Goal: Task Accomplishment & Management: Use online tool/utility

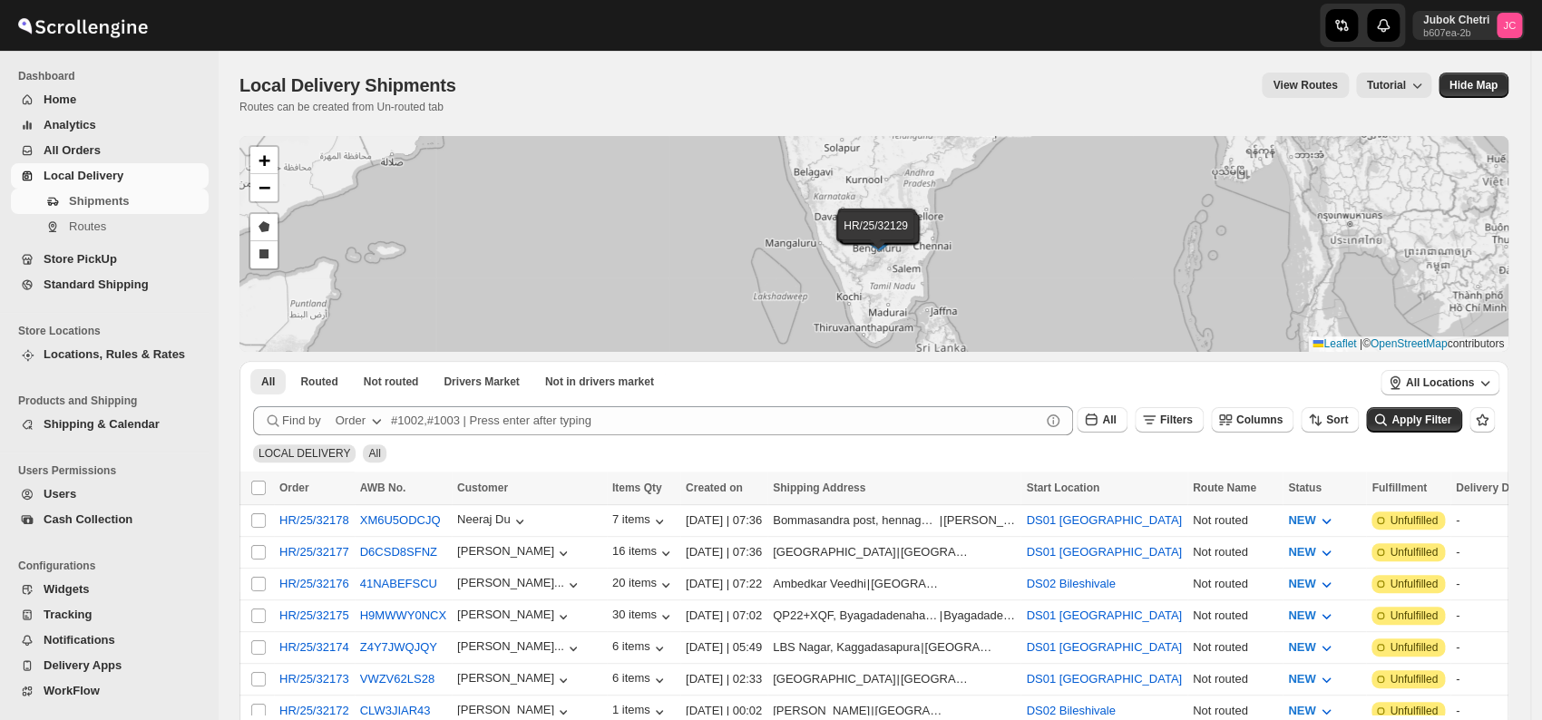
click at [120, 150] on span "All Orders" at bounding box center [124, 151] width 161 height 18
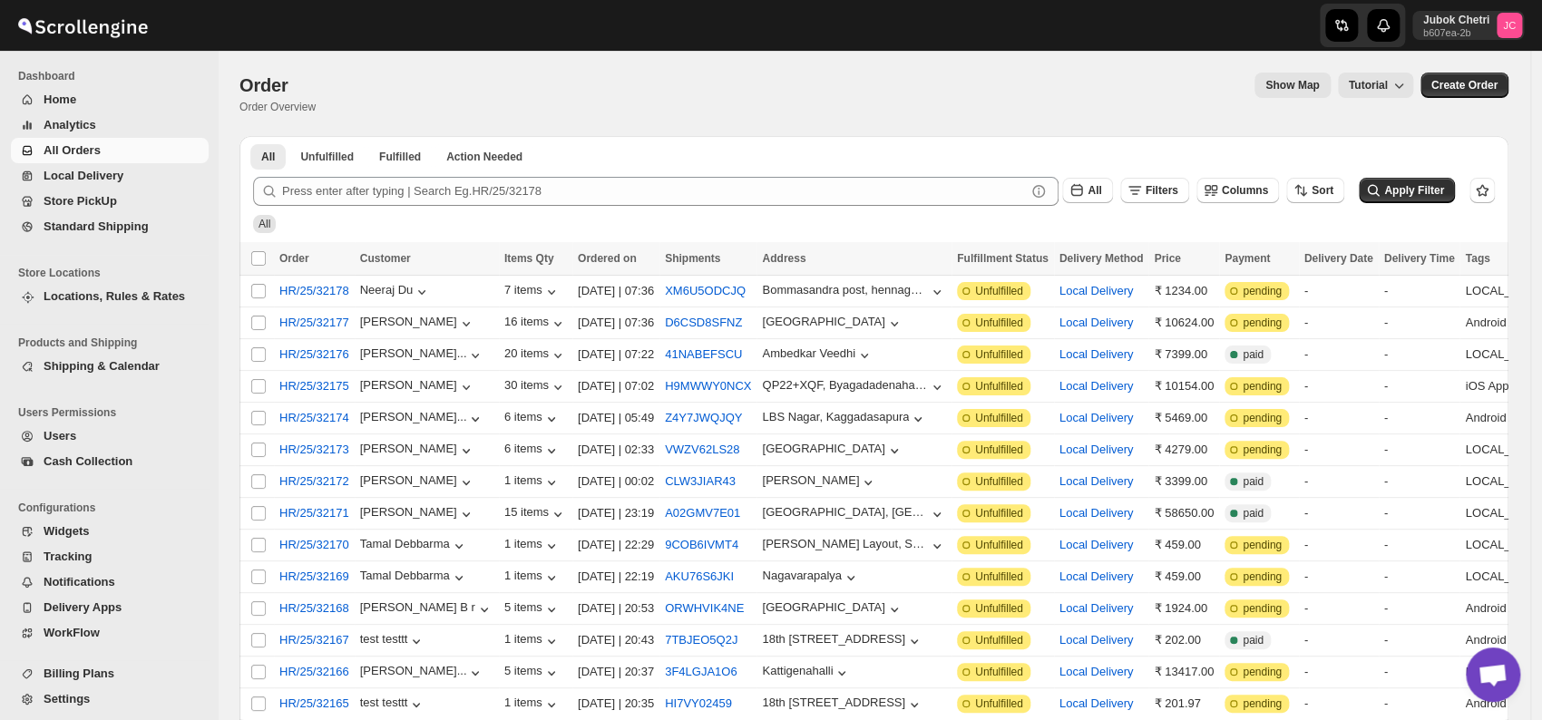
click at [131, 140] on button "All Orders" at bounding box center [110, 150] width 198 height 25
click at [130, 152] on span "All Orders" at bounding box center [124, 151] width 161 height 18
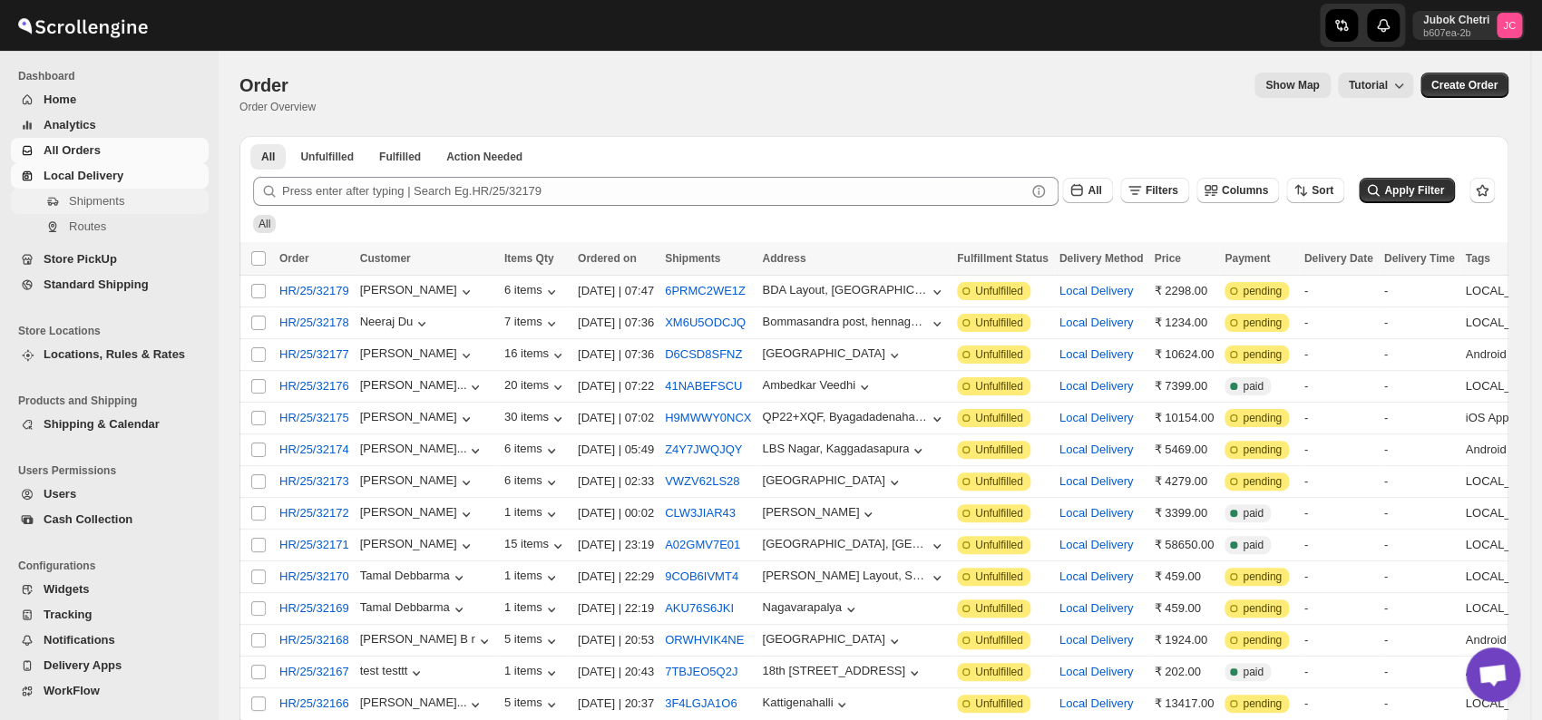
click at [115, 198] on span "Shipments" at bounding box center [96, 201] width 55 height 14
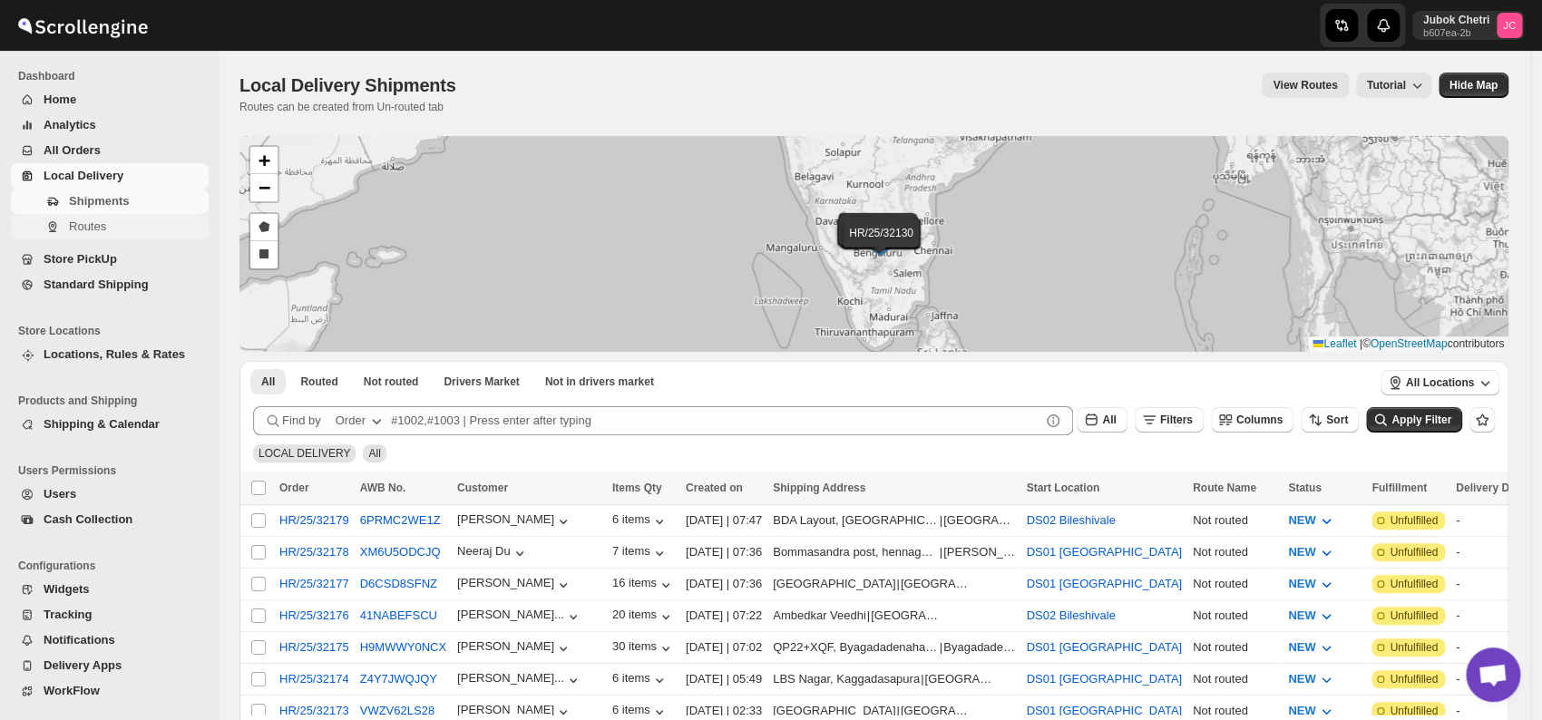
click at [114, 220] on span "Routes" at bounding box center [137, 227] width 136 height 18
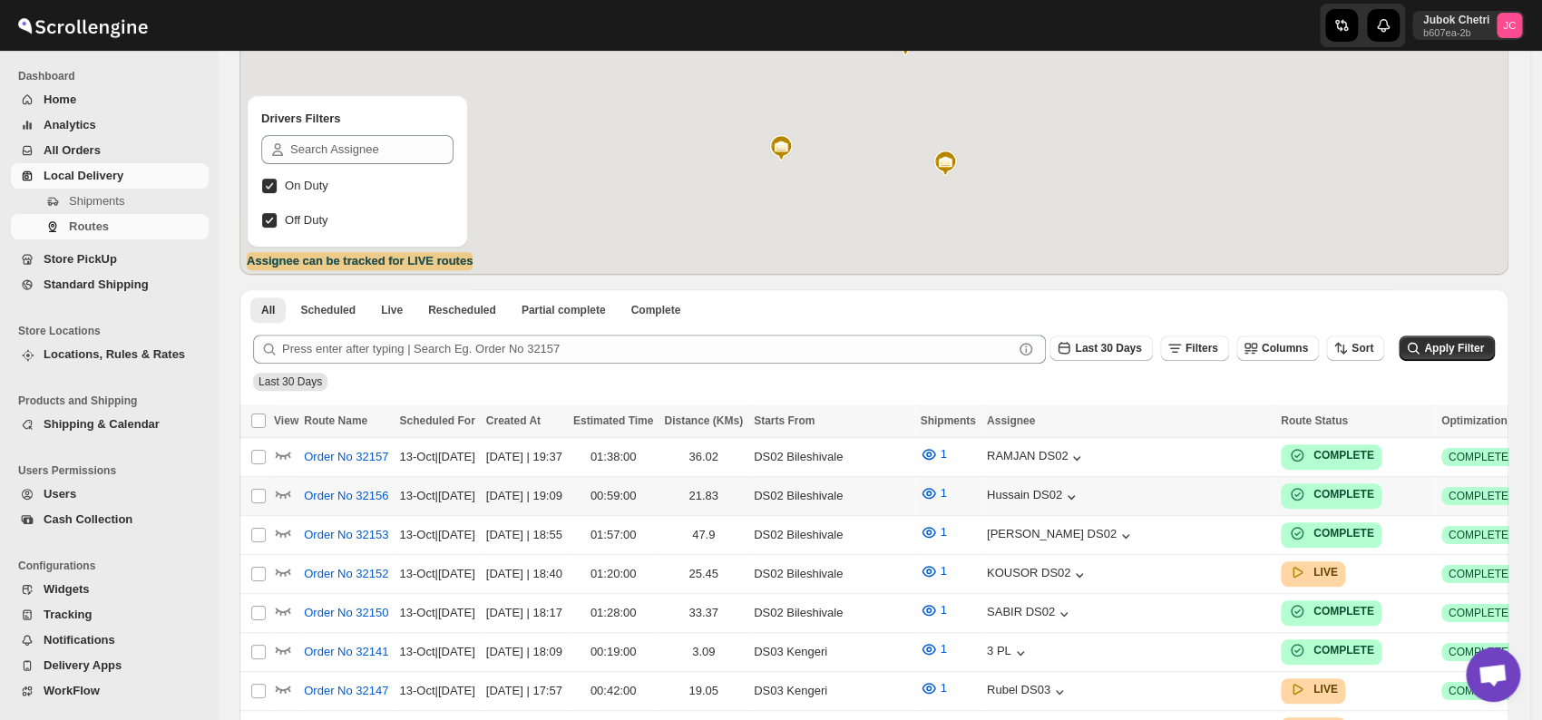
scroll to position [201, 0]
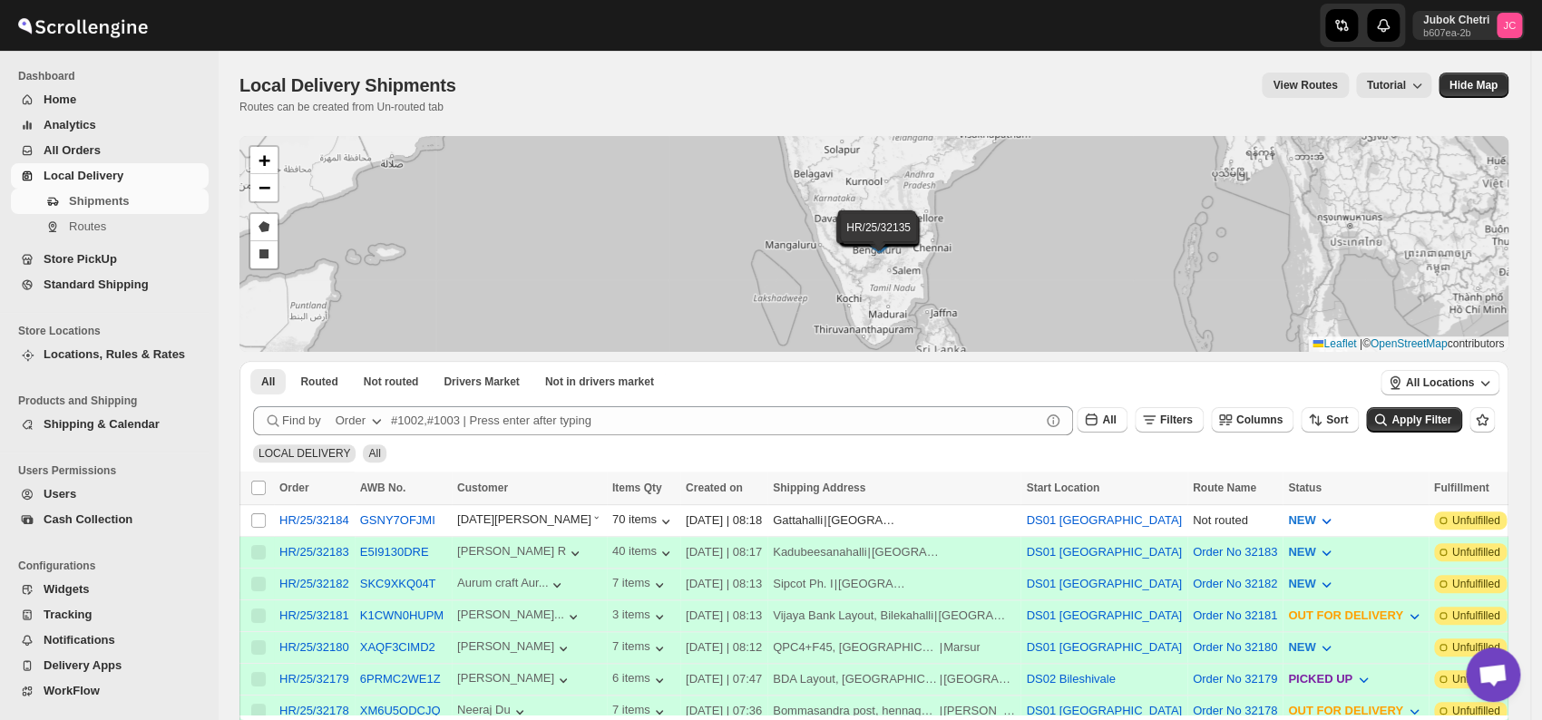
click at [96, 152] on span "All Orders" at bounding box center [72, 150] width 57 height 14
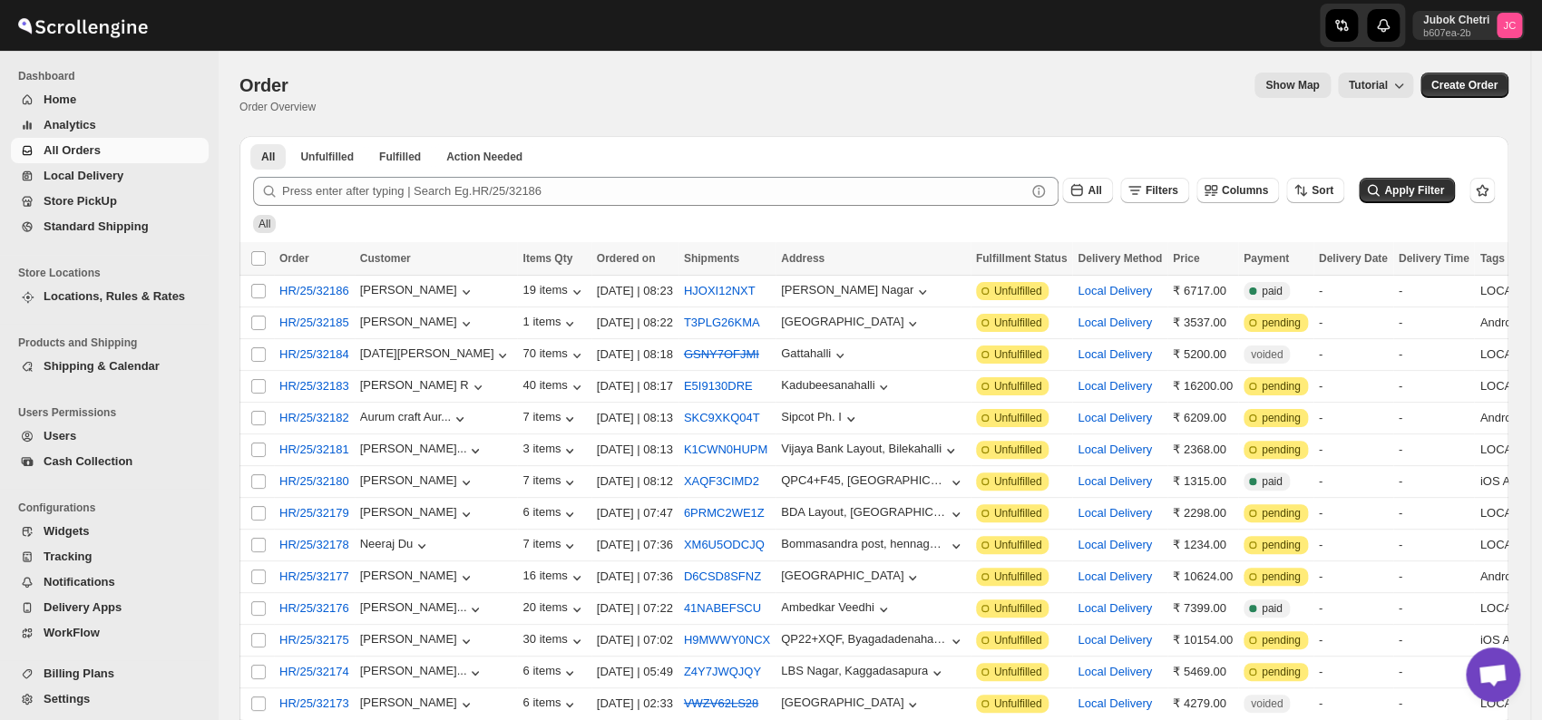
click at [79, 143] on span "All Orders" at bounding box center [72, 150] width 57 height 14
click at [100, 158] on span "All Orders" at bounding box center [124, 151] width 161 height 18
click at [147, 300] on span "Locations, Rules & Rates" at bounding box center [115, 296] width 142 height 14
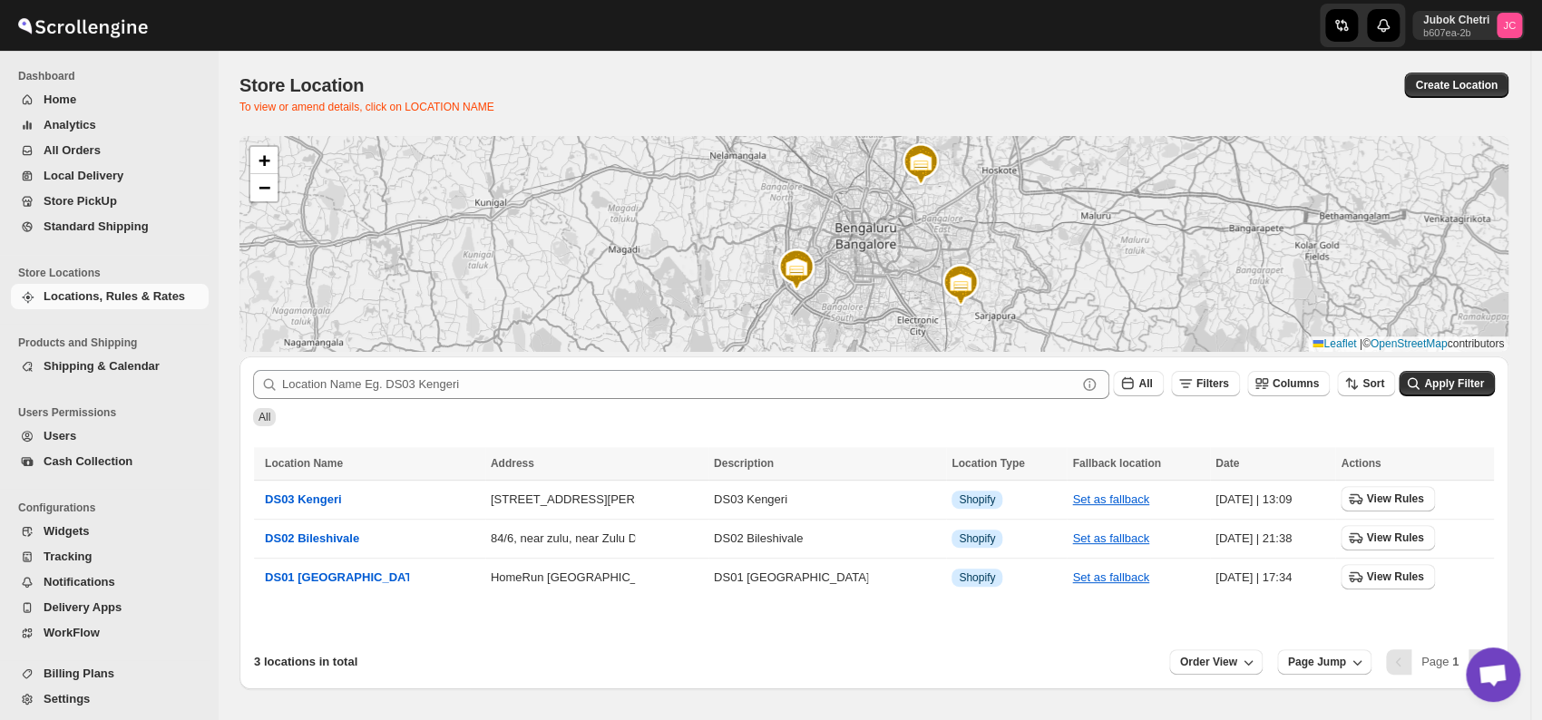
click at [112, 143] on span "All Orders" at bounding box center [124, 151] width 161 height 18
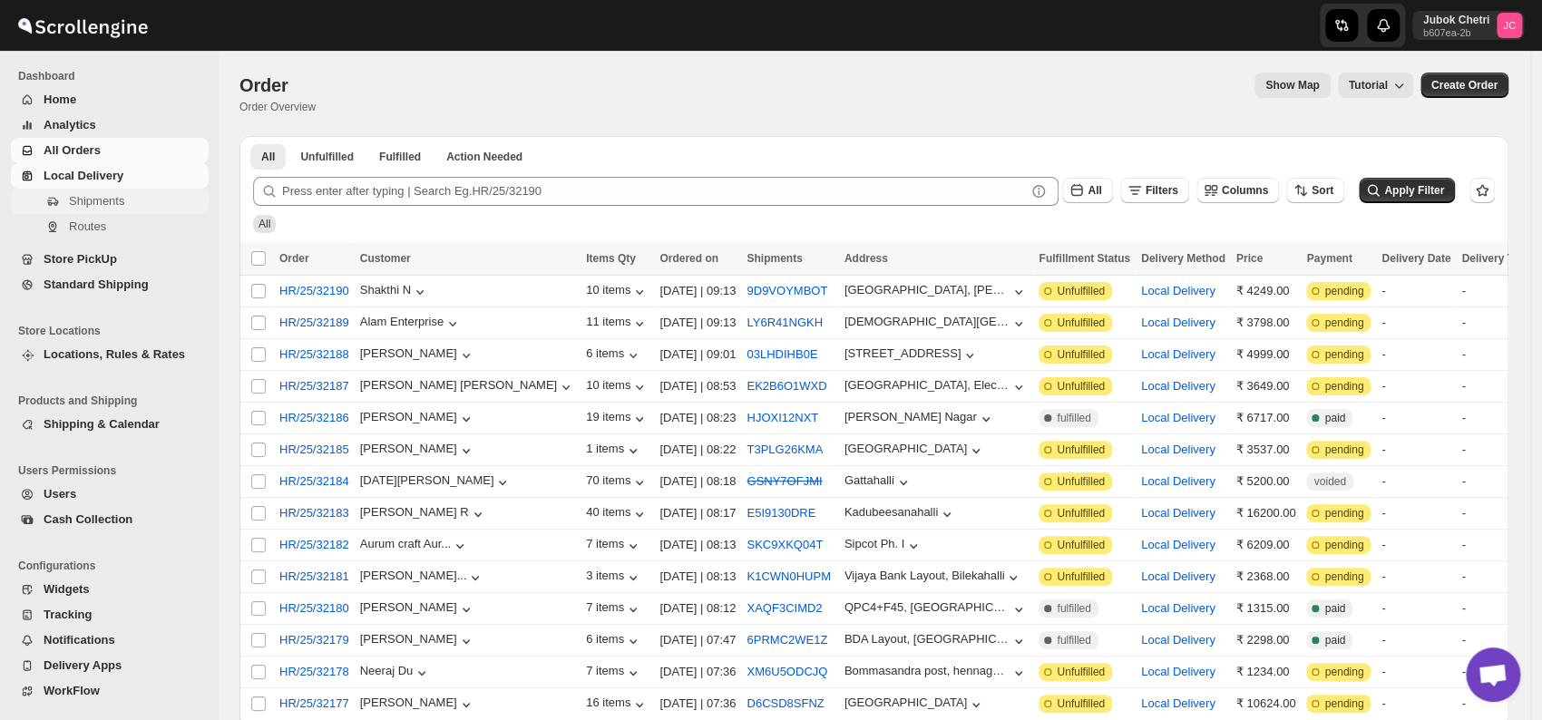
click at [120, 205] on span "Shipments" at bounding box center [96, 201] width 55 height 14
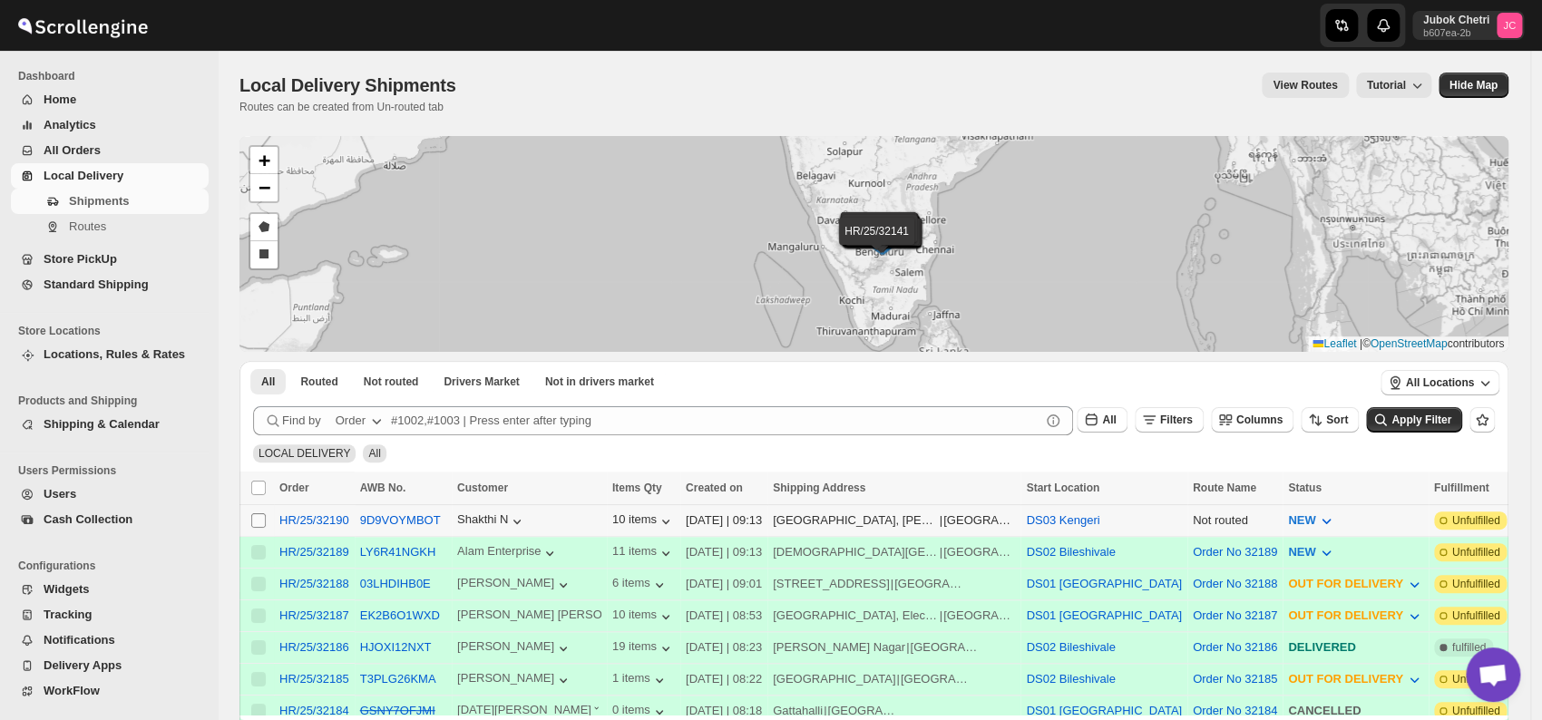
click at [261, 514] on input "Select shipment" at bounding box center [258, 520] width 15 height 15
checkbox input "true"
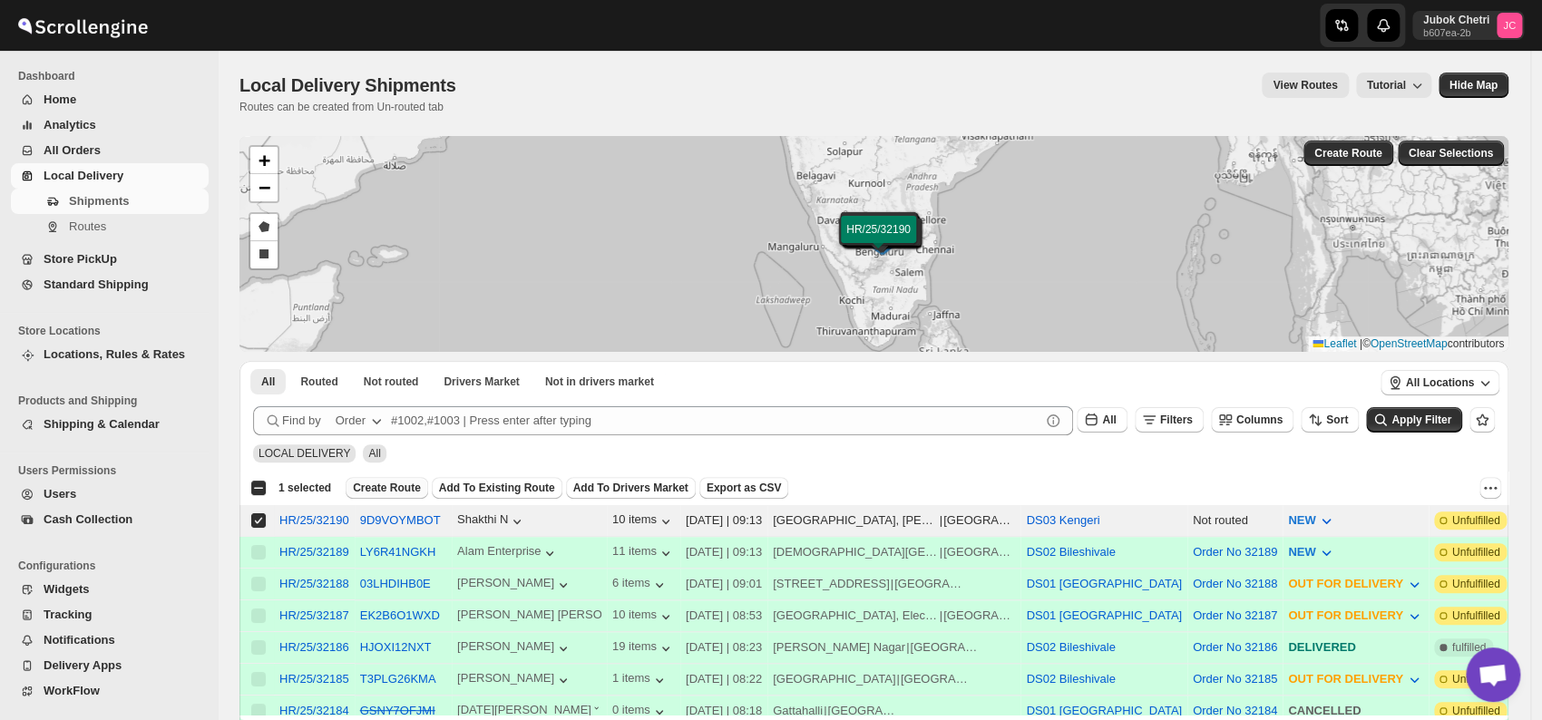
click at [388, 488] on span "Create Route" at bounding box center [387, 488] width 68 height 15
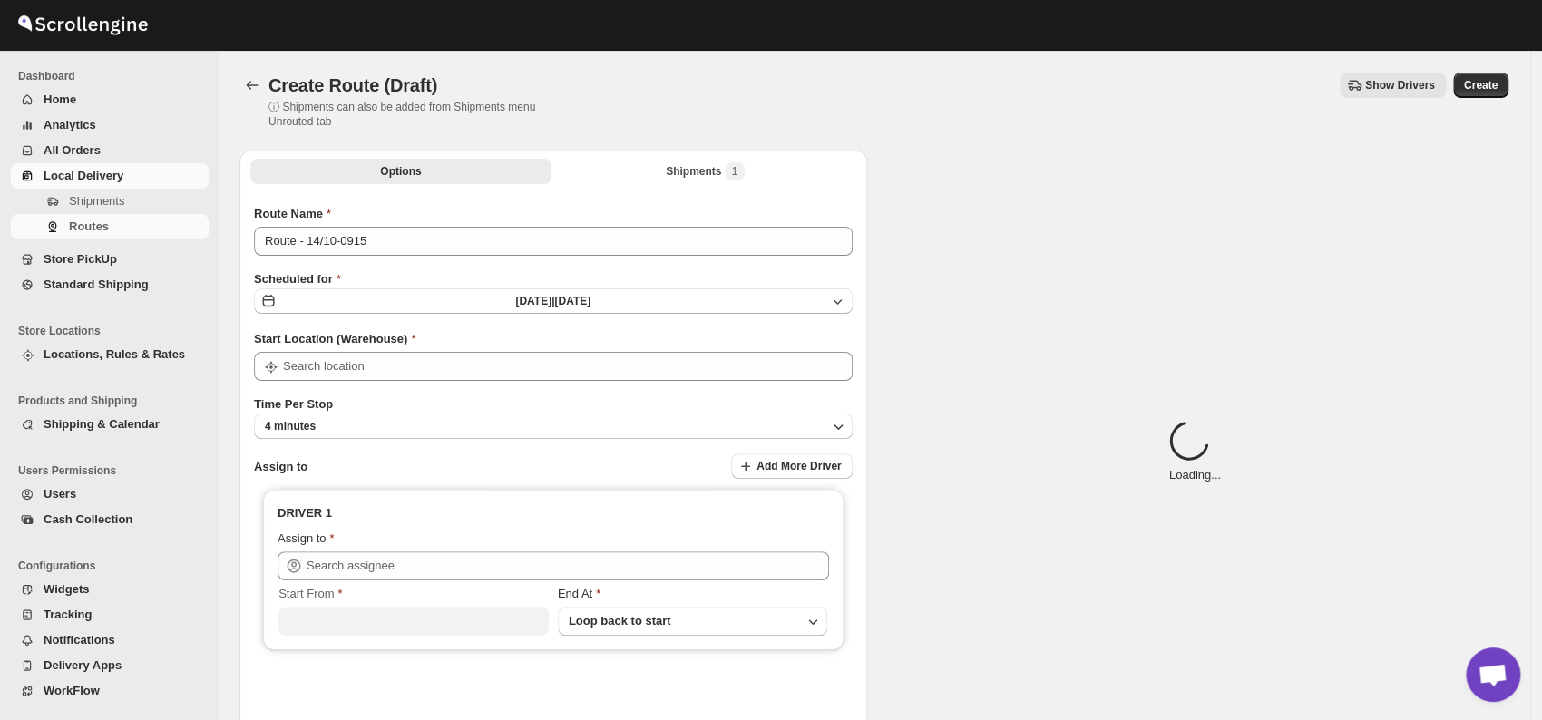
type input "DS03 Kengeri"
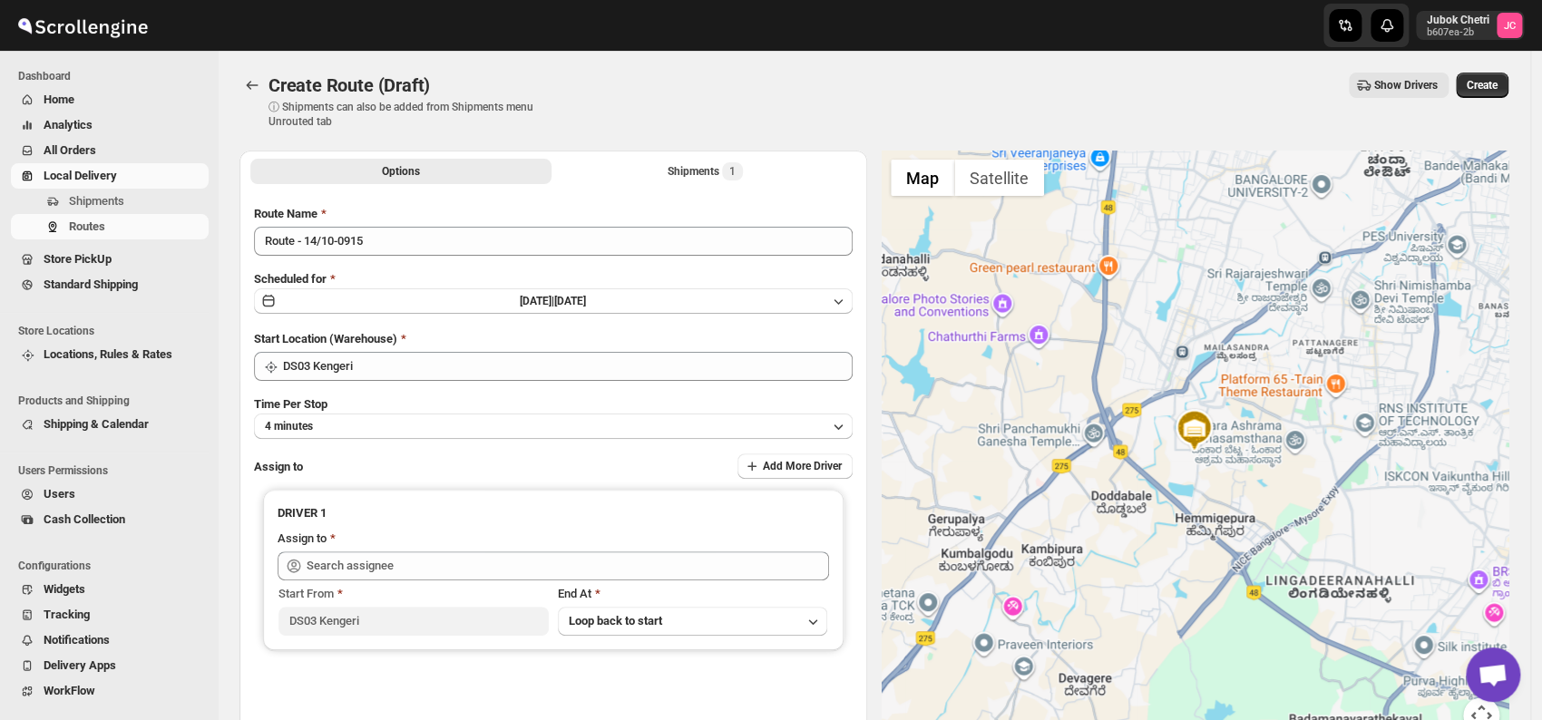
click at [341, 438] on div "Route Name Route - 14/10-0915 Scheduled for Tue Oct 14 2025 | Today Start Locat…" at bounding box center [553, 461] width 599 height 513
click at [346, 417] on button "4 minutes" at bounding box center [553, 426] width 599 height 25
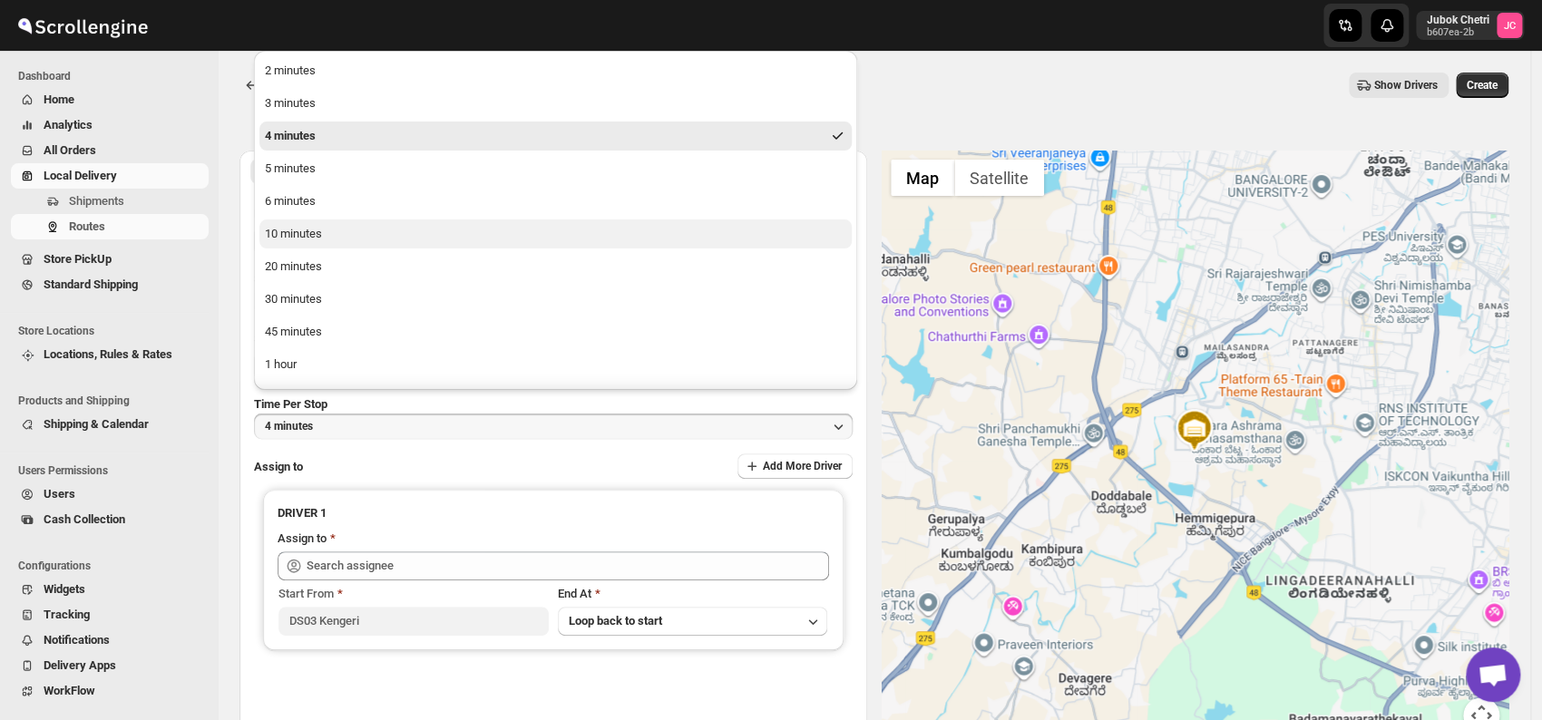
click at [280, 234] on div "10 minutes" at bounding box center [293, 234] width 57 height 18
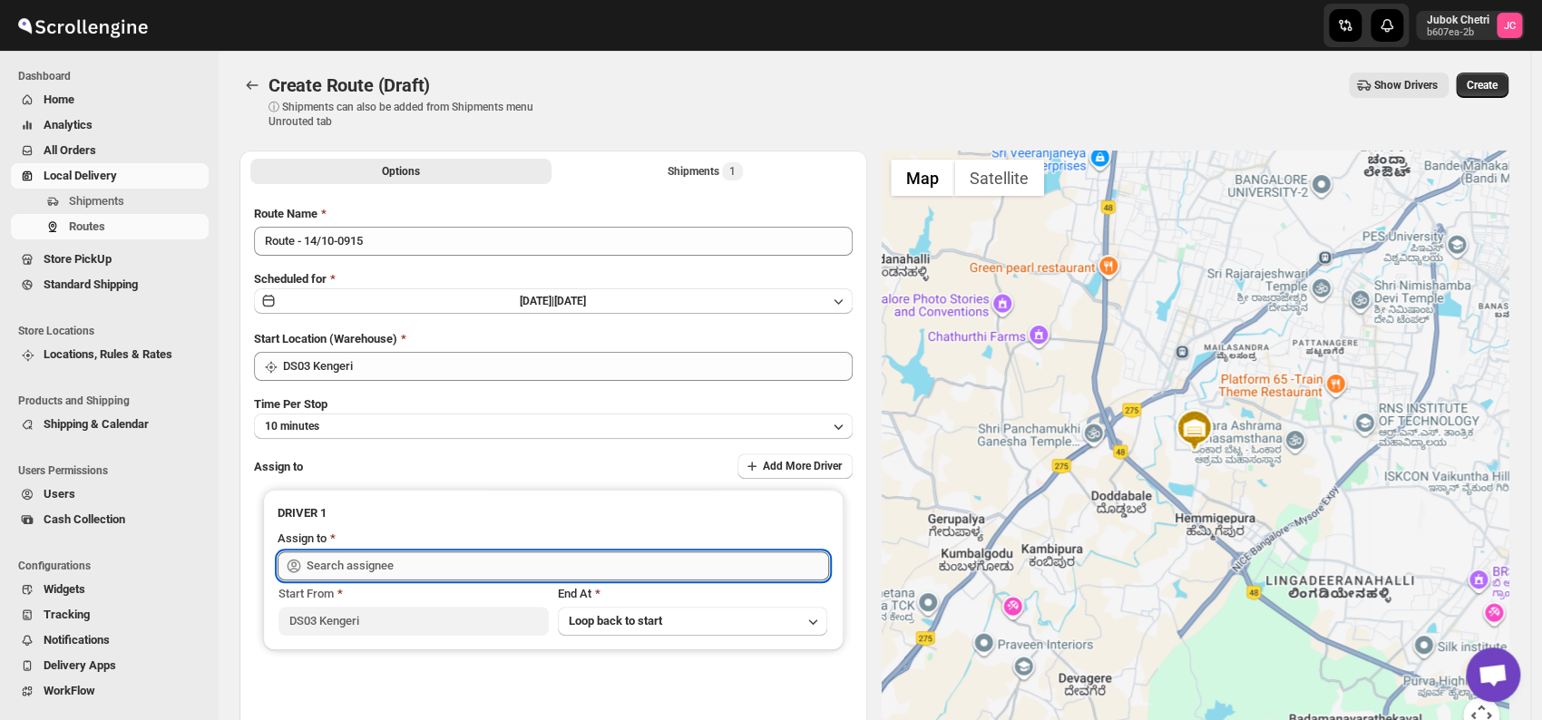
click at [365, 562] on input "text" at bounding box center [568, 566] width 523 height 29
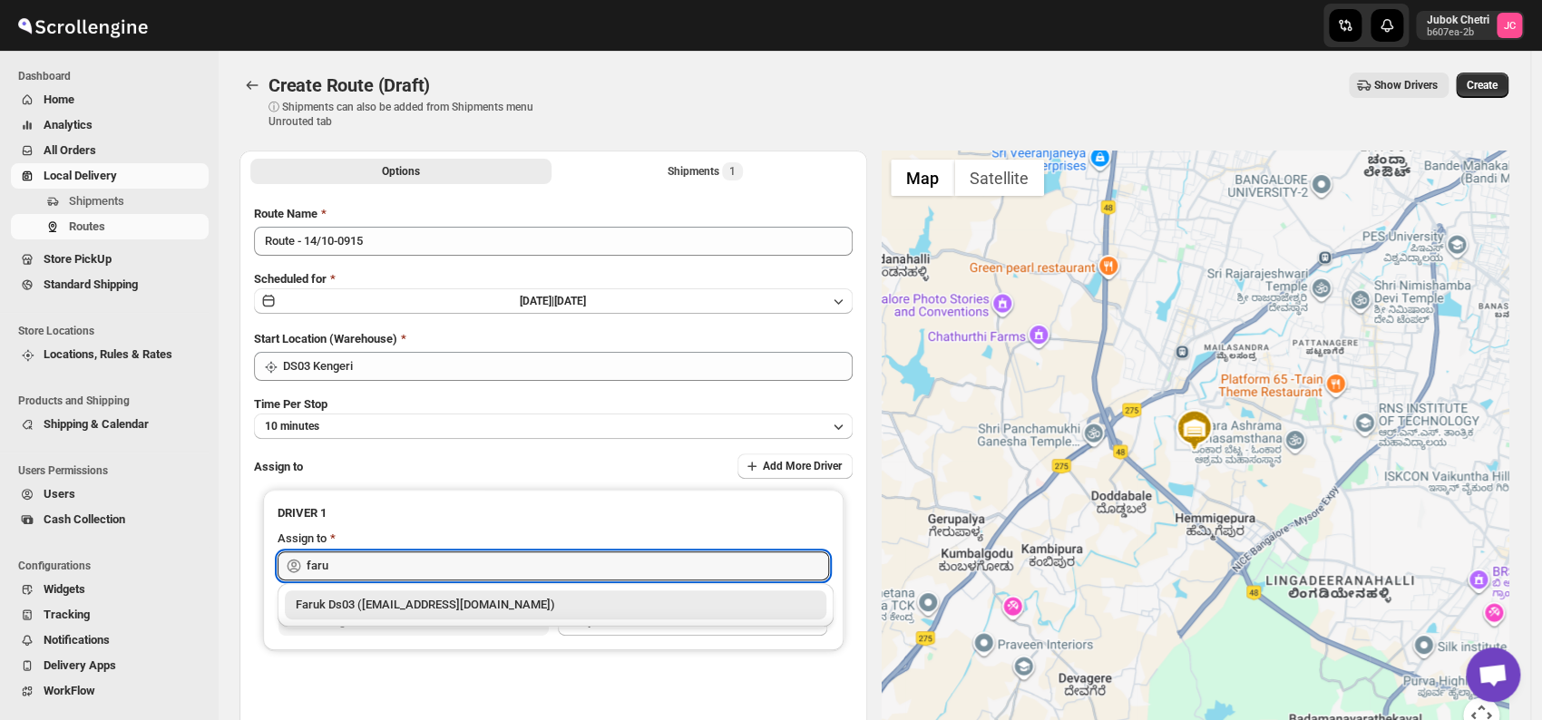
click at [436, 602] on div "Faruk Ds03 (yegan70532@bitfami.com)" at bounding box center [556, 605] width 520 height 18
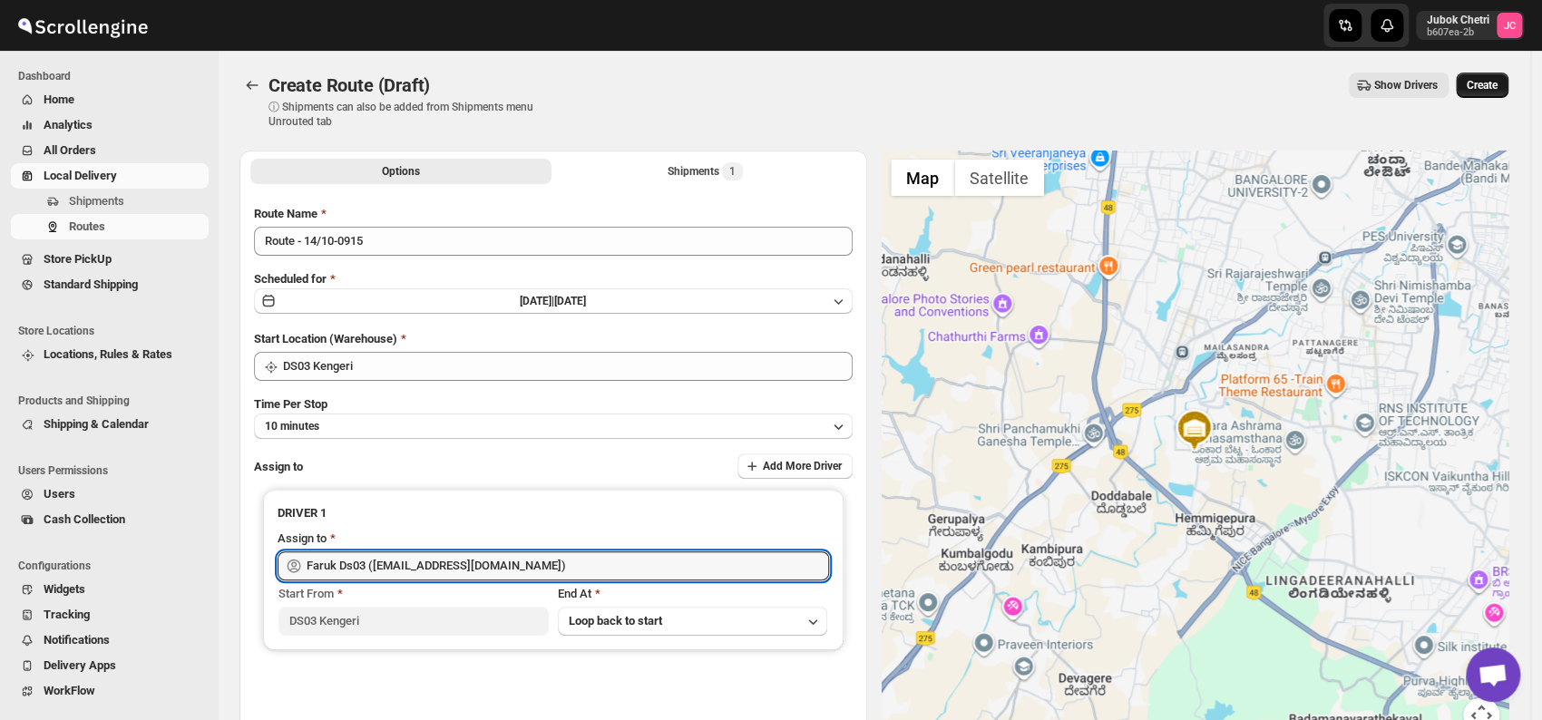
type input "Faruk Ds03 (yegan70532@bitfami.com)"
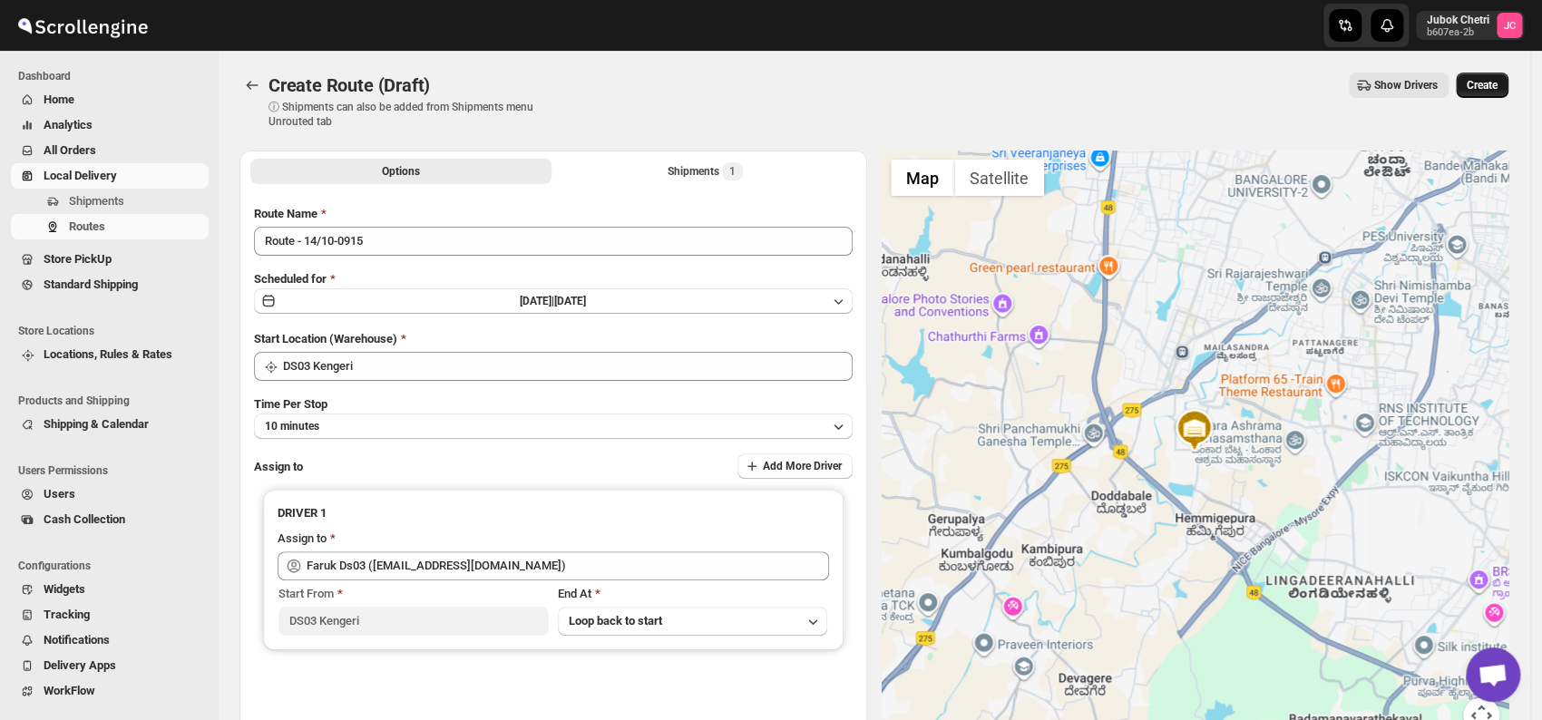
click at [1498, 83] on span "Create" at bounding box center [1482, 85] width 31 height 15
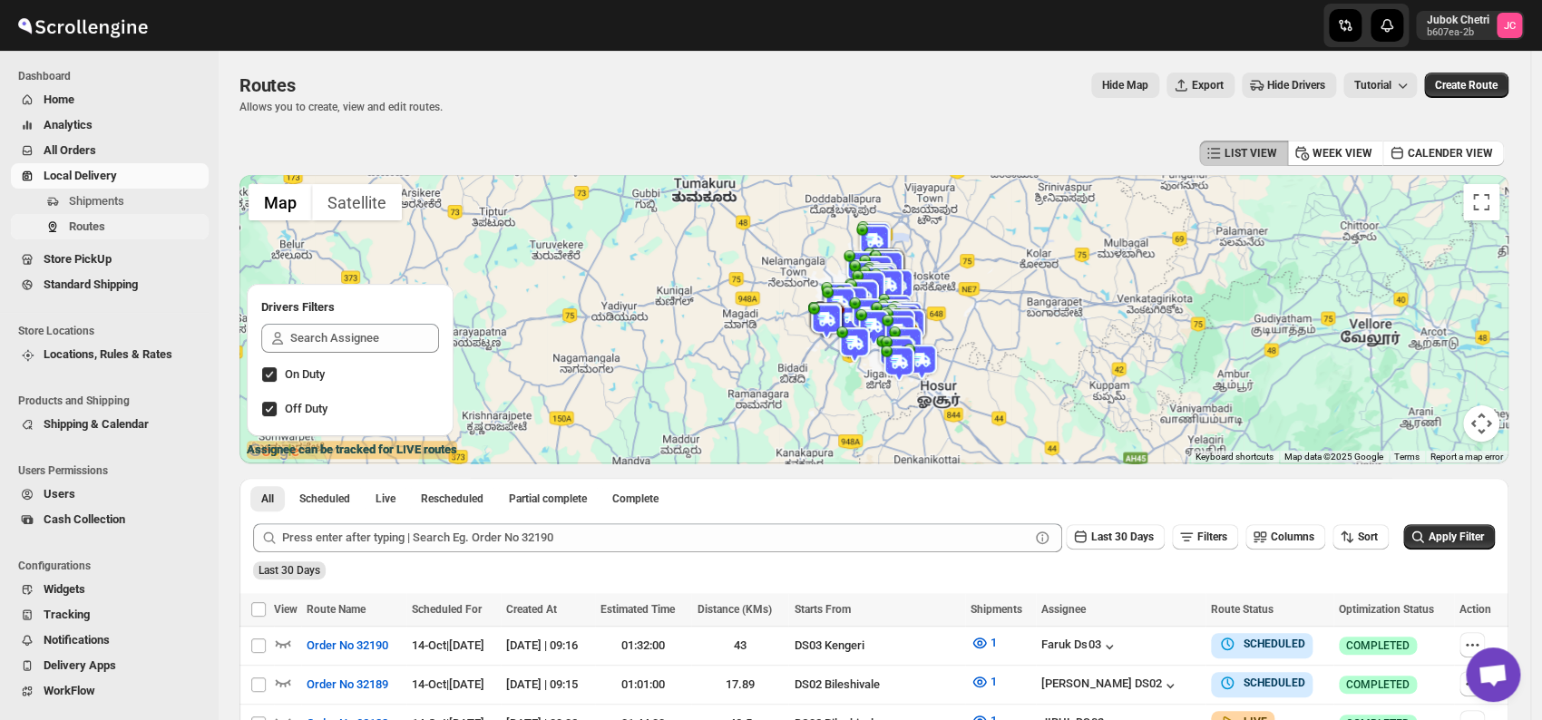
click at [160, 227] on span "Routes" at bounding box center [137, 227] width 136 height 18
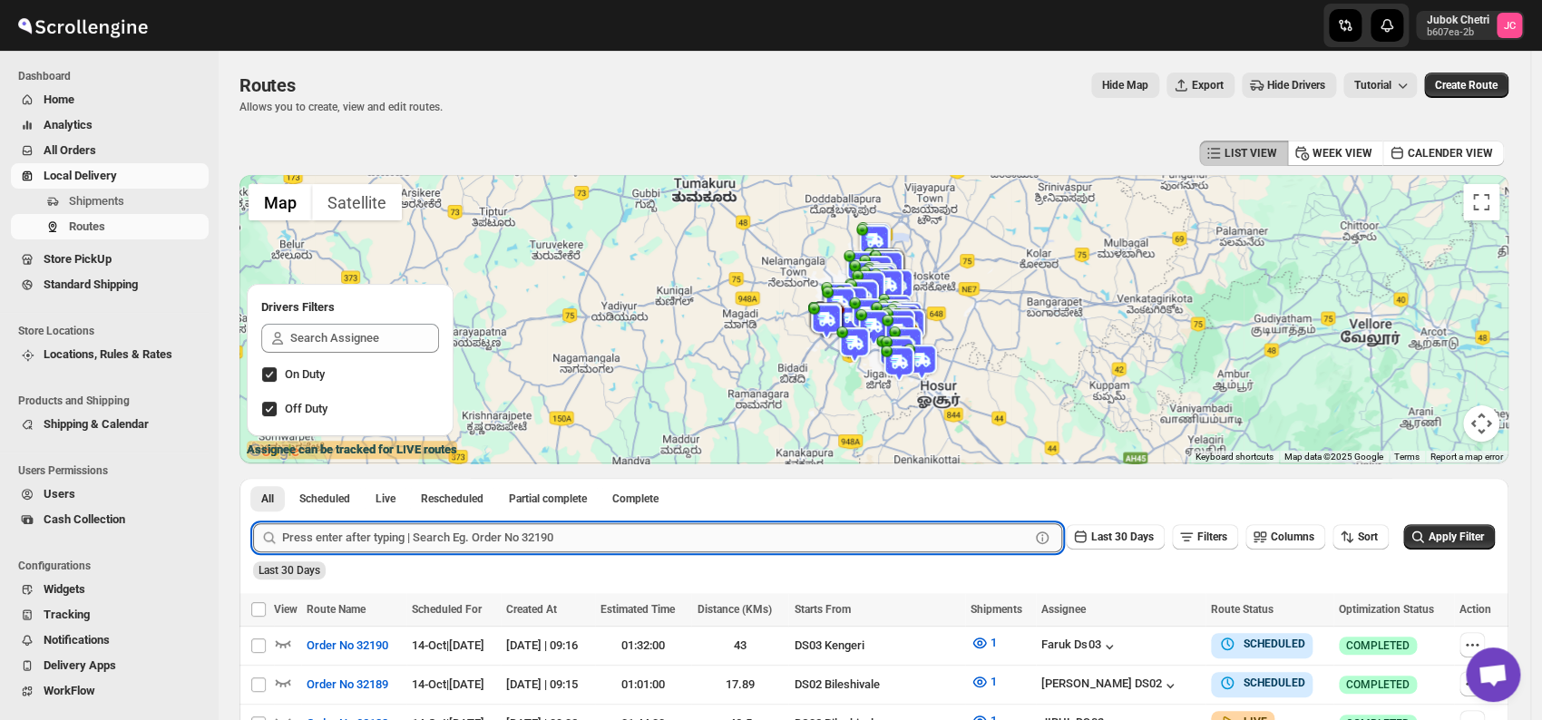
click at [631, 537] on input "text" at bounding box center [655, 537] width 747 height 29
type input "31168"
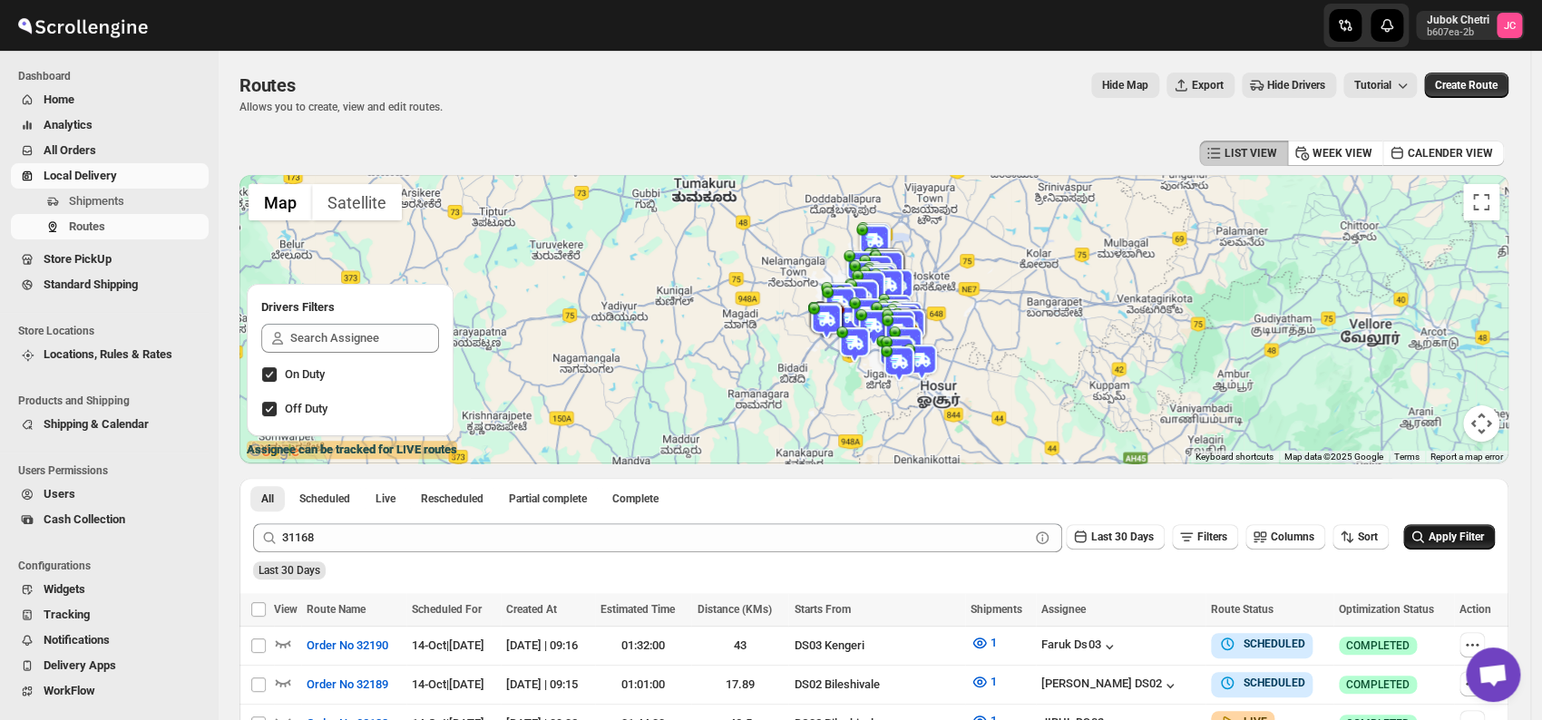
click at [1474, 539] on span "Apply Filter" at bounding box center [1456, 537] width 55 height 13
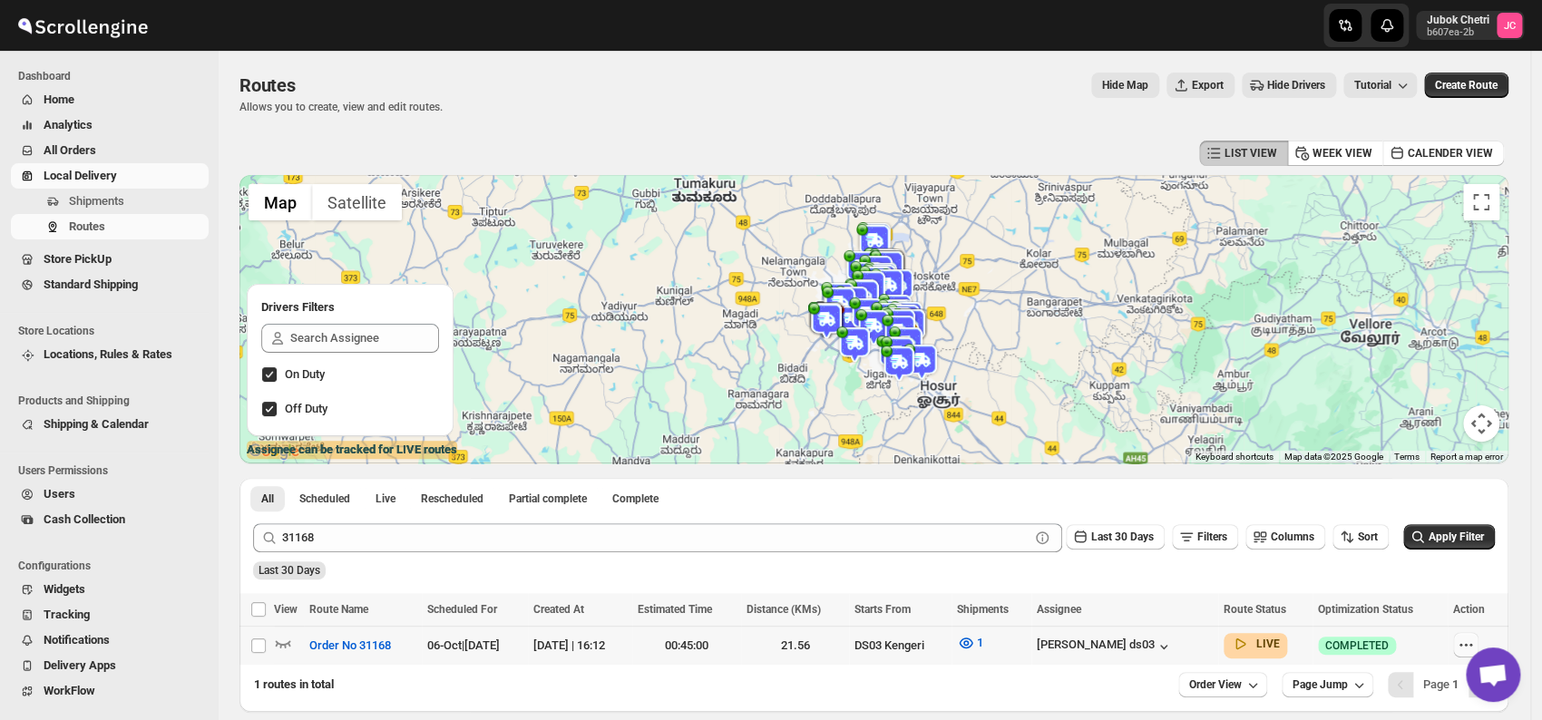
click at [1472, 641] on icon "button" at bounding box center [1466, 645] width 18 height 18
checkbox input "true"
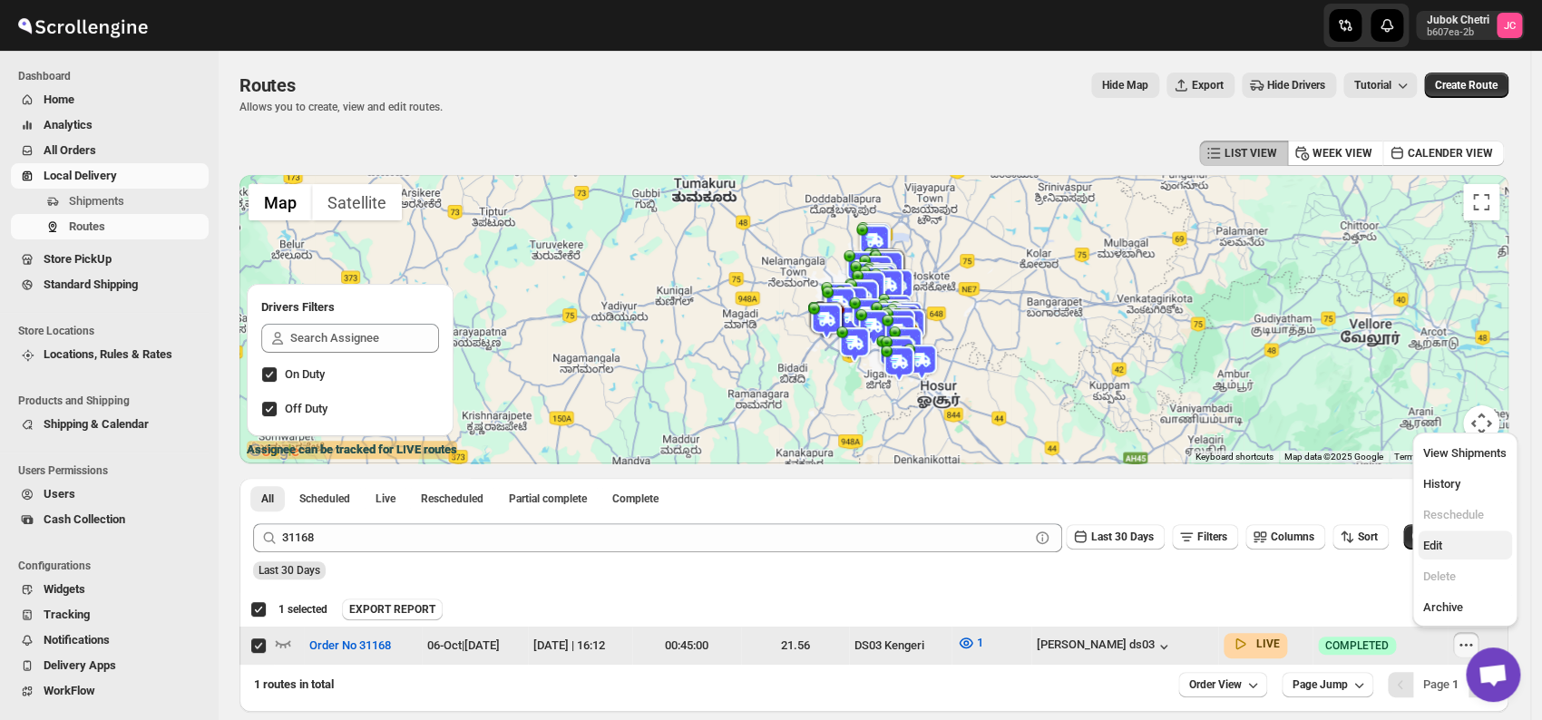
click at [1445, 546] on span "Edit" at bounding box center [1464, 546] width 83 height 18
checkbox input "false"
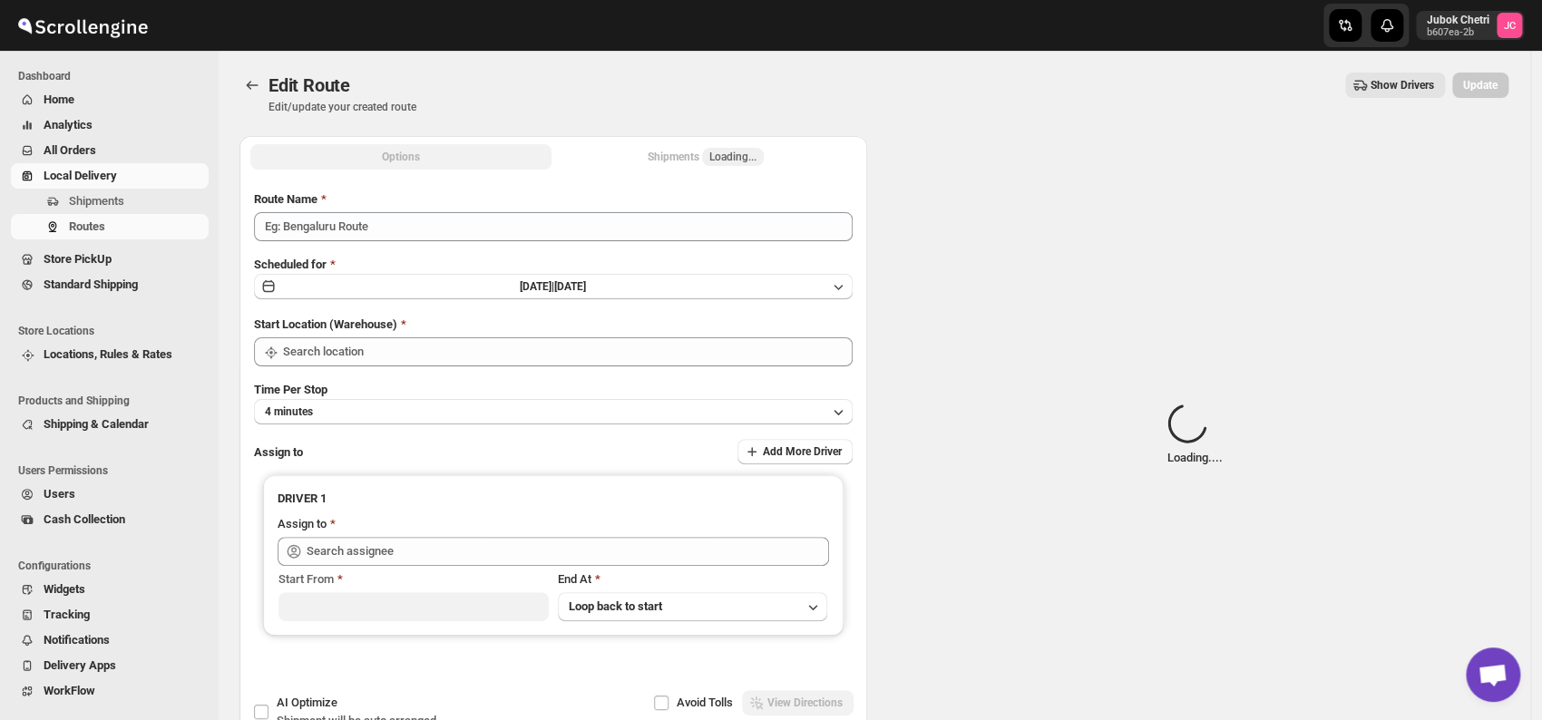
type input "Order No 31168"
type input "DS03 Kengeri"
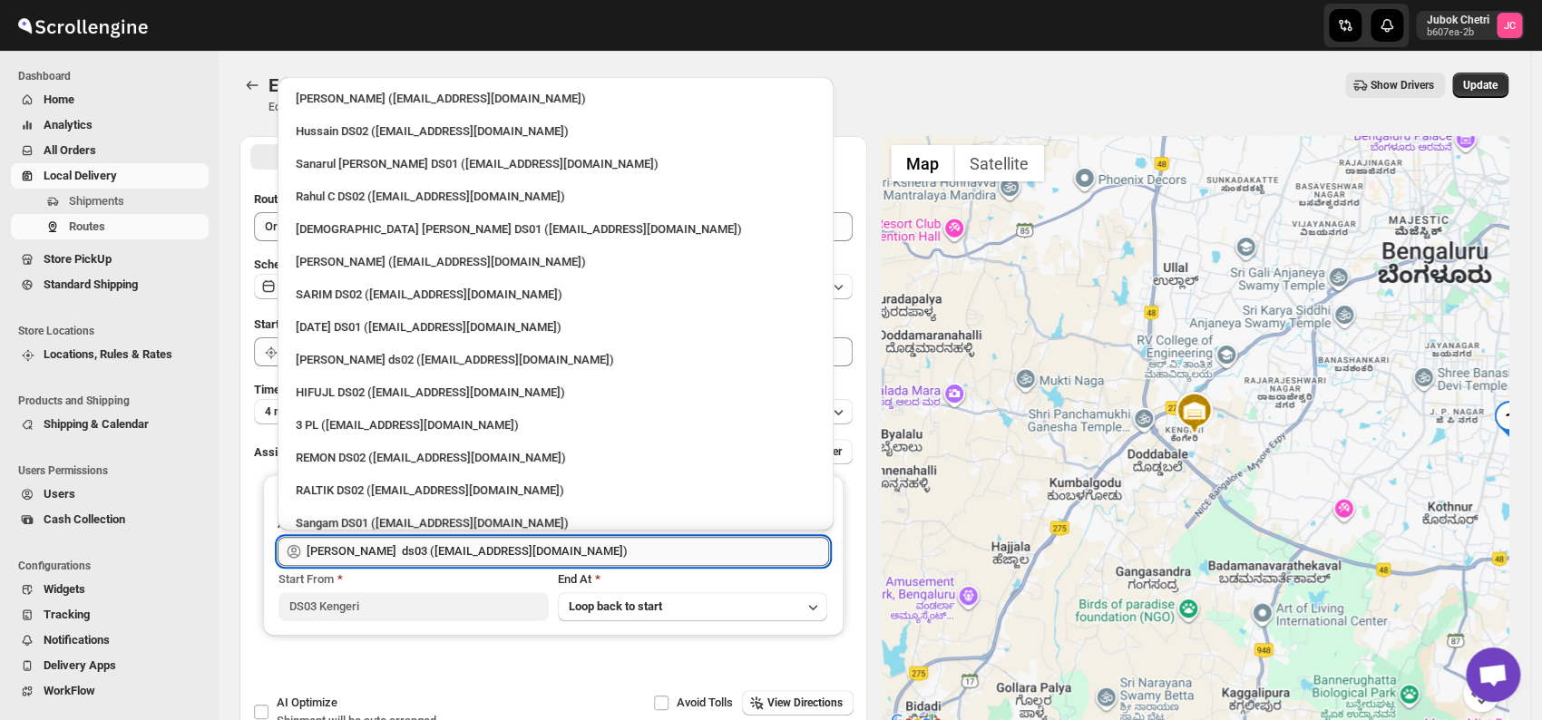
click at [629, 561] on input "Abdul Ahmed Laskar ds03 (dofesex377@dextrago.com)" at bounding box center [568, 551] width 523 height 29
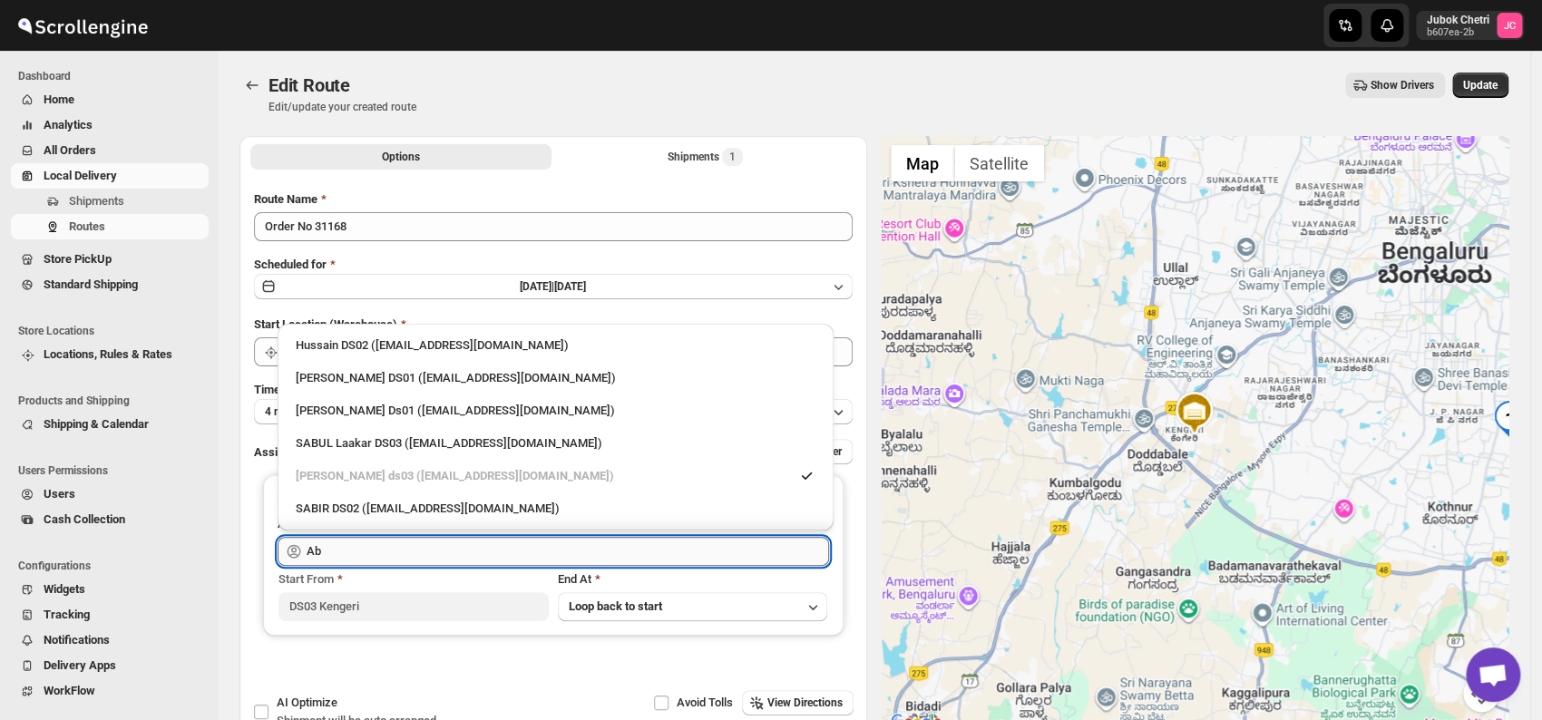
type input "A"
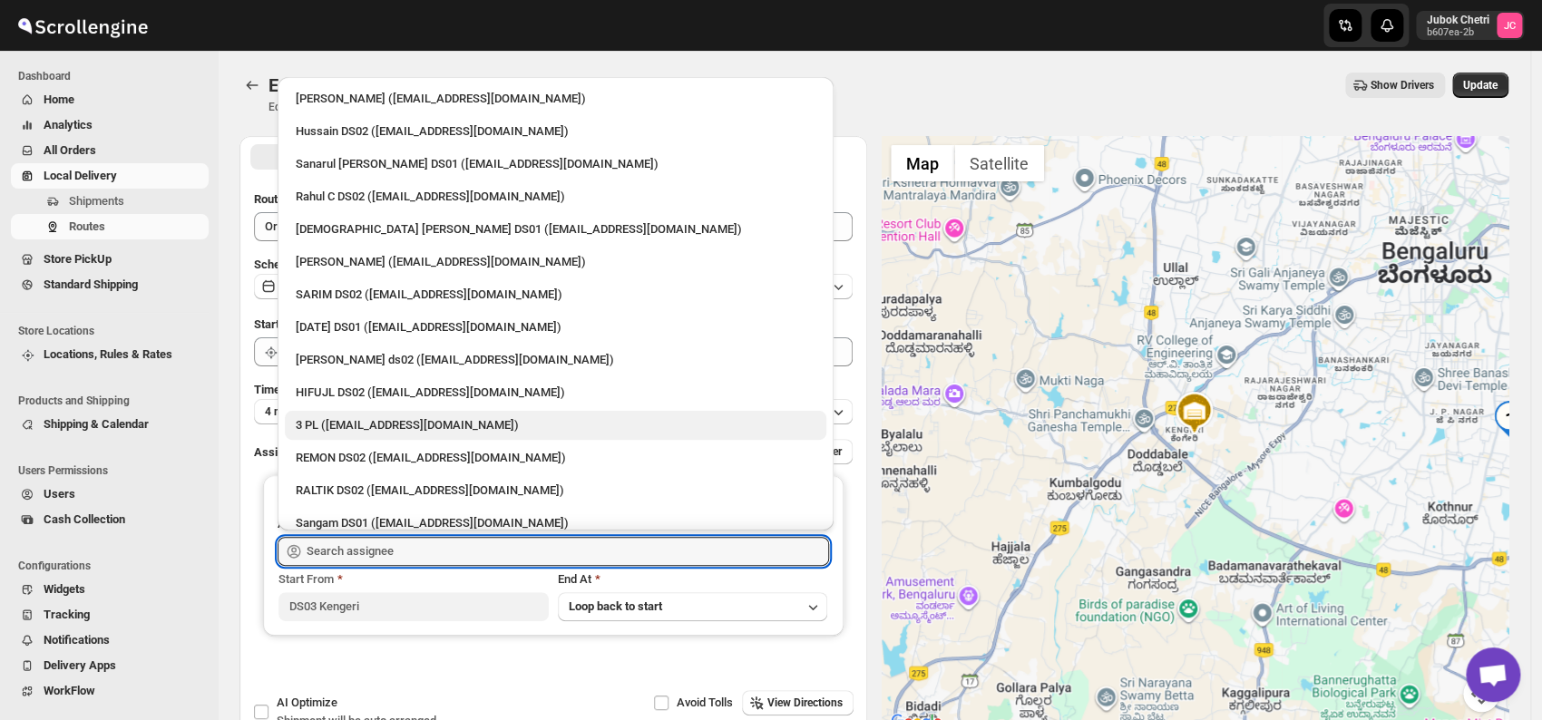
click at [400, 422] on div "3 PL (hello@home-run.co)" at bounding box center [556, 425] width 520 height 18
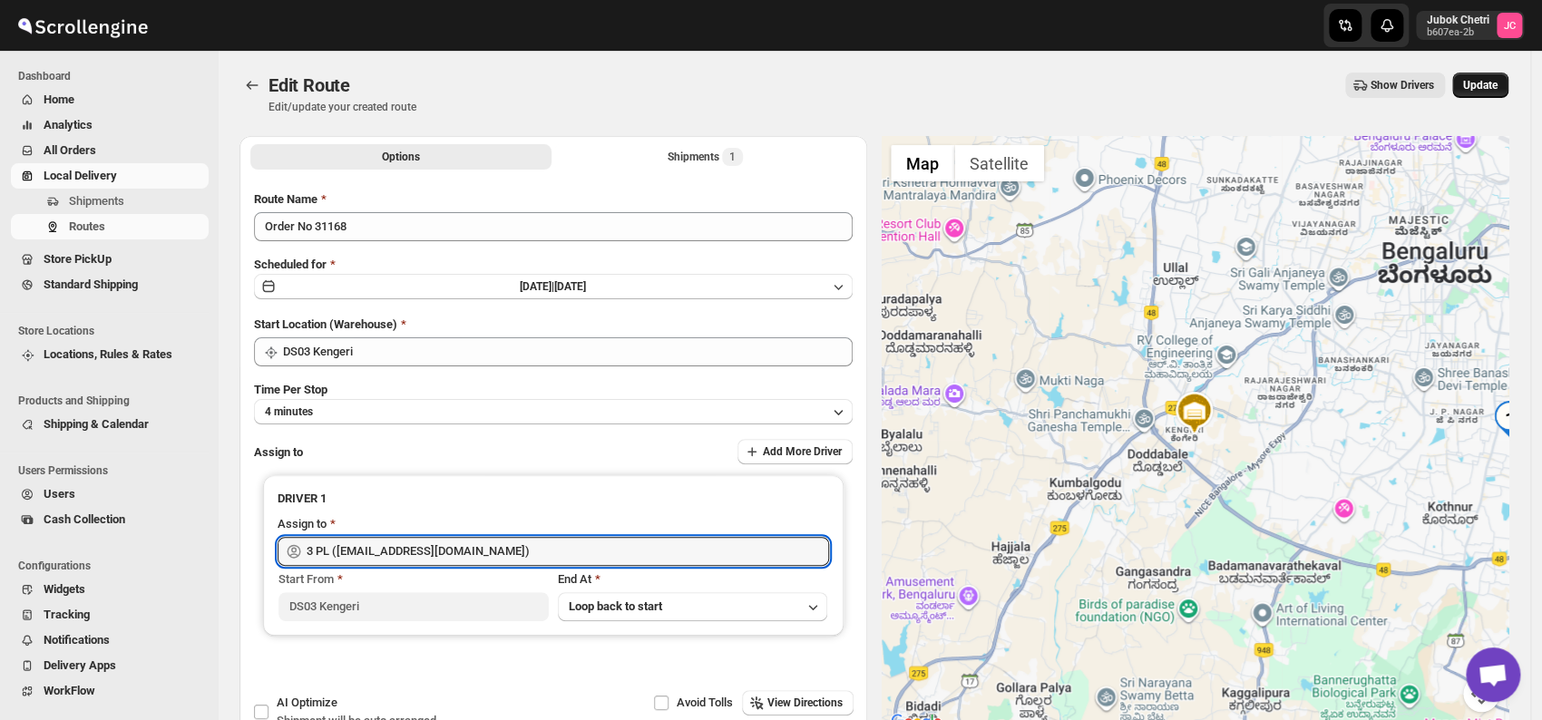
type input "3 PL (hello@home-run.co)"
click at [1498, 82] on span "Update" at bounding box center [1480, 85] width 34 height 15
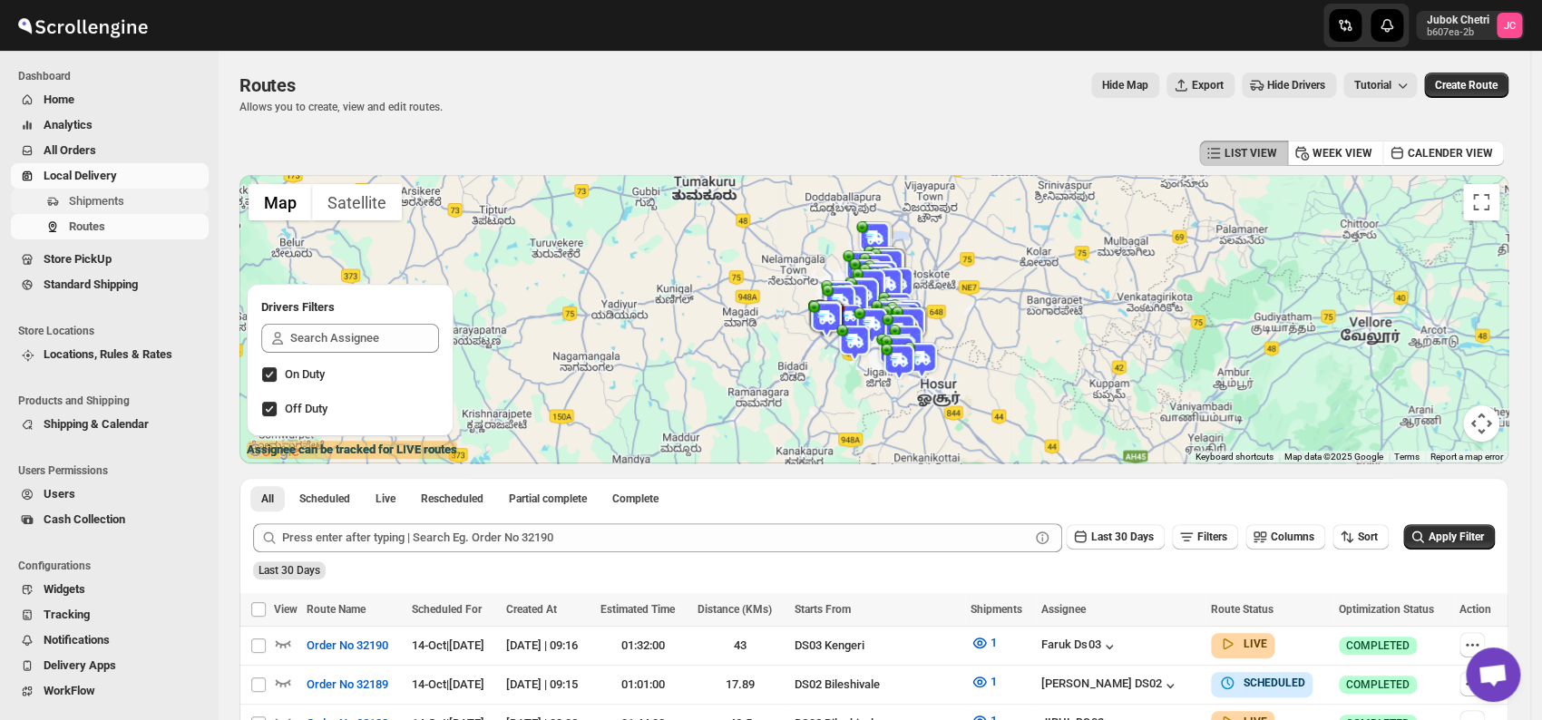
click at [123, 207] on span "Shipments" at bounding box center [96, 201] width 55 height 14
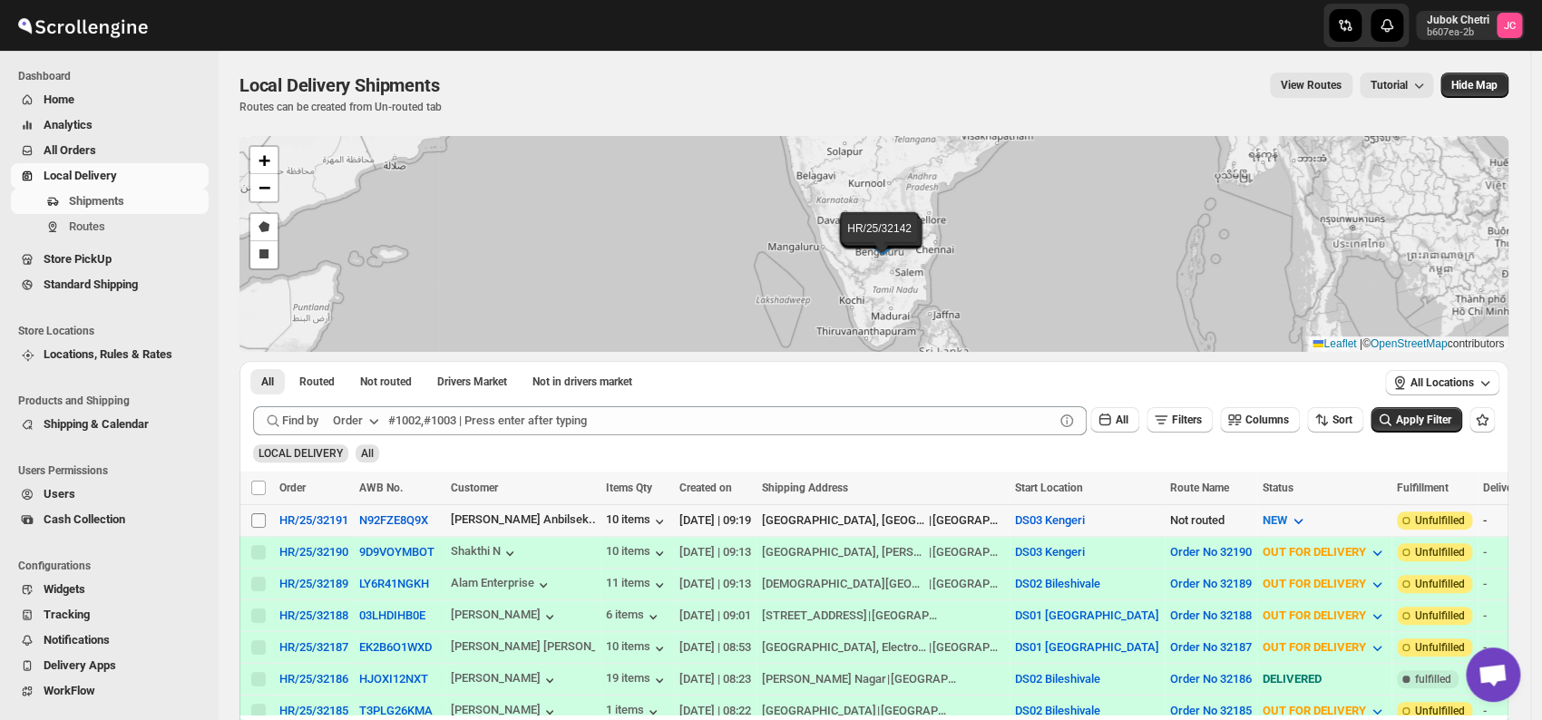
click at [261, 523] on input "Select shipment" at bounding box center [258, 520] width 15 height 15
checkbox input "true"
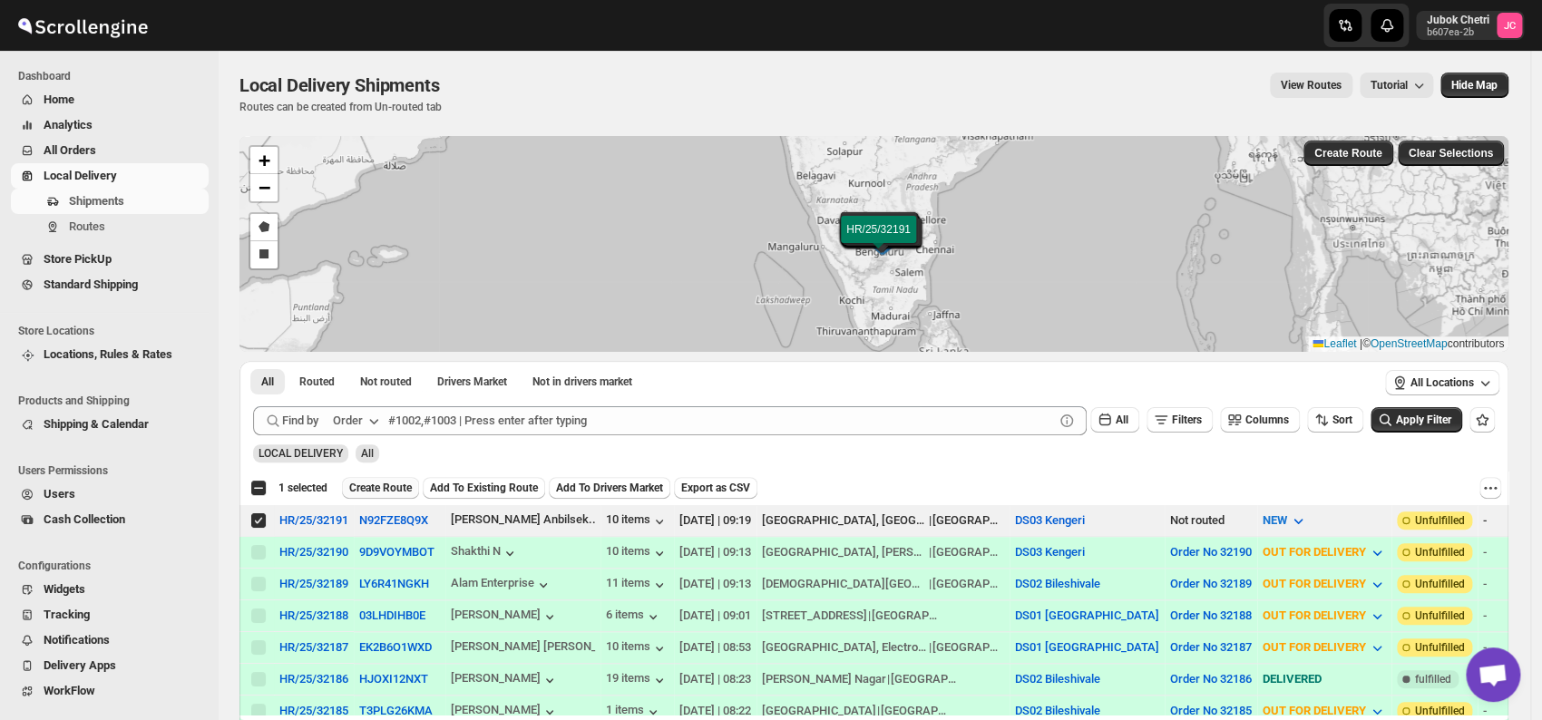
click at [387, 487] on span "Create Route" at bounding box center [380, 488] width 63 height 15
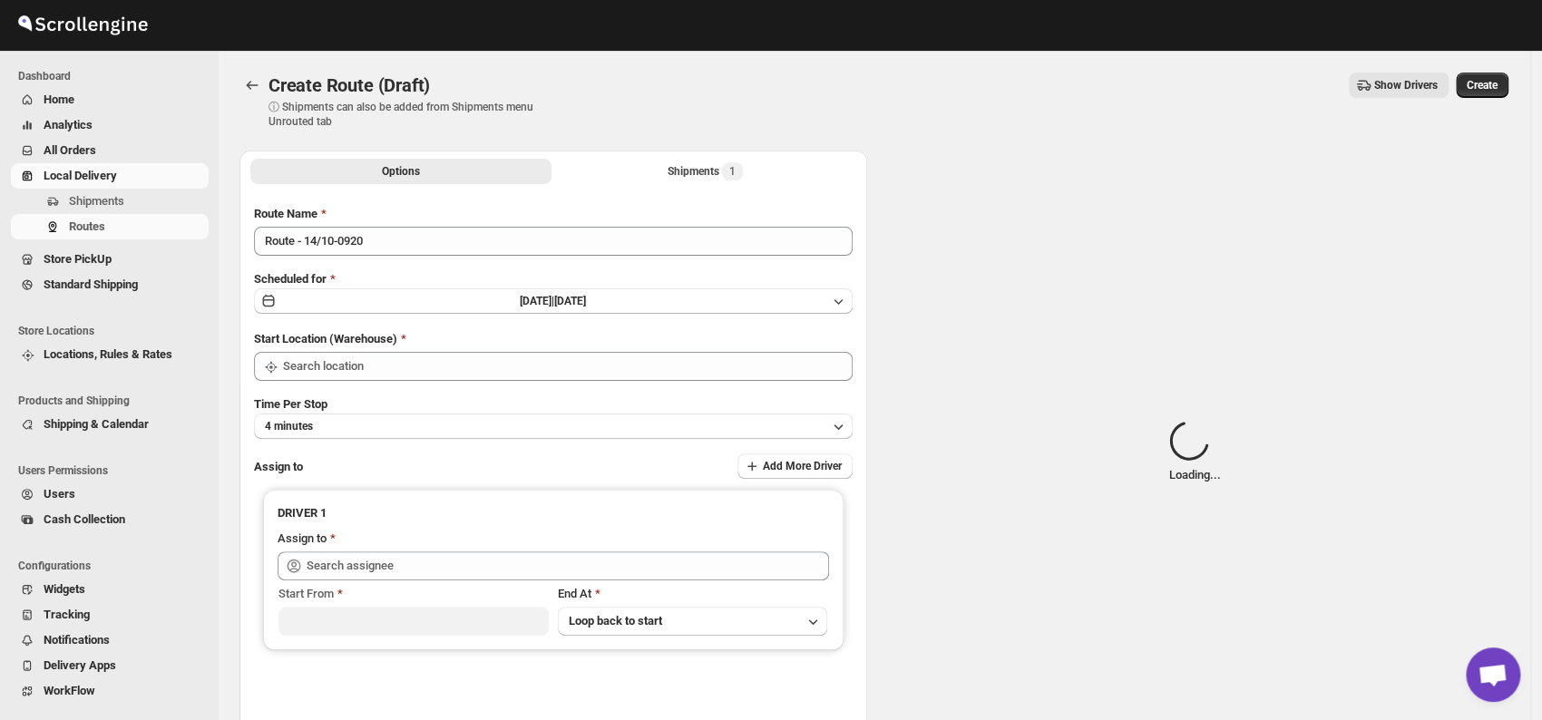
type input "DS03 Kengeri"
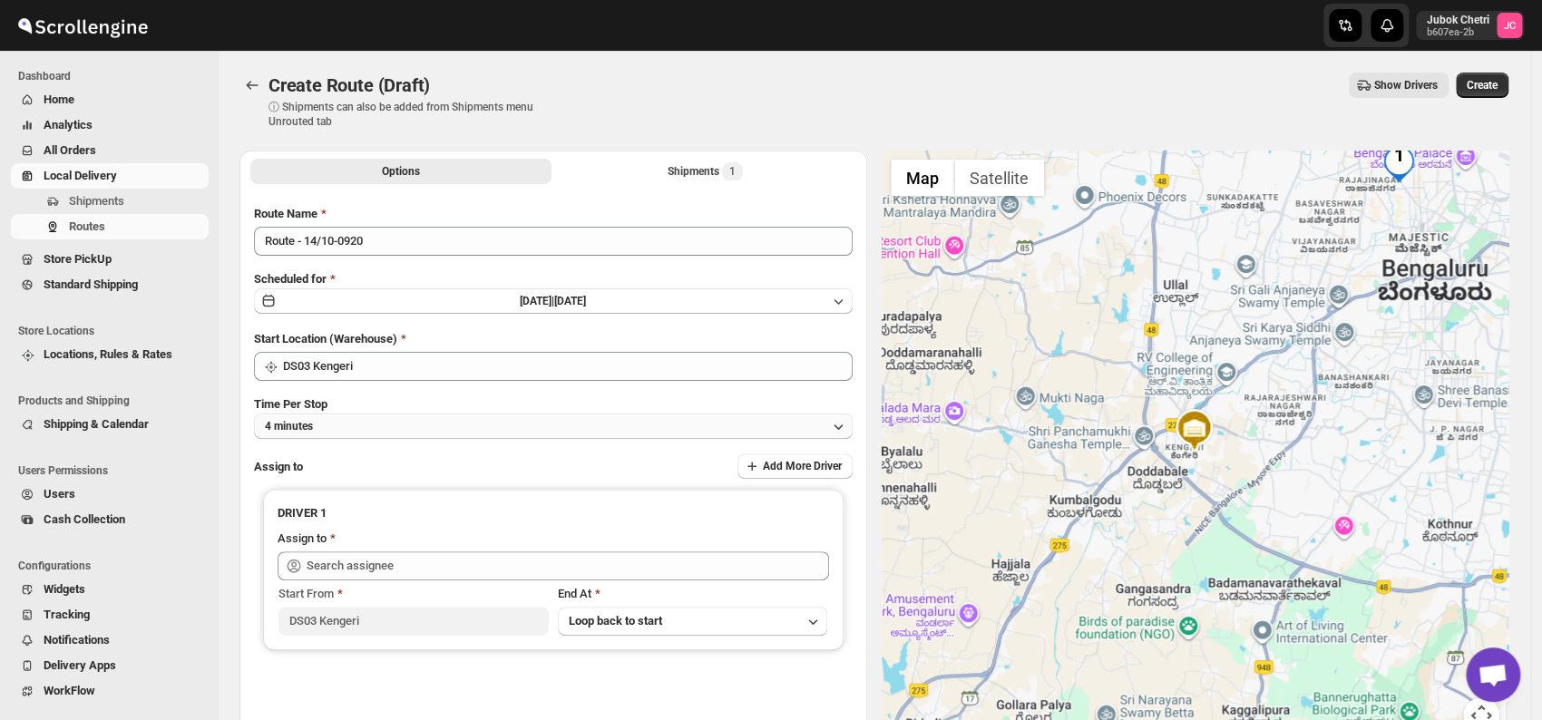
click at [357, 434] on button "4 minutes" at bounding box center [553, 426] width 599 height 25
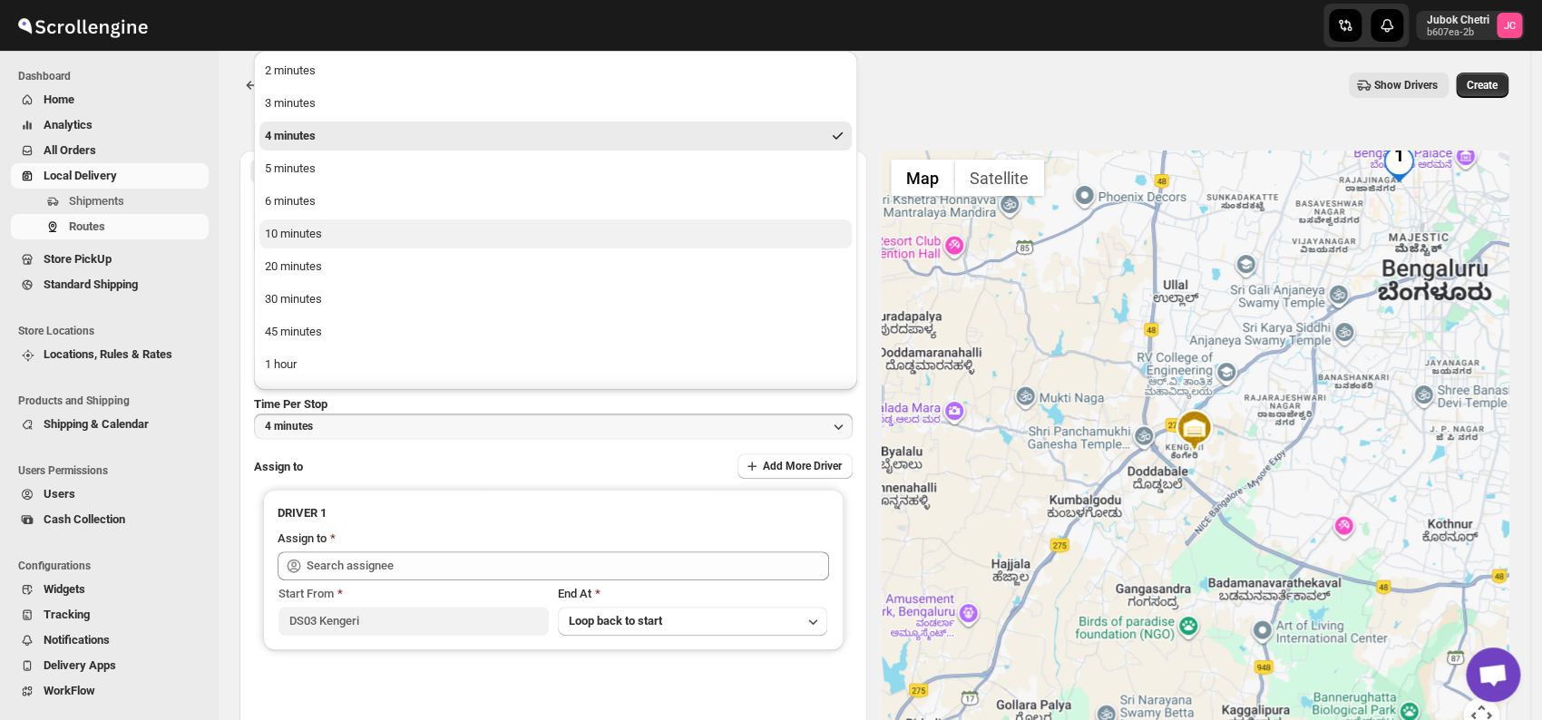
click at [344, 228] on button "10 minutes" at bounding box center [555, 234] width 592 height 29
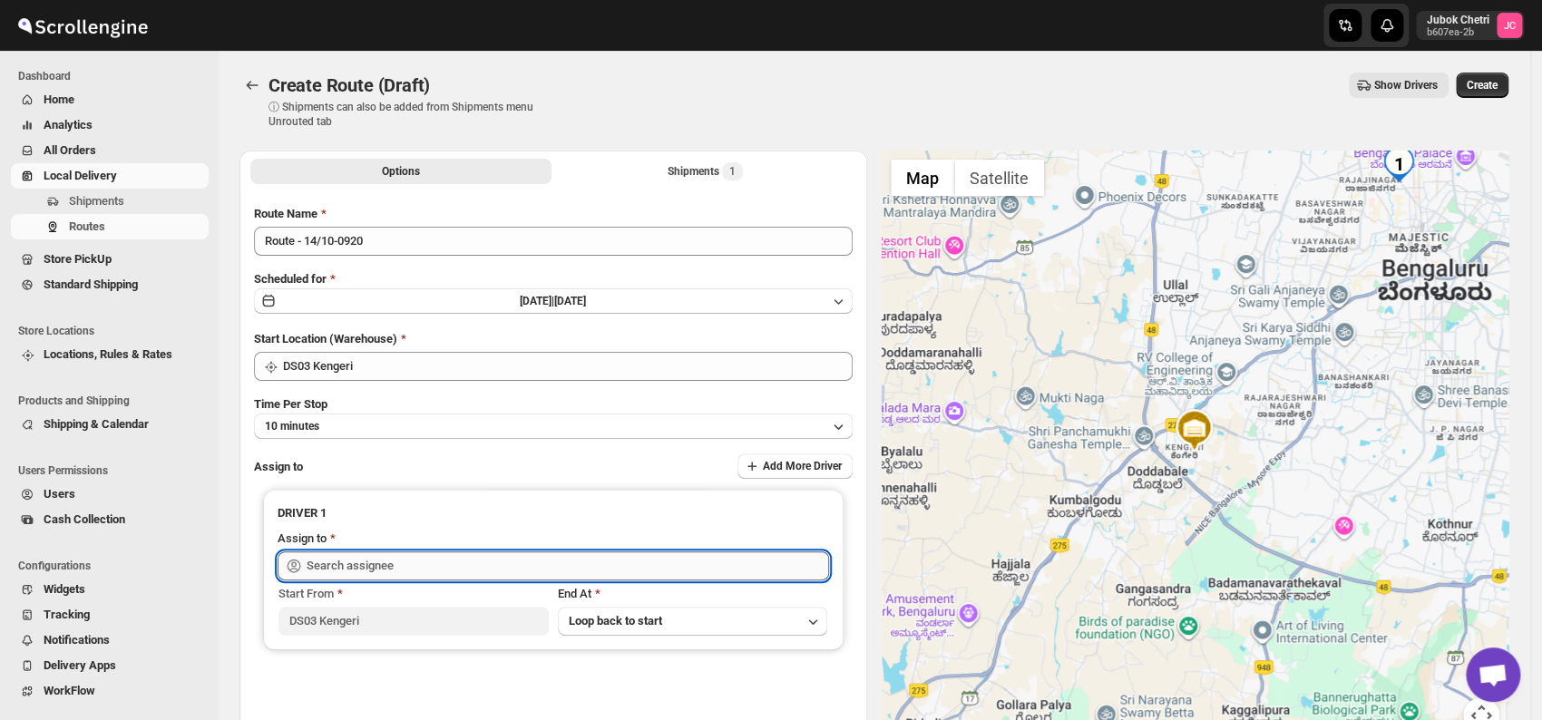
click at [389, 558] on input "text" at bounding box center [568, 566] width 523 height 29
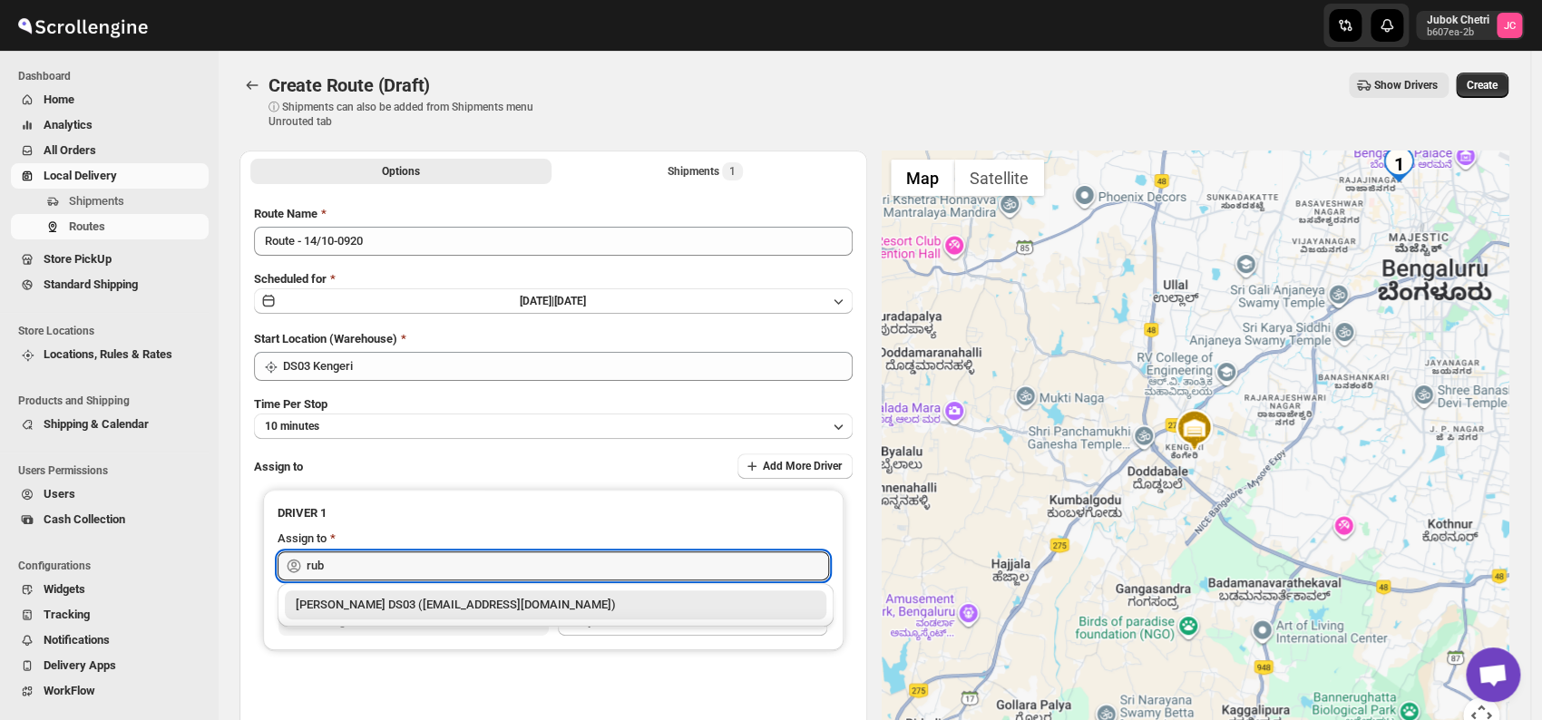
click at [416, 607] on div "[PERSON_NAME] DS03 ([EMAIL_ADDRESS][DOMAIN_NAME])" at bounding box center [556, 605] width 520 height 18
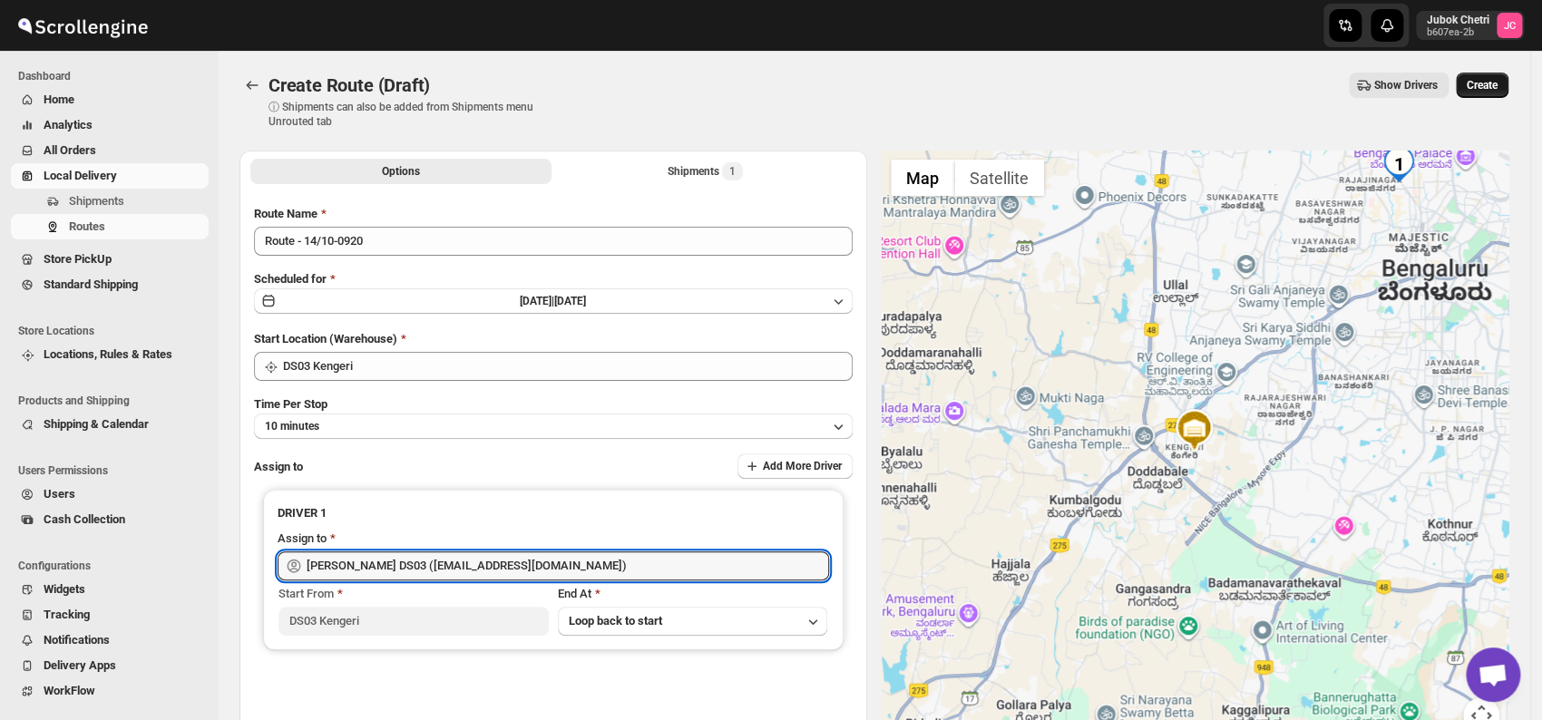
type input "[PERSON_NAME] DS03 ([EMAIL_ADDRESS][DOMAIN_NAME])"
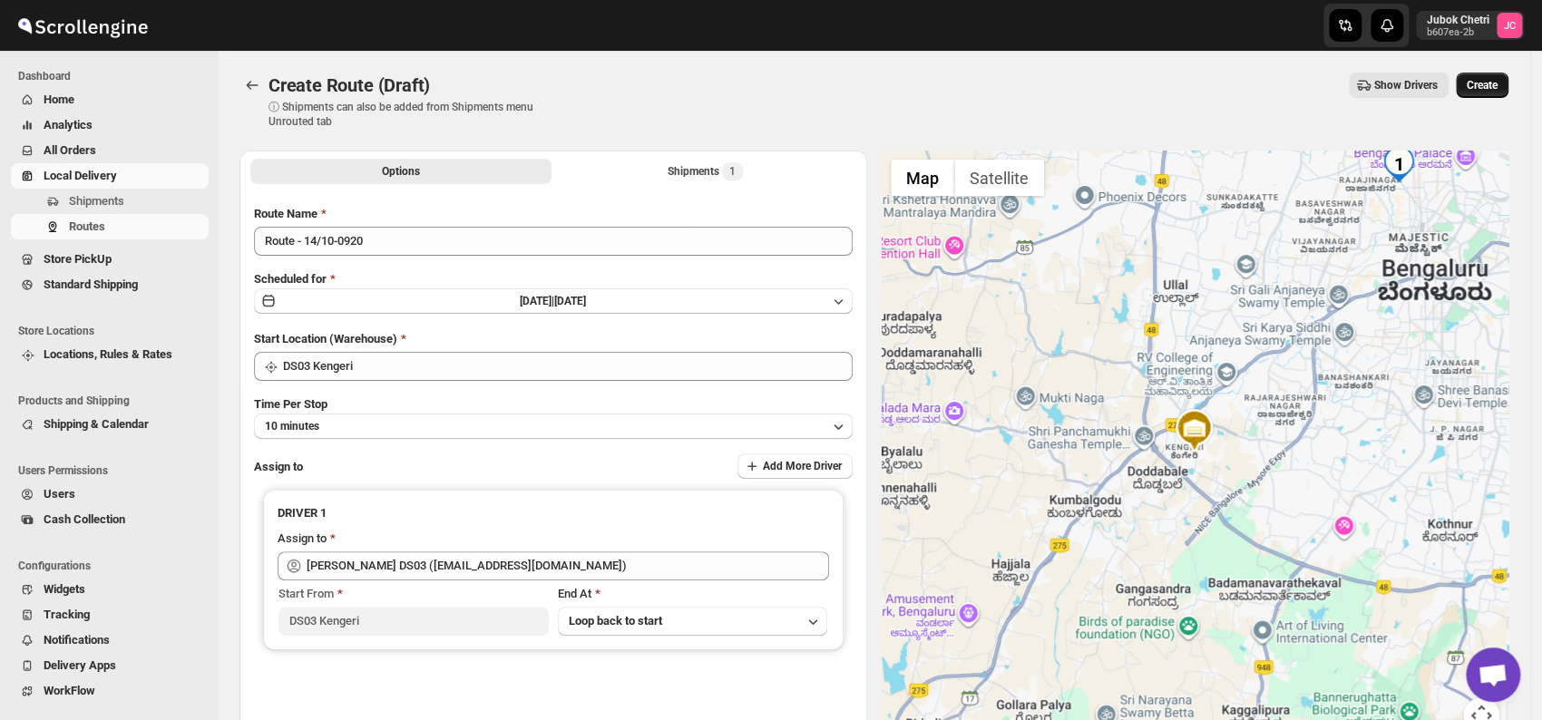
click at [1508, 73] on button "Create" at bounding box center [1482, 85] width 53 height 25
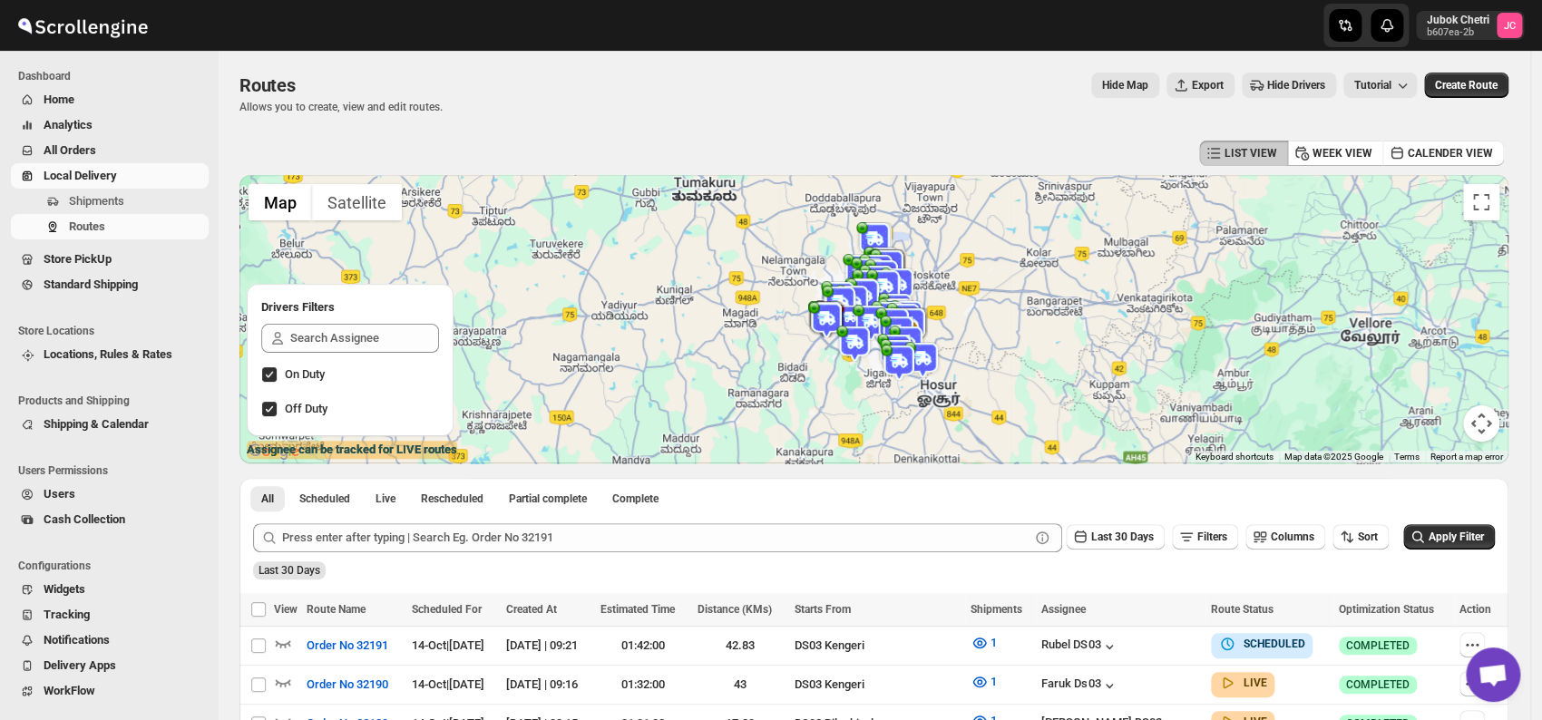
scroll to position [201, 0]
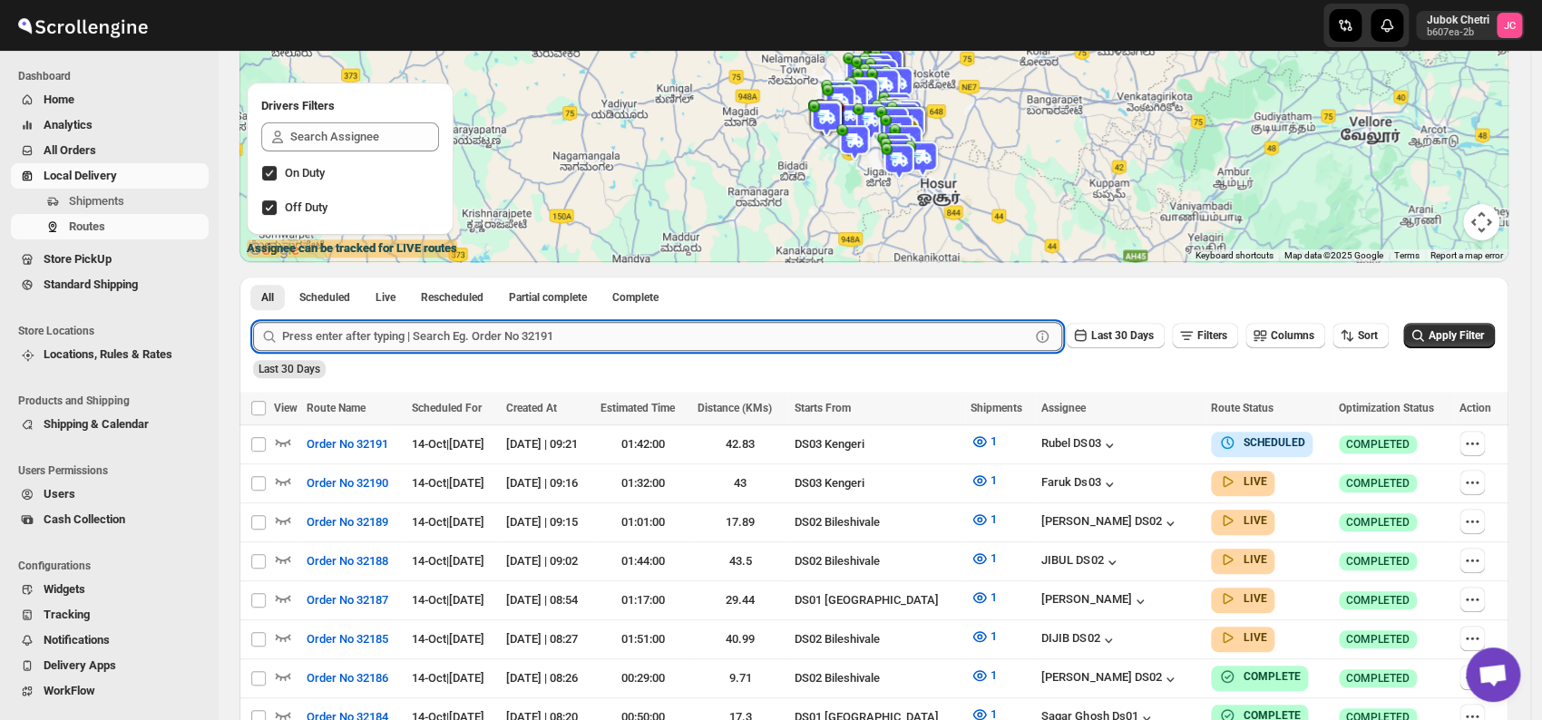
click at [426, 328] on input "text" at bounding box center [655, 336] width 747 height 29
type input "32147"
click at [1448, 329] on span "Apply Filter" at bounding box center [1456, 335] width 55 height 13
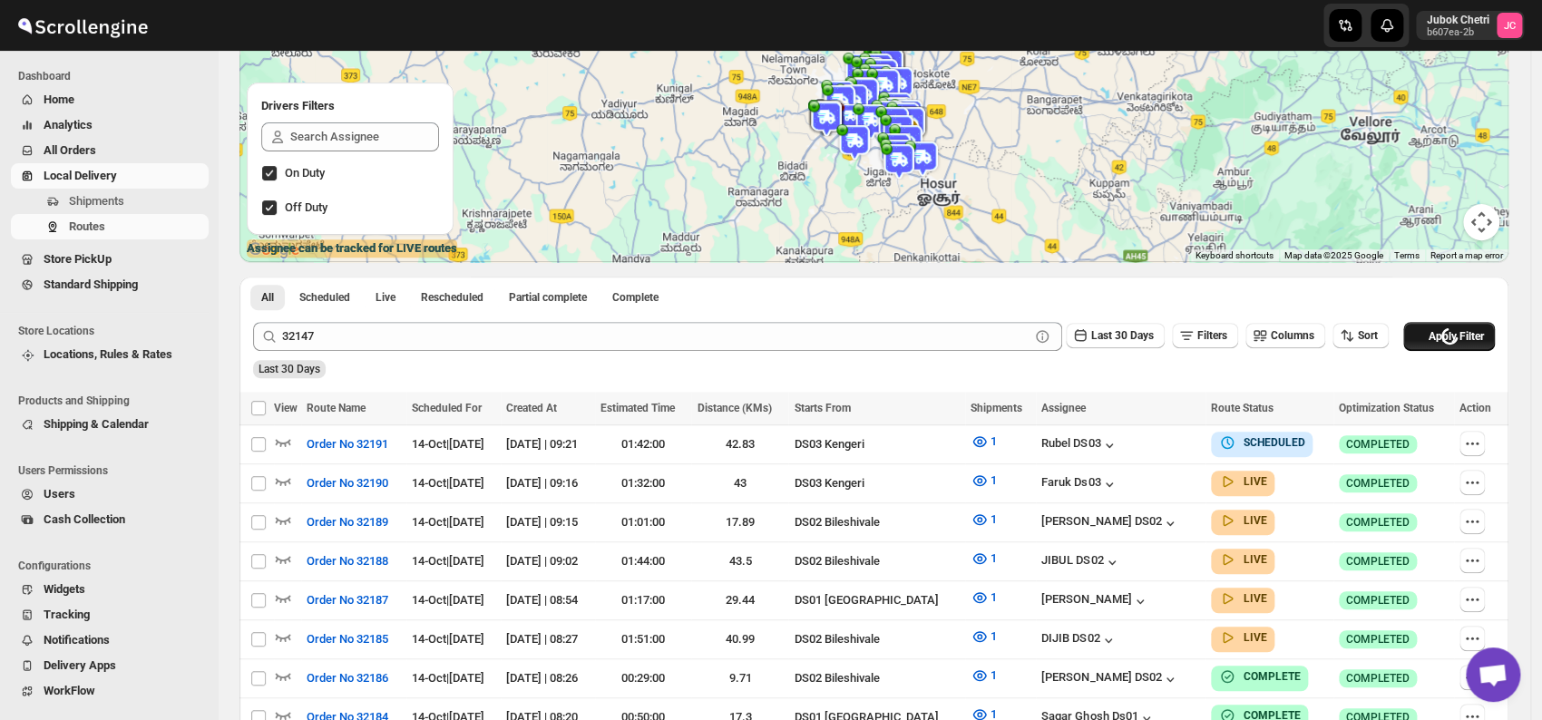
scroll to position [81, 0]
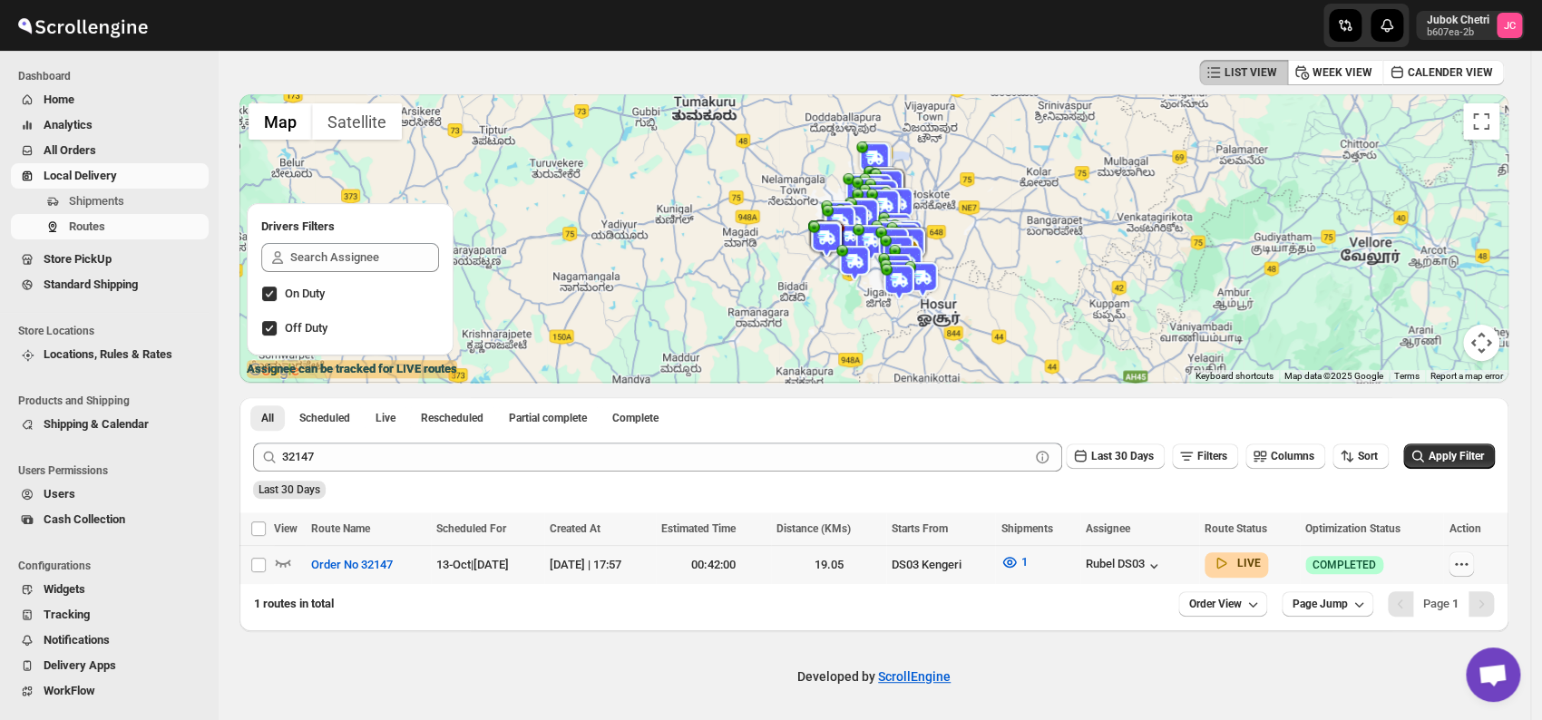
click at [1461, 553] on button "button" at bounding box center [1461, 564] width 25 height 25
checkbox input "true"
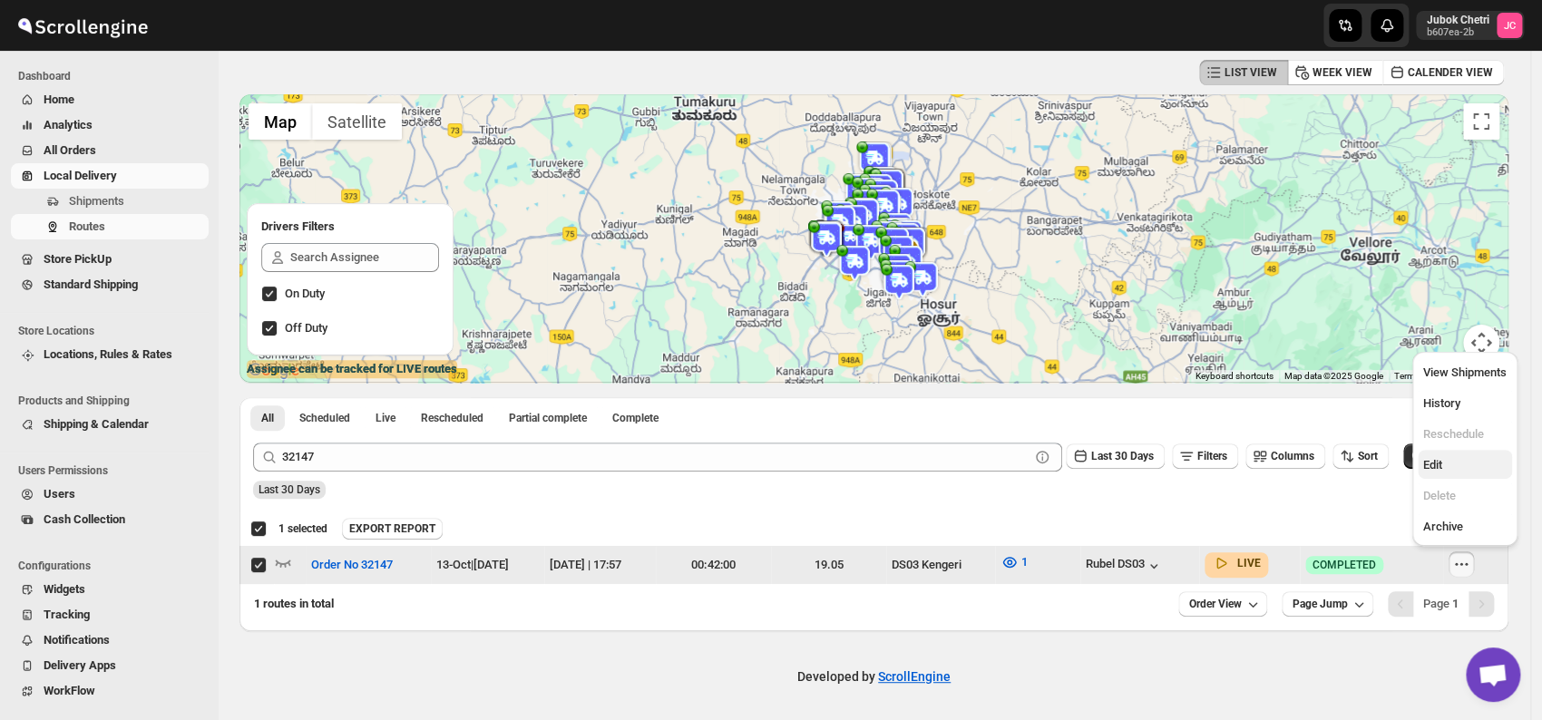
click at [1450, 471] on span "Edit" at bounding box center [1464, 465] width 83 height 18
checkbox input "false"
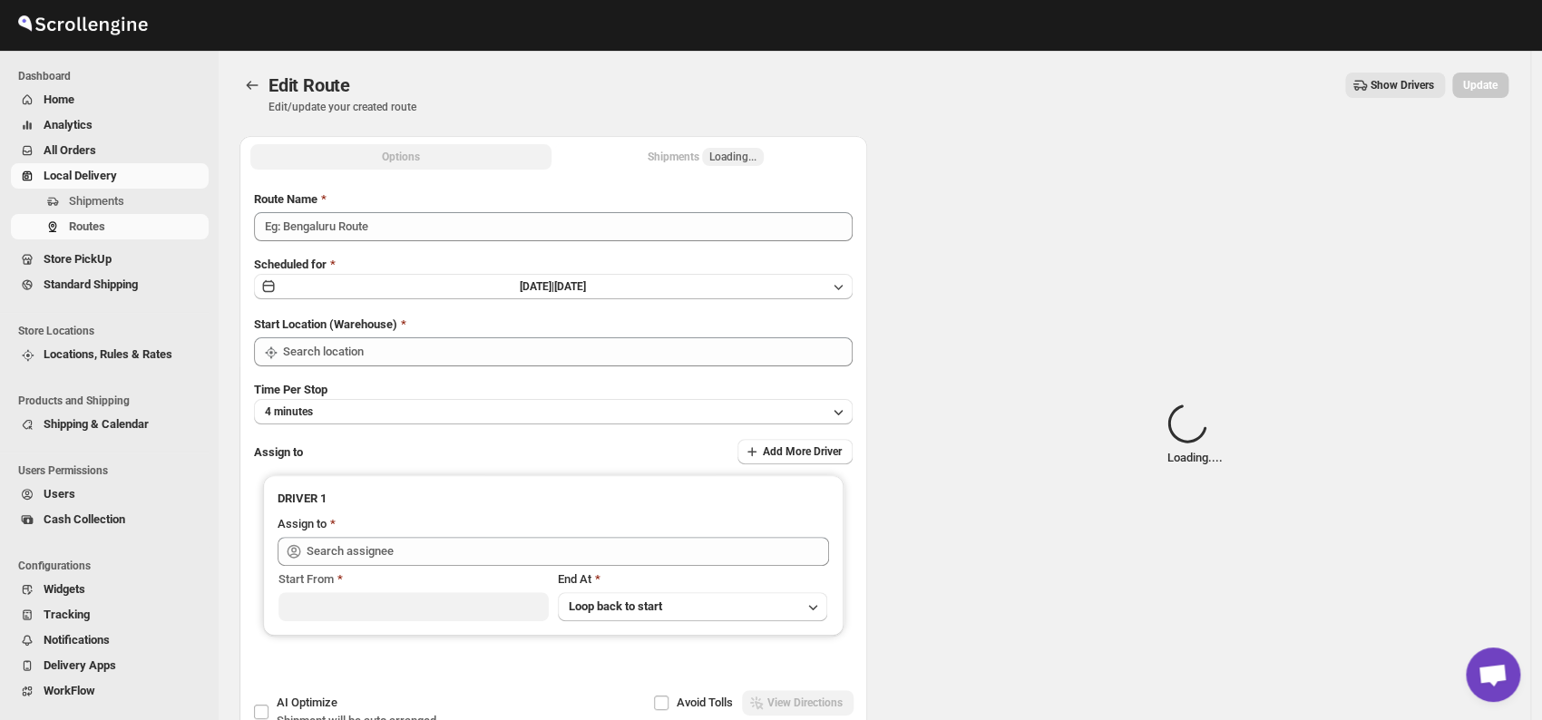
type input "Order No 32147"
type input "DS03 Kengeri"
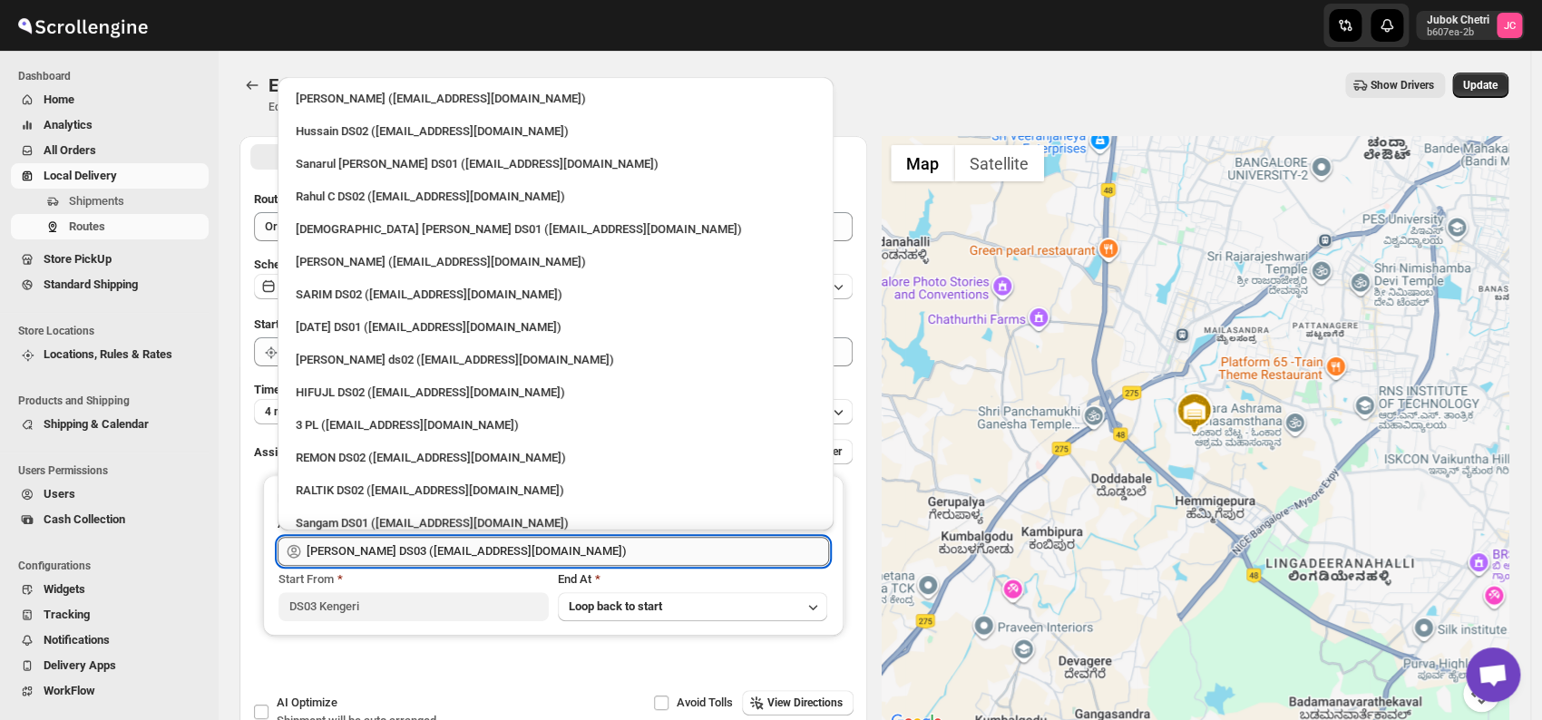
click at [525, 550] on input "[PERSON_NAME] DS03 ([EMAIL_ADDRESS][DOMAIN_NAME])" at bounding box center [568, 551] width 523 height 29
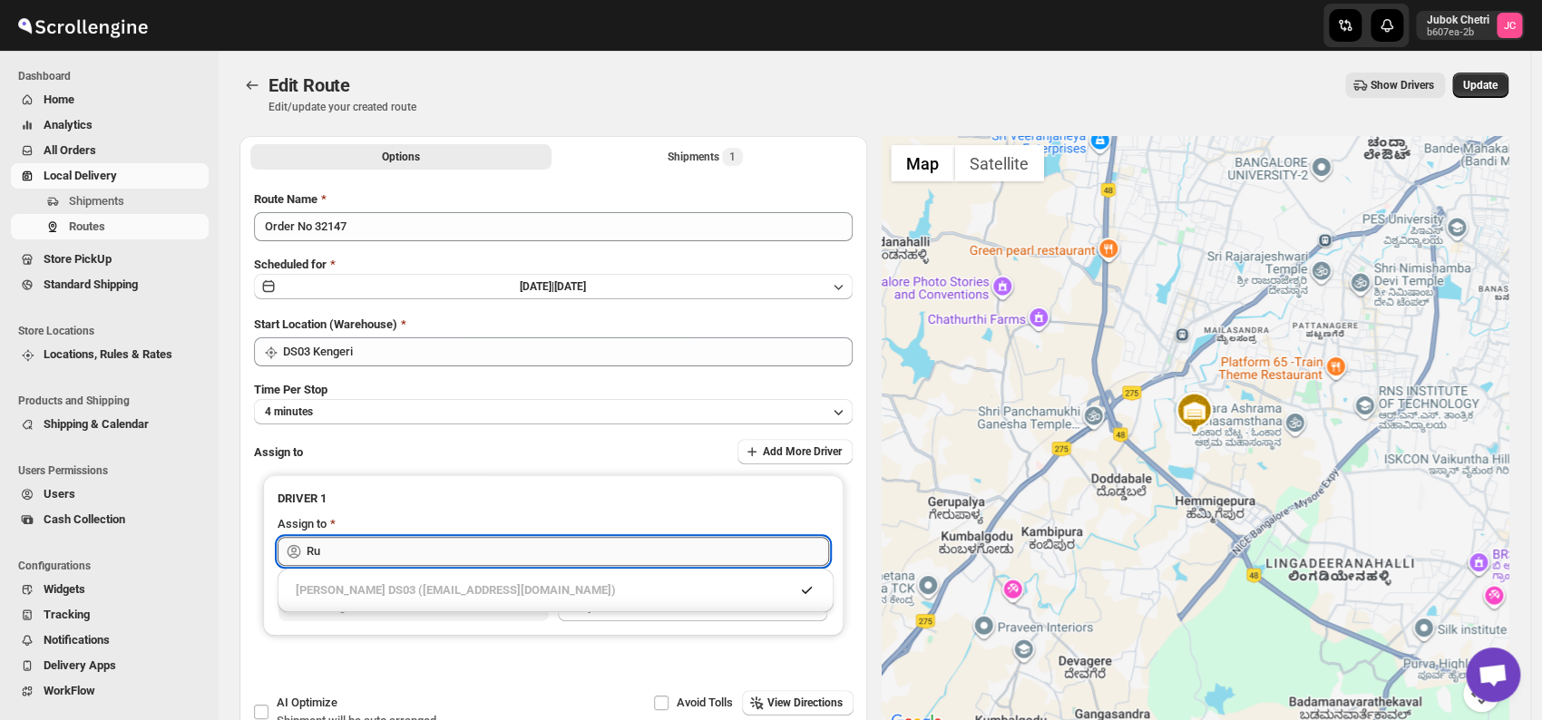
type input "R"
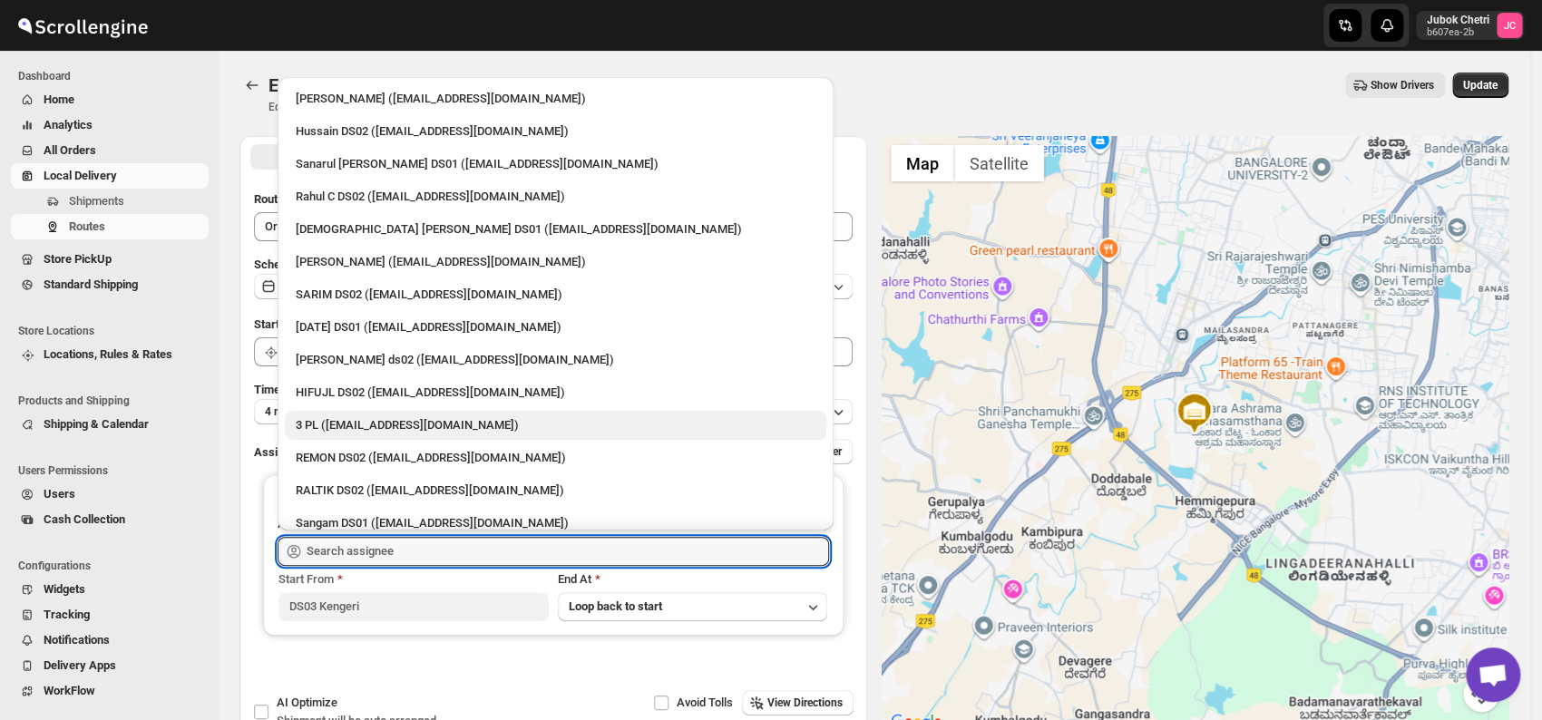
click at [461, 424] on div "3 PL ([EMAIL_ADDRESS][DOMAIN_NAME])" at bounding box center [556, 425] width 520 height 18
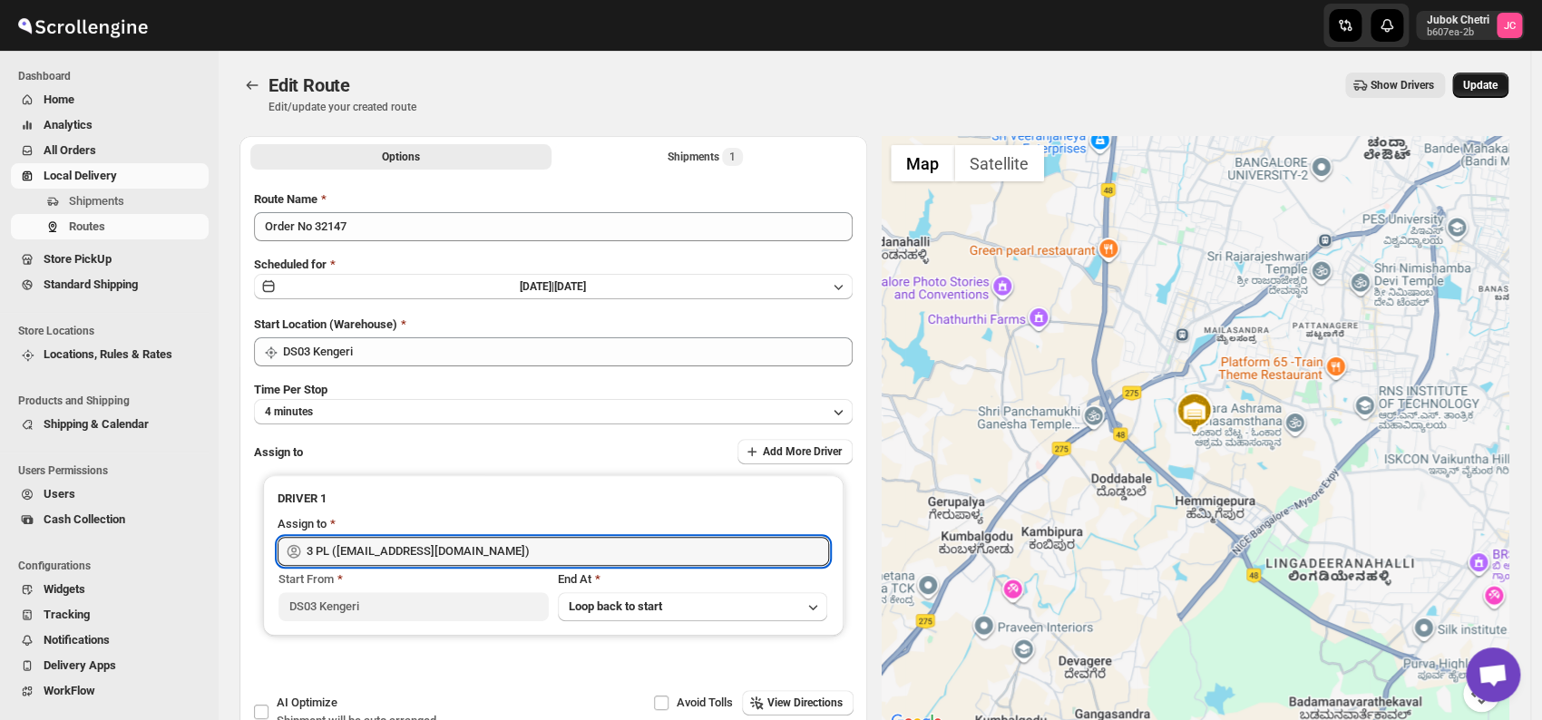
type input "3 PL ([EMAIL_ADDRESS][DOMAIN_NAME])"
click at [1474, 85] on span "Update" at bounding box center [1480, 85] width 34 height 15
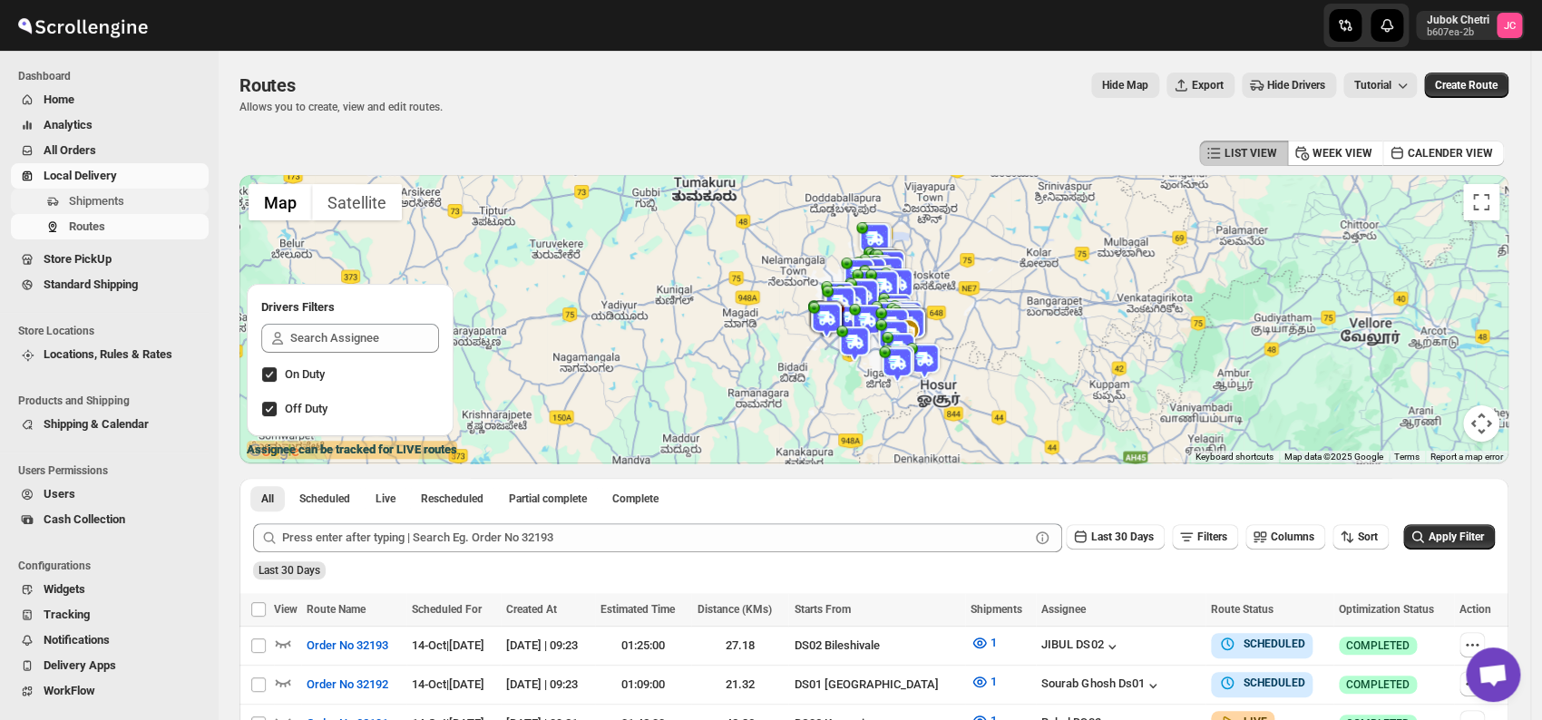
click at [120, 196] on span "Shipments" at bounding box center [96, 201] width 55 height 14
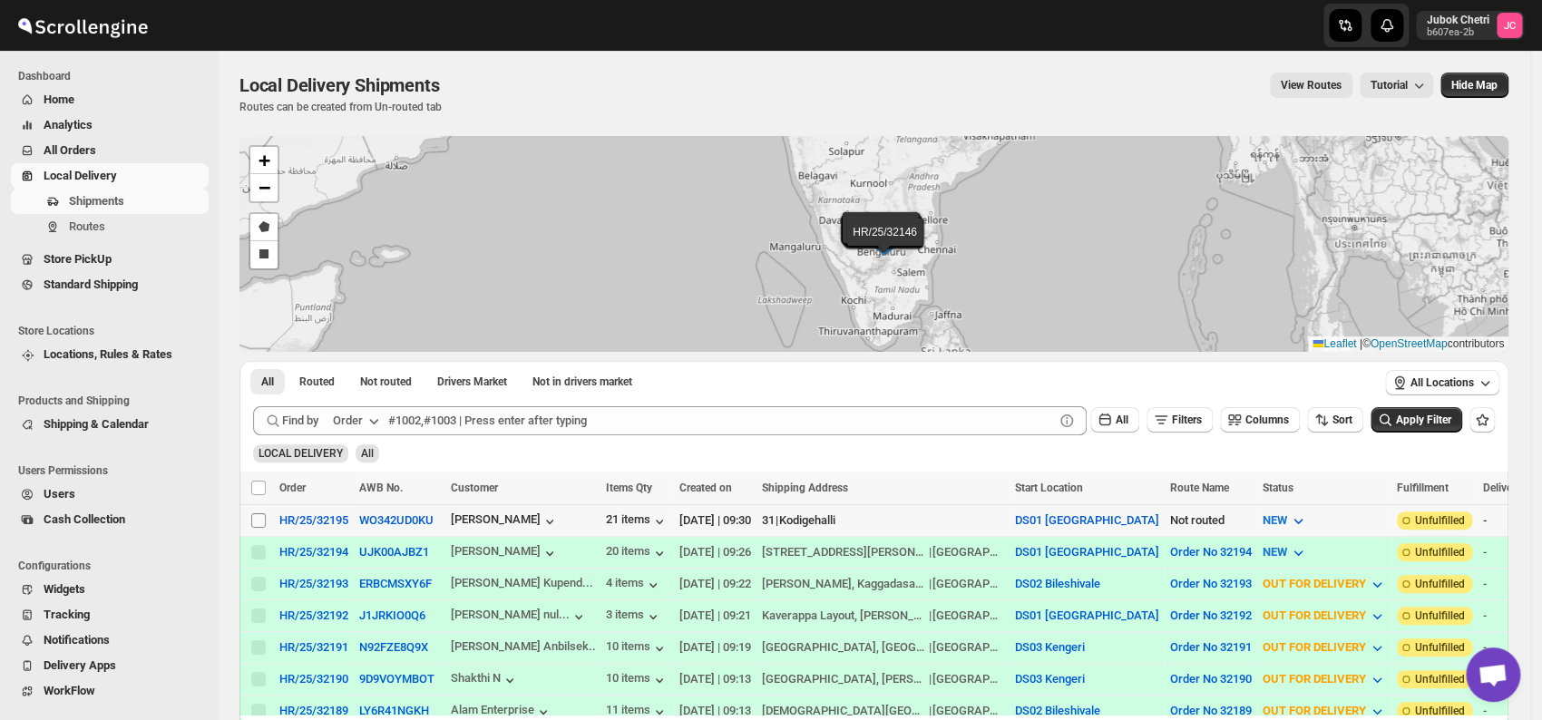
click at [262, 522] on input "Select shipment" at bounding box center [258, 520] width 15 height 15
checkbox input "true"
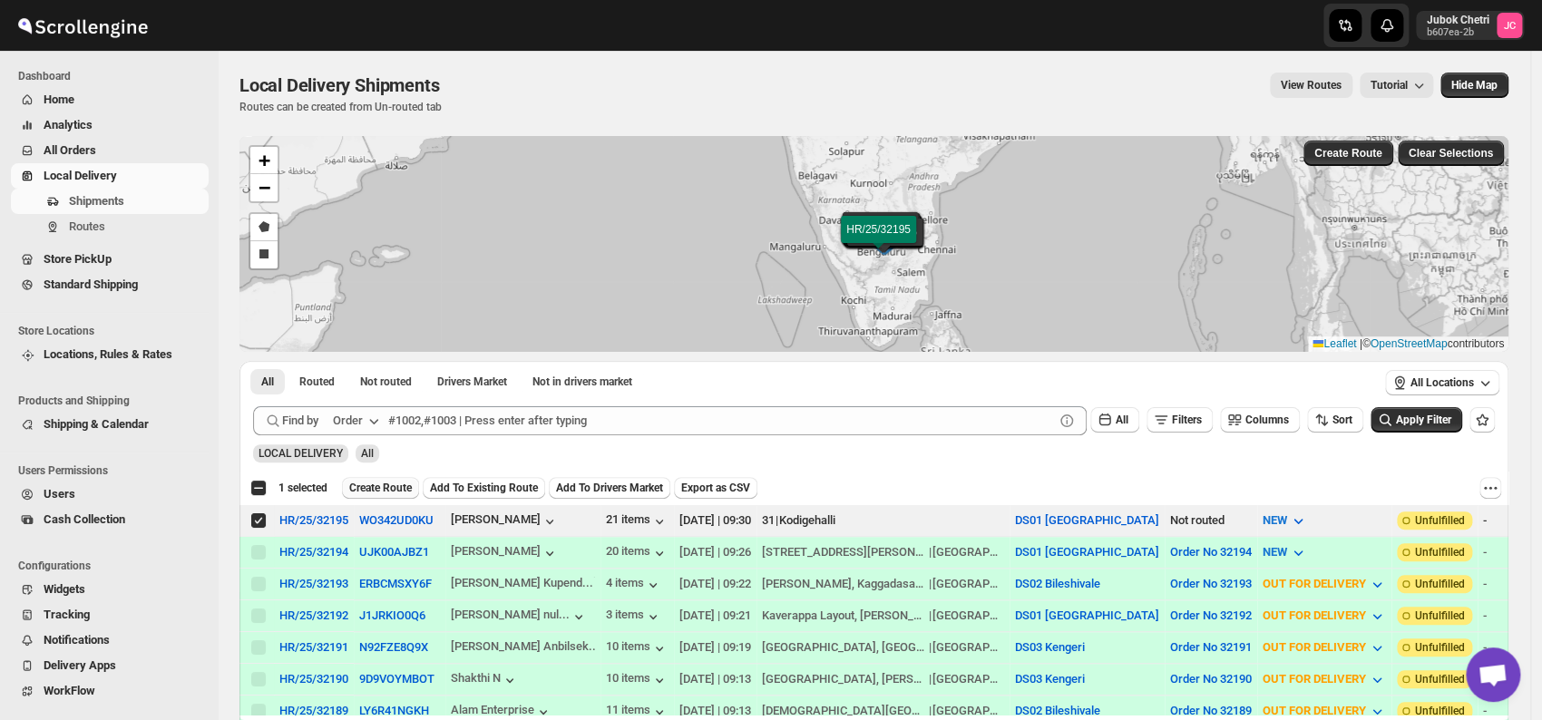
click at [396, 488] on span "Create Route" at bounding box center [380, 488] width 63 height 15
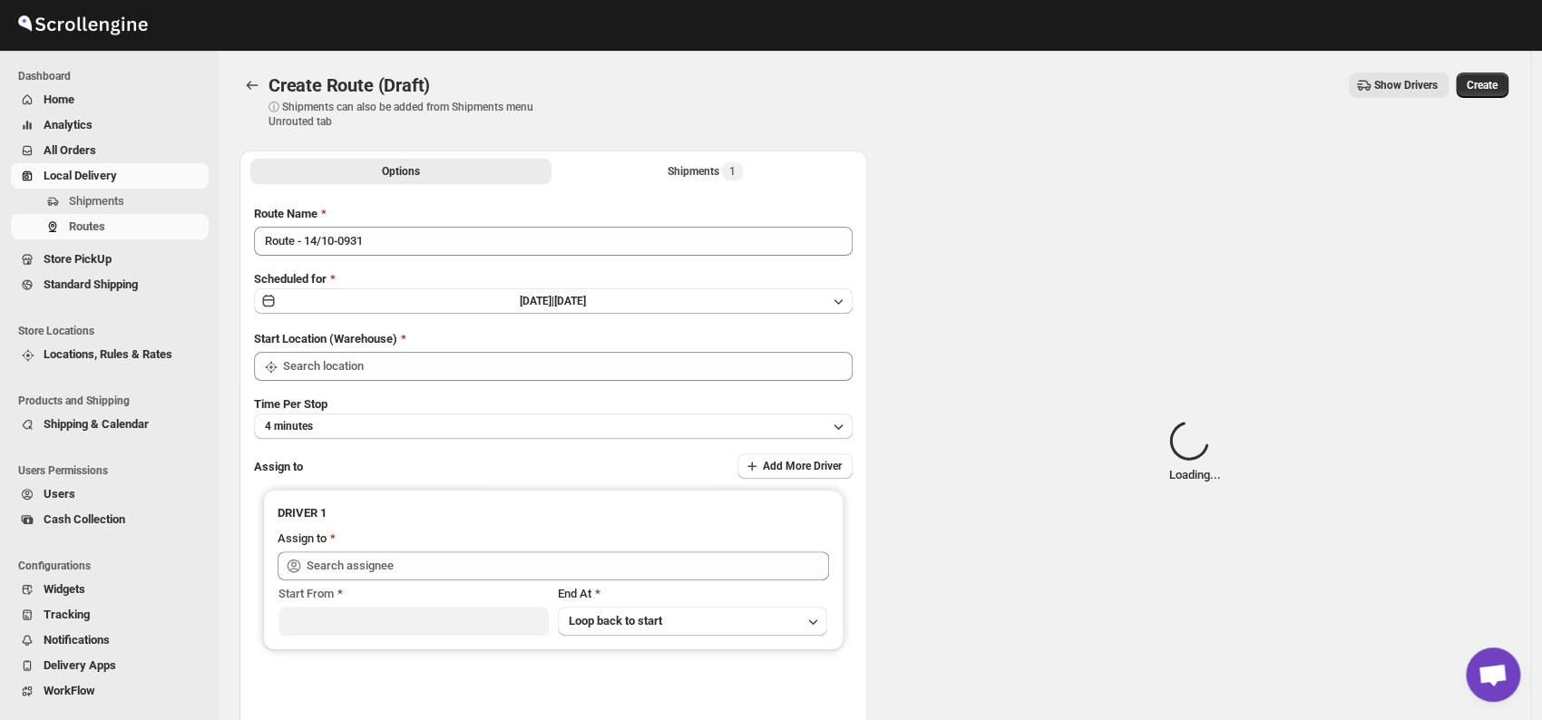
type input "DS01 [GEOGRAPHIC_DATA]"
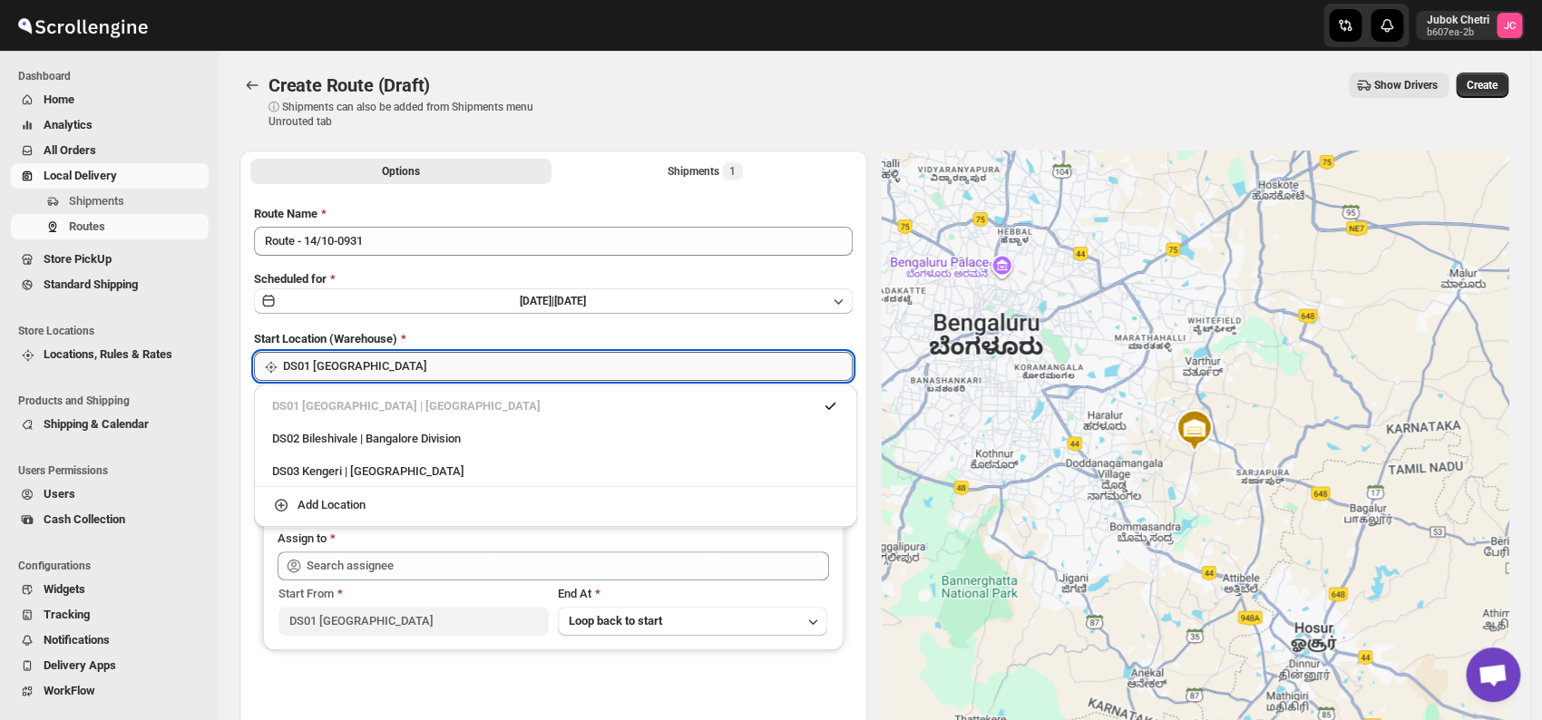
click at [399, 363] on input "DS01 [GEOGRAPHIC_DATA]" at bounding box center [568, 366] width 570 height 29
click at [386, 474] on div "DS03 Kengeri | [GEOGRAPHIC_DATA]" at bounding box center [555, 472] width 567 height 18
type input "DS03 Kengeri"
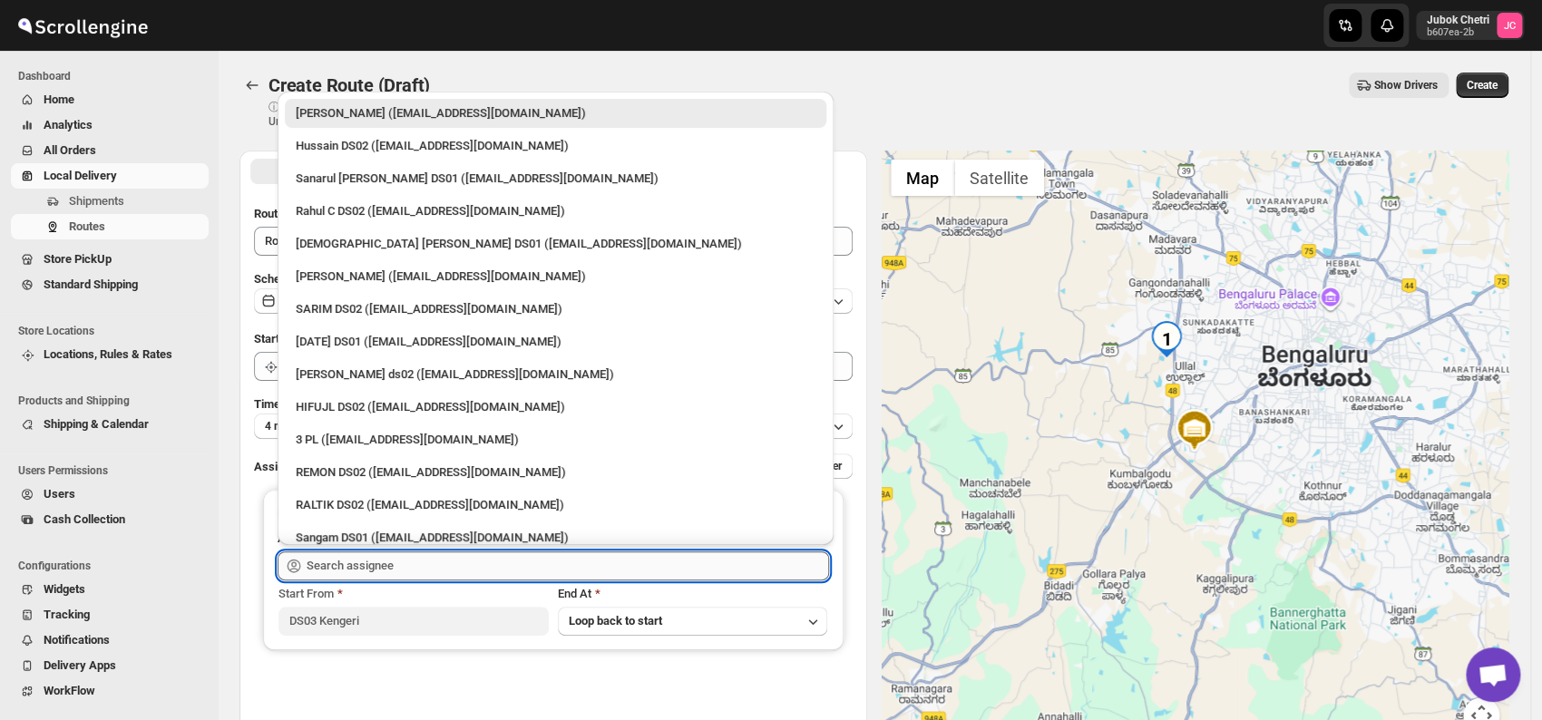
click at [447, 565] on input "text" at bounding box center [568, 566] width 523 height 29
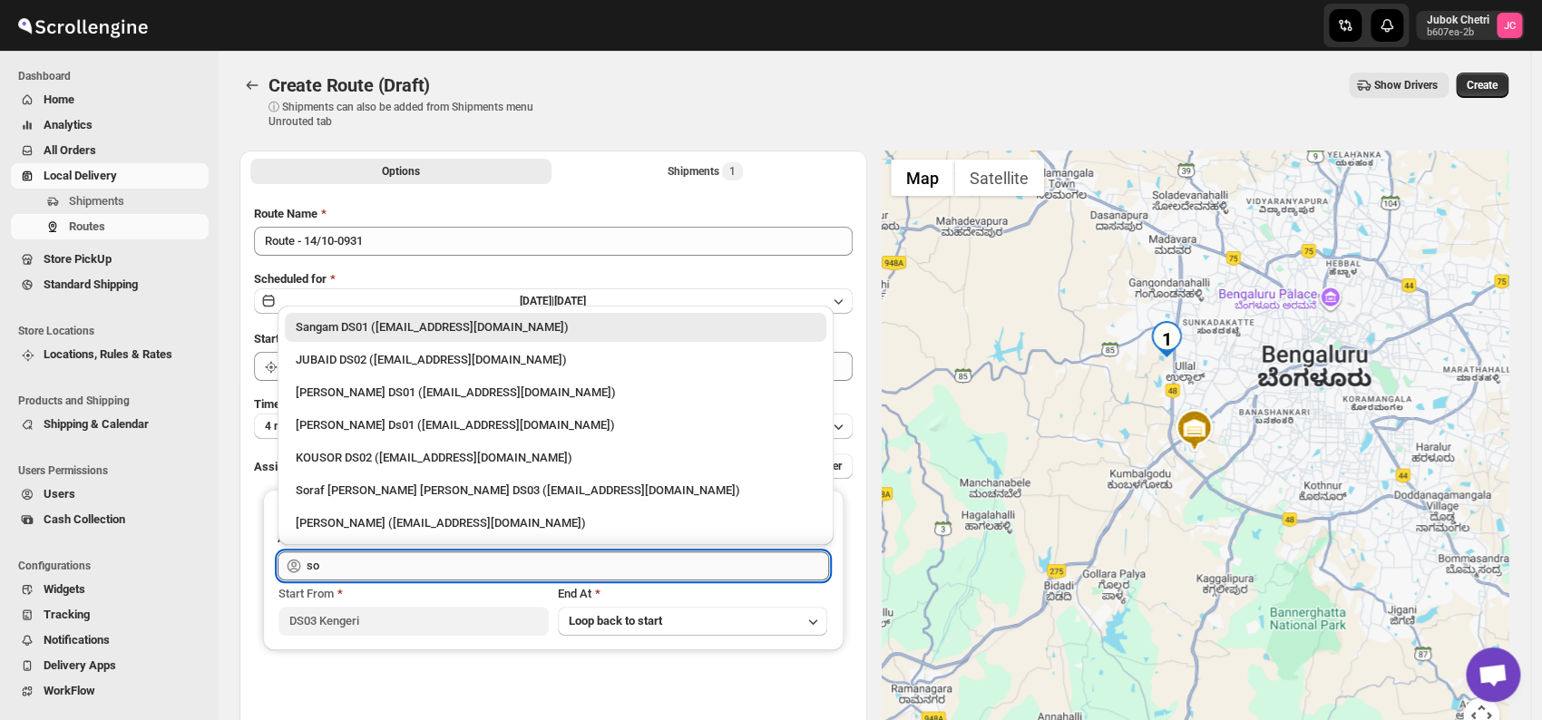
type input "s"
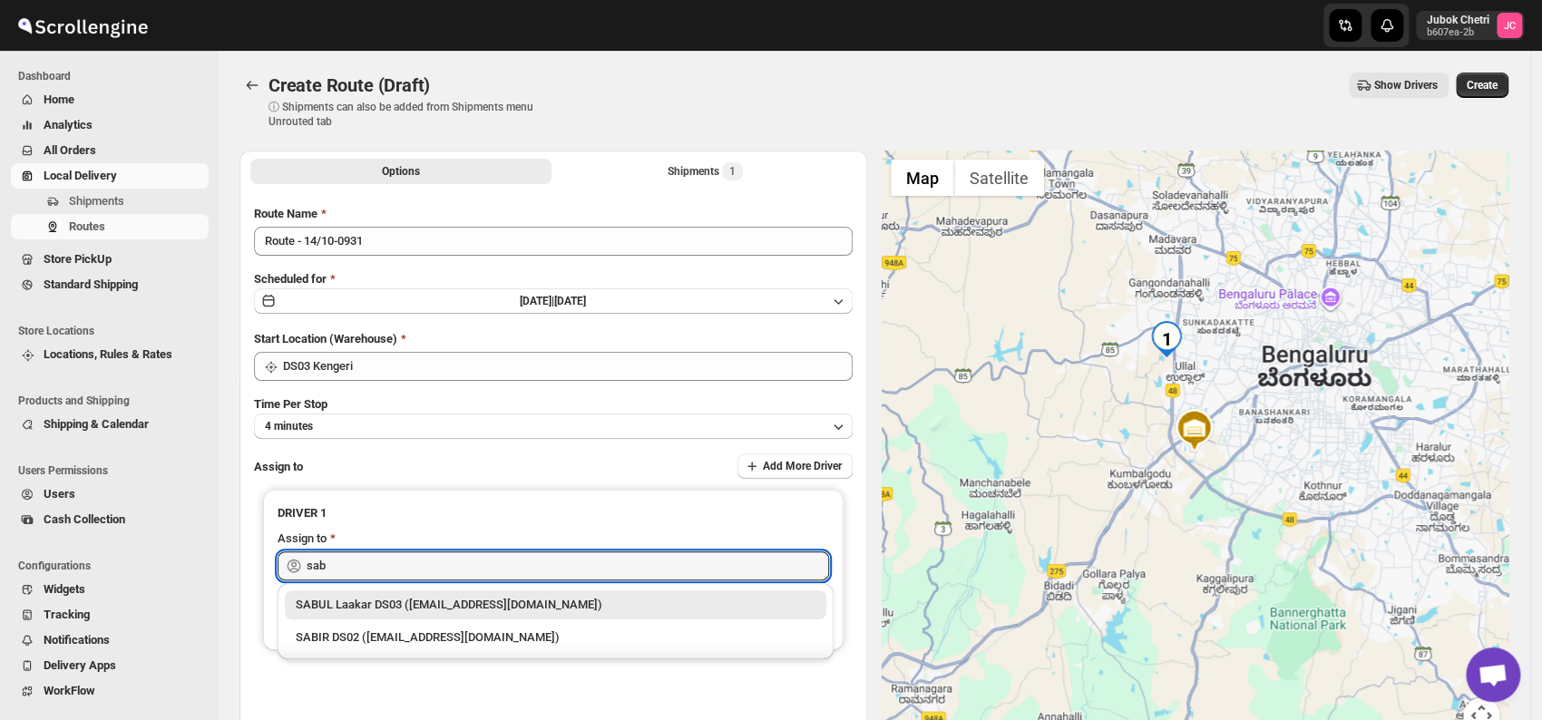
click at [503, 599] on div "SABUL Laakar DS03 ([EMAIL_ADDRESS][DOMAIN_NAME])" at bounding box center [556, 605] width 520 height 18
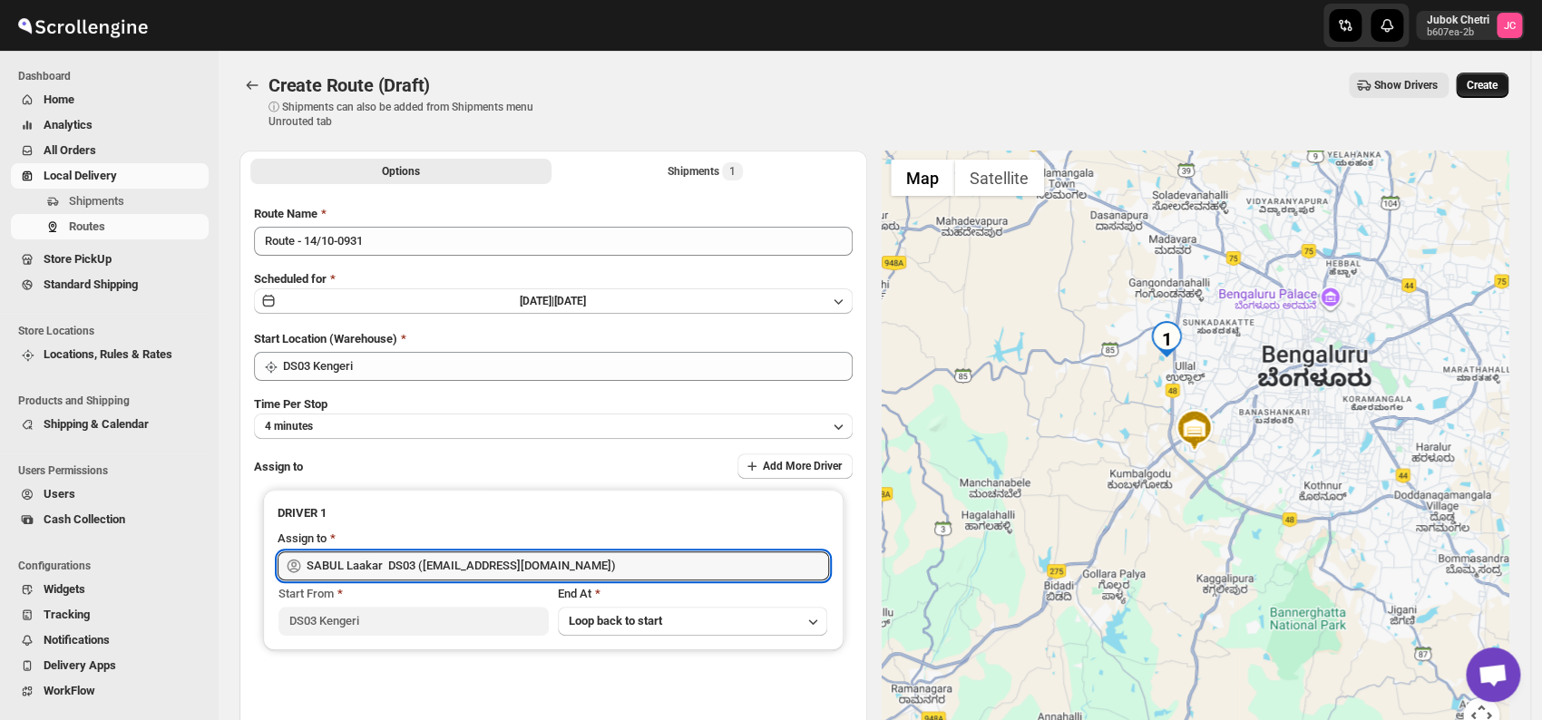
type input "SABUL Laakar DS03 ([EMAIL_ADDRESS][DOMAIN_NAME])"
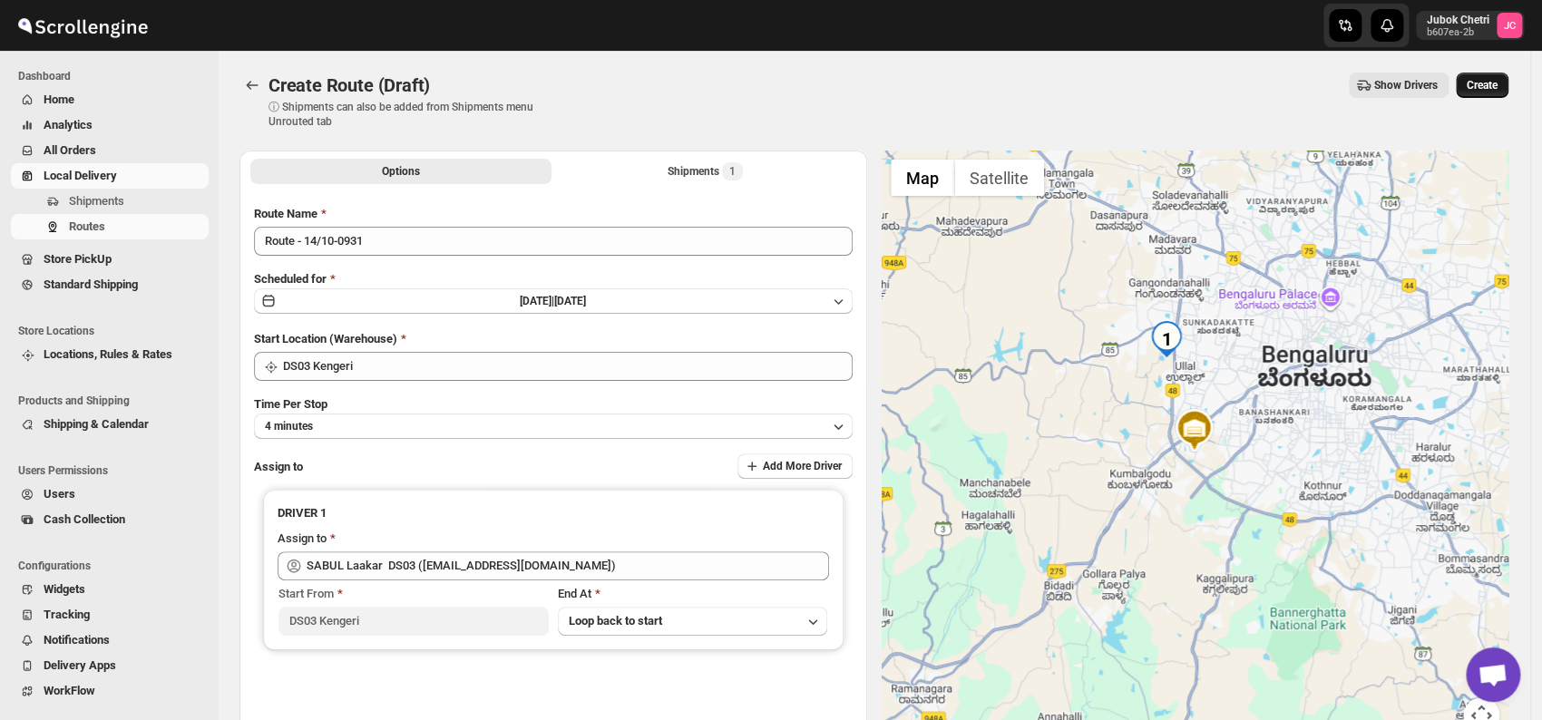
click at [1497, 83] on span "Create" at bounding box center [1482, 85] width 31 height 15
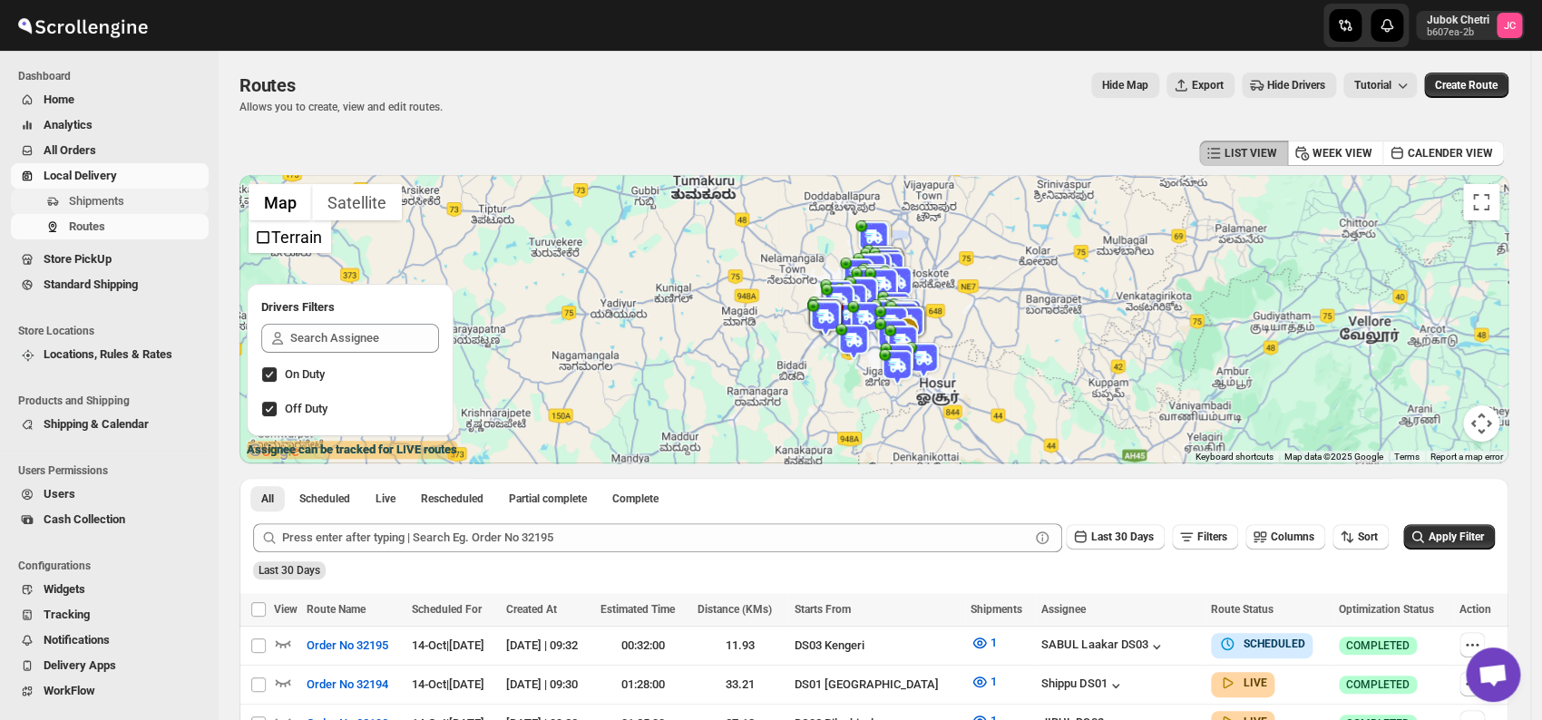
click at [138, 194] on span "Shipments" at bounding box center [137, 201] width 136 height 18
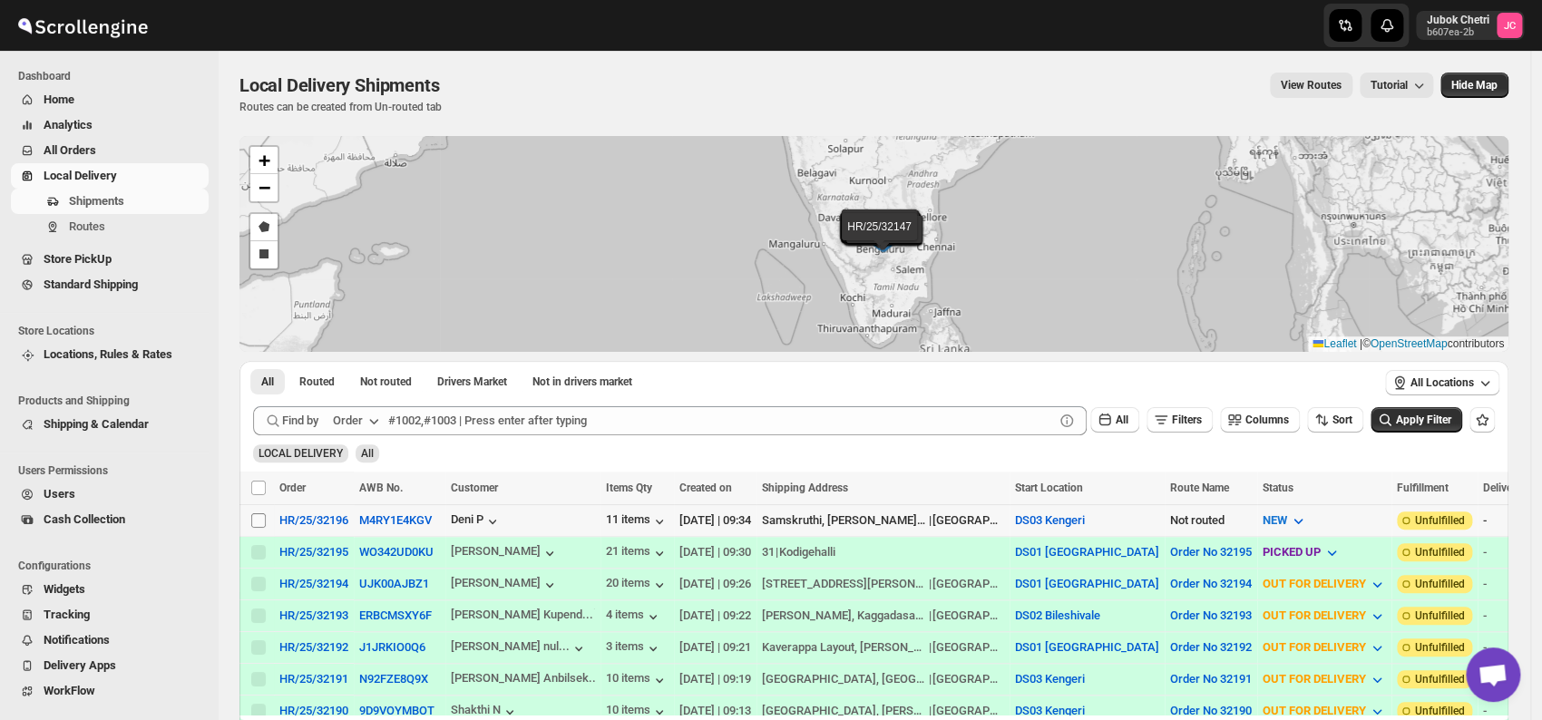
click at [259, 521] on input "Select shipment" at bounding box center [258, 520] width 15 height 15
checkbox input "true"
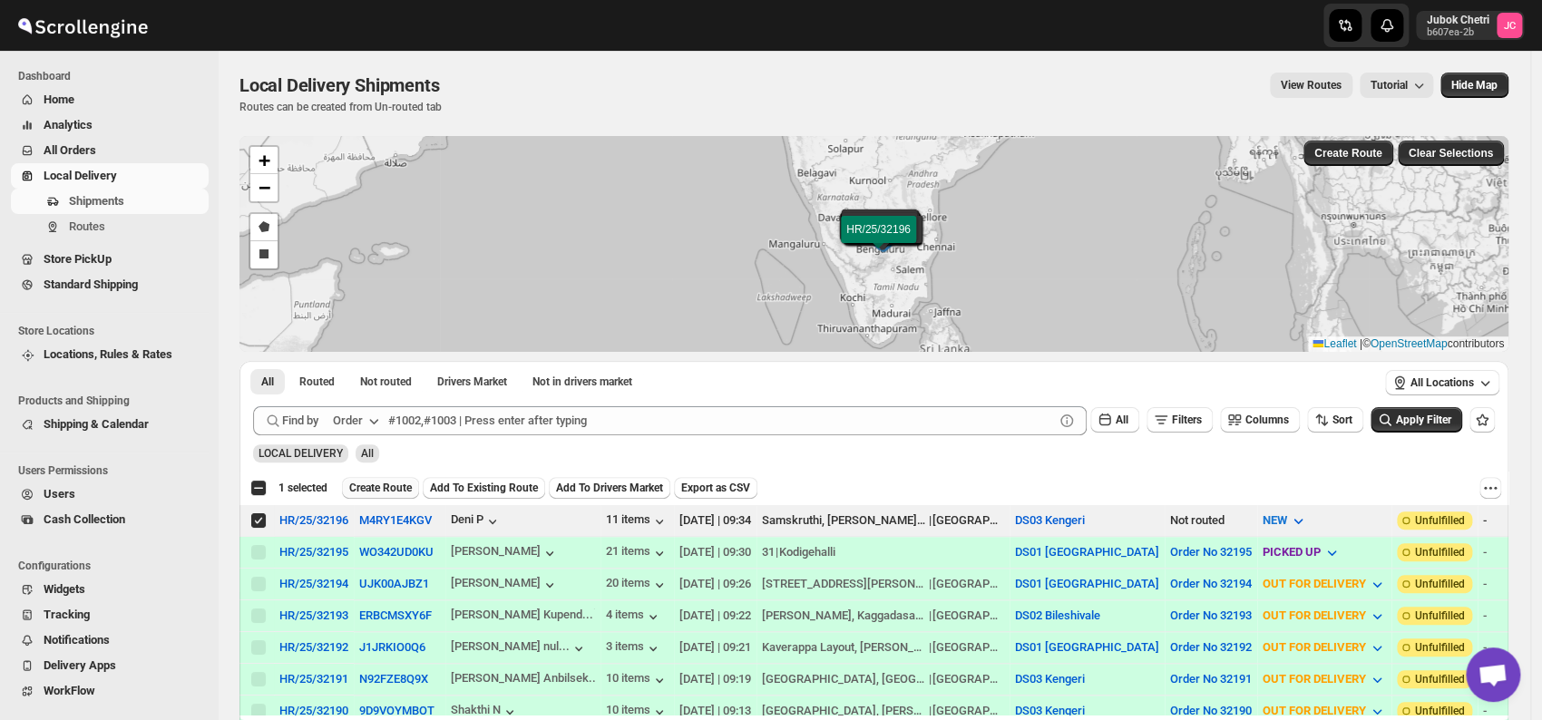
click at [389, 490] on span "Create Route" at bounding box center [380, 488] width 63 height 15
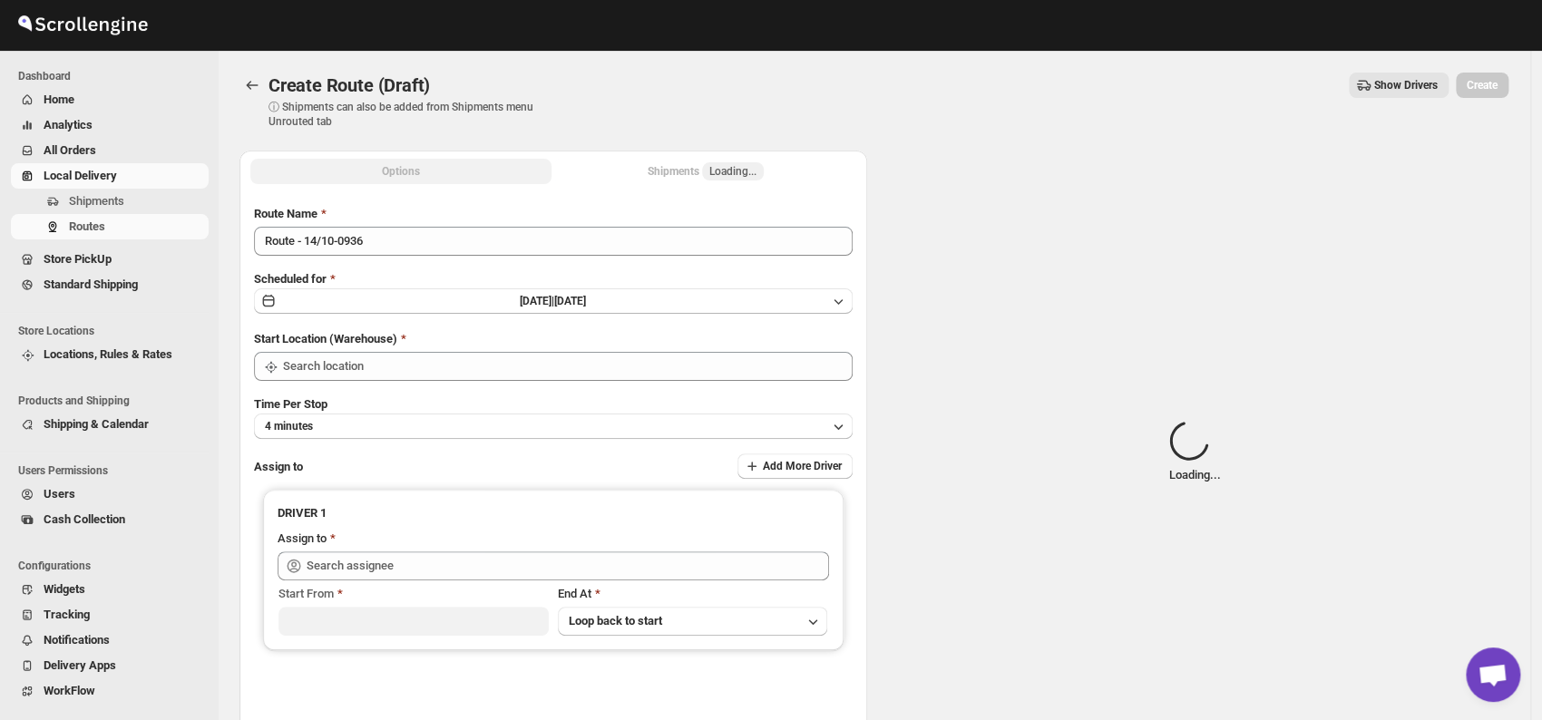
type input "DS03 Kengeri"
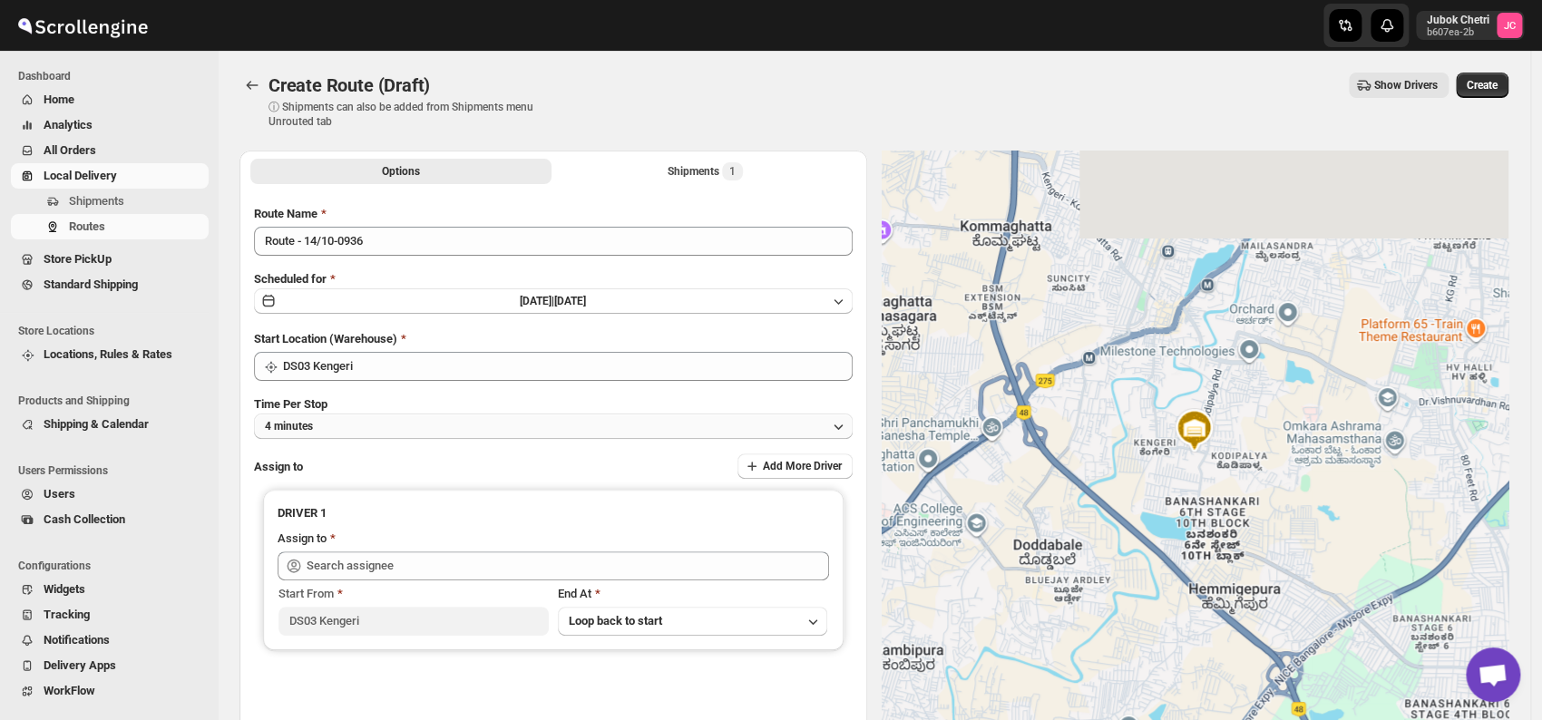
click at [419, 430] on button "4 minutes" at bounding box center [553, 426] width 599 height 25
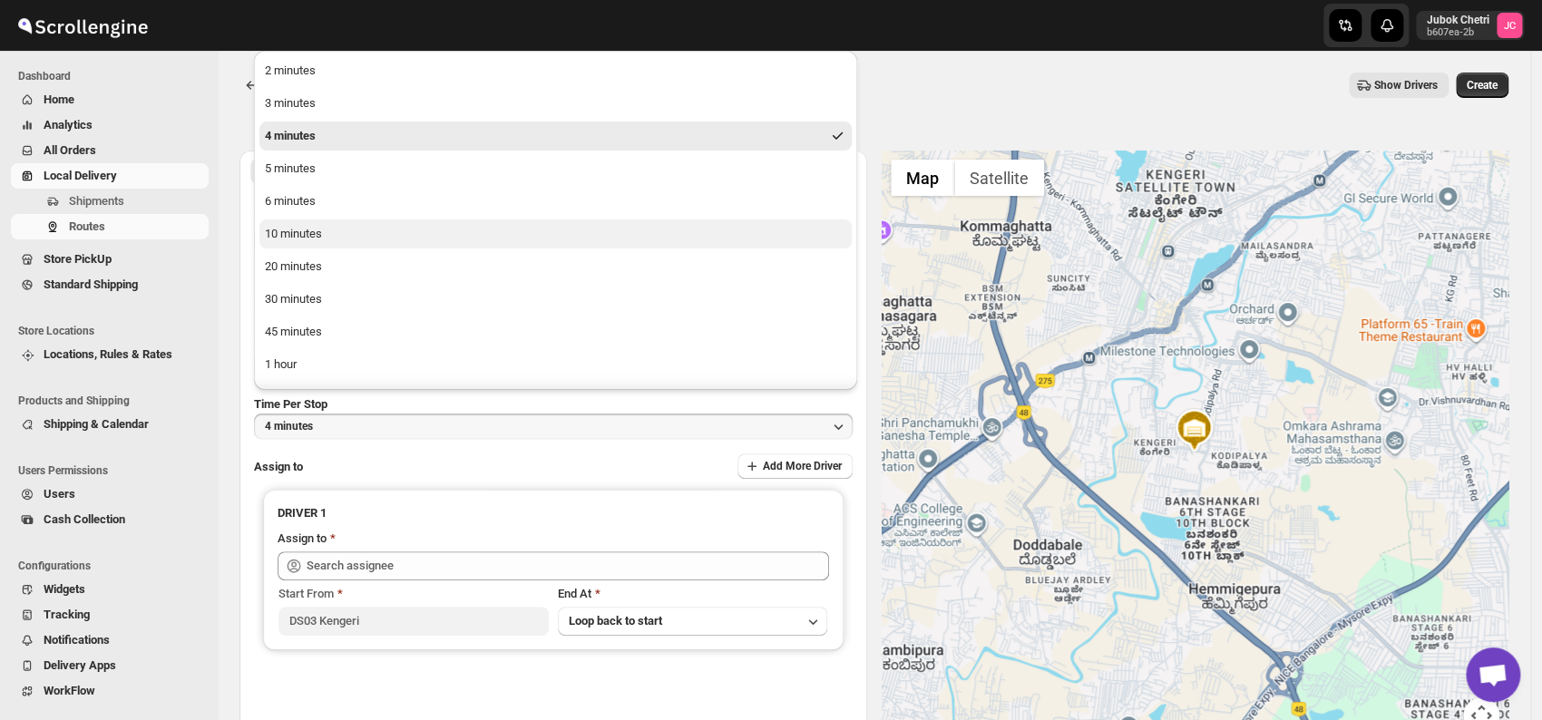
click at [342, 241] on button "10 minutes" at bounding box center [555, 234] width 592 height 29
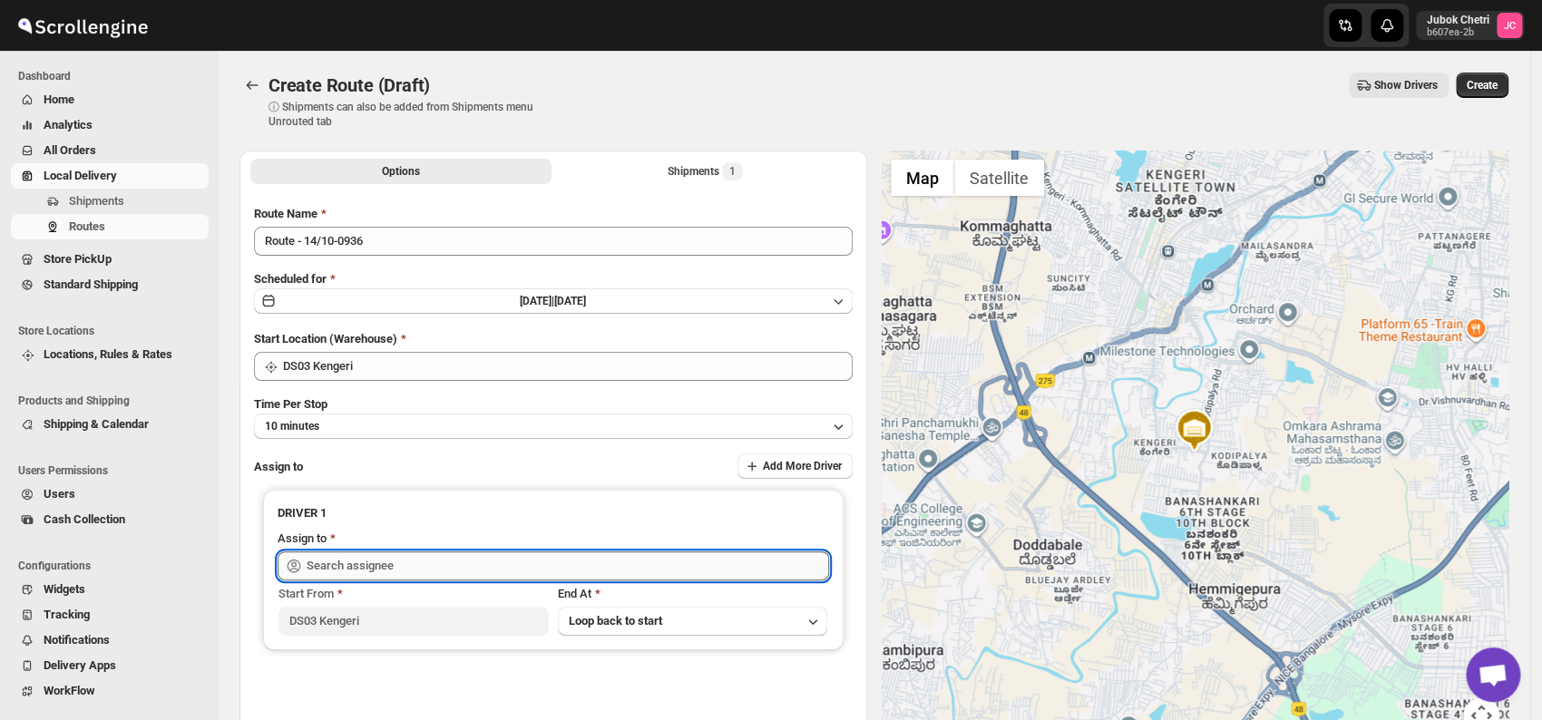
click at [388, 557] on input "text" at bounding box center [568, 566] width 523 height 29
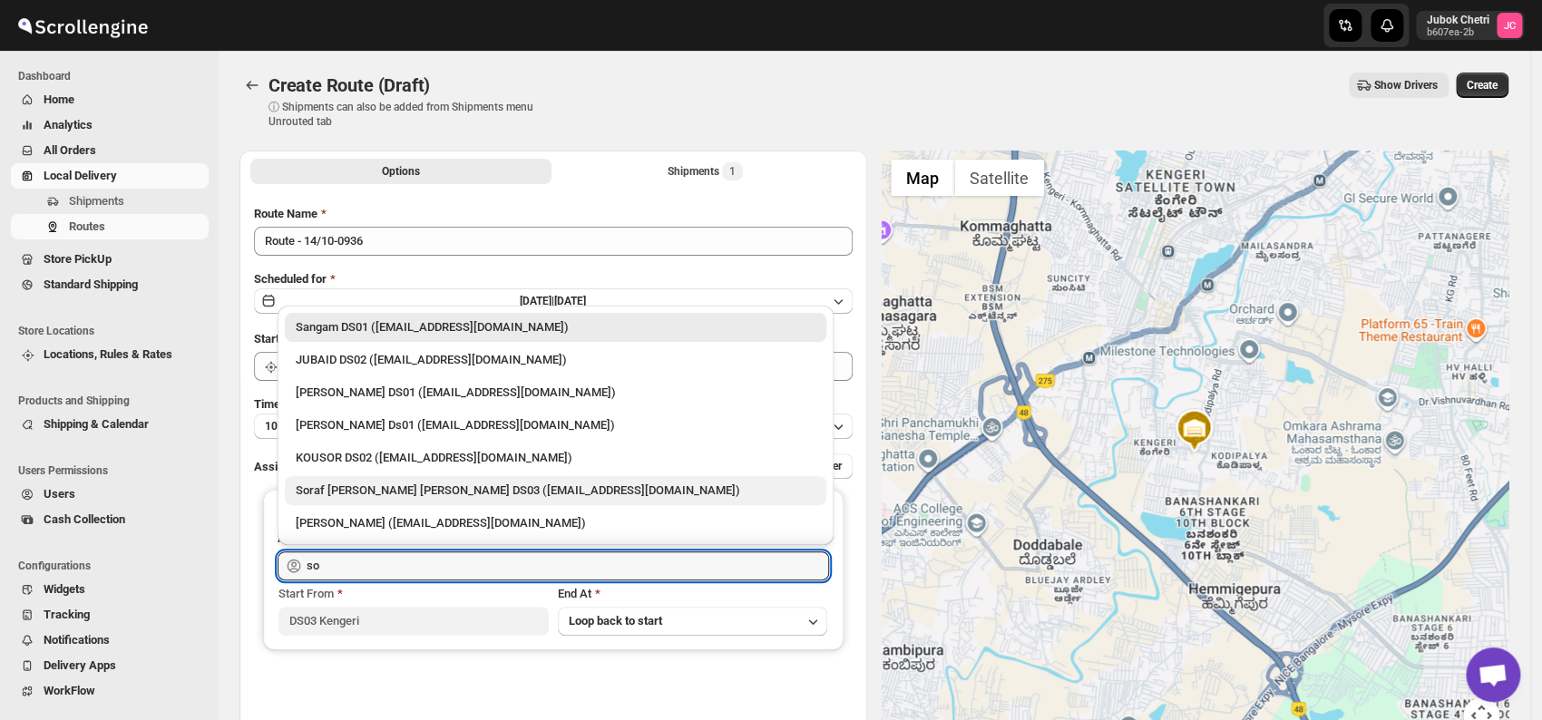
click at [497, 496] on div "Soraf [PERSON_NAME] [PERSON_NAME] DS03 ([EMAIL_ADDRESS][DOMAIN_NAME])" at bounding box center [556, 491] width 520 height 18
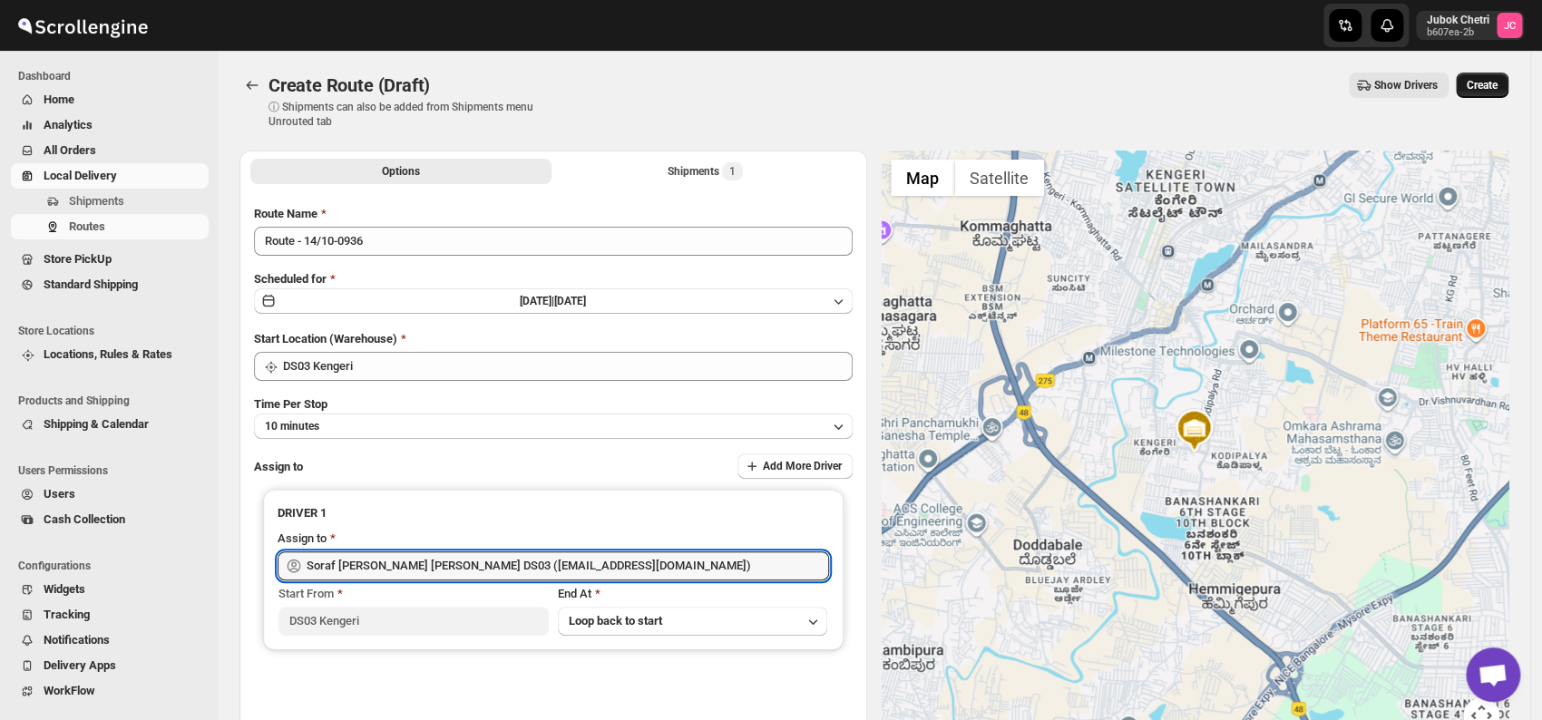
type input "Soraf [PERSON_NAME] [PERSON_NAME] DS03 ([EMAIL_ADDRESS][DOMAIN_NAME])"
click at [1496, 89] on span "Create" at bounding box center [1482, 85] width 31 height 15
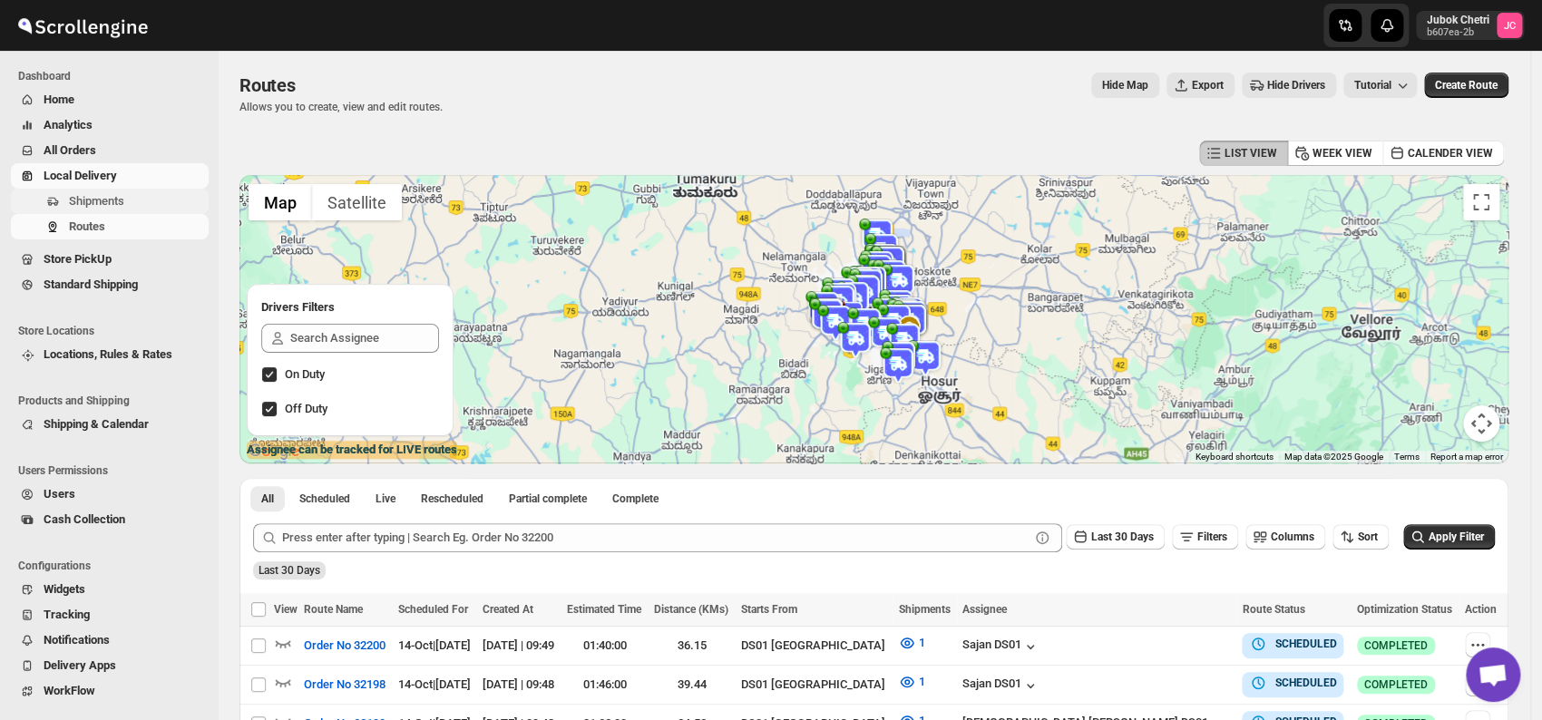
click at [142, 205] on span "Shipments" at bounding box center [137, 201] width 136 height 18
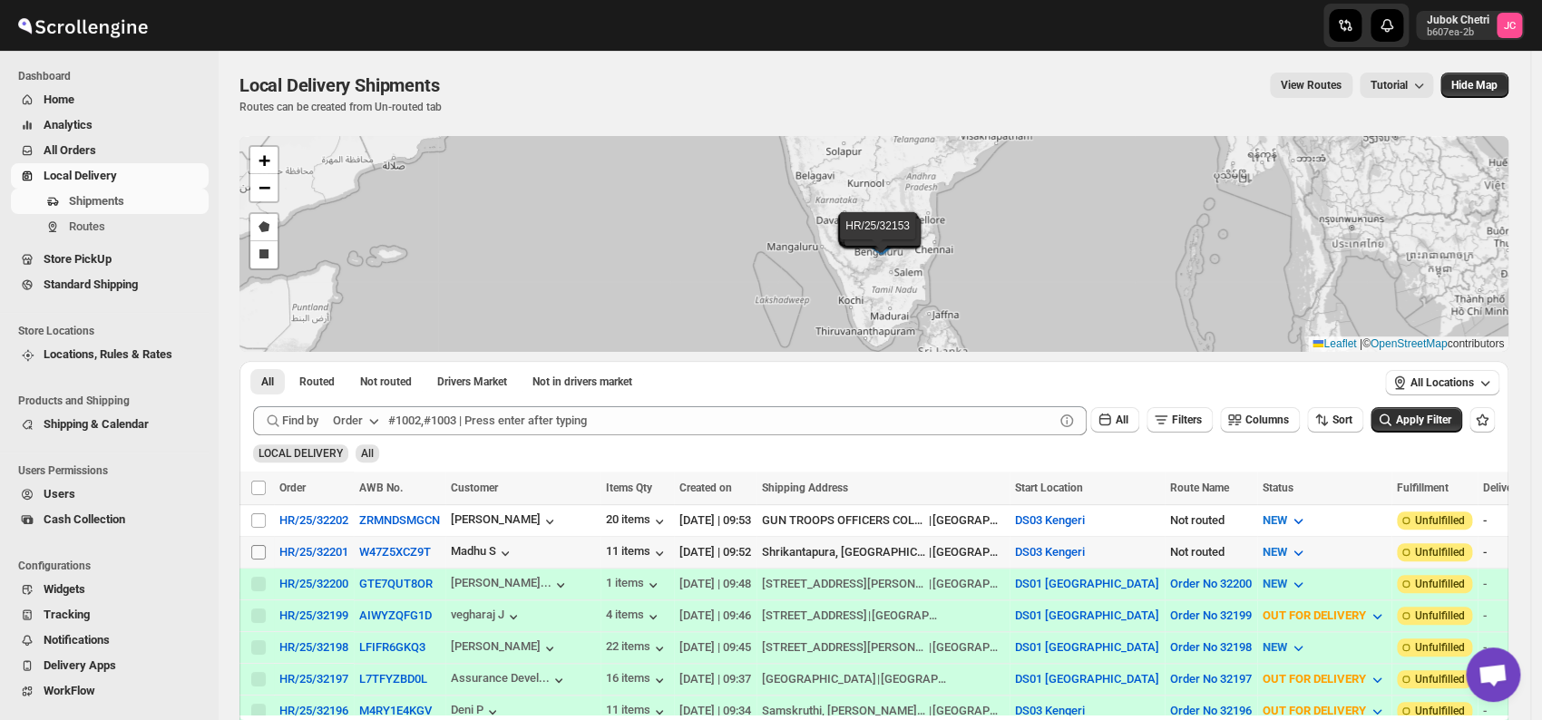
click at [261, 552] on input "Select shipment" at bounding box center [258, 552] width 15 height 15
checkbox input "true"
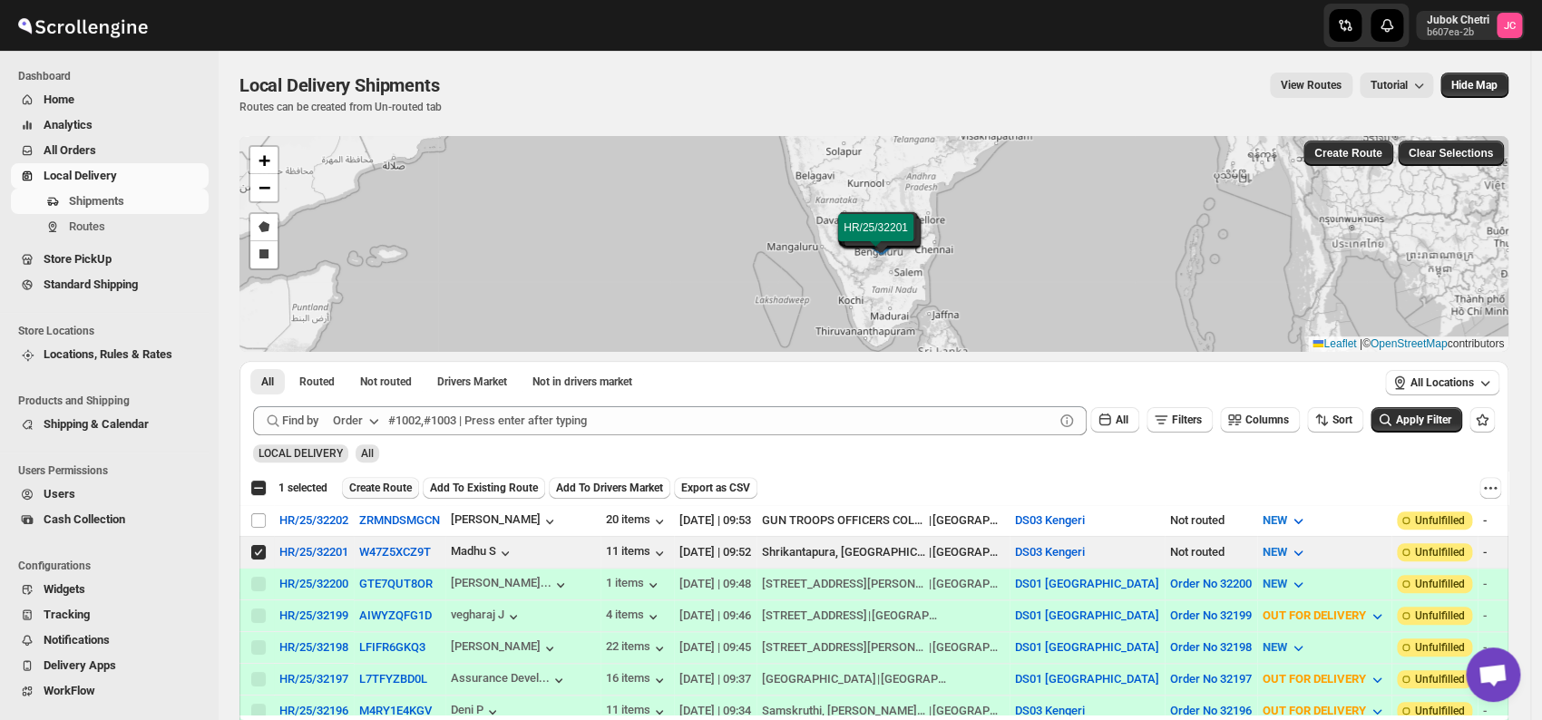
click at [386, 484] on span "Create Route" at bounding box center [380, 488] width 63 height 15
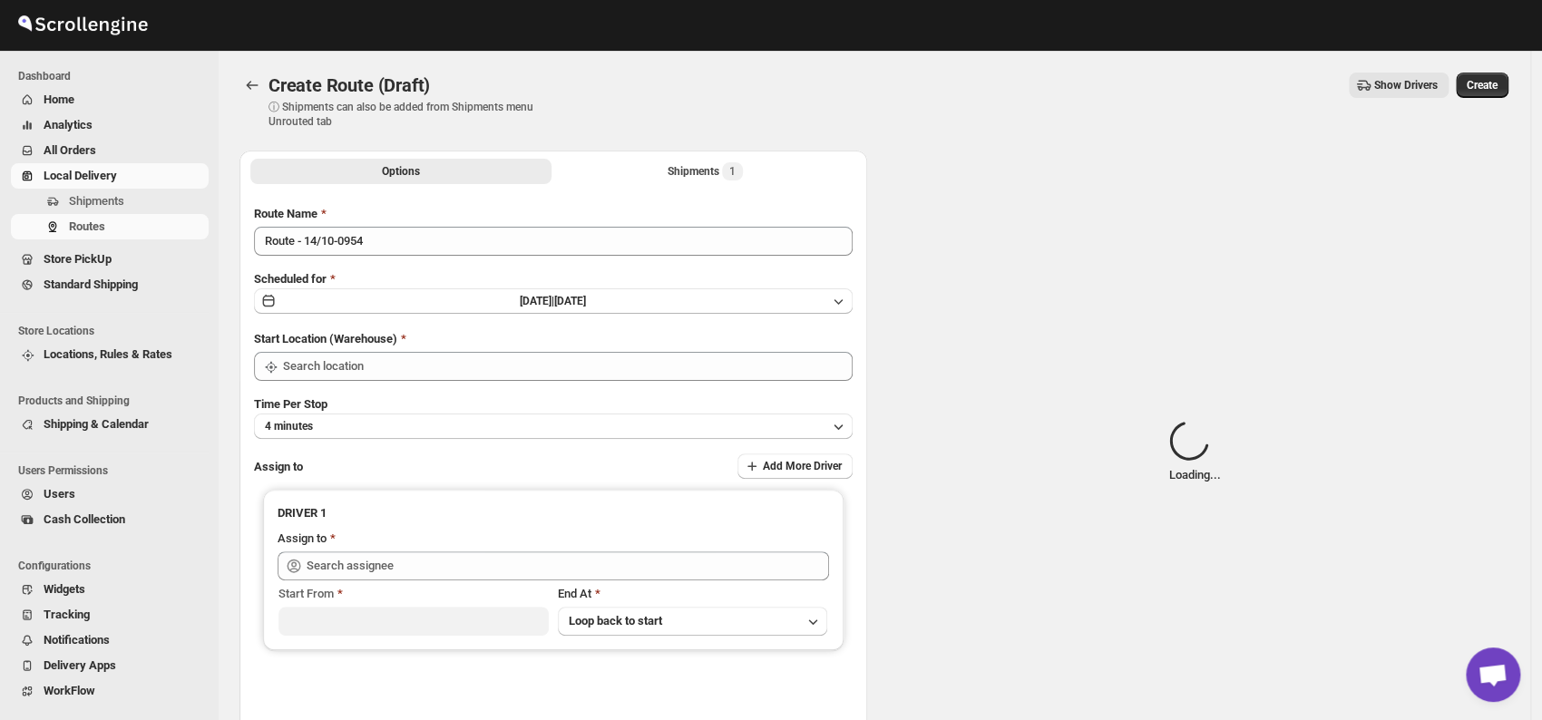
type input "DS03 Kengeri"
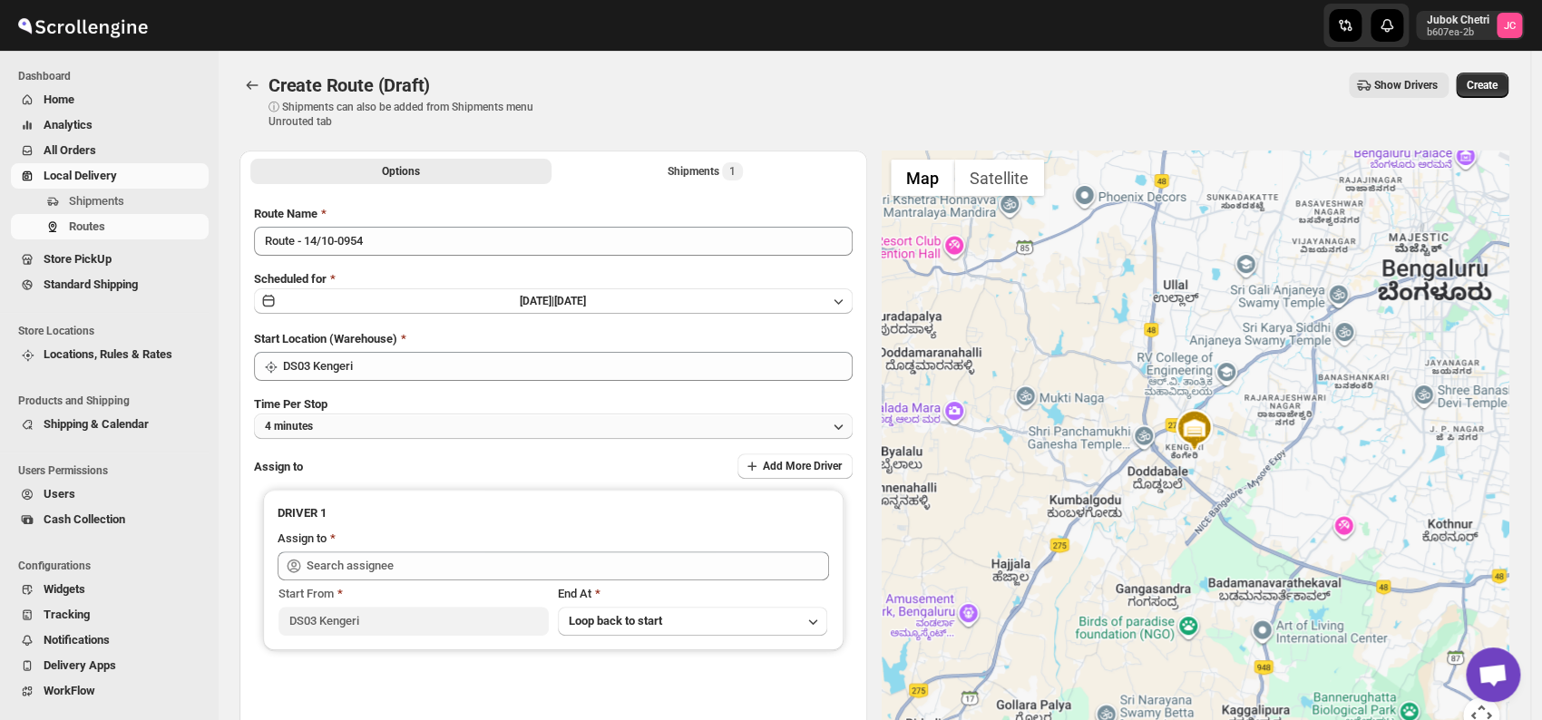
click at [348, 427] on button "4 minutes" at bounding box center [553, 426] width 599 height 25
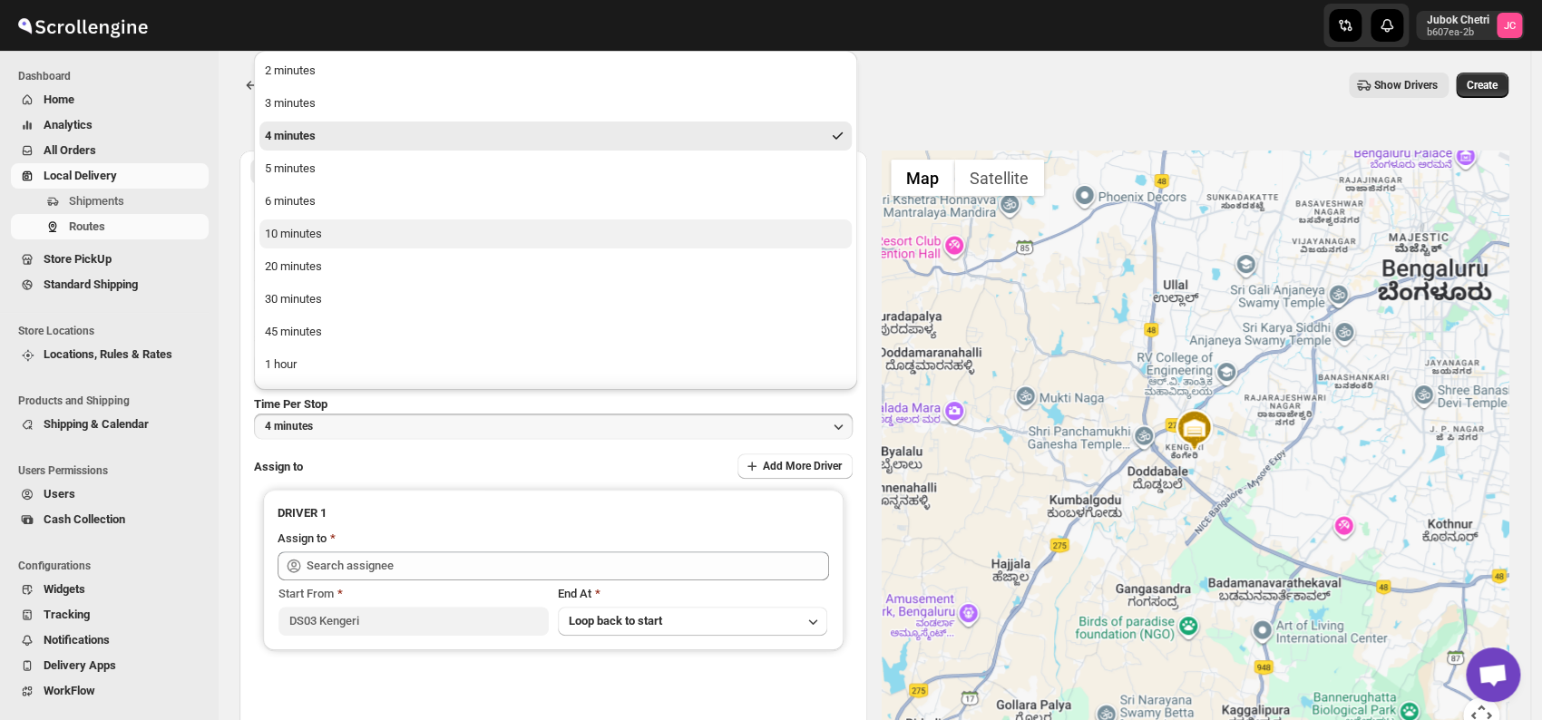
click at [309, 239] on div "10 minutes" at bounding box center [293, 234] width 57 height 18
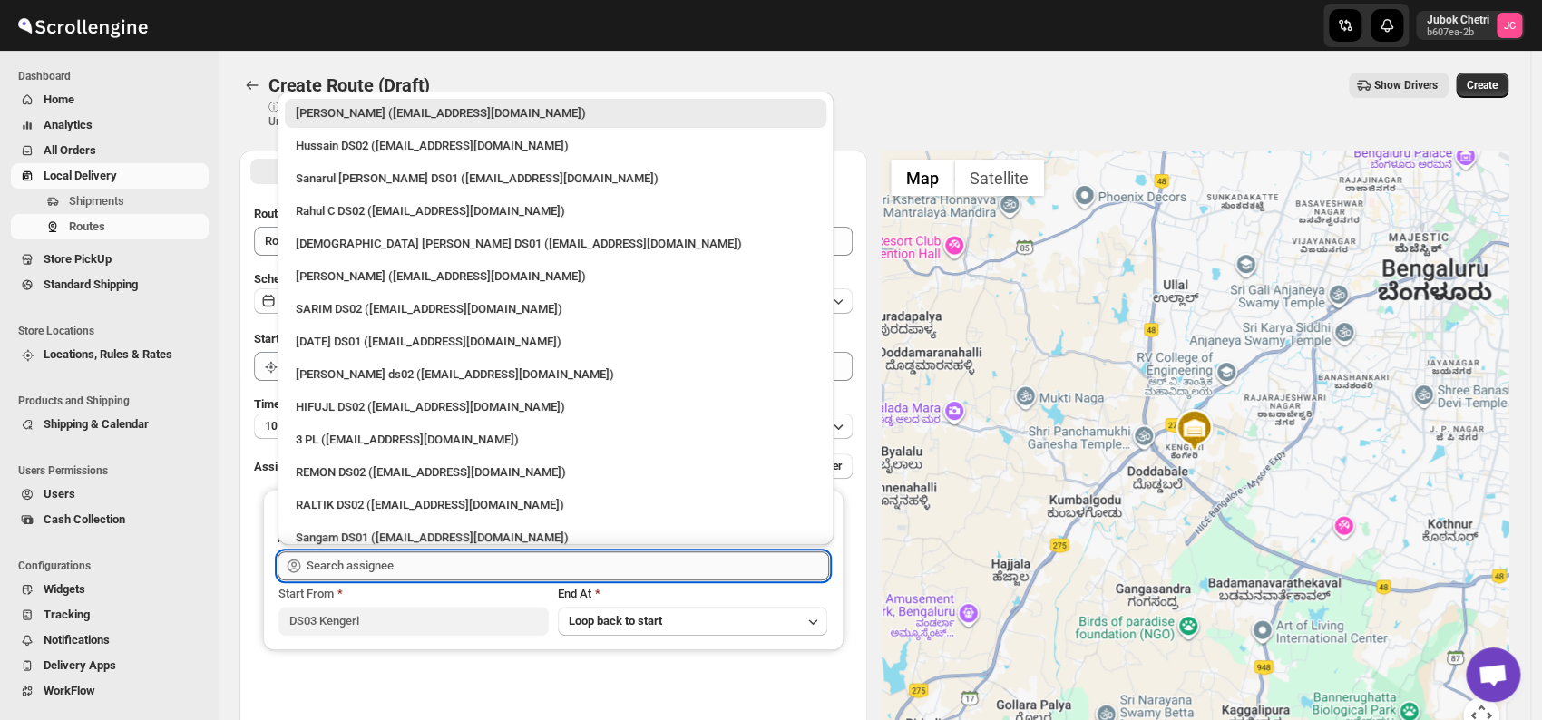
click at [407, 564] on input "text" at bounding box center [568, 566] width 523 height 29
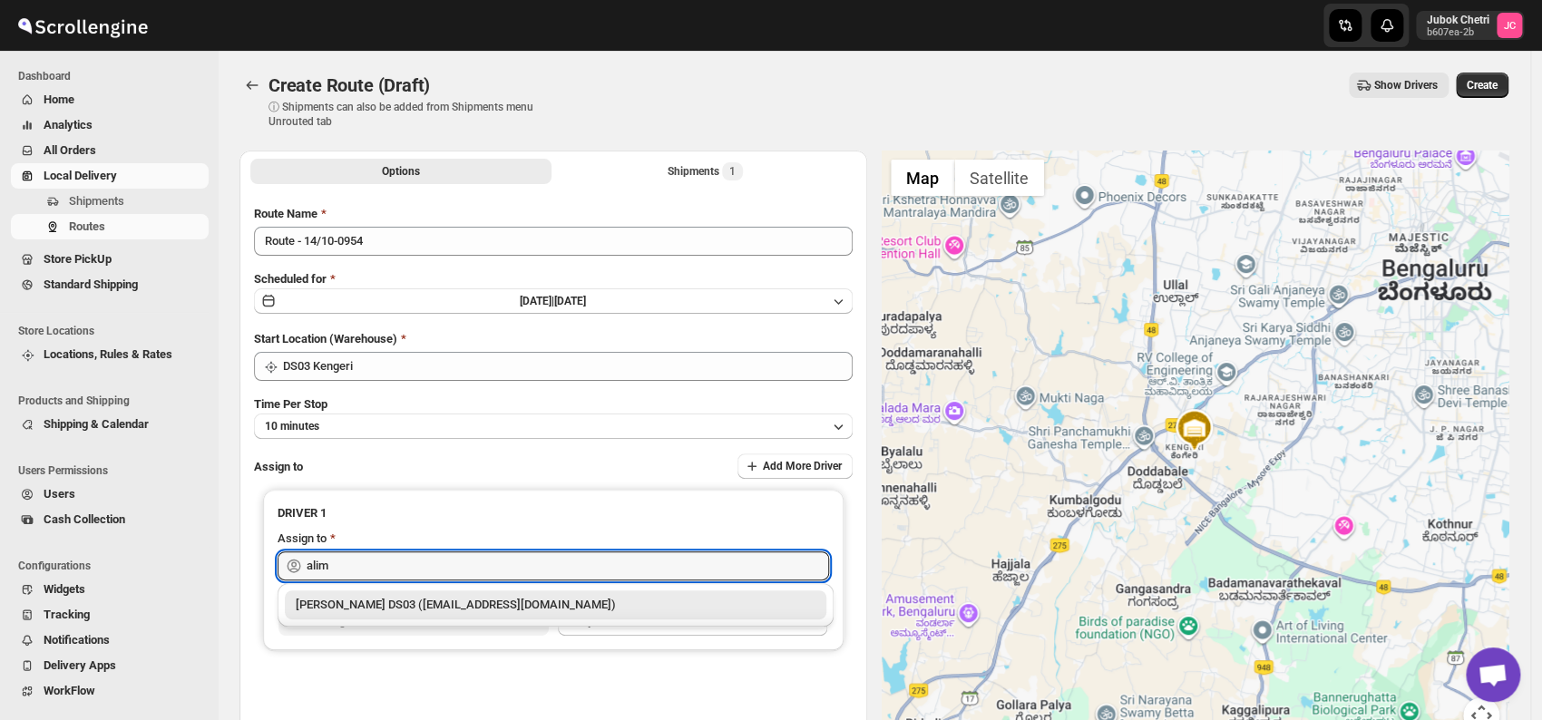
click at [425, 611] on div "[PERSON_NAME] DS03 ([EMAIL_ADDRESS][DOMAIN_NAME])" at bounding box center [556, 605] width 520 height 18
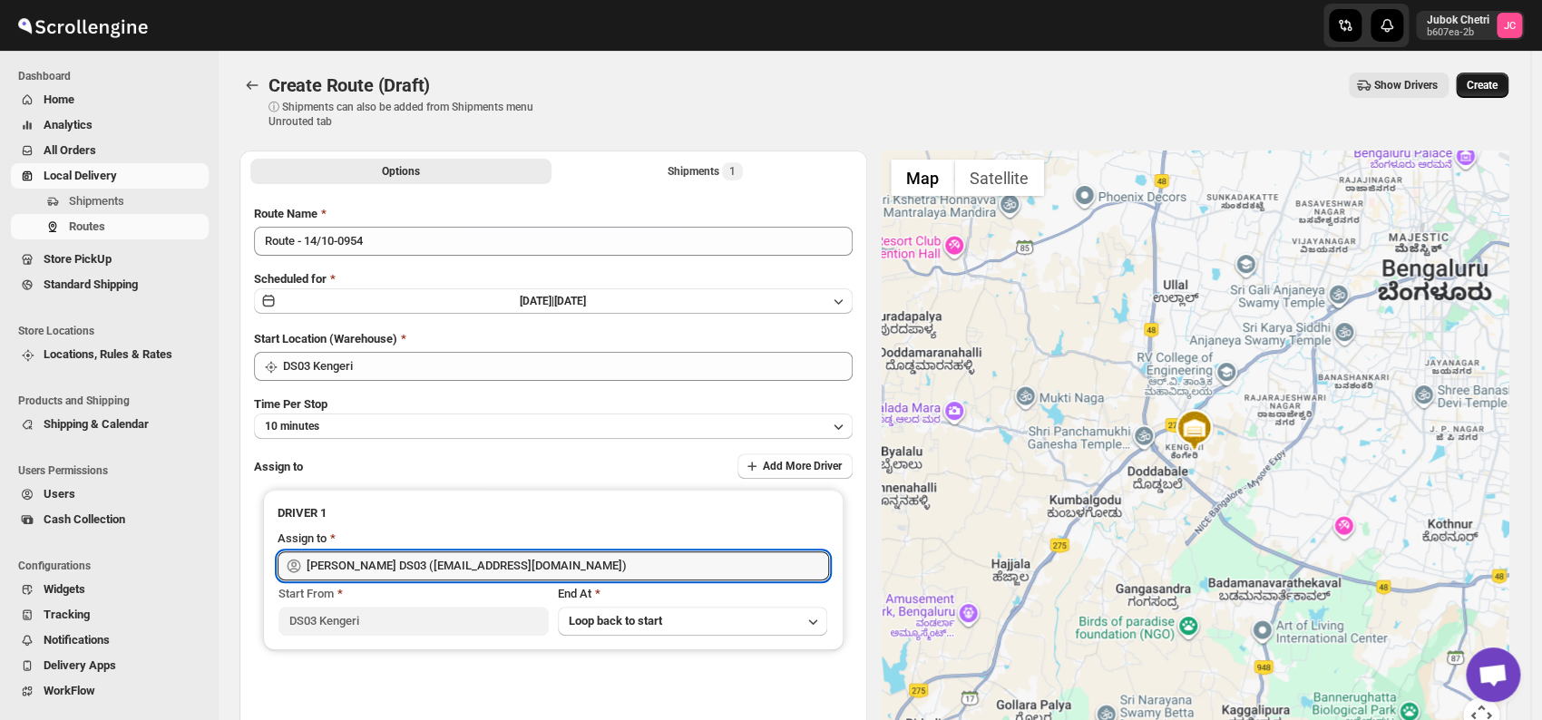
type input "[PERSON_NAME] DS03 ([EMAIL_ADDRESS][DOMAIN_NAME])"
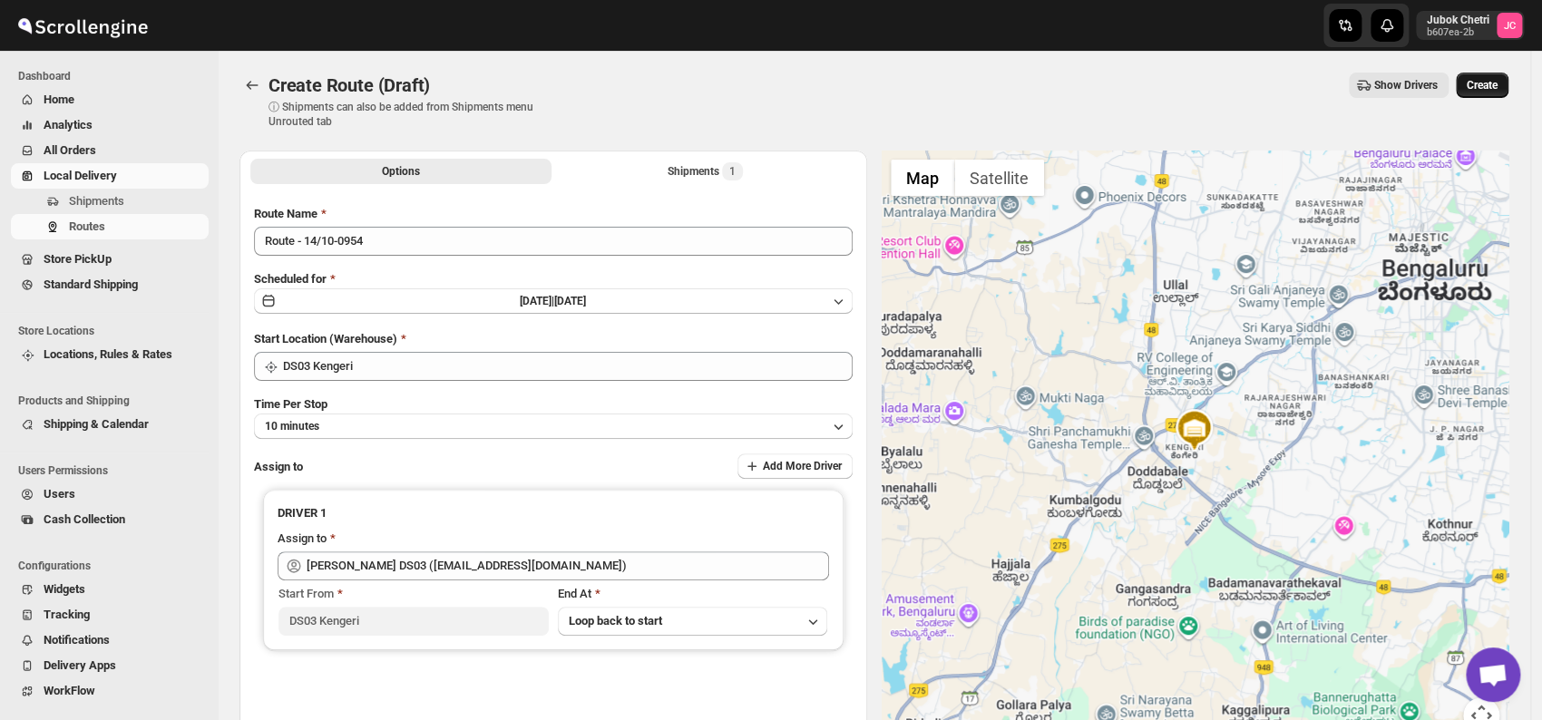
click at [1493, 84] on span "Create" at bounding box center [1482, 85] width 31 height 15
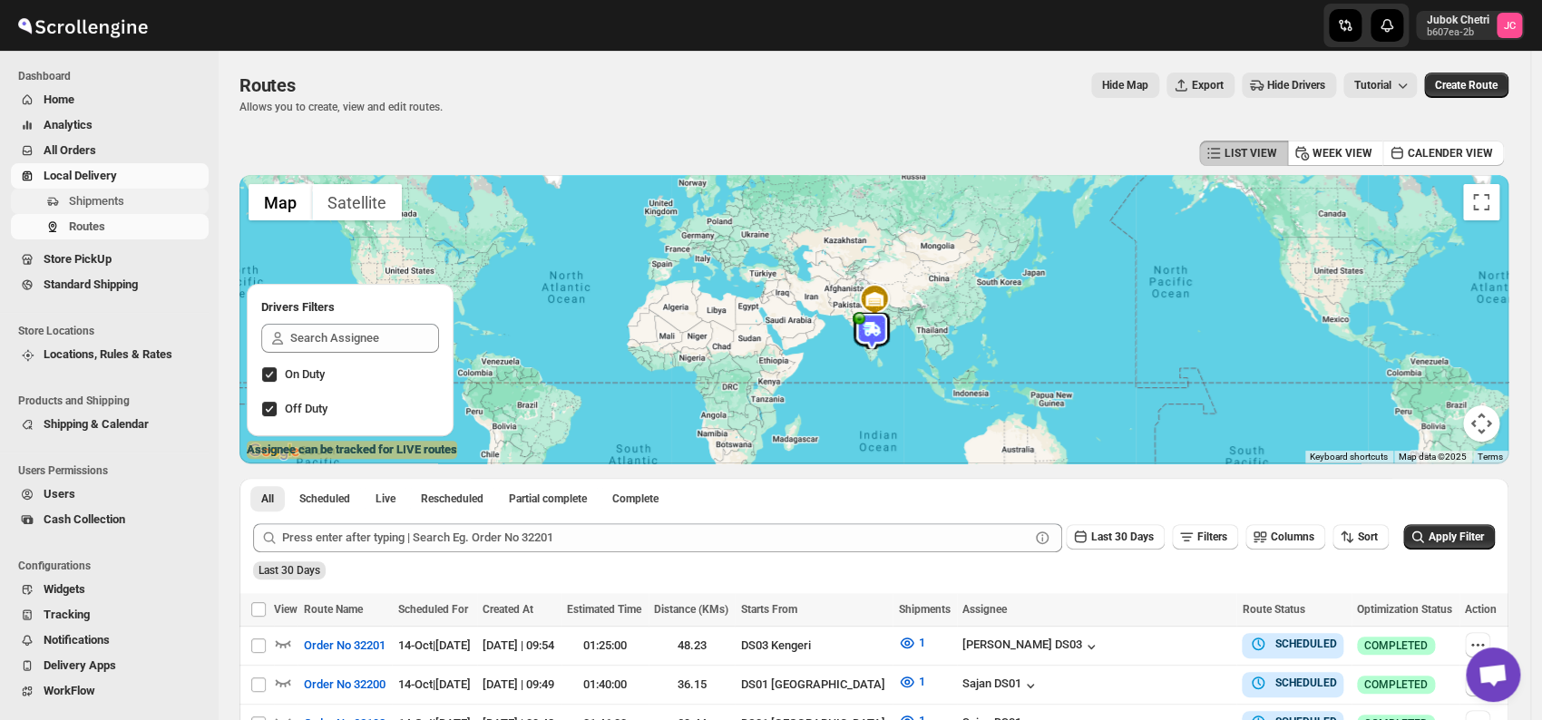
click at [125, 198] on span "Shipments" at bounding box center [137, 201] width 136 height 18
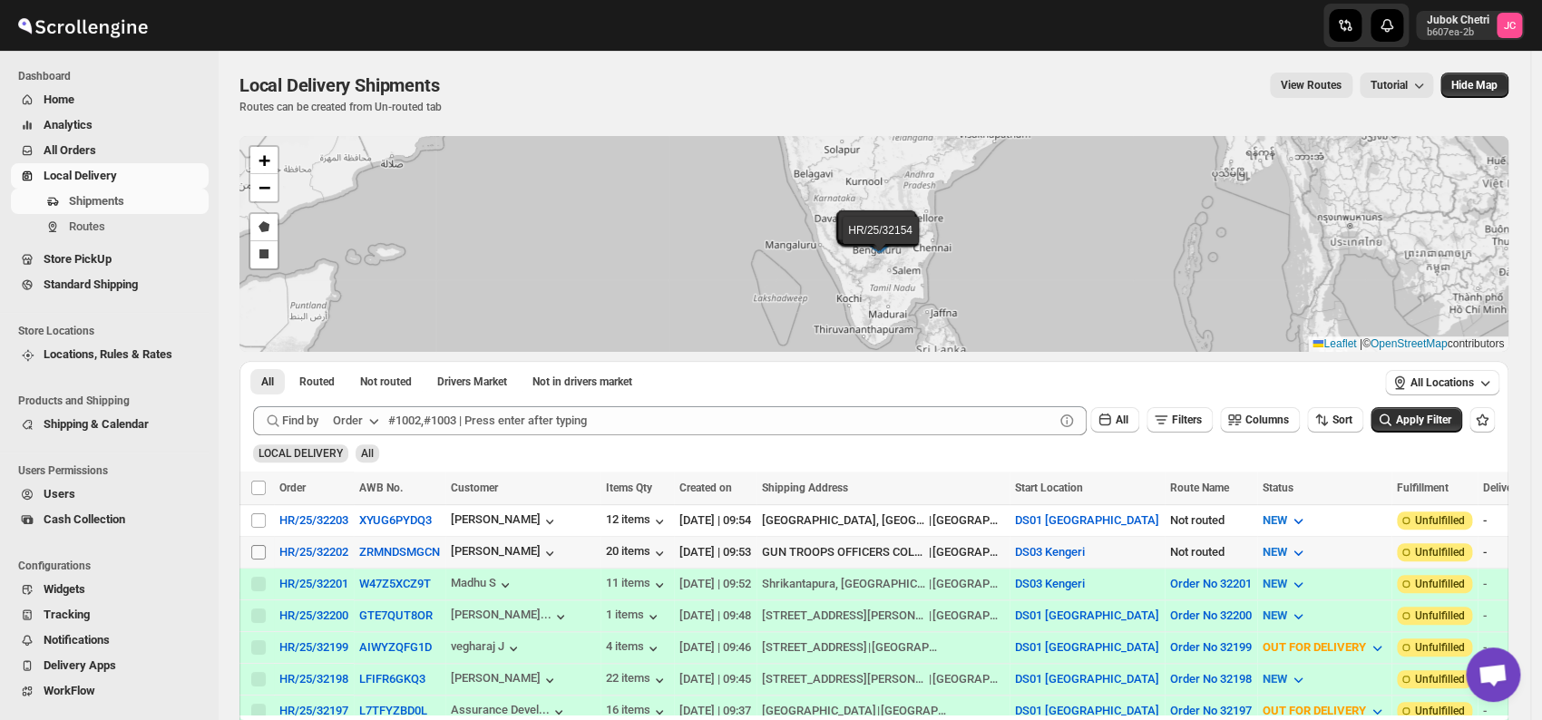
click at [259, 549] on input "Select shipment" at bounding box center [258, 552] width 15 height 15
checkbox input "true"
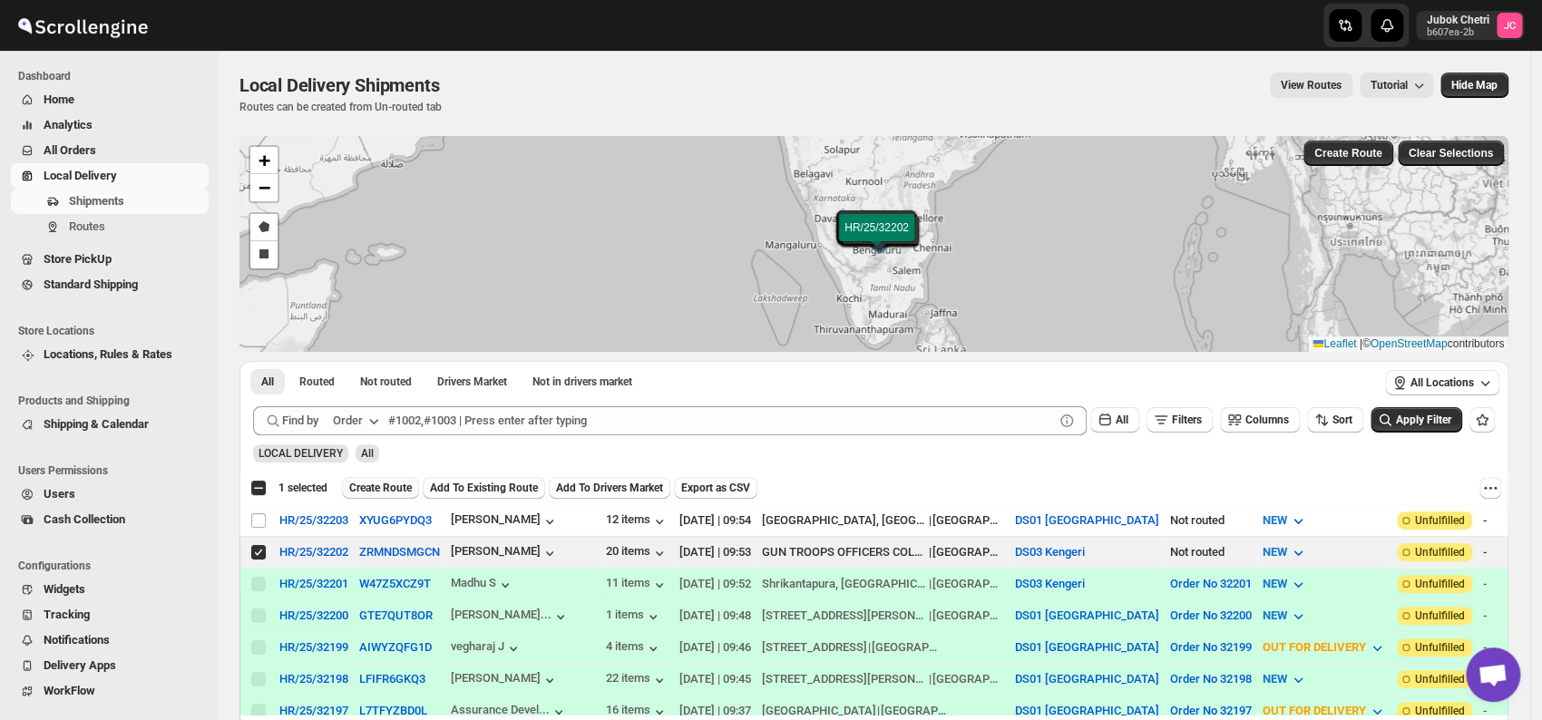
click at [386, 485] on span "Create Route" at bounding box center [380, 488] width 63 height 15
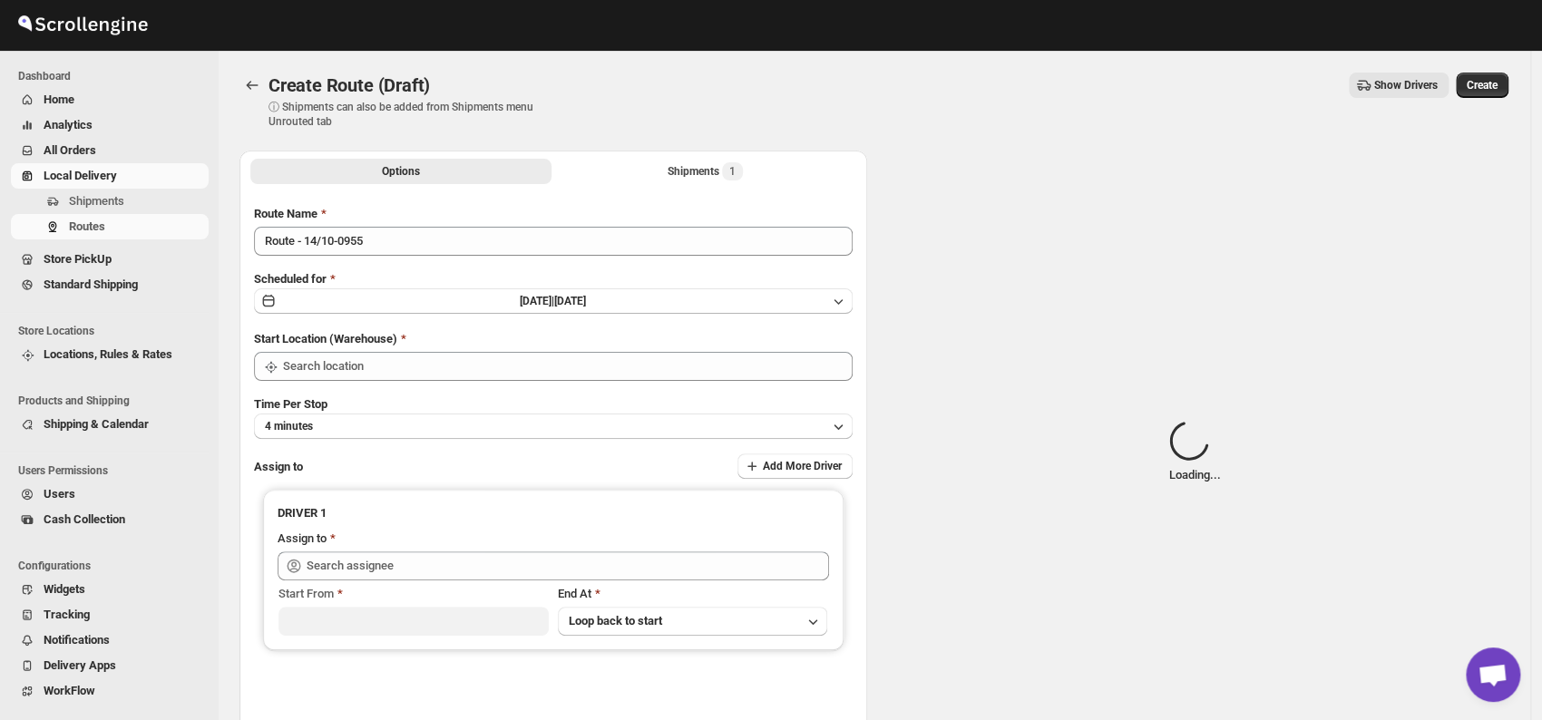
type input "DS03 Kengeri"
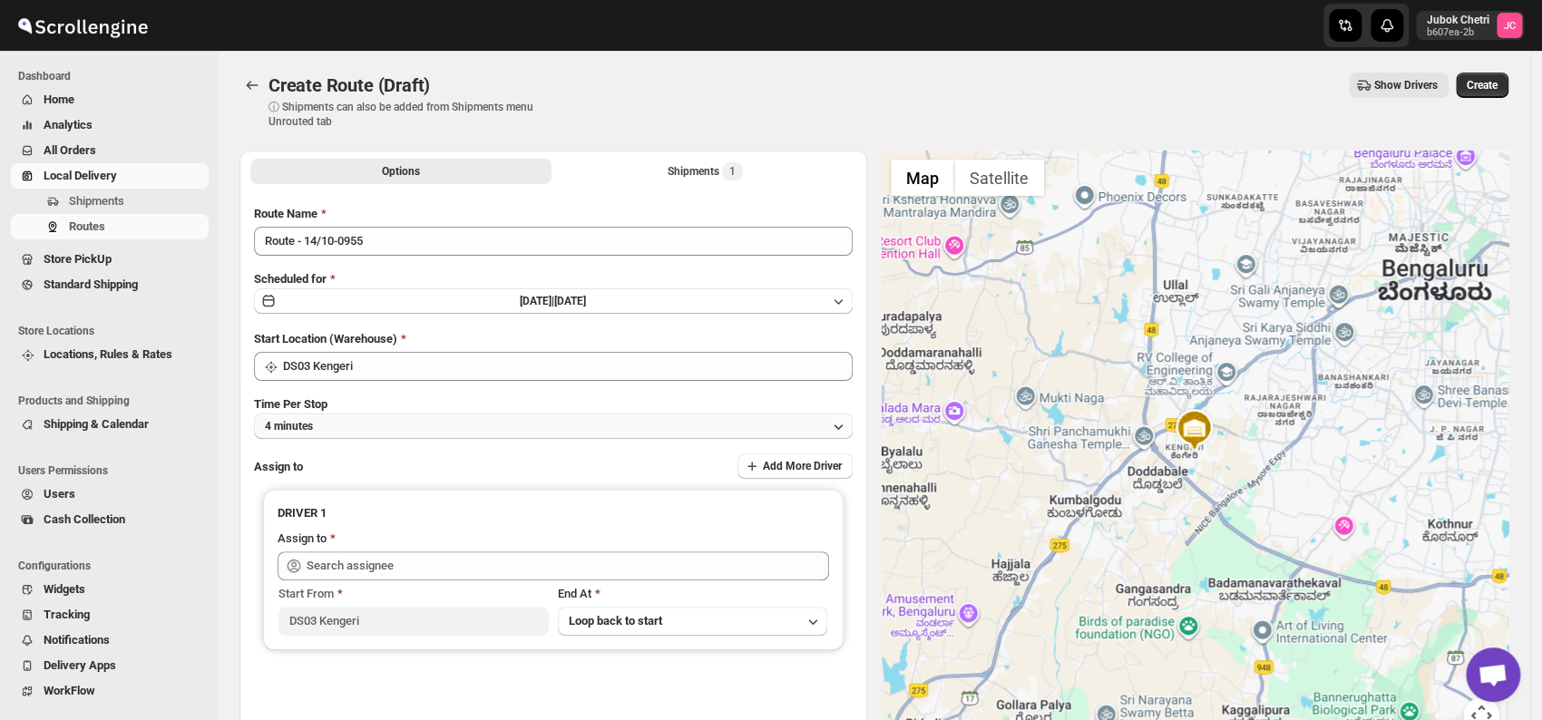
click at [387, 427] on button "4 minutes" at bounding box center [553, 426] width 599 height 25
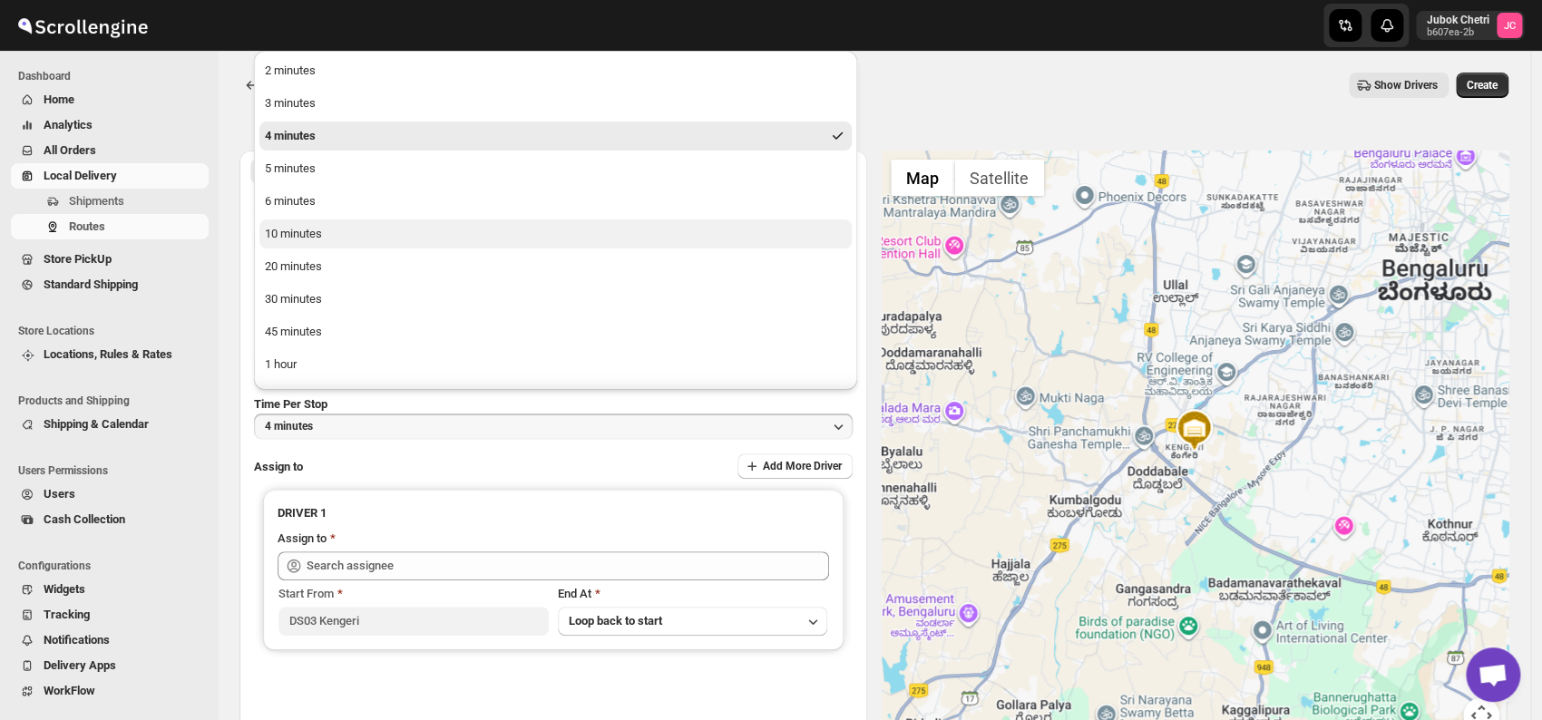
click at [320, 241] on div "10 minutes" at bounding box center [293, 234] width 57 height 18
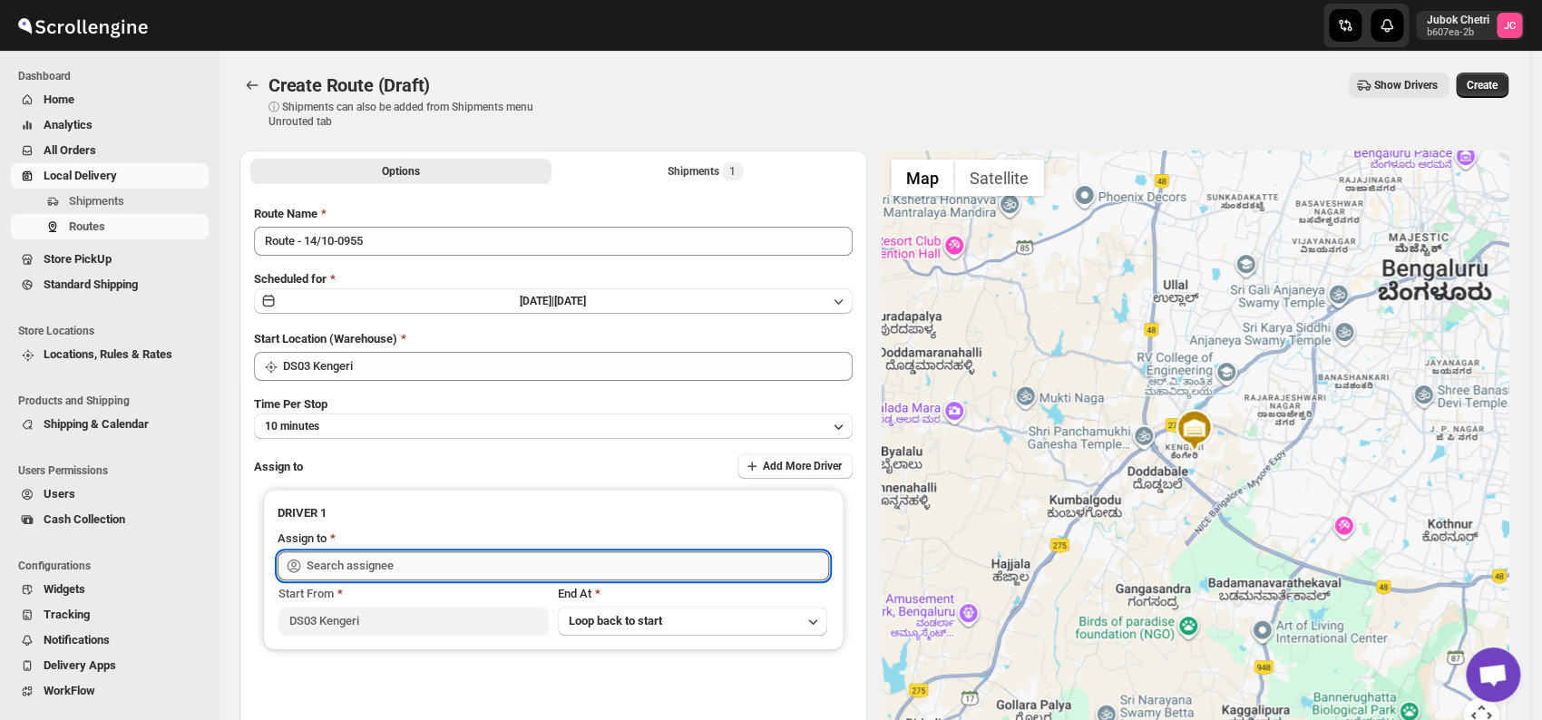
click at [358, 572] on input "text" at bounding box center [568, 566] width 523 height 29
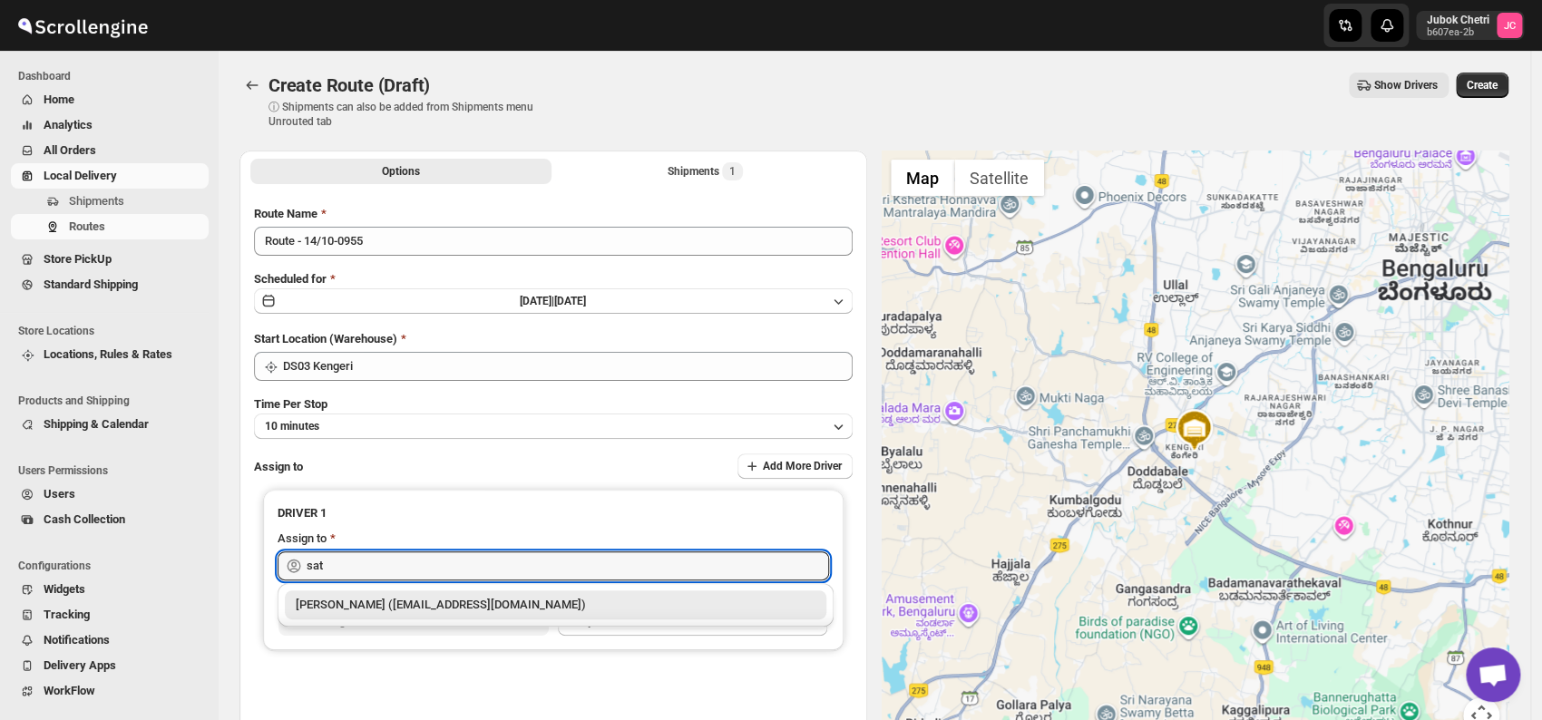
click at [385, 608] on div "[PERSON_NAME] ([EMAIL_ADDRESS][DOMAIN_NAME])" at bounding box center [556, 605] width 520 height 18
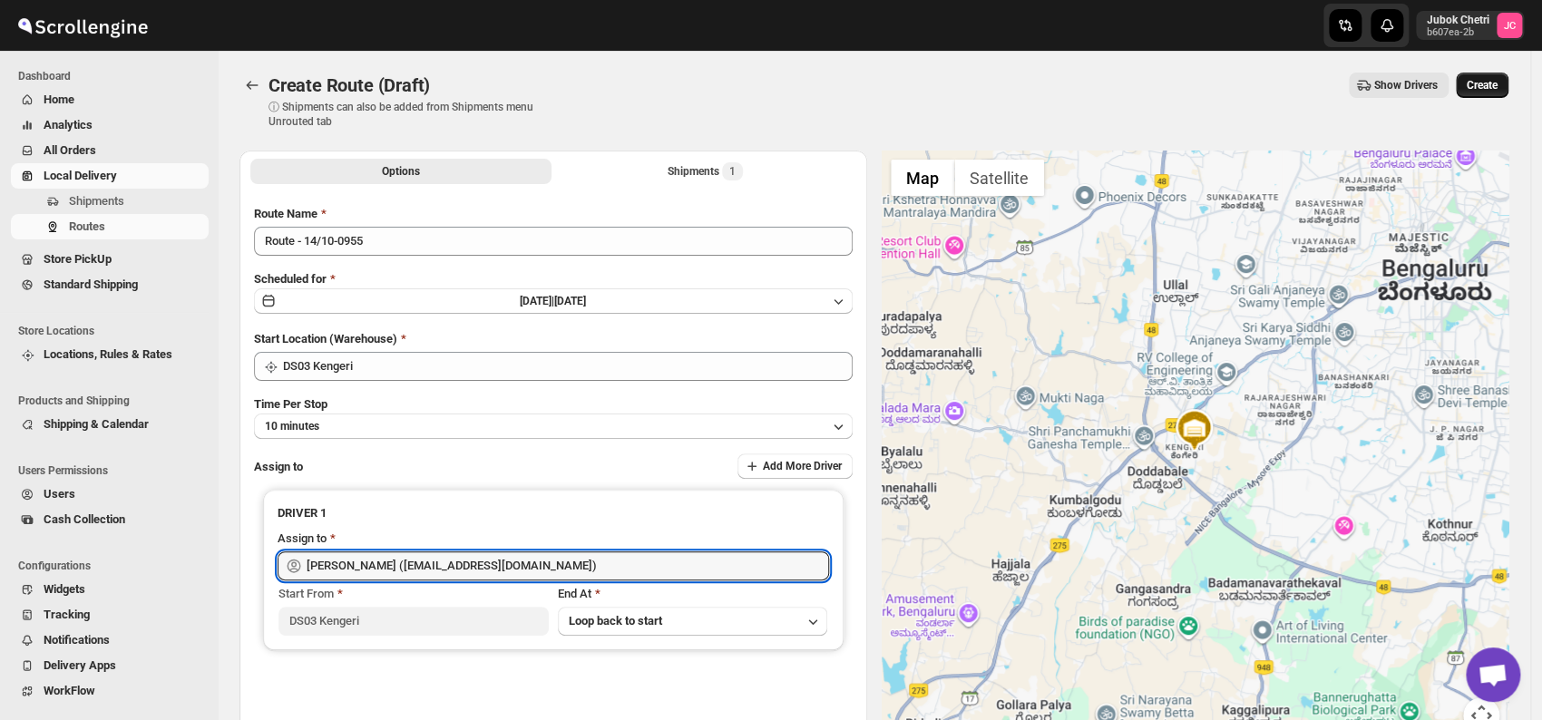
type input "[PERSON_NAME] ([EMAIL_ADDRESS][DOMAIN_NAME])"
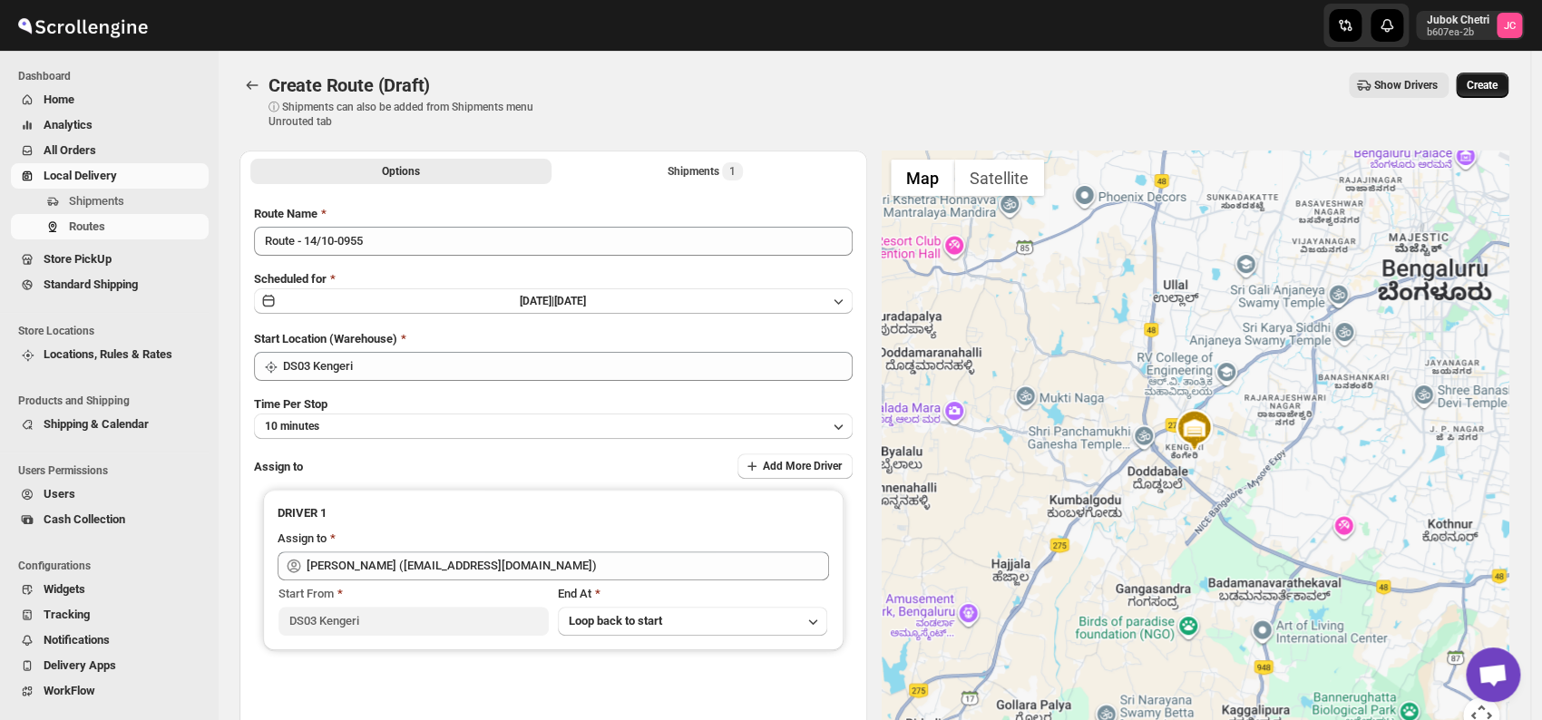
click at [1494, 90] on span "Create" at bounding box center [1482, 85] width 31 height 15
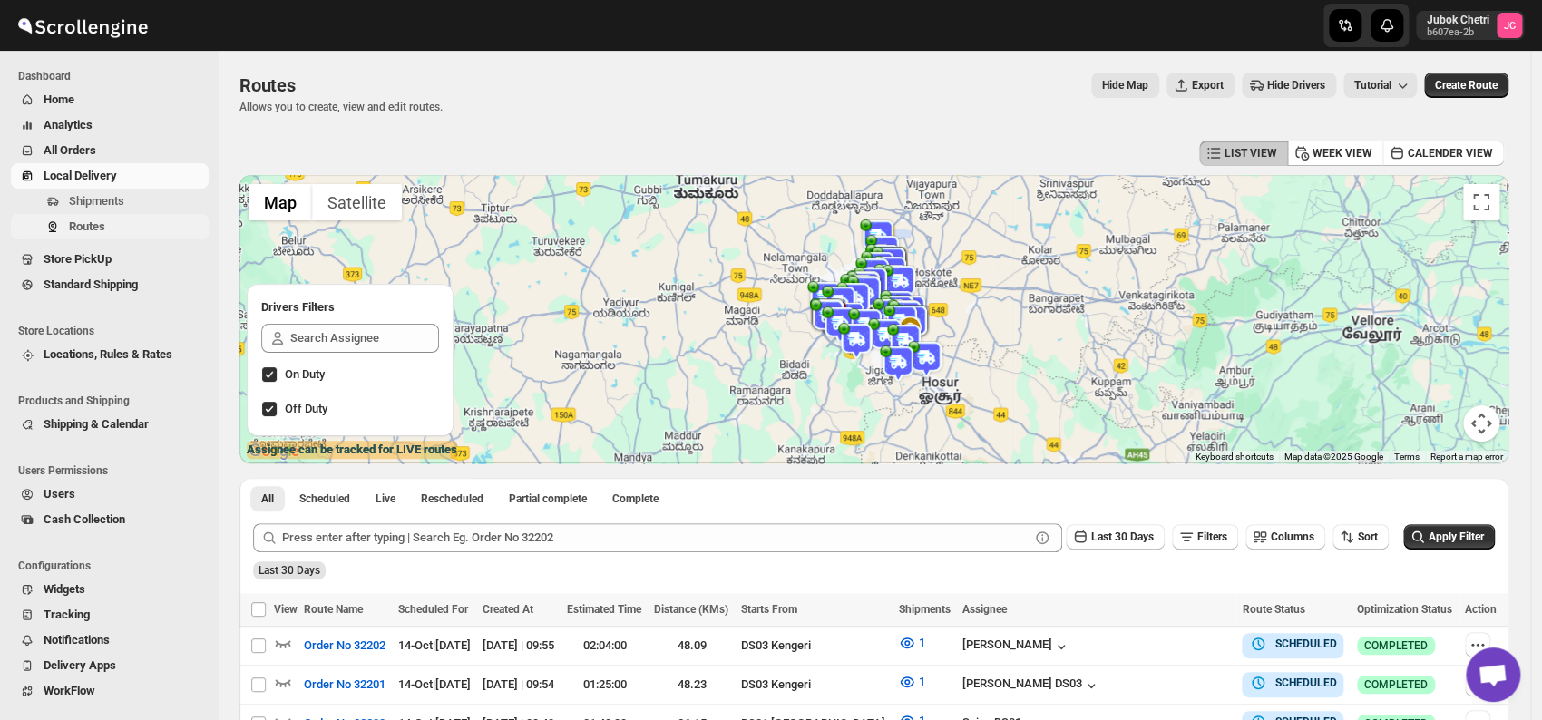
click at [125, 223] on span "Routes" at bounding box center [137, 227] width 136 height 18
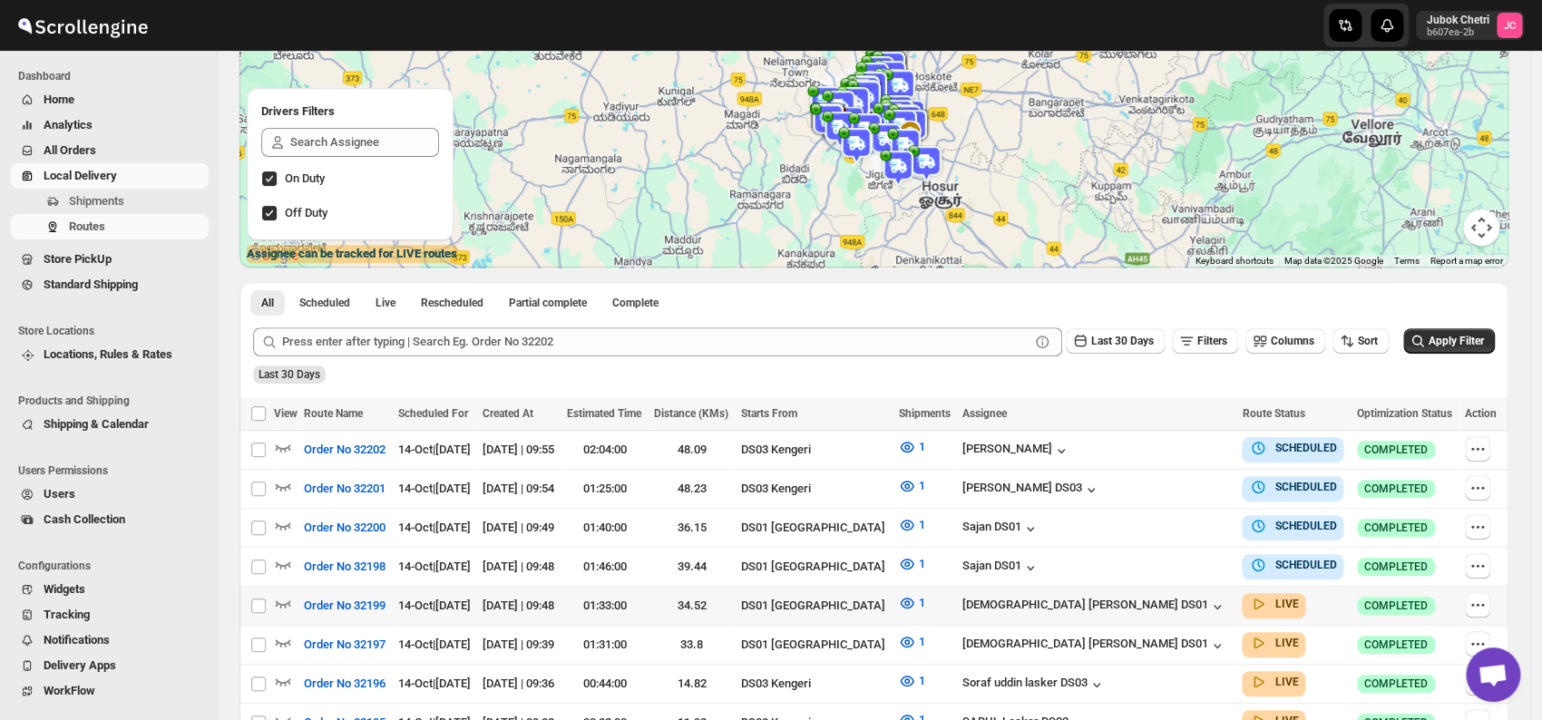
scroll to position [201, 0]
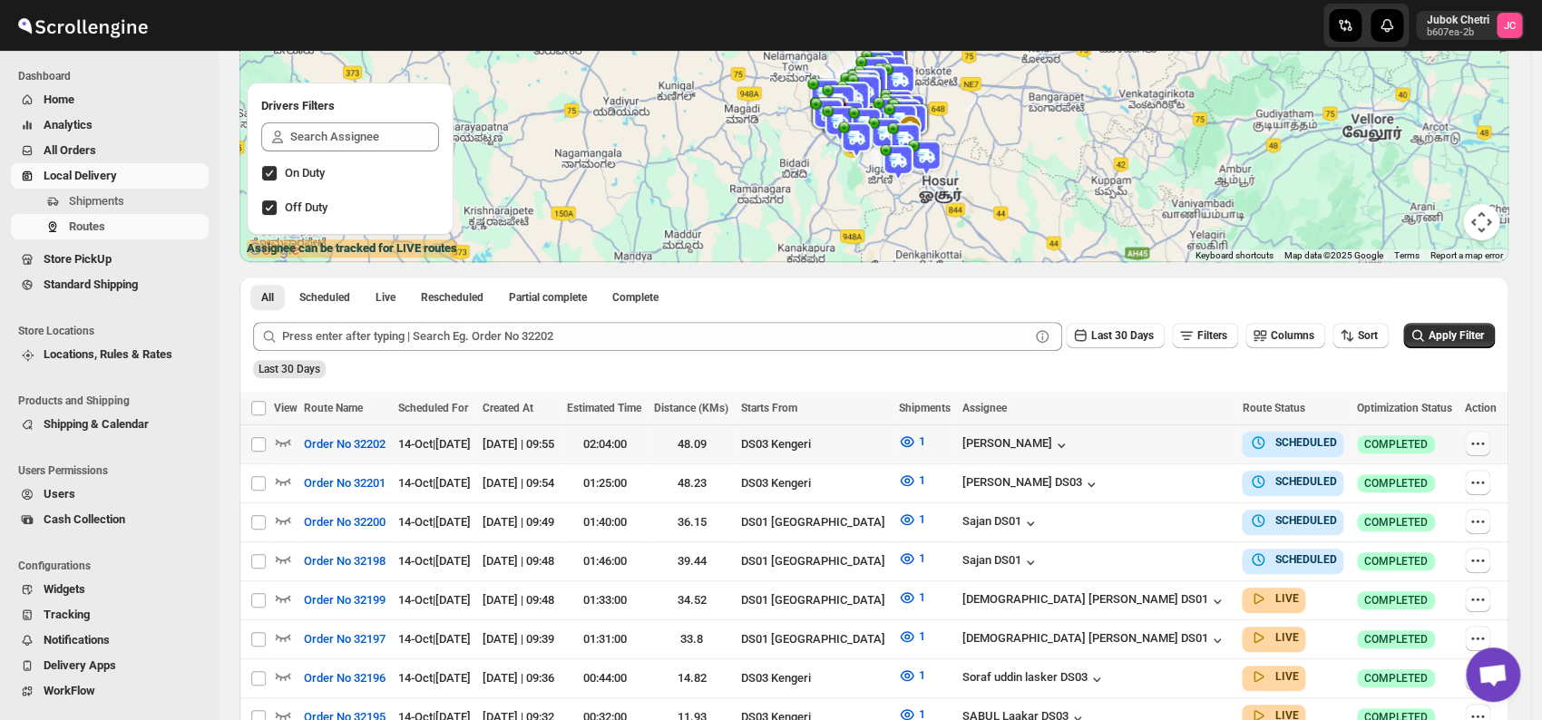
click at [1480, 445] on icon "button" at bounding box center [1478, 444] width 18 height 18
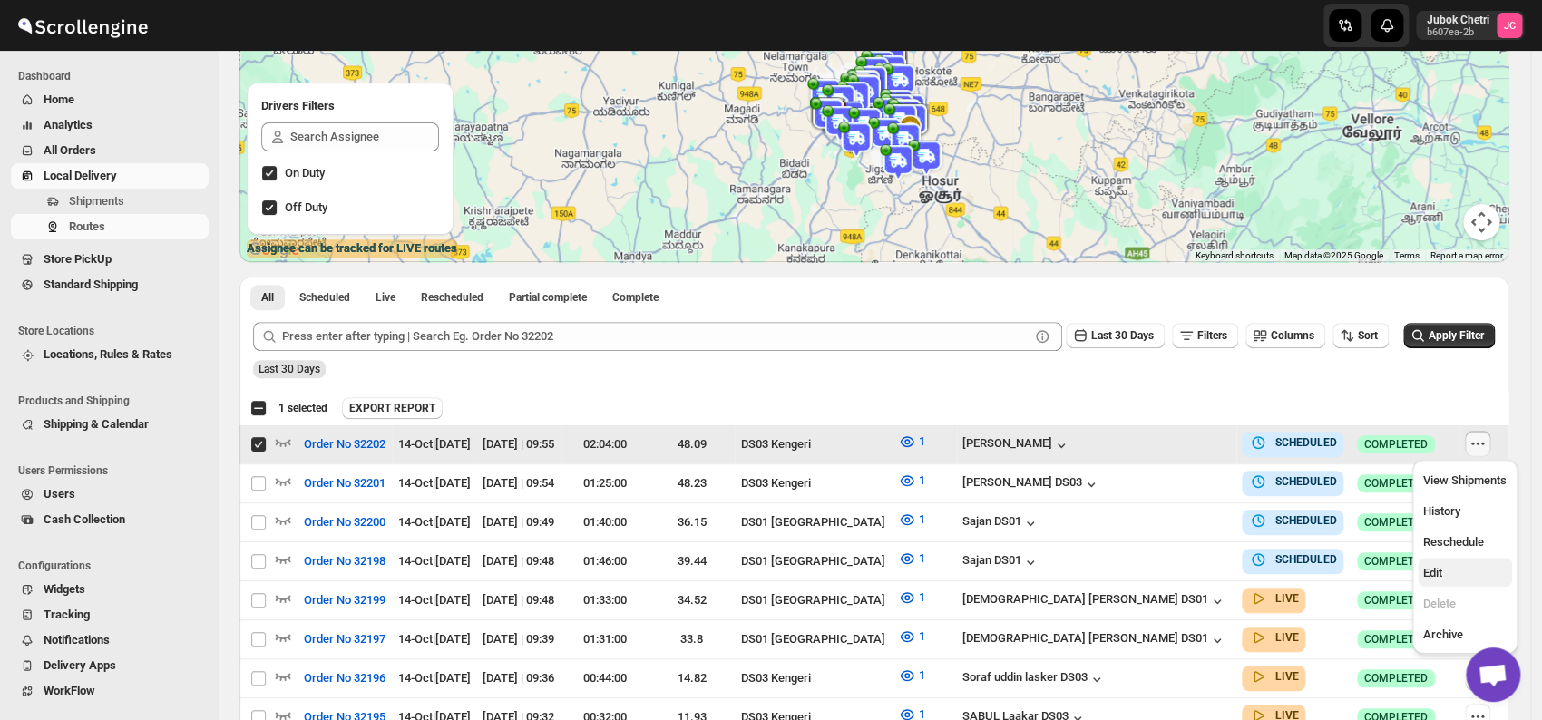
click at [1464, 568] on span "Edit" at bounding box center [1464, 573] width 83 height 18
checkbox input "false"
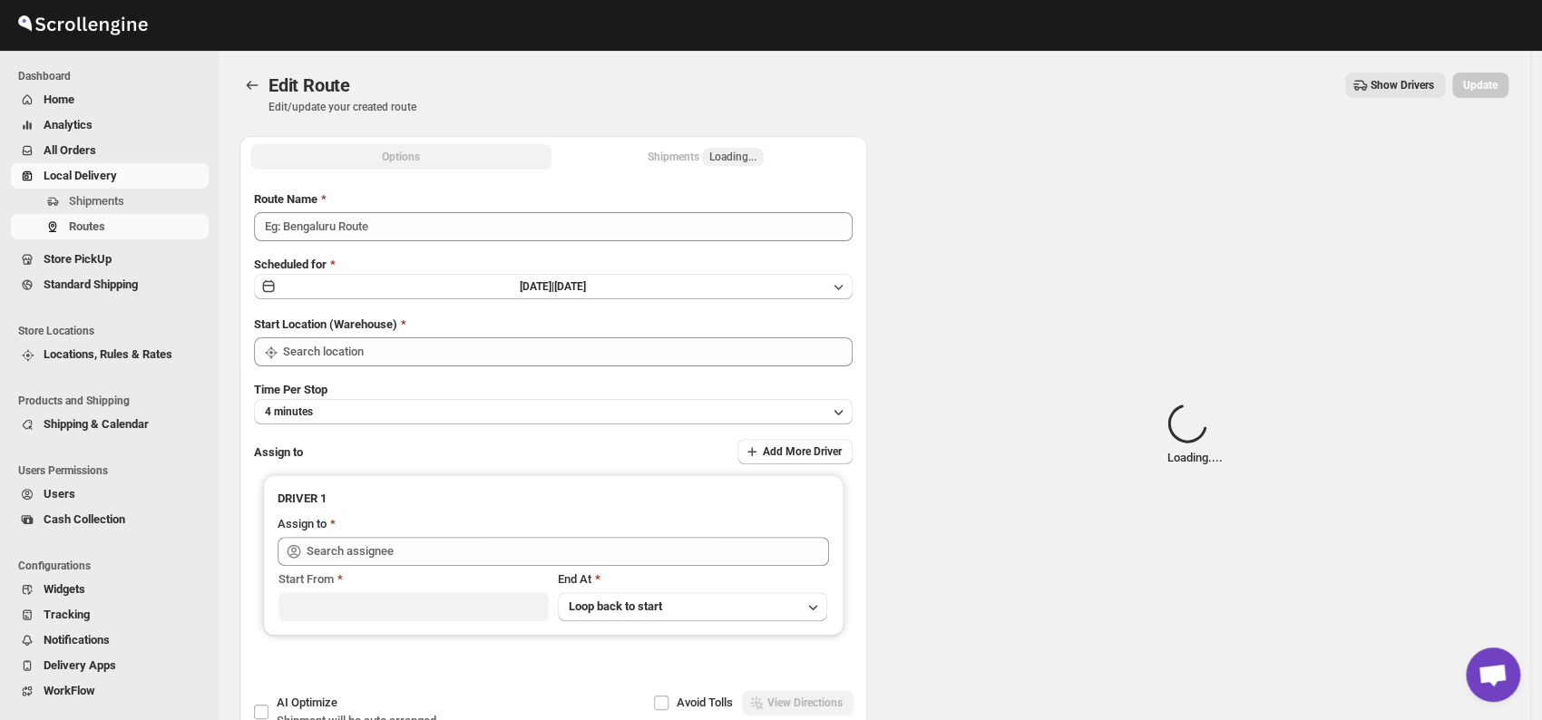
type input "Order No 32202"
type input "DS03 Kengeri"
click at [345, 416] on button "10 minutes" at bounding box center [553, 411] width 599 height 25
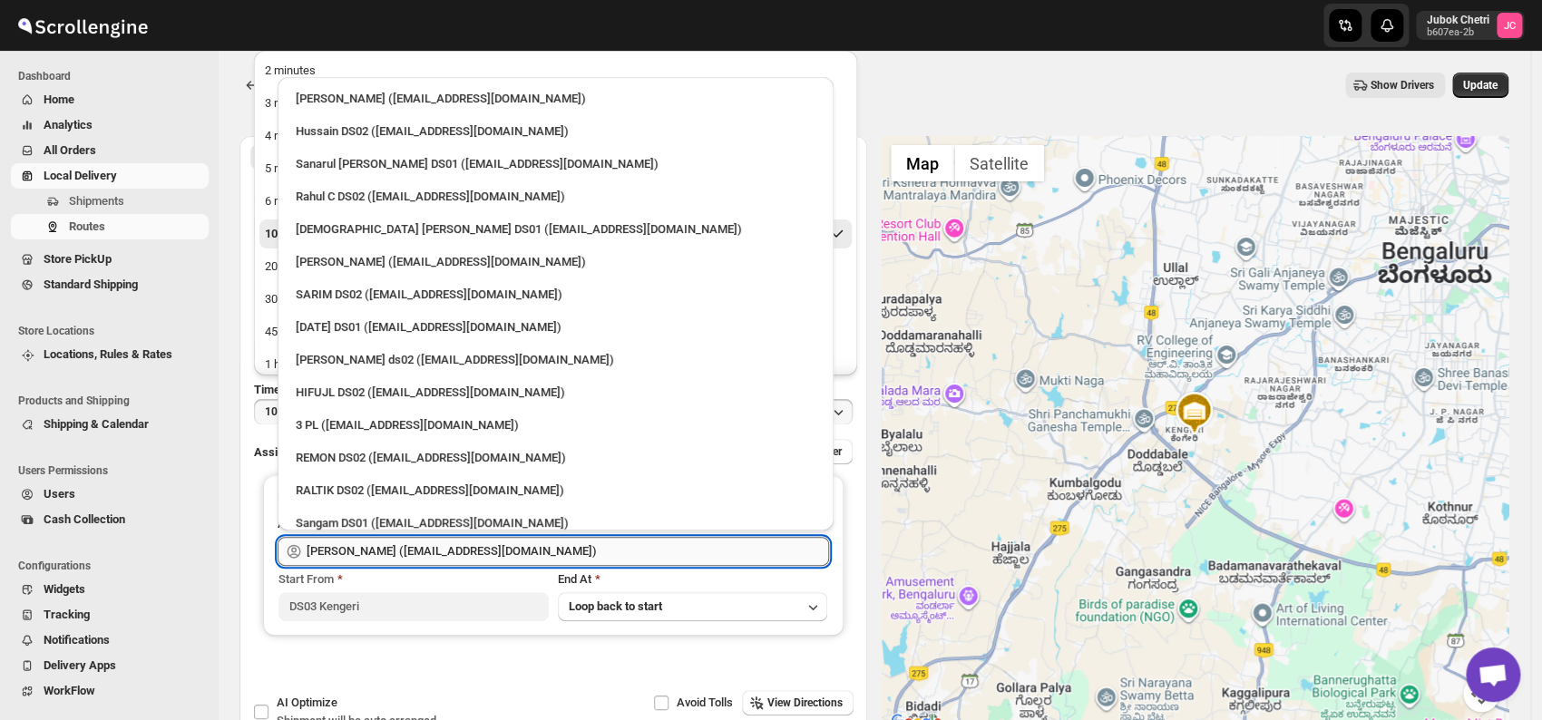
click at [589, 554] on input "[PERSON_NAME] ([EMAIL_ADDRESS][DOMAIN_NAME])" at bounding box center [568, 551] width 523 height 29
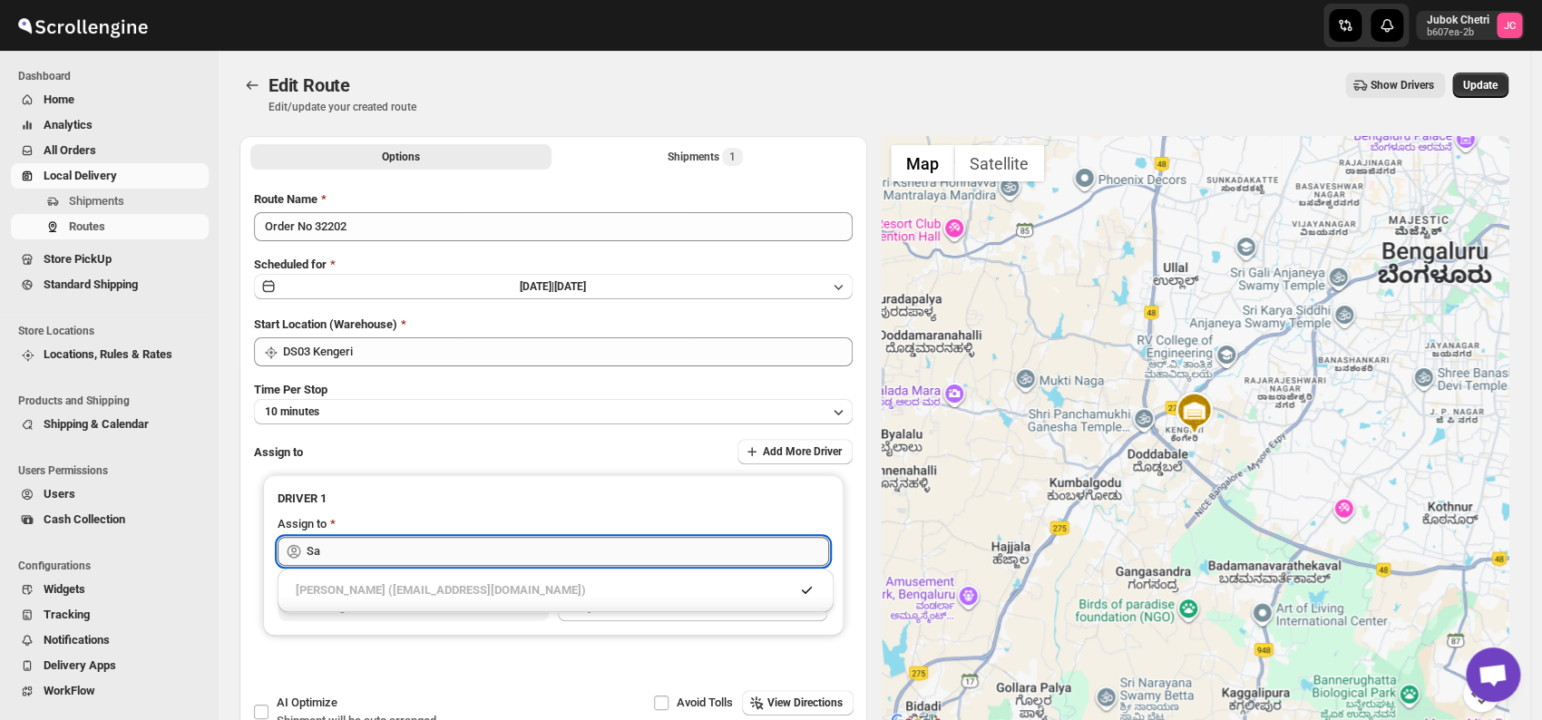
type input "S"
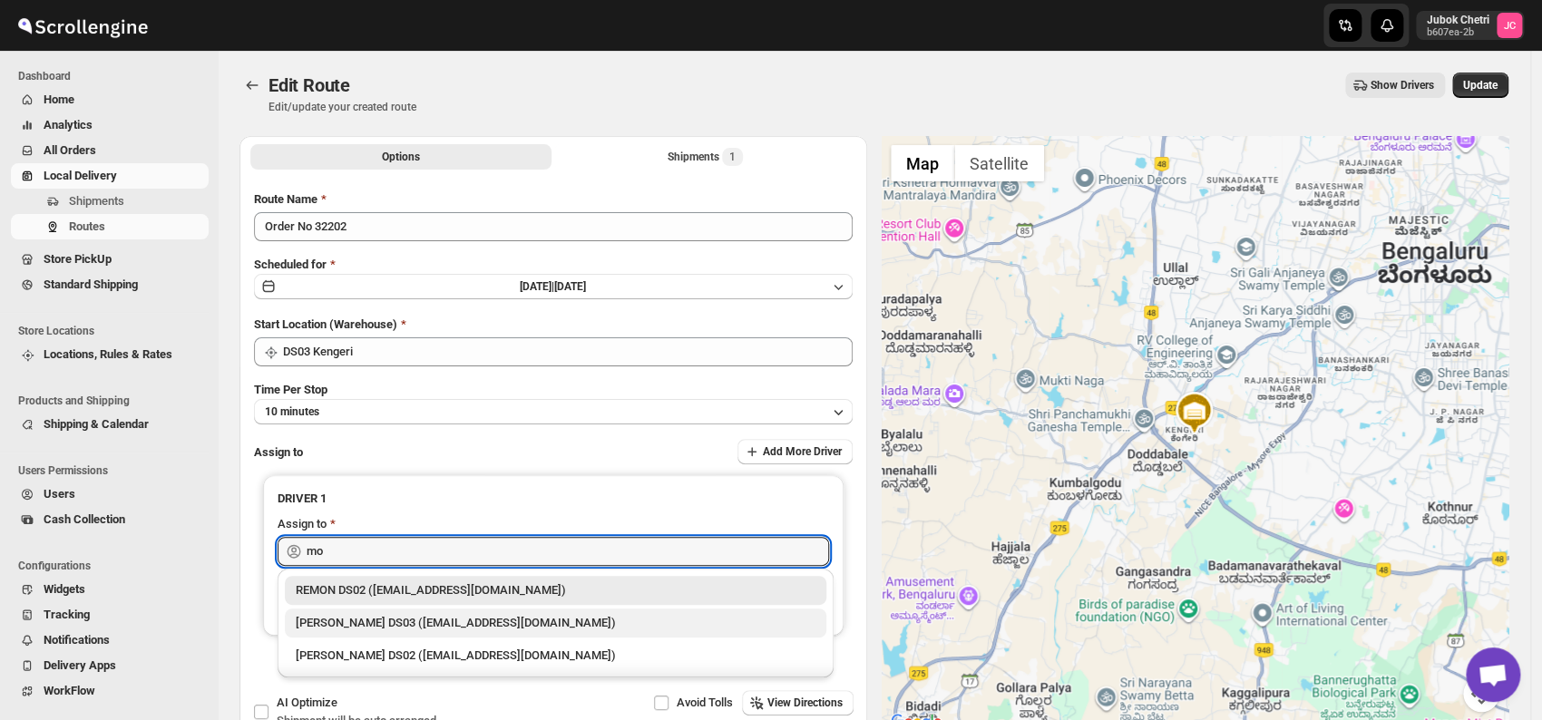
click at [494, 621] on div "[PERSON_NAME] DS03 ([EMAIL_ADDRESS][DOMAIN_NAME])" at bounding box center [556, 623] width 520 height 18
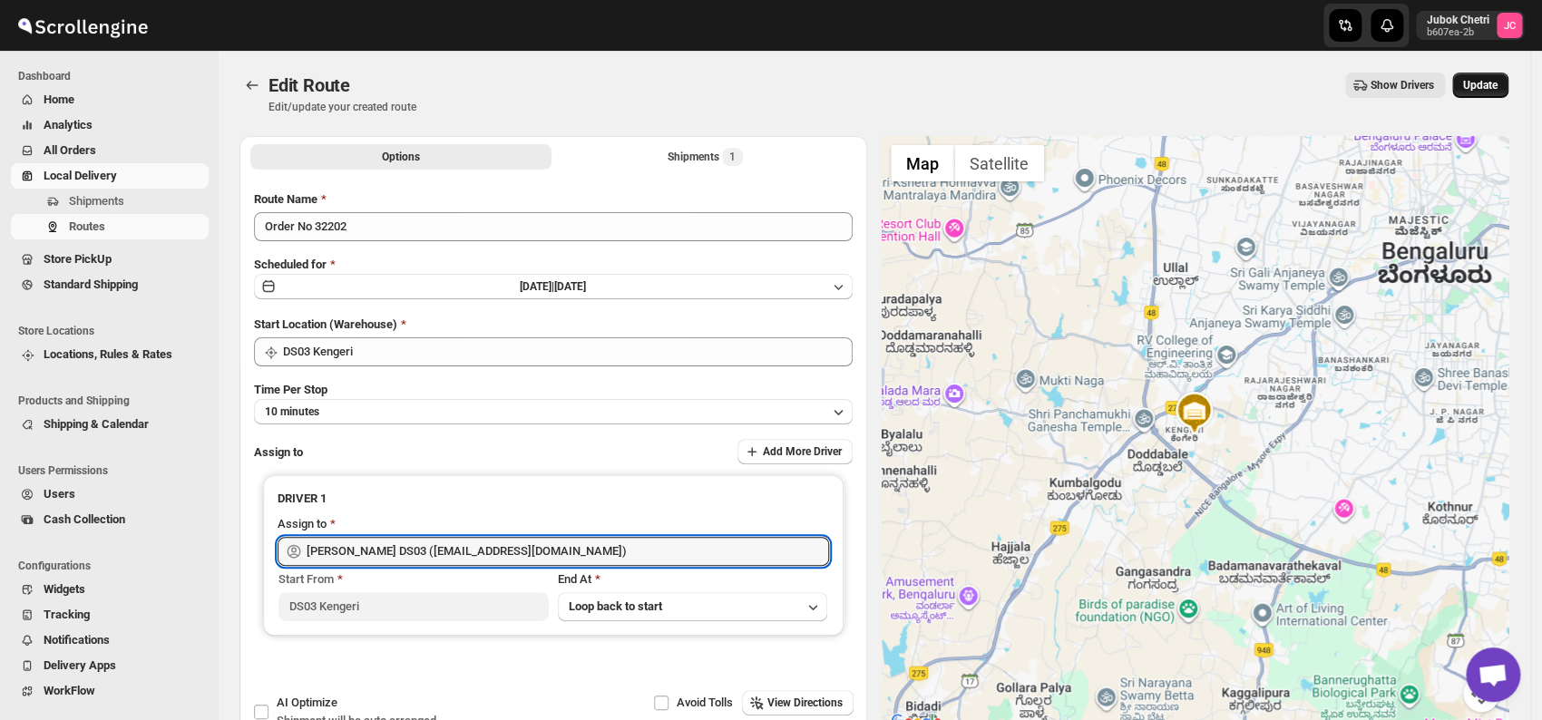
type input "[PERSON_NAME] DS03 ([EMAIL_ADDRESS][DOMAIN_NAME])"
click at [1498, 90] on span "Update" at bounding box center [1480, 85] width 34 height 15
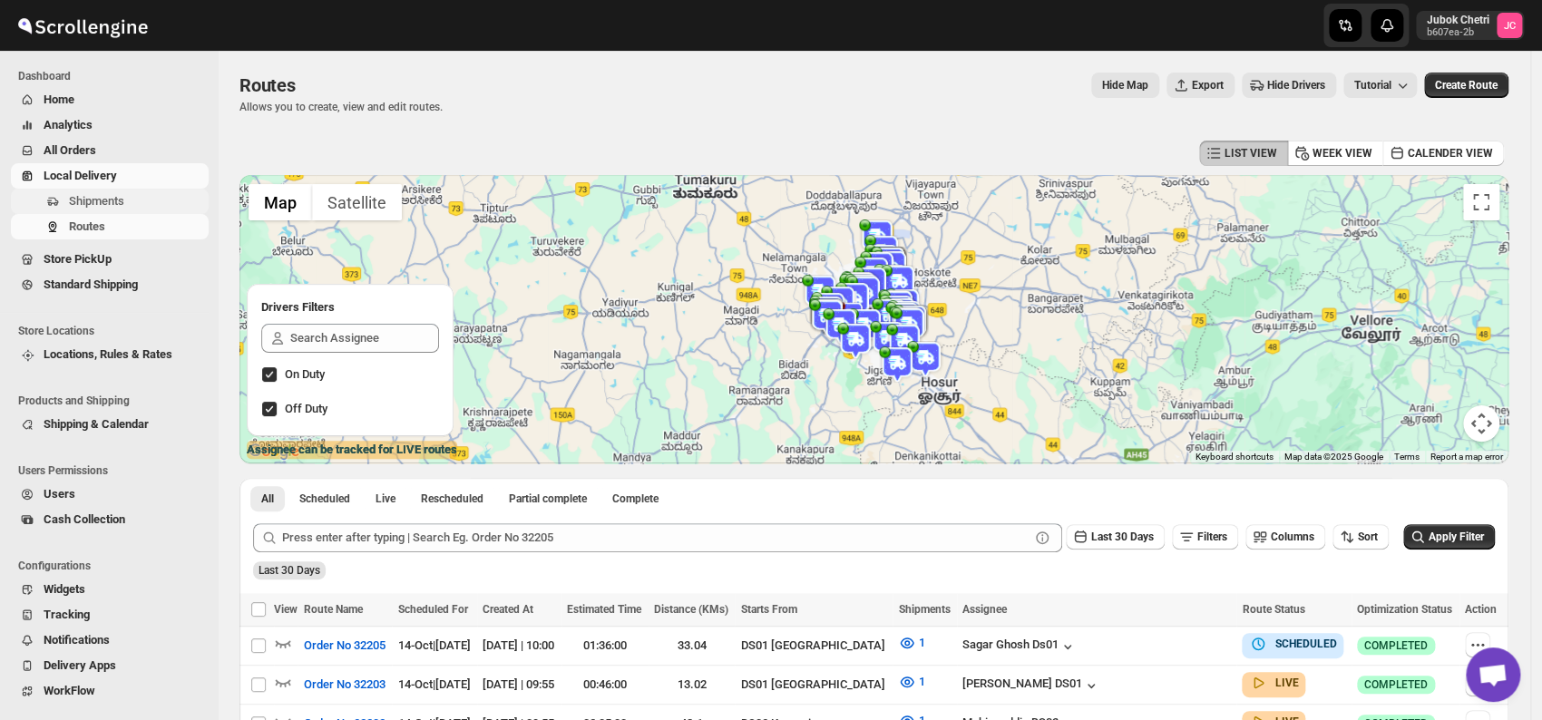
click at [133, 204] on span "Shipments" at bounding box center [137, 201] width 136 height 18
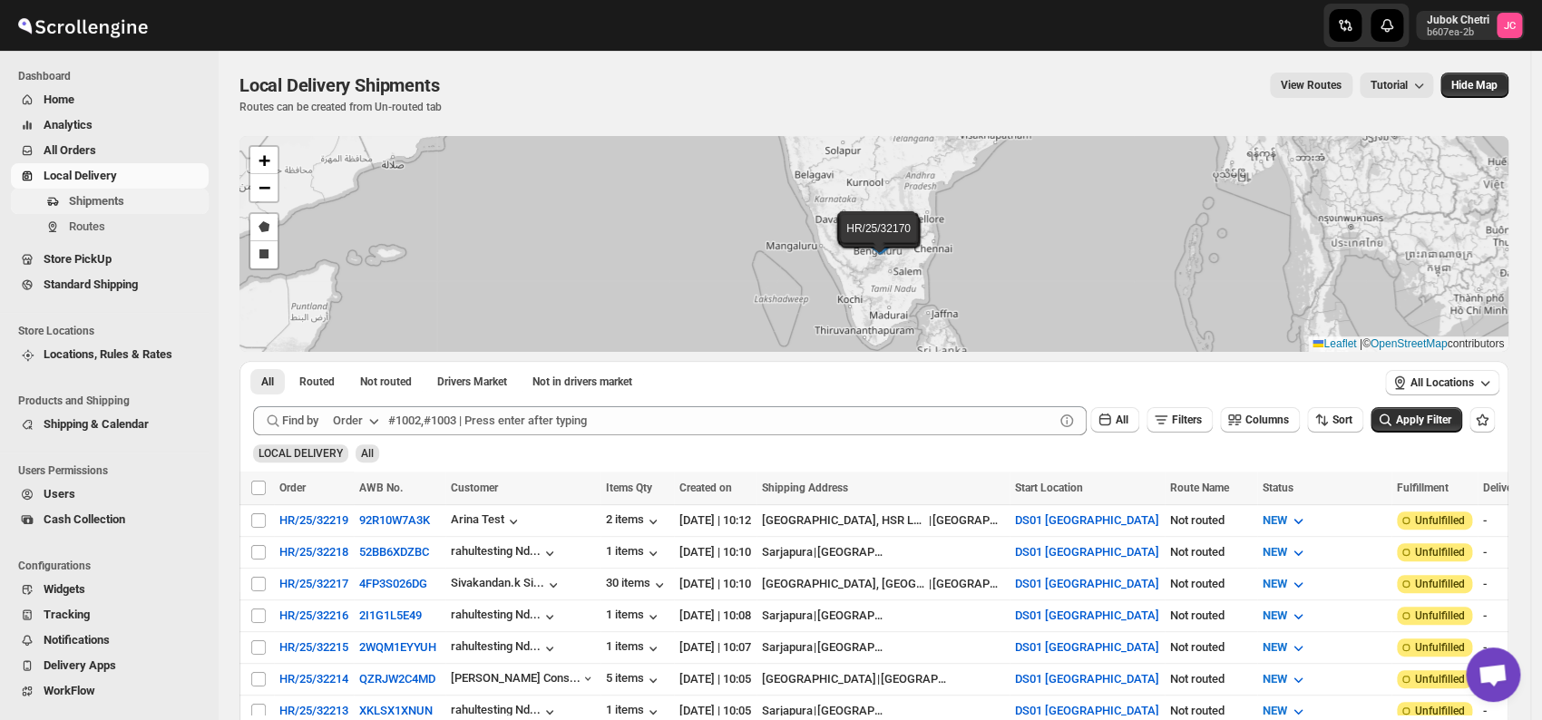
click at [138, 200] on span "Shipments" at bounding box center [137, 201] width 136 height 18
click at [161, 202] on span "Shipments" at bounding box center [137, 201] width 136 height 18
click at [260, 581] on input "Select shipment" at bounding box center [258, 584] width 15 height 15
checkbox input "true"
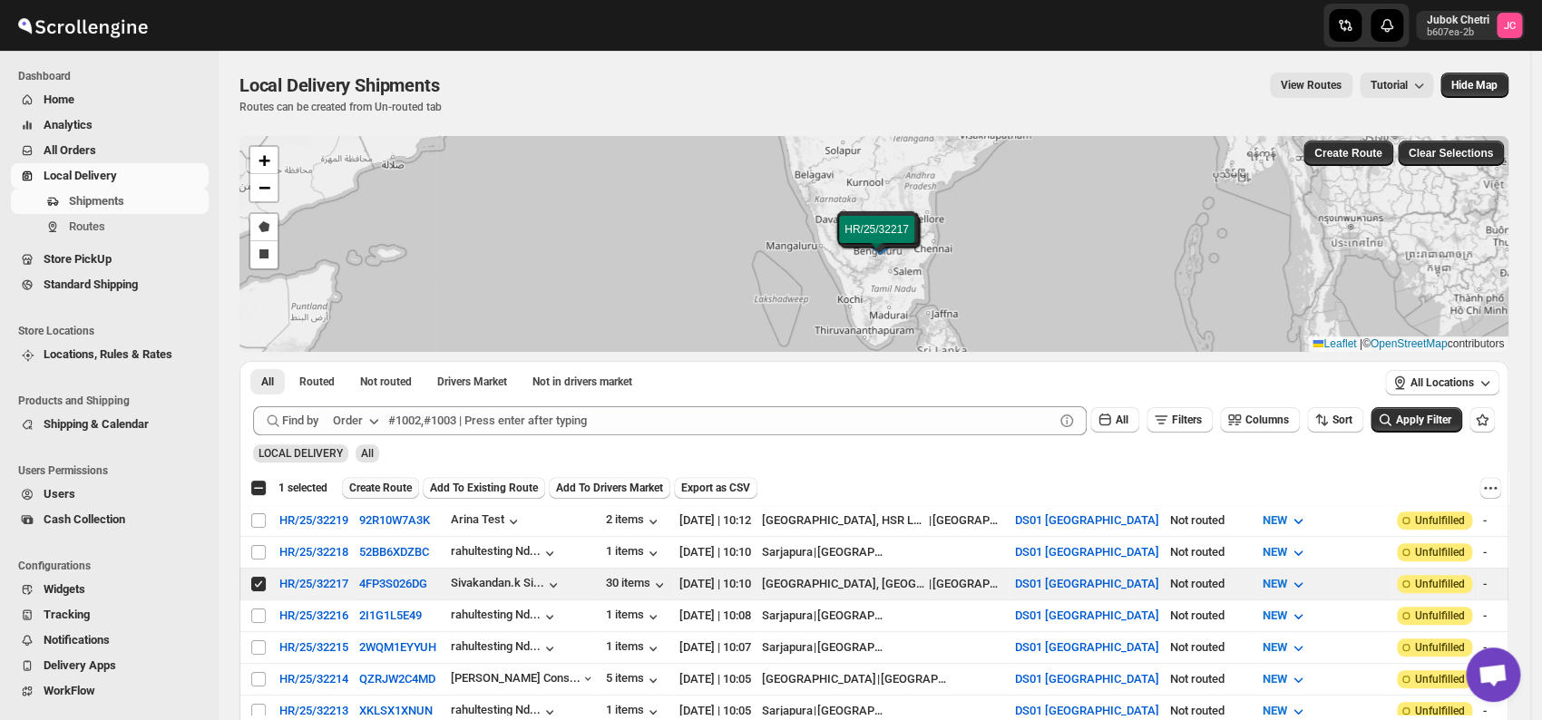
click at [377, 485] on span "Create Route" at bounding box center [380, 488] width 63 height 15
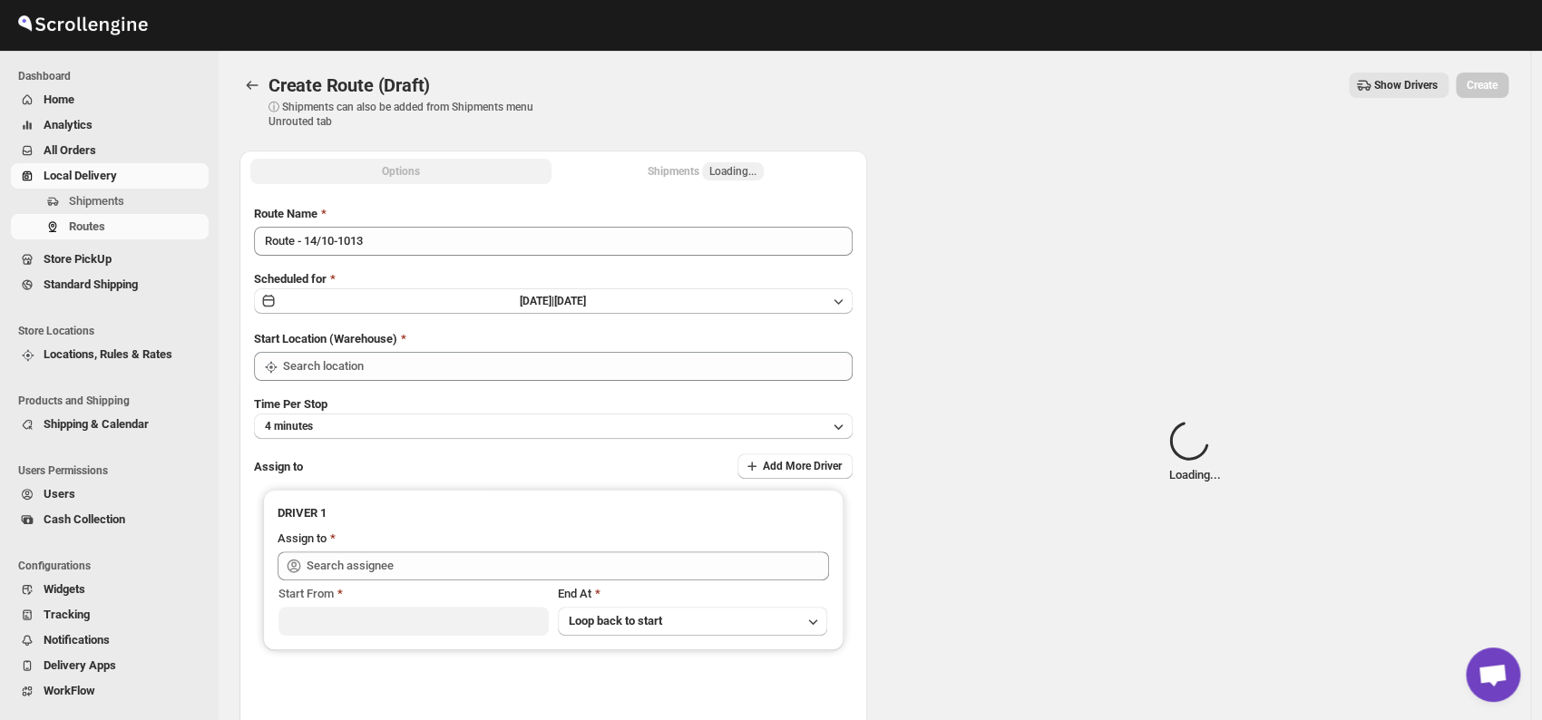
type input "DS01 [GEOGRAPHIC_DATA]"
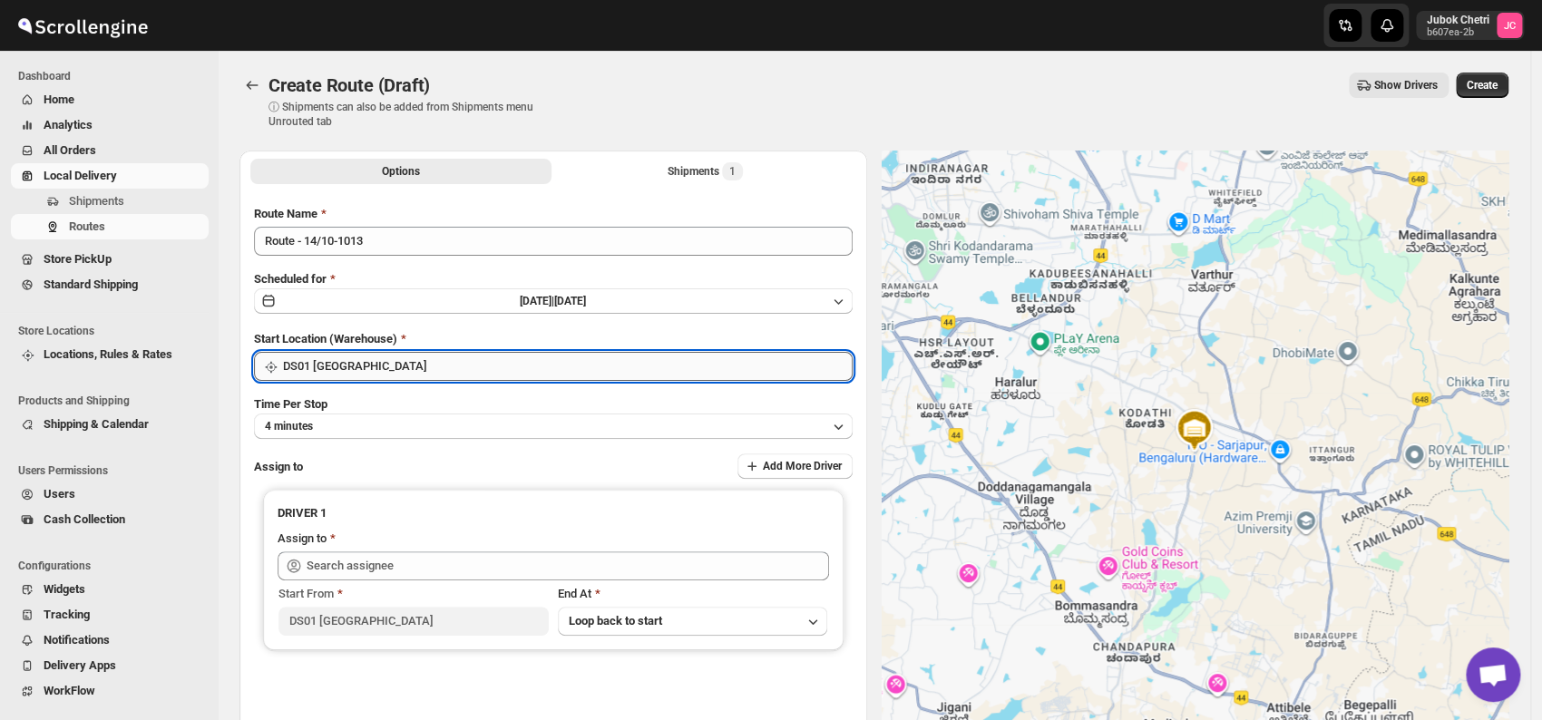
click at [426, 376] on input "DS01 [GEOGRAPHIC_DATA]" at bounding box center [568, 366] width 570 height 29
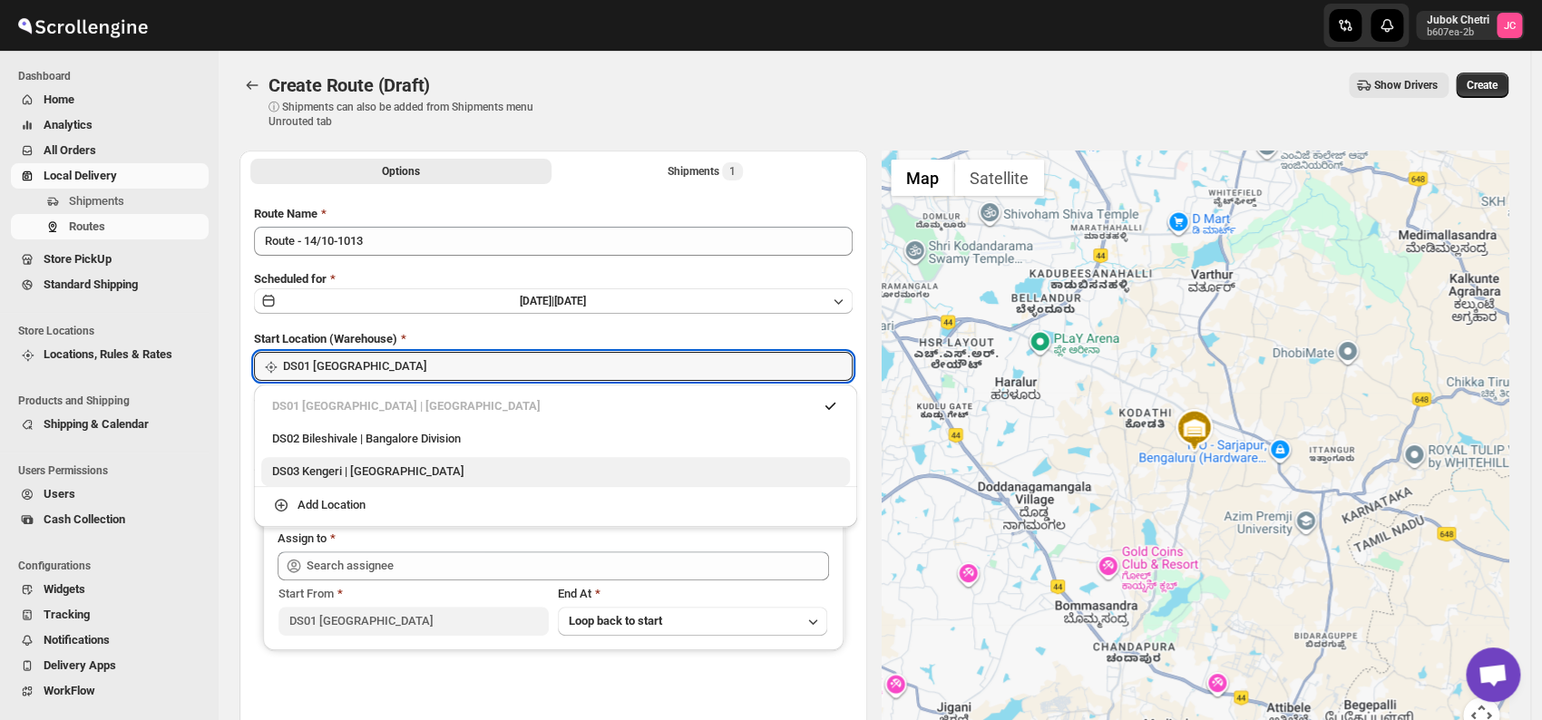
click at [395, 477] on div "DS03 Kengeri | Bengaluru" at bounding box center [555, 472] width 567 height 18
type input "DS03 Kengeri"
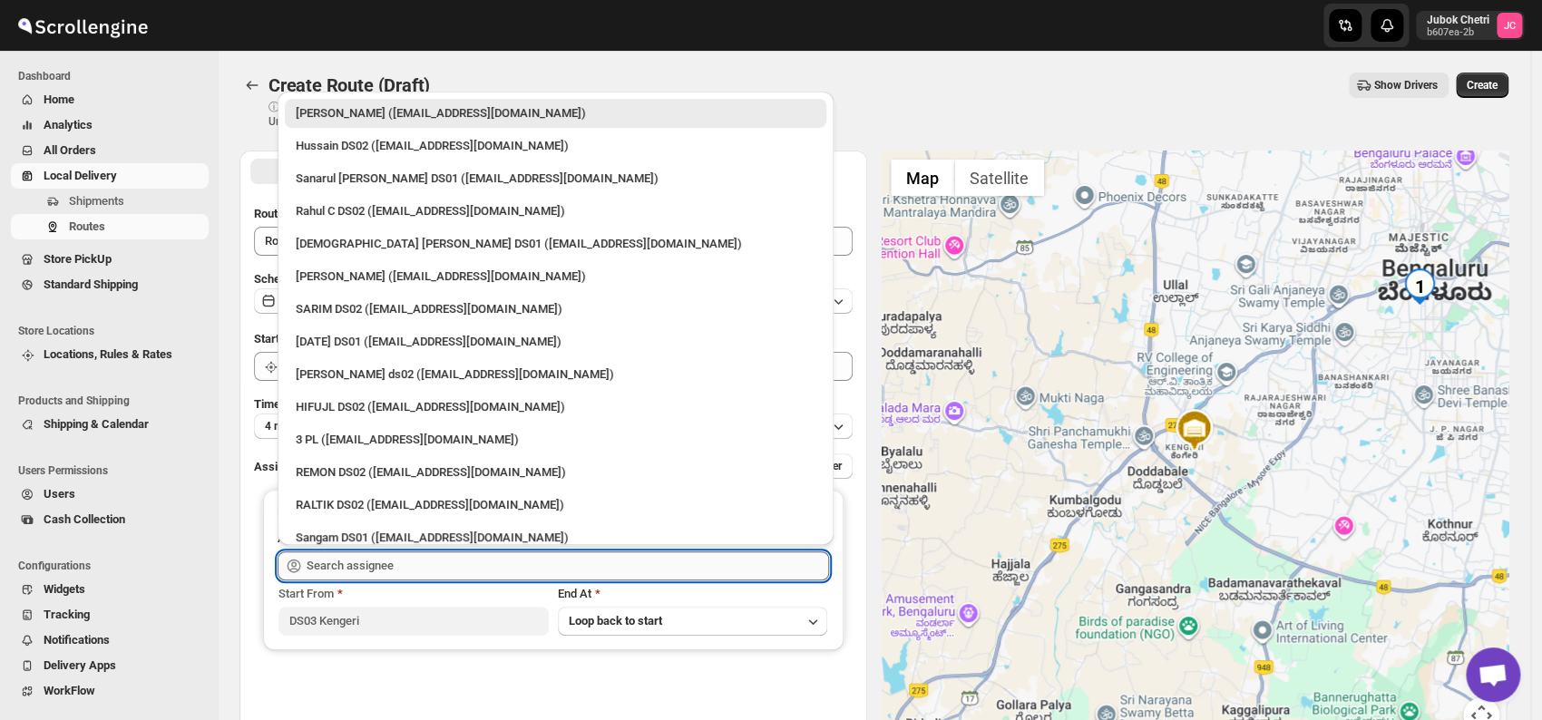
click at [457, 549] on div "Skip to content Jubok Chetri b607ea-2b JC Dashboard Home Analytics All Orders L…" at bounding box center [771, 437] width 1542 height 874
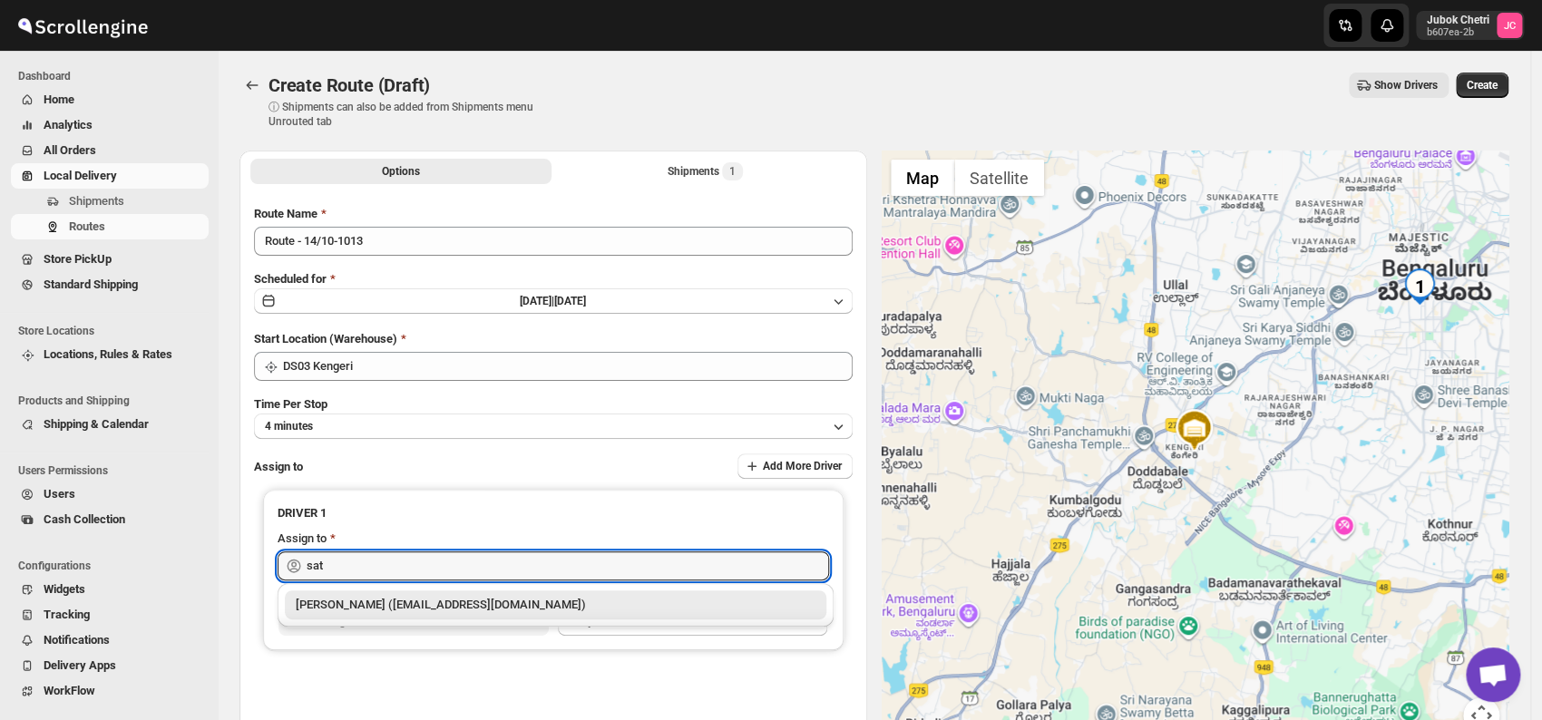
click at [443, 602] on div "[PERSON_NAME] ([EMAIL_ADDRESS][DOMAIN_NAME])" at bounding box center [556, 605] width 520 height 18
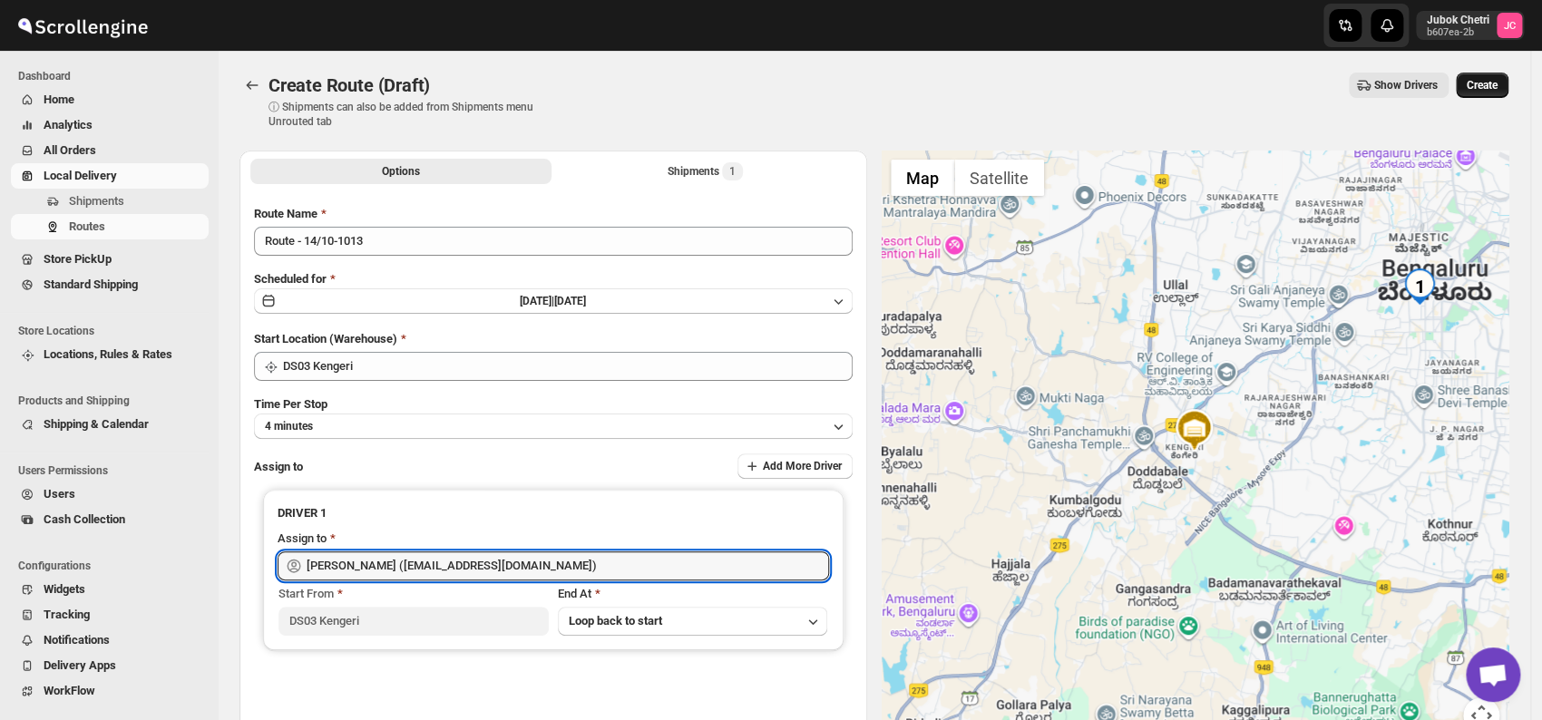
type input "[PERSON_NAME] ([EMAIL_ADDRESS][DOMAIN_NAME])"
click at [1491, 86] on span "Create" at bounding box center [1482, 85] width 31 height 15
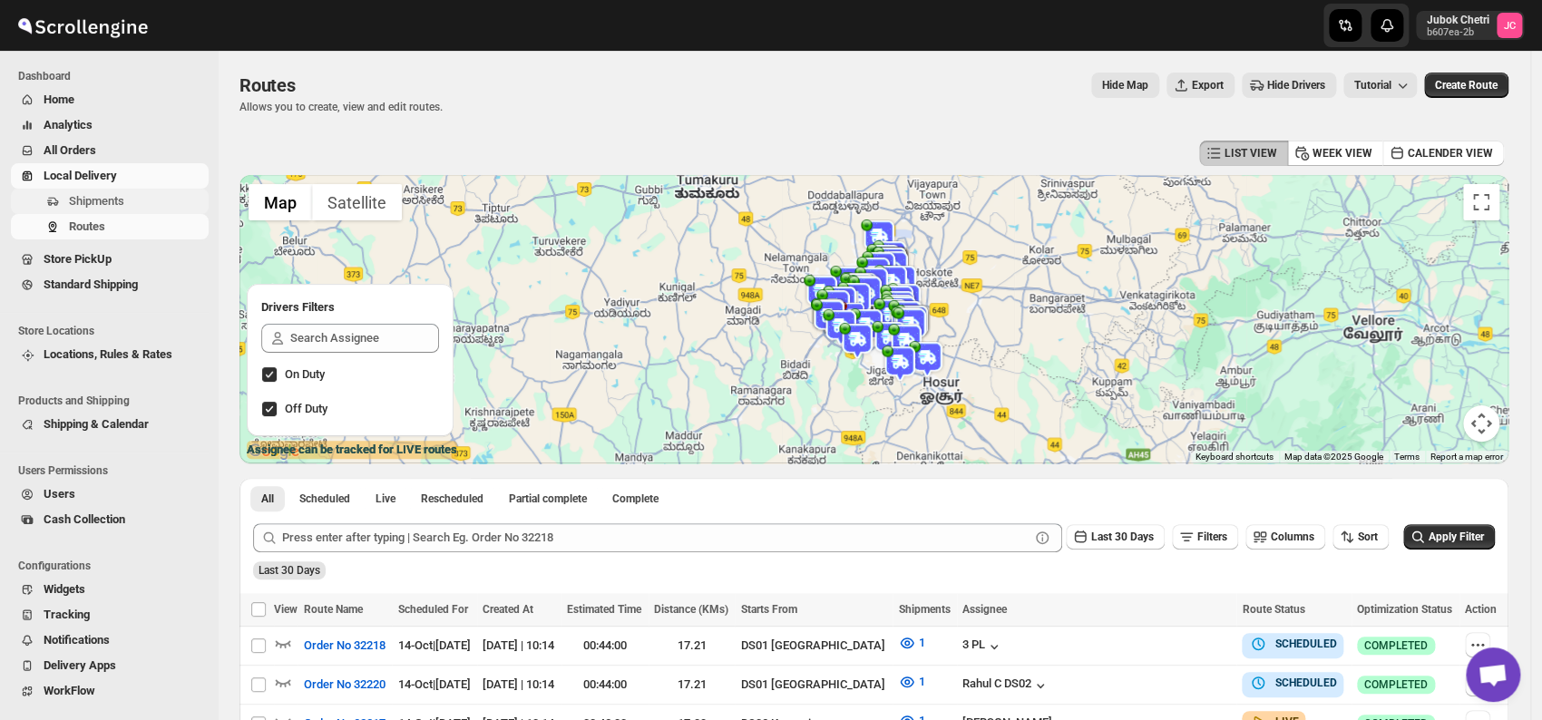
click at [112, 206] on span "Shipments" at bounding box center [96, 201] width 55 height 14
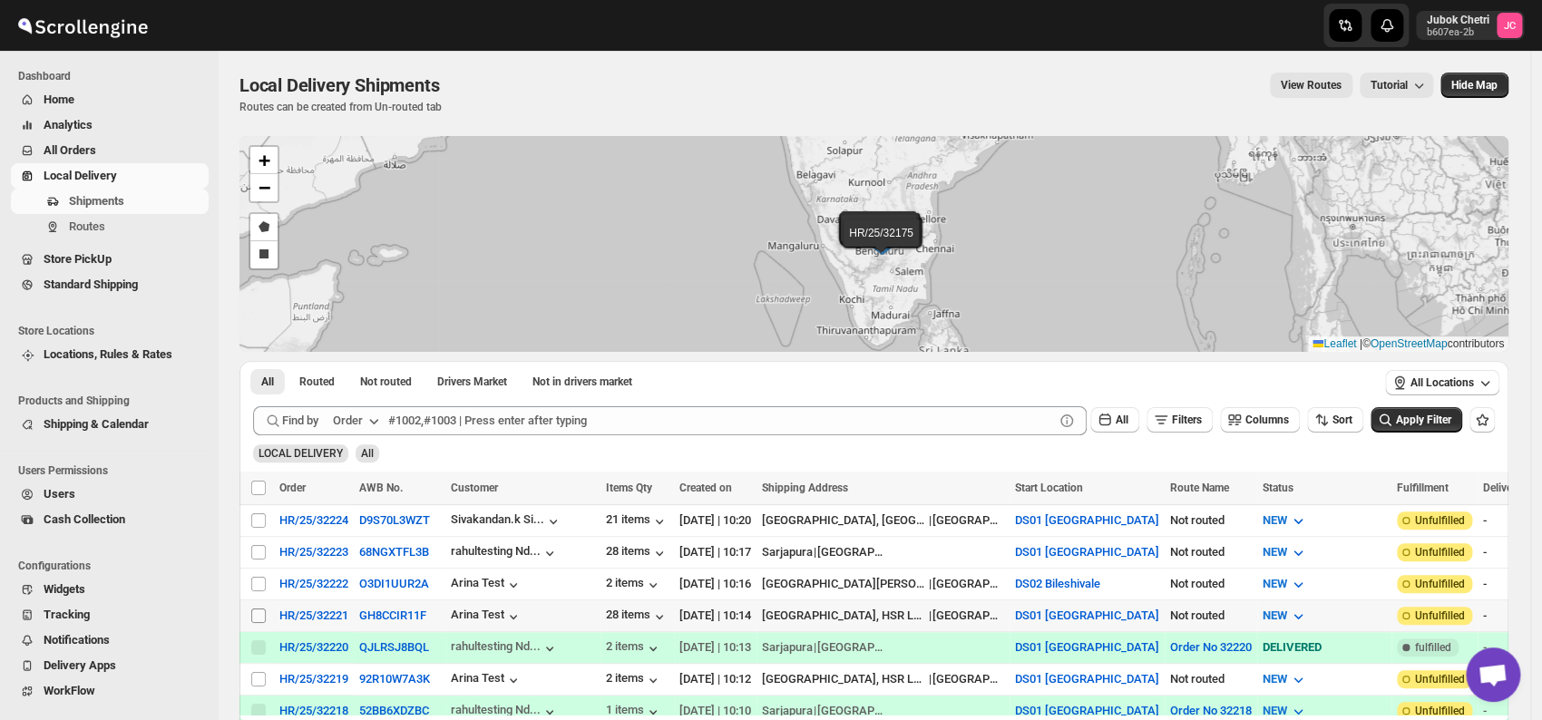
click at [259, 616] on input "Select shipment" at bounding box center [258, 616] width 15 height 15
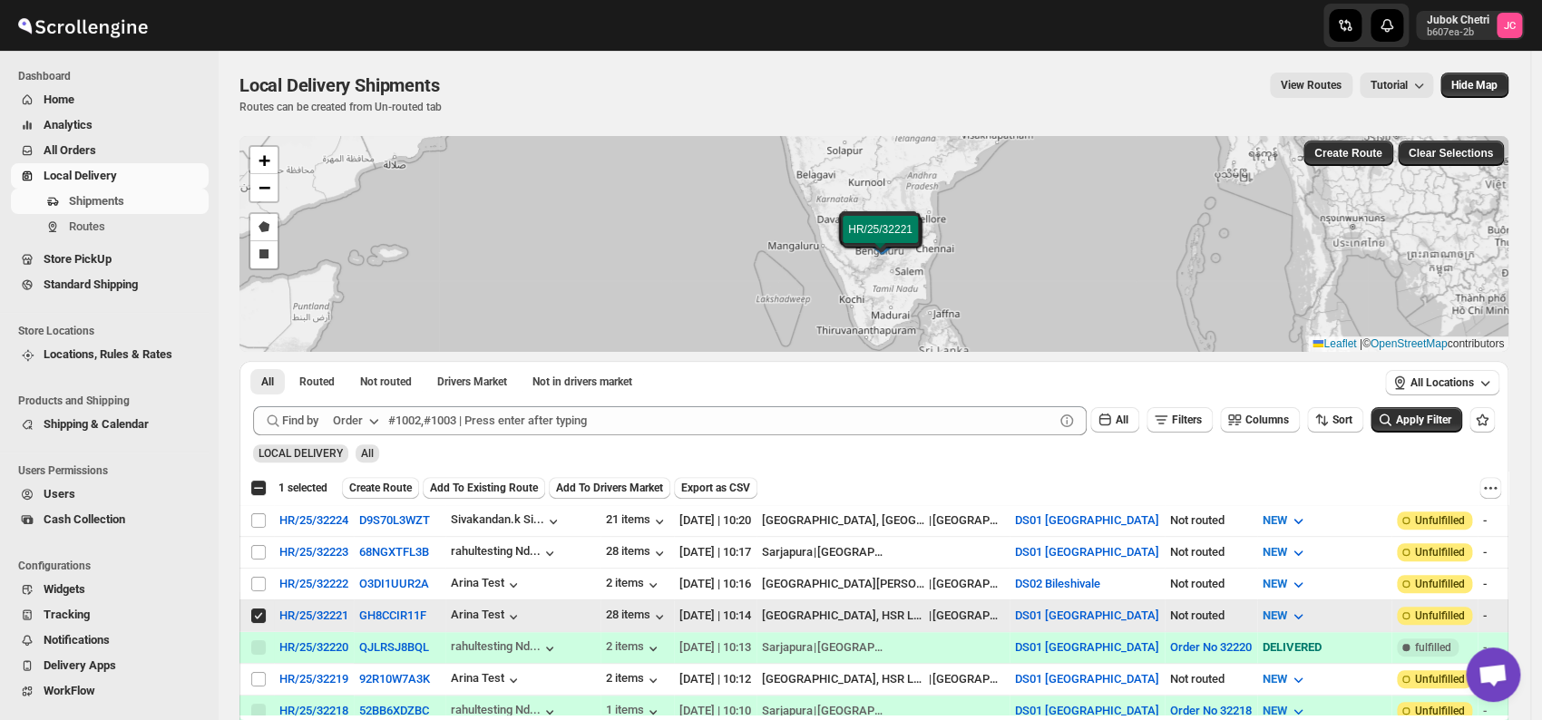
click at [258, 616] on input "Select shipment" at bounding box center [258, 616] width 15 height 15
checkbox input "false"
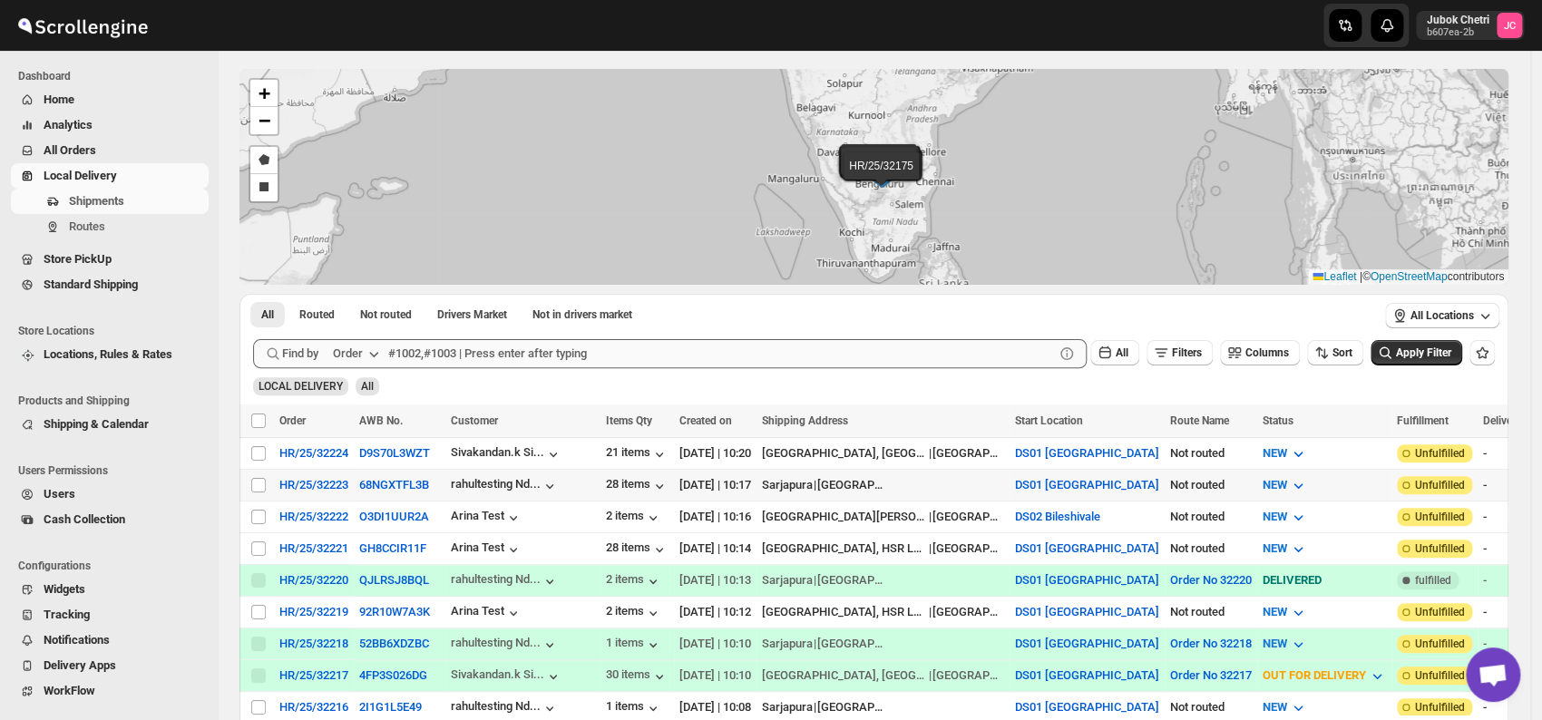
scroll to position [201, 0]
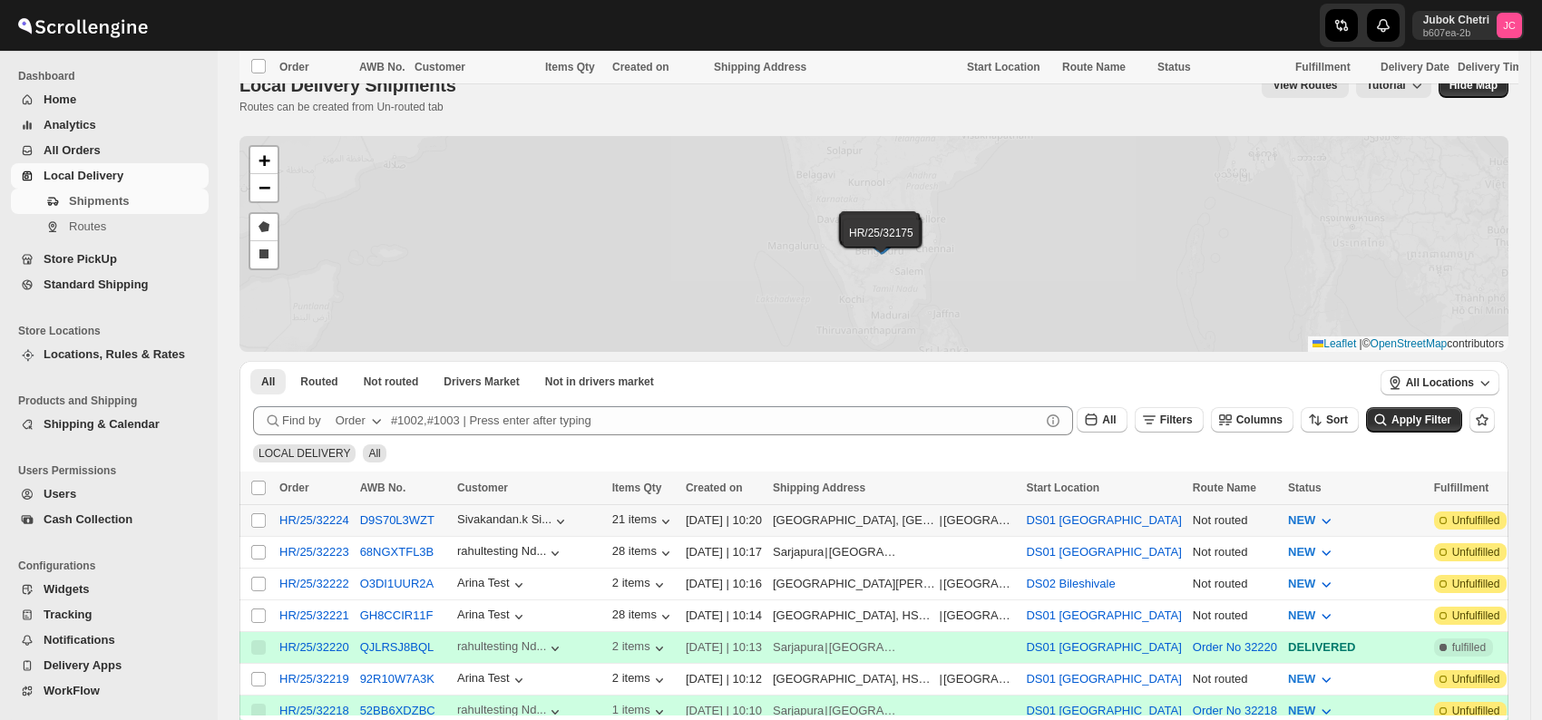
scroll to position [218, 0]
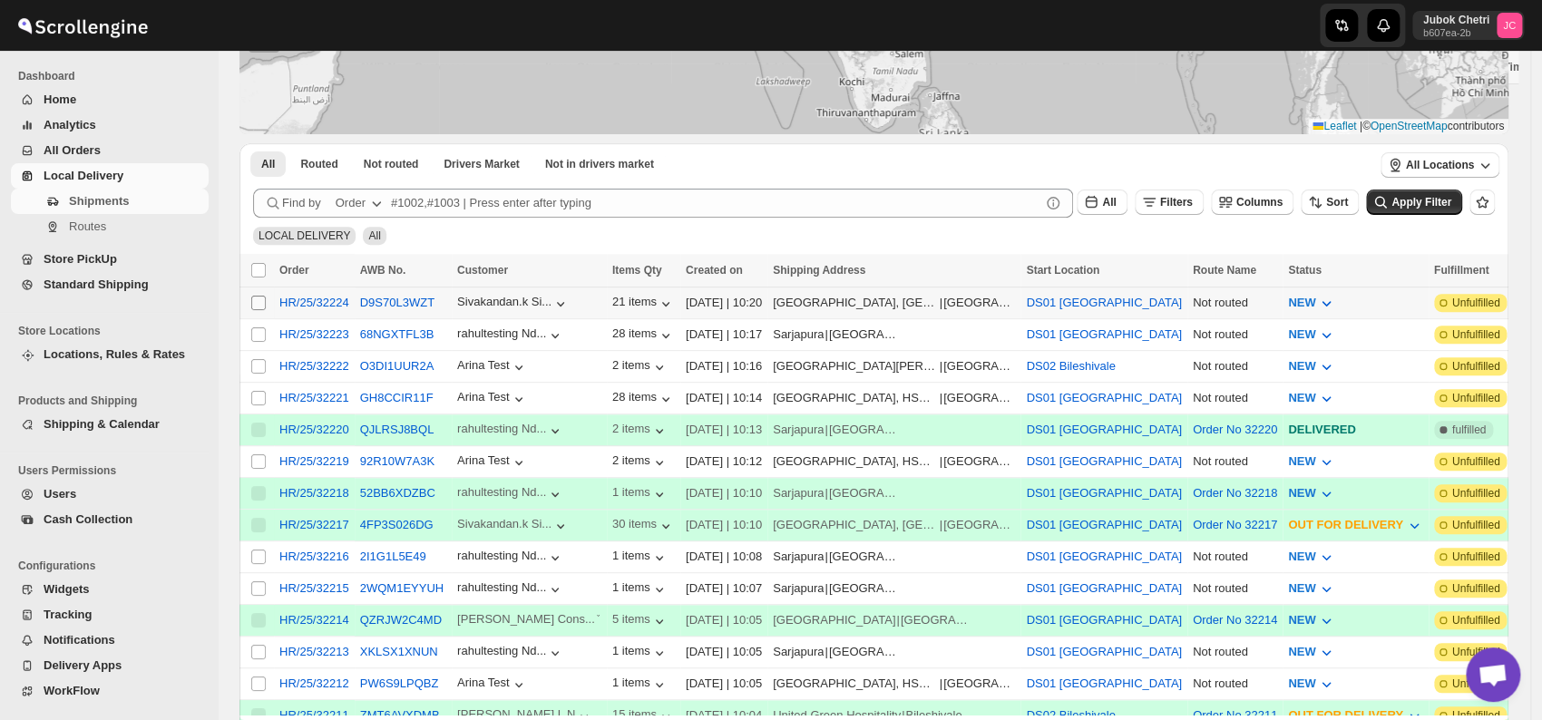
click at [259, 301] on input "Select shipment" at bounding box center [258, 303] width 15 height 15
checkbox input "true"
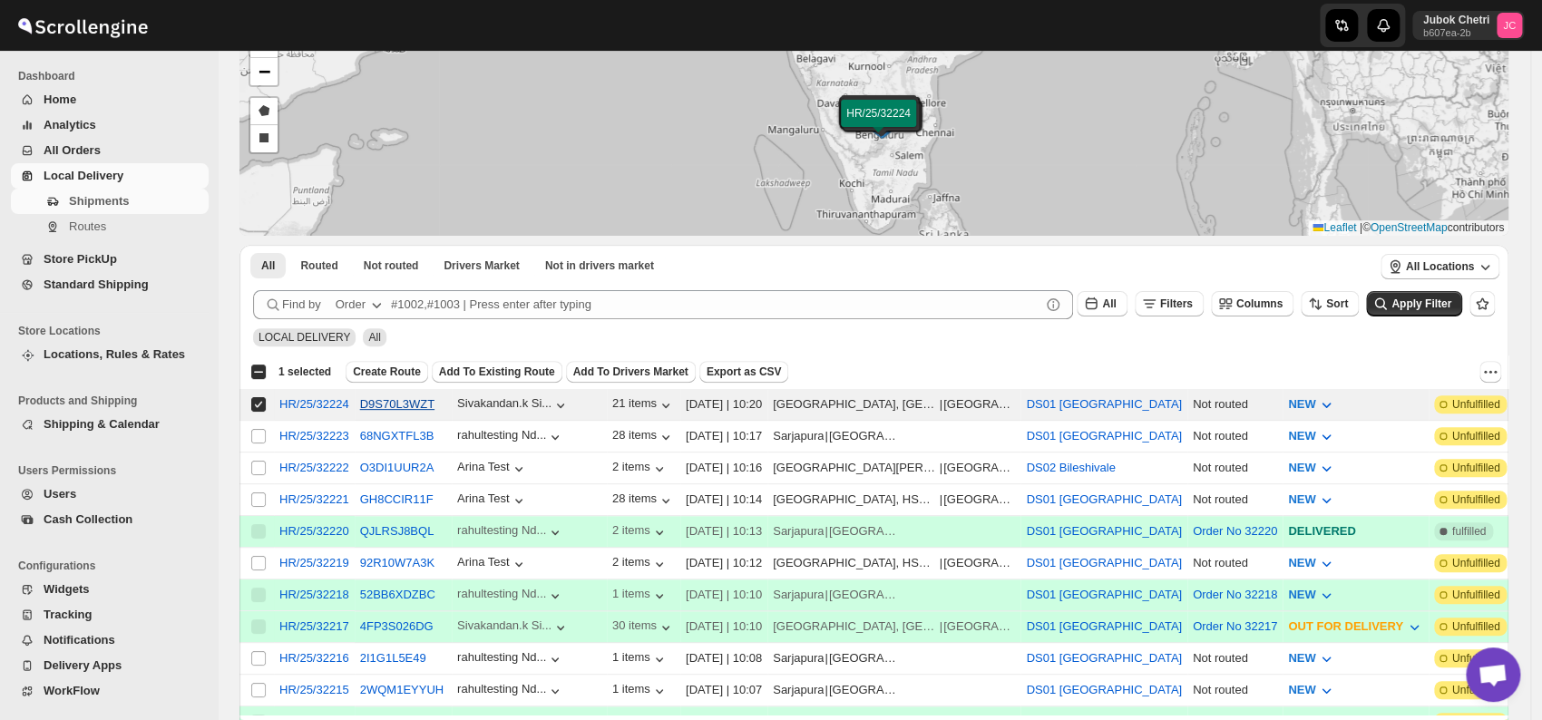
scroll to position [0, 0]
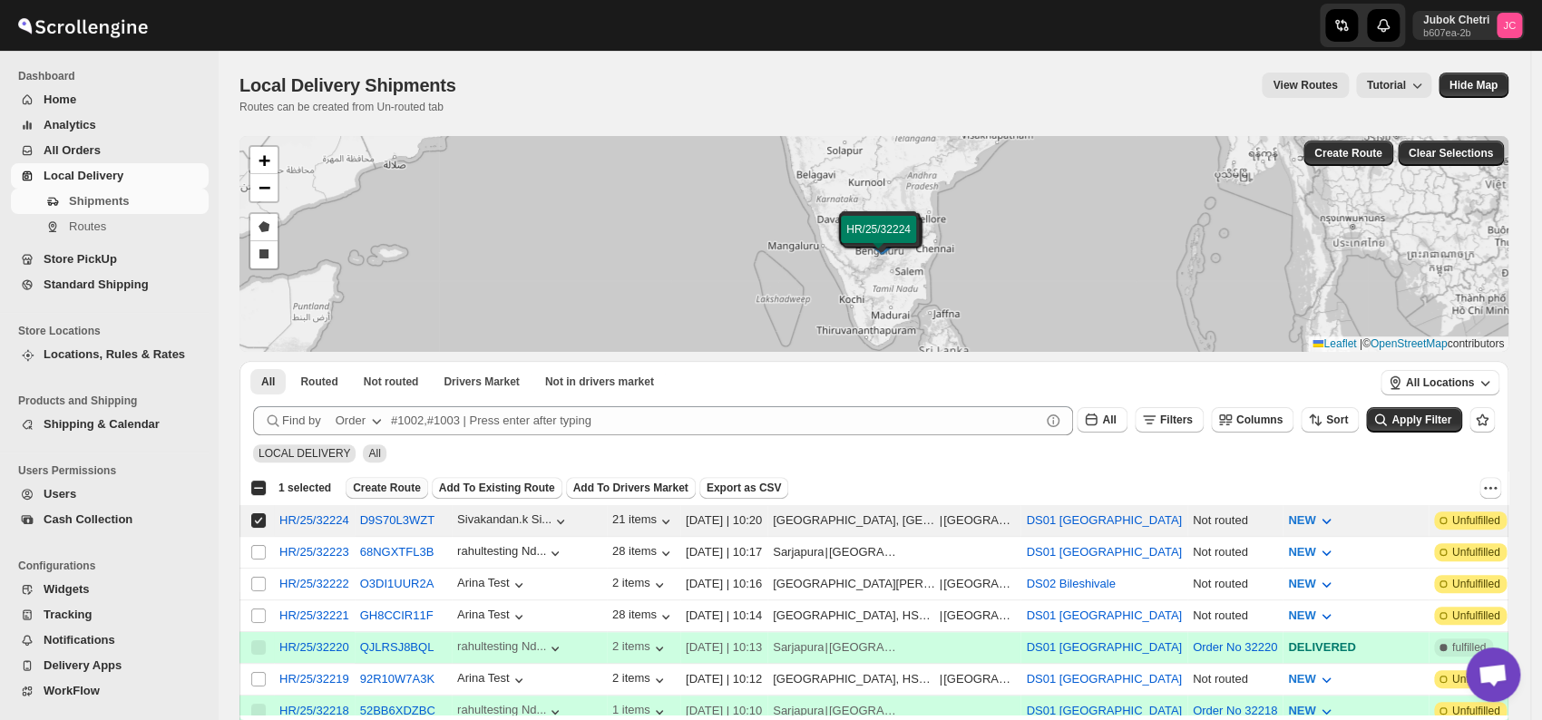
click at [381, 485] on span "Create Route" at bounding box center [387, 488] width 68 height 15
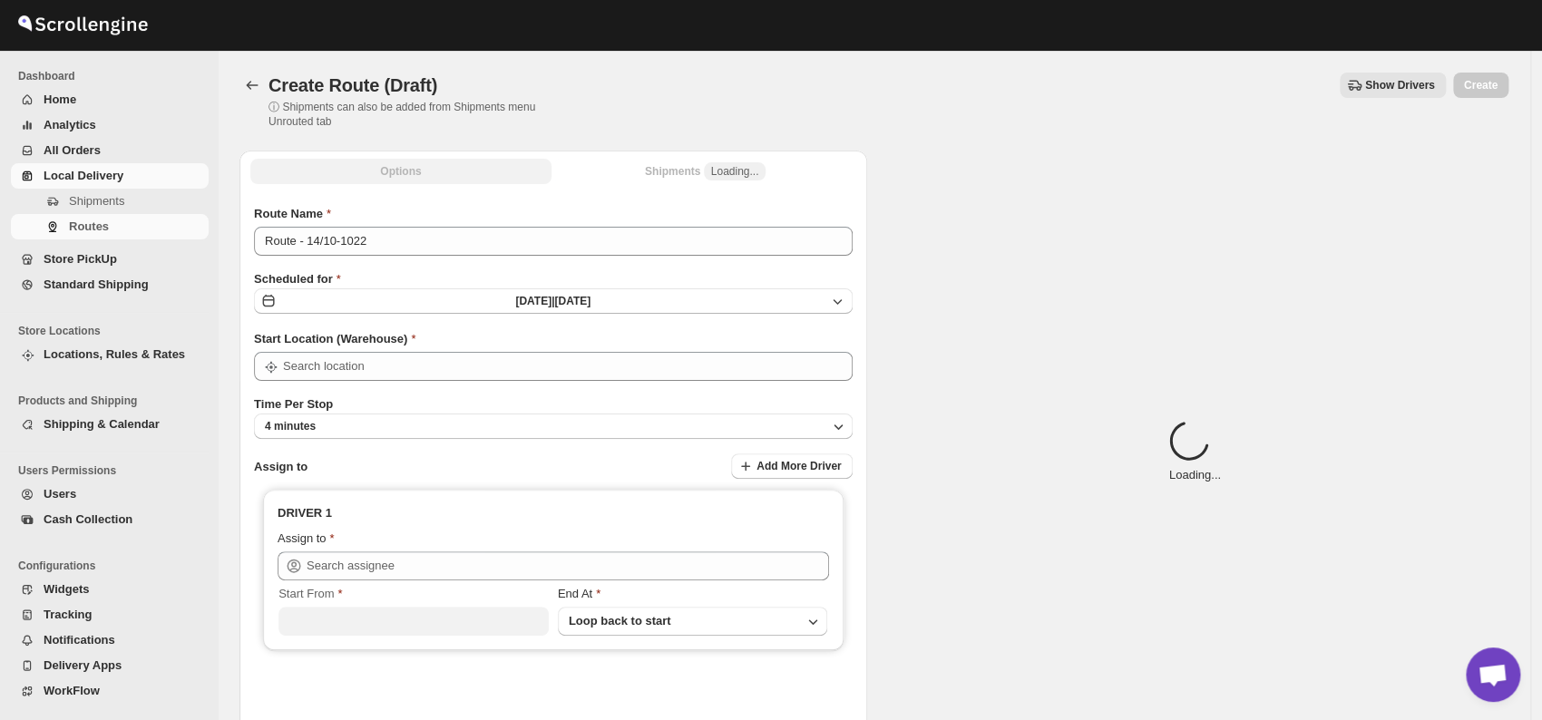
type input "DS01 [GEOGRAPHIC_DATA]"
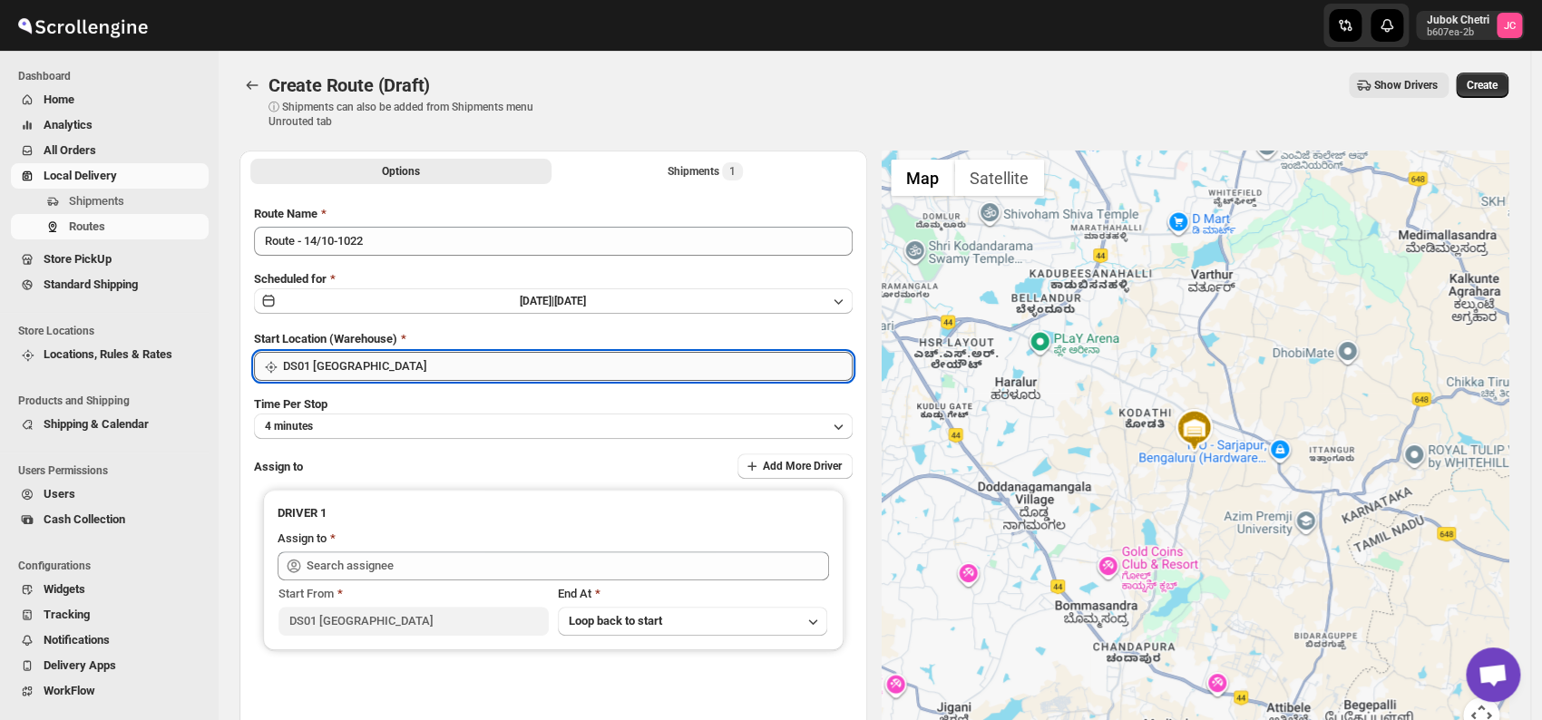
click at [420, 369] on input "DS01 [GEOGRAPHIC_DATA]" at bounding box center [568, 366] width 570 height 29
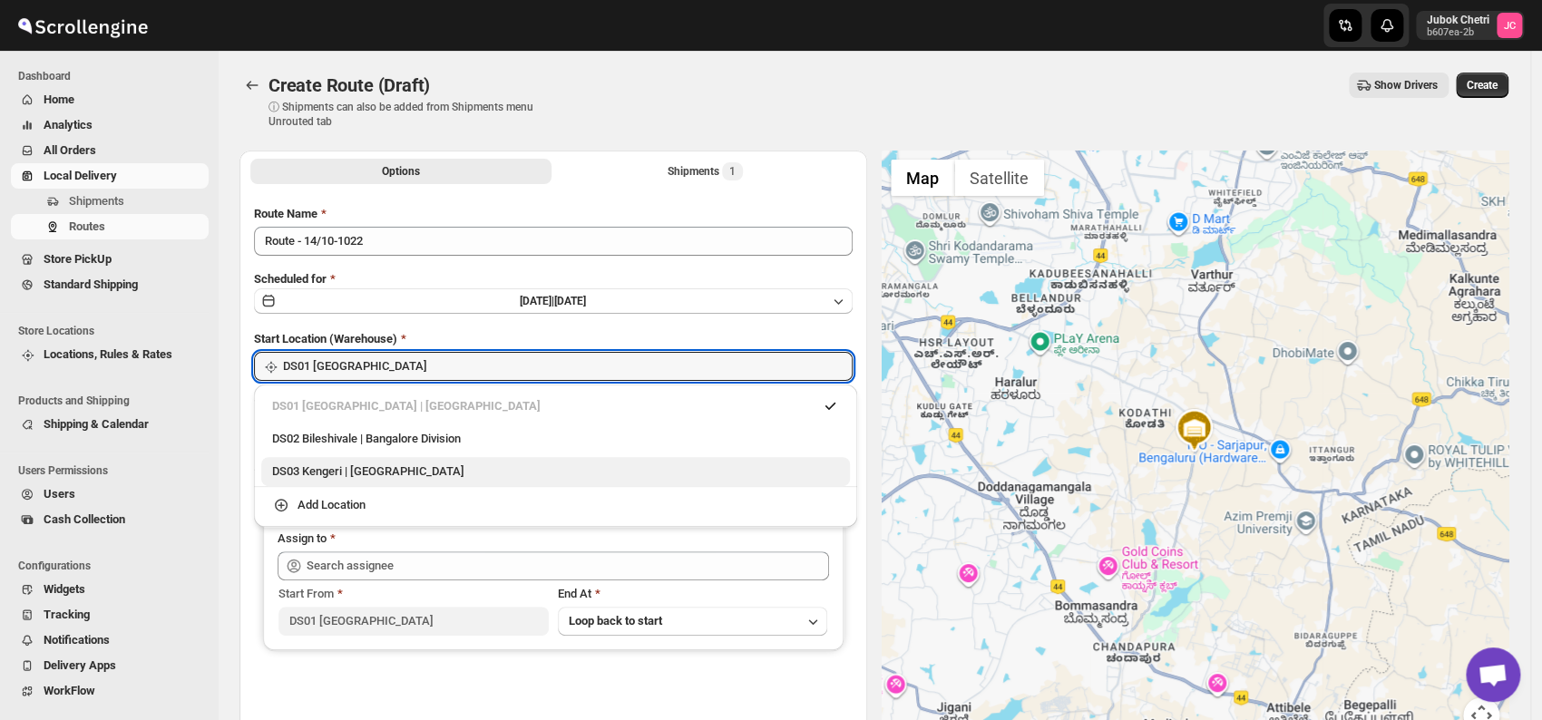
click at [415, 472] on div "DS03 Kengeri | [GEOGRAPHIC_DATA]" at bounding box center [555, 472] width 567 height 18
type input "DS03 Kengeri"
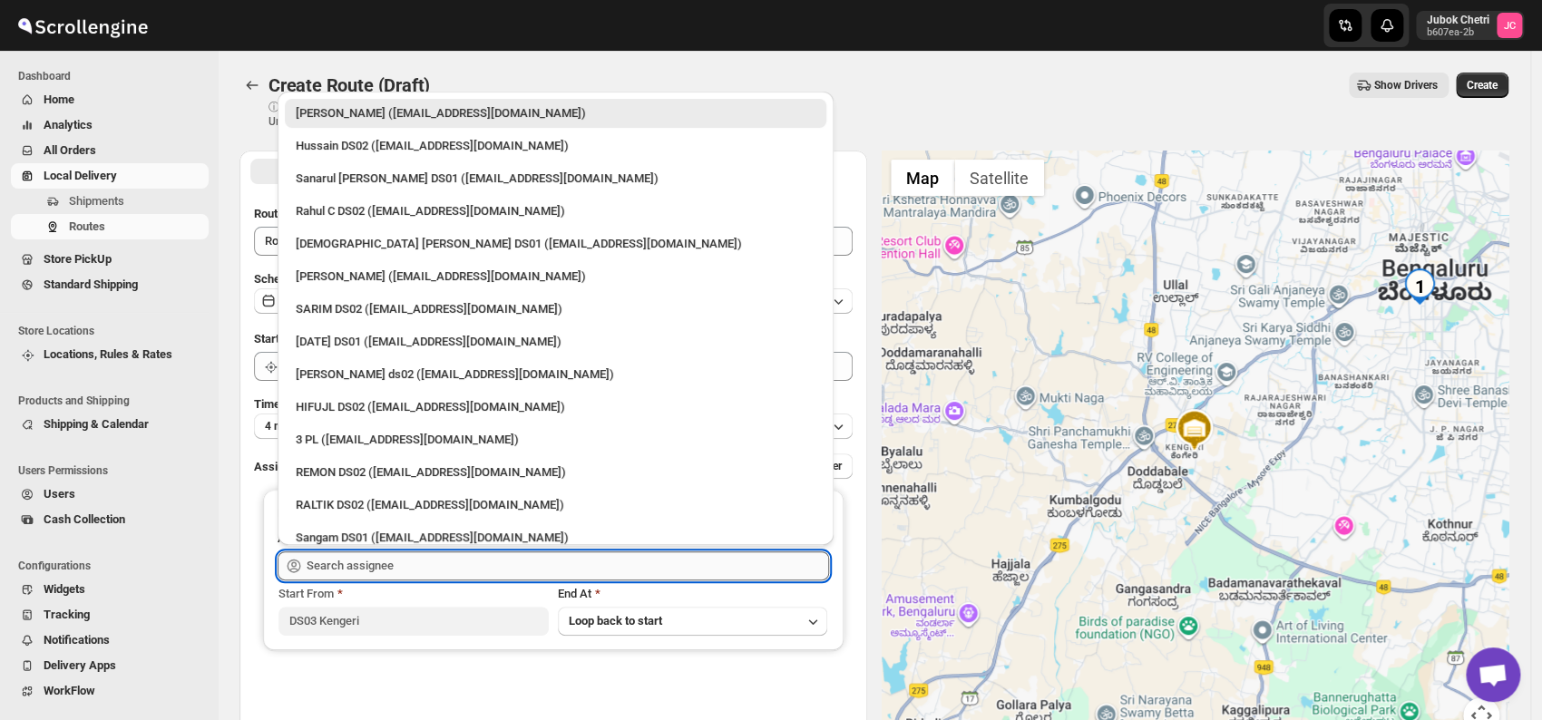
click at [428, 565] on input "text" at bounding box center [568, 566] width 523 height 29
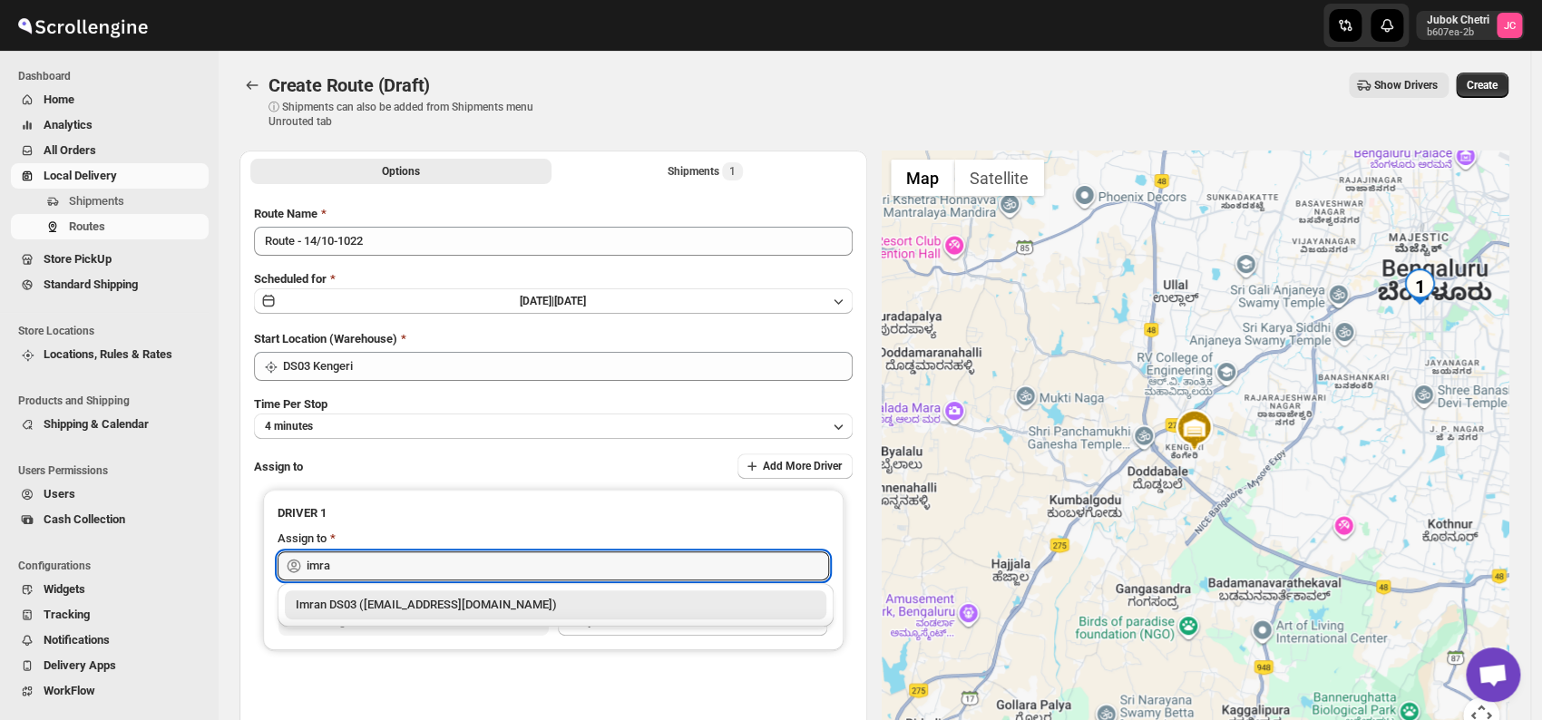
click at [435, 597] on div "Imran DS03 ([EMAIL_ADDRESS][DOMAIN_NAME])" at bounding box center [556, 605] width 520 height 18
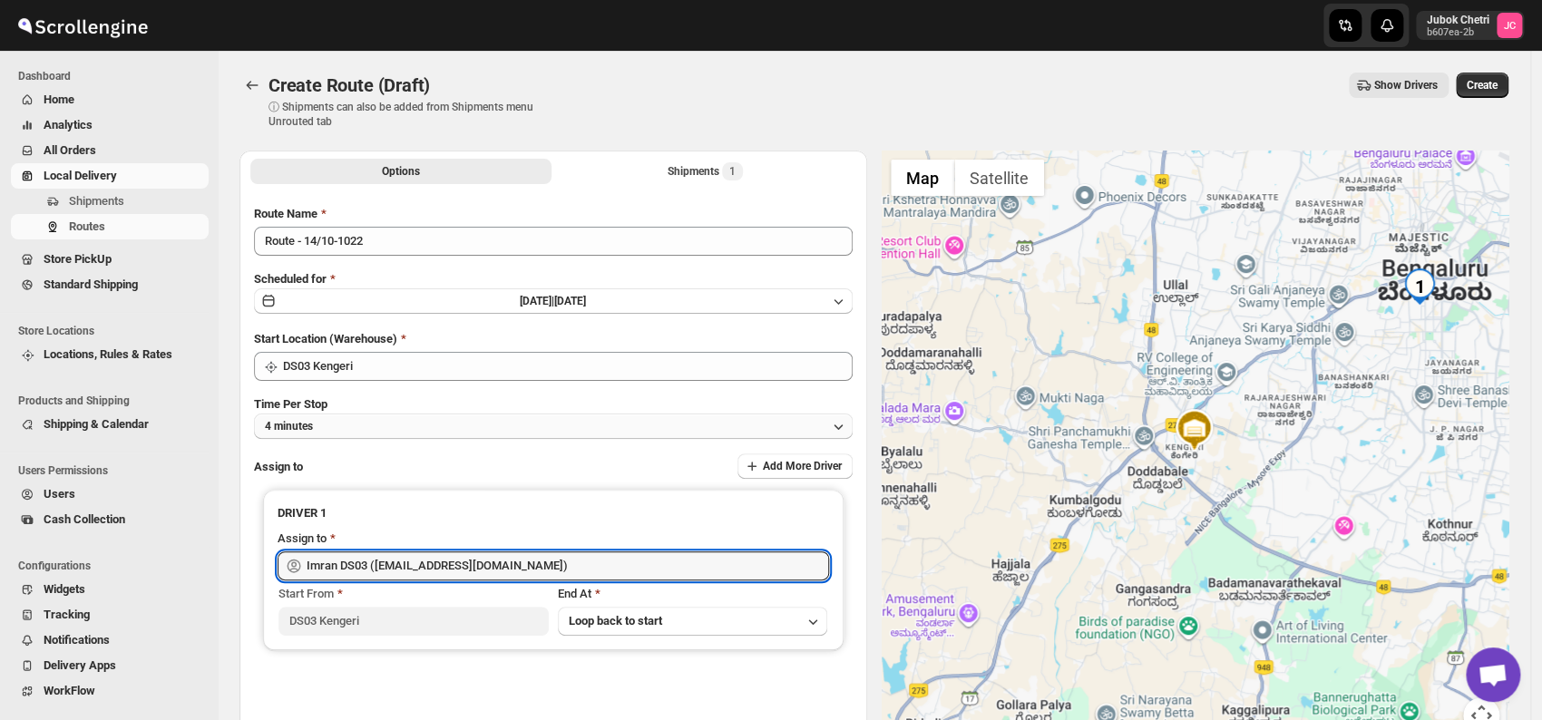
type input "Imran DS03 ([EMAIL_ADDRESS][DOMAIN_NAME])"
click at [599, 423] on button "4 minutes" at bounding box center [553, 426] width 599 height 25
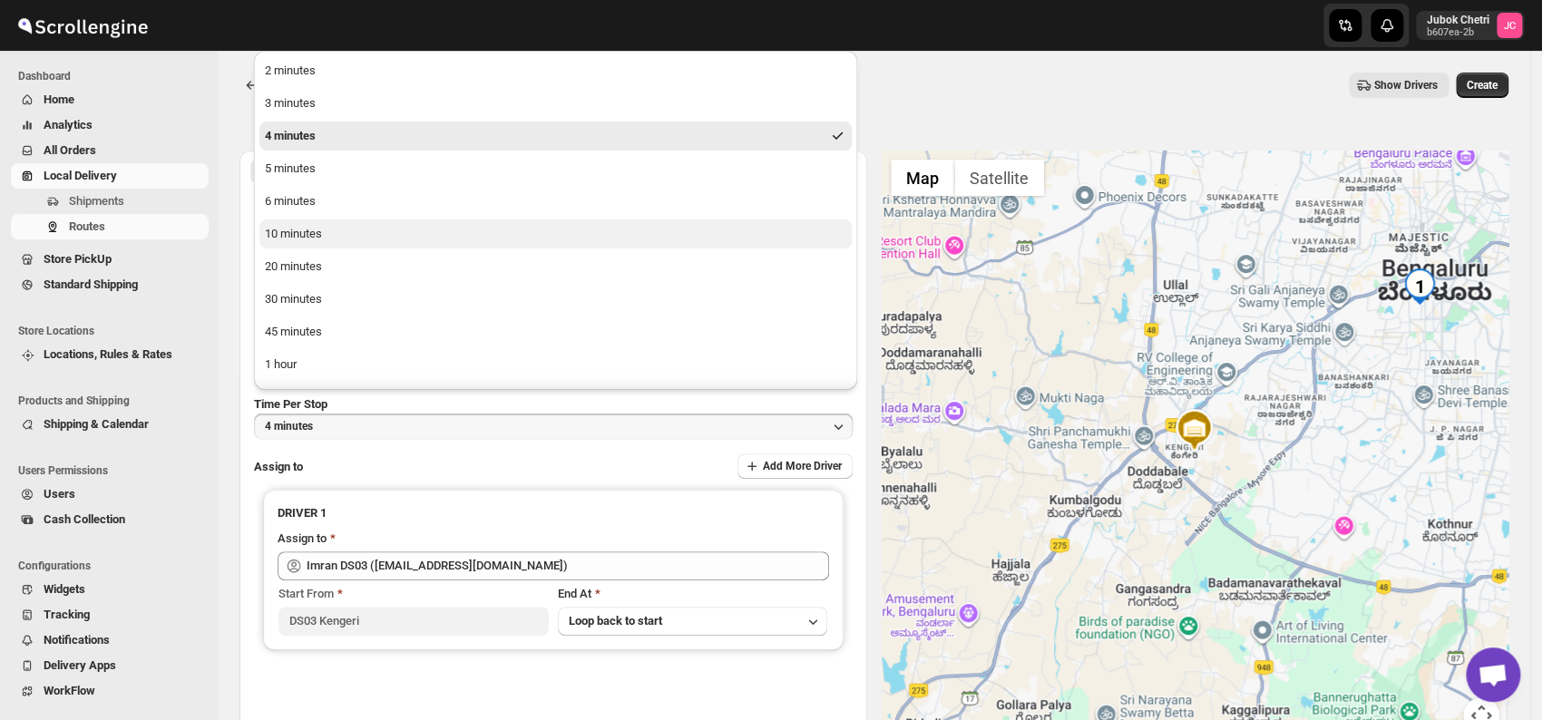
click at [307, 241] on div "10 minutes" at bounding box center [293, 234] width 57 height 18
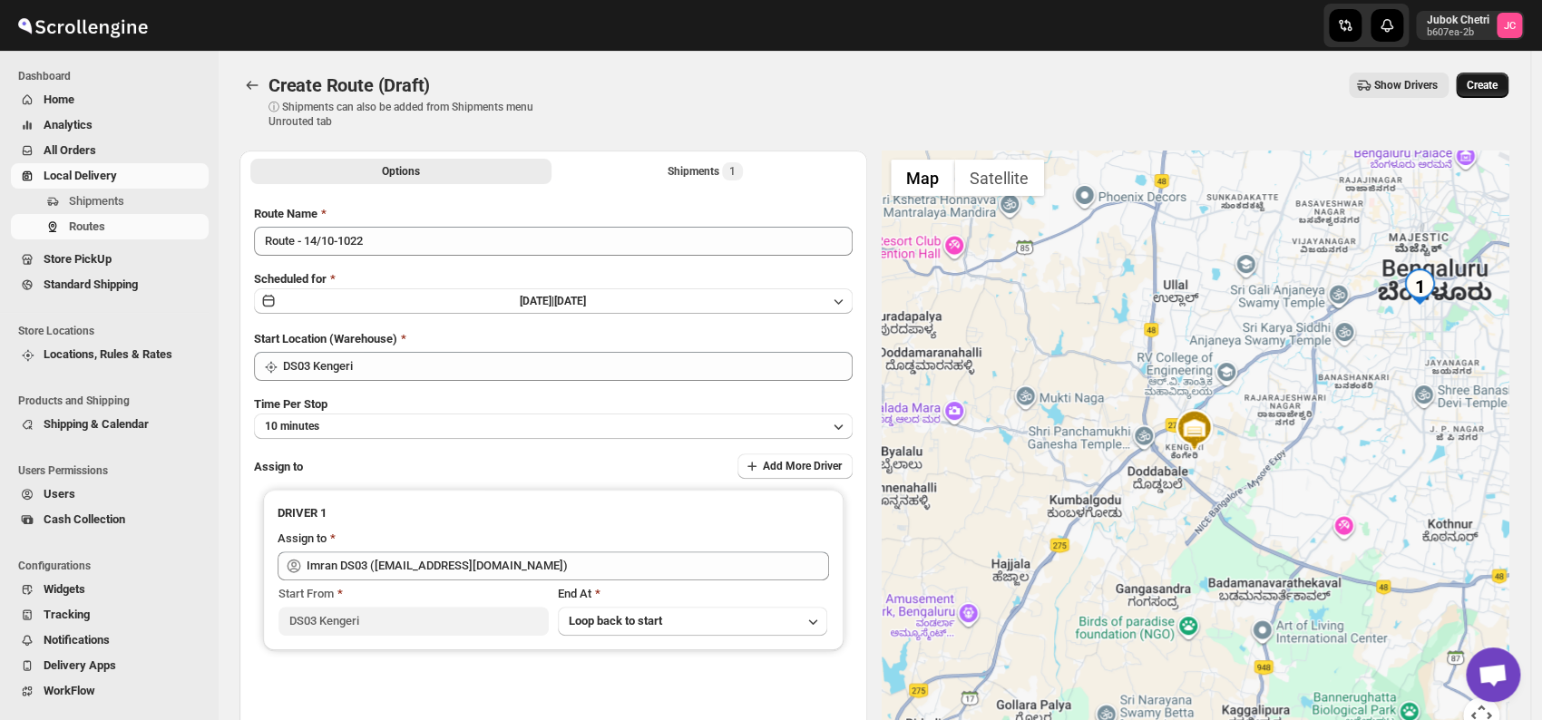
click at [1498, 82] on span "Create" at bounding box center [1482, 85] width 31 height 15
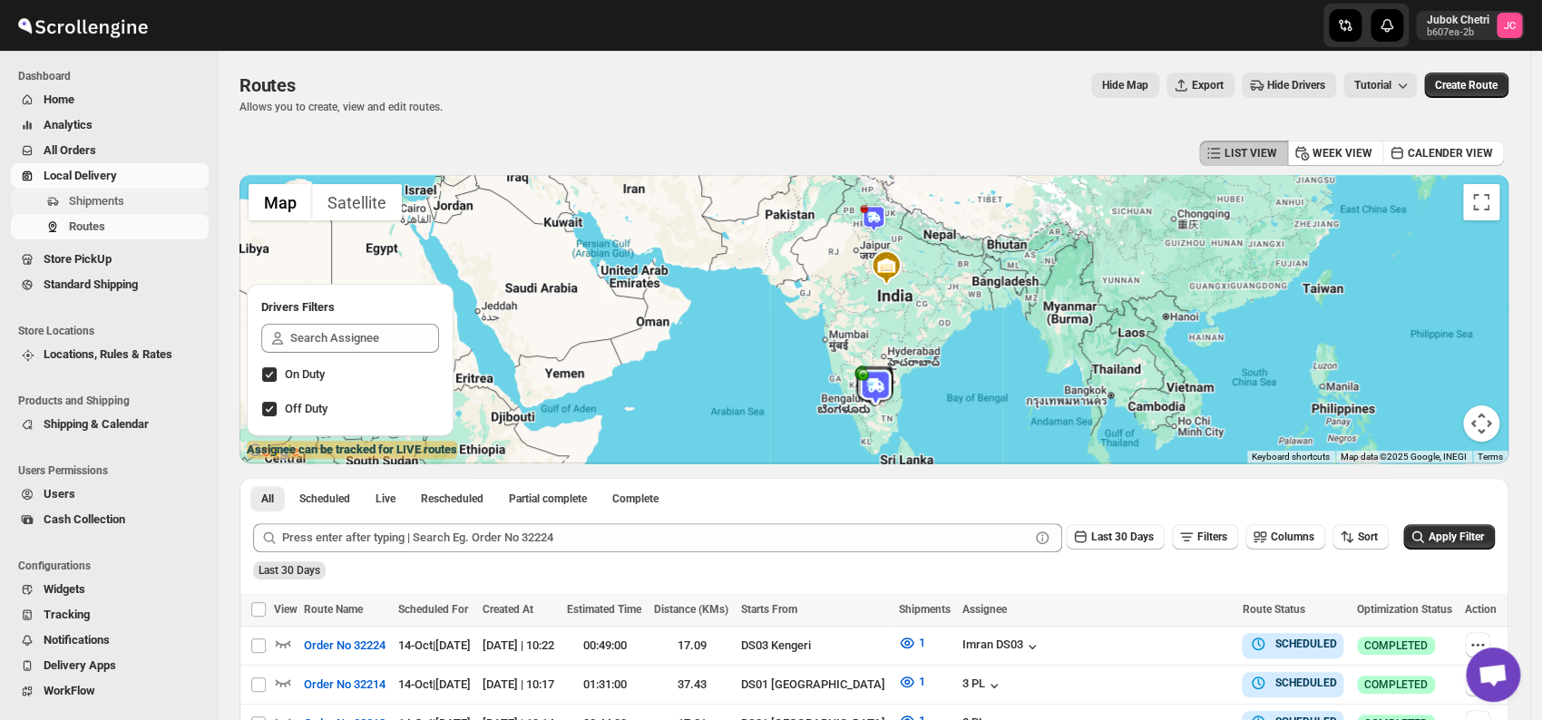
click at [138, 200] on span "Shipments" at bounding box center [137, 201] width 136 height 18
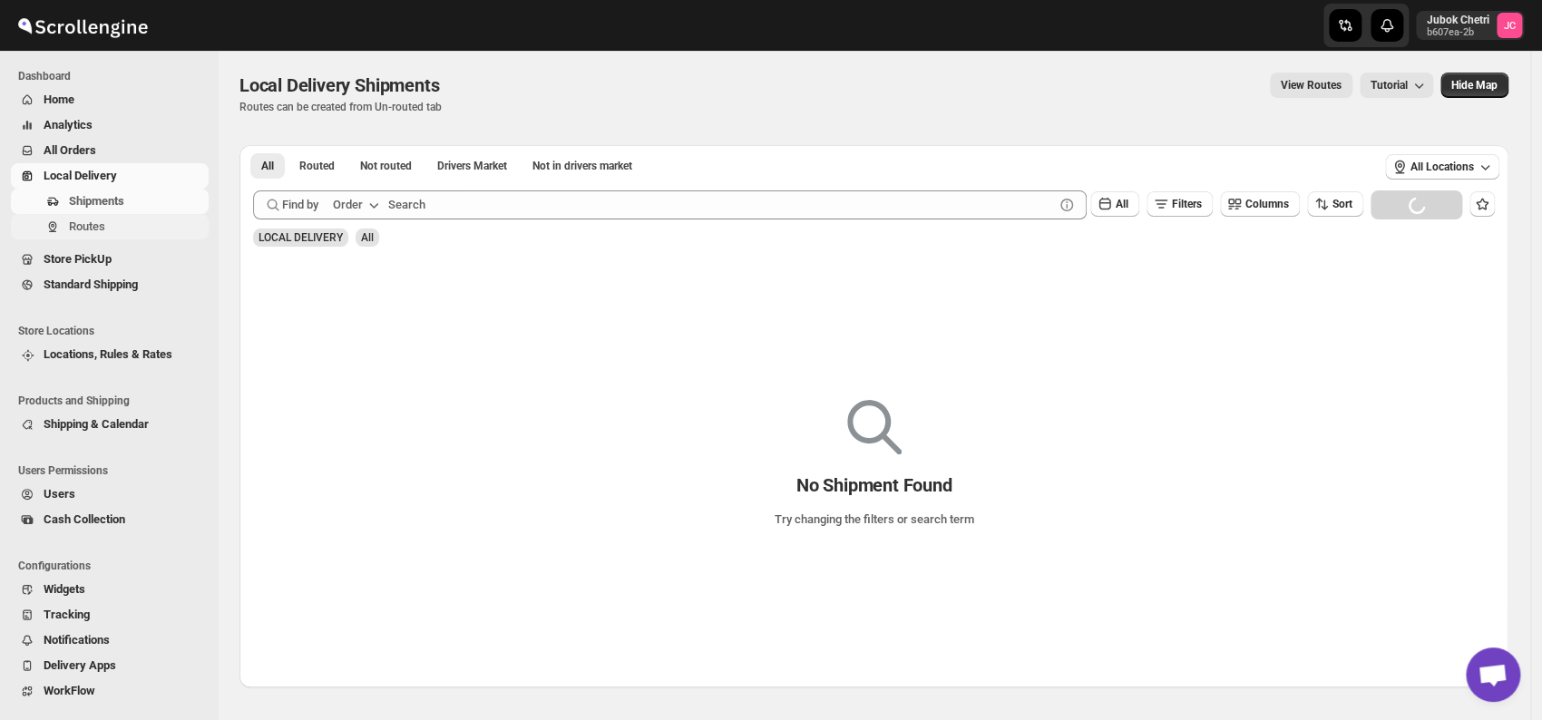
click at [108, 229] on span "Routes" at bounding box center [137, 227] width 136 height 18
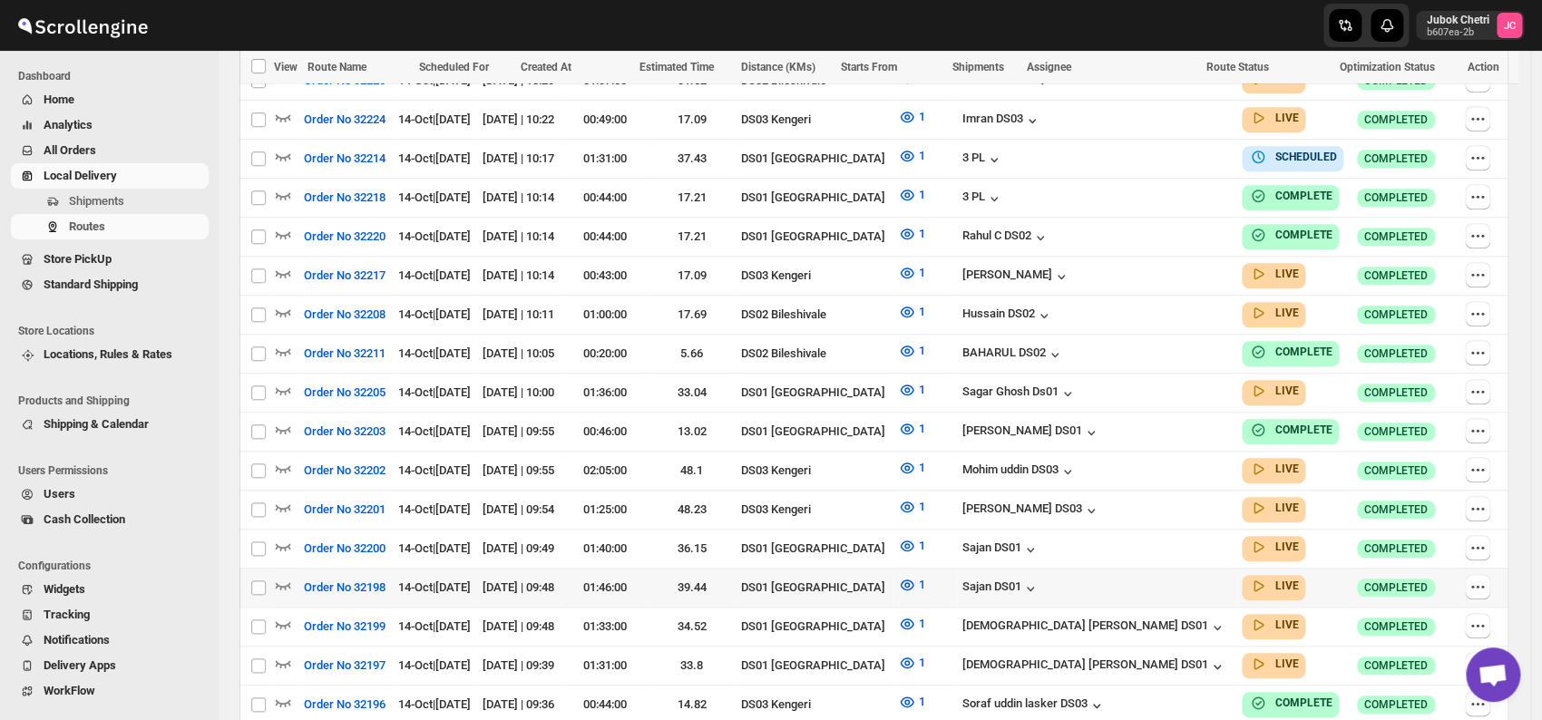
scroll to position [705, 0]
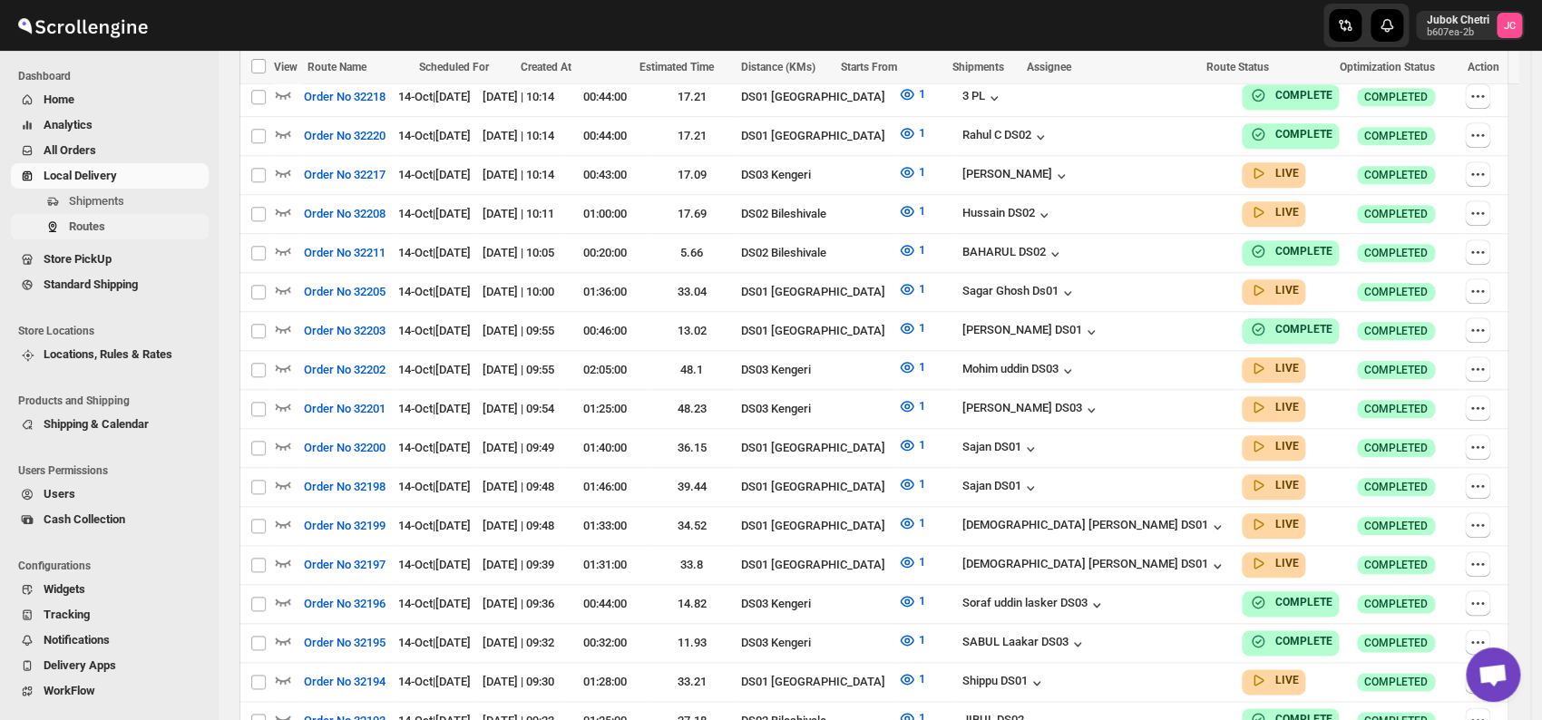
click at [117, 236] on button "Routes" at bounding box center [110, 226] width 198 height 25
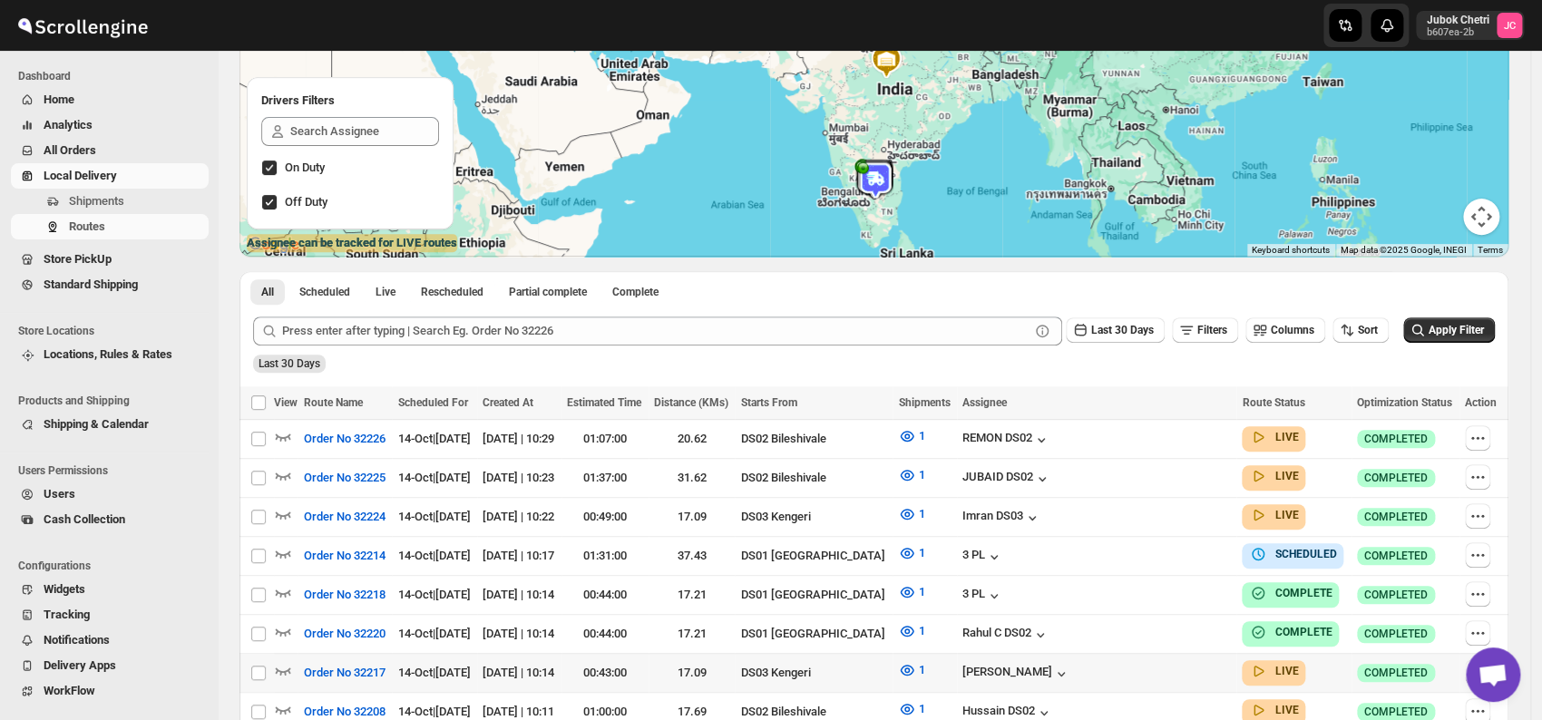
scroll to position [302, 0]
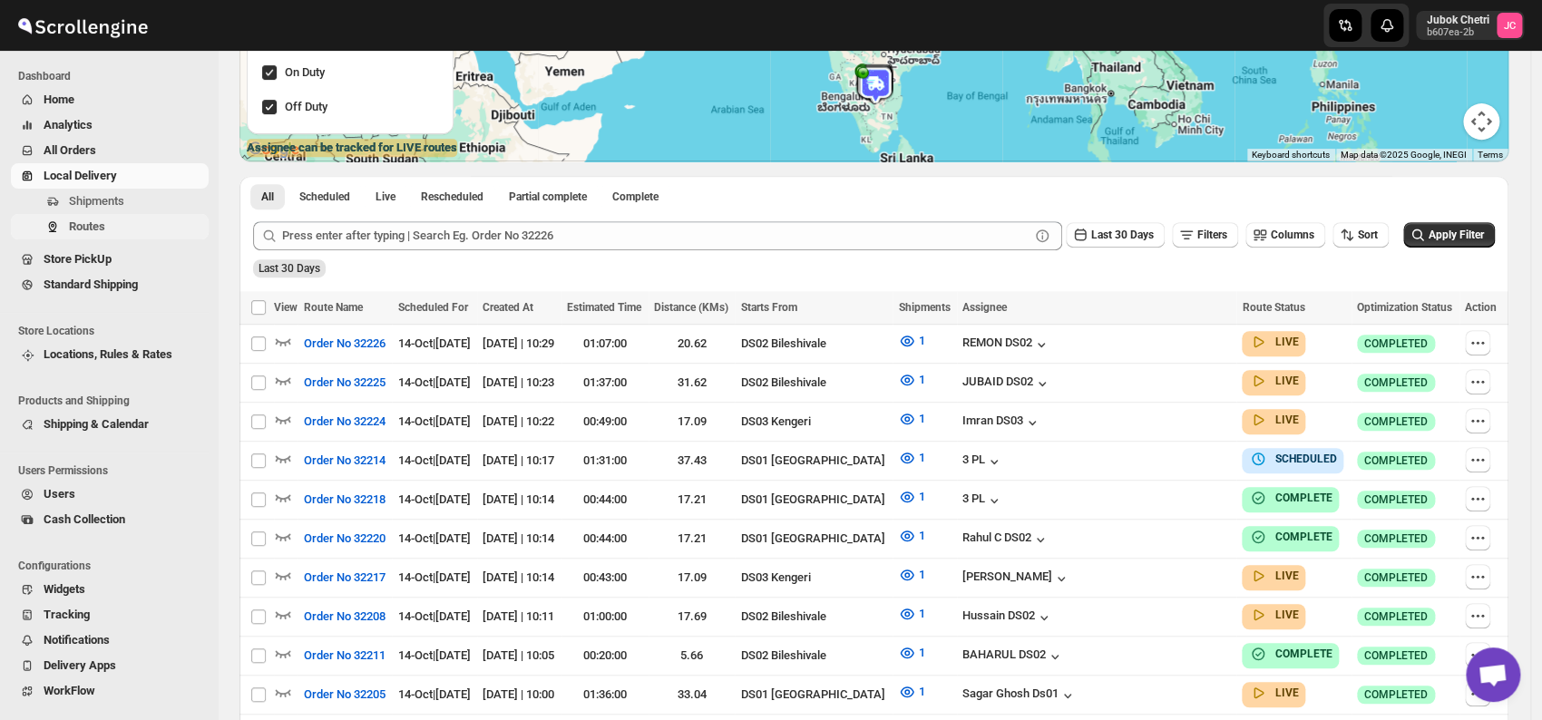
click at [110, 230] on span "Routes" at bounding box center [137, 227] width 136 height 18
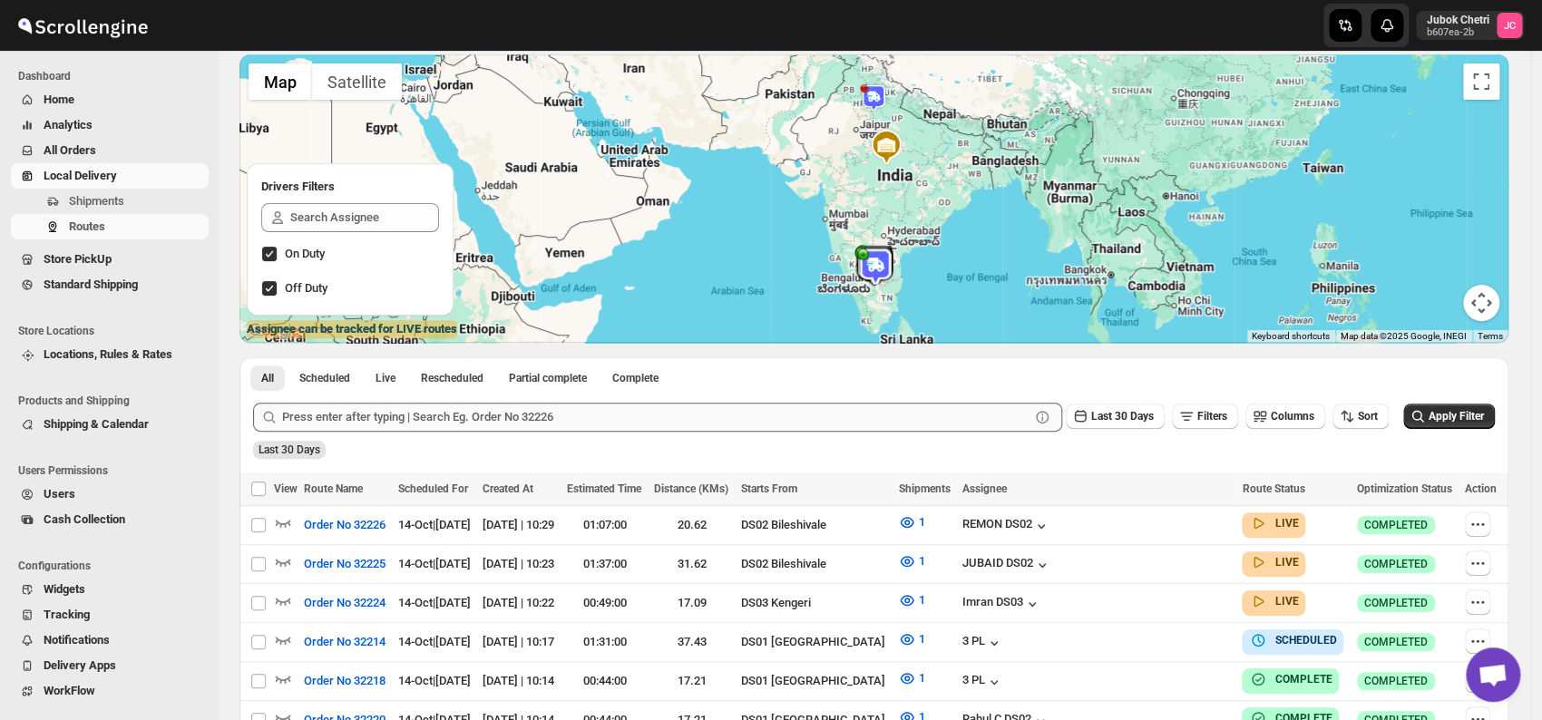
scroll to position [0, 0]
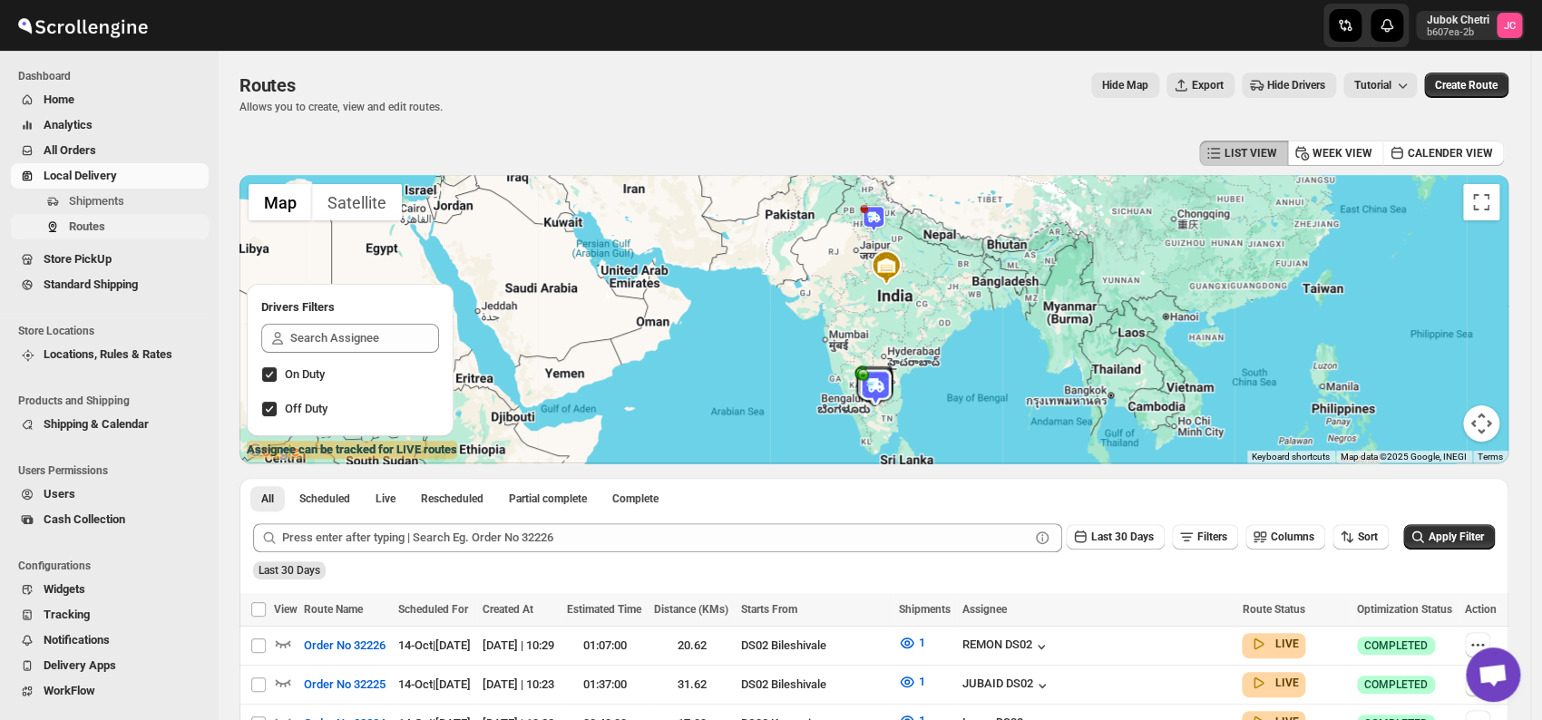
click at [94, 220] on span "Routes" at bounding box center [87, 227] width 36 height 14
click at [127, 196] on span "Shipments" at bounding box center [137, 201] width 136 height 18
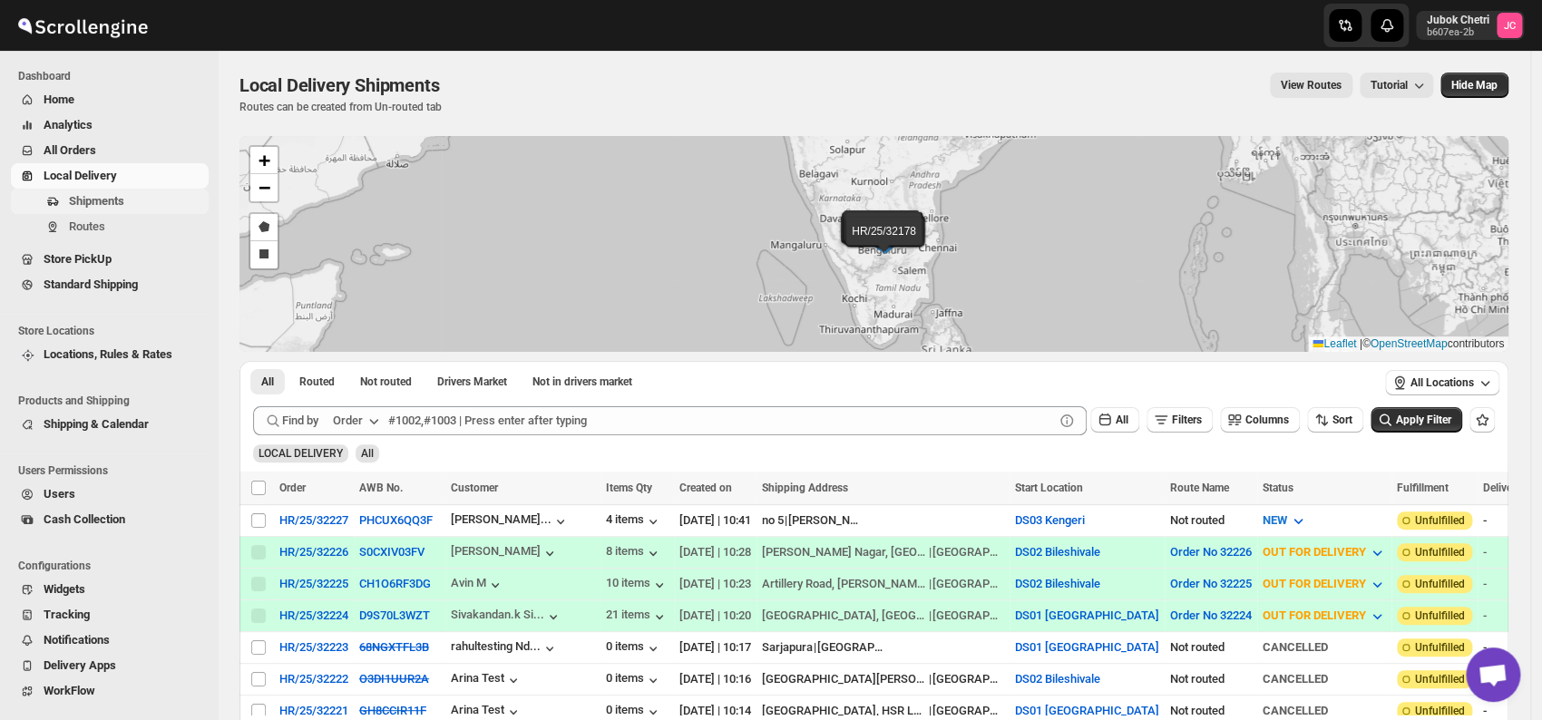
click at [119, 199] on span "Shipments" at bounding box center [96, 201] width 55 height 14
click at [260, 513] on input "Select shipment" at bounding box center [258, 520] width 15 height 15
checkbox input "true"
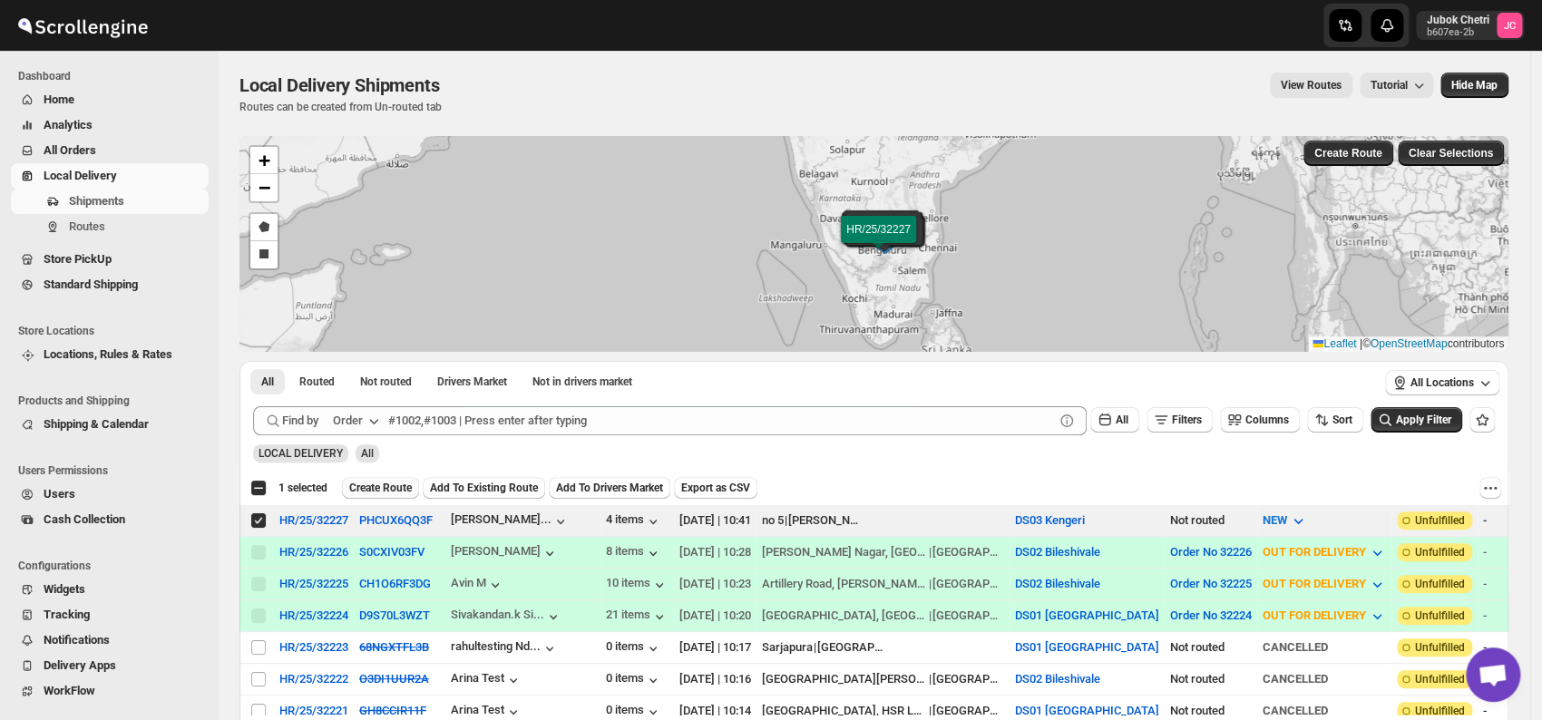
click at [385, 487] on span "Create Route" at bounding box center [380, 488] width 63 height 15
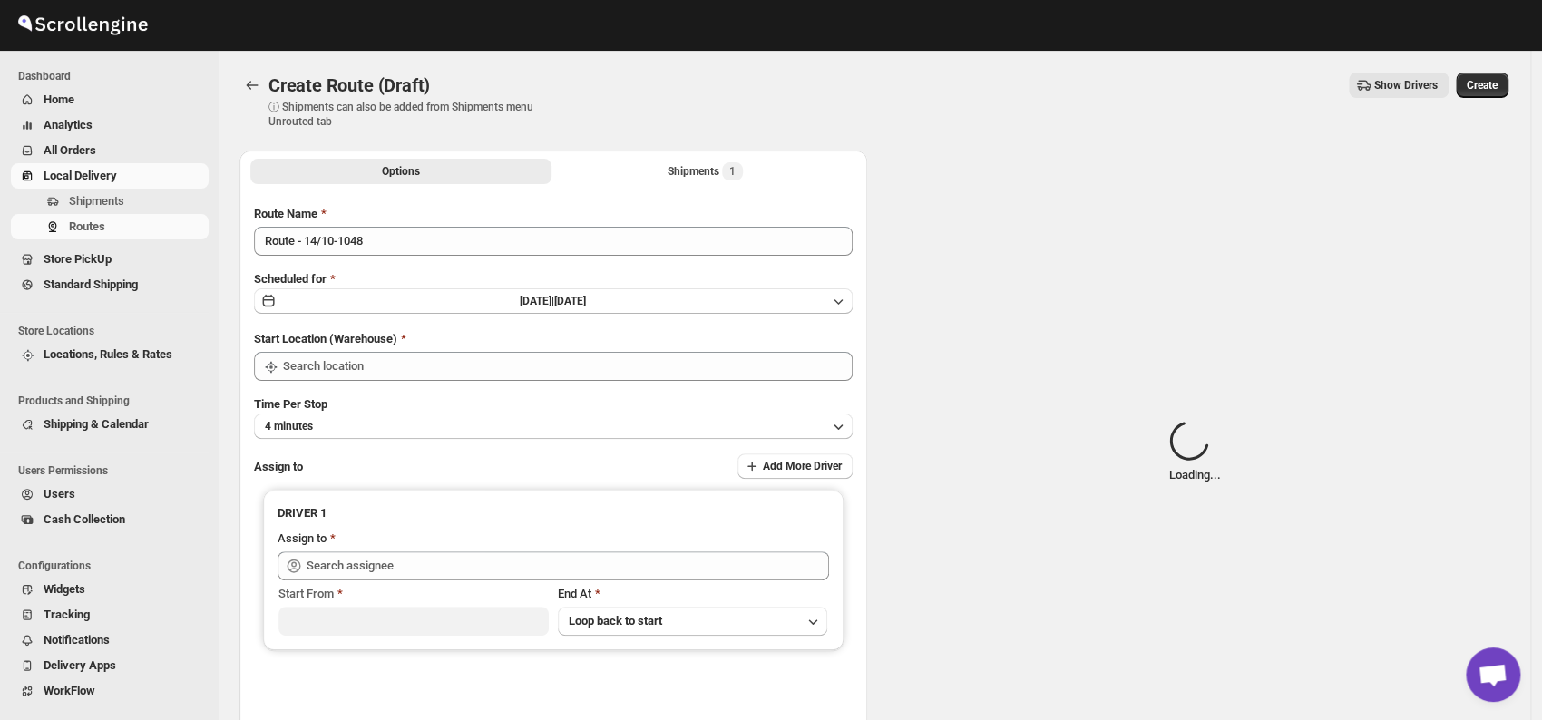
type input "DS03 Kengeri"
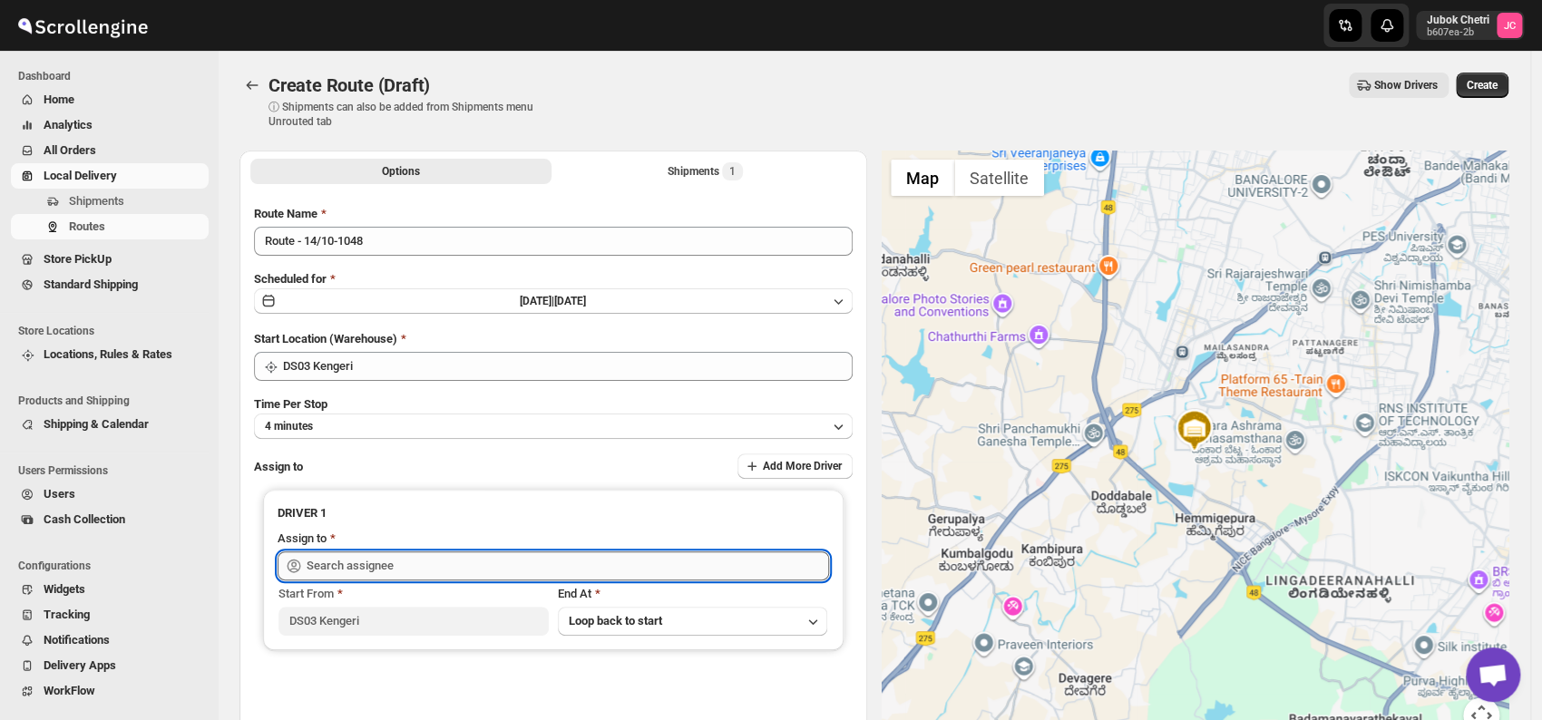
click at [372, 566] on input "text" at bounding box center [568, 566] width 523 height 29
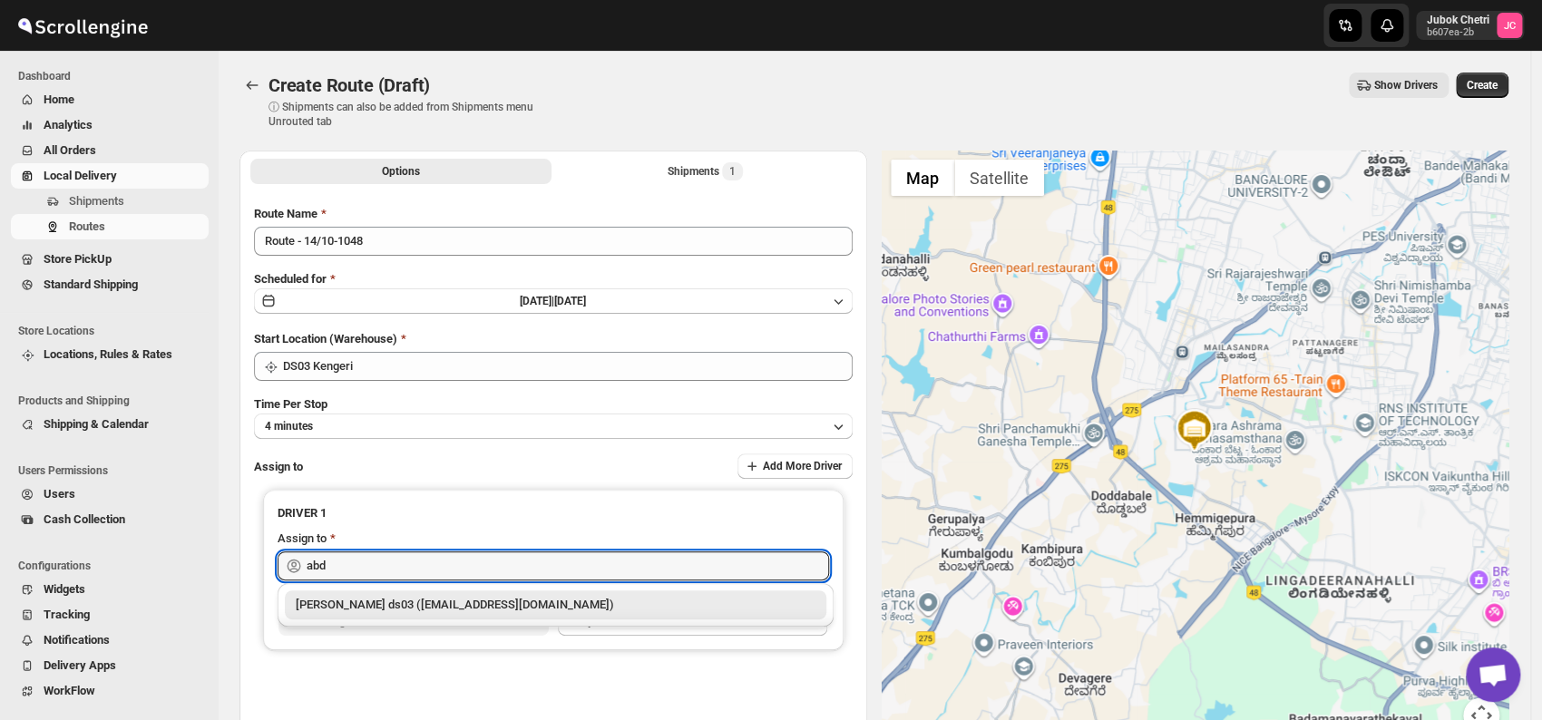
click at [457, 597] on div "[PERSON_NAME] ds03 ([EMAIL_ADDRESS][DOMAIN_NAME])" at bounding box center [556, 605] width 520 height 18
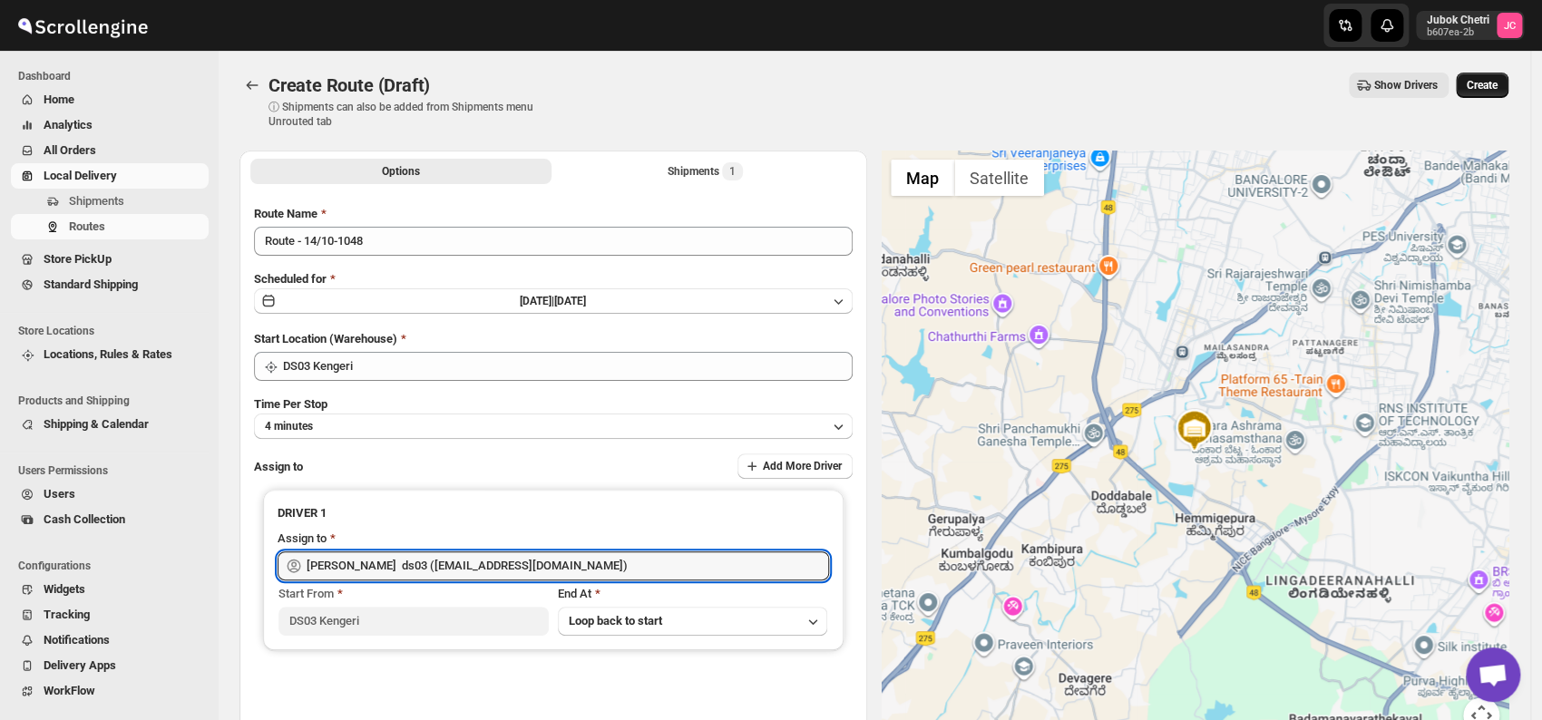
type input "[PERSON_NAME] ds03 ([EMAIL_ADDRESS][DOMAIN_NAME])"
click at [1488, 79] on span "Create" at bounding box center [1482, 85] width 31 height 15
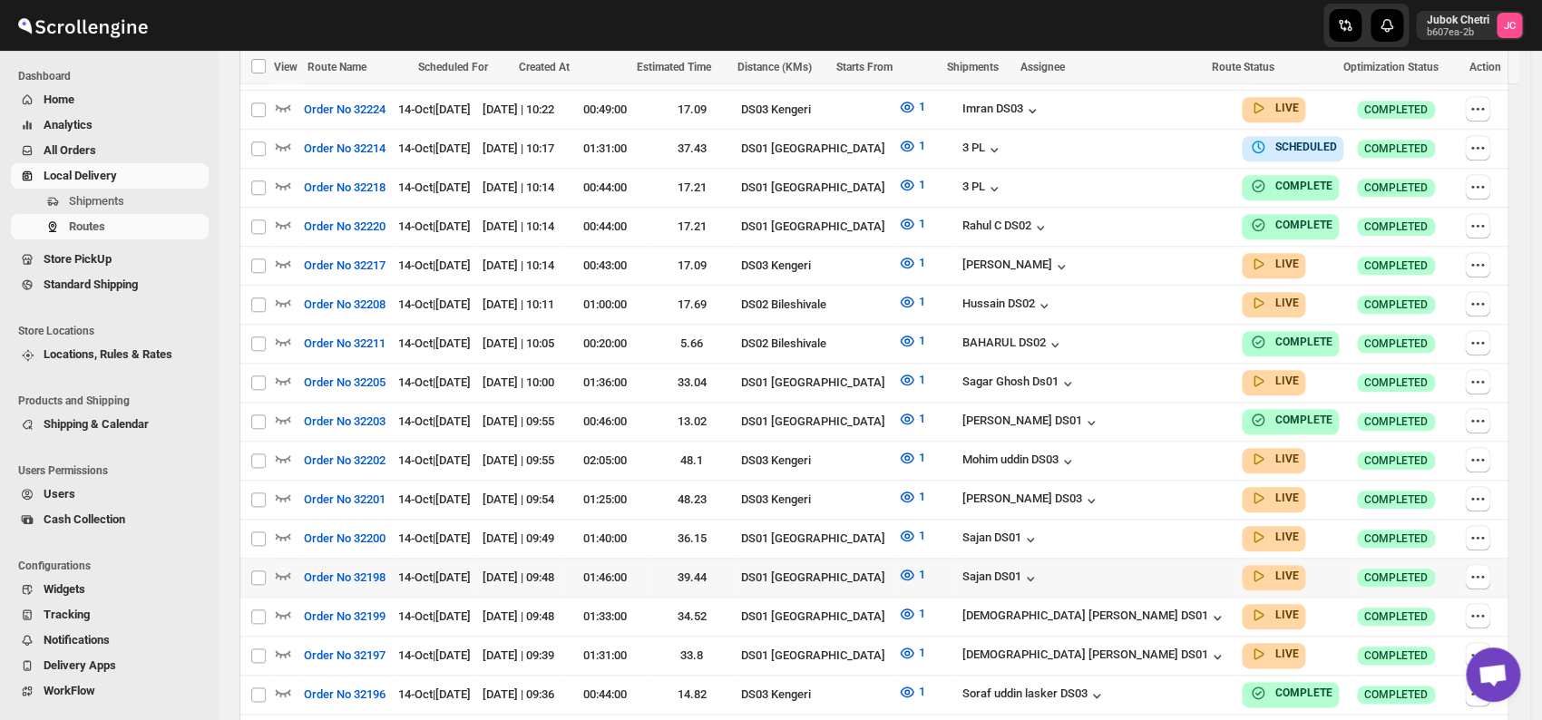
scroll to position [806, 0]
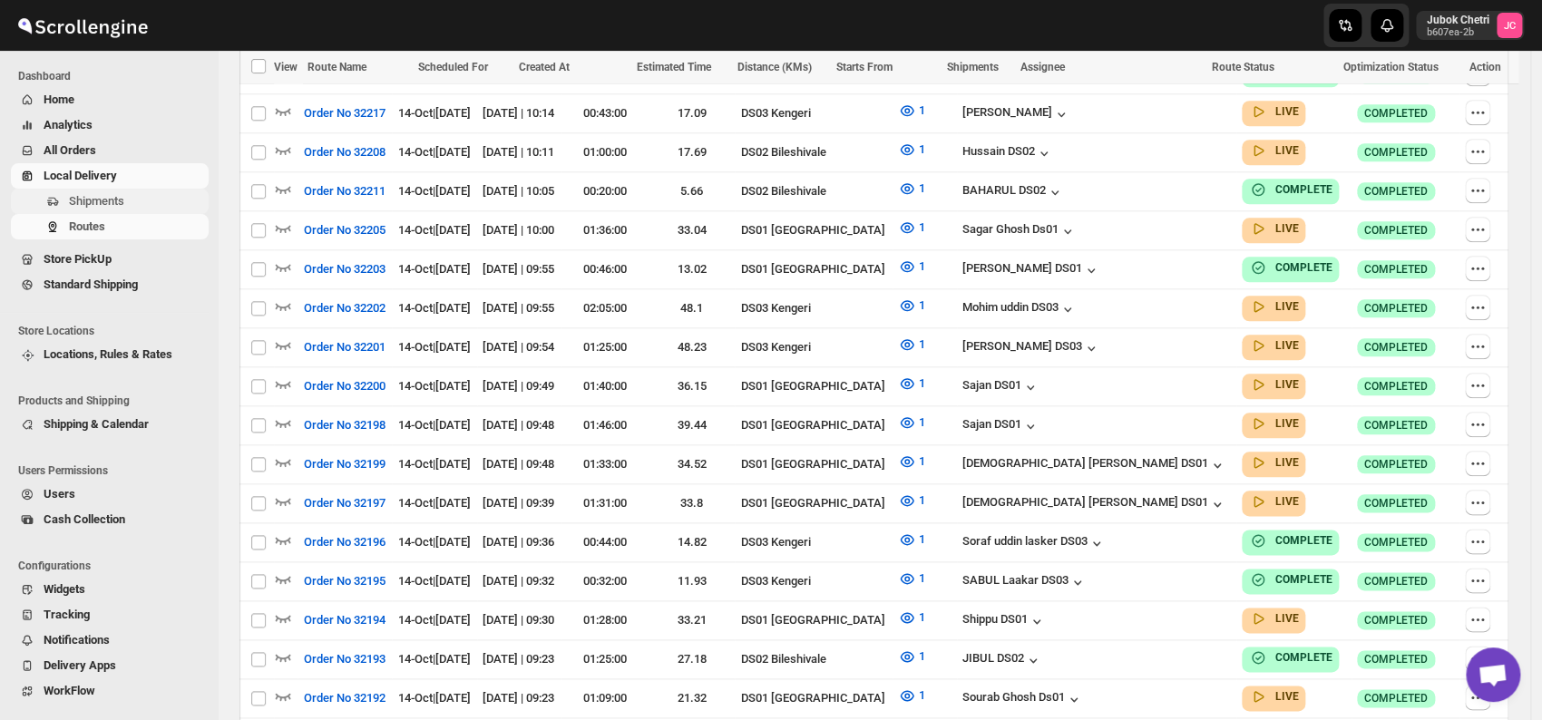
click at [121, 200] on span "Shipments" at bounding box center [96, 201] width 55 height 14
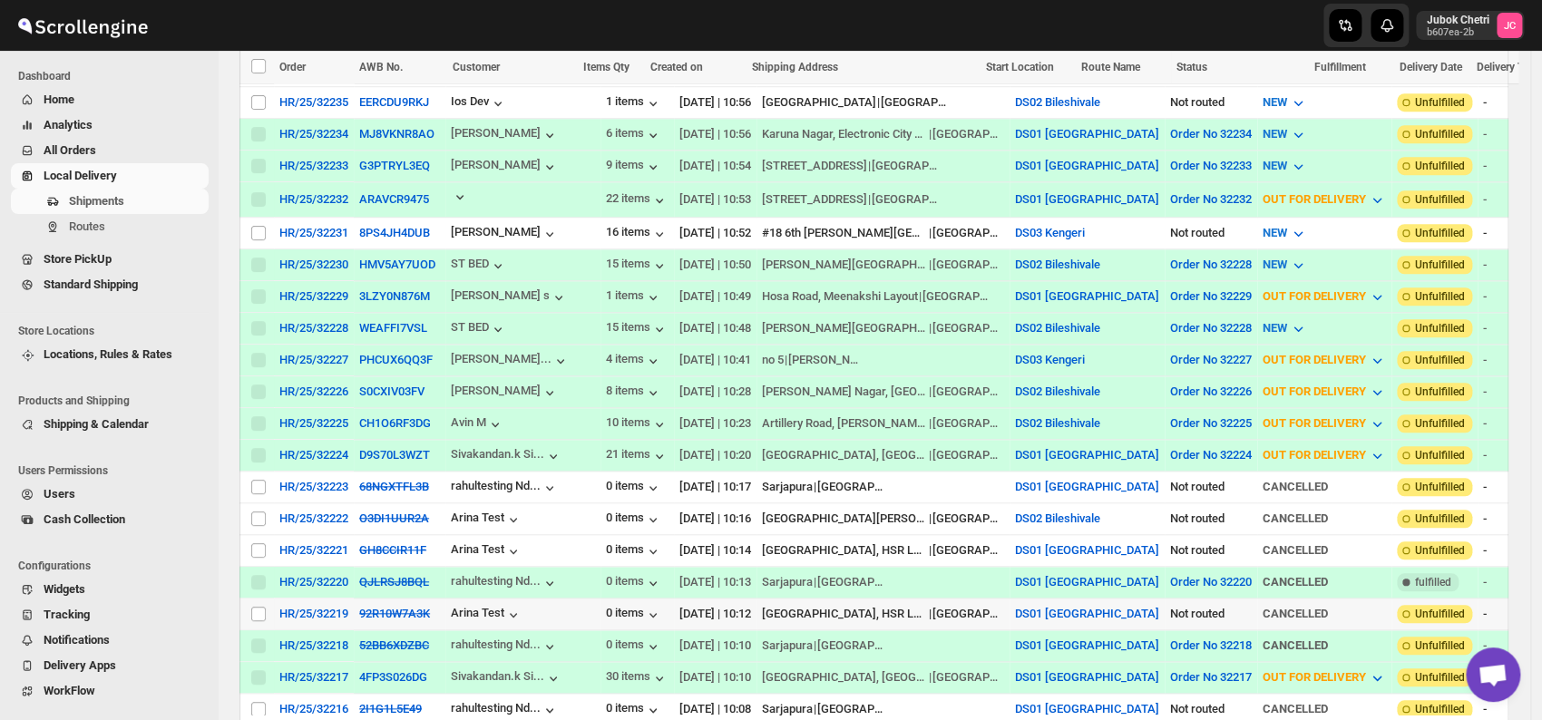
scroll to position [604, 0]
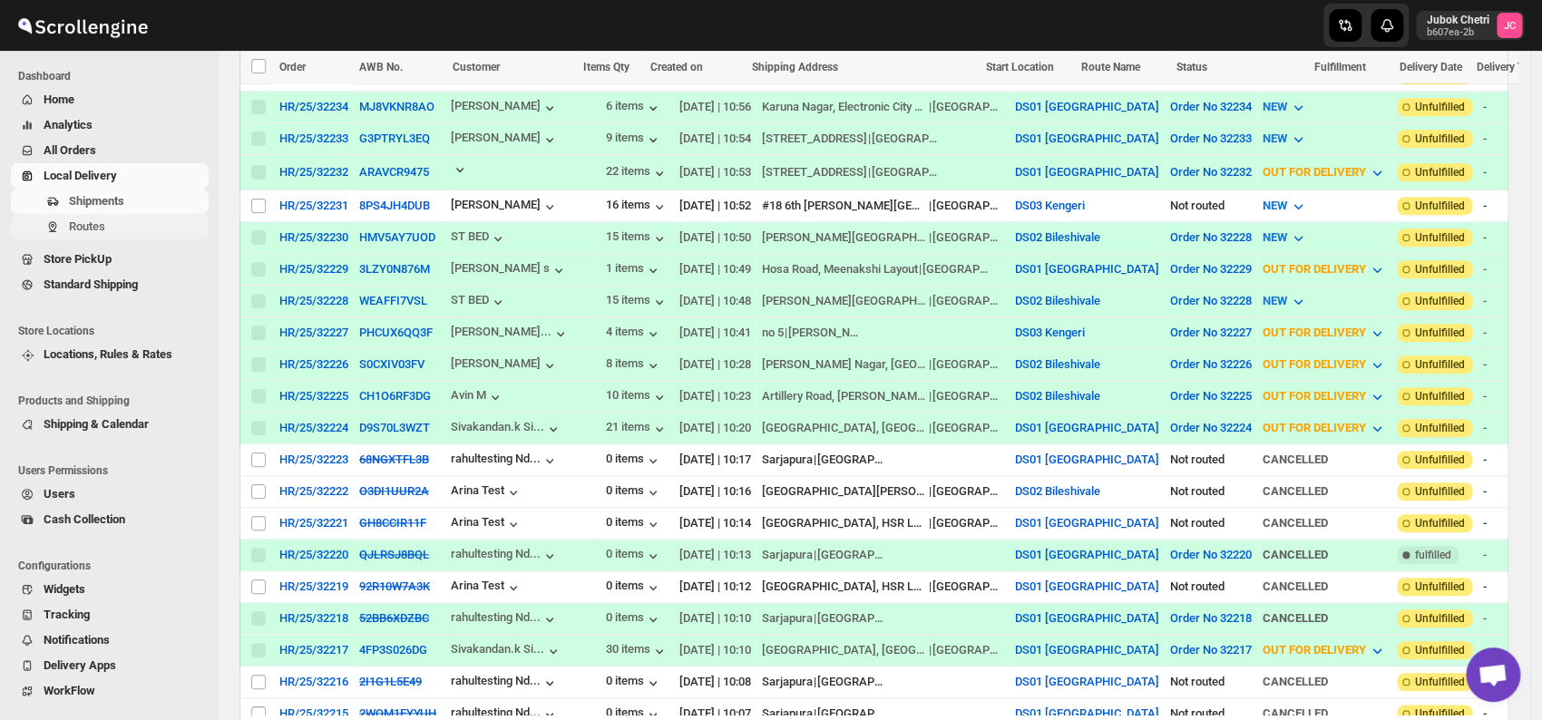
click at [109, 234] on span "Routes" at bounding box center [137, 227] width 136 height 18
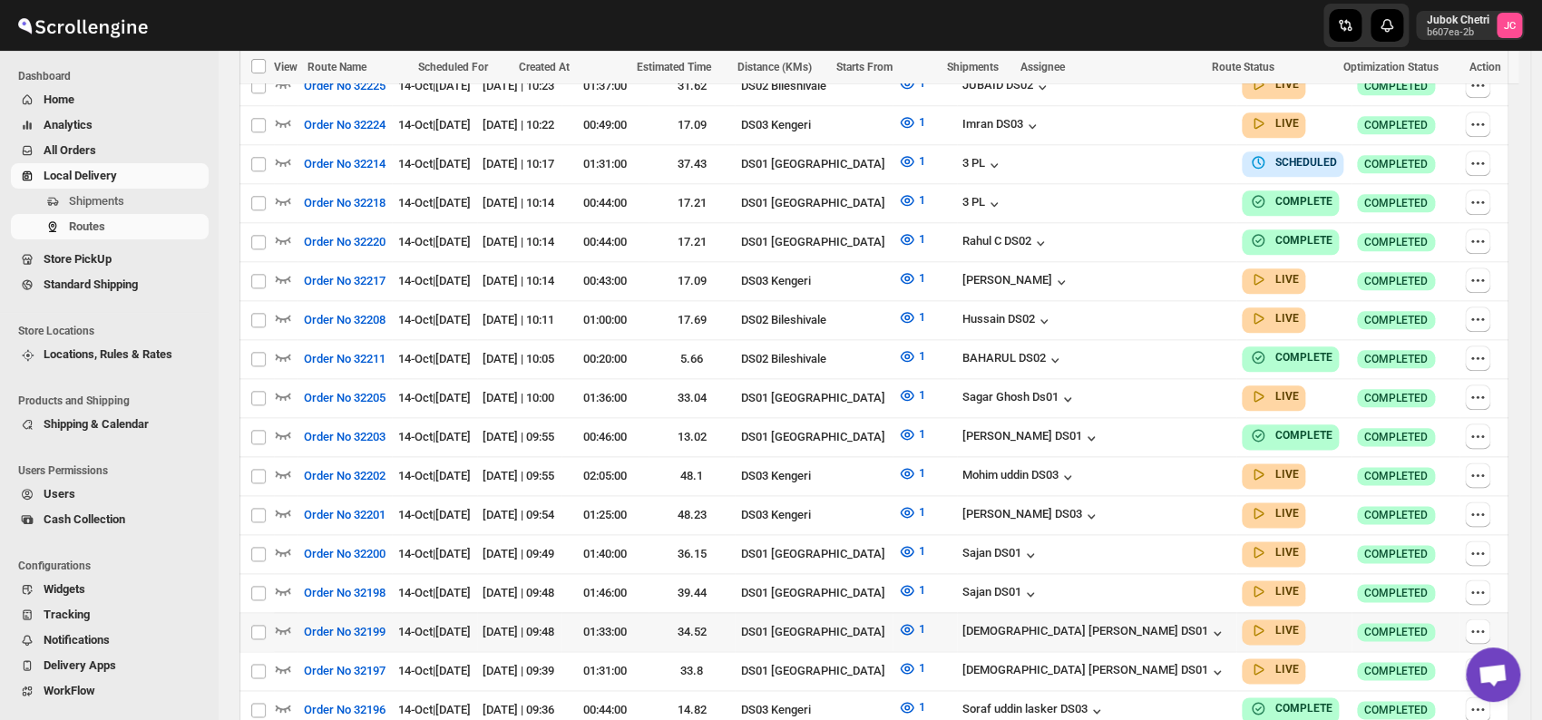
scroll to position [907, 0]
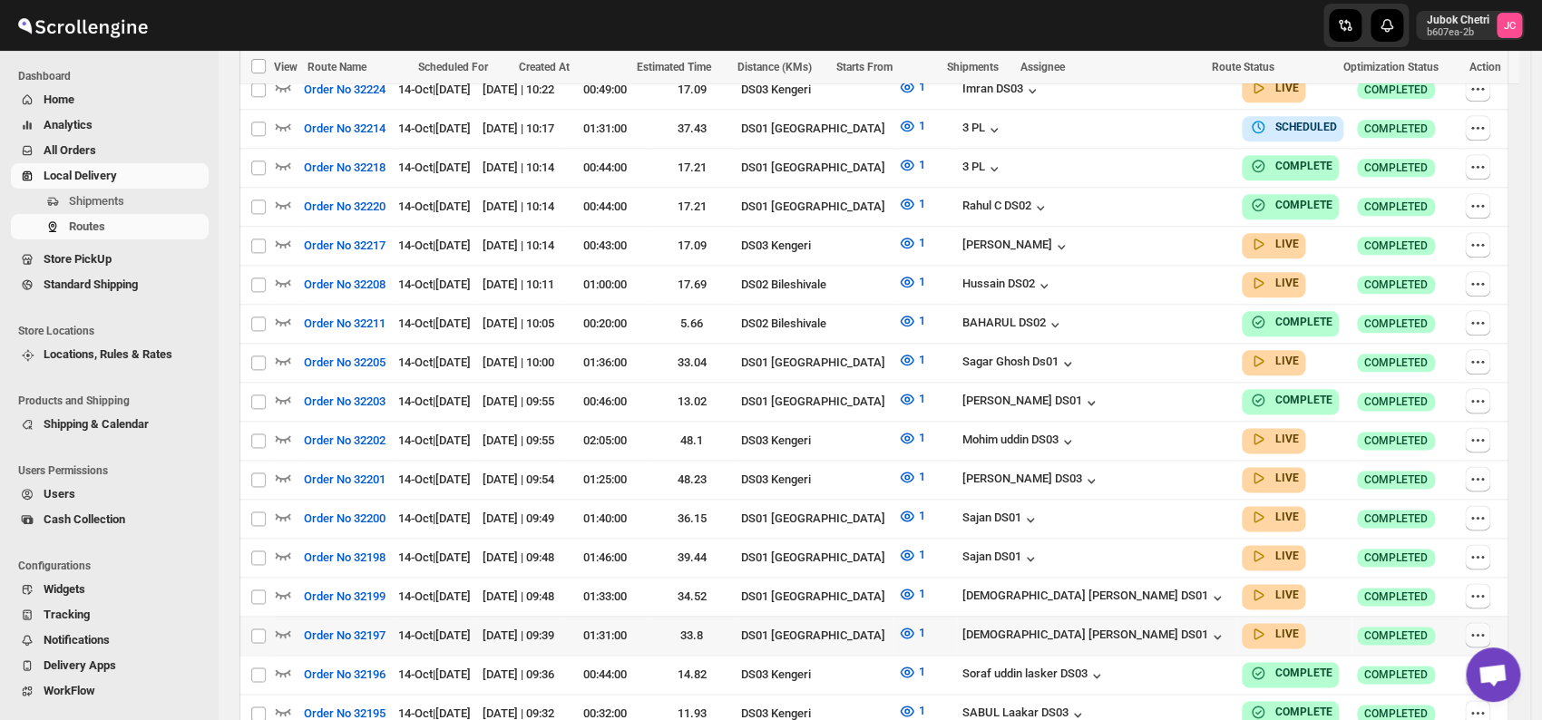
click at [1480, 626] on icon "button" at bounding box center [1478, 635] width 18 height 18
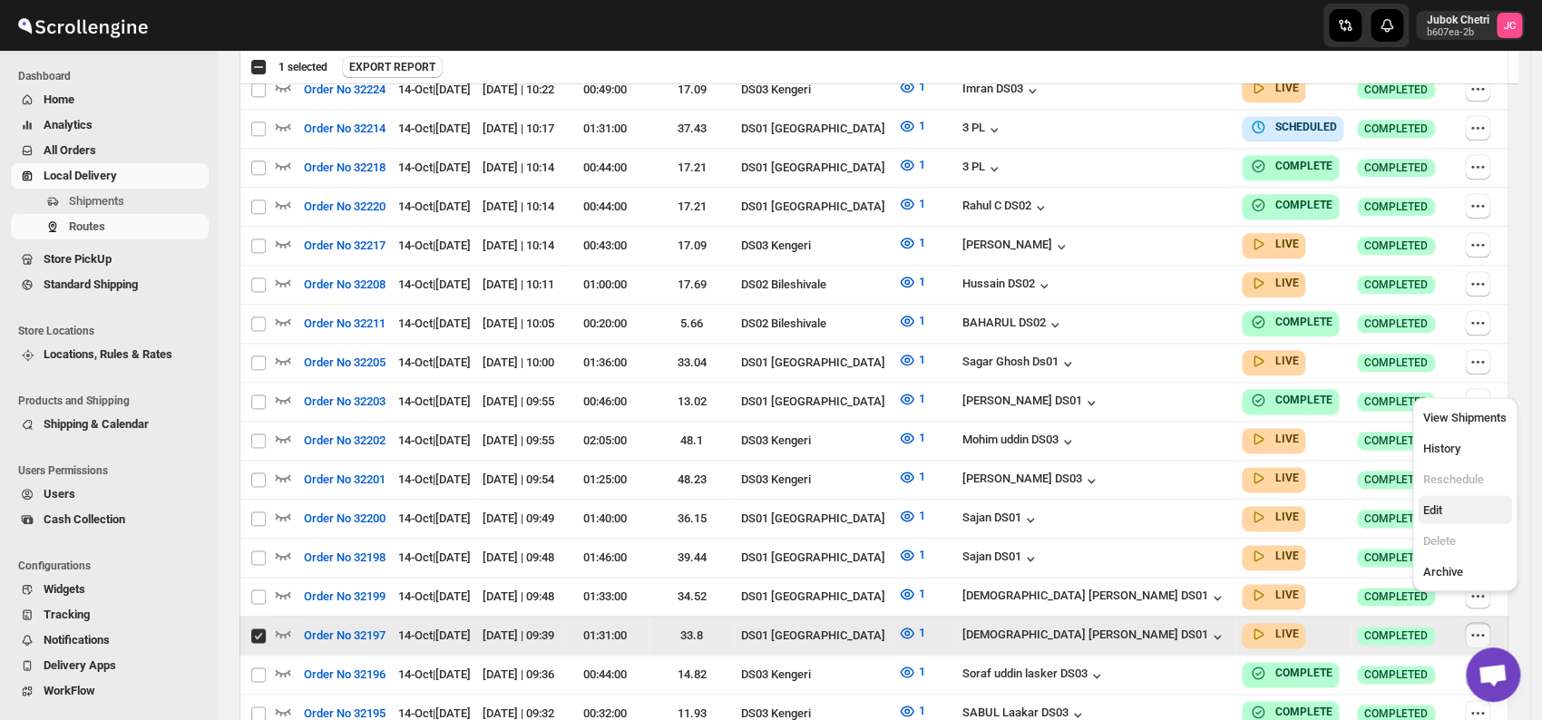
click at [1448, 506] on span "Edit" at bounding box center [1464, 511] width 83 height 18
checkbox input "false"
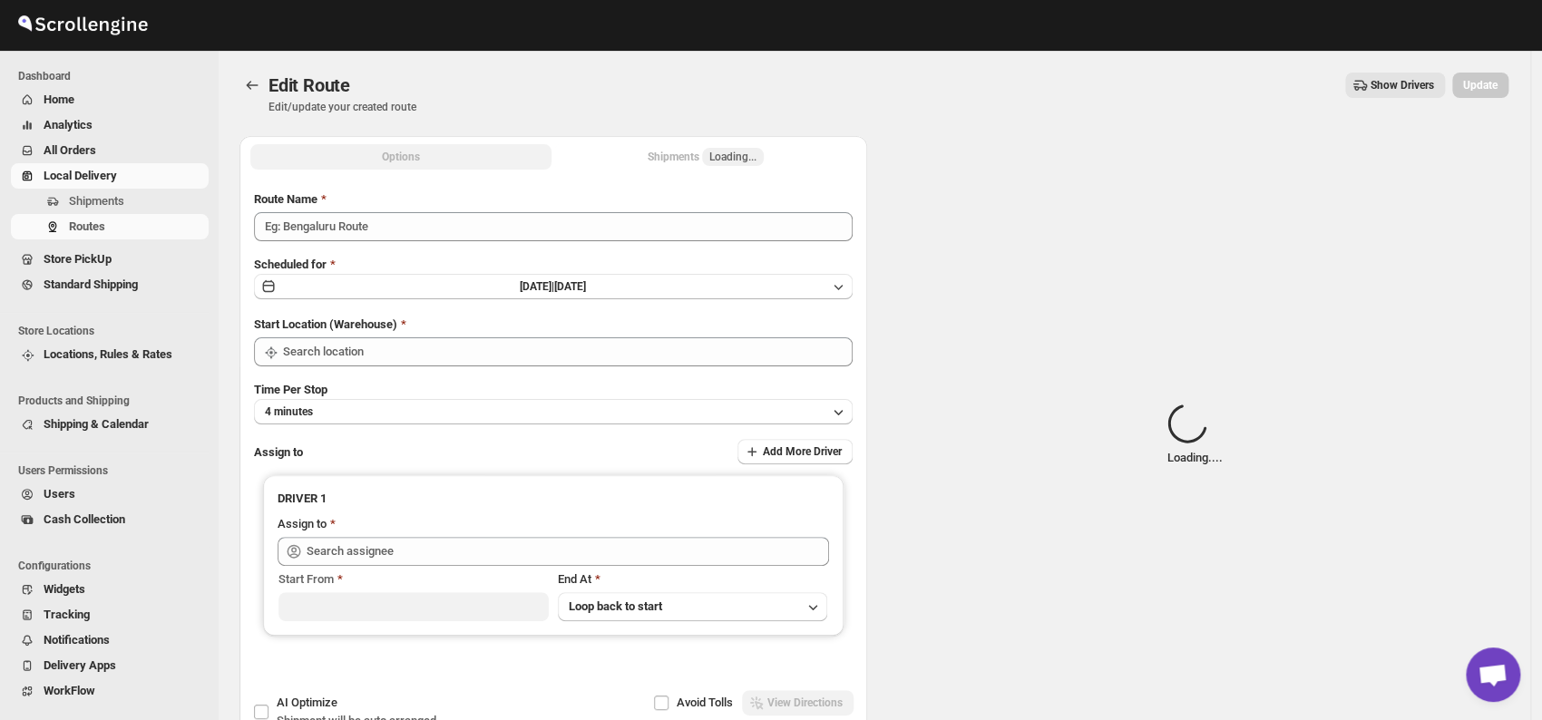
type input "Order No 32197"
type input "DS01 [GEOGRAPHIC_DATA]"
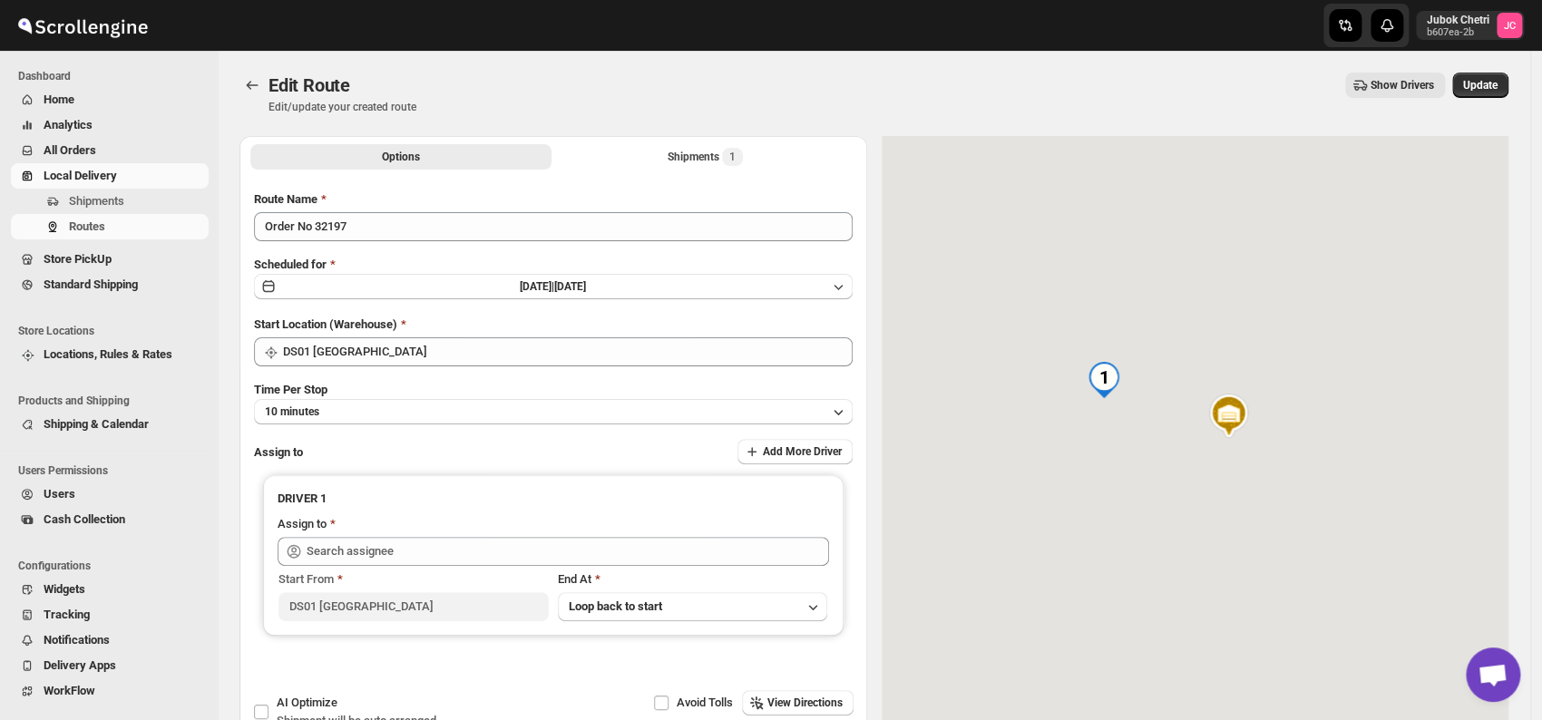
type input "[DEMOGRAPHIC_DATA] [PERSON_NAME] DS01 ([EMAIL_ADDRESS][DOMAIN_NAME])"
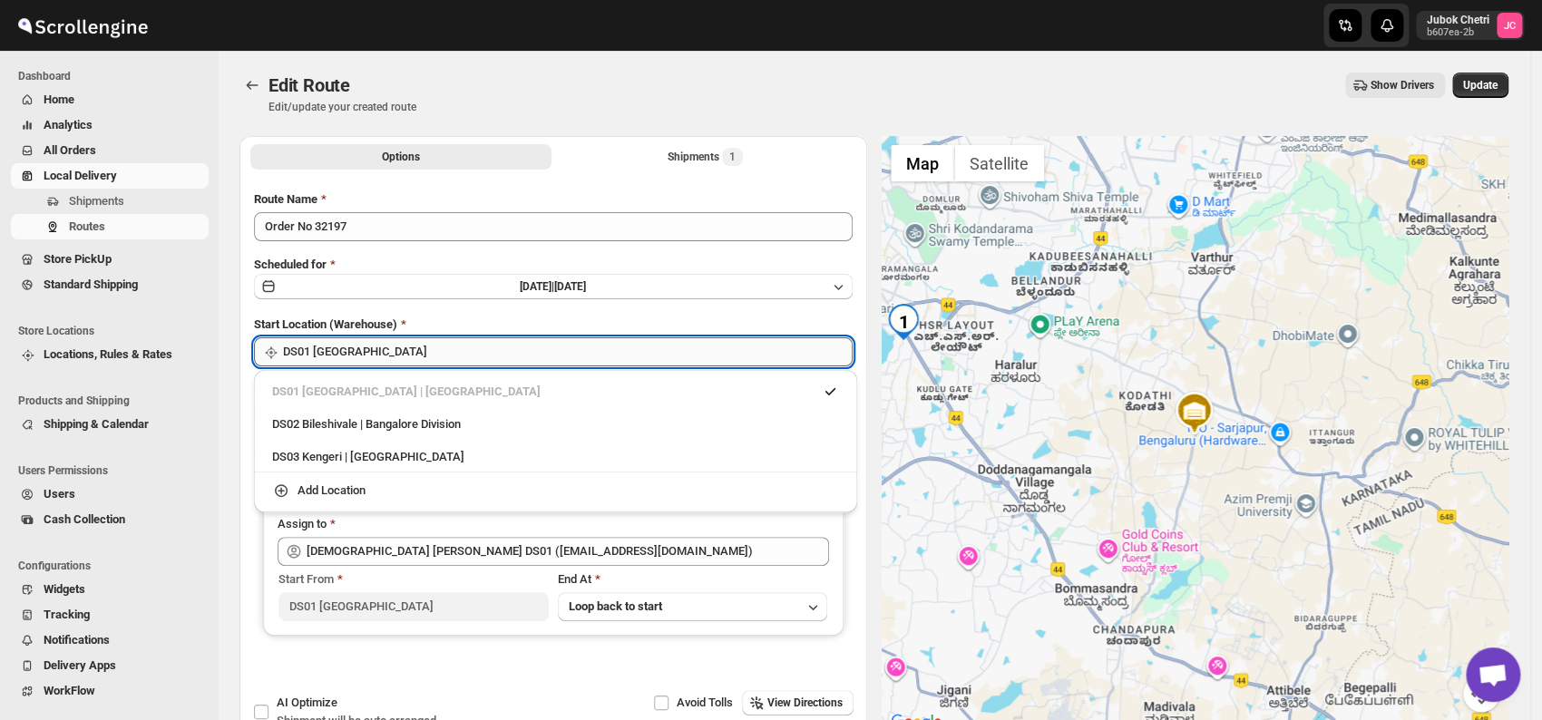
click at [513, 347] on input "DS01 [GEOGRAPHIC_DATA]" at bounding box center [568, 351] width 570 height 29
click at [427, 470] on div "DS03 Kengeri | [GEOGRAPHIC_DATA]" at bounding box center [555, 457] width 589 height 29
type input "DS03 Kengeri"
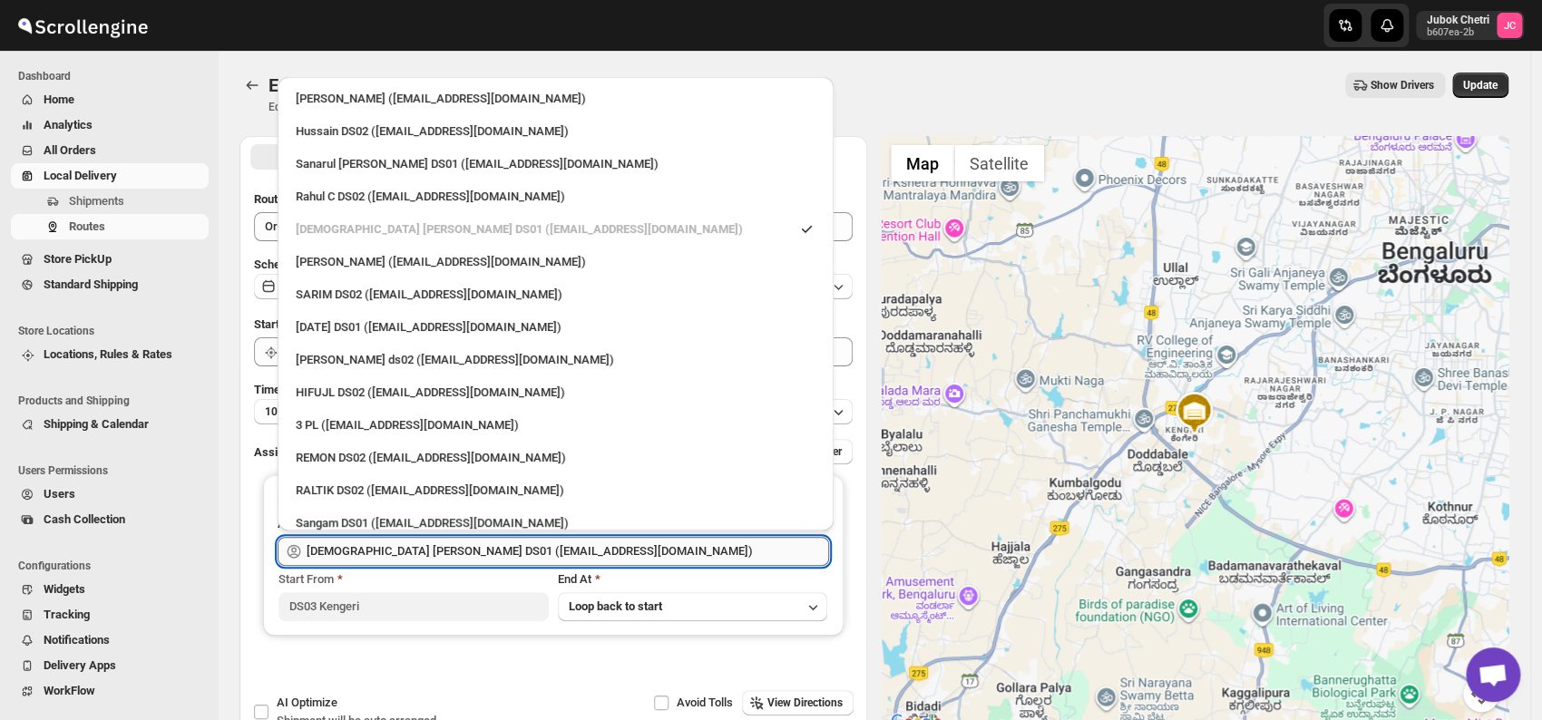
click at [559, 553] on input "[DEMOGRAPHIC_DATA] [PERSON_NAME] DS01 ([EMAIL_ADDRESS][DOMAIN_NAME])" at bounding box center [568, 551] width 523 height 29
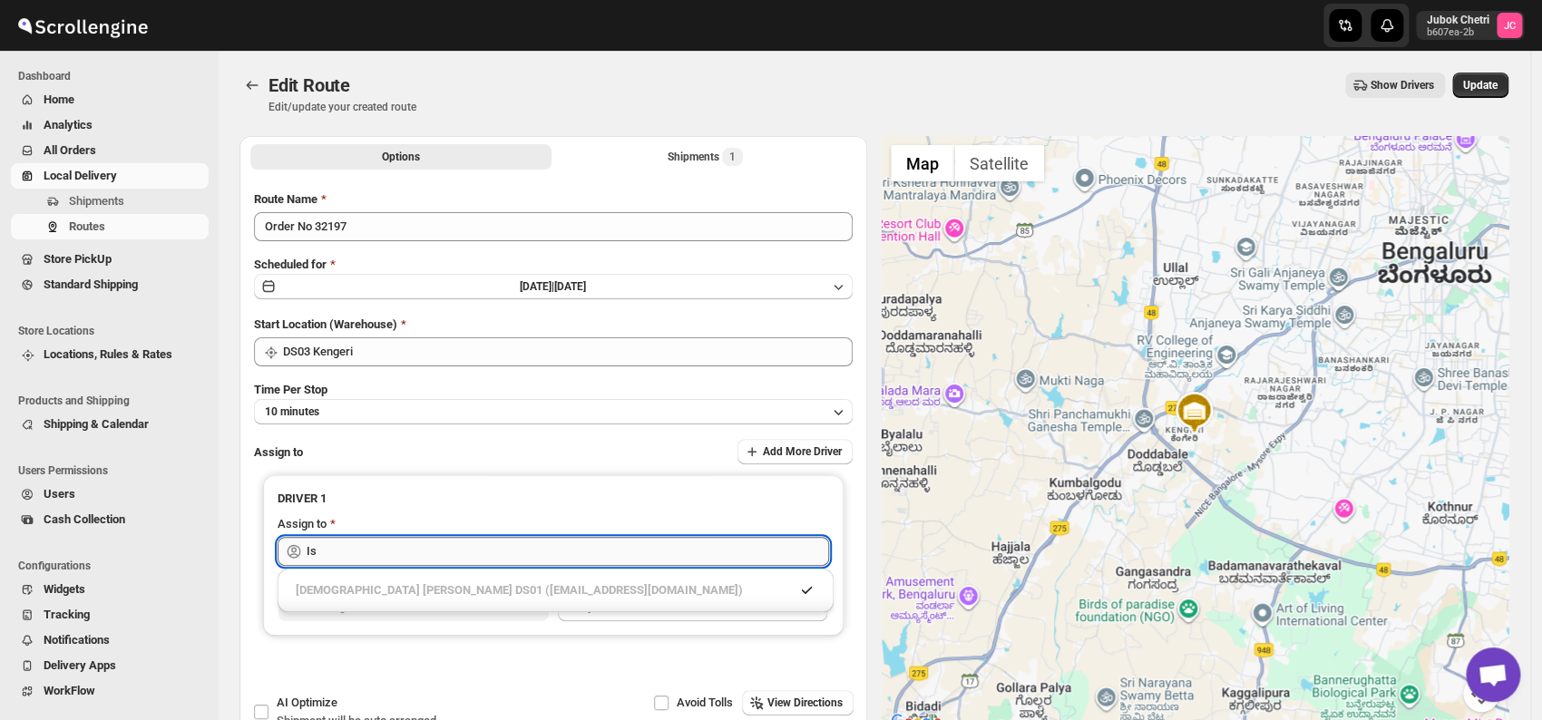
type input "I"
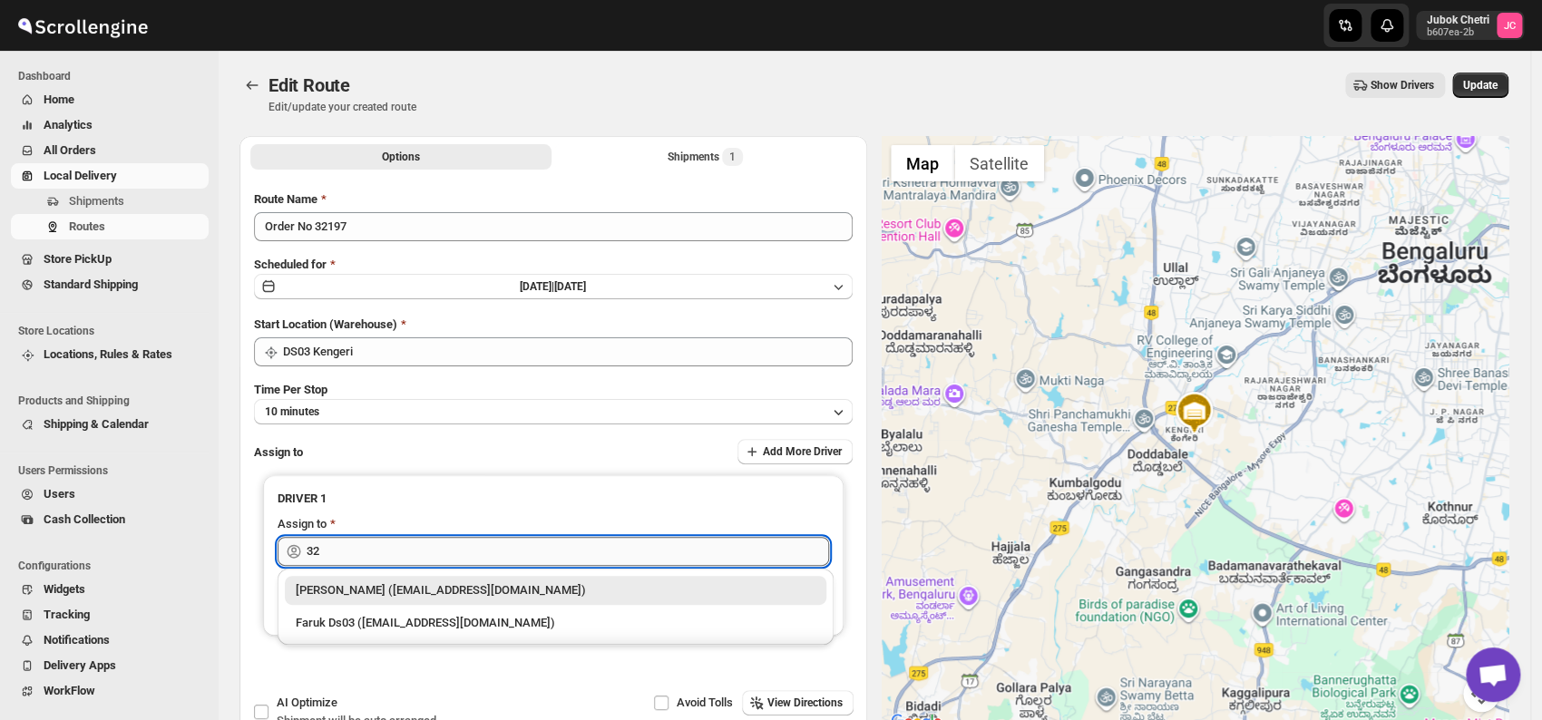
type input "3"
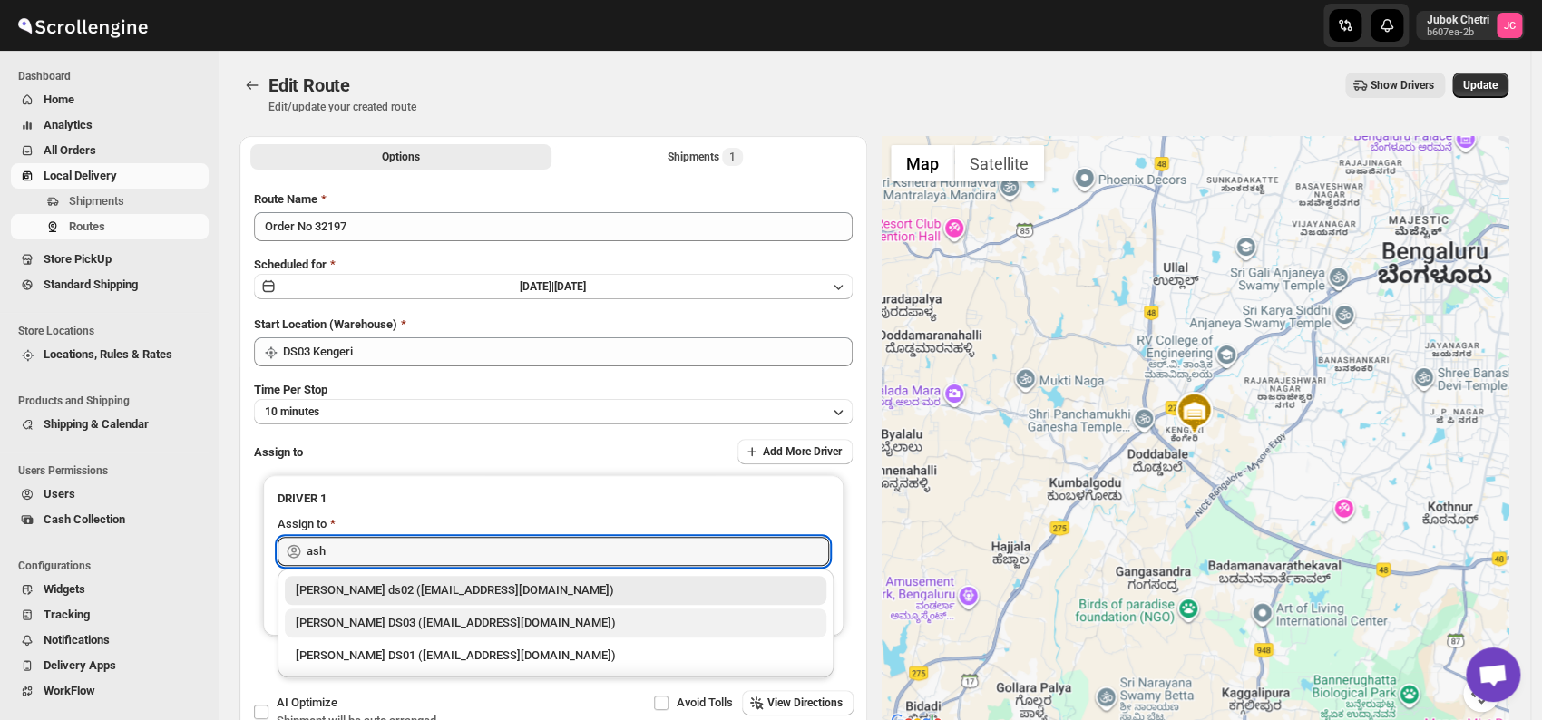
click at [478, 628] on div "[PERSON_NAME] DS03 ([EMAIL_ADDRESS][DOMAIN_NAME])" at bounding box center [556, 623] width 520 height 18
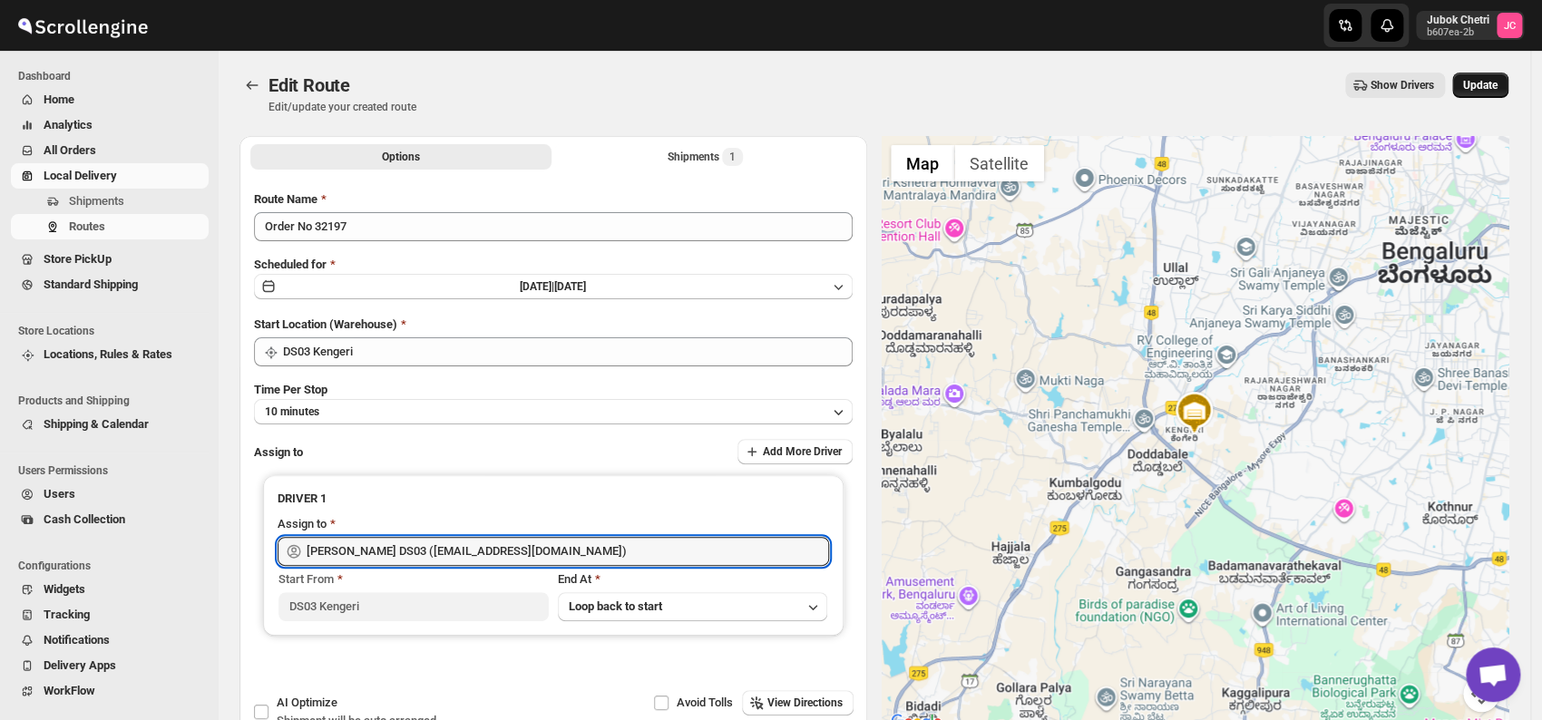
type input "[PERSON_NAME] DS03 ([EMAIL_ADDRESS][DOMAIN_NAME])"
click at [1488, 82] on span "Update" at bounding box center [1480, 85] width 34 height 15
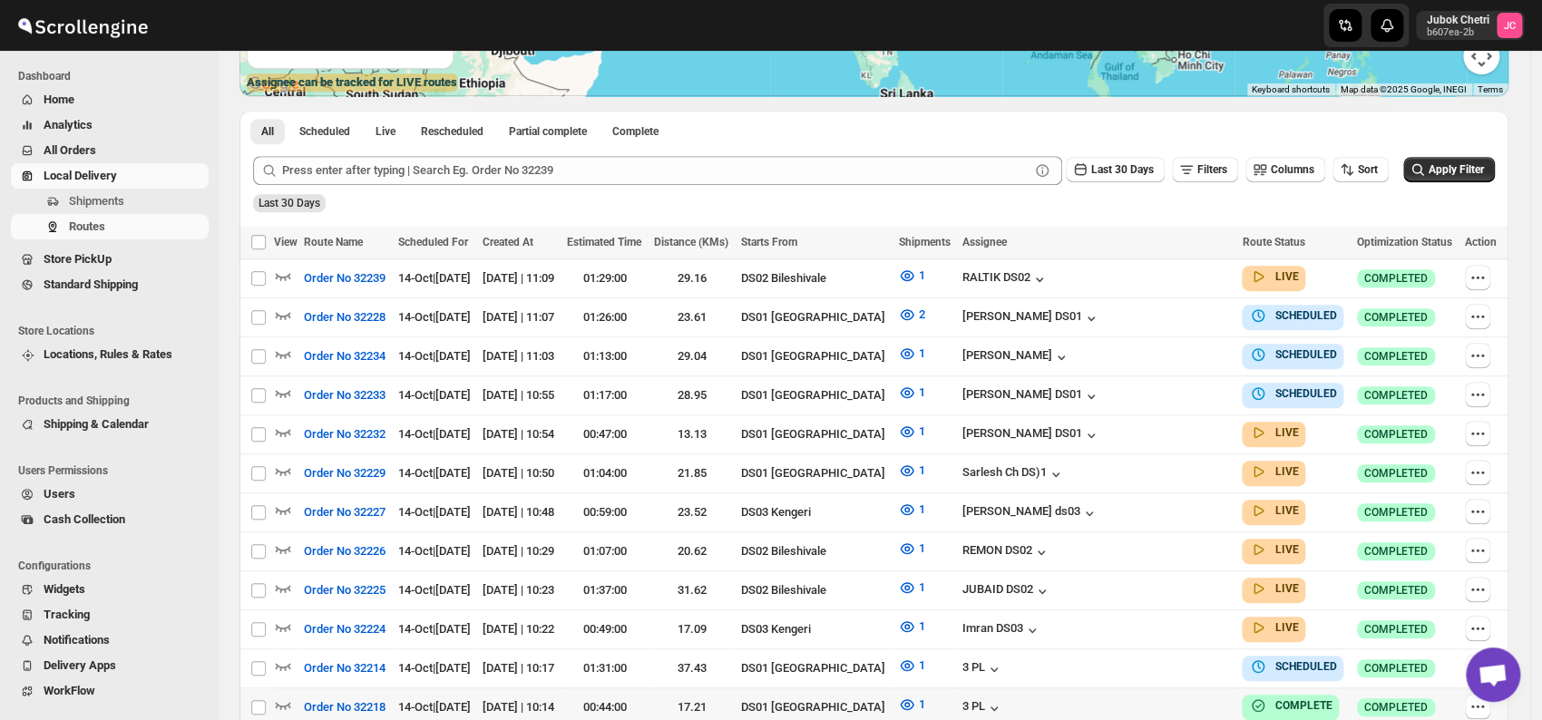
scroll to position [403, 0]
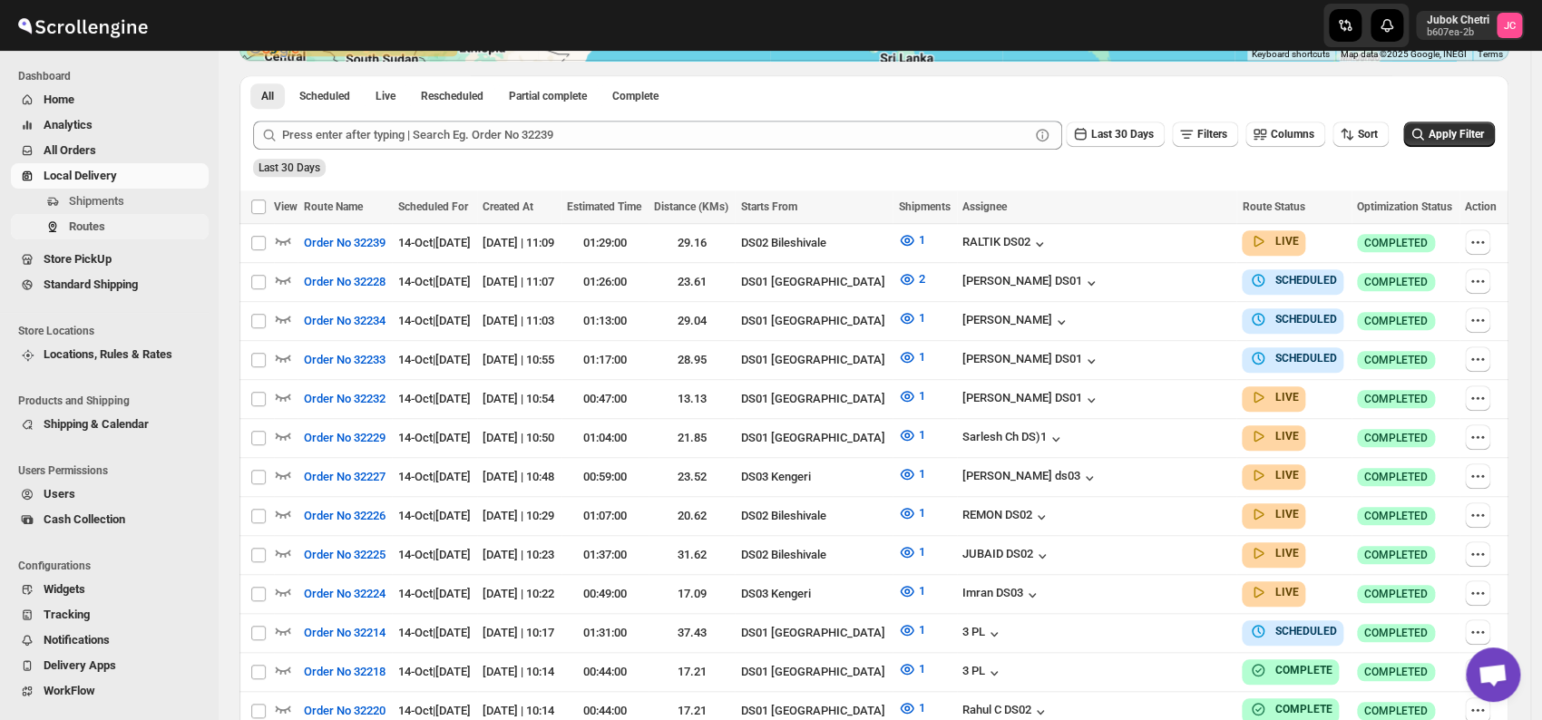
click at [157, 222] on span "Routes" at bounding box center [137, 227] width 136 height 18
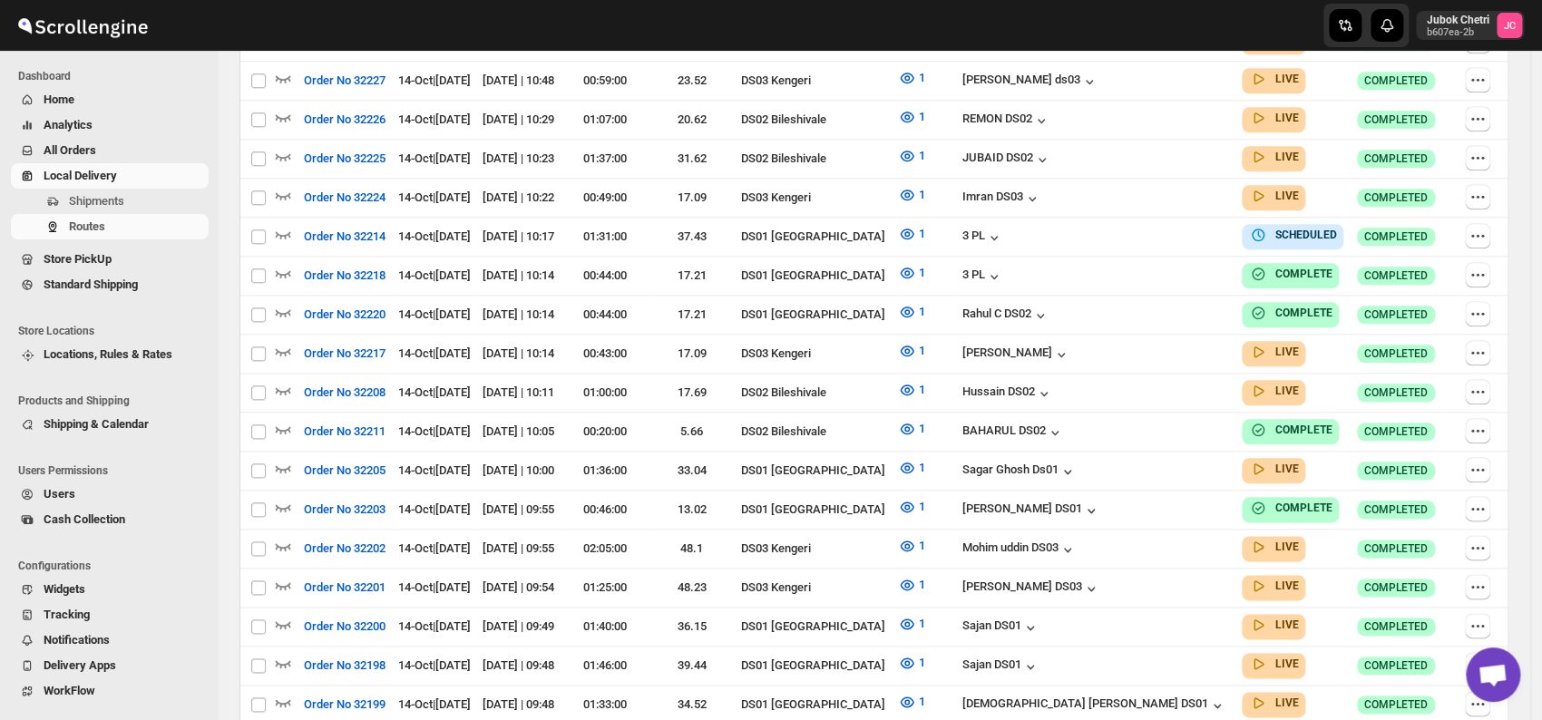
scroll to position [503, 0]
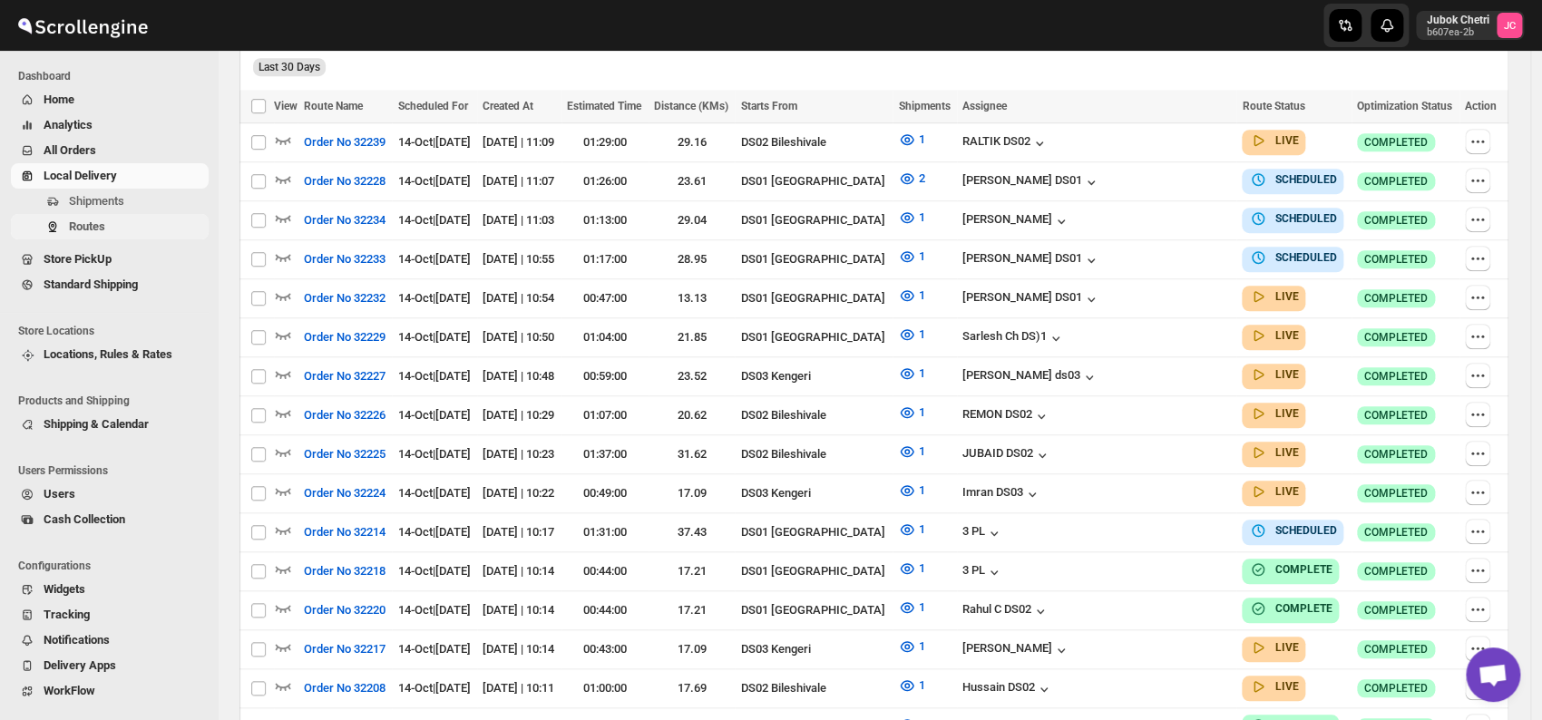
click at [153, 227] on span "Routes" at bounding box center [137, 227] width 136 height 18
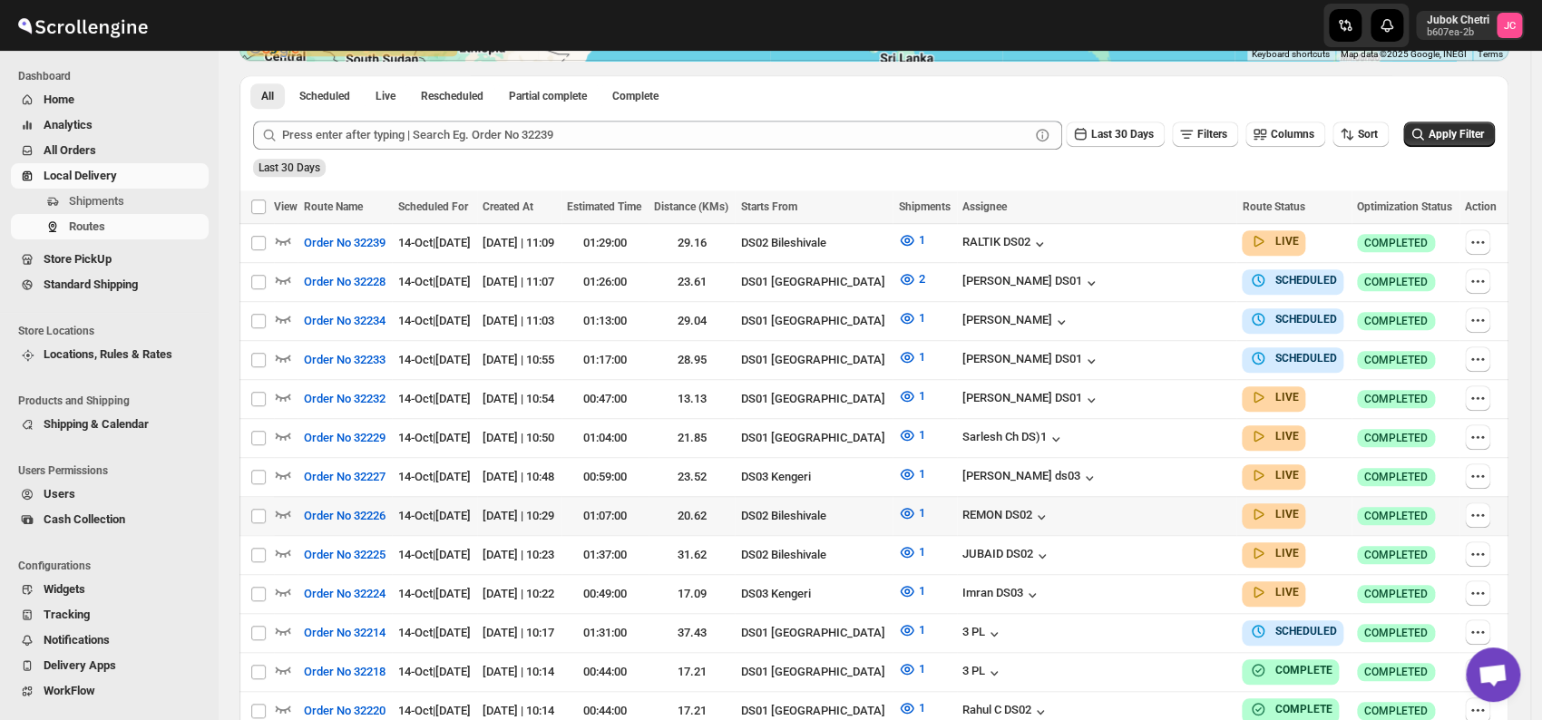
scroll to position [0, 0]
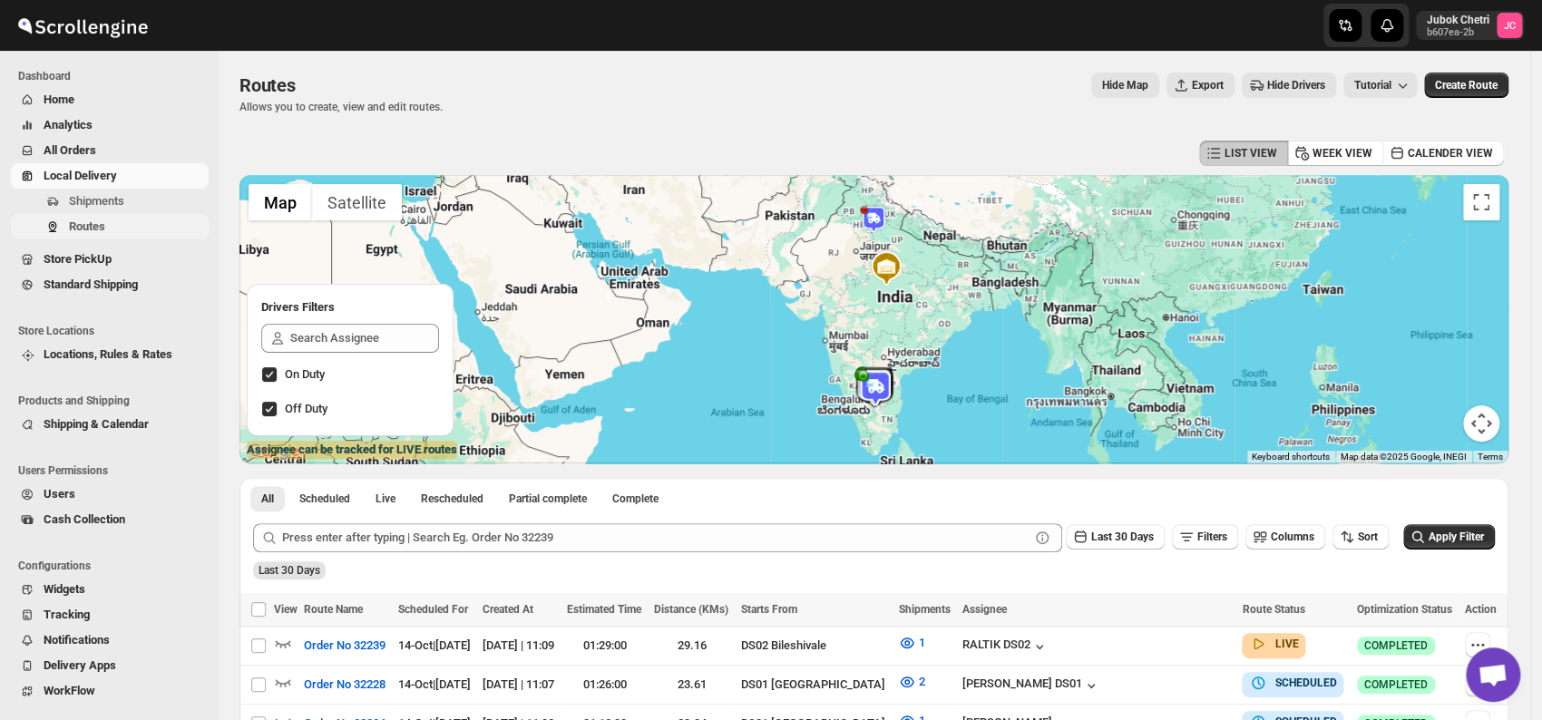
click at [103, 228] on span "Routes" at bounding box center [87, 227] width 36 height 14
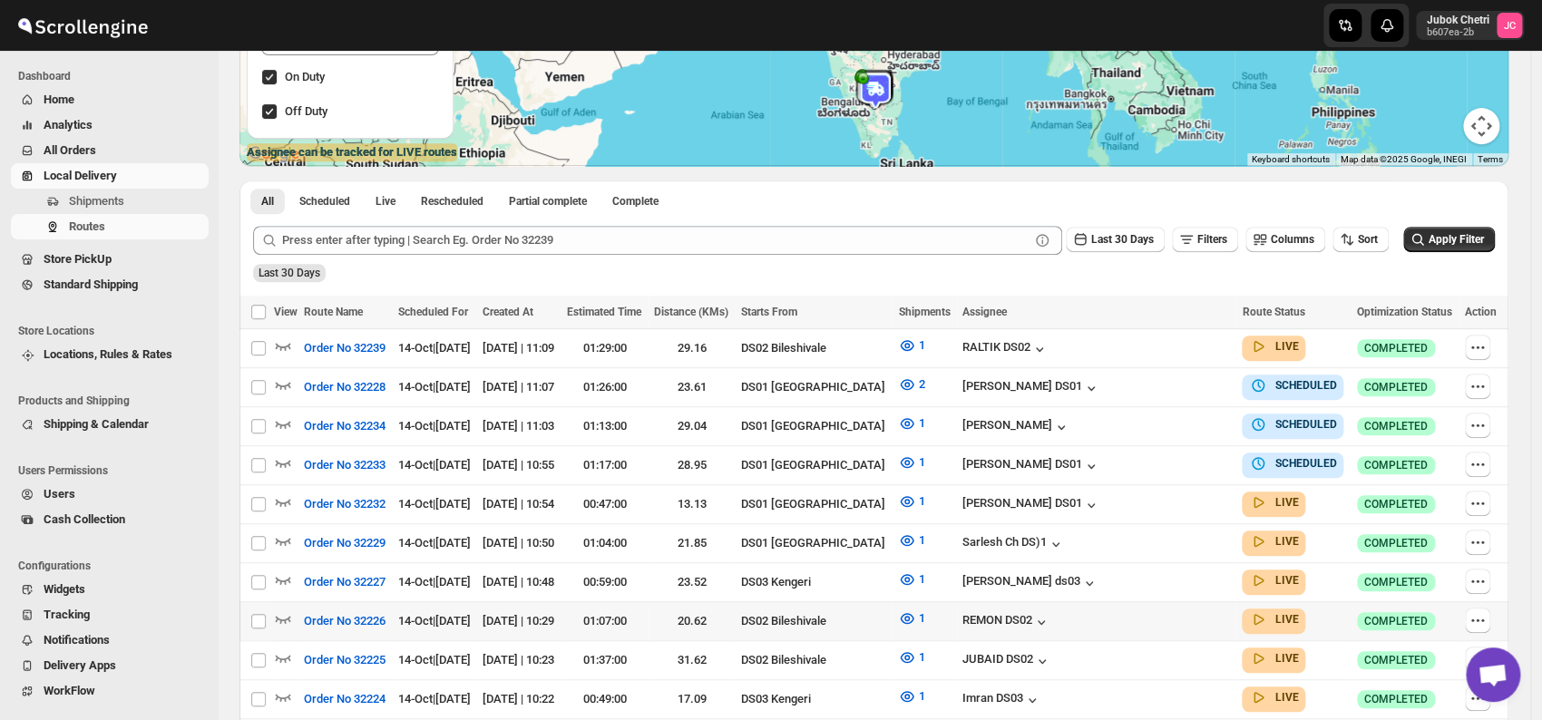
scroll to position [302, 0]
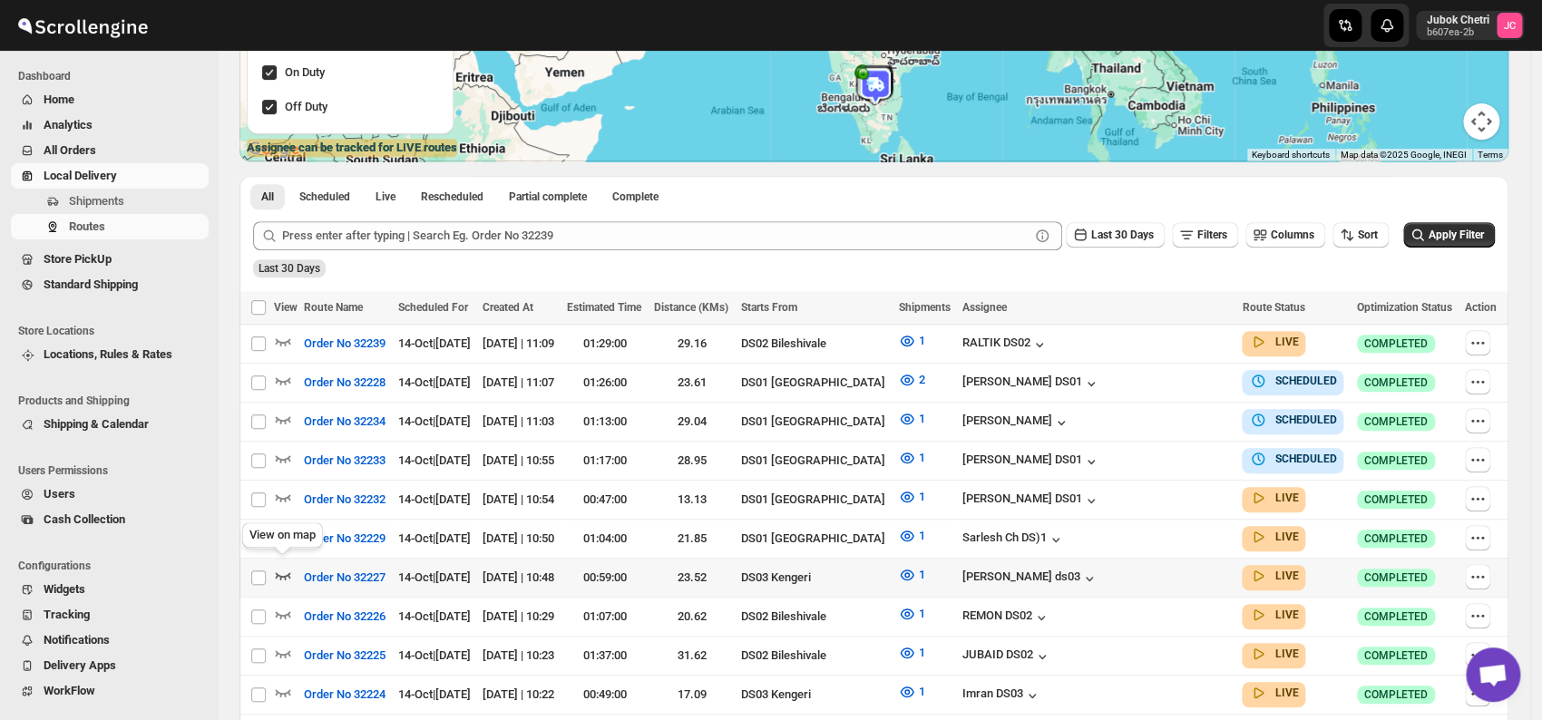
click at [283, 568] on icon "button" at bounding box center [283, 575] width 18 height 18
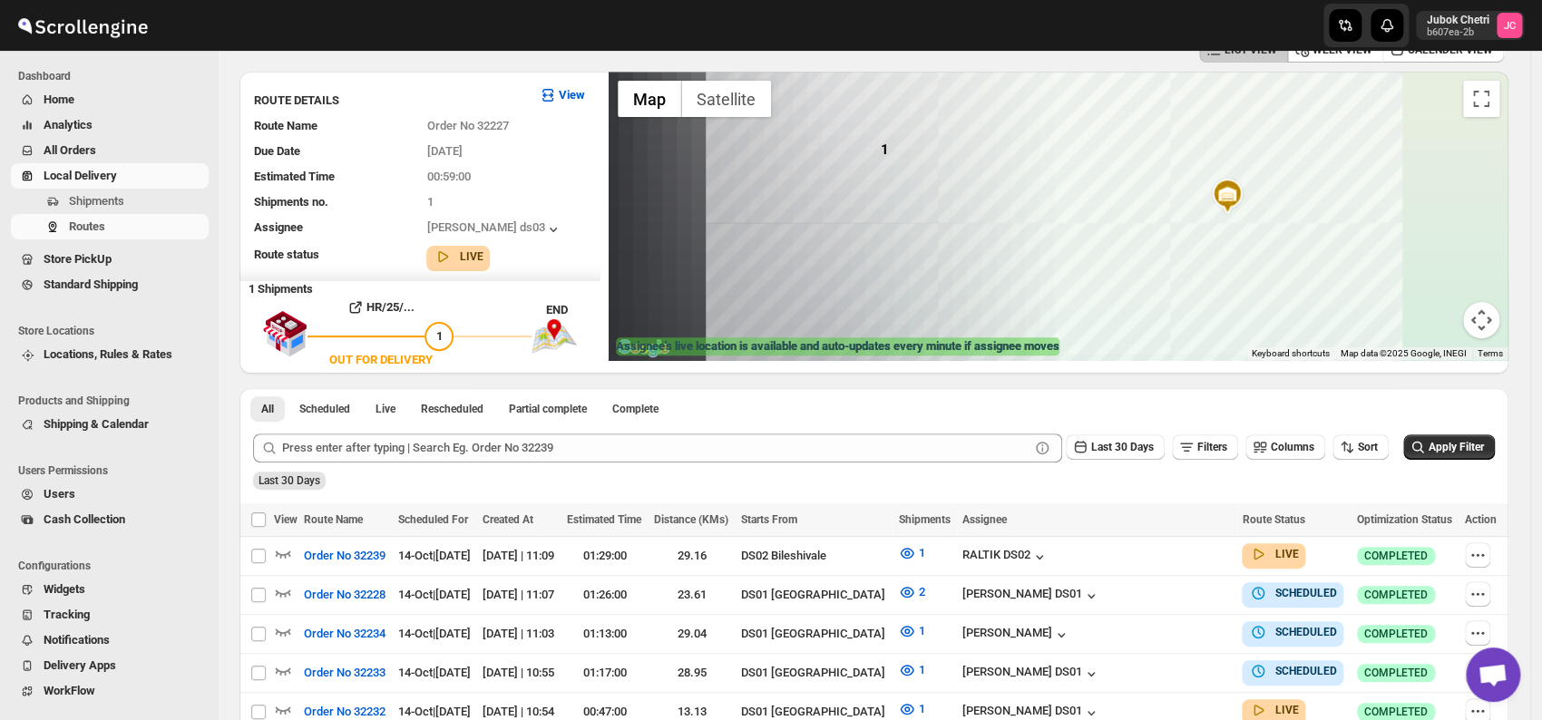
scroll to position [0, 0]
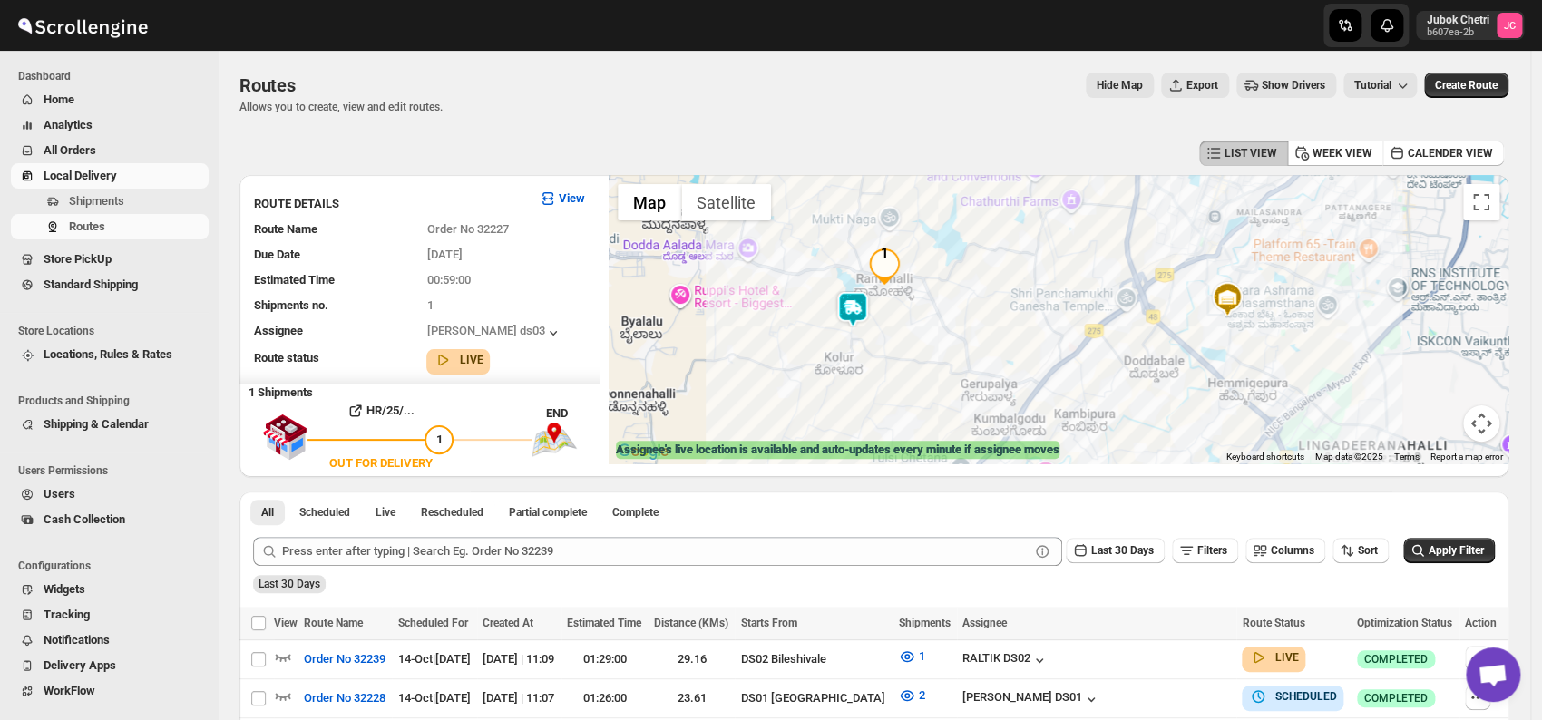
click at [893, 280] on img "1" at bounding box center [884, 267] width 36 height 36
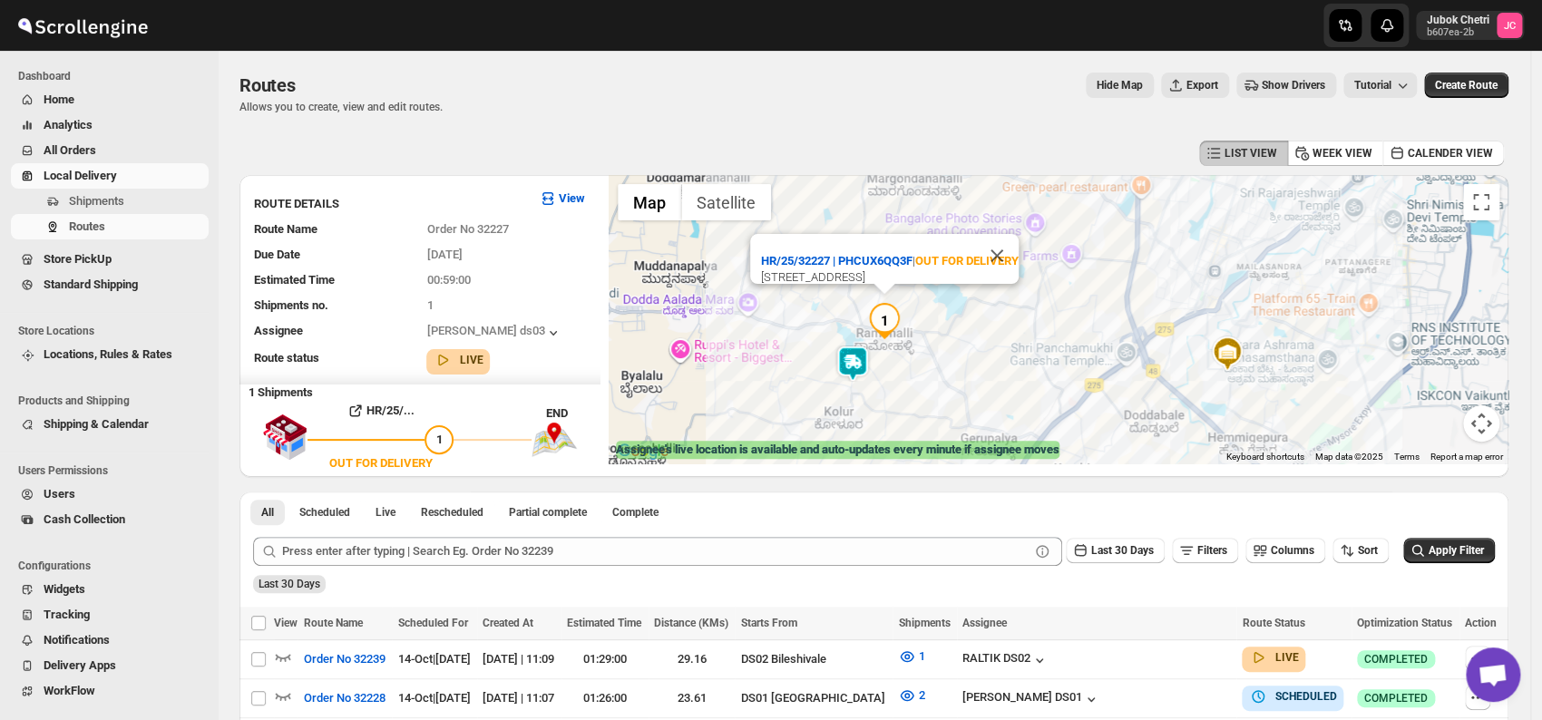
click at [859, 364] on img at bounding box center [853, 364] width 36 height 36
click at [138, 202] on span "Shipments" at bounding box center [137, 201] width 136 height 18
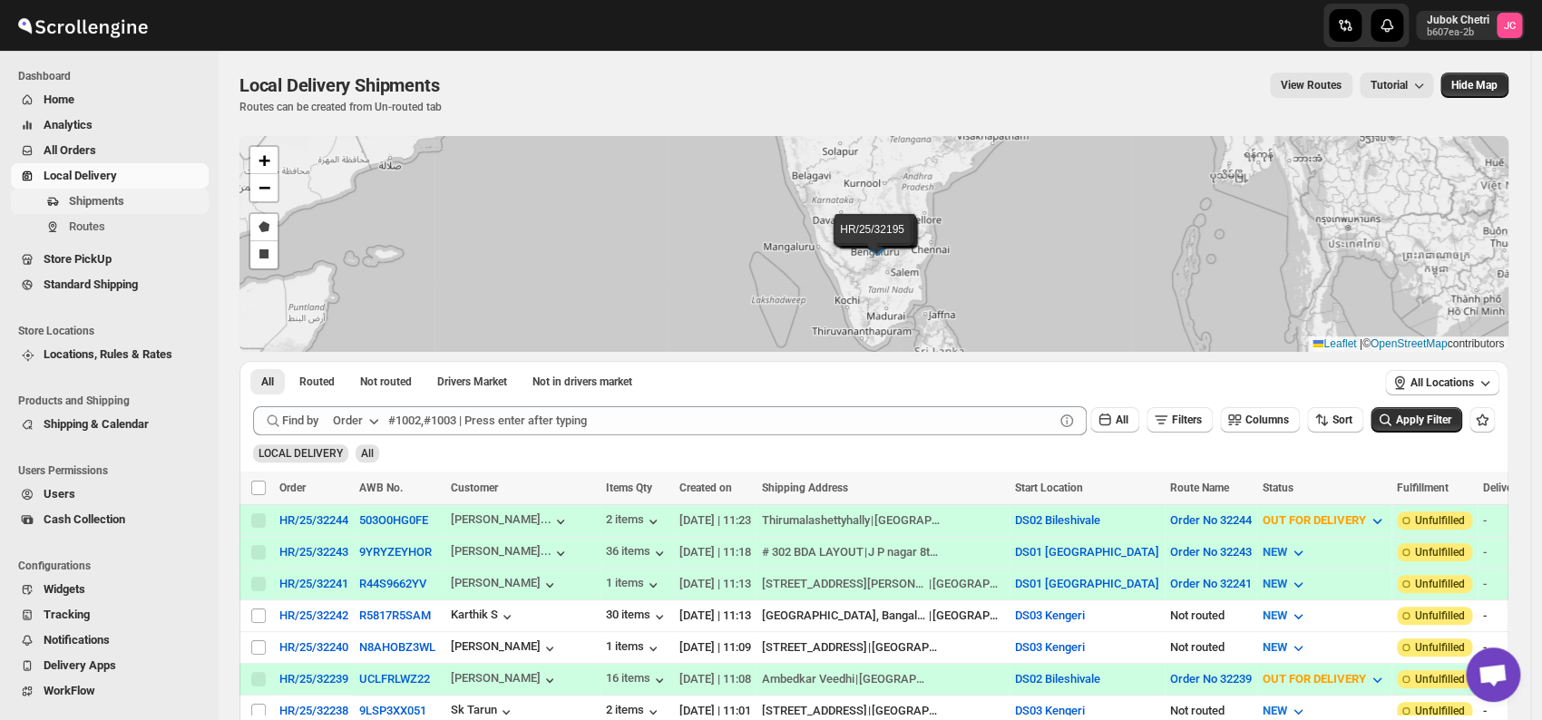
click at [133, 202] on span "Shipments" at bounding box center [137, 201] width 136 height 18
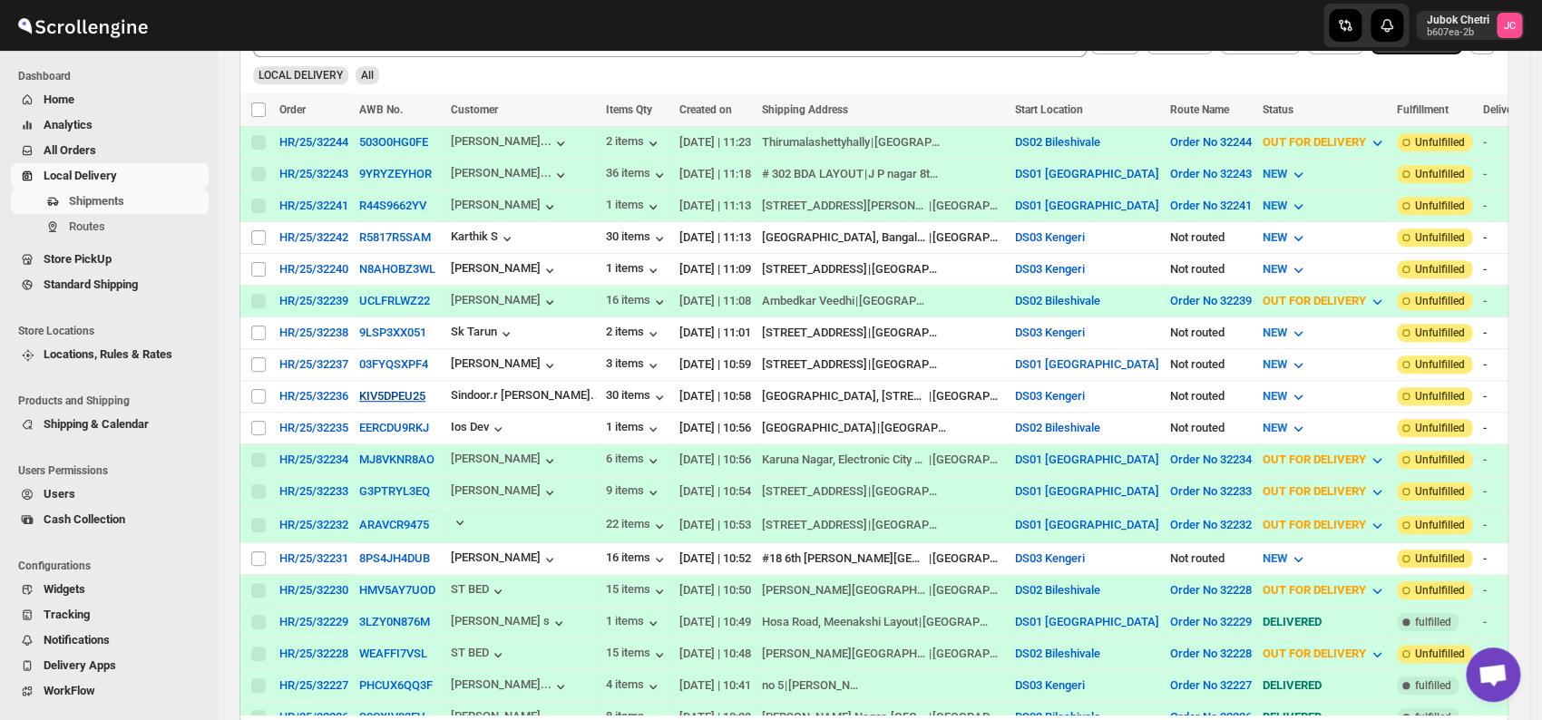
scroll to position [403, 0]
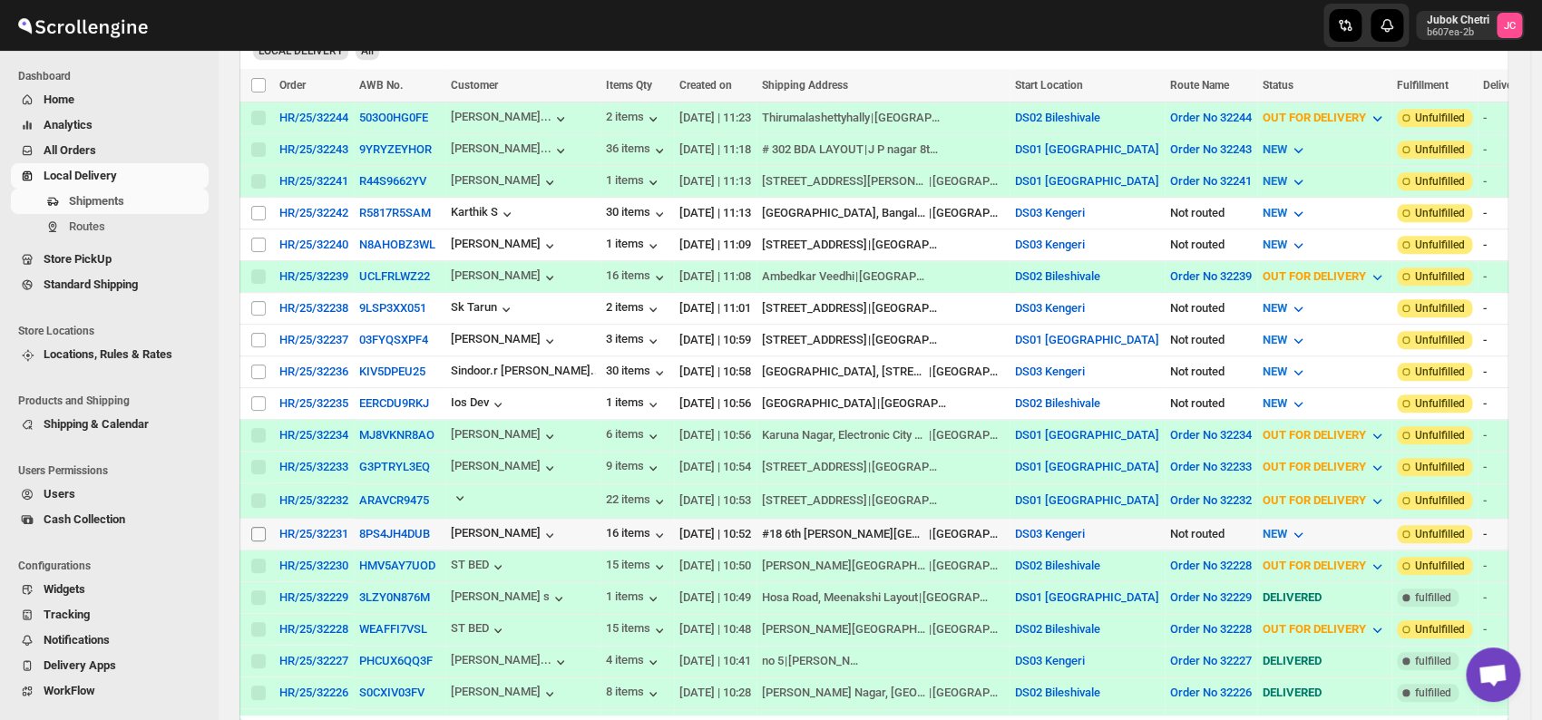
click at [259, 527] on input "Select shipment" at bounding box center [258, 534] width 15 height 15
checkbox input "true"
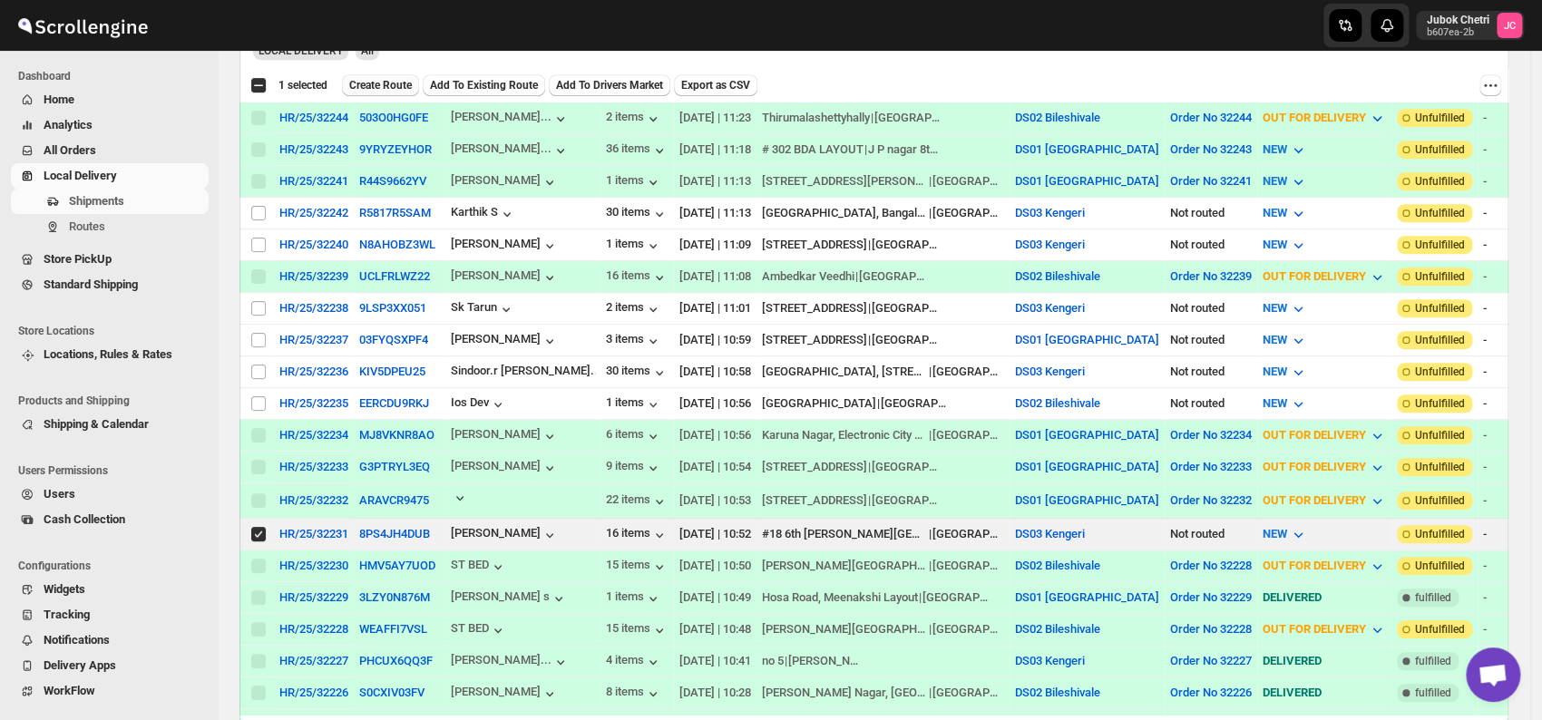
click at [405, 83] on span "Create Route" at bounding box center [380, 85] width 63 height 15
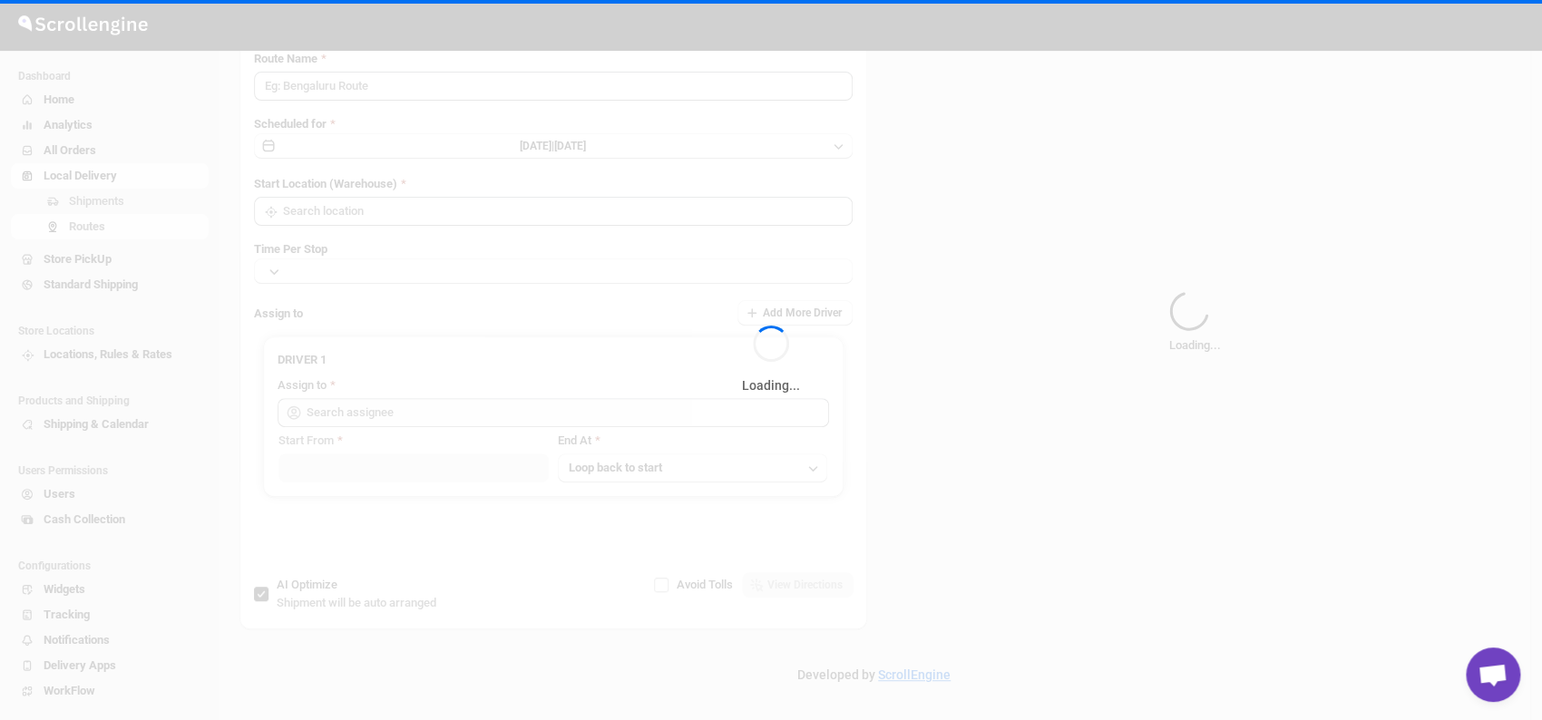
type input "Route - 14/10-1128"
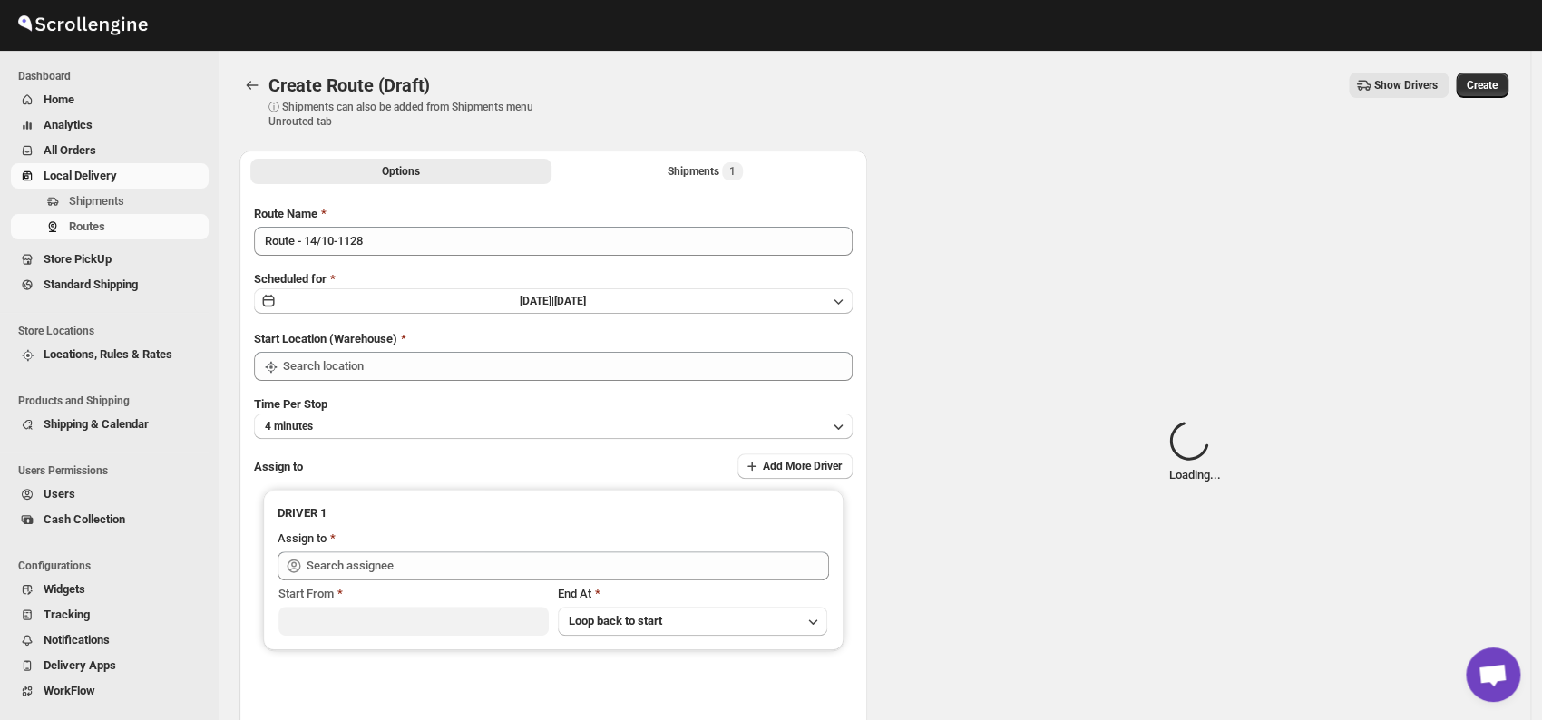
type input "DS03 Kengeri"
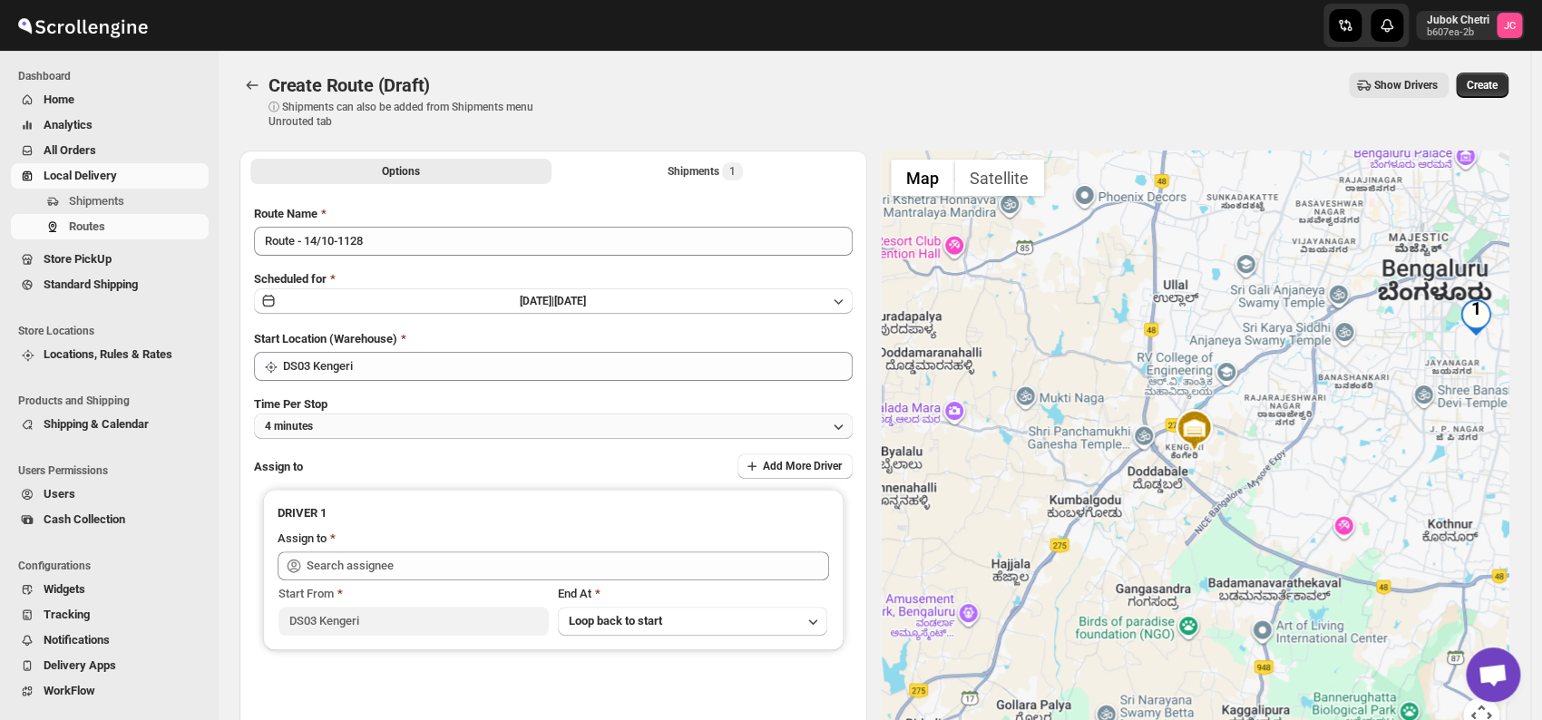
click at [410, 432] on button "4 minutes" at bounding box center [553, 426] width 599 height 25
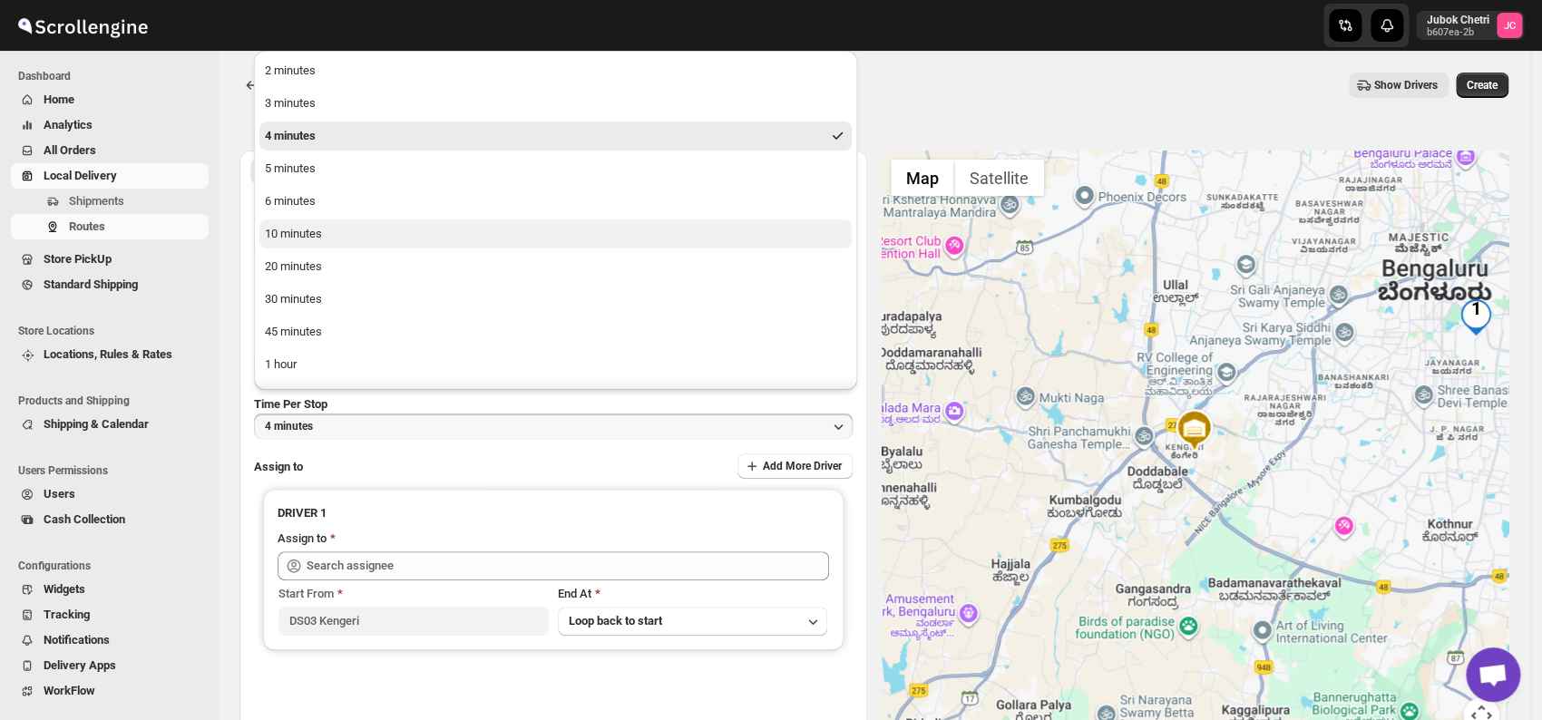
click at [334, 239] on button "10 minutes" at bounding box center [555, 234] width 592 height 29
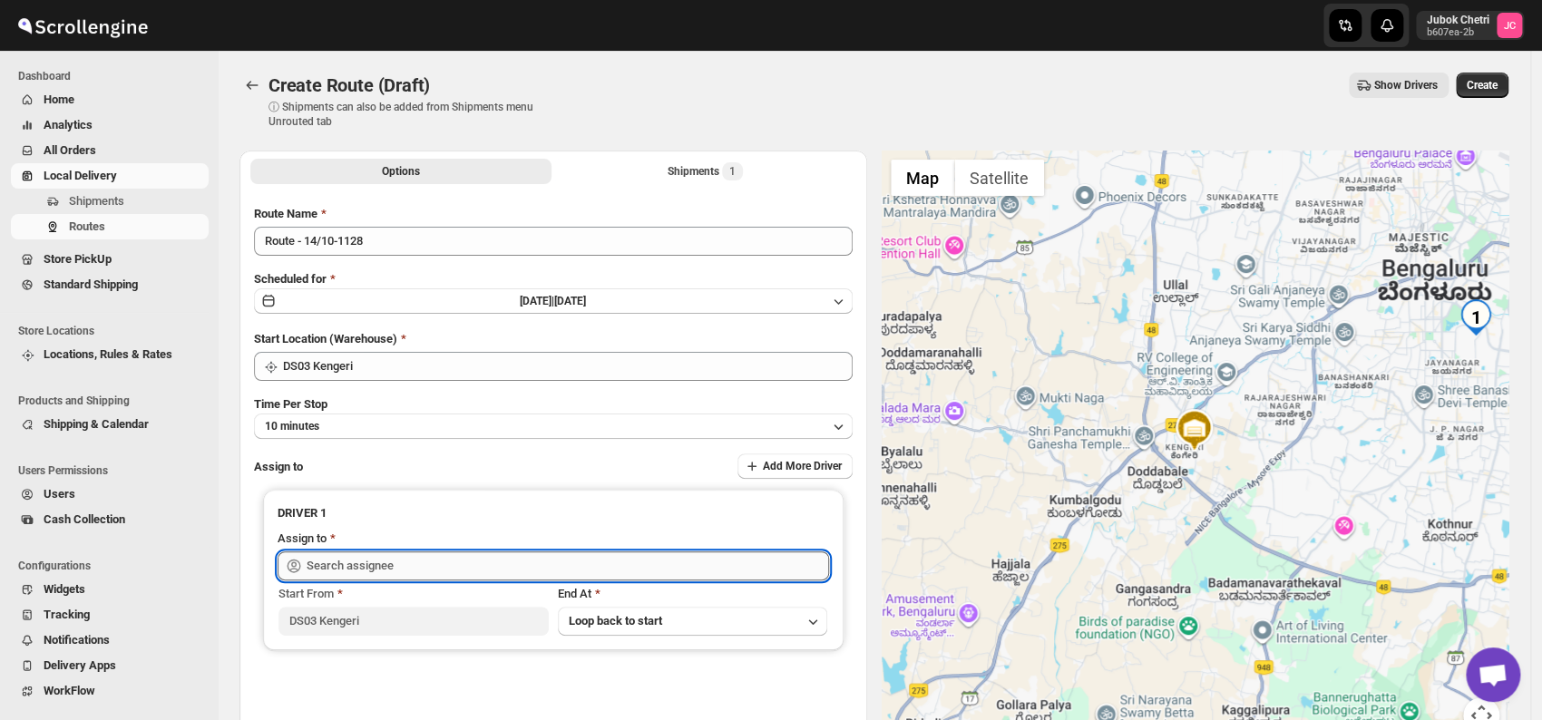
click at [381, 568] on input "text" at bounding box center [568, 566] width 523 height 29
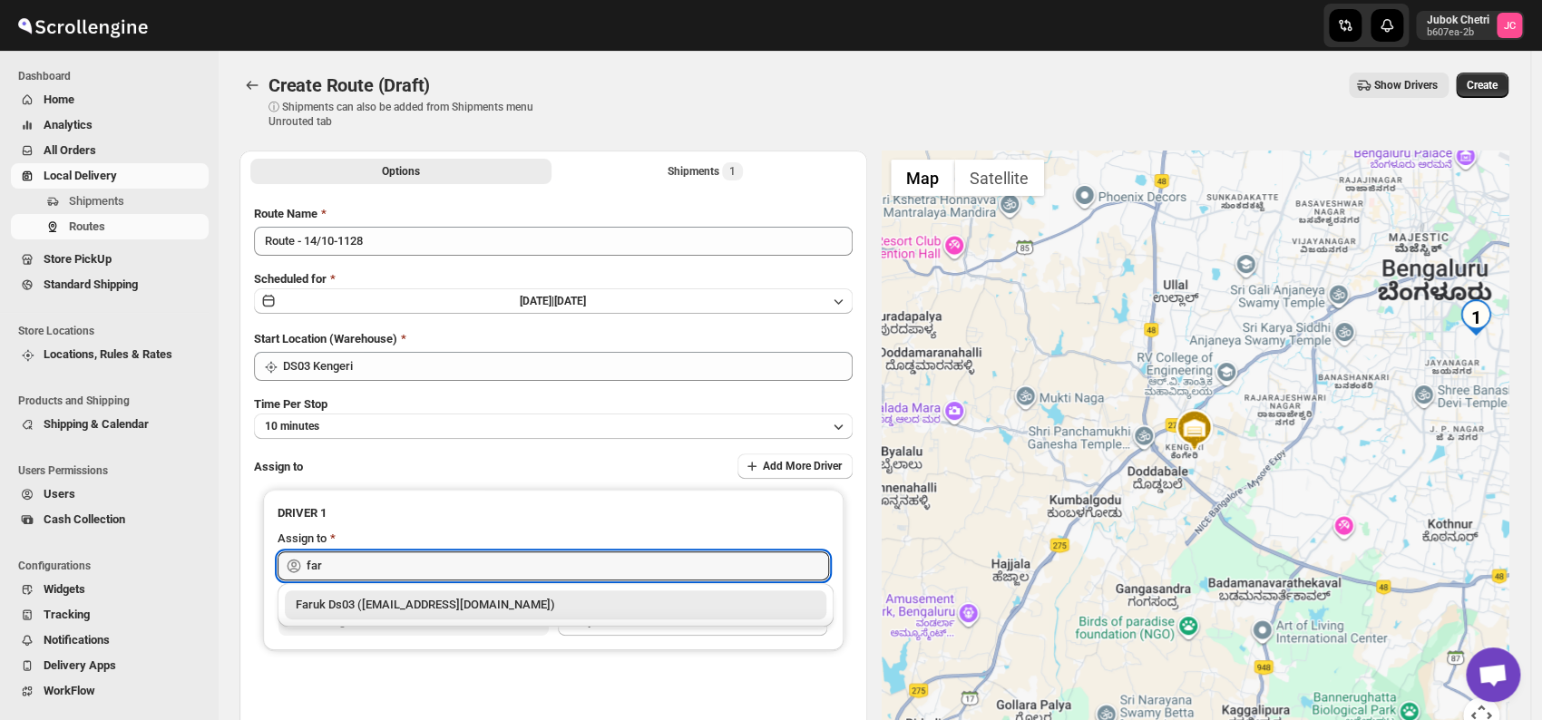
click at [407, 611] on div "Faruk Ds03 ([EMAIL_ADDRESS][DOMAIN_NAME])" at bounding box center [556, 605] width 520 height 18
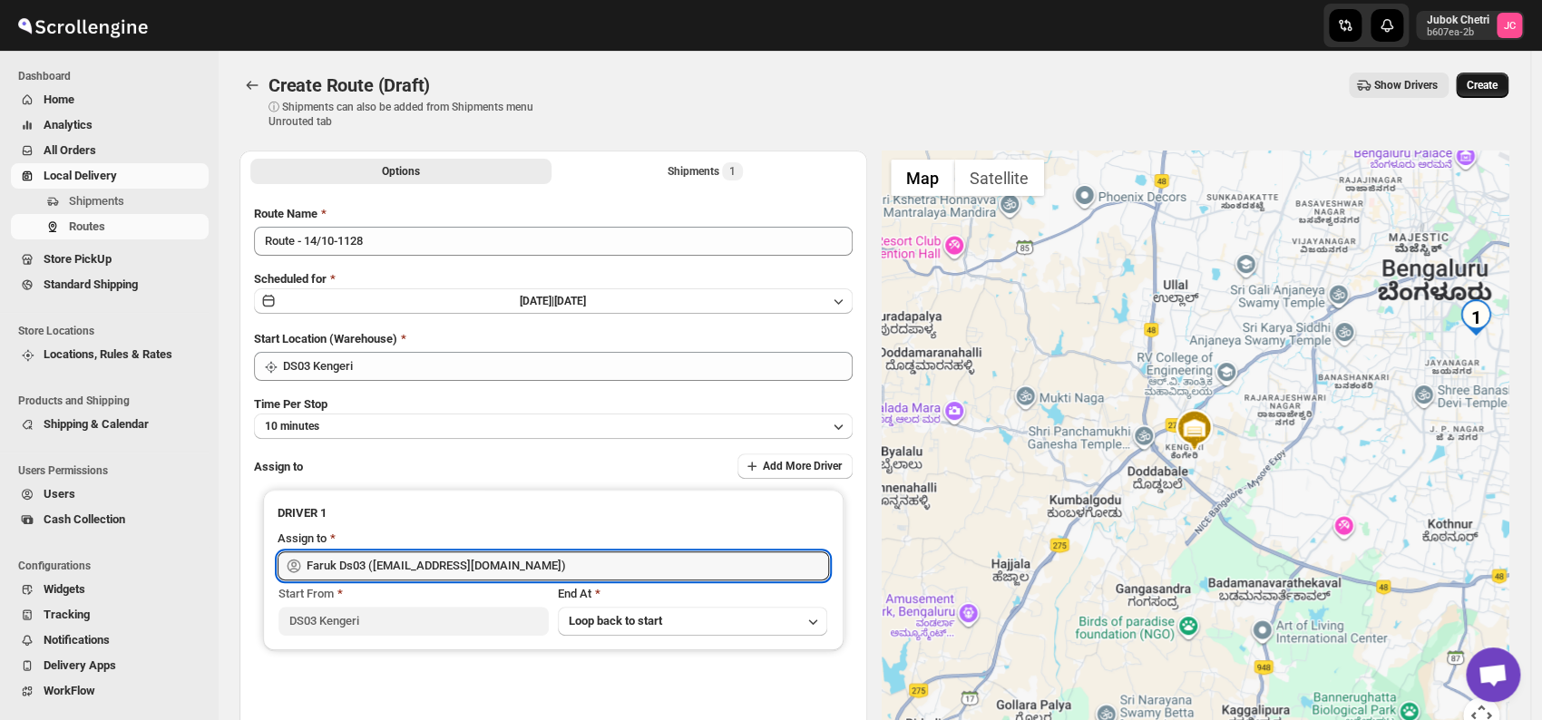
type input "Faruk Ds03 ([EMAIL_ADDRESS][DOMAIN_NAME])"
click at [1493, 84] on span "Create" at bounding box center [1482, 85] width 31 height 15
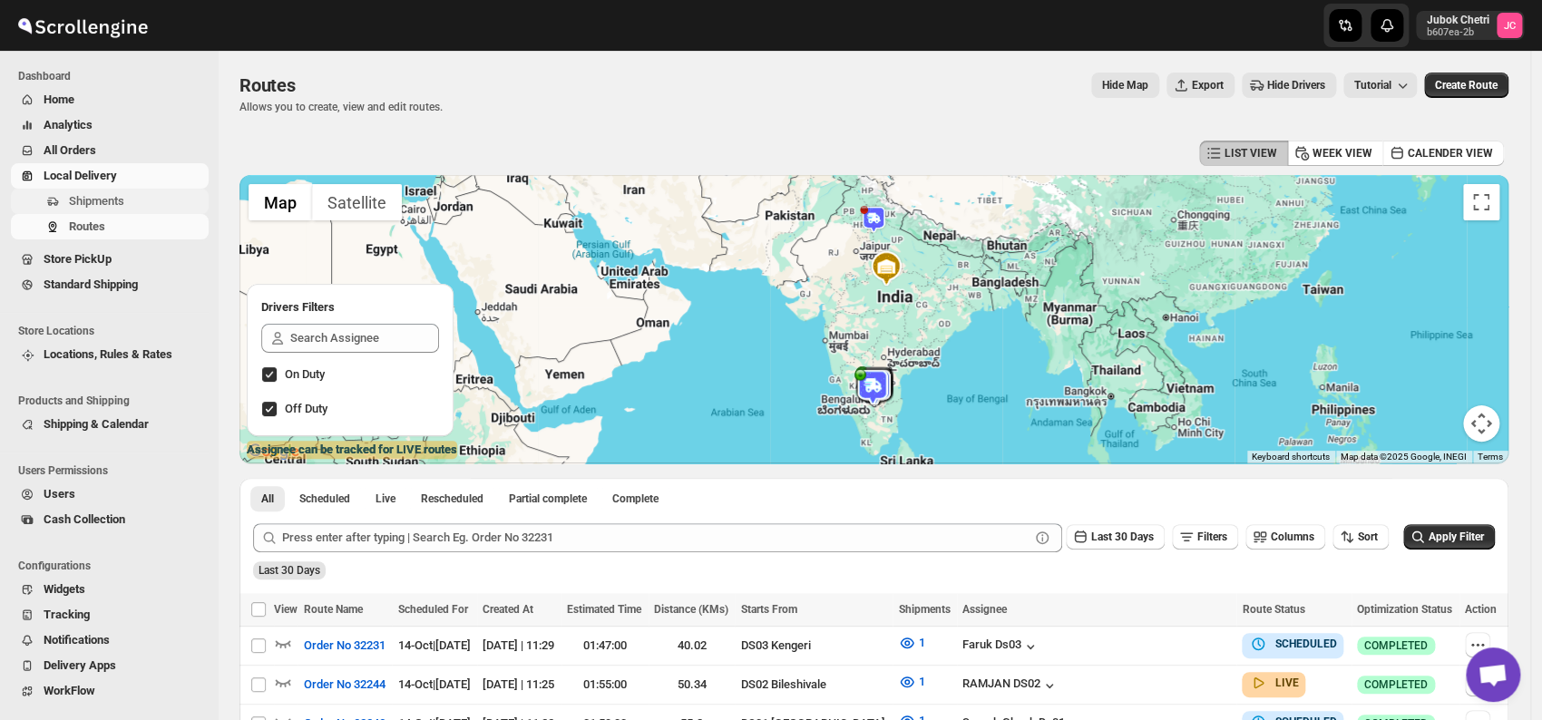
click at [119, 199] on span "Shipments" at bounding box center [96, 201] width 55 height 14
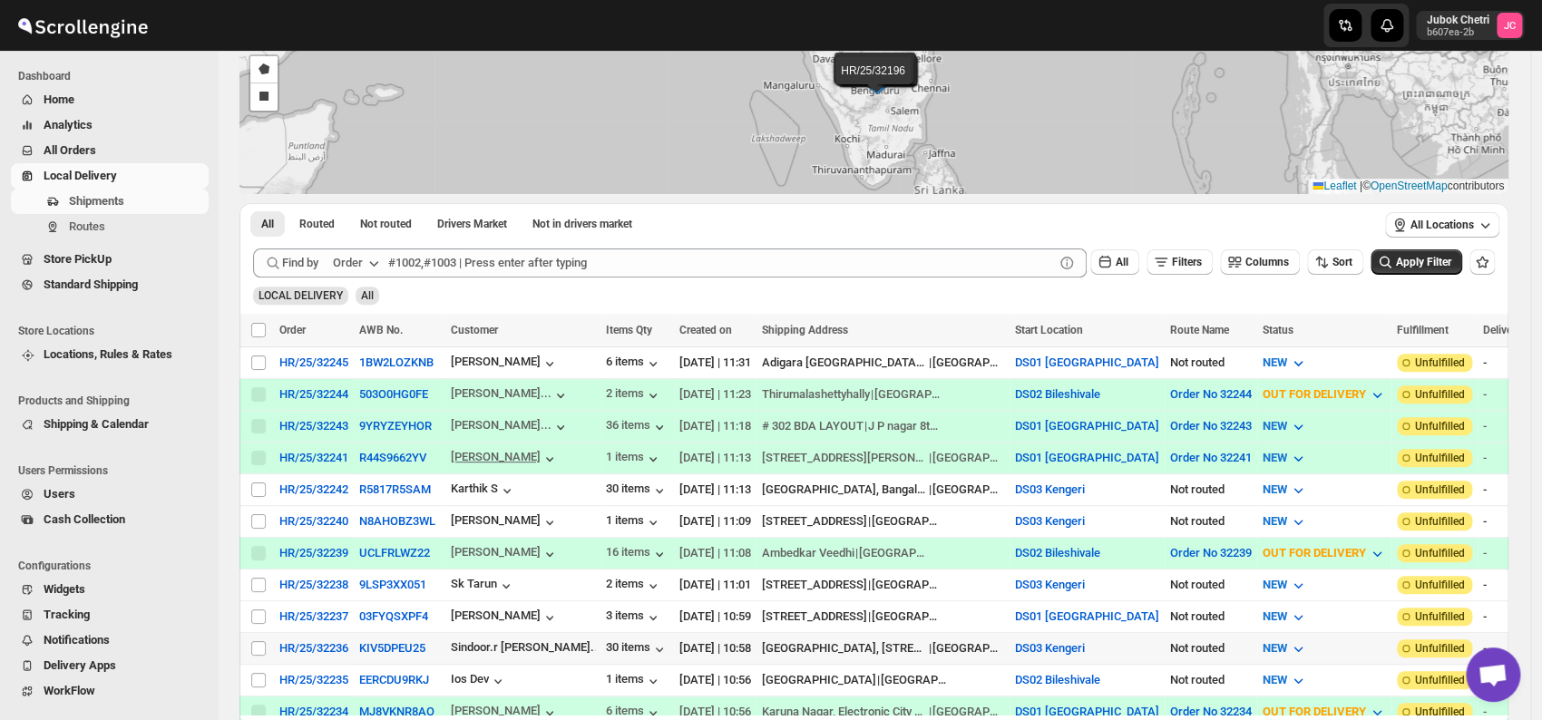
scroll to position [302, 0]
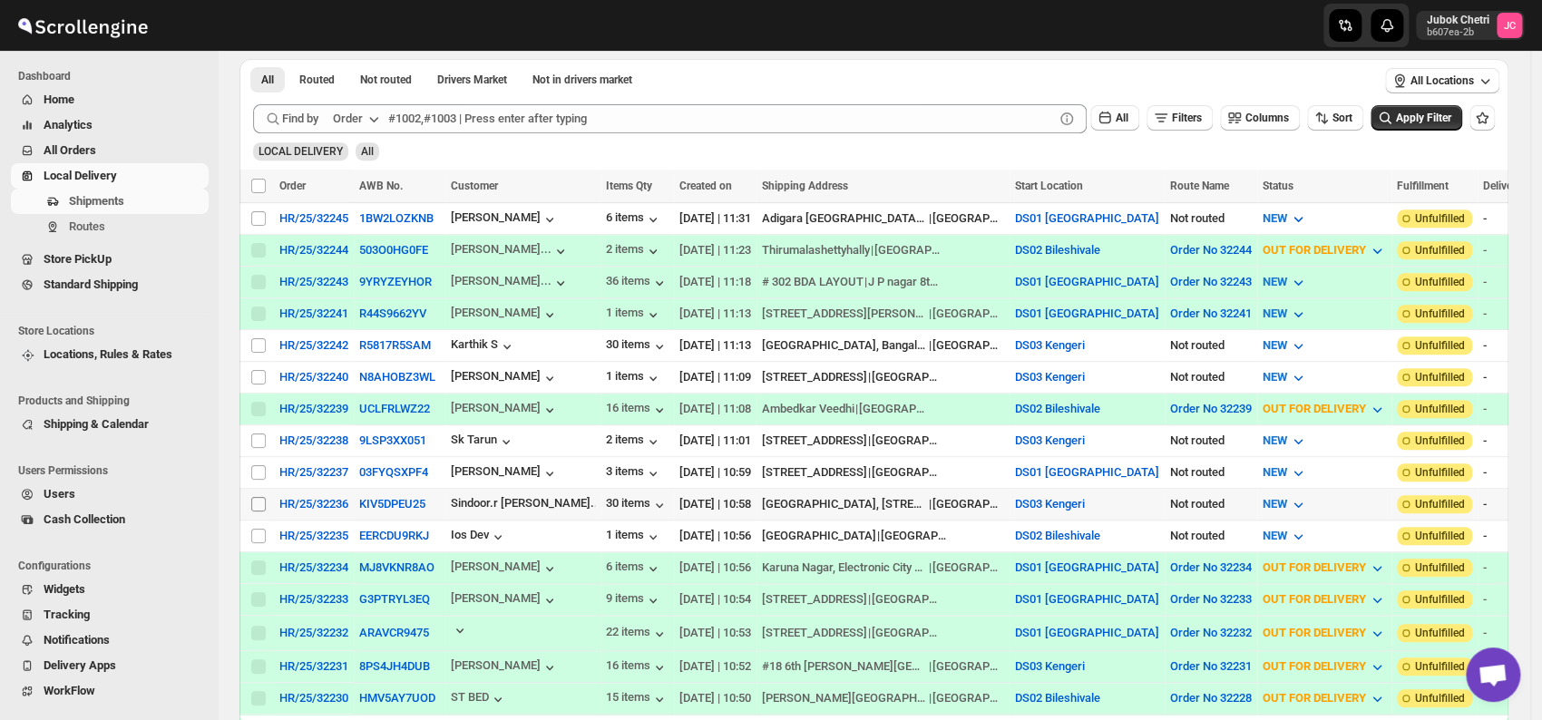
click at [262, 497] on input "Select shipment" at bounding box center [258, 504] width 15 height 15
checkbox input "true"
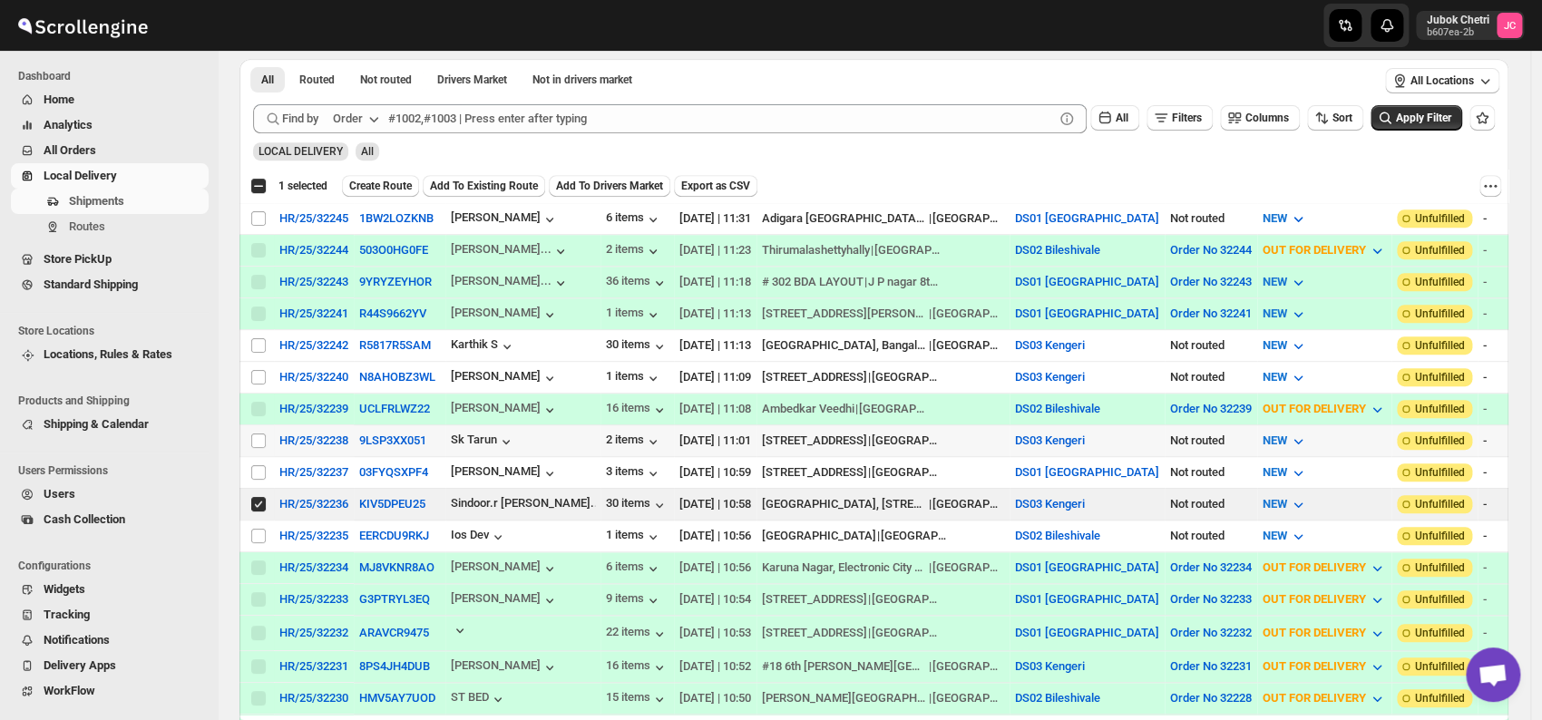
scroll to position [0, 0]
click at [392, 181] on span "Create Route" at bounding box center [380, 186] width 63 height 15
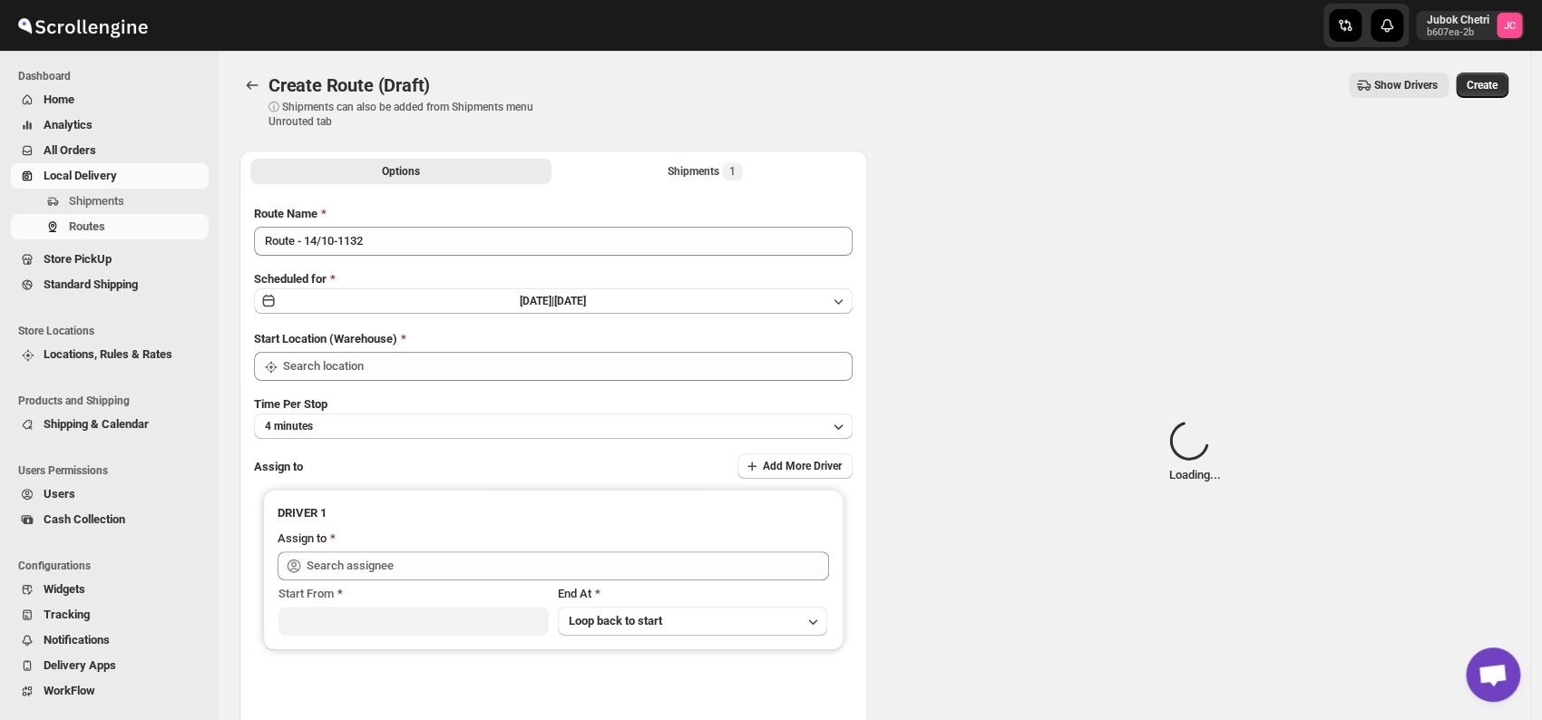
type input "DS03 Kengeri"
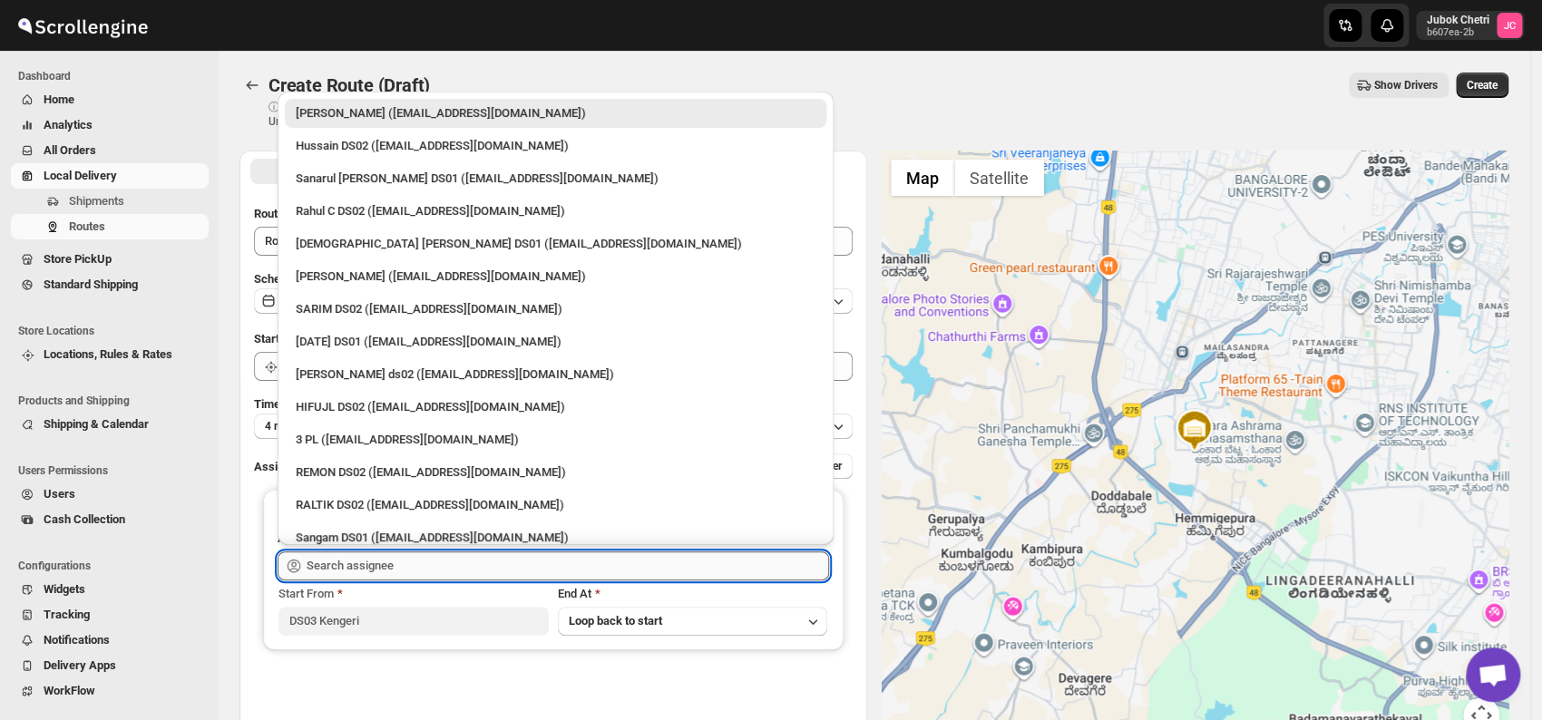
click at [415, 562] on input "text" at bounding box center [568, 566] width 523 height 29
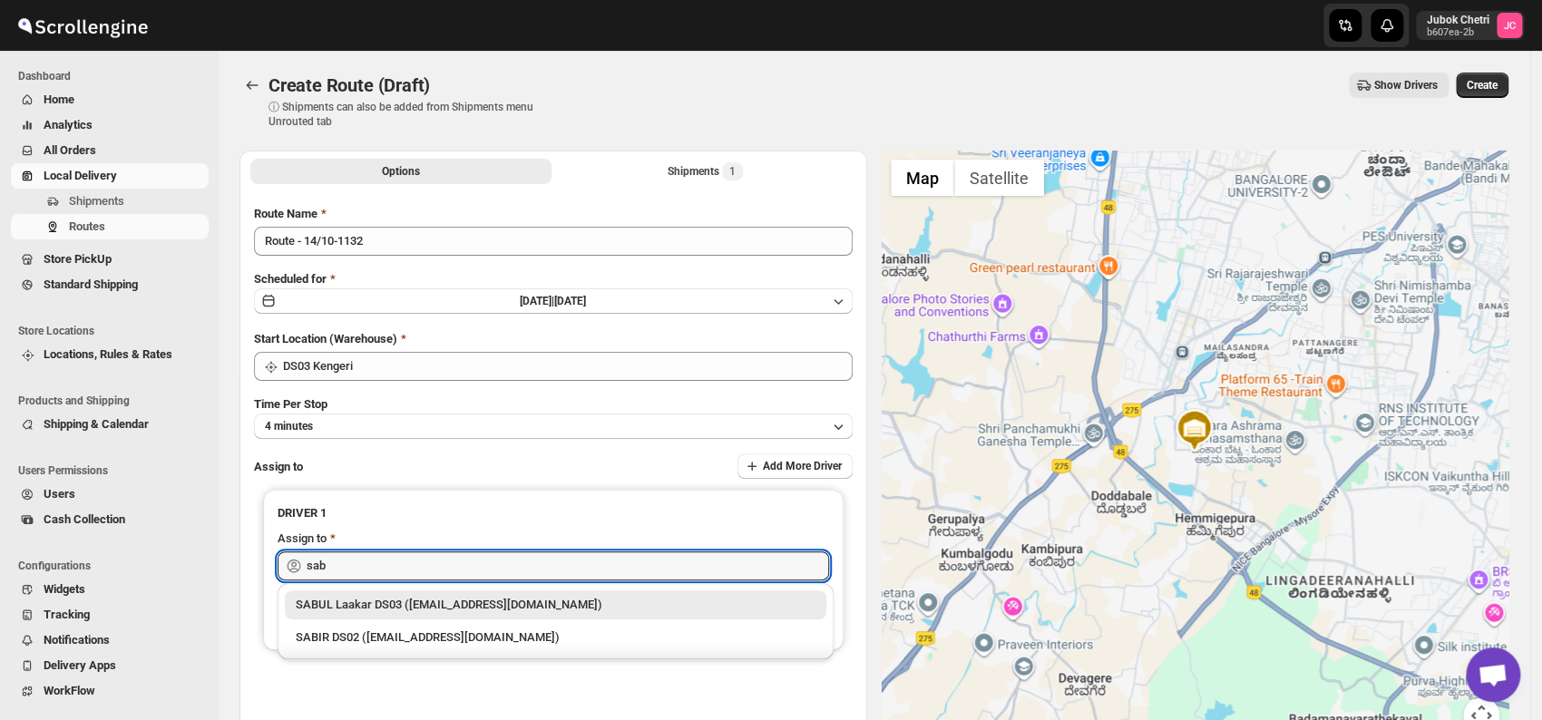
click at [418, 601] on div "SABUL Laakar DS03 ([EMAIL_ADDRESS][DOMAIN_NAME])" at bounding box center [556, 605] width 520 height 18
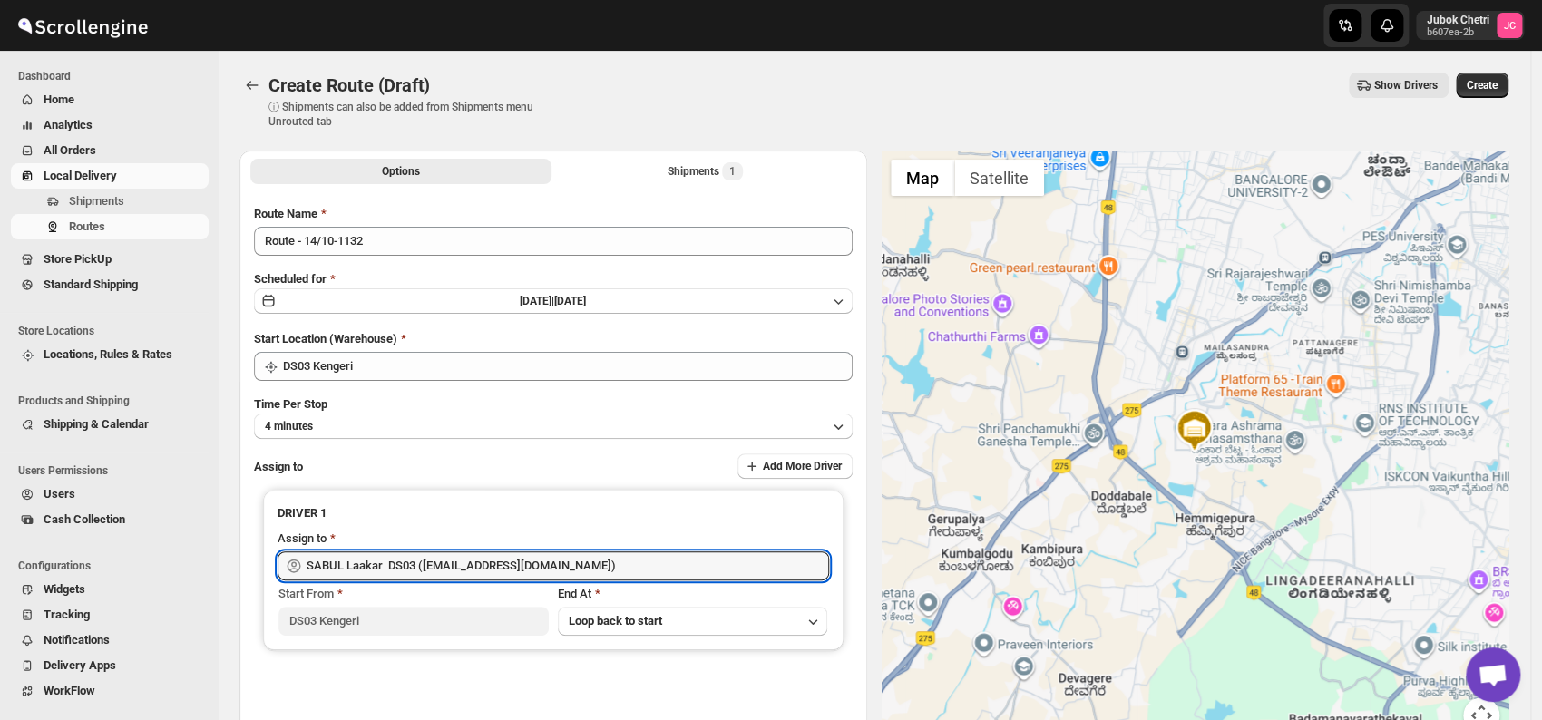
type input "SABUL Laakar DS03 ([EMAIL_ADDRESS][DOMAIN_NAME])"
click at [1496, 83] on span "Create" at bounding box center [1482, 85] width 31 height 15
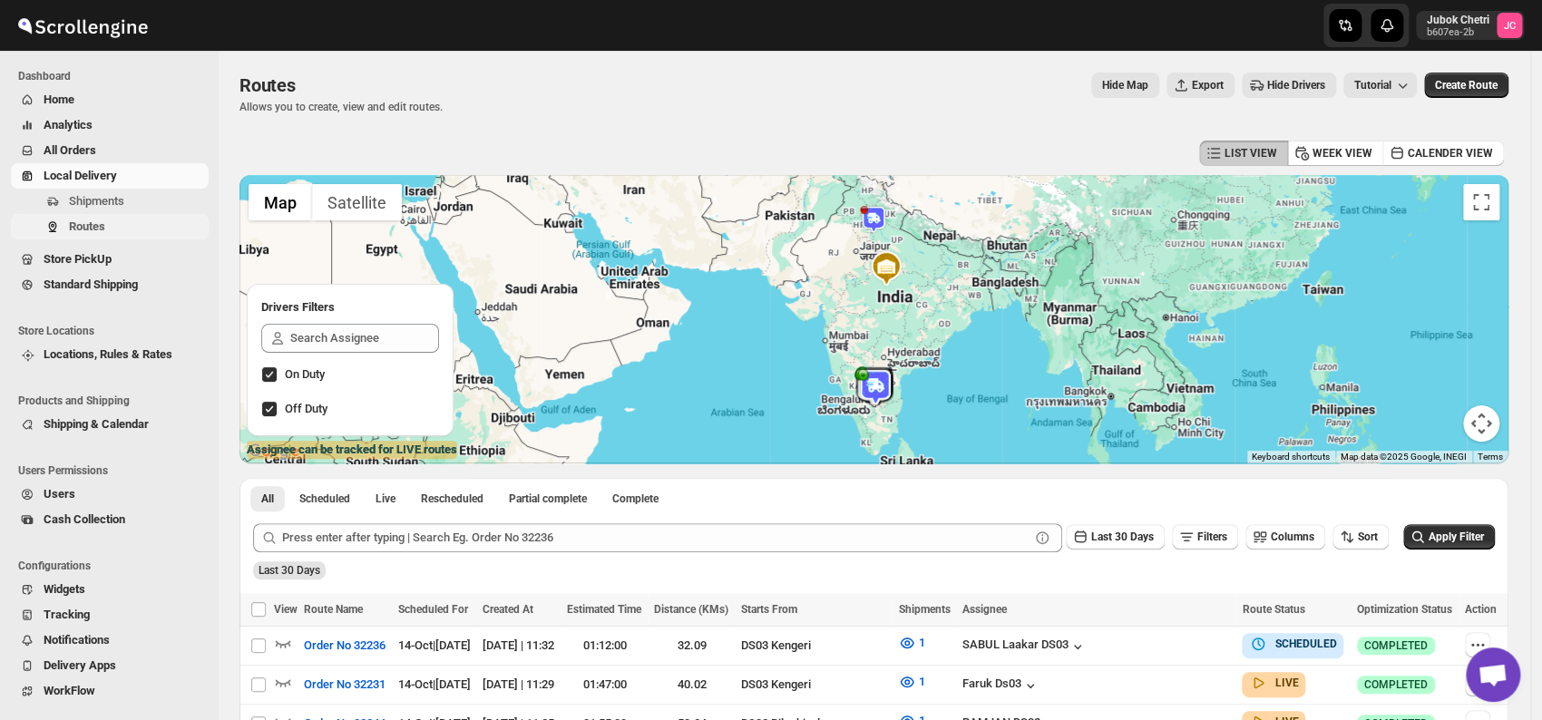
click at [94, 220] on span "Routes" at bounding box center [87, 227] width 36 height 14
click at [151, 195] on span "Shipments" at bounding box center [137, 201] width 136 height 18
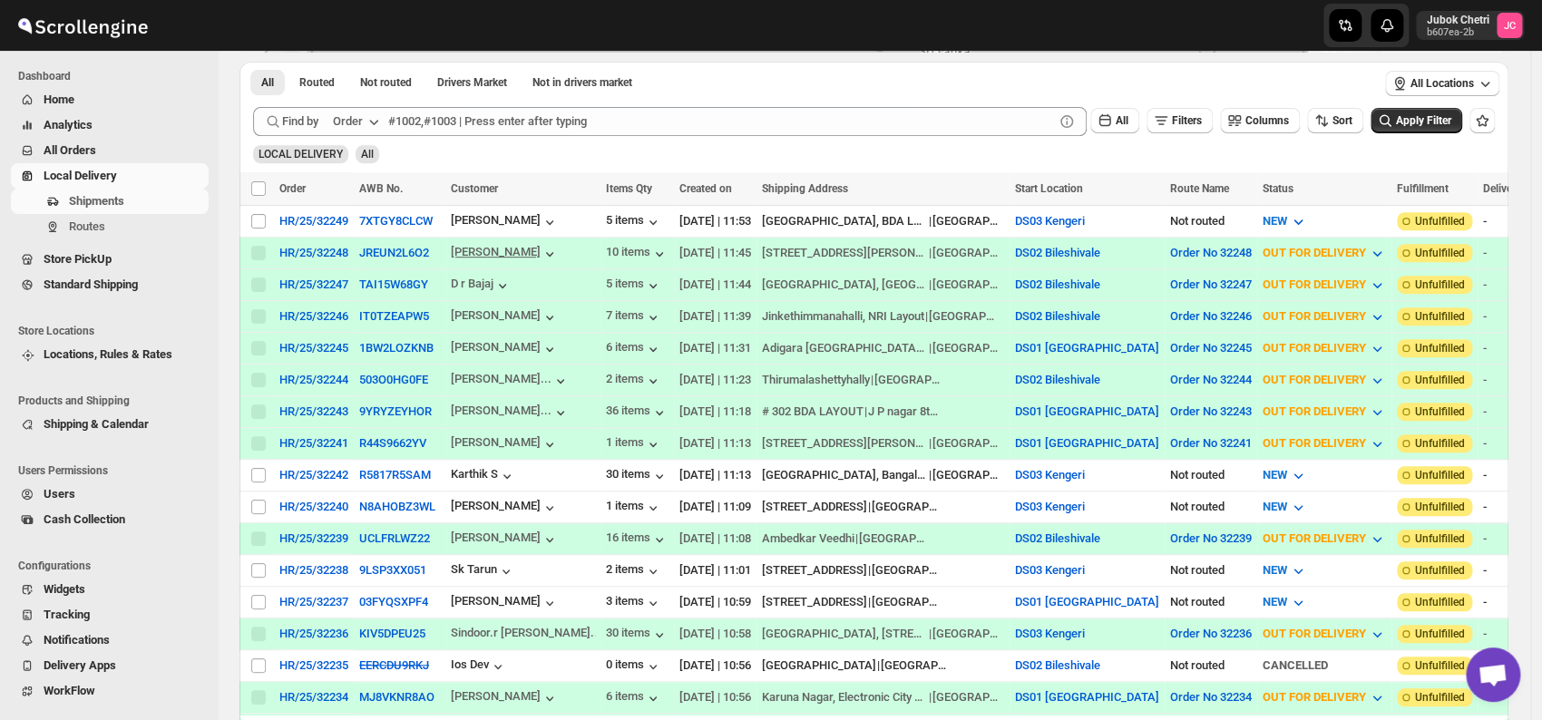
scroll to position [302, 0]
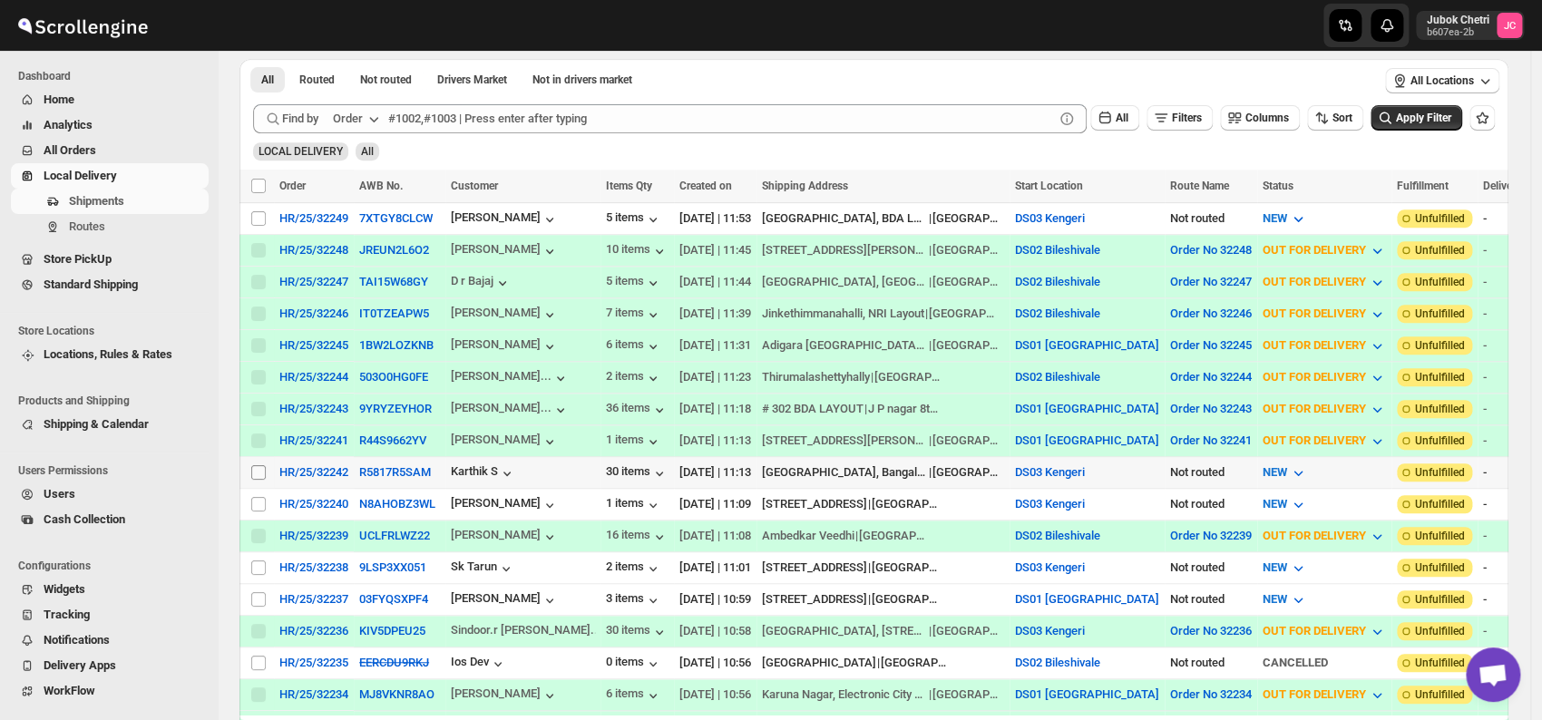
click at [258, 465] on input "Select shipment" at bounding box center [258, 472] width 15 height 15
checkbox input "true"
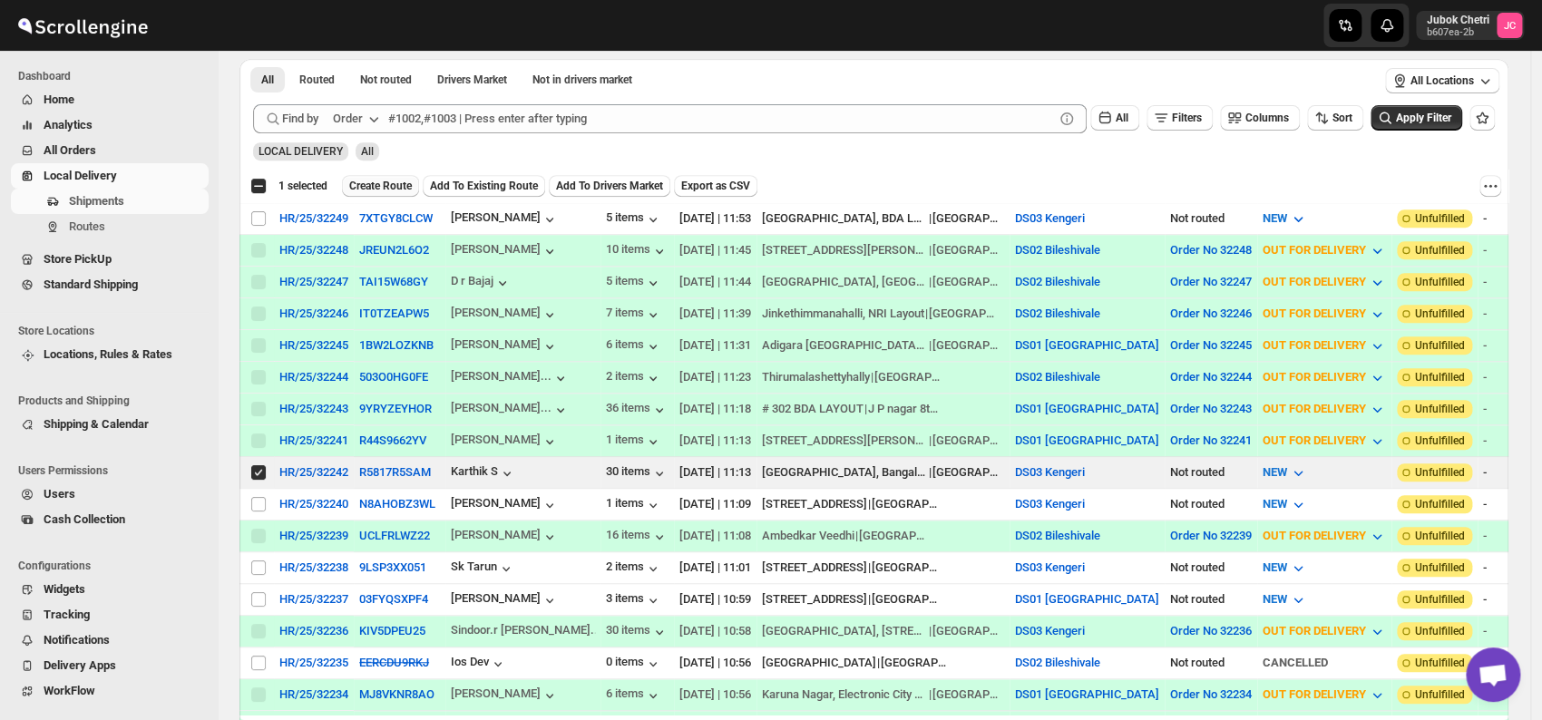
click at [396, 179] on span "Create Route" at bounding box center [380, 186] width 63 height 15
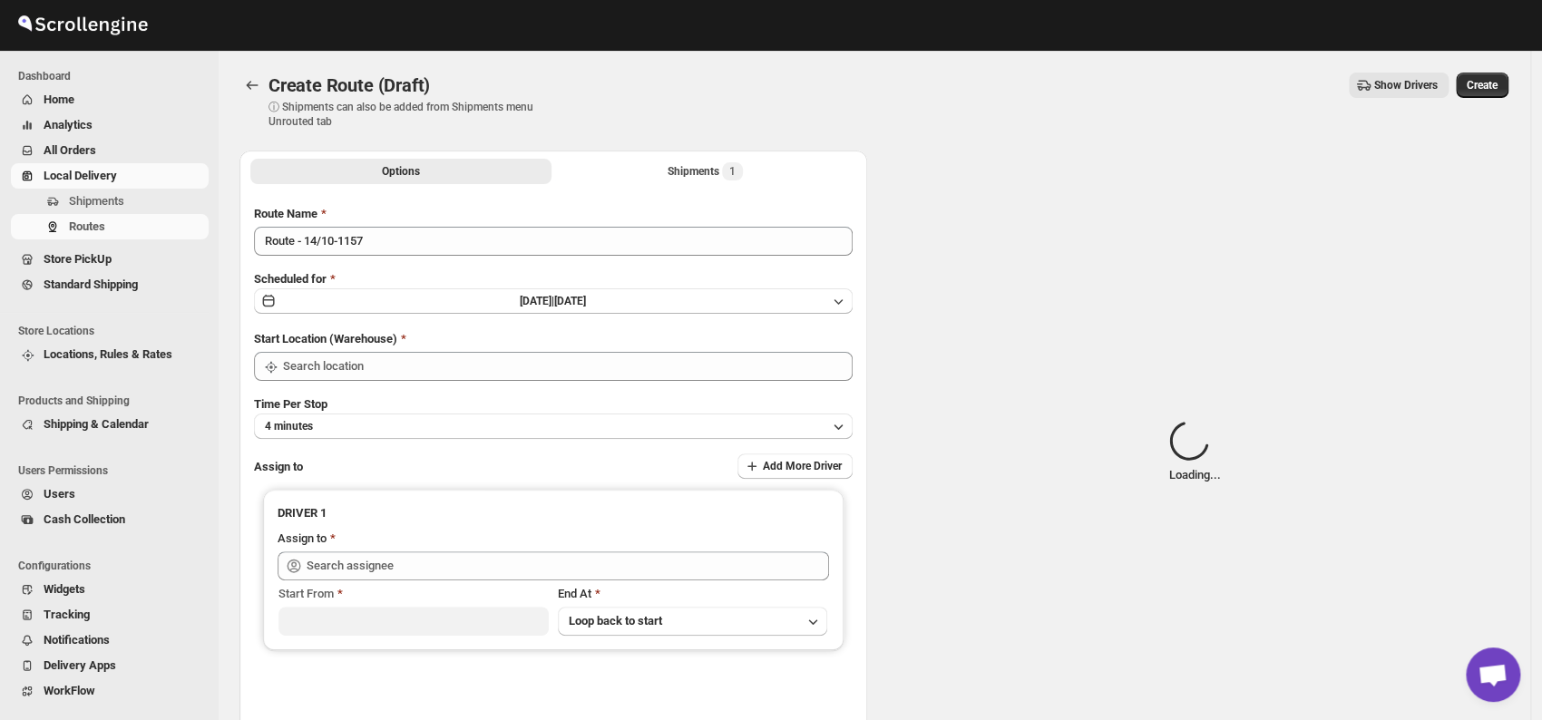
type input "DS03 Kengeri"
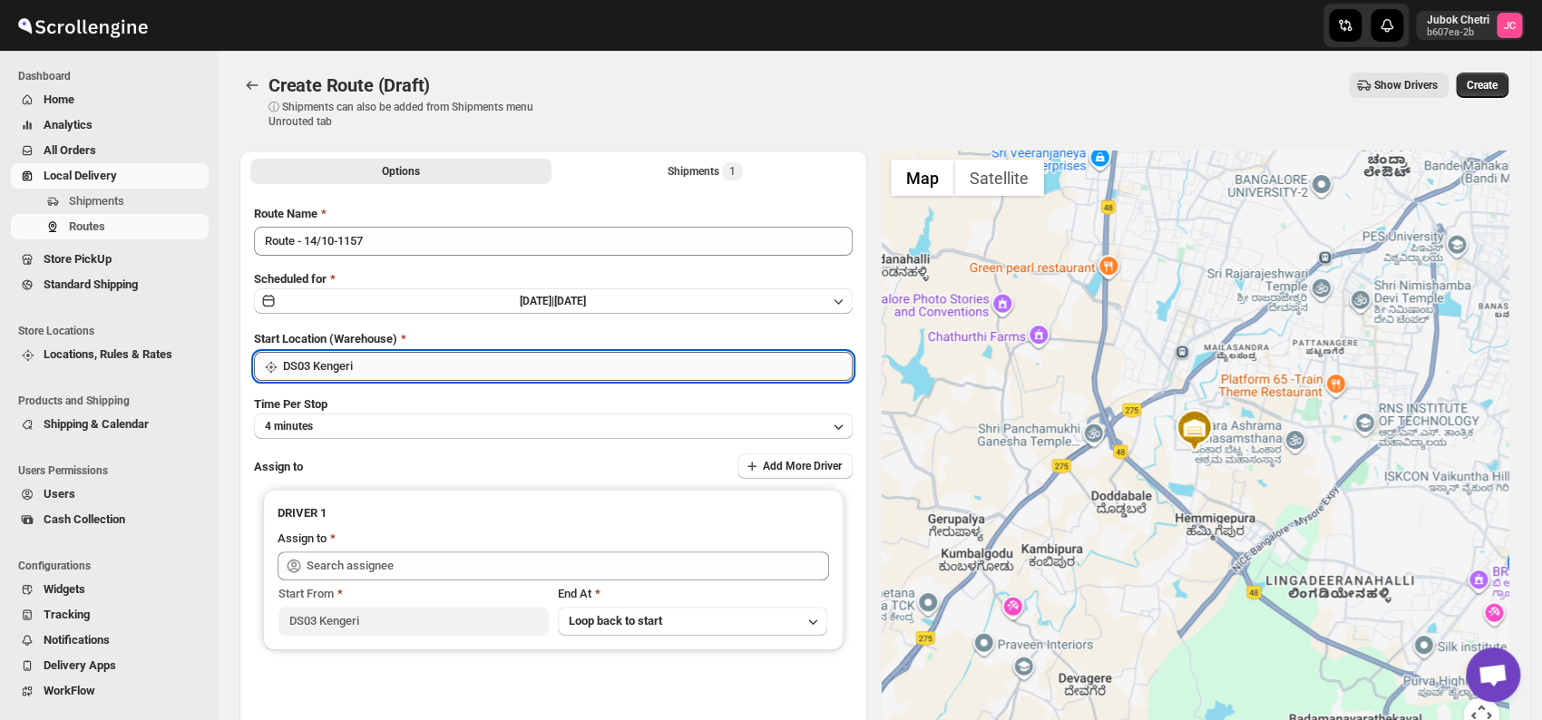
click at [428, 365] on input "DS03 Kengeri" at bounding box center [568, 366] width 570 height 29
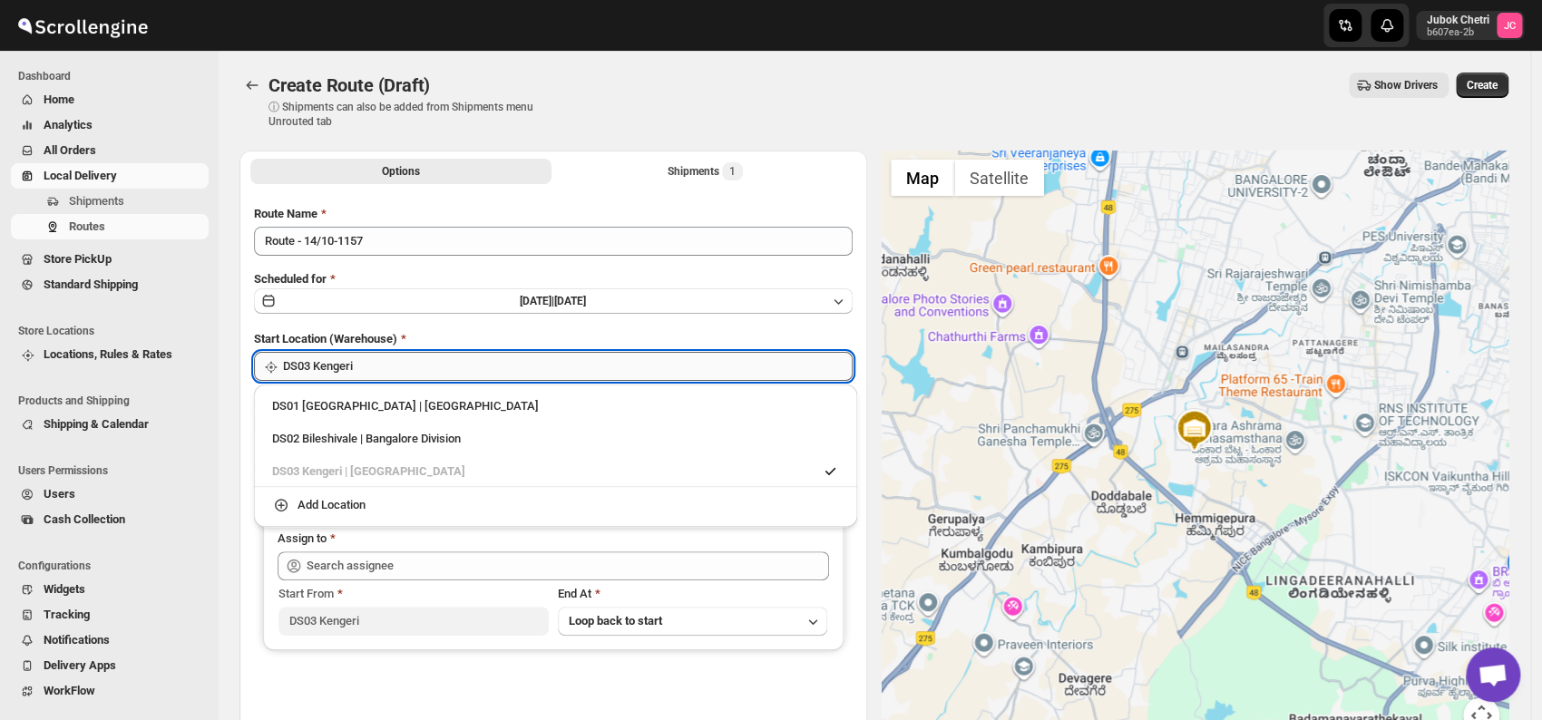
click at [428, 365] on input "DS03 Kengeri" at bounding box center [568, 366] width 570 height 29
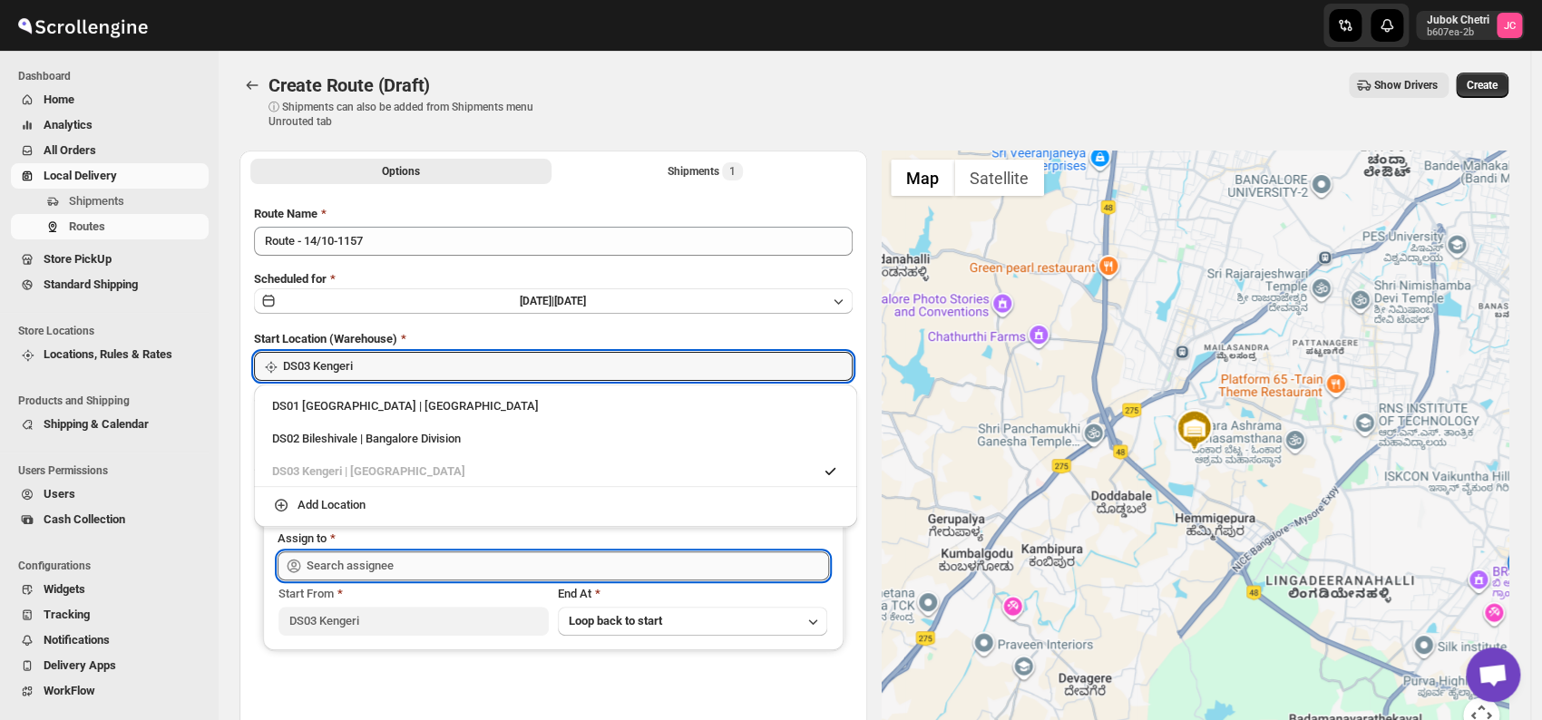
click at [423, 572] on input "text" at bounding box center [568, 566] width 523 height 29
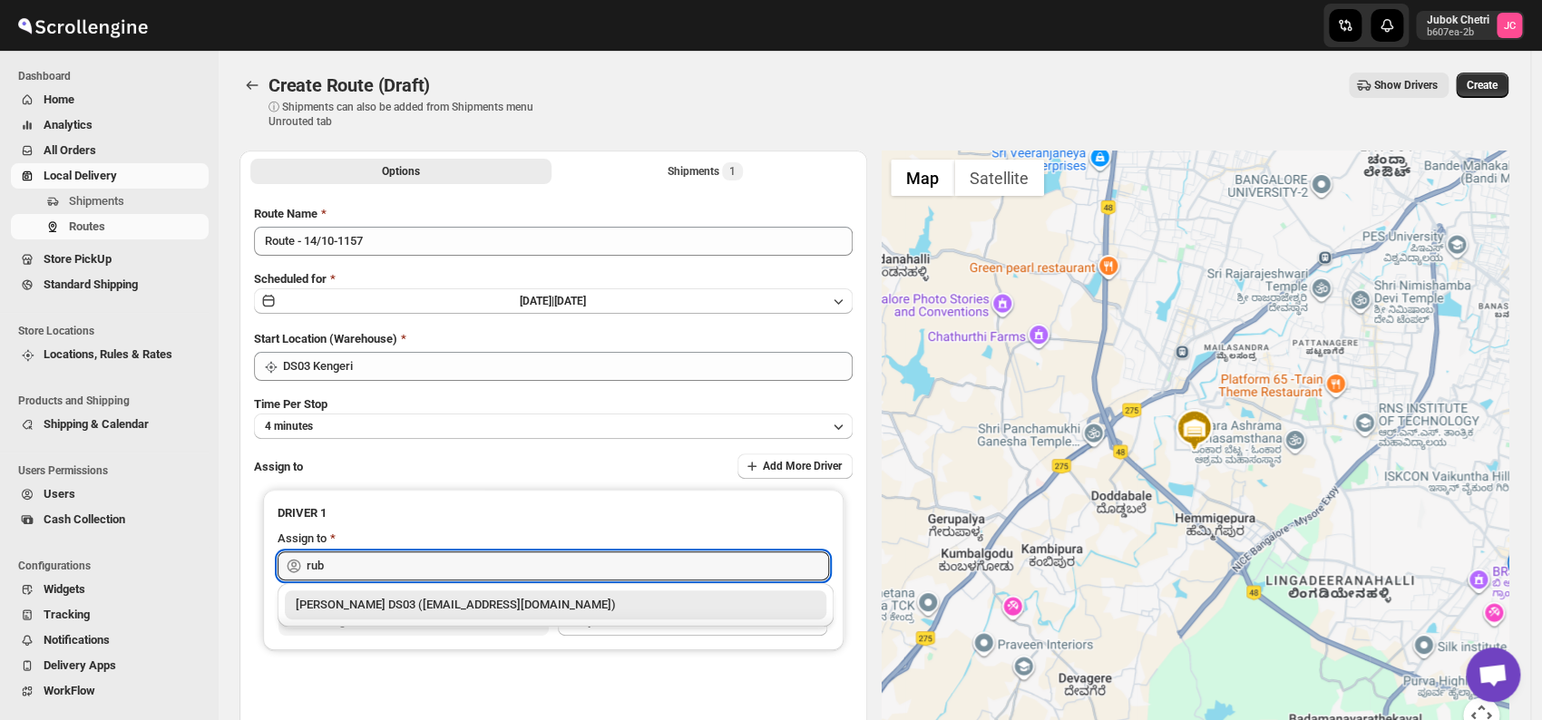
click at [417, 609] on div "[PERSON_NAME] DS03 ([EMAIL_ADDRESS][DOMAIN_NAME])" at bounding box center [556, 605] width 520 height 18
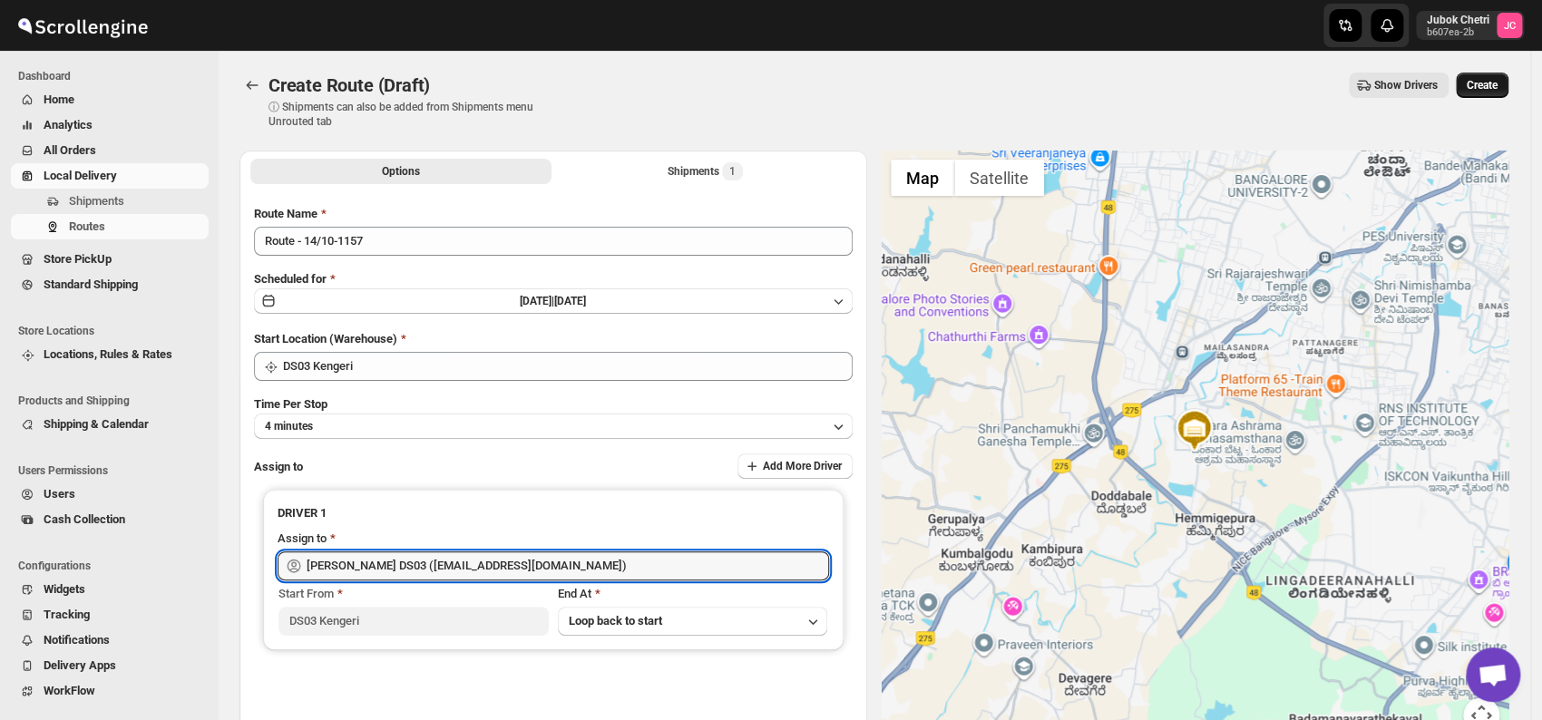
type input "[PERSON_NAME] DS03 ([EMAIL_ADDRESS][DOMAIN_NAME])"
click at [1489, 83] on span "Create" at bounding box center [1482, 85] width 31 height 15
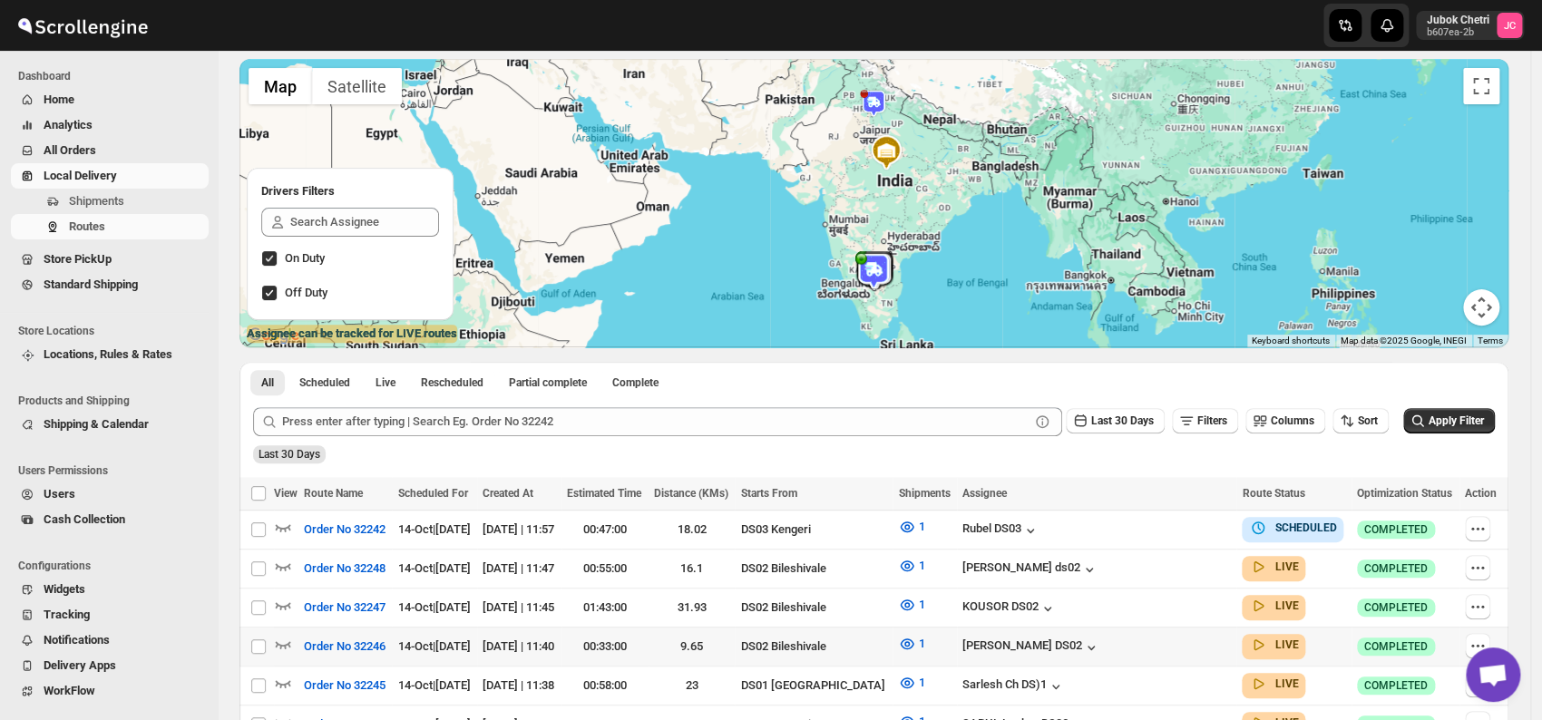
scroll to position [201, 0]
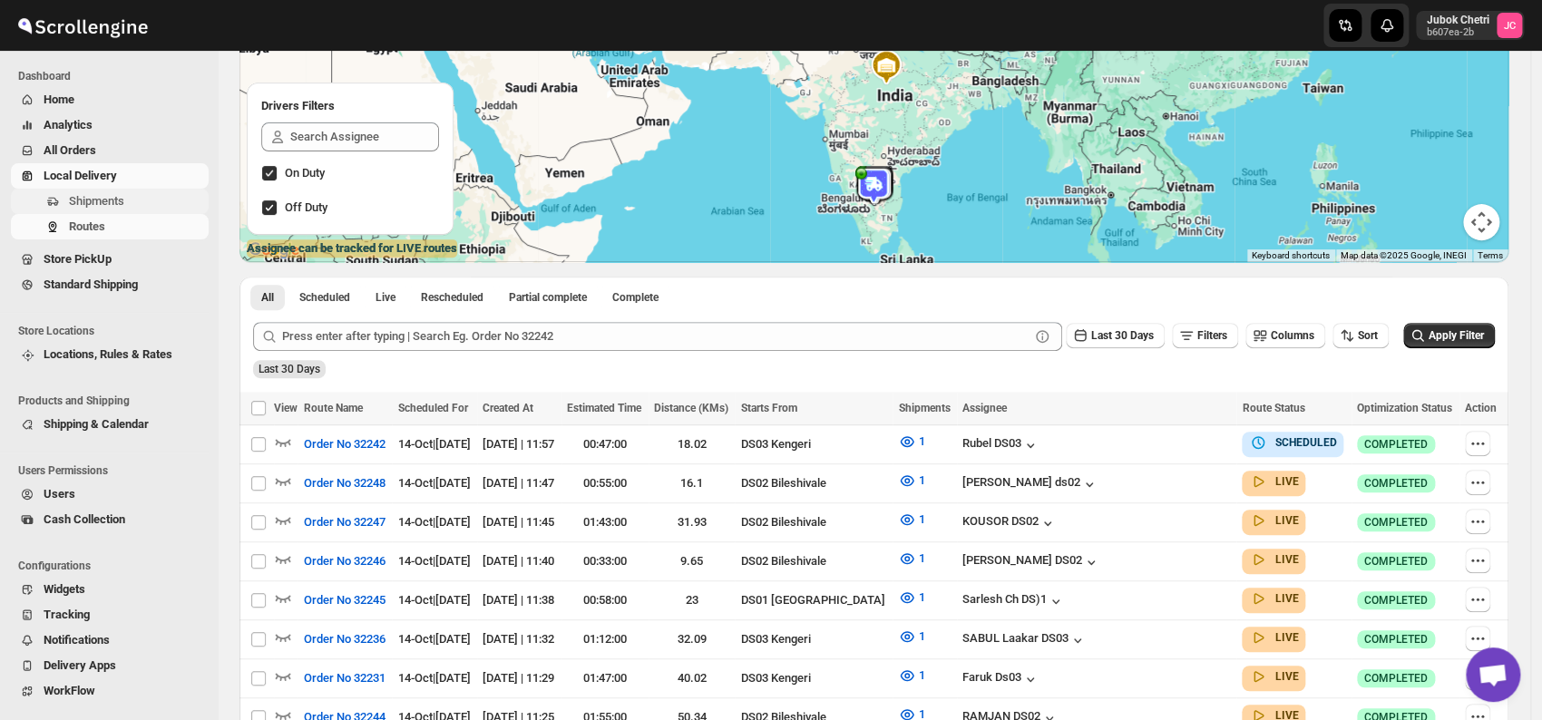
click at [142, 198] on span "Shipments" at bounding box center [137, 201] width 136 height 18
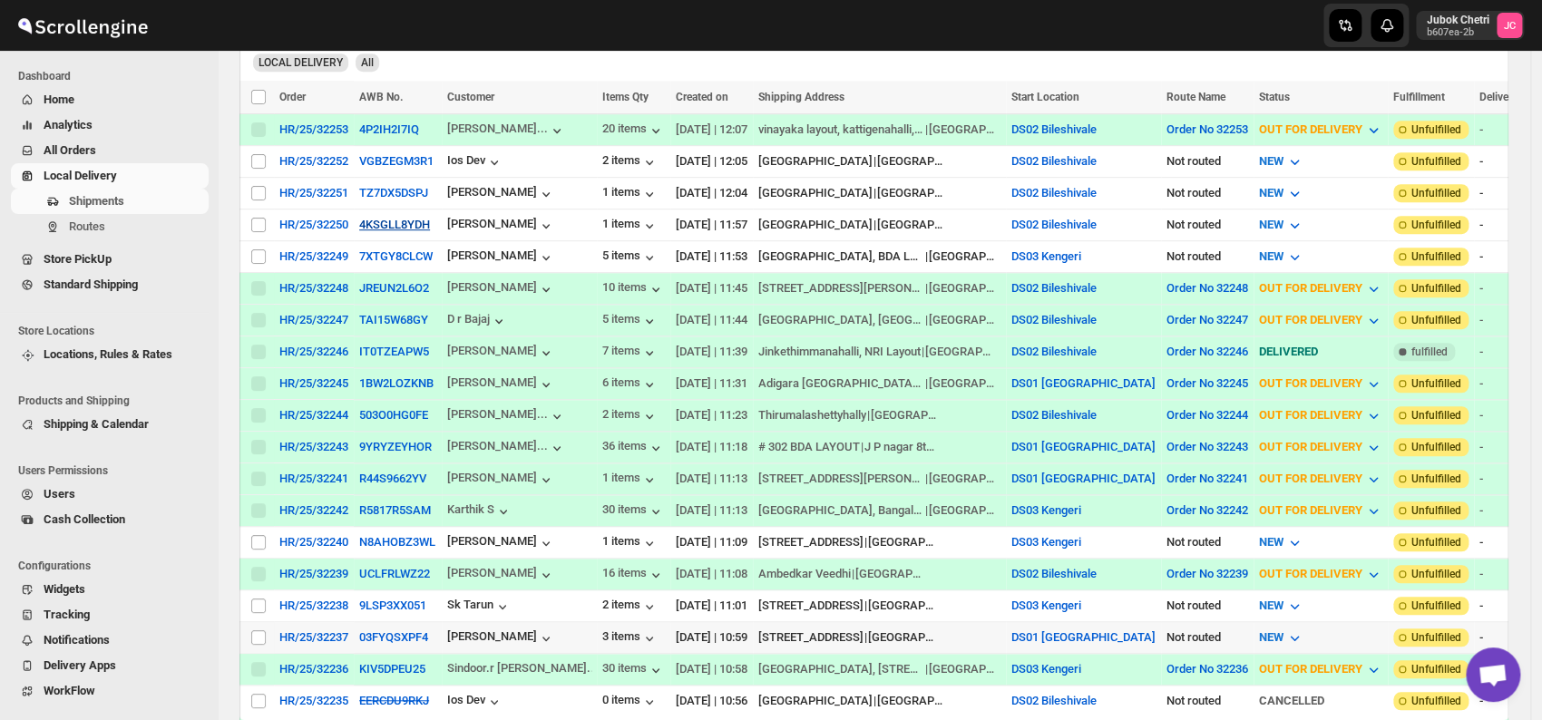
scroll to position [403, 0]
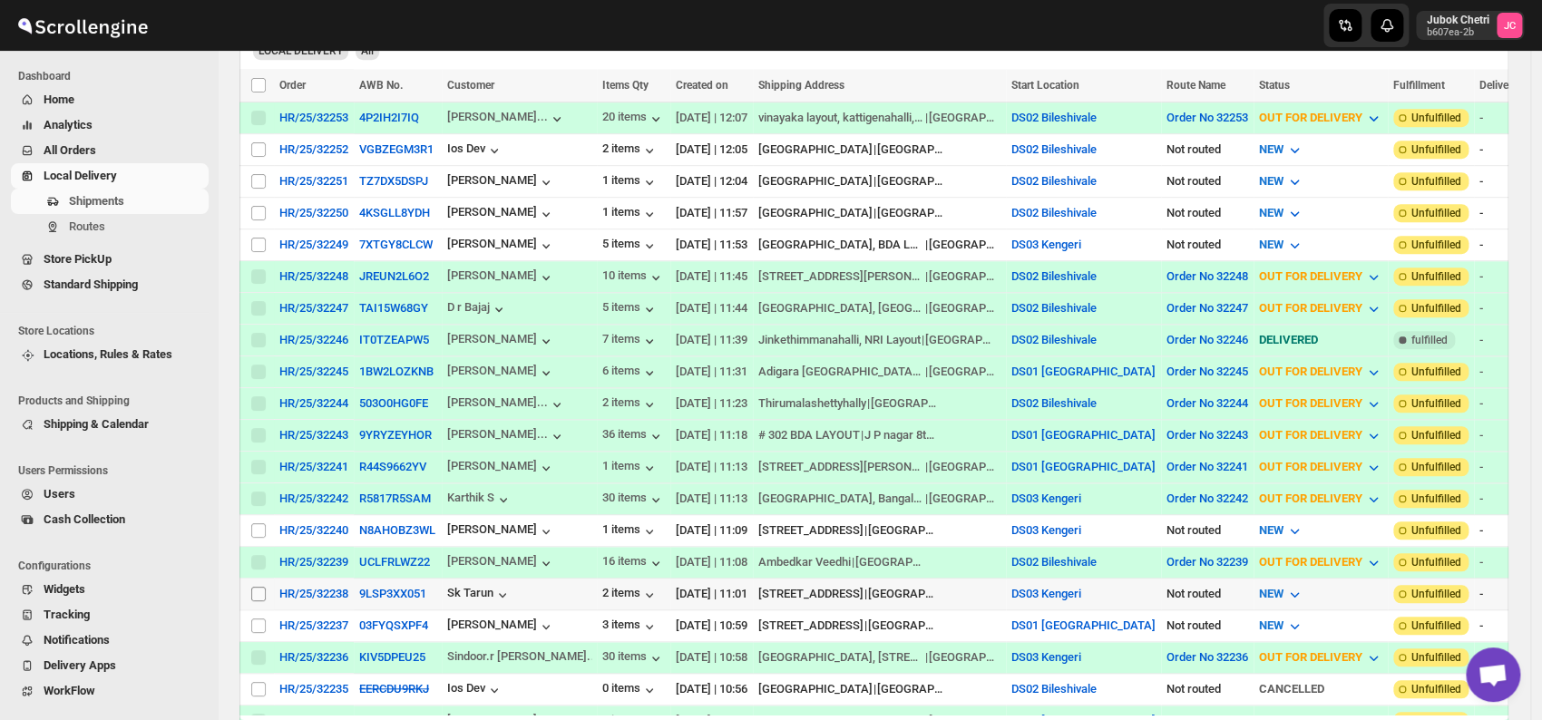
click at [259, 587] on input "Select shipment" at bounding box center [258, 594] width 15 height 15
checkbox input "true"
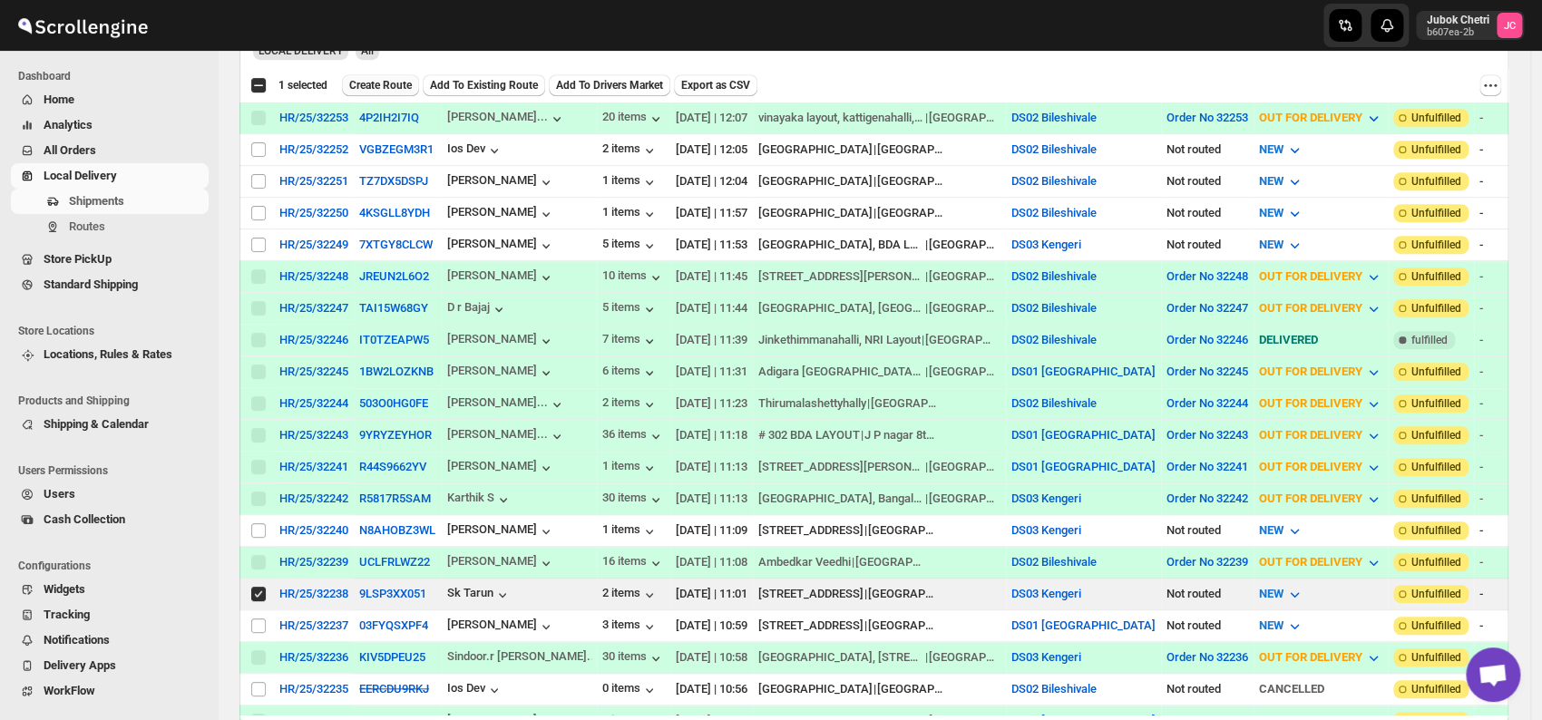
click at [375, 82] on span "Create Route" at bounding box center [380, 85] width 63 height 15
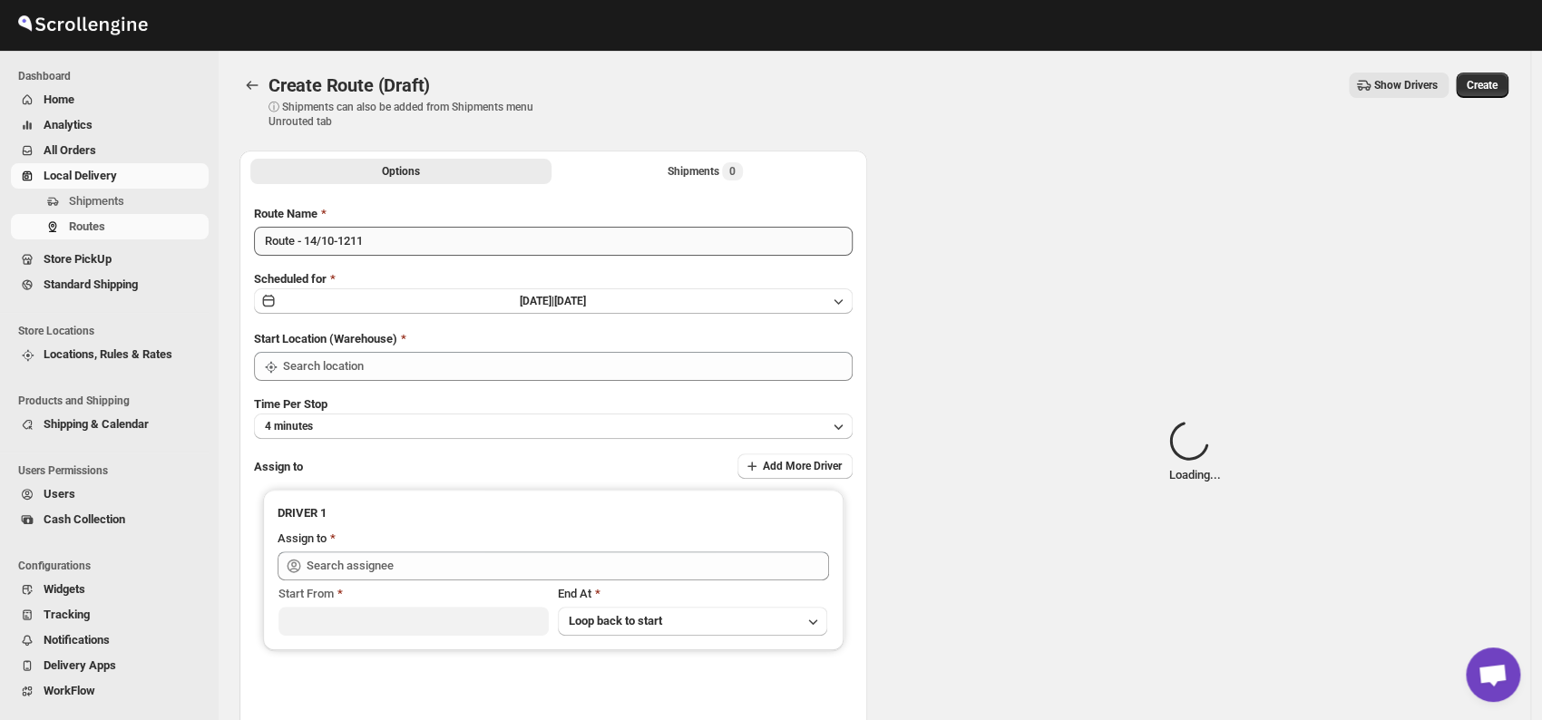
type input "DS03 Kengeri"
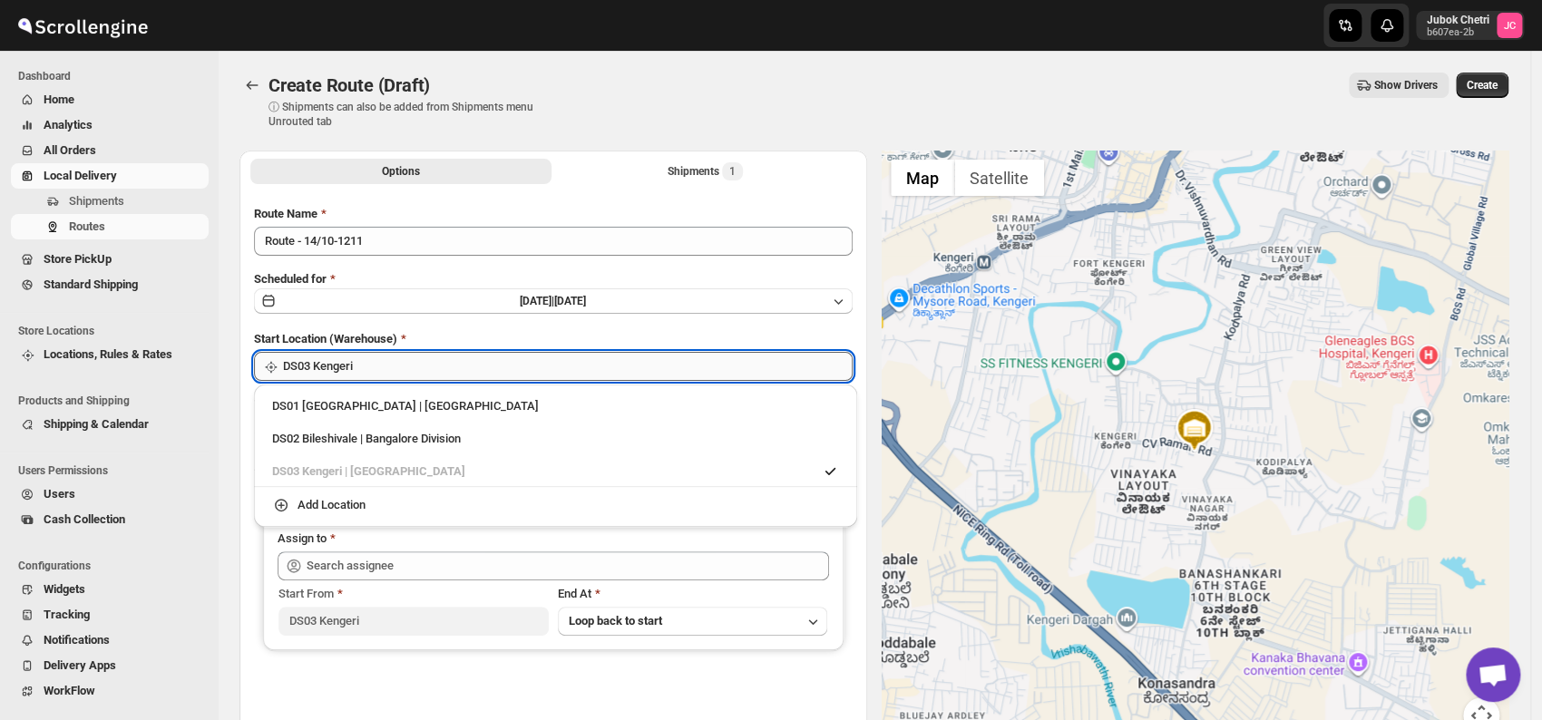
click at [392, 366] on input "DS03 Kengeri" at bounding box center [568, 366] width 570 height 29
click at [842, 569] on div "DRIVER 1 Assign to Start From DS03 Kengeri End At Loop back to start" at bounding box center [553, 570] width 581 height 161
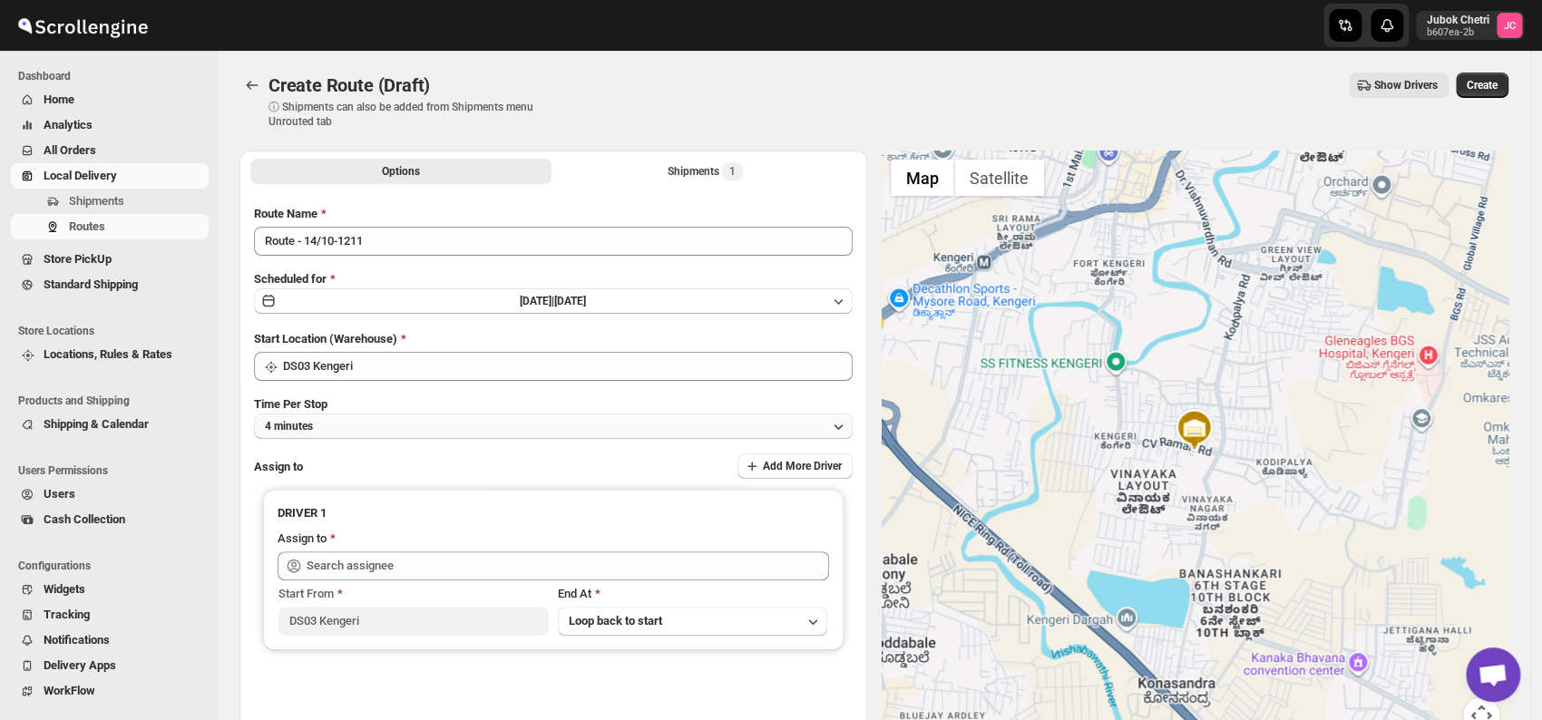
click at [331, 433] on button "4 minutes" at bounding box center [553, 426] width 599 height 25
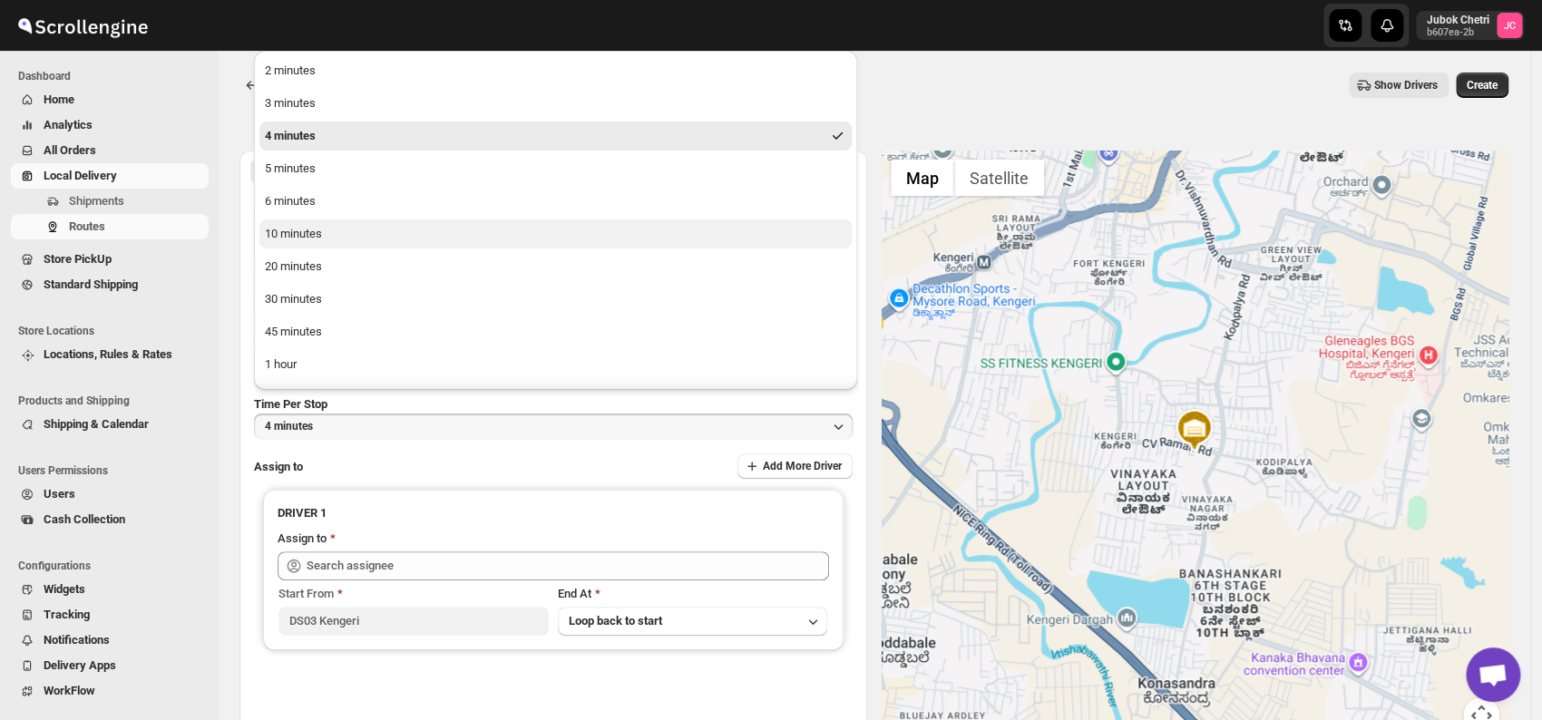
click at [302, 236] on div "10 minutes" at bounding box center [293, 234] width 57 height 18
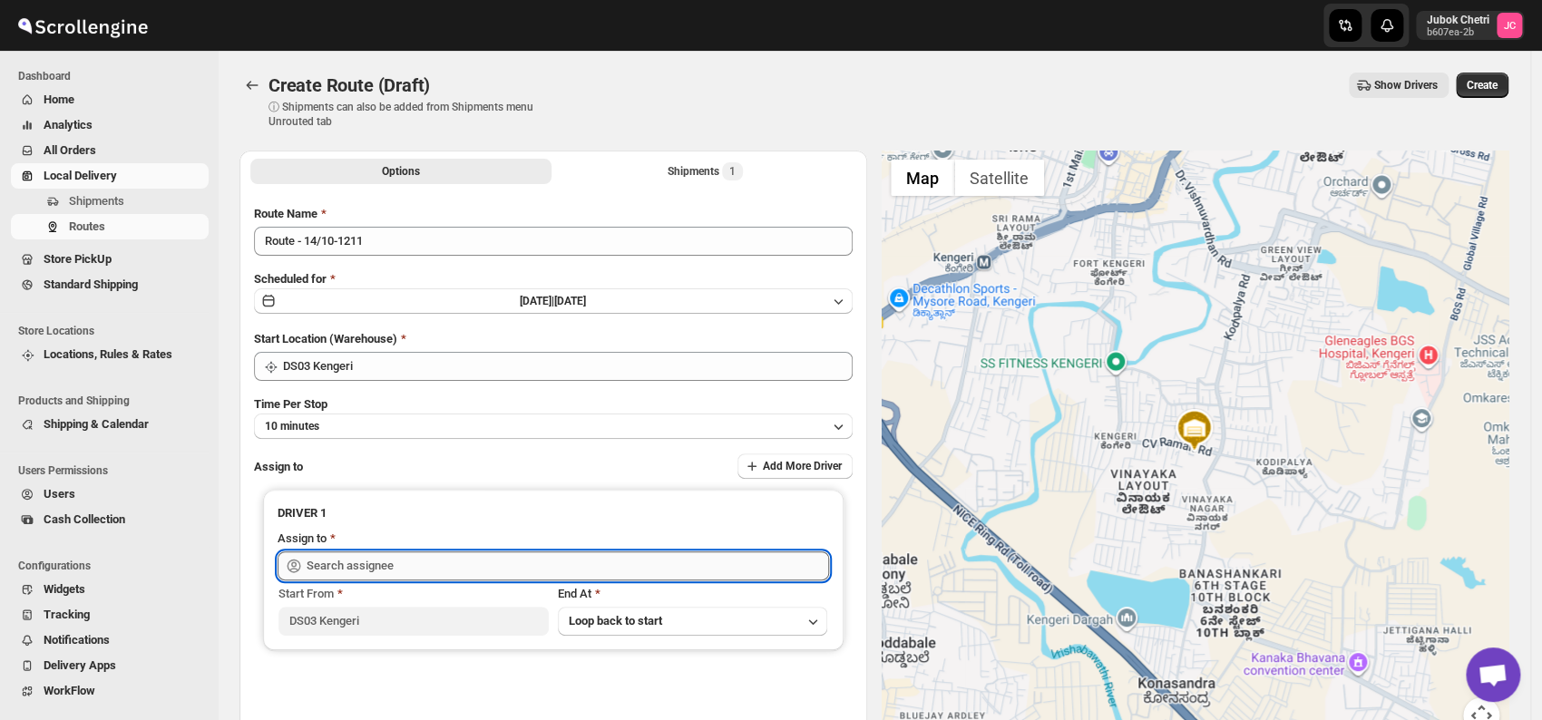
click at [389, 569] on input "text" at bounding box center [568, 566] width 523 height 29
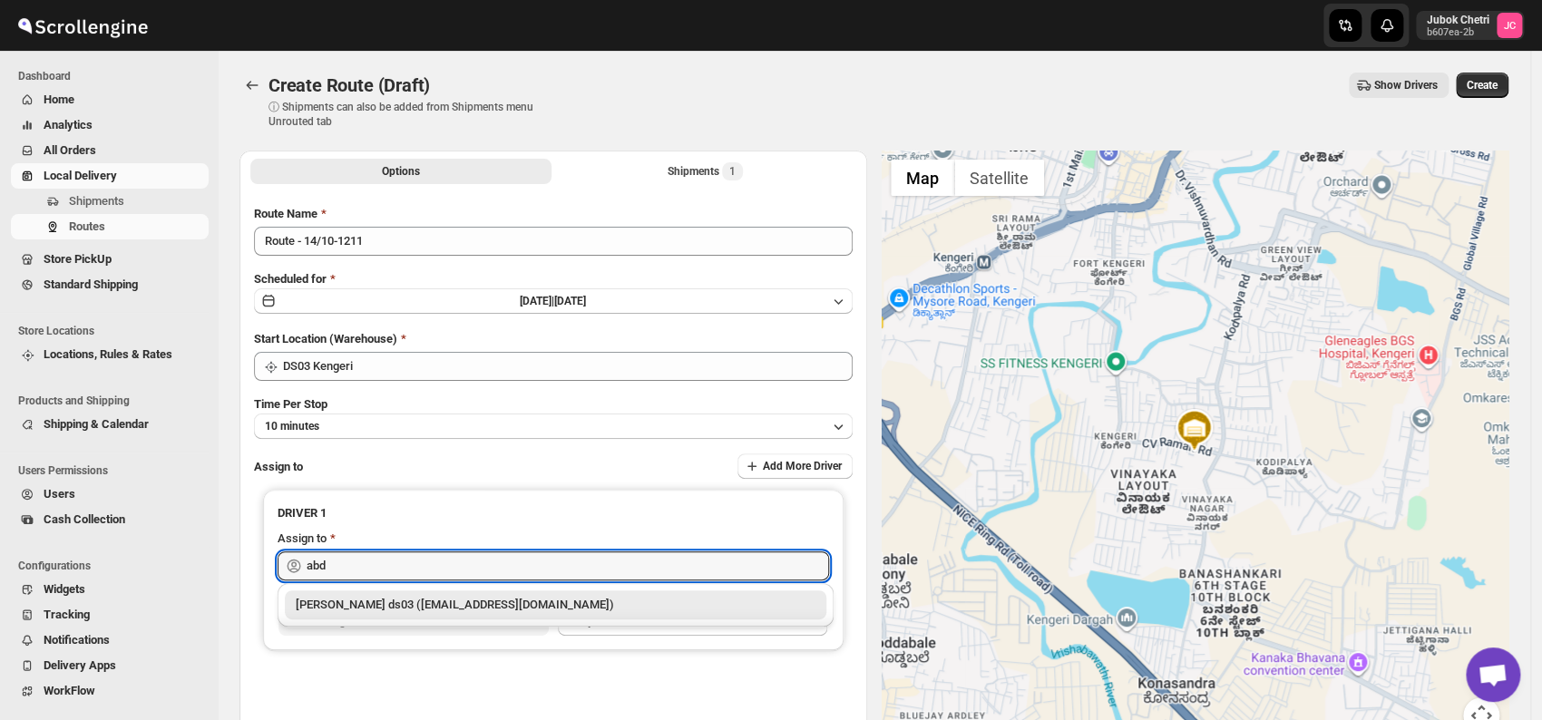
click at [445, 605] on div "[PERSON_NAME] ds03 ([EMAIL_ADDRESS][DOMAIN_NAME])" at bounding box center [556, 605] width 520 height 18
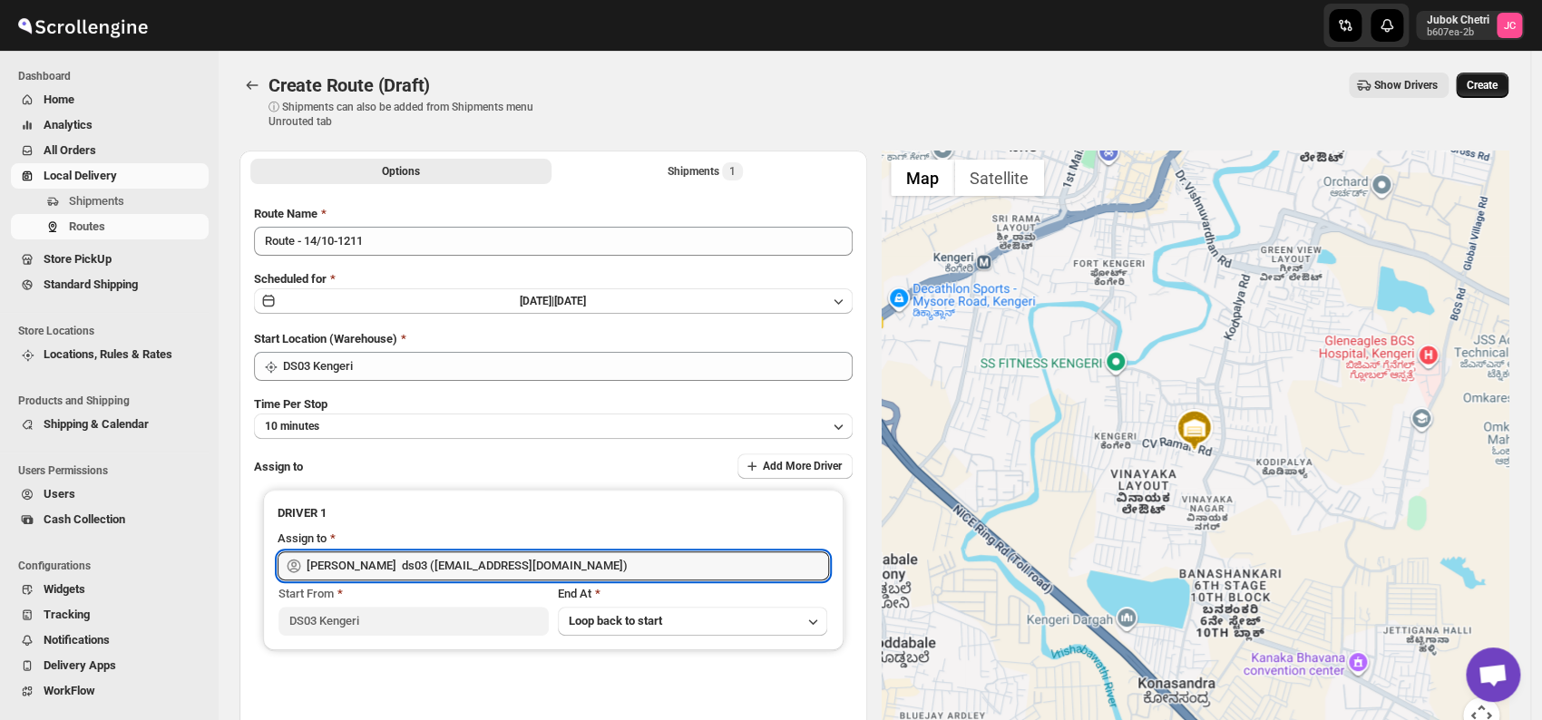
type input "[PERSON_NAME] ds03 ([EMAIL_ADDRESS][DOMAIN_NAME])"
click at [1497, 73] on button "Create" at bounding box center [1482, 85] width 53 height 25
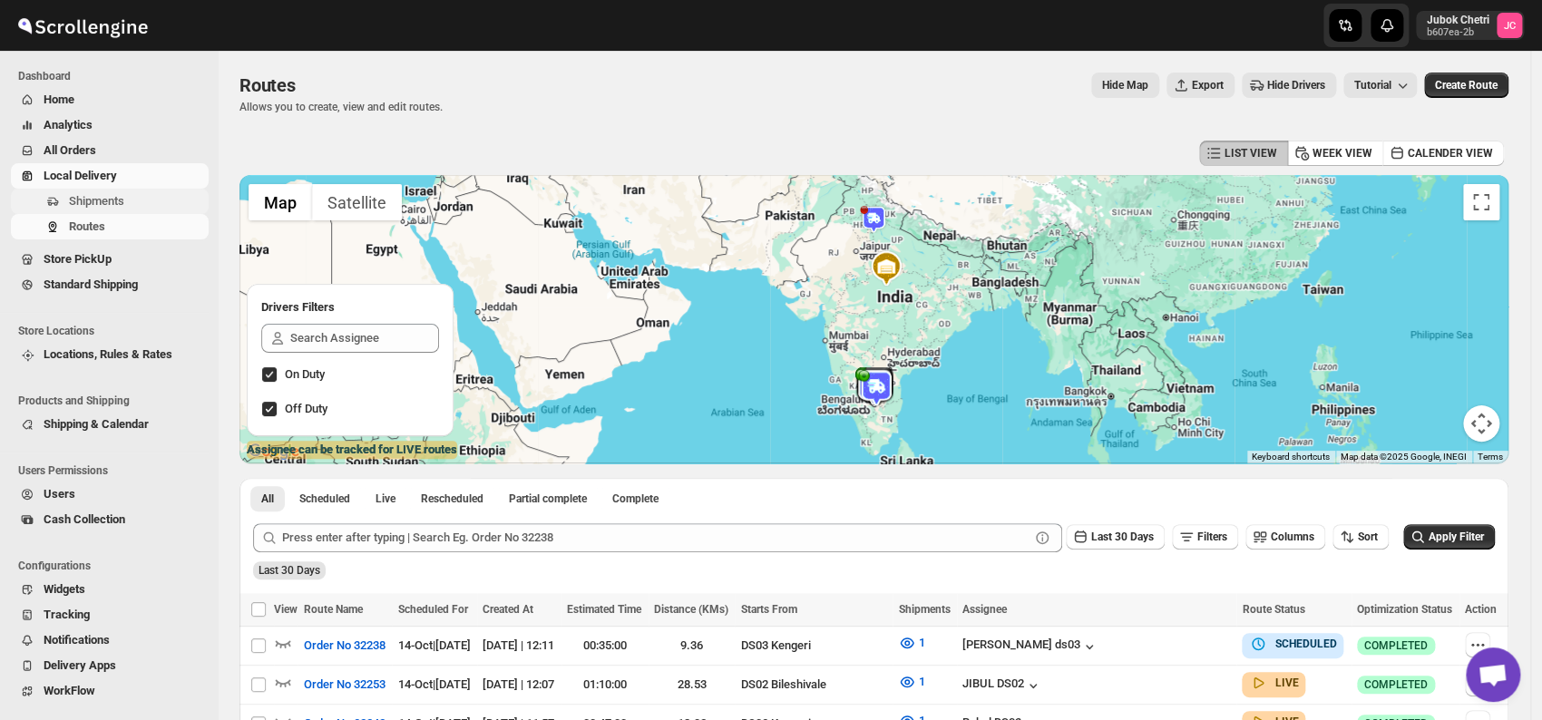
click at [103, 198] on span "Shipments" at bounding box center [96, 201] width 55 height 14
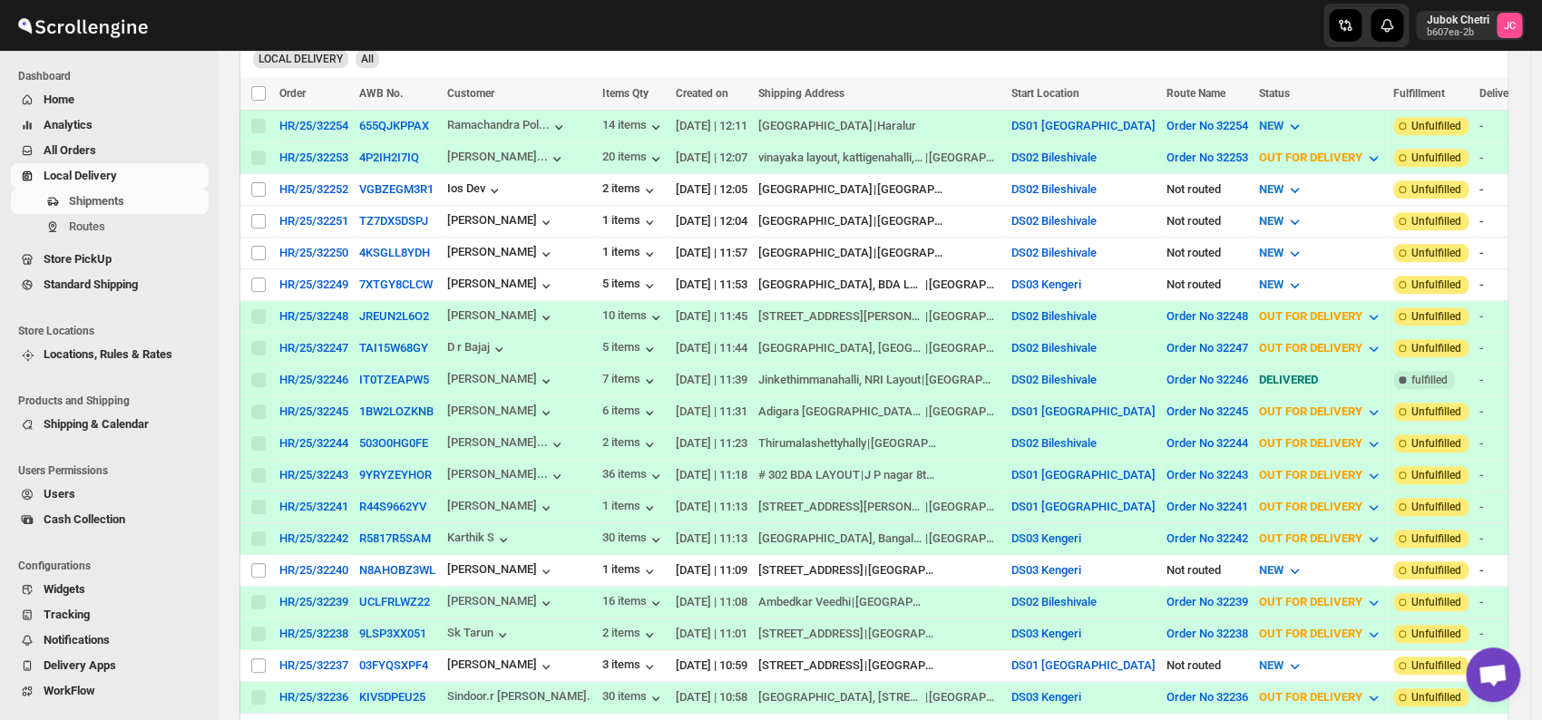
scroll to position [403, 0]
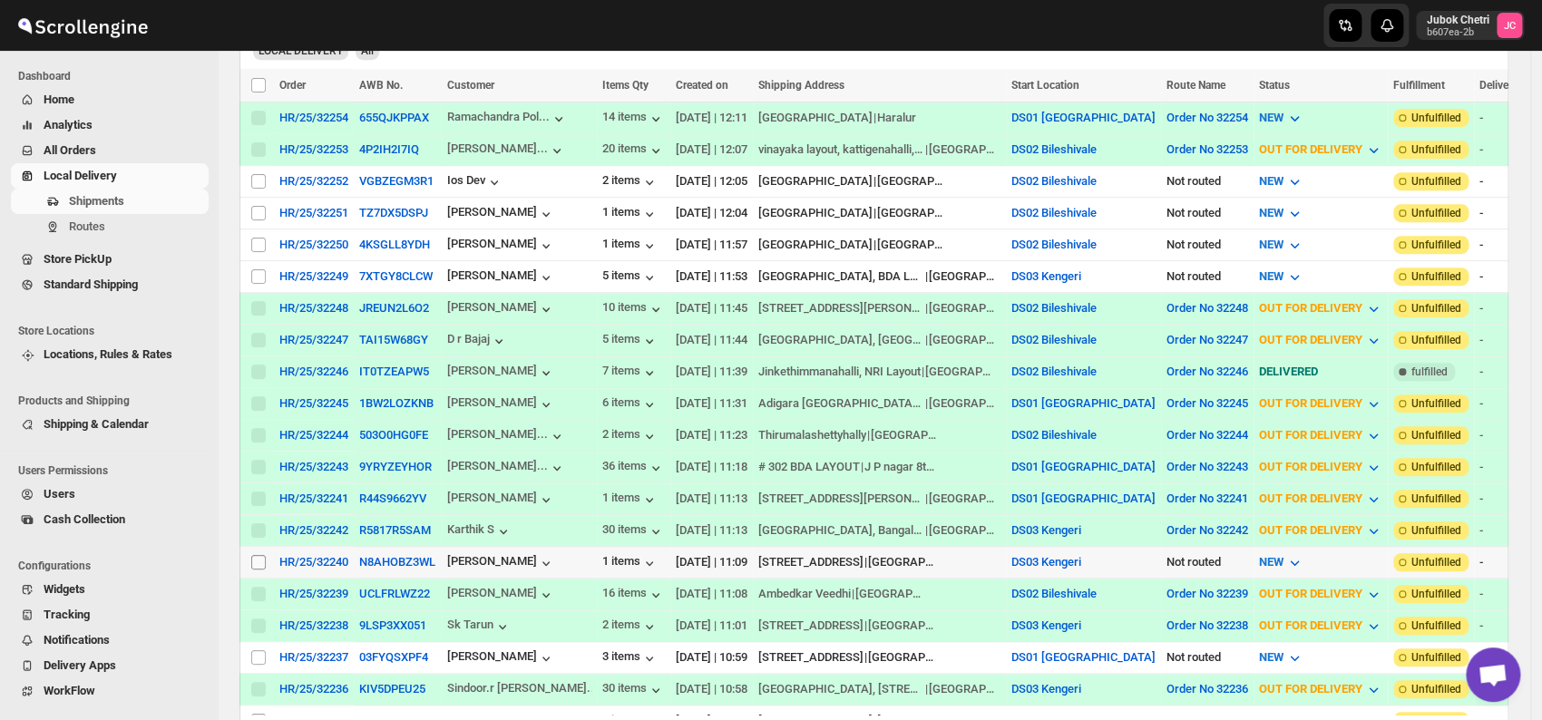
click at [257, 555] on input "Select shipment" at bounding box center [258, 562] width 15 height 15
checkbox input "true"
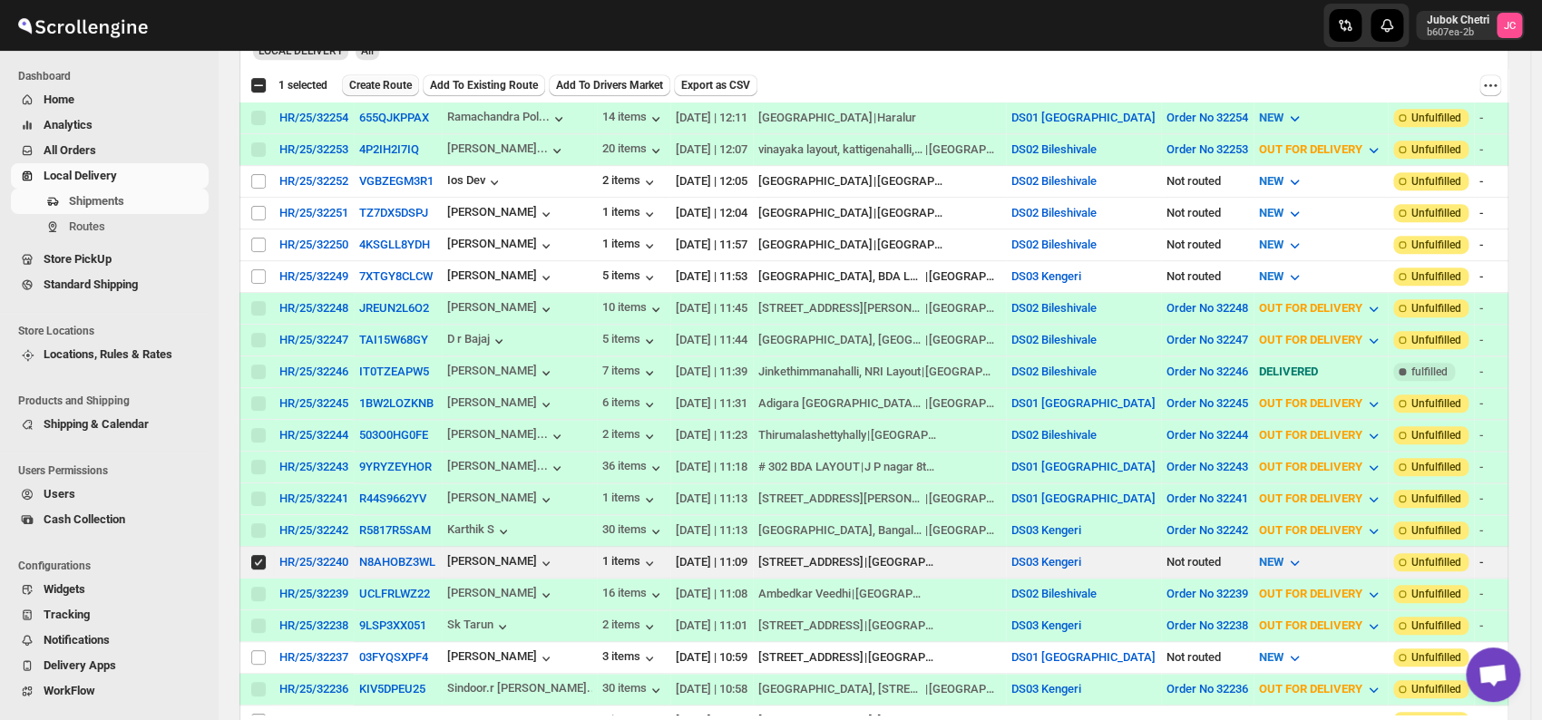
click at [372, 82] on span "Create Route" at bounding box center [380, 85] width 63 height 15
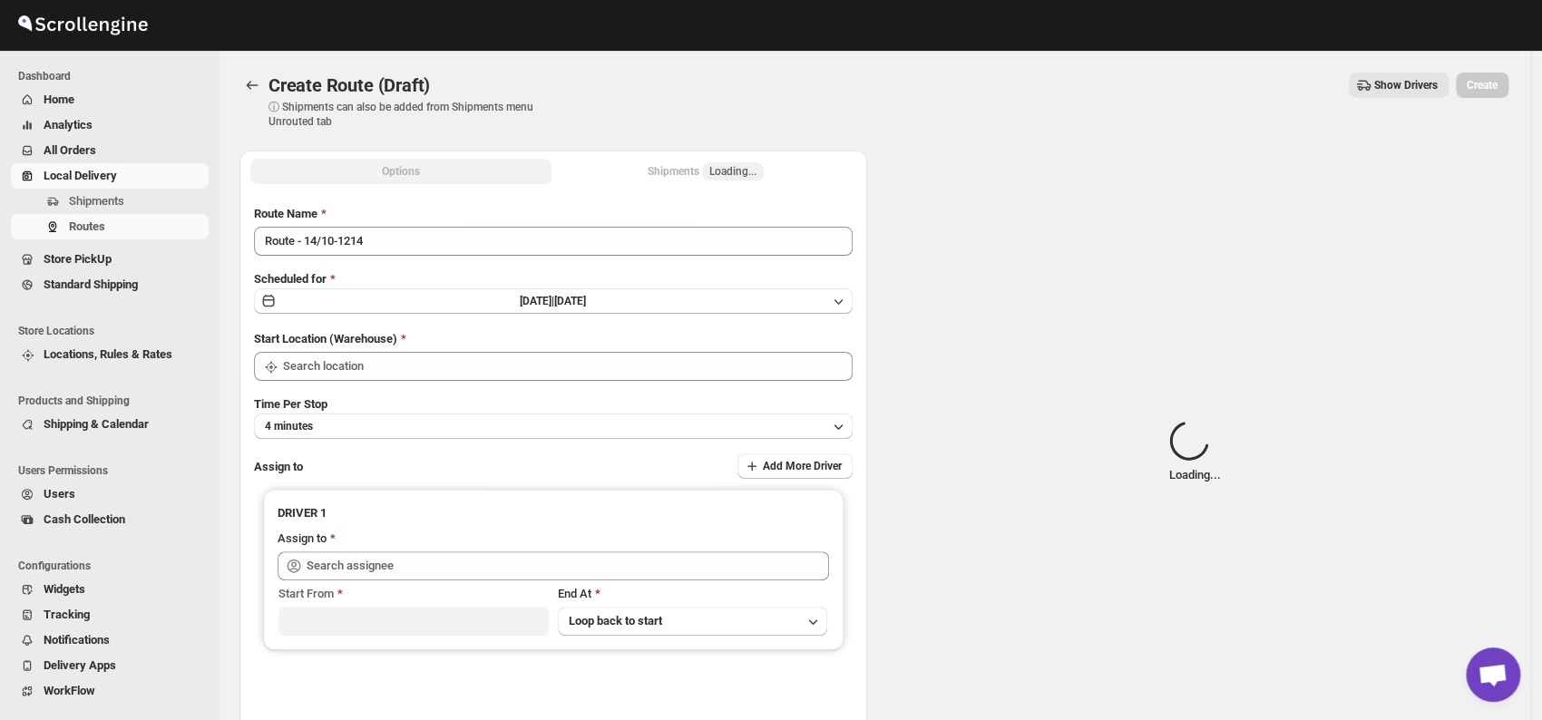
type input "DS03 Kengeri"
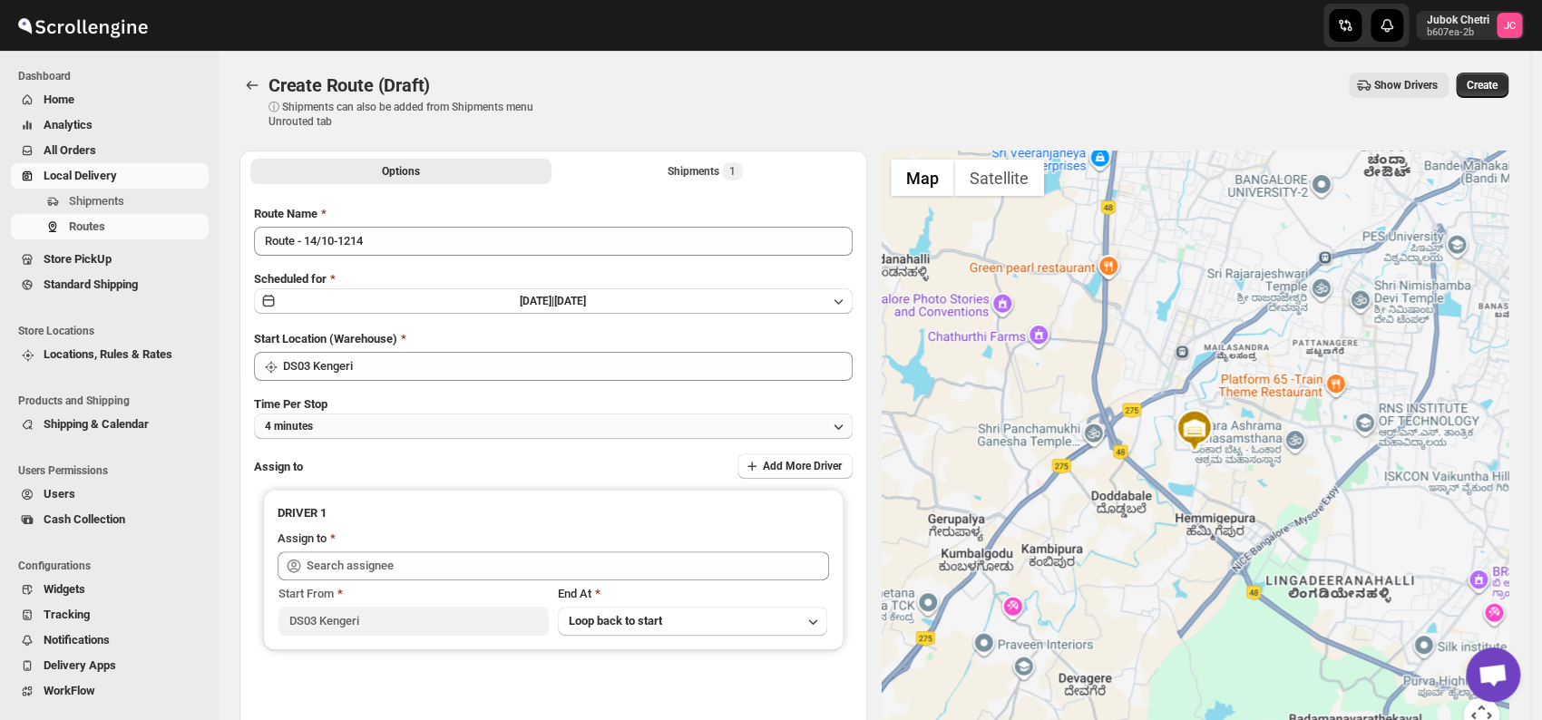
click at [397, 416] on button "4 minutes" at bounding box center [553, 426] width 599 height 25
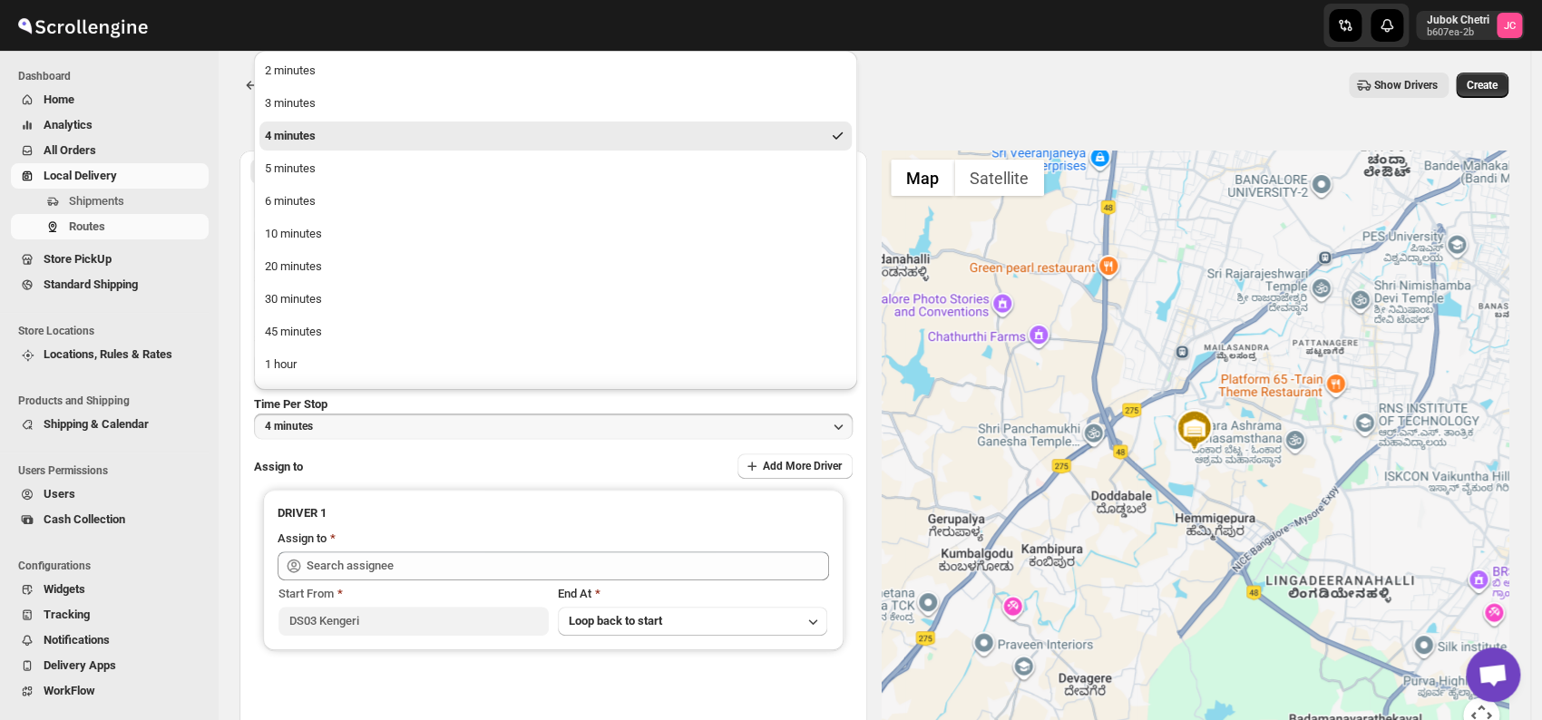
click at [298, 132] on div "4 minutes" at bounding box center [290, 136] width 51 height 18
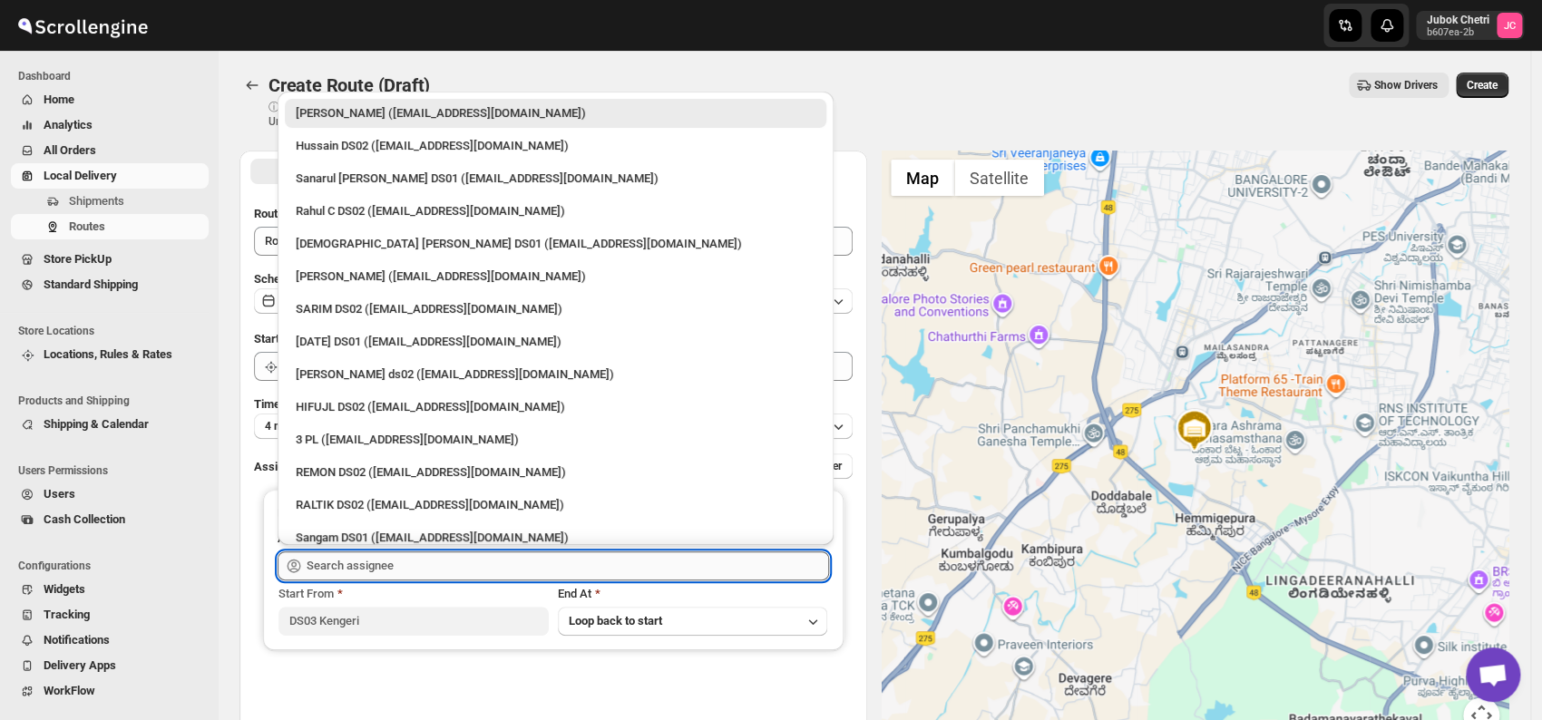
click at [395, 554] on input "text" at bounding box center [568, 566] width 523 height 29
click at [435, 445] on div "3 PL ([EMAIL_ADDRESS][DOMAIN_NAME])" at bounding box center [556, 440] width 520 height 18
type input "3 PL ([EMAIL_ADDRESS][DOMAIN_NAME])"
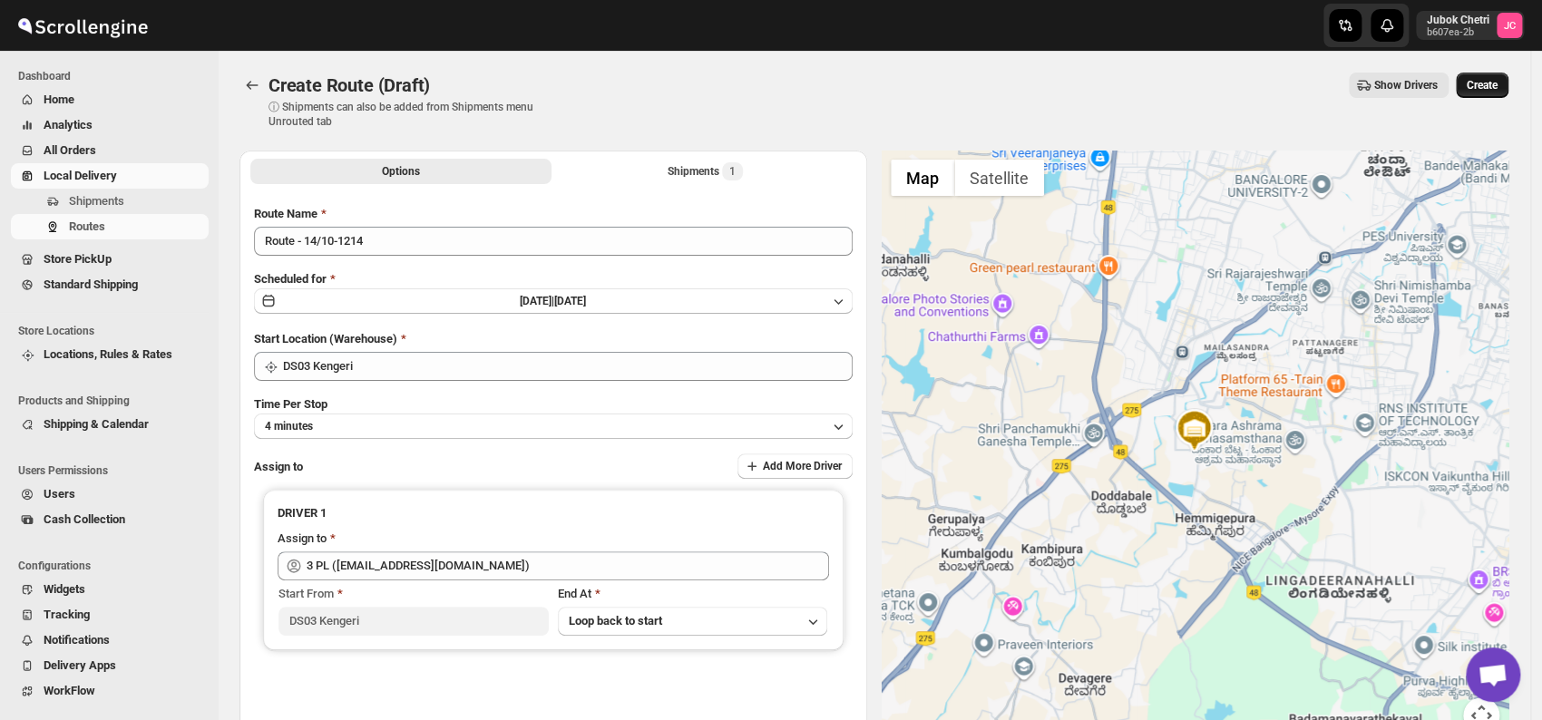
click at [1490, 85] on span "Create" at bounding box center [1482, 85] width 31 height 15
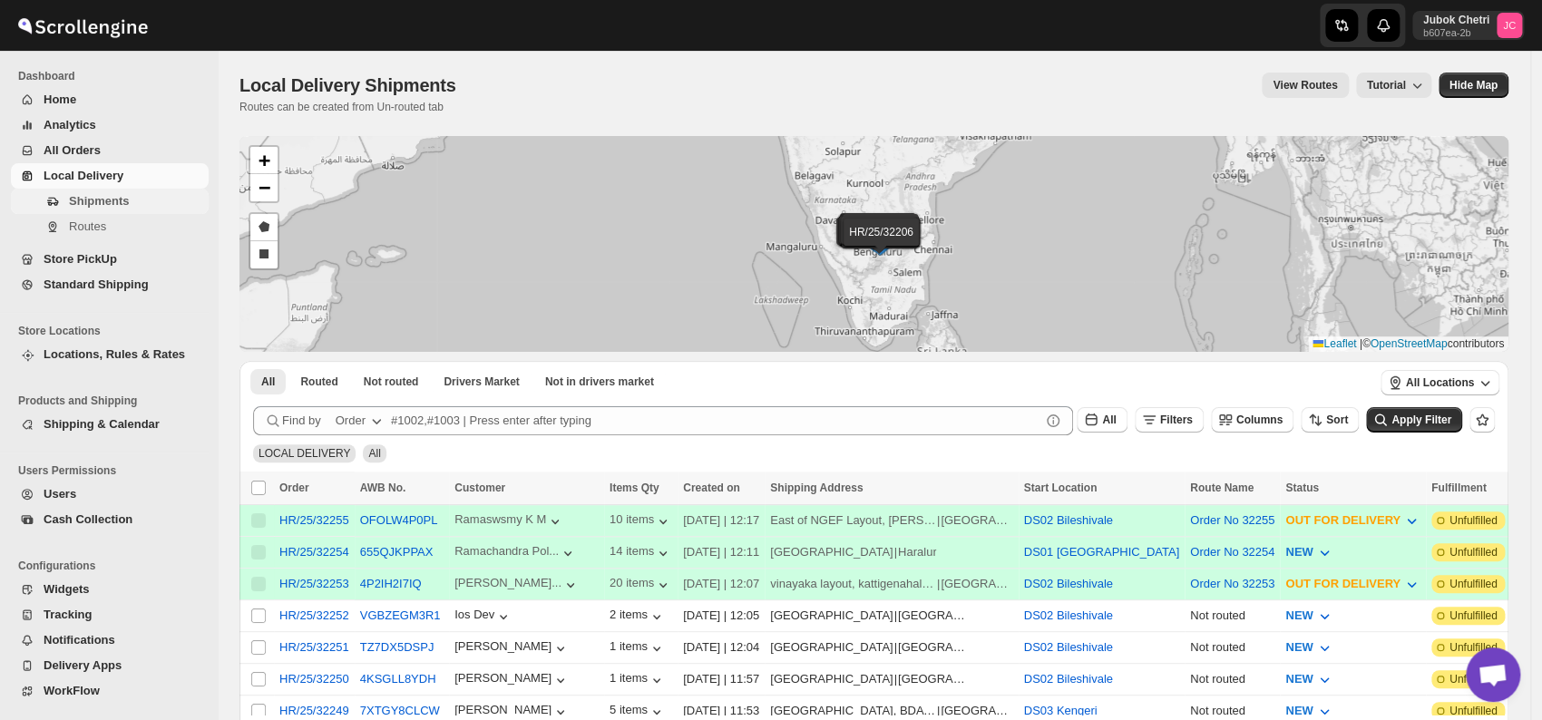
click at [144, 204] on span "Shipments" at bounding box center [137, 201] width 136 height 18
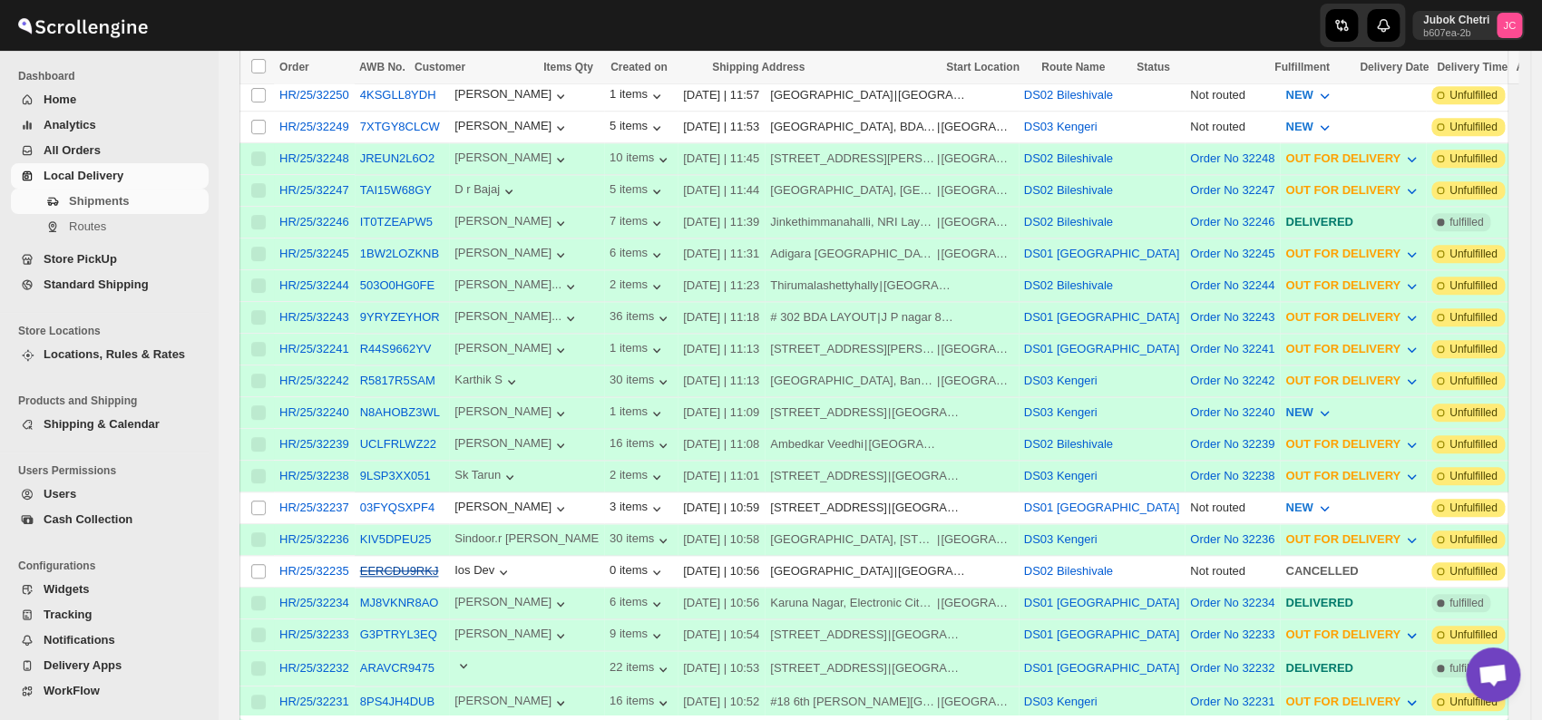
scroll to position [604, 0]
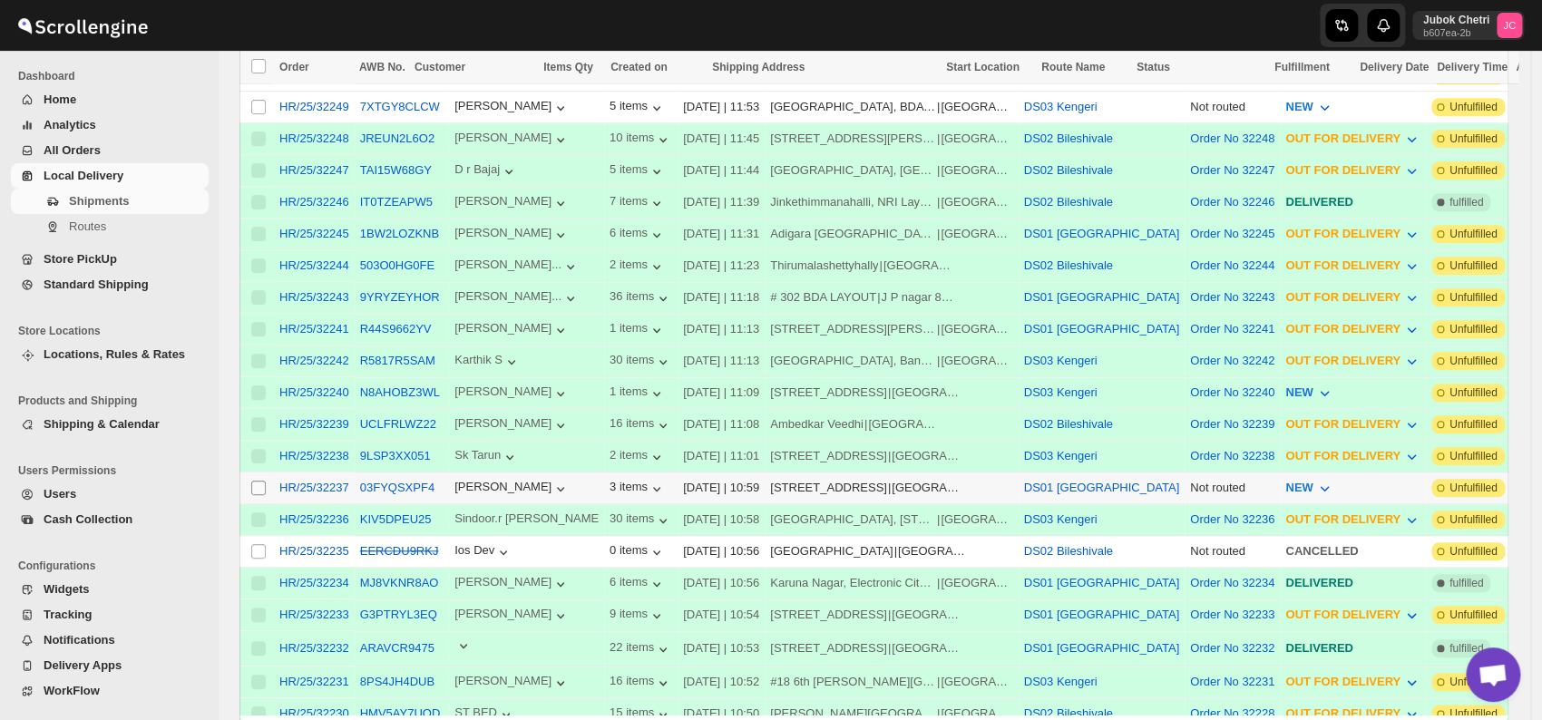
click at [261, 481] on input "Select shipment" at bounding box center [258, 488] width 15 height 15
checkbox input "true"
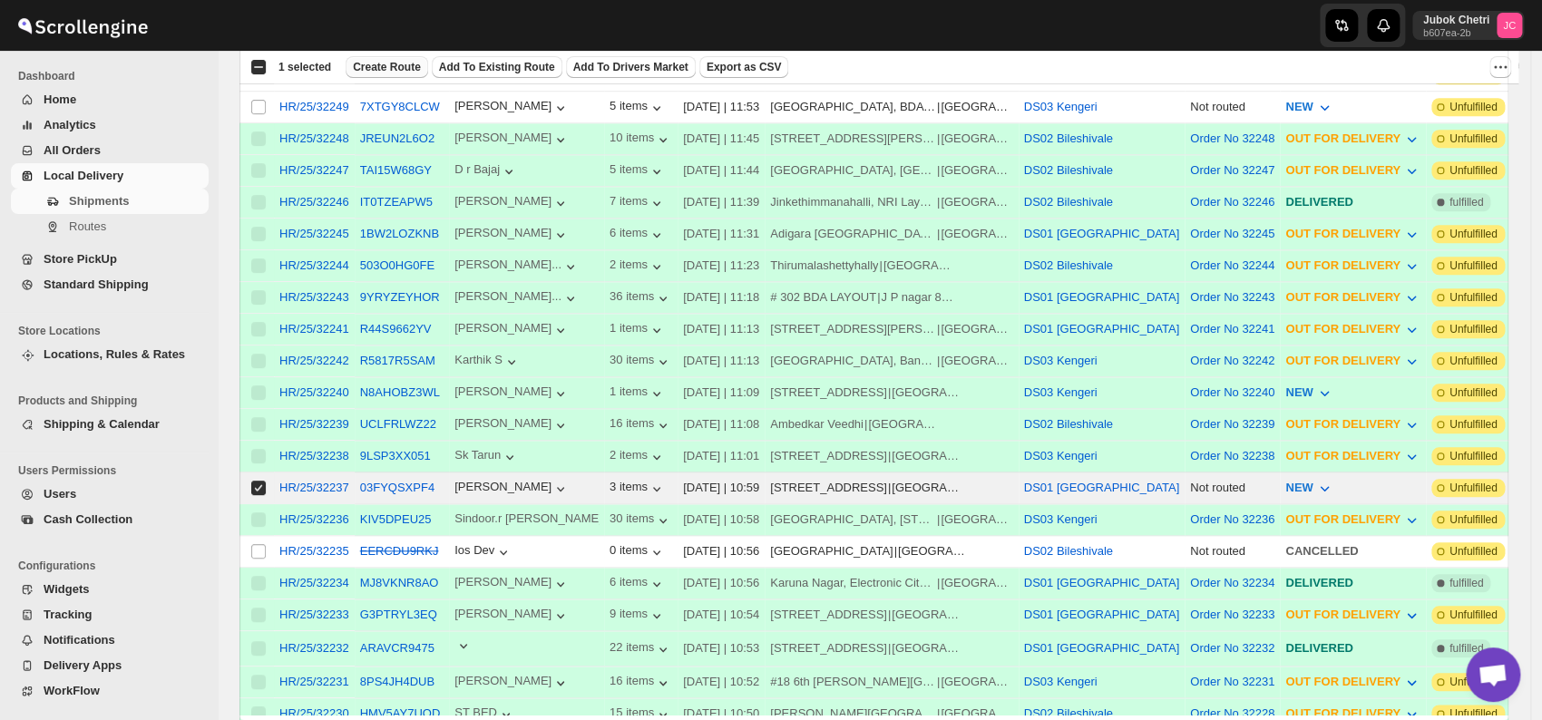
click at [392, 66] on span "Create Route" at bounding box center [387, 67] width 68 height 15
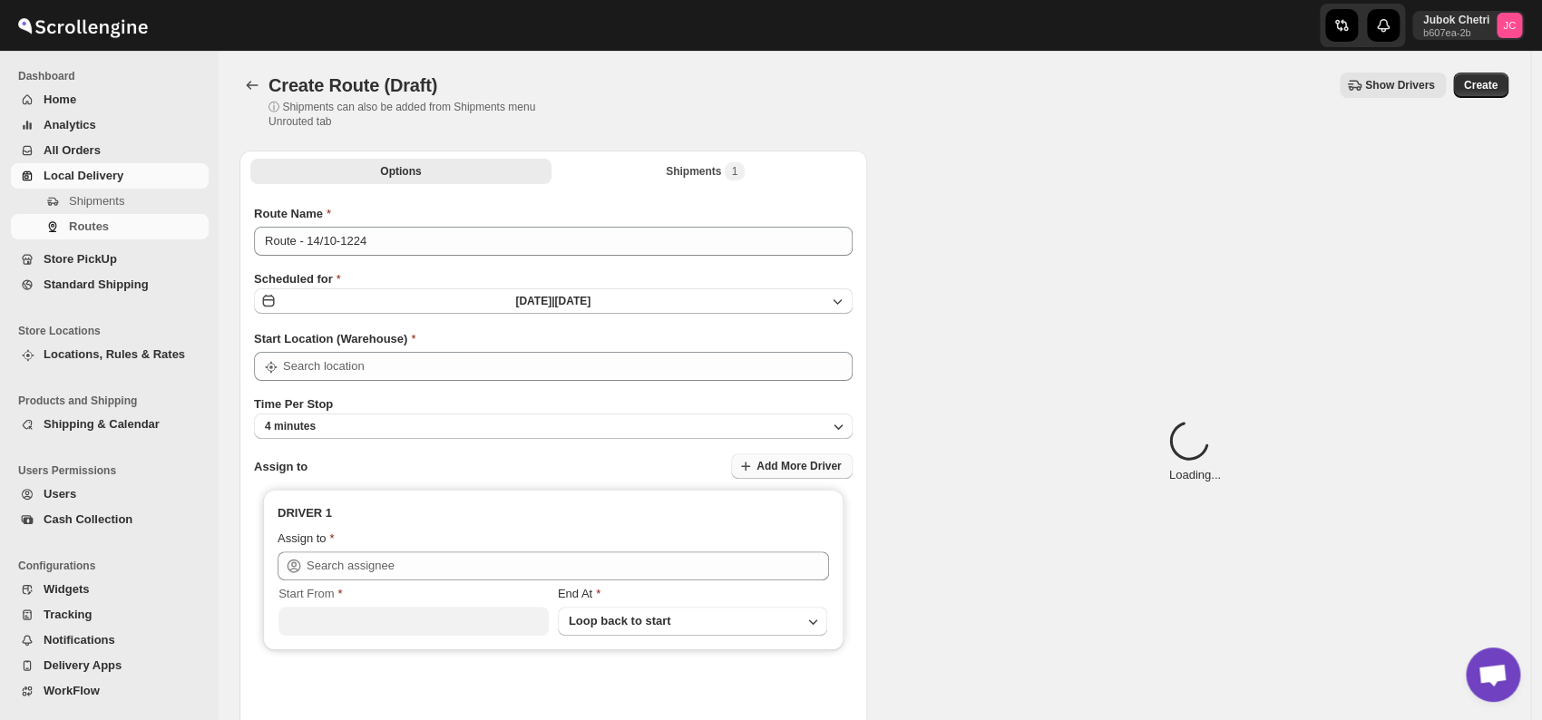
type input "DS01 [GEOGRAPHIC_DATA]"
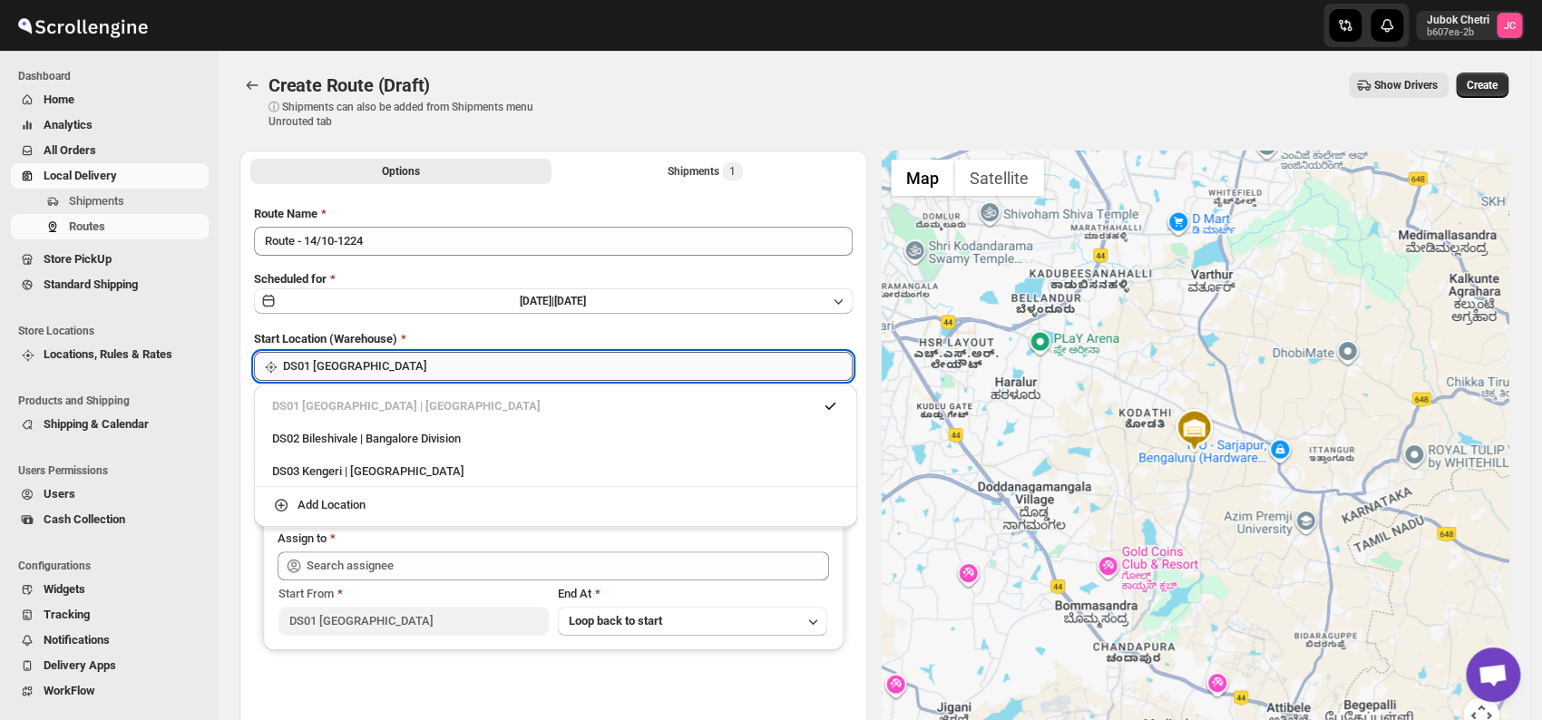
click at [526, 371] on input "DS01 [GEOGRAPHIC_DATA]" at bounding box center [568, 366] width 570 height 29
click at [479, 464] on div "DS03 Kengeri | Bengaluru" at bounding box center [555, 472] width 567 height 18
type input "DS03 Kengeri"
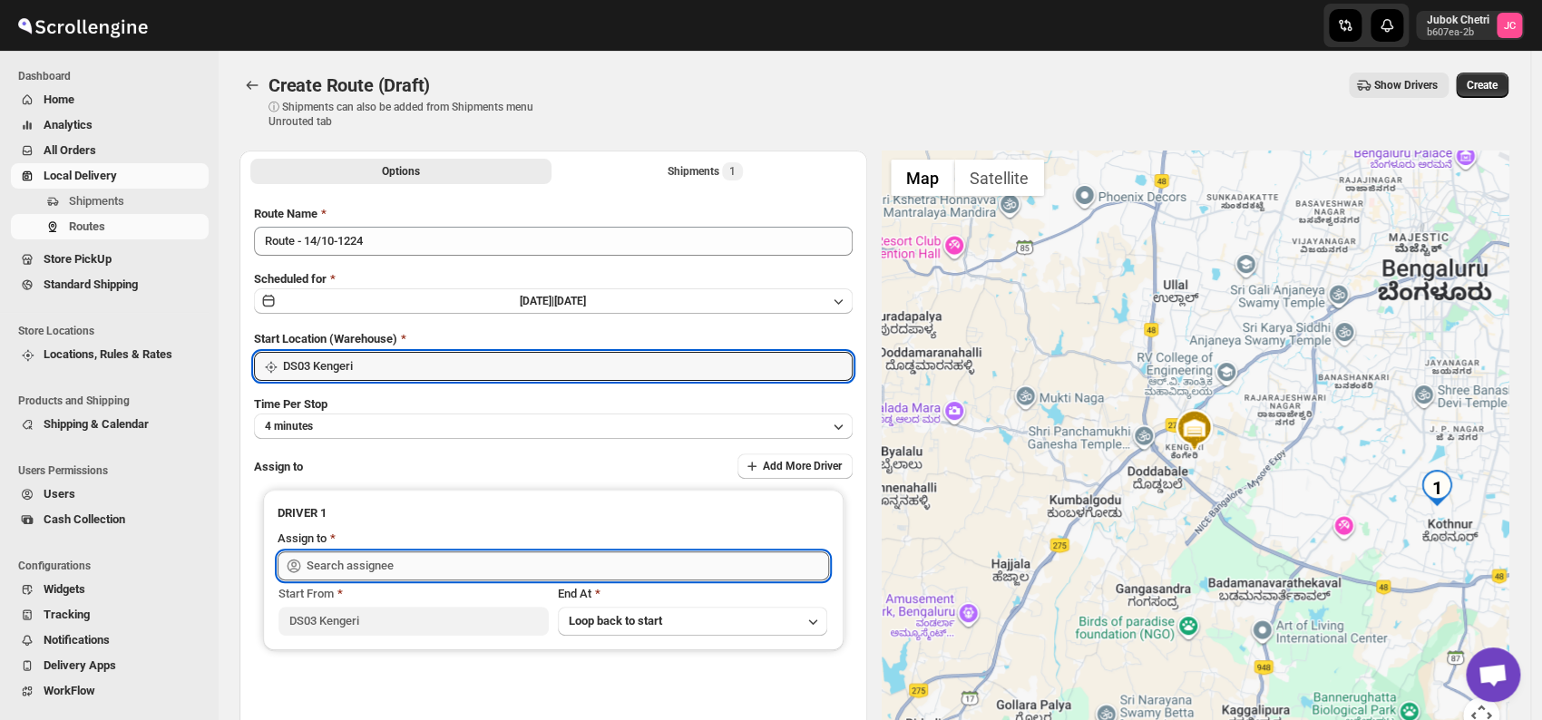
click at [449, 563] on input "text" at bounding box center [568, 566] width 523 height 29
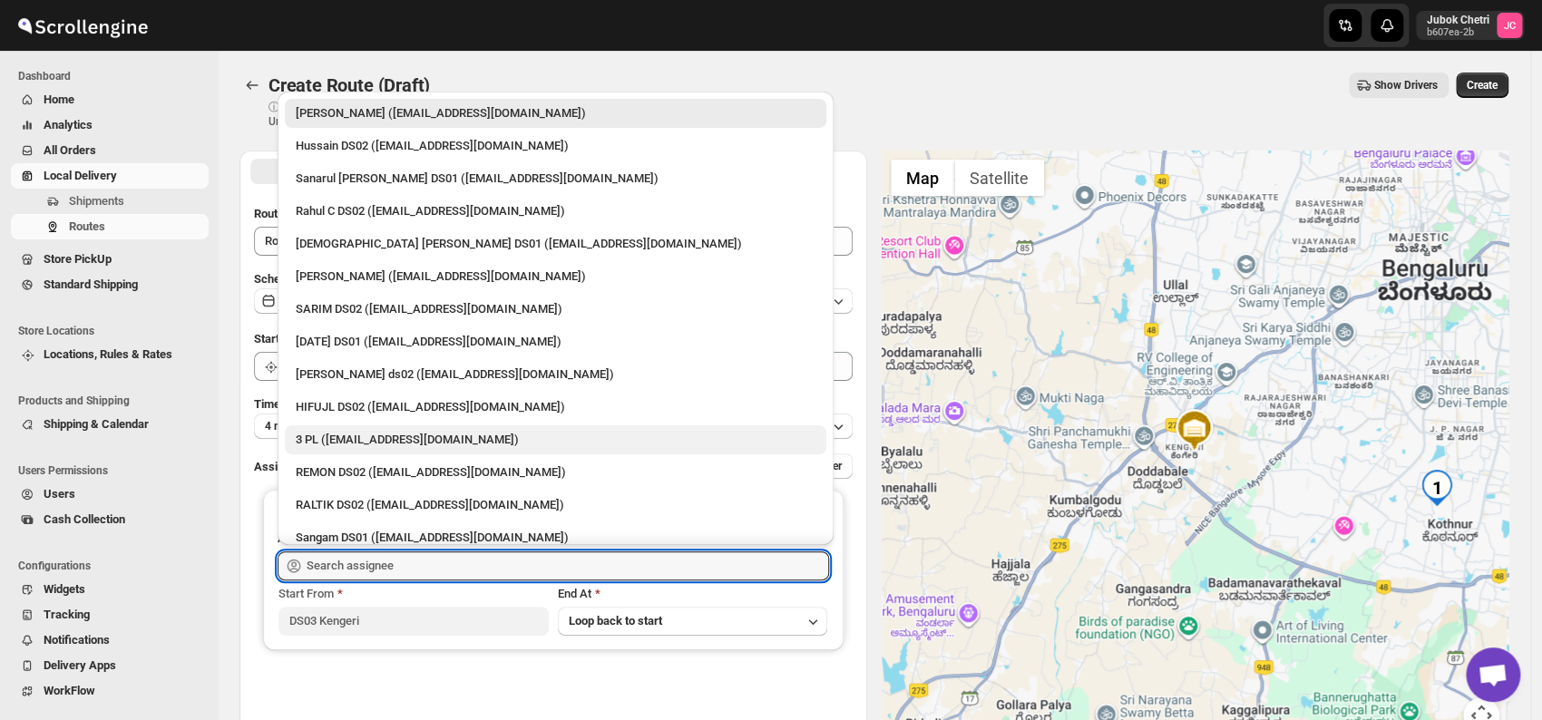
click at [410, 437] on div "3 PL ([EMAIL_ADDRESS][DOMAIN_NAME])" at bounding box center [556, 440] width 520 height 18
type input "3 PL ([EMAIL_ADDRESS][DOMAIN_NAME])"
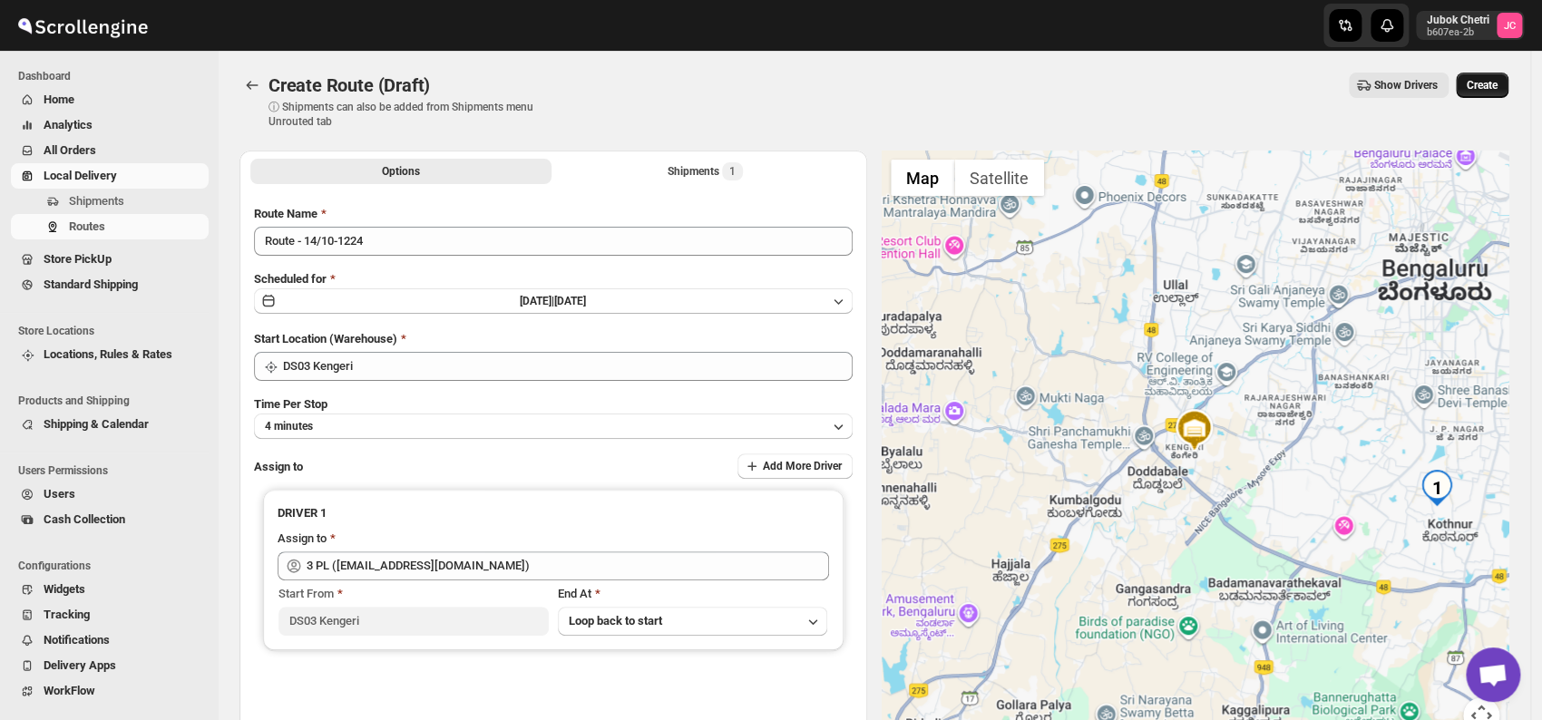
click at [1496, 82] on span "Create" at bounding box center [1482, 85] width 31 height 15
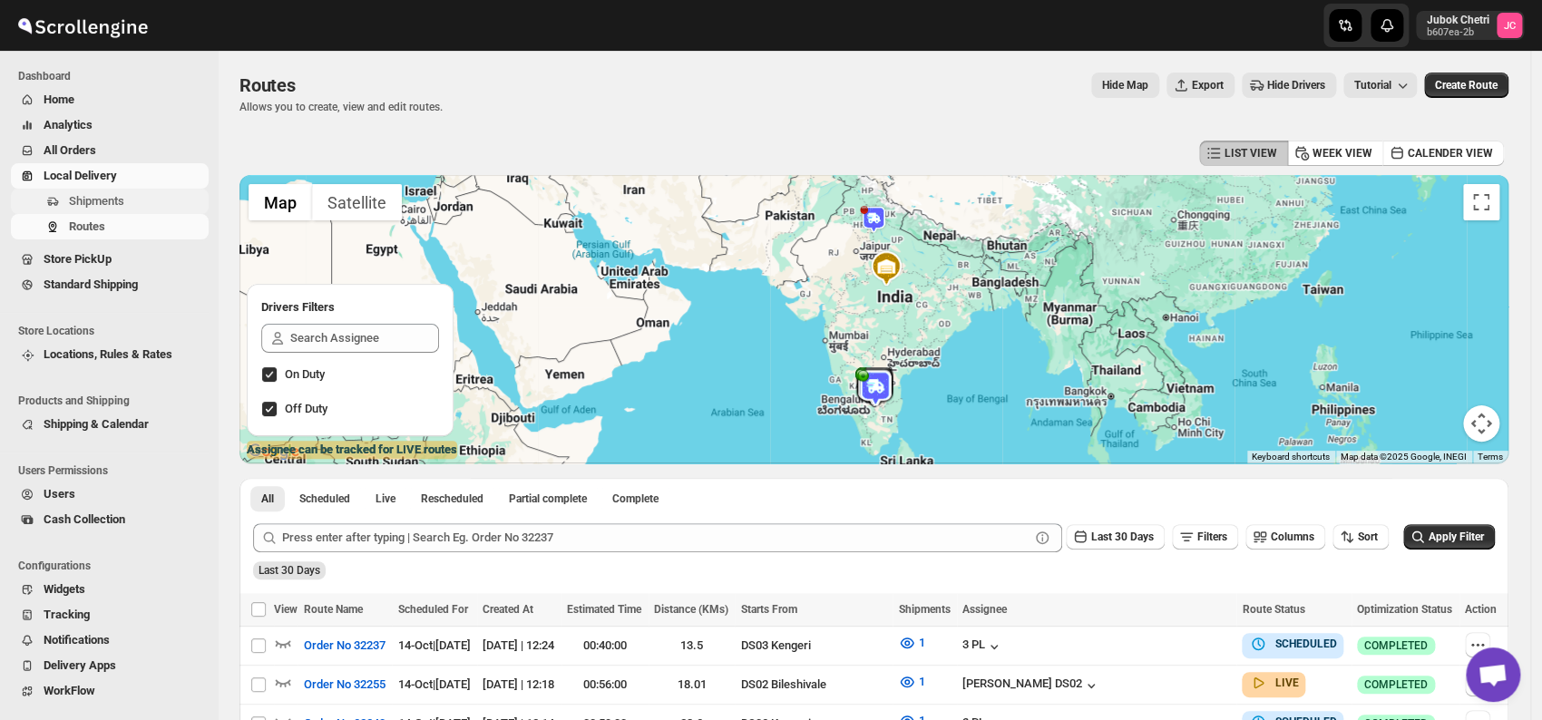
click at [147, 190] on button "Shipments" at bounding box center [110, 201] width 198 height 25
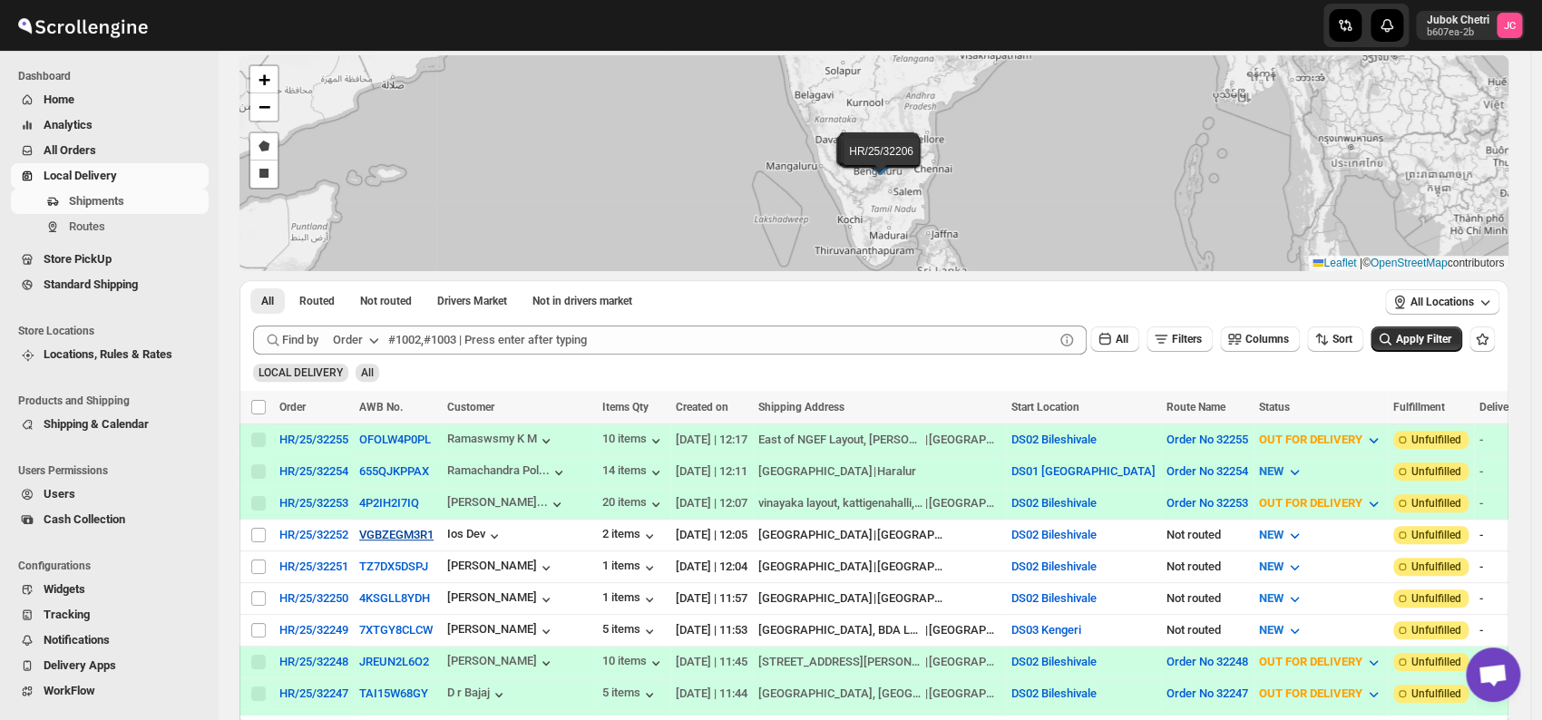
scroll to position [302, 0]
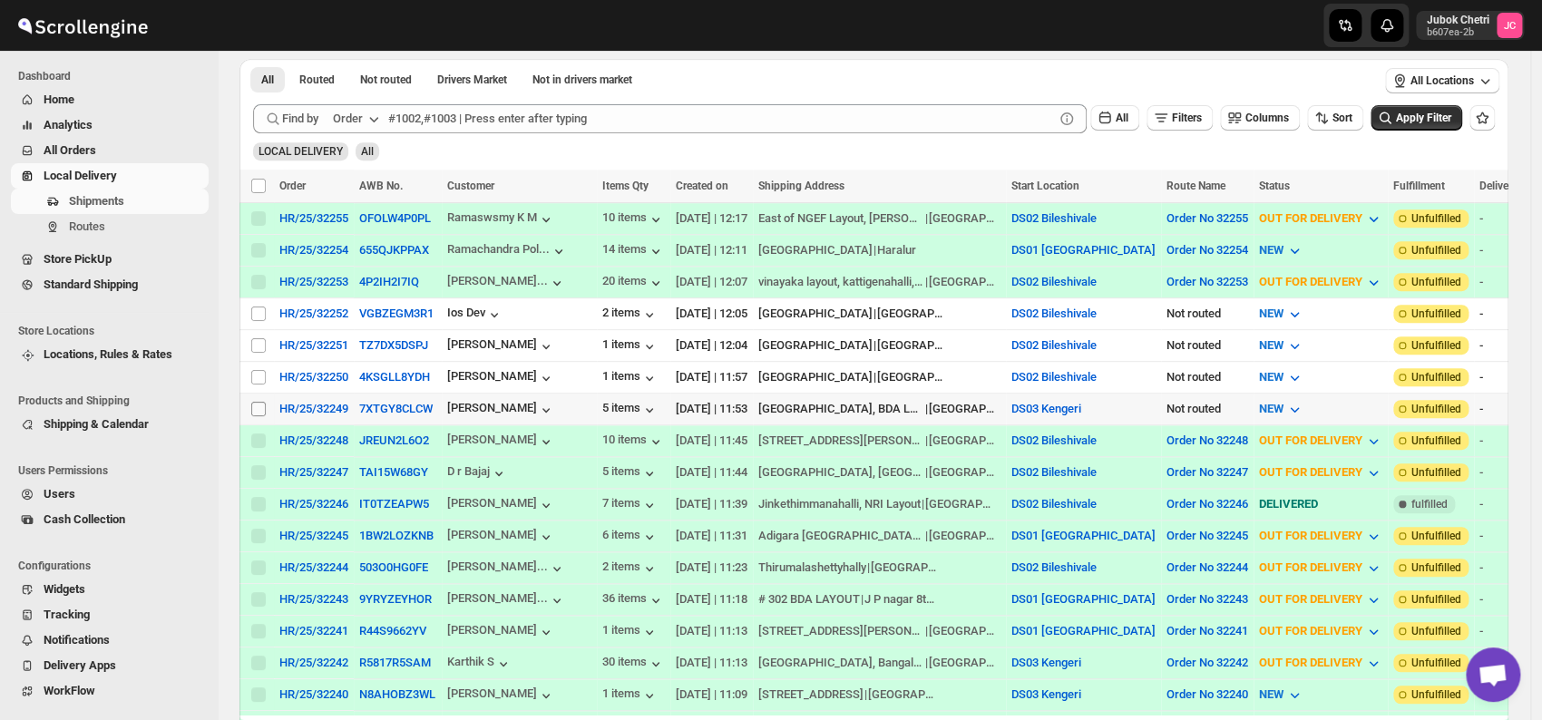
click at [257, 402] on input "Select shipment" at bounding box center [258, 409] width 15 height 15
checkbox input "true"
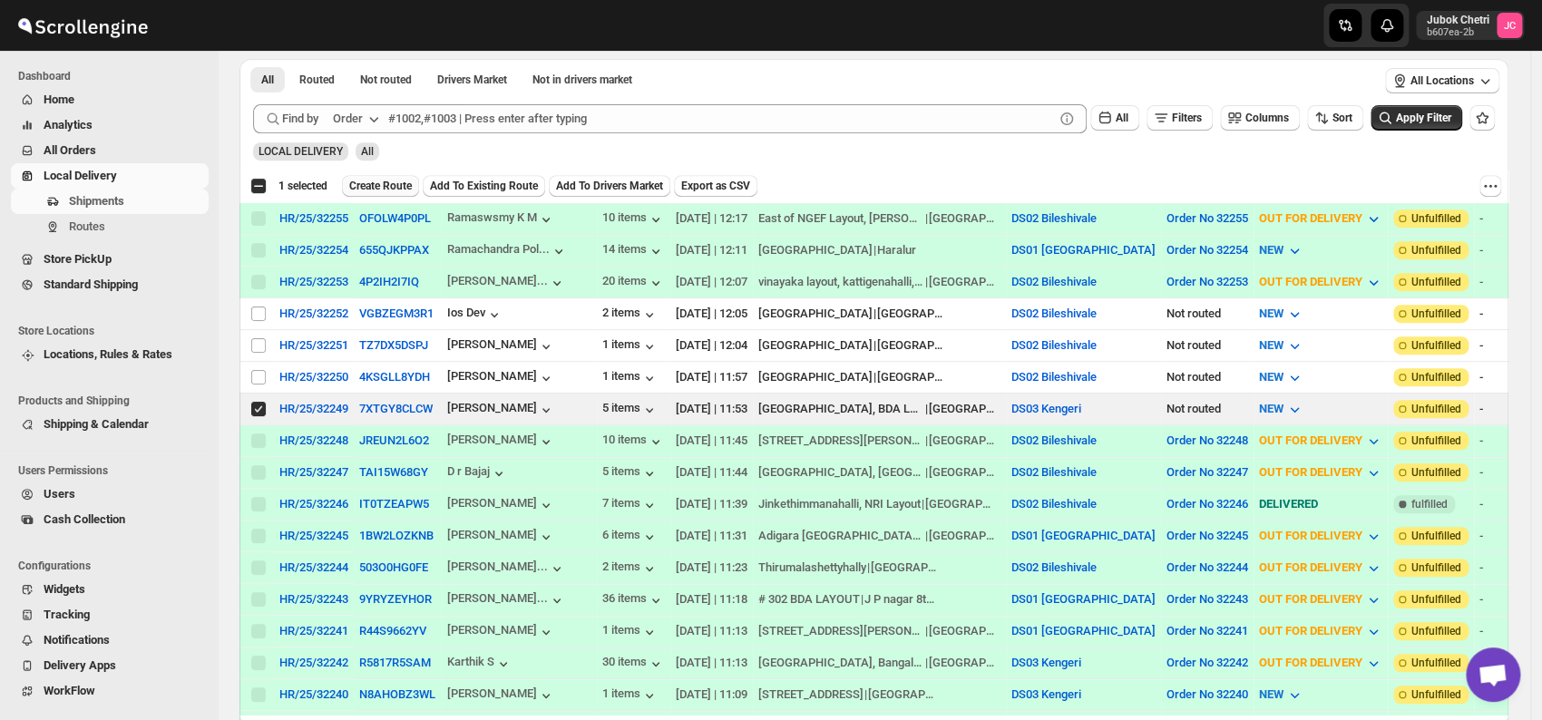
click at [379, 188] on span "Create Route" at bounding box center [380, 186] width 63 height 15
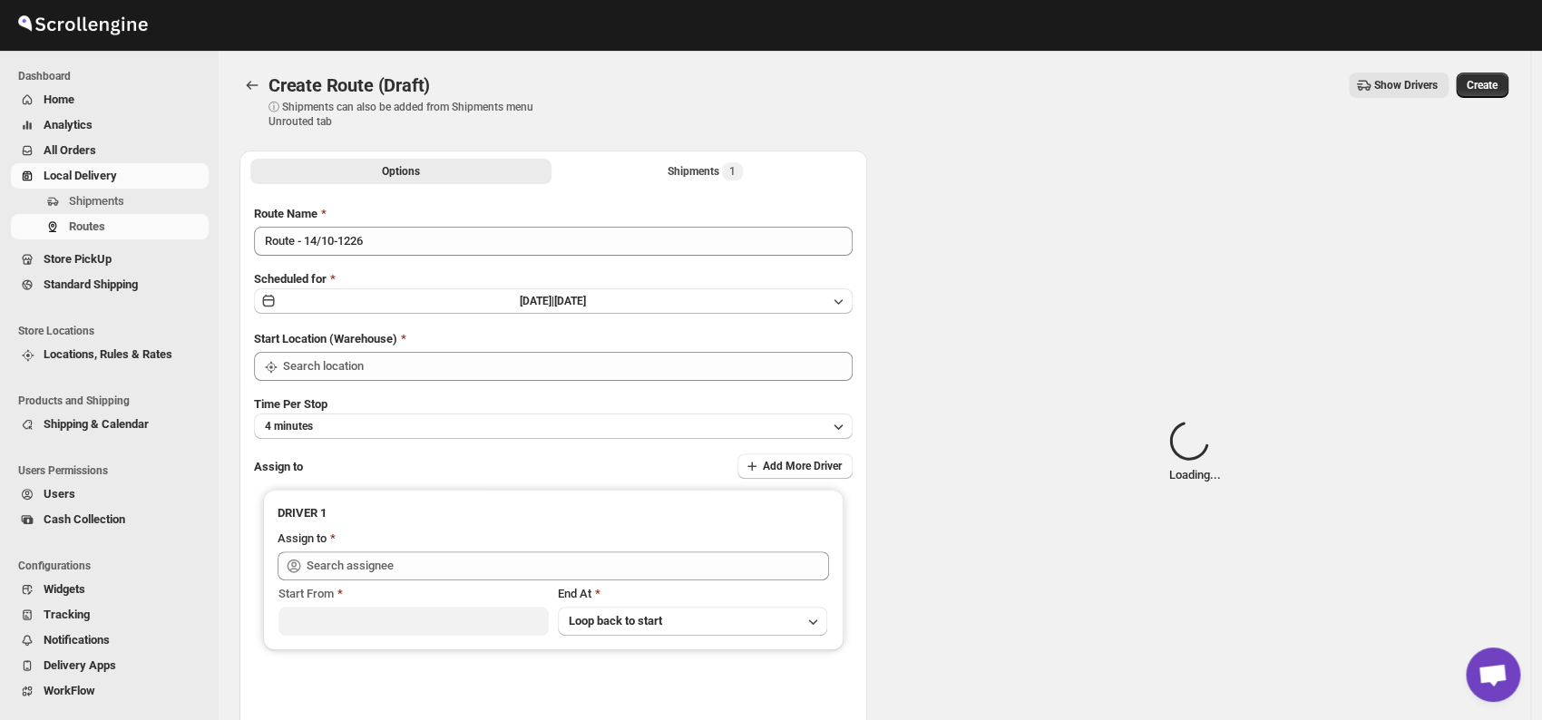
type input "DS03 Kengeri"
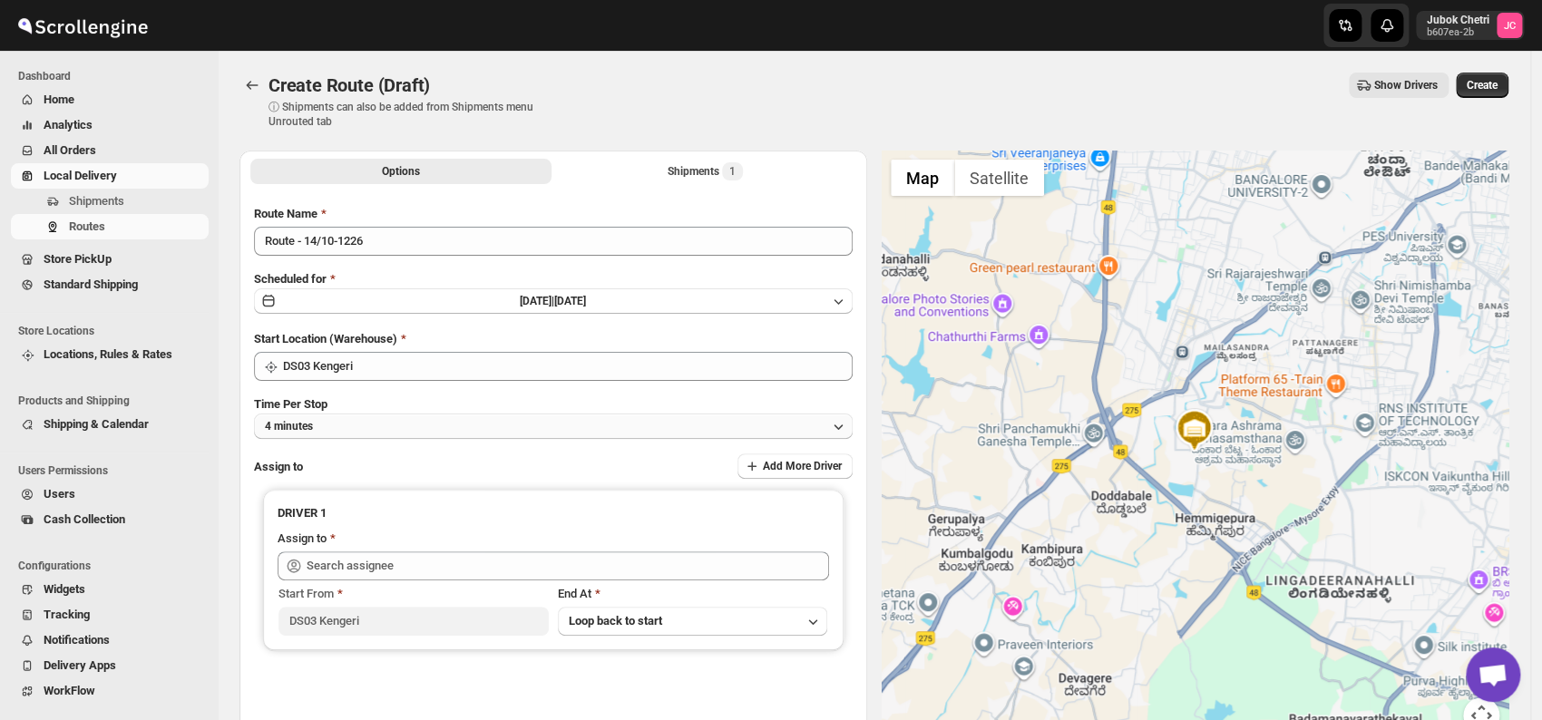
click at [399, 425] on button "4 minutes" at bounding box center [553, 426] width 599 height 25
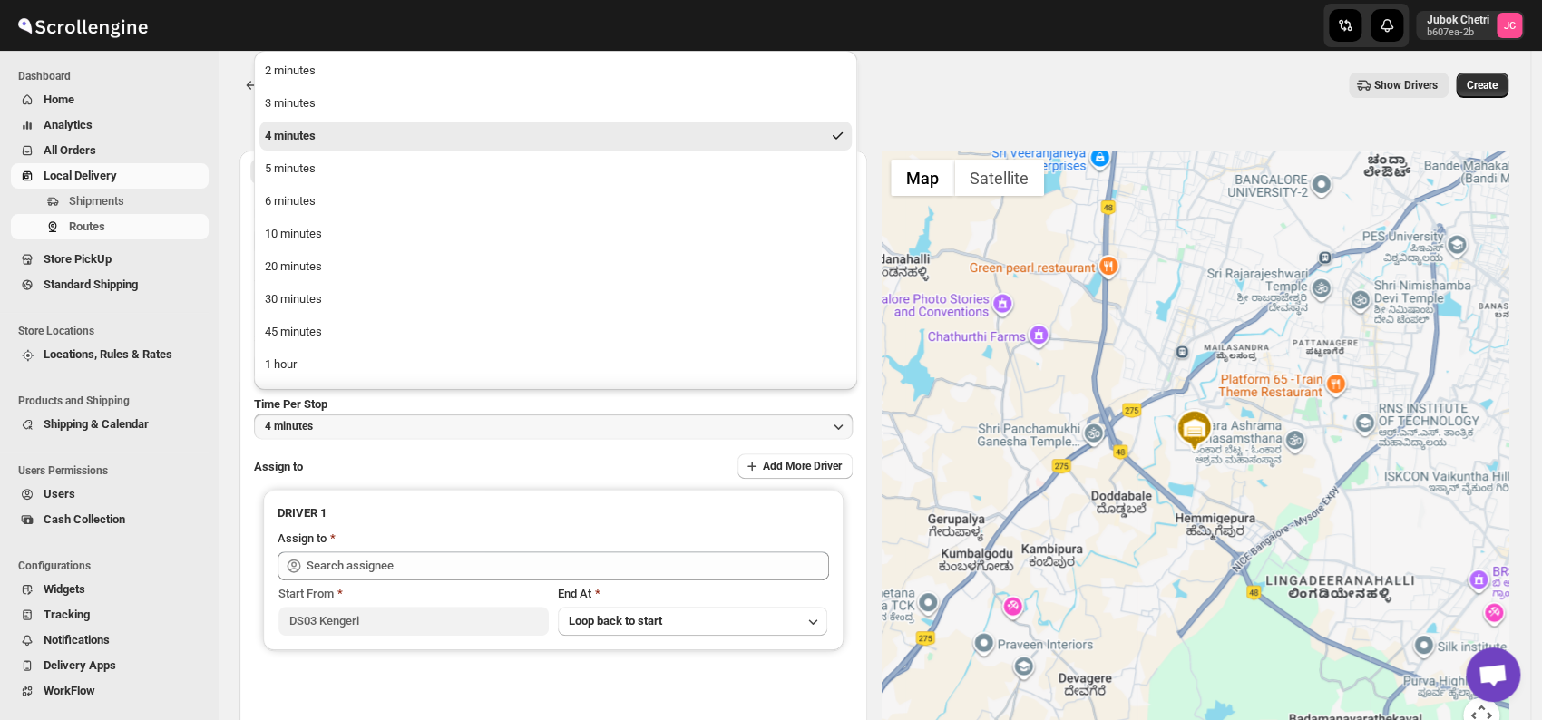
click at [322, 132] on button "4 minutes" at bounding box center [555, 136] width 592 height 29
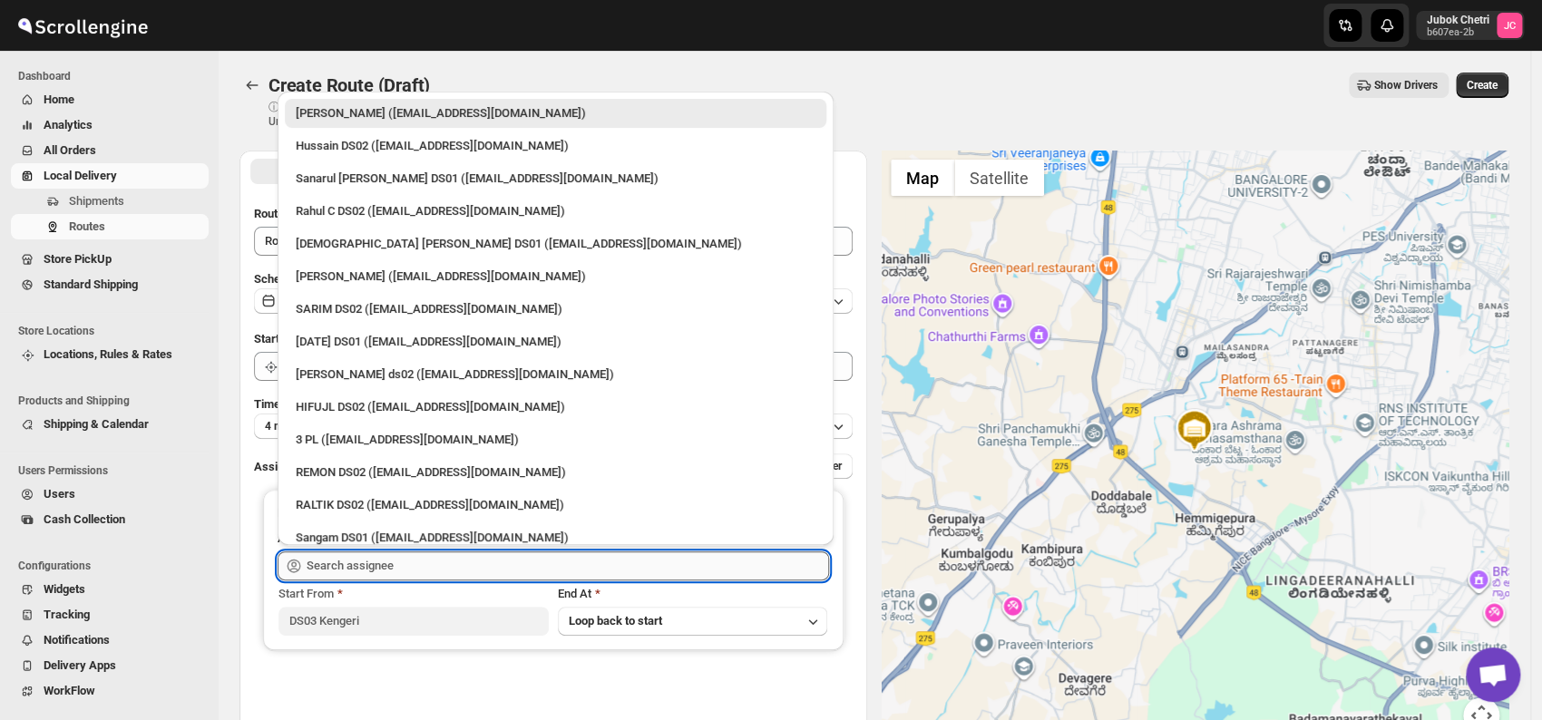
click at [411, 574] on input "text" at bounding box center [568, 566] width 523 height 29
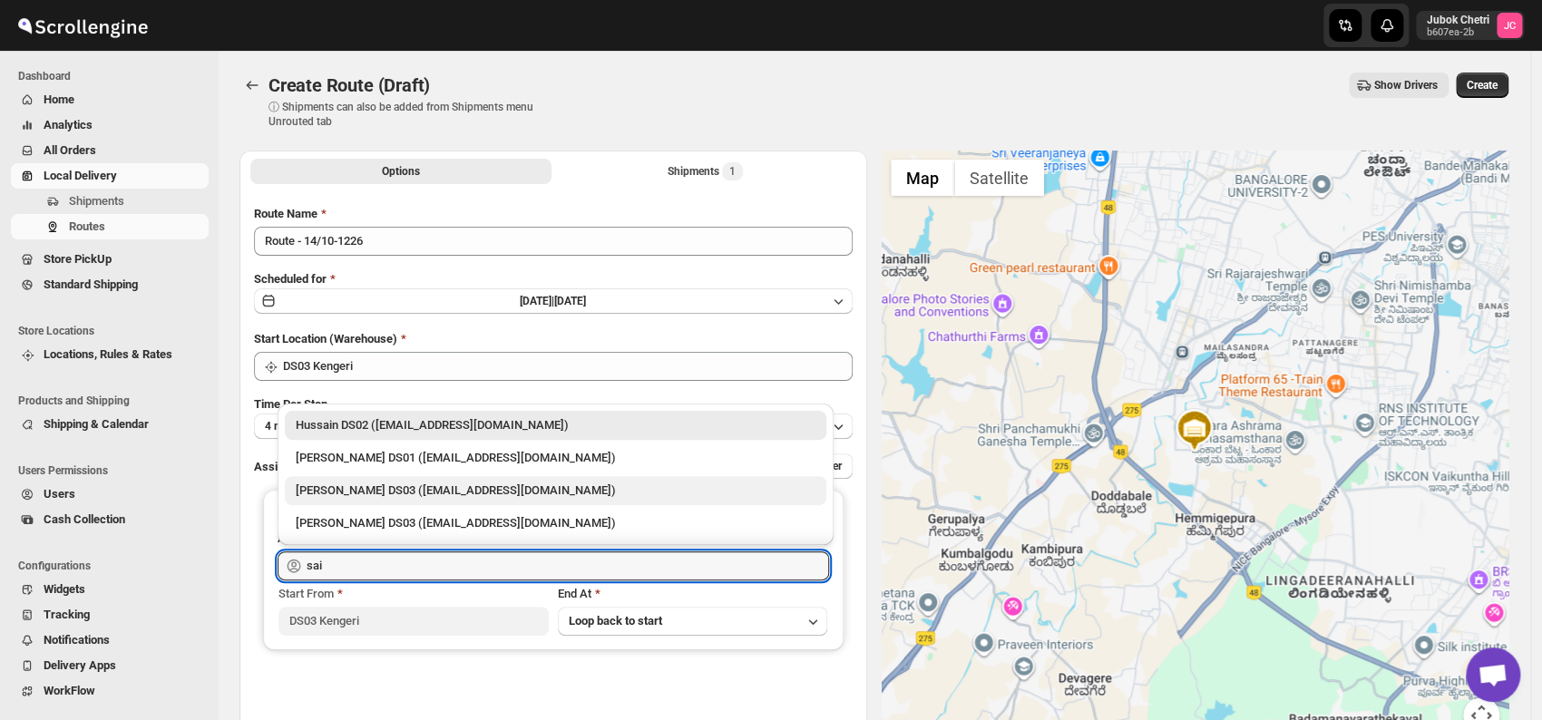
click at [406, 487] on div "[PERSON_NAME] DS03 ([EMAIL_ADDRESS][DOMAIN_NAME])" at bounding box center [556, 491] width 520 height 18
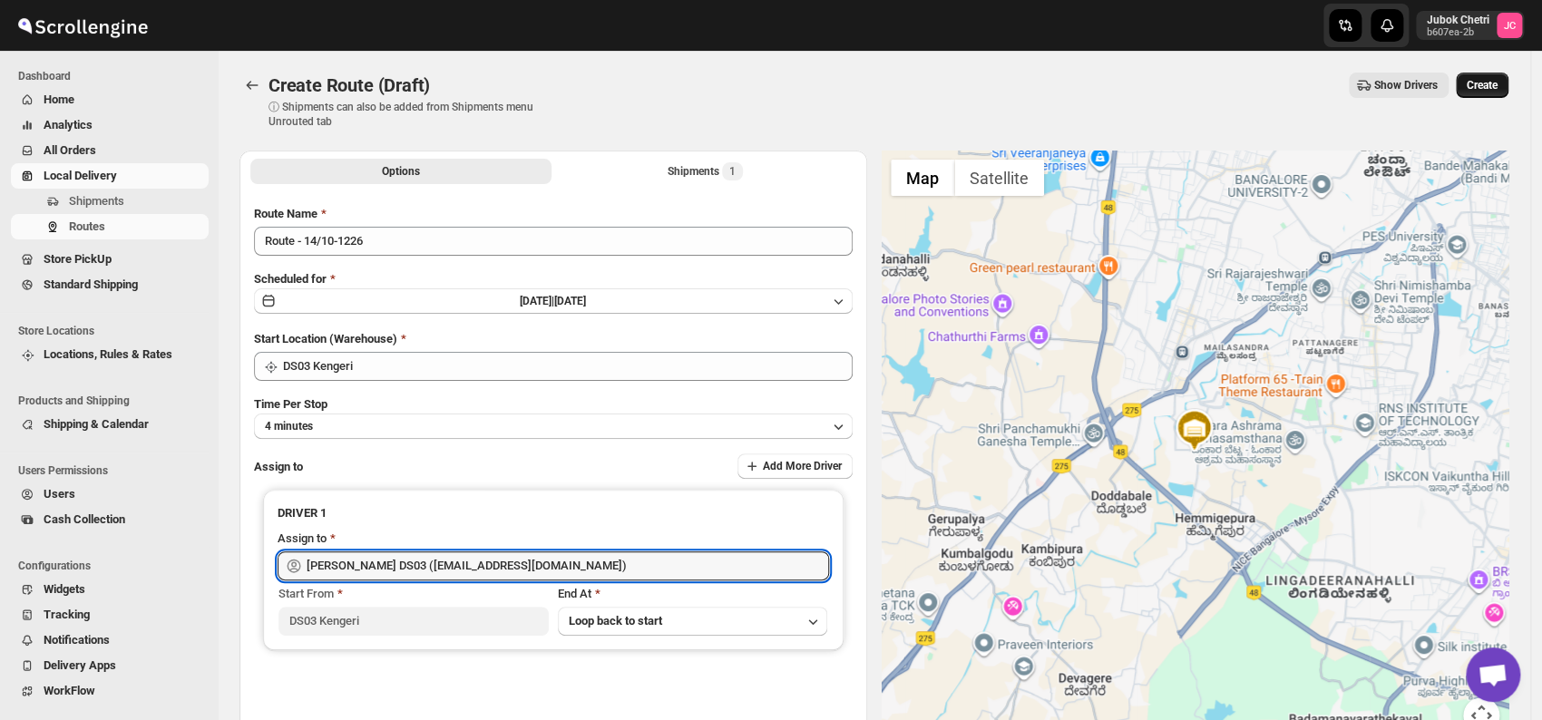
type input "[PERSON_NAME] DS03 ([EMAIL_ADDRESS][DOMAIN_NAME])"
click at [1498, 85] on span "Create" at bounding box center [1482, 85] width 31 height 15
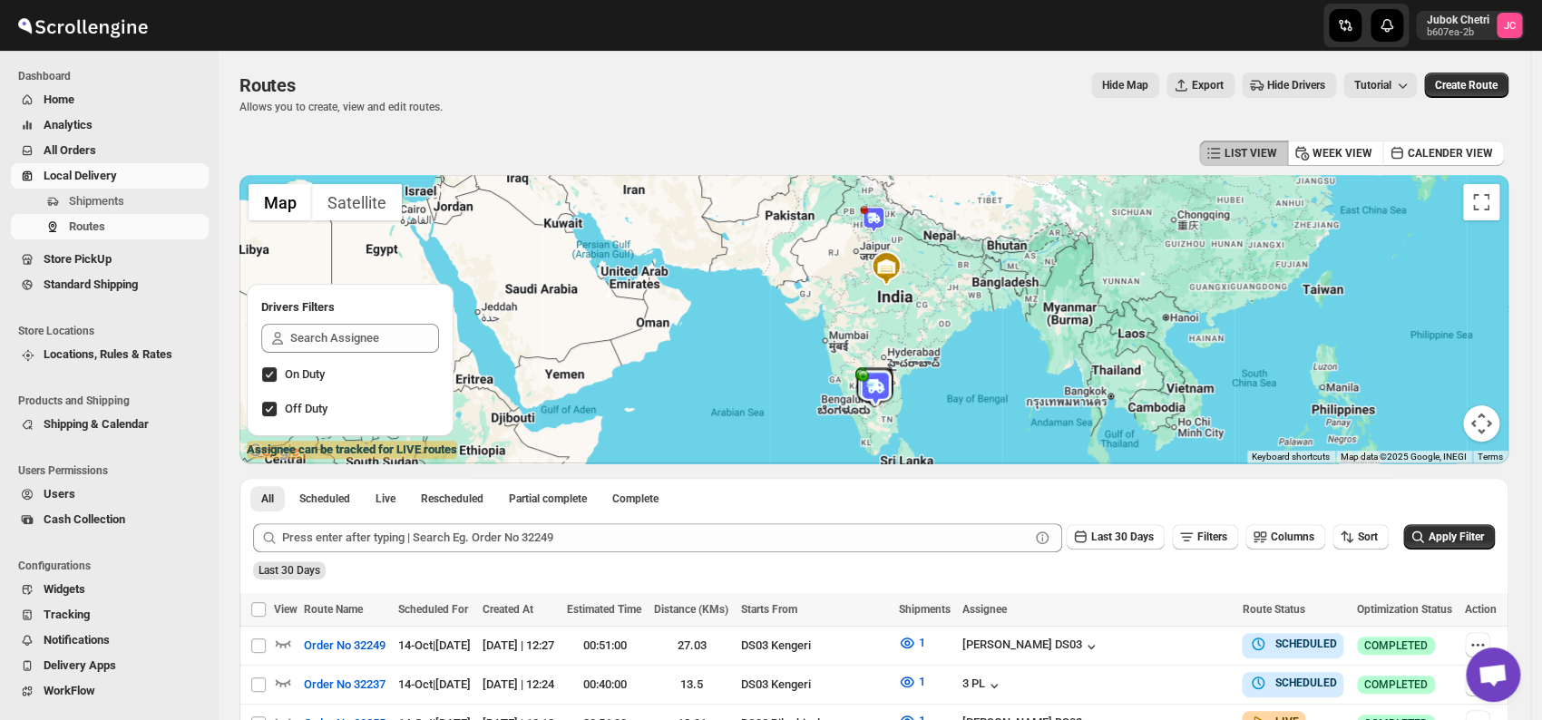
click at [98, 154] on span "All Orders" at bounding box center [124, 151] width 161 height 18
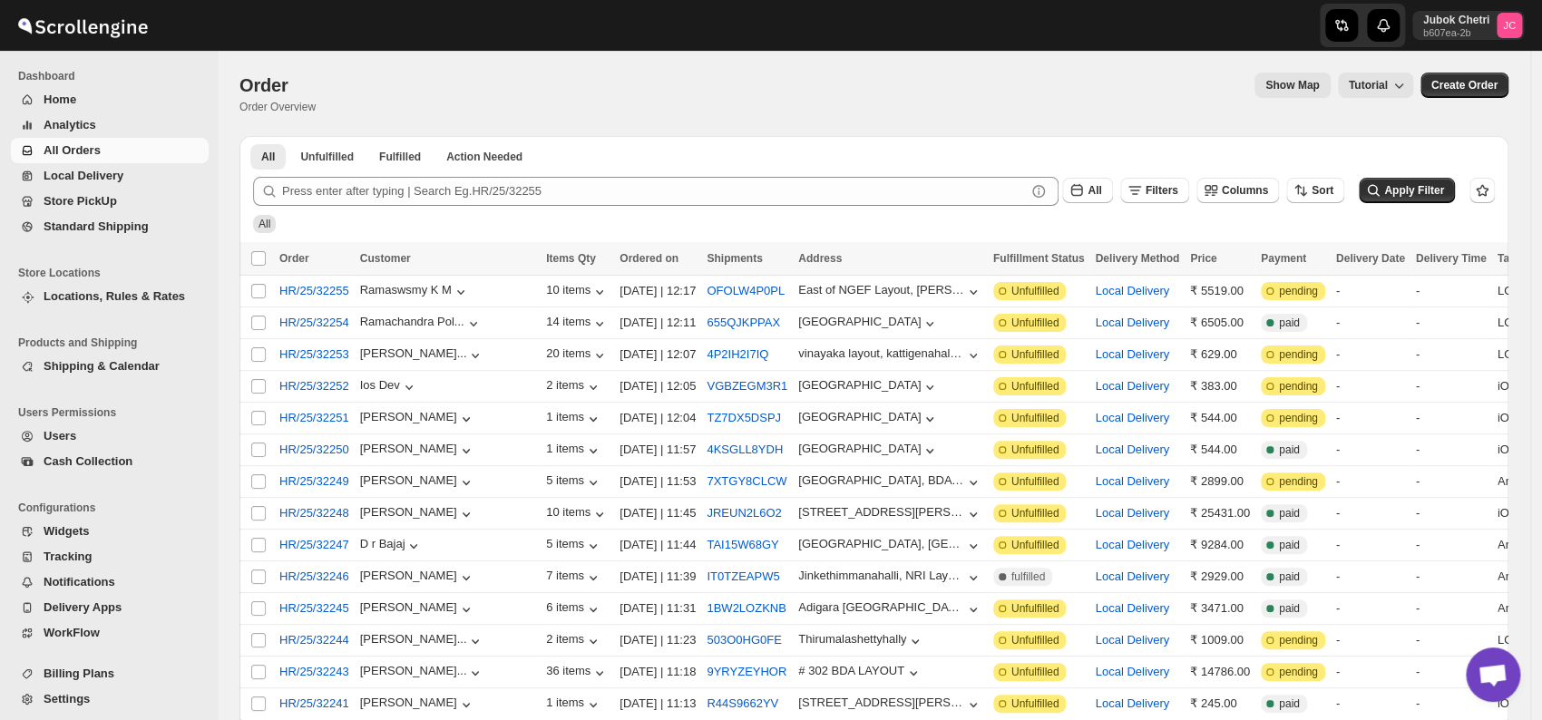
click at [113, 152] on span "All Orders" at bounding box center [124, 151] width 161 height 18
click at [167, 150] on span "All Orders" at bounding box center [124, 151] width 161 height 18
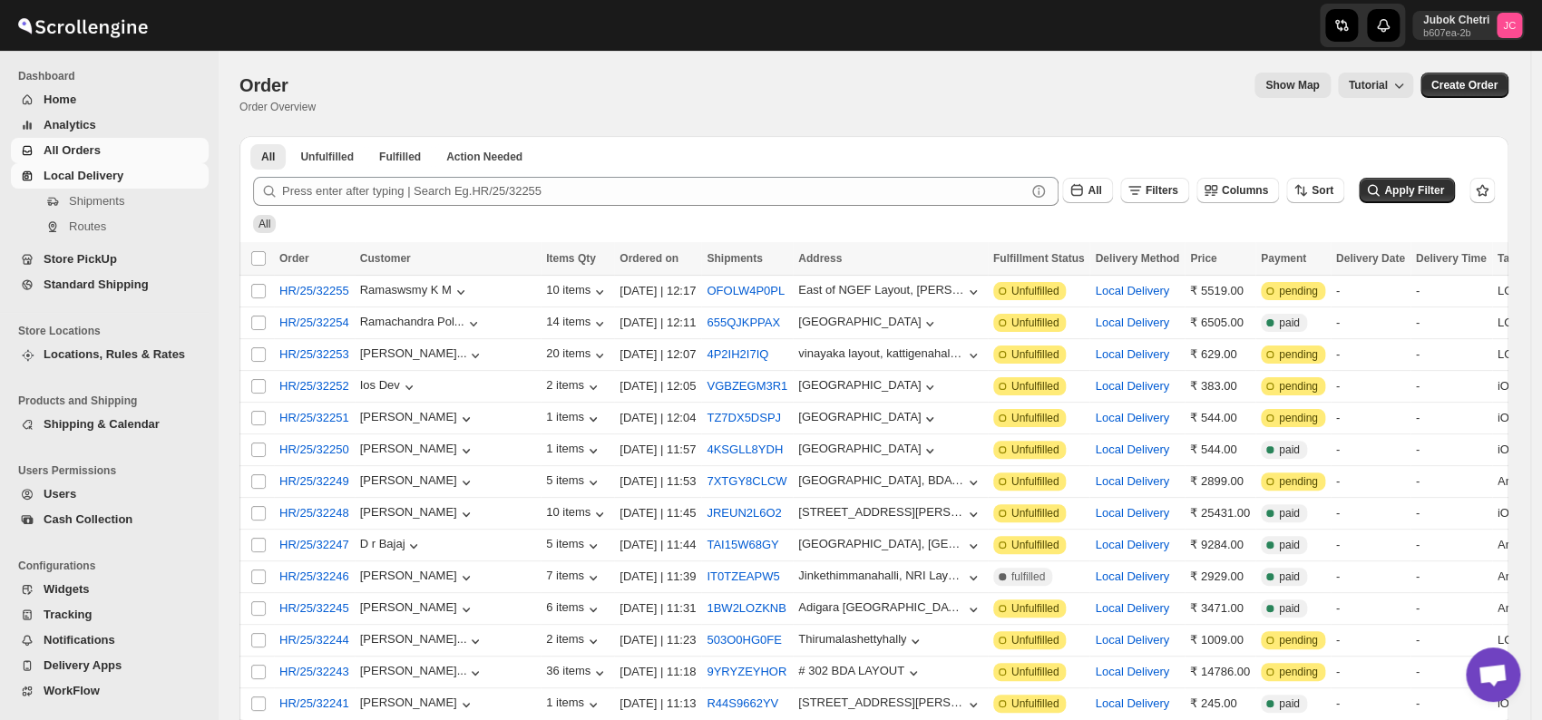
click at [145, 170] on span "Local Delivery" at bounding box center [124, 176] width 161 height 18
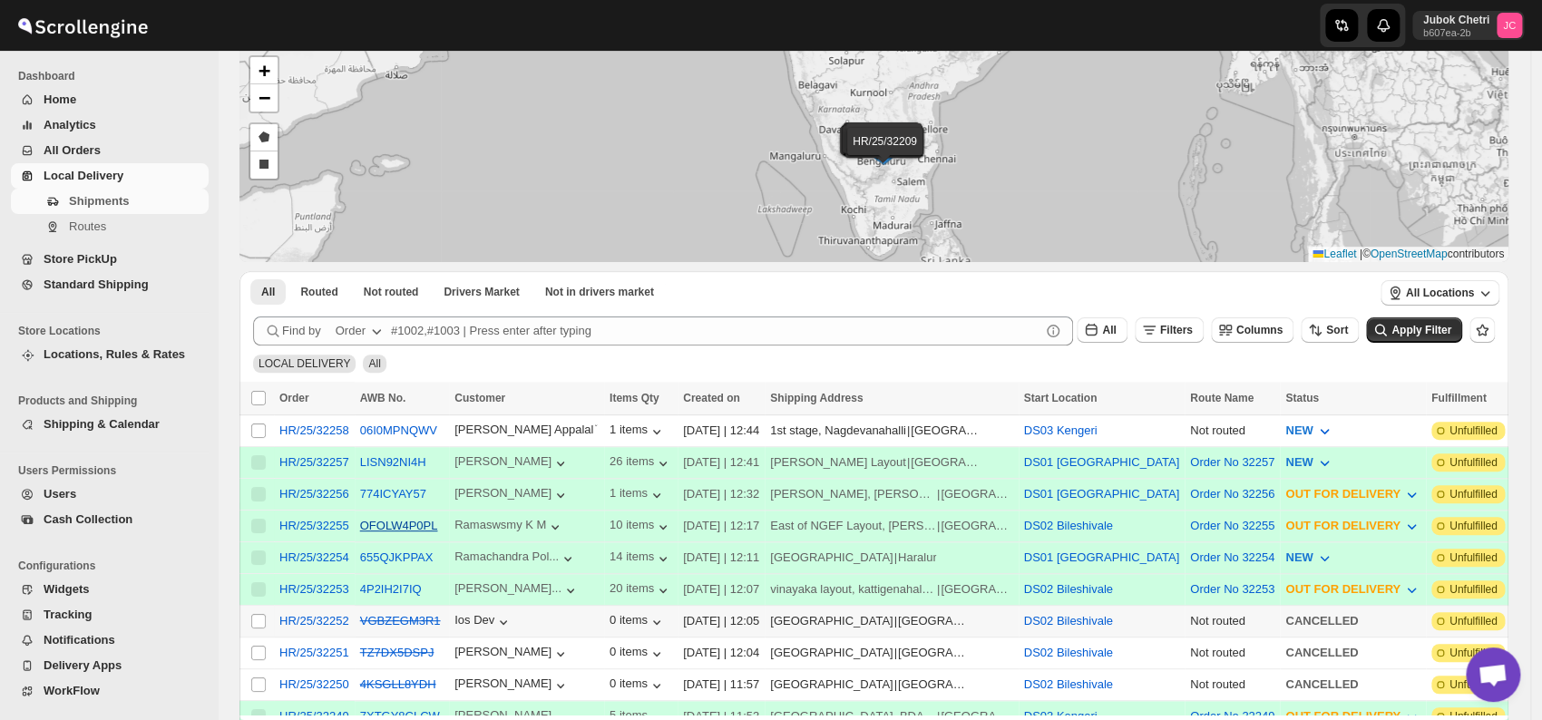
scroll to position [101, 0]
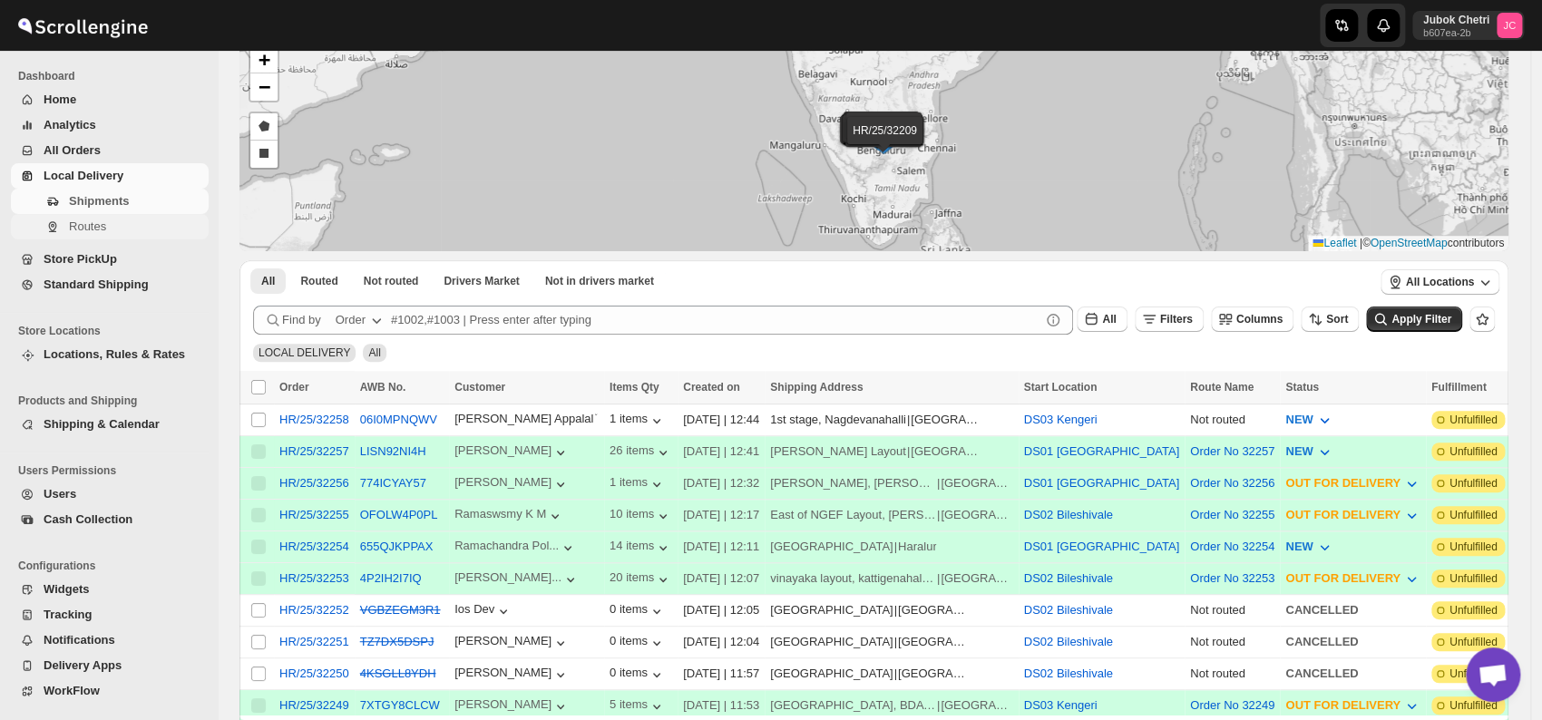
click at [136, 227] on span "Routes" at bounding box center [137, 227] width 136 height 18
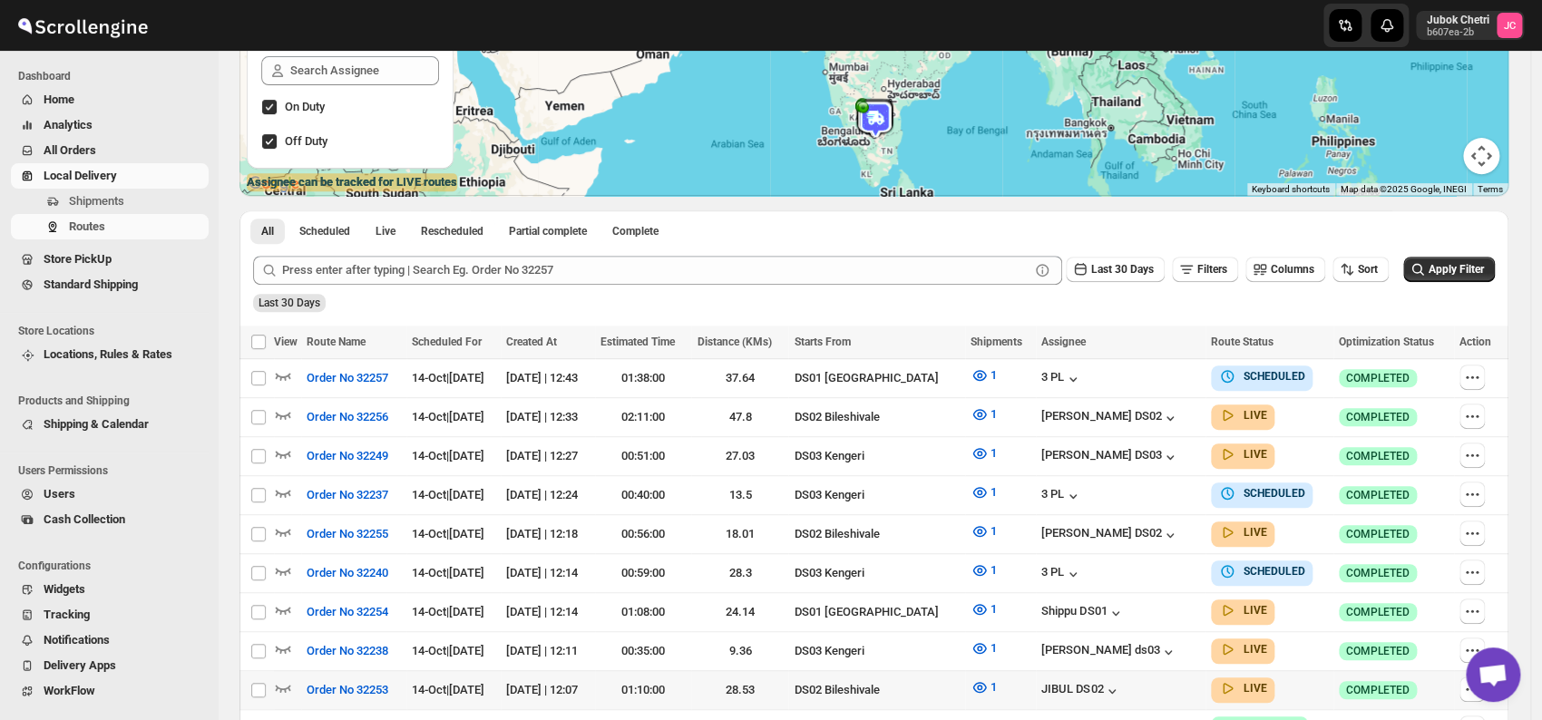
scroll to position [302, 0]
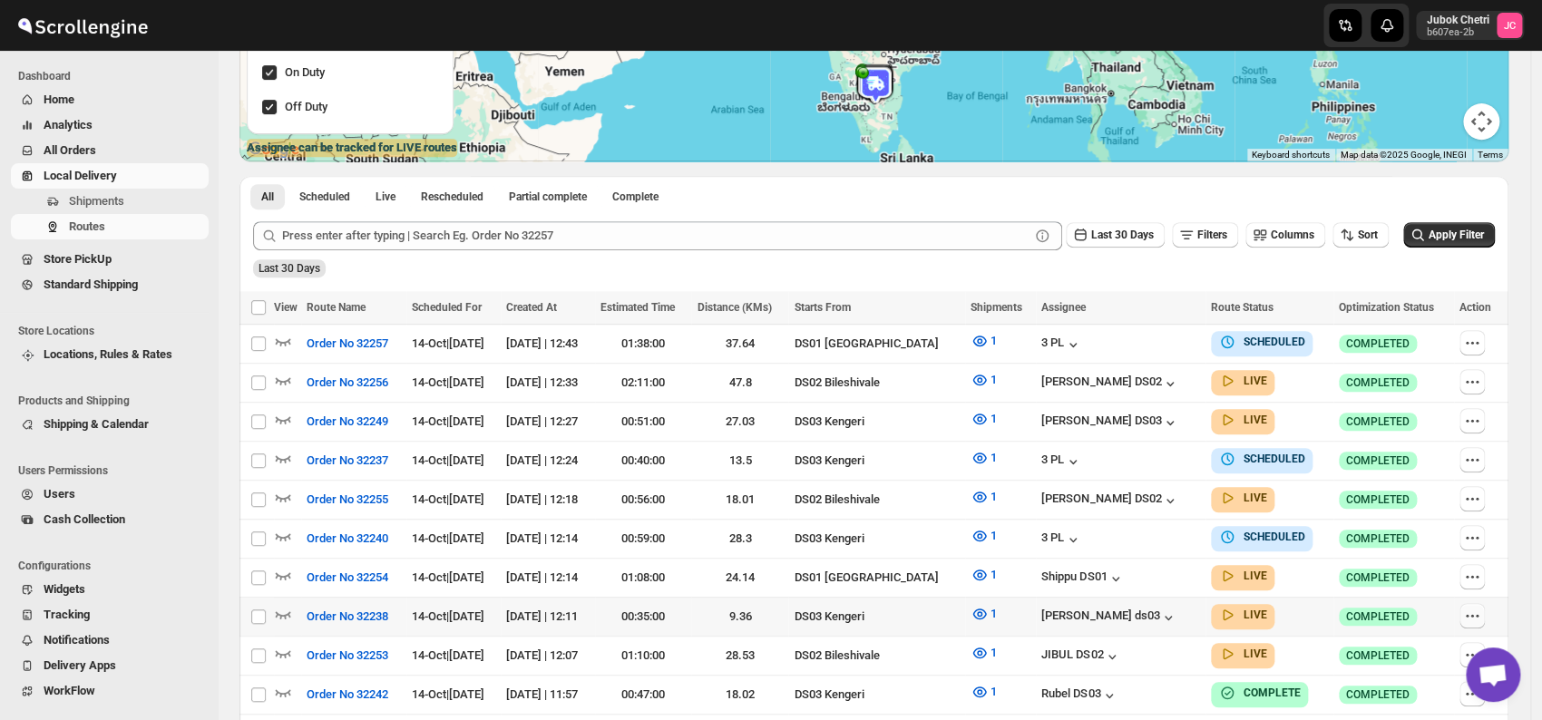
click at [1481, 609] on icon "button" at bounding box center [1472, 616] width 18 height 18
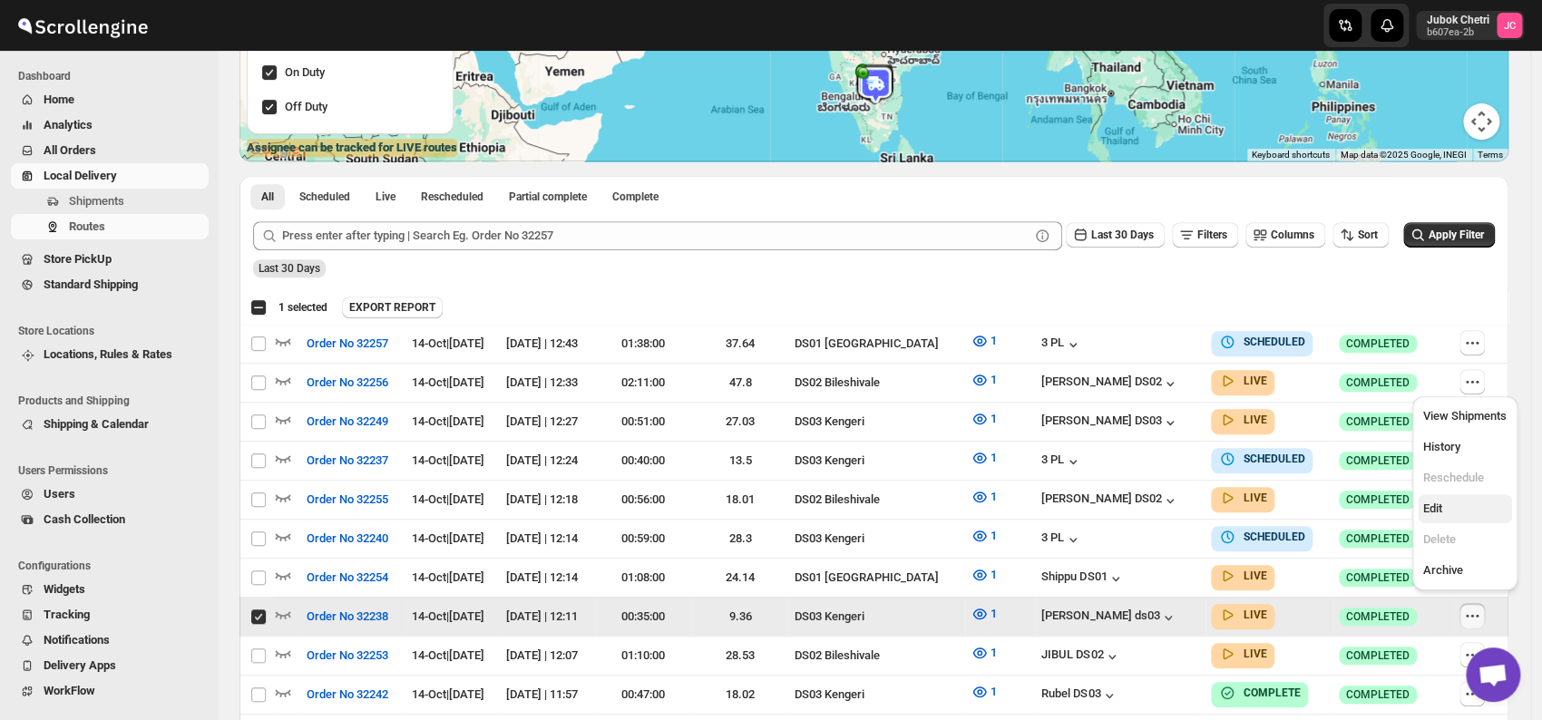
click at [1447, 510] on span "Edit" at bounding box center [1464, 509] width 83 height 18
checkbox input "false"
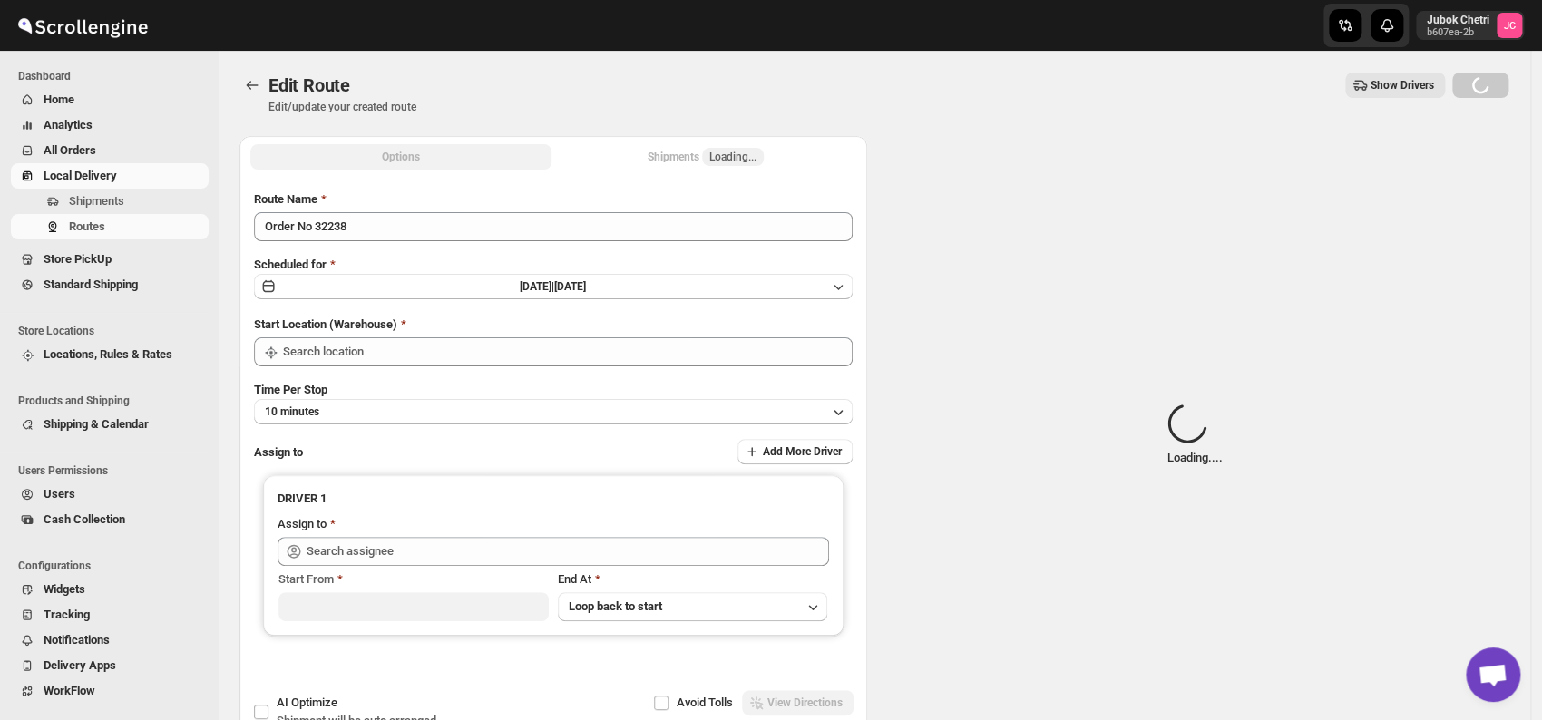
type input "Order No 32238"
type input "DS03 Kengeri"
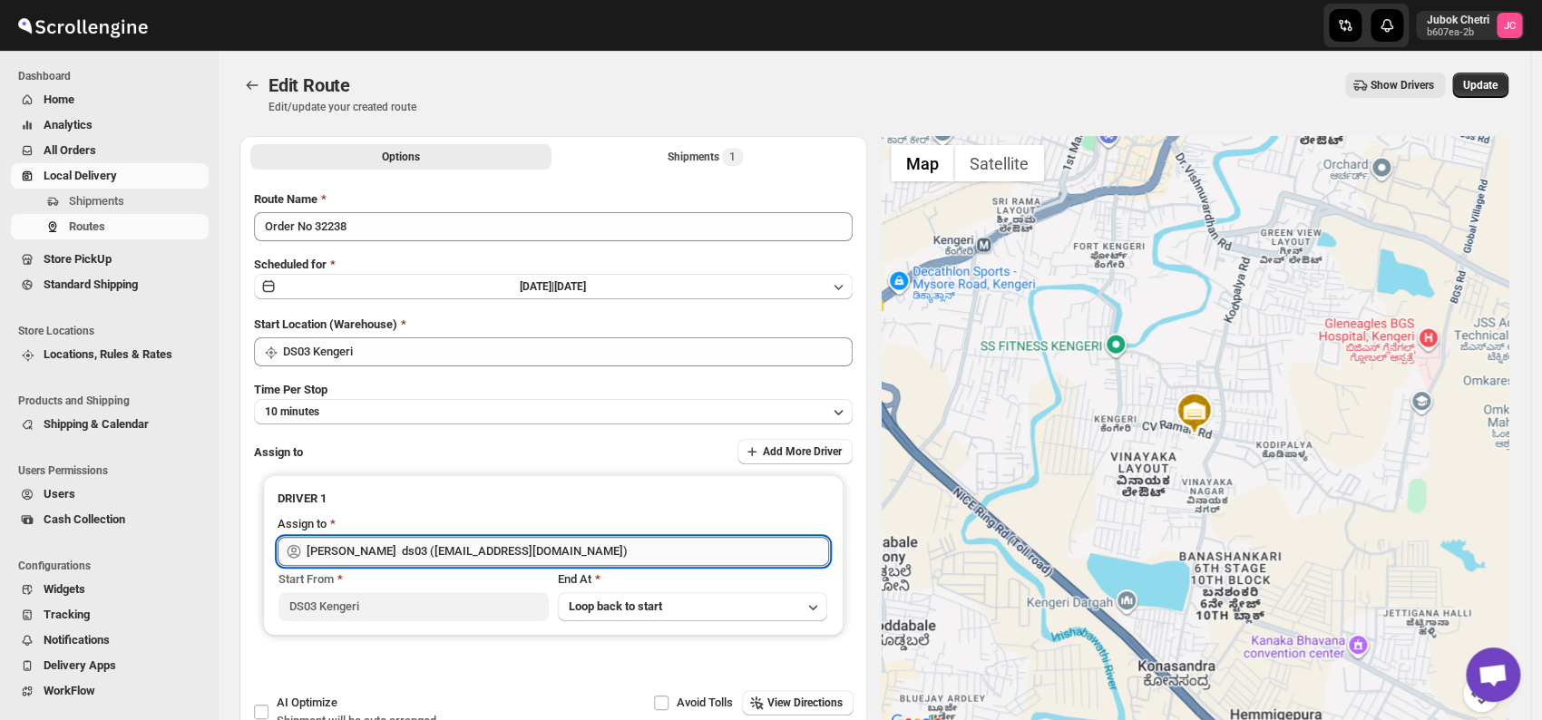
click at [637, 553] on input "[PERSON_NAME] ds03 ([EMAIL_ADDRESS][DOMAIN_NAME])" at bounding box center [568, 551] width 523 height 29
type input "A"
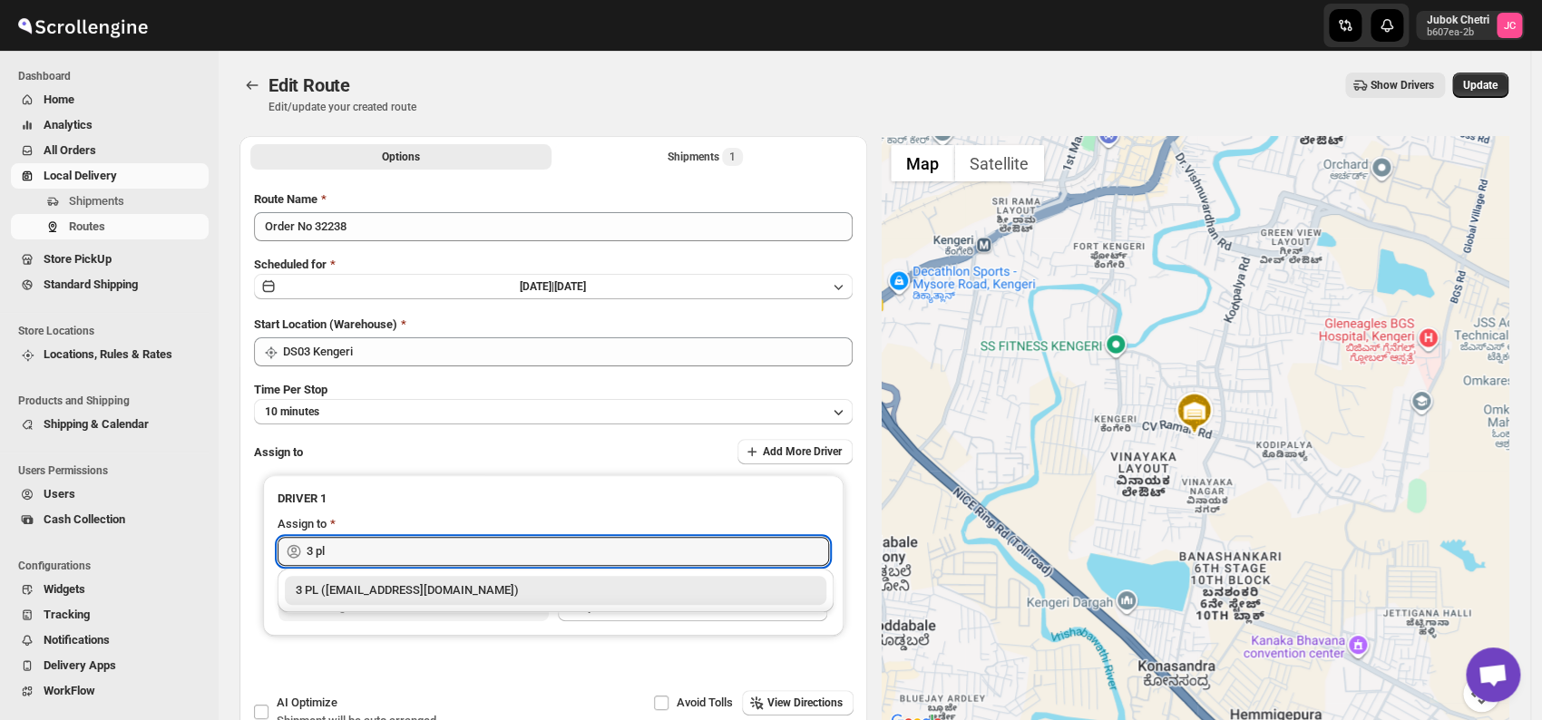
click at [456, 594] on div "3 PL ([EMAIL_ADDRESS][DOMAIN_NAME])" at bounding box center [556, 590] width 520 height 18
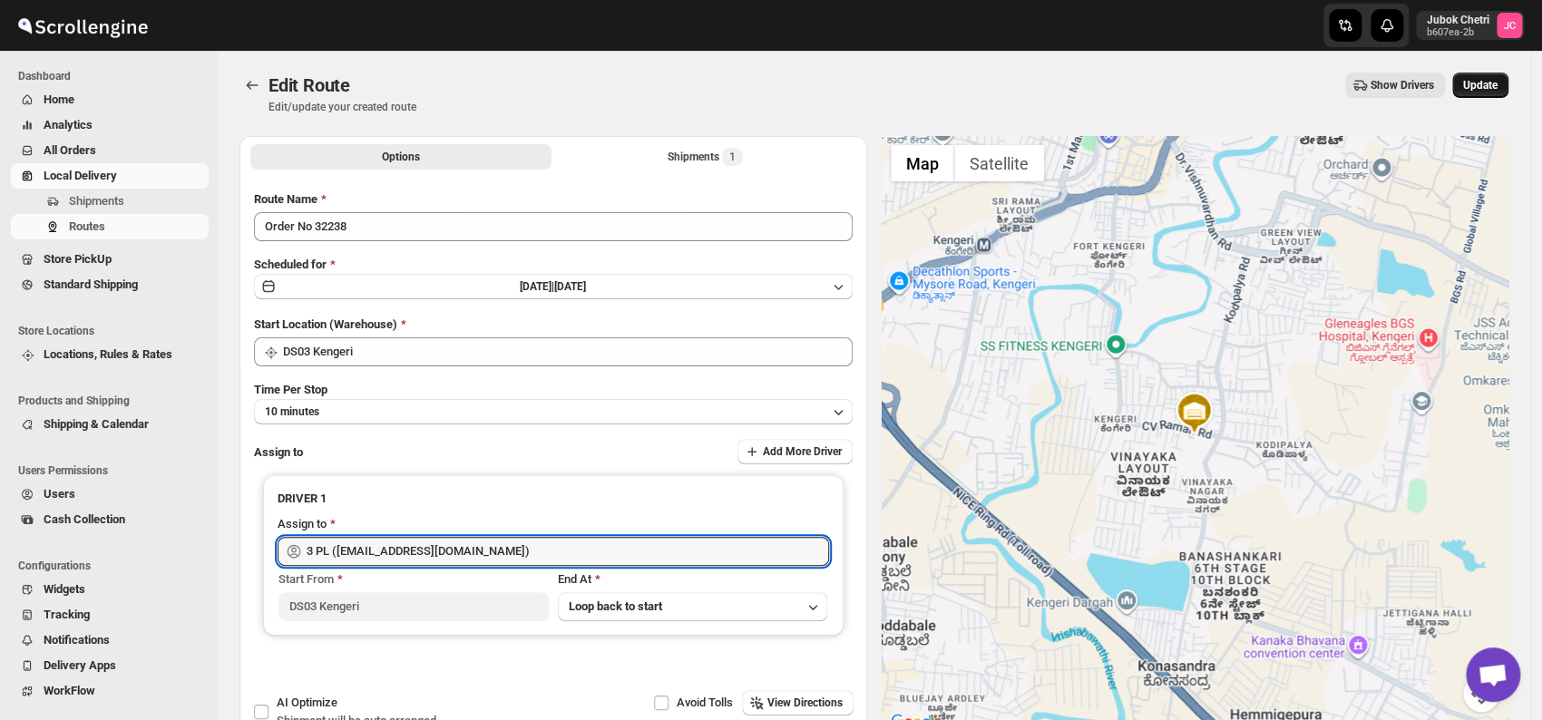
type input "3 PL ([EMAIL_ADDRESS][DOMAIN_NAME])"
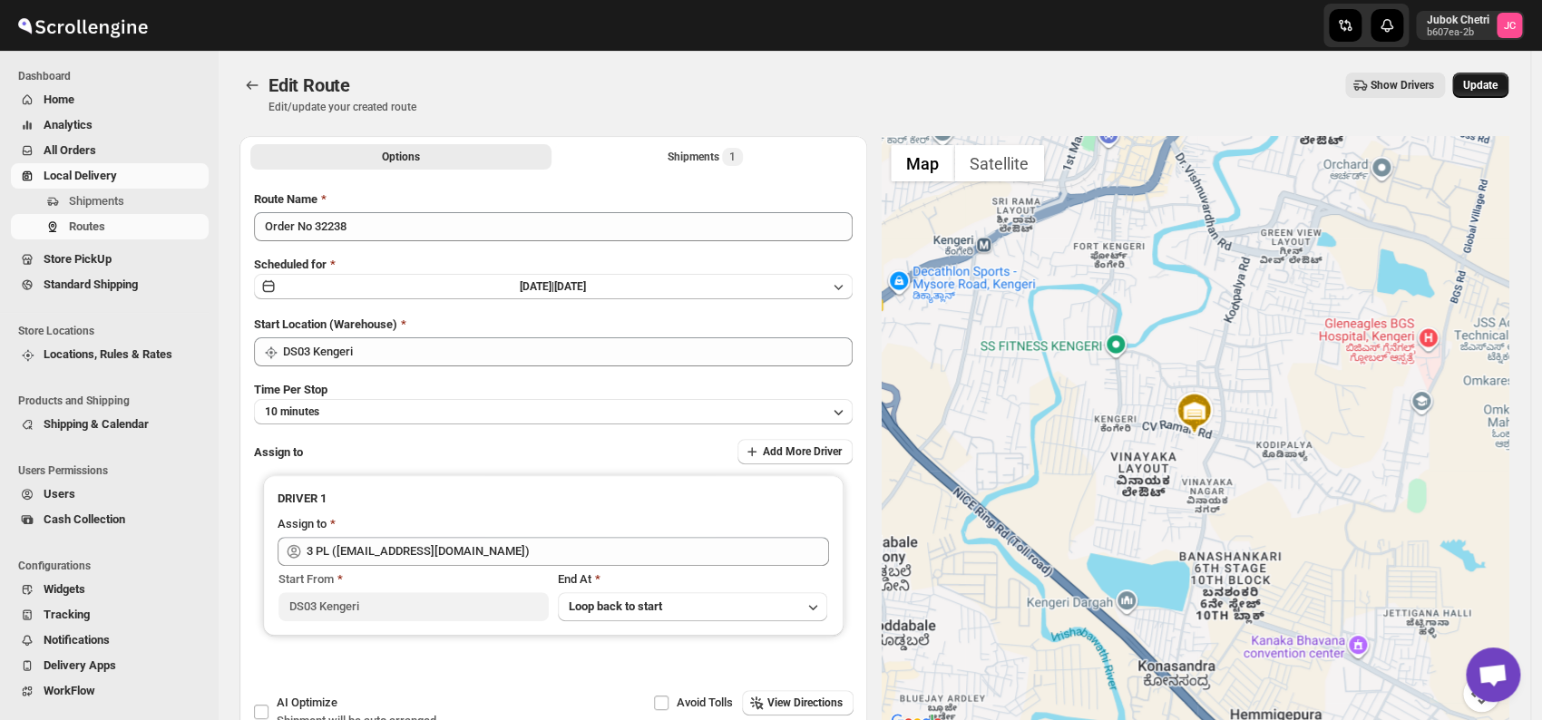
click at [1491, 91] on span "Update" at bounding box center [1480, 85] width 34 height 15
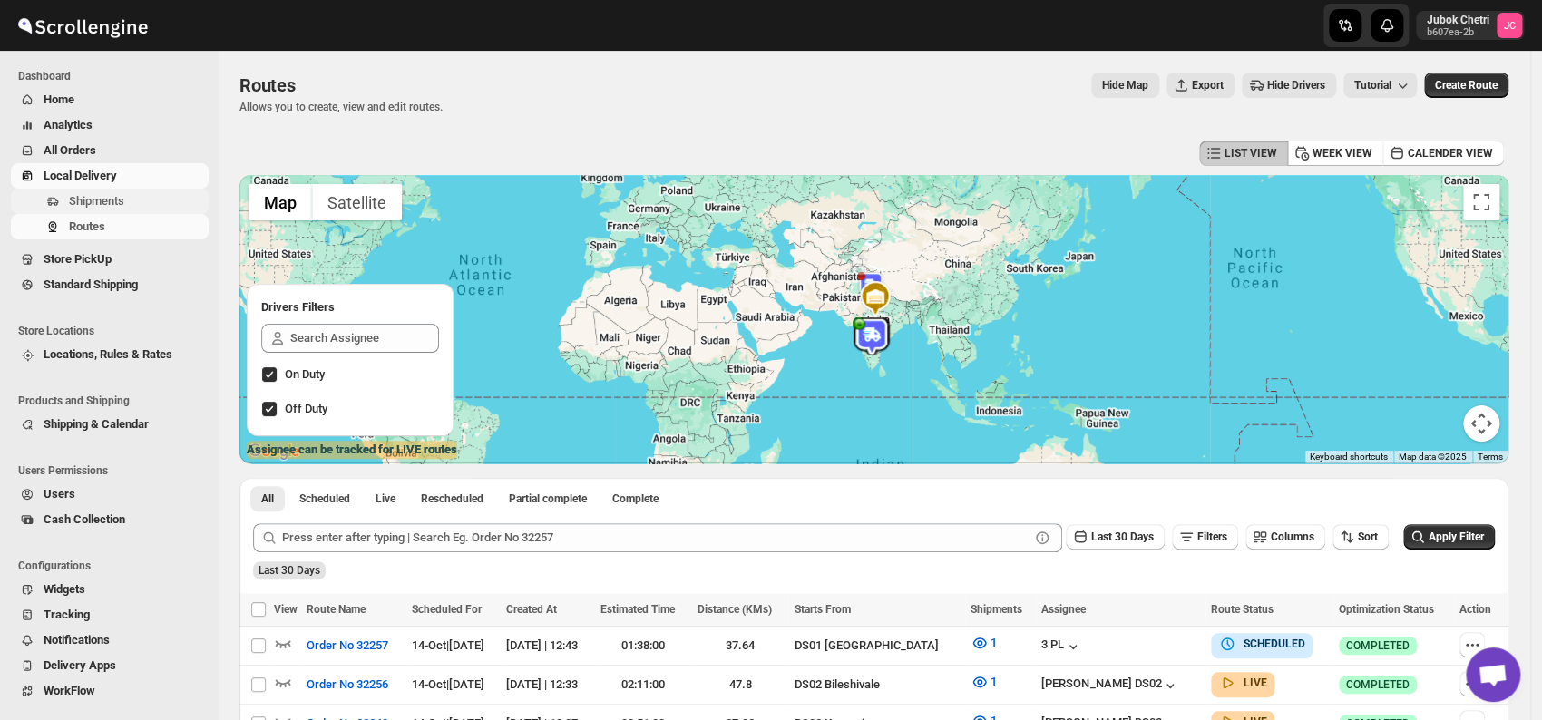
click at [147, 192] on span "Shipments" at bounding box center [137, 201] width 136 height 18
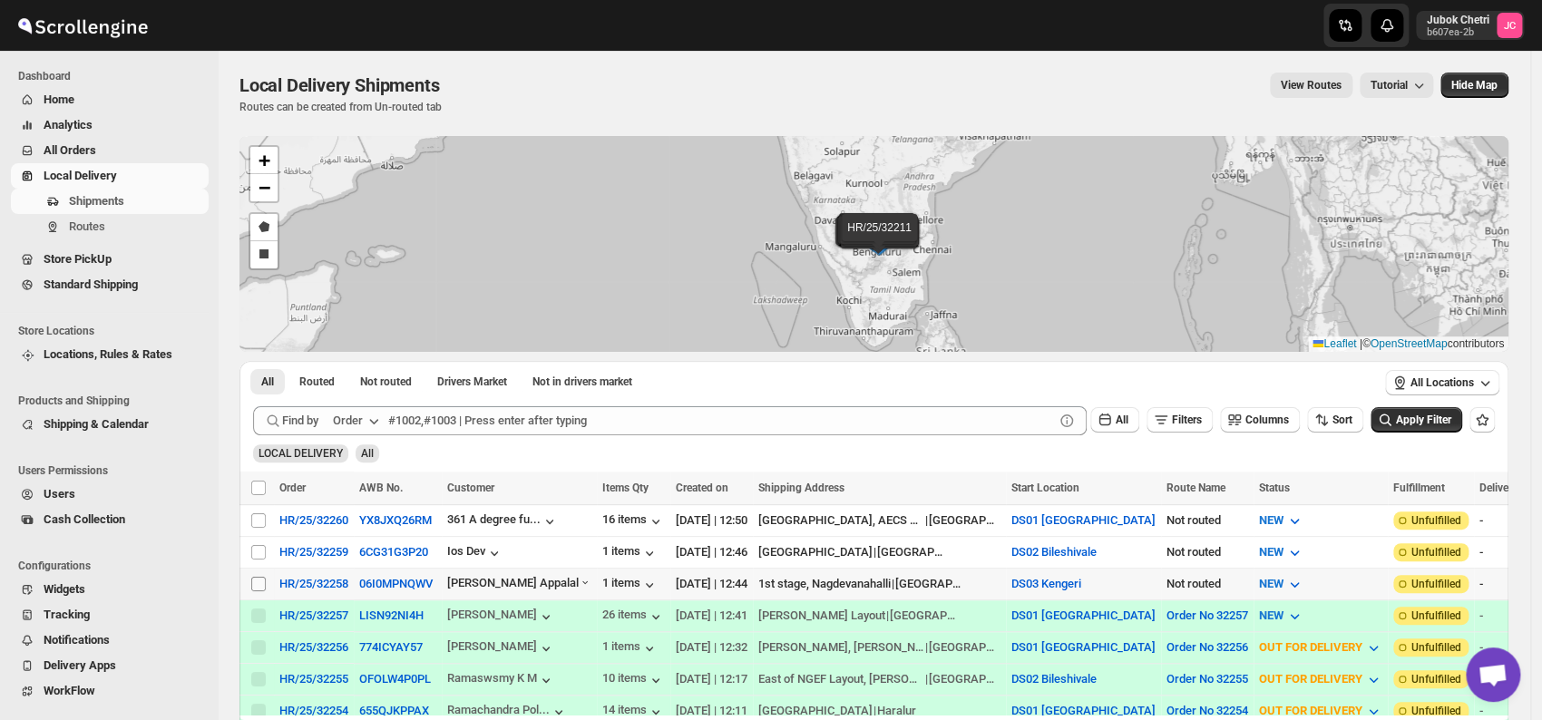
click at [256, 581] on input "Select shipment" at bounding box center [258, 584] width 15 height 15
checkbox input "true"
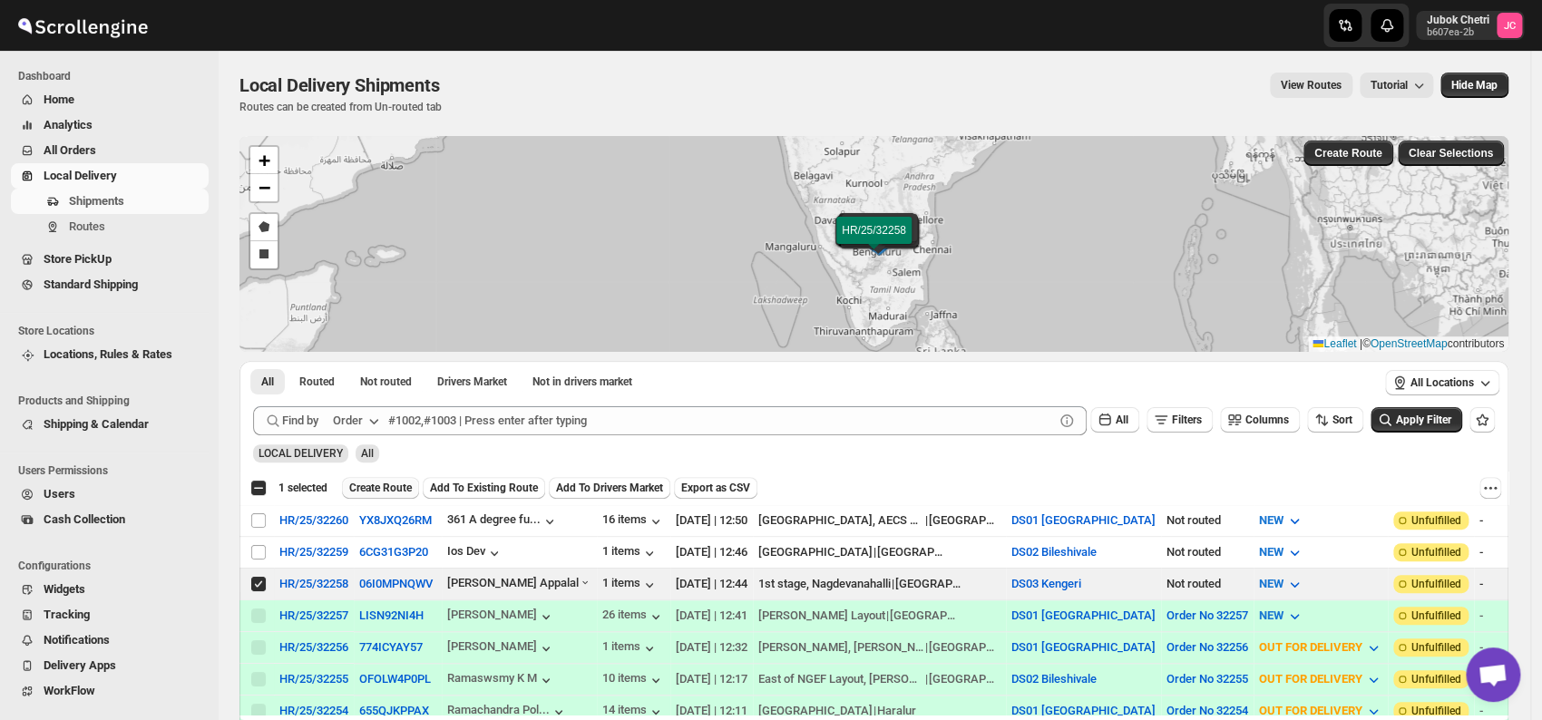
click at [397, 484] on span "Create Route" at bounding box center [380, 488] width 63 height 15
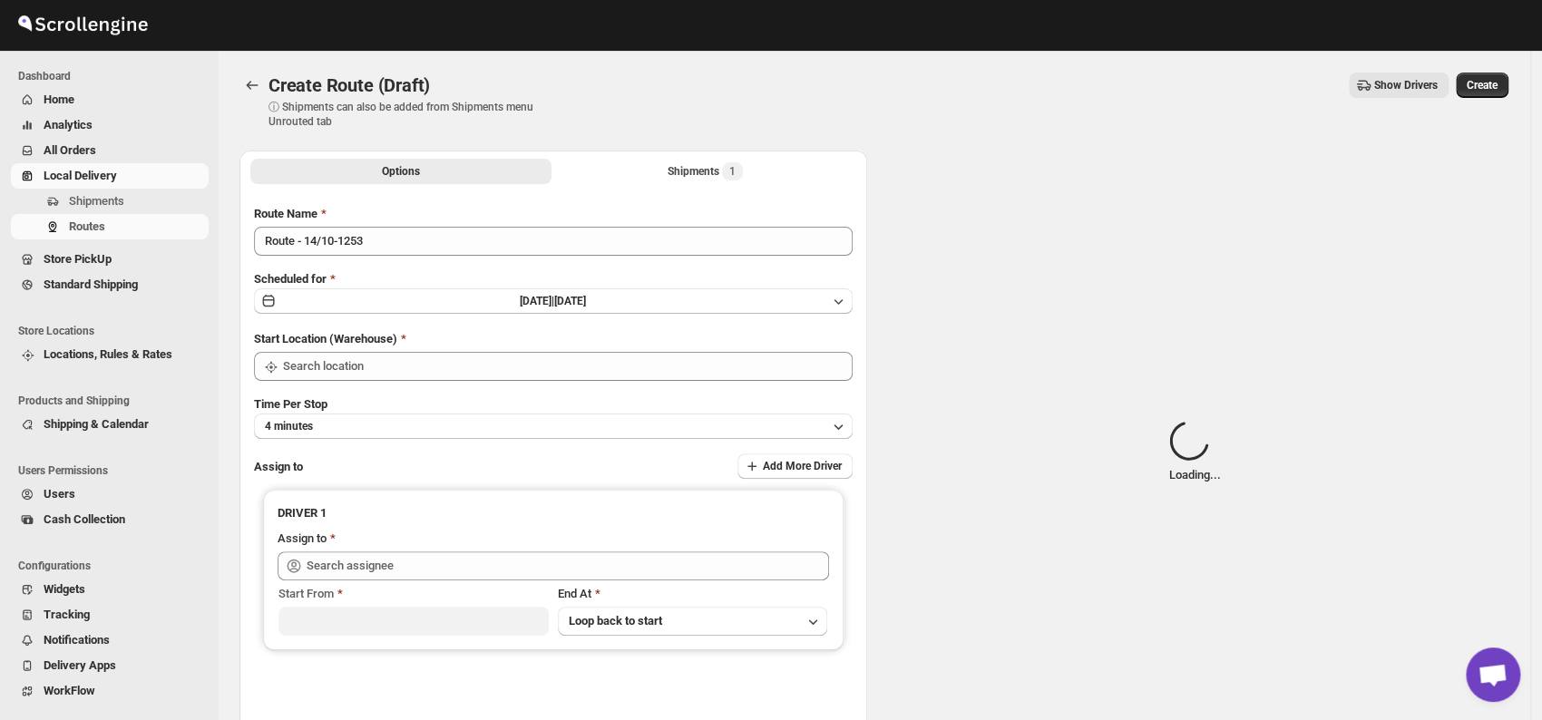
type input "DS03 Kengeri"
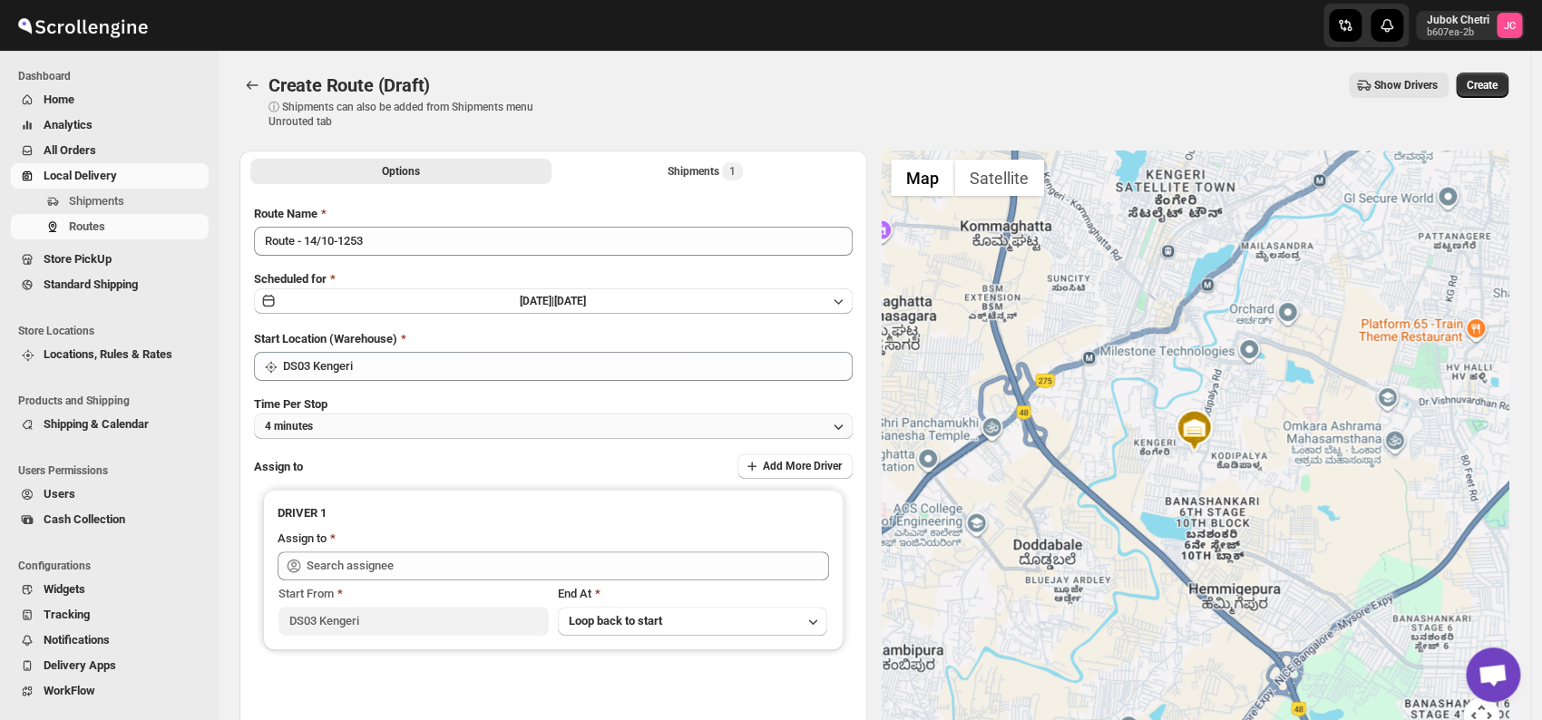
click at [392, 426] on button "4 minutes" at bounding box center [553, 426] width 599 height 25
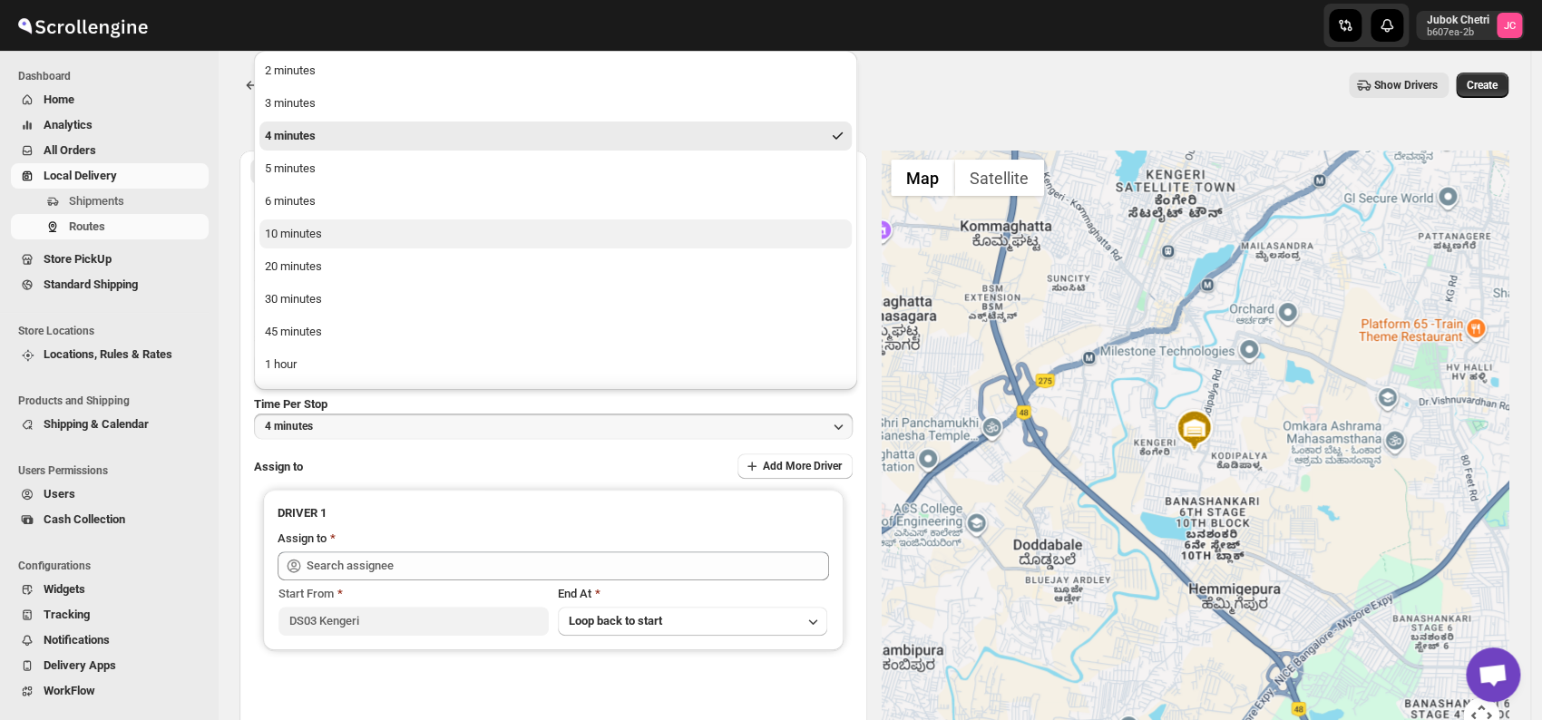
click at [334, 237] on button "10 minutes" at bounding box center [555, 234] width 592 height 29
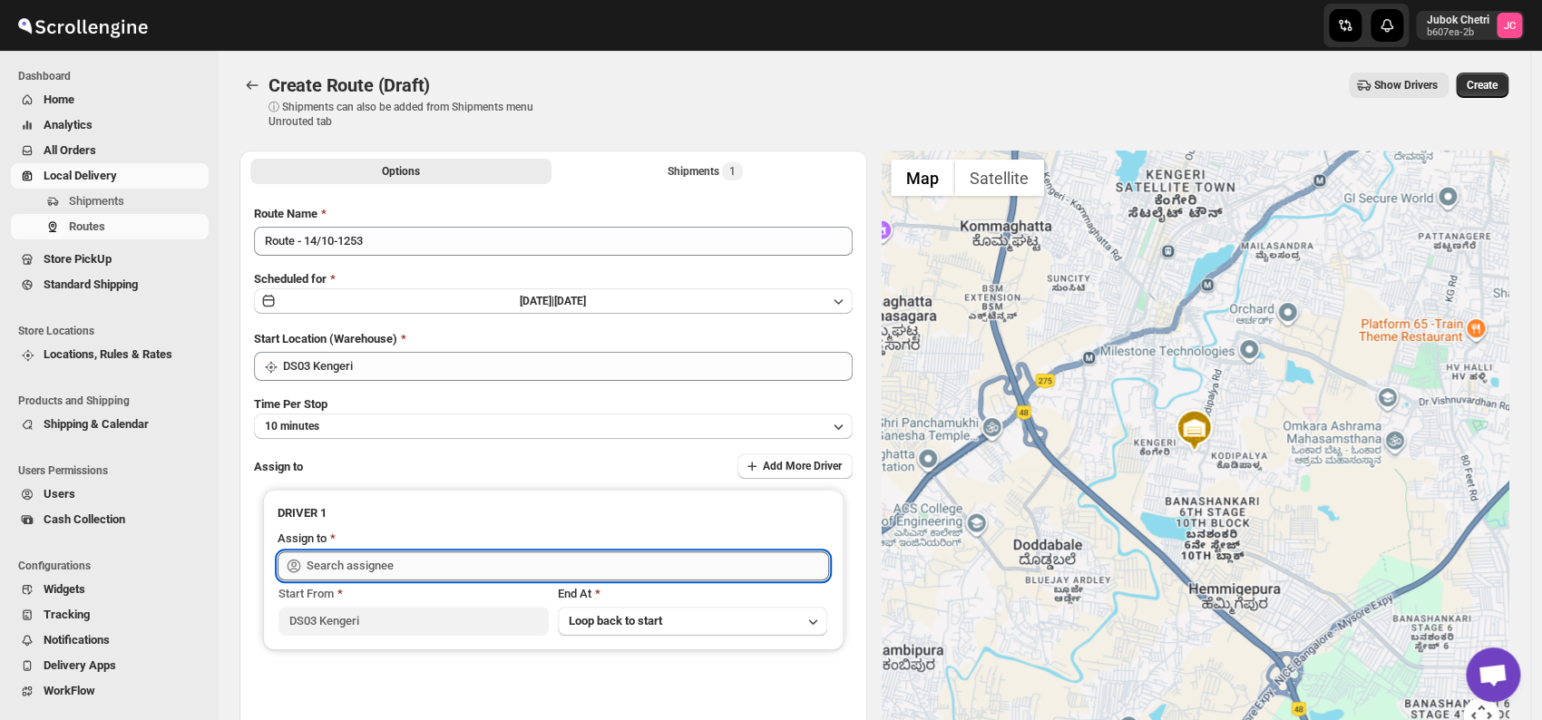
click at [377, 568] on input "text" at bounding box center [568, 566] width 523 height 29
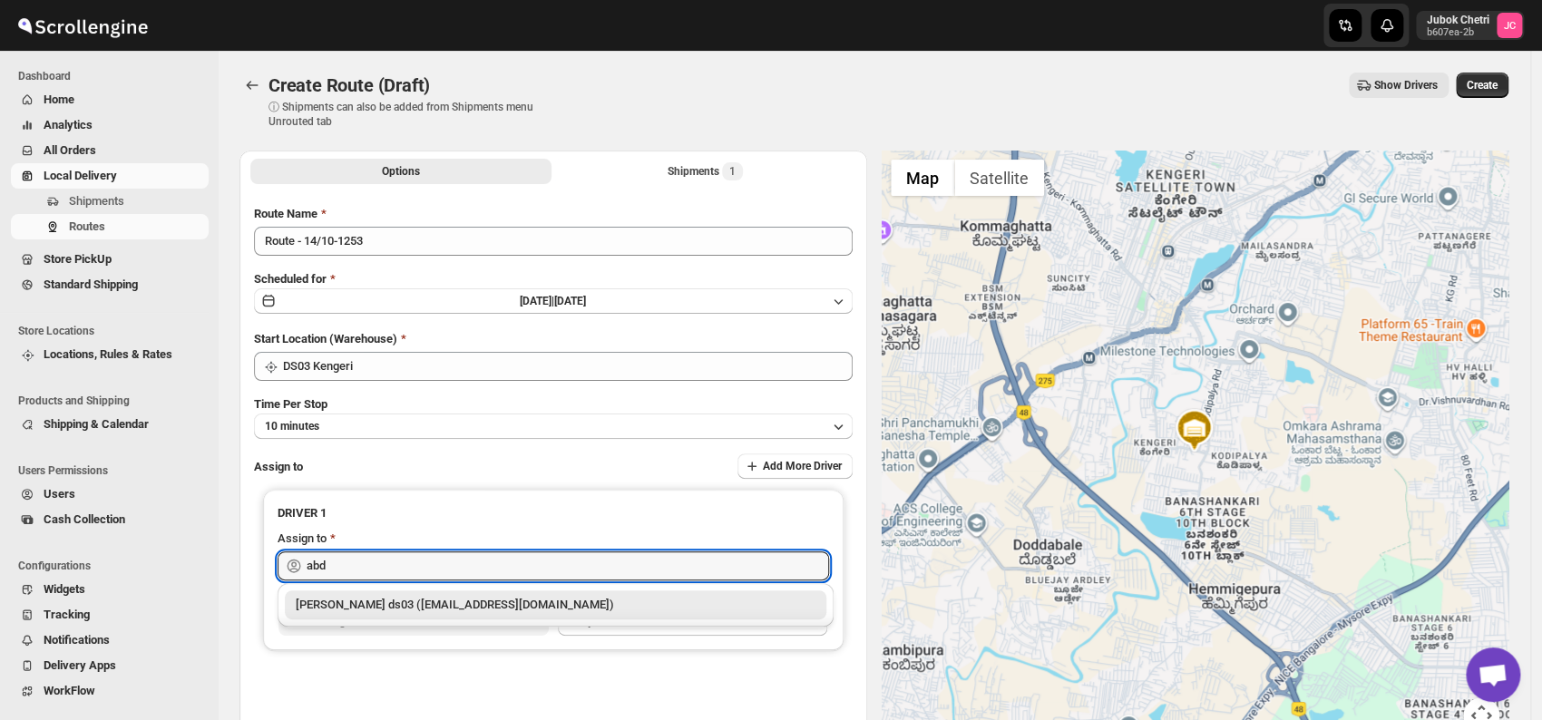
click at [572, 609] on div "[PERSON_NAME] ds03 ([EMAIL_ADDRESS][DOMAIN_NAME])" at bounding box center [556, 605] width 520 height 18
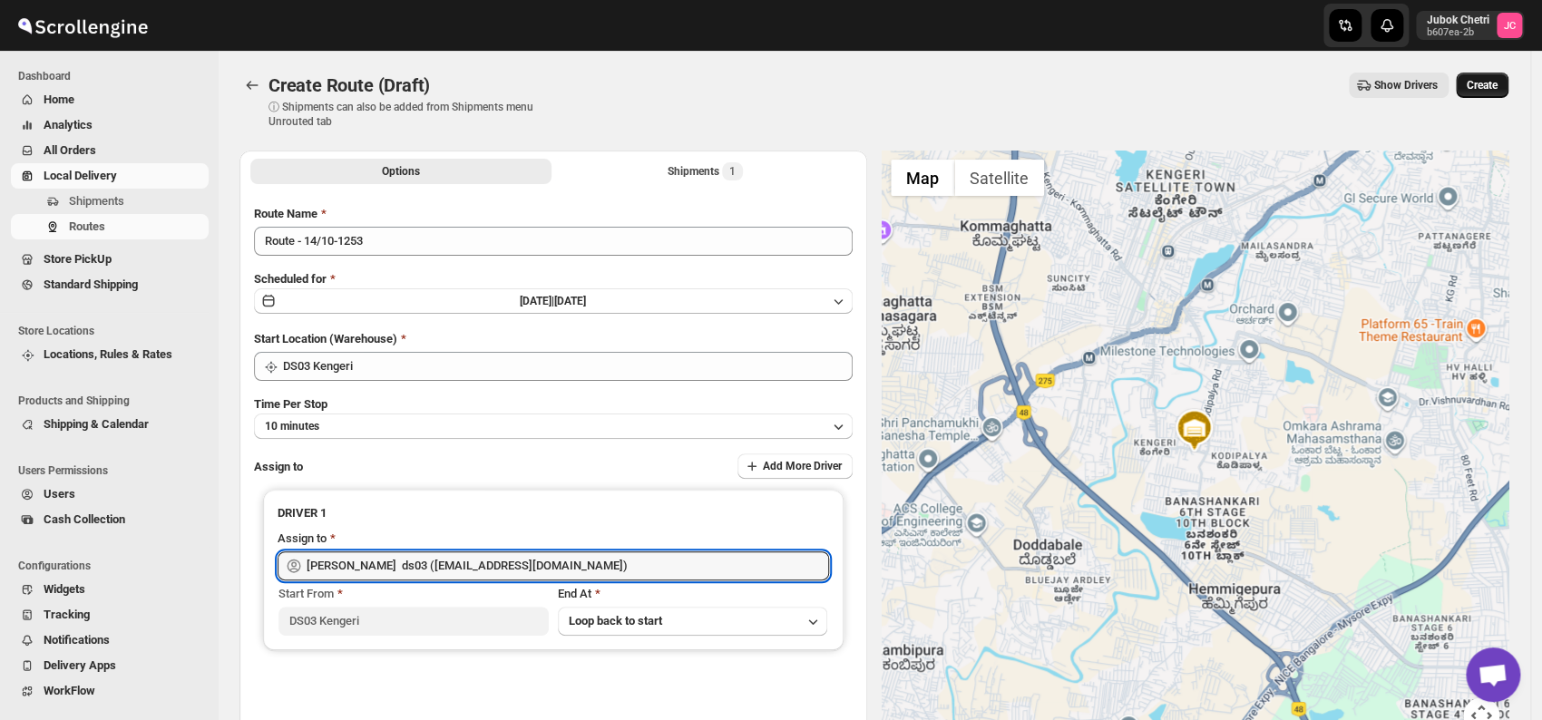
type input "[PERSON_NAME] ds03 ([EMAIL_ADDRESS][DOMAIN_NAME])"
click at [1496, 84] on span "Create" at bounding box center [1482, 85] width 31 height 15
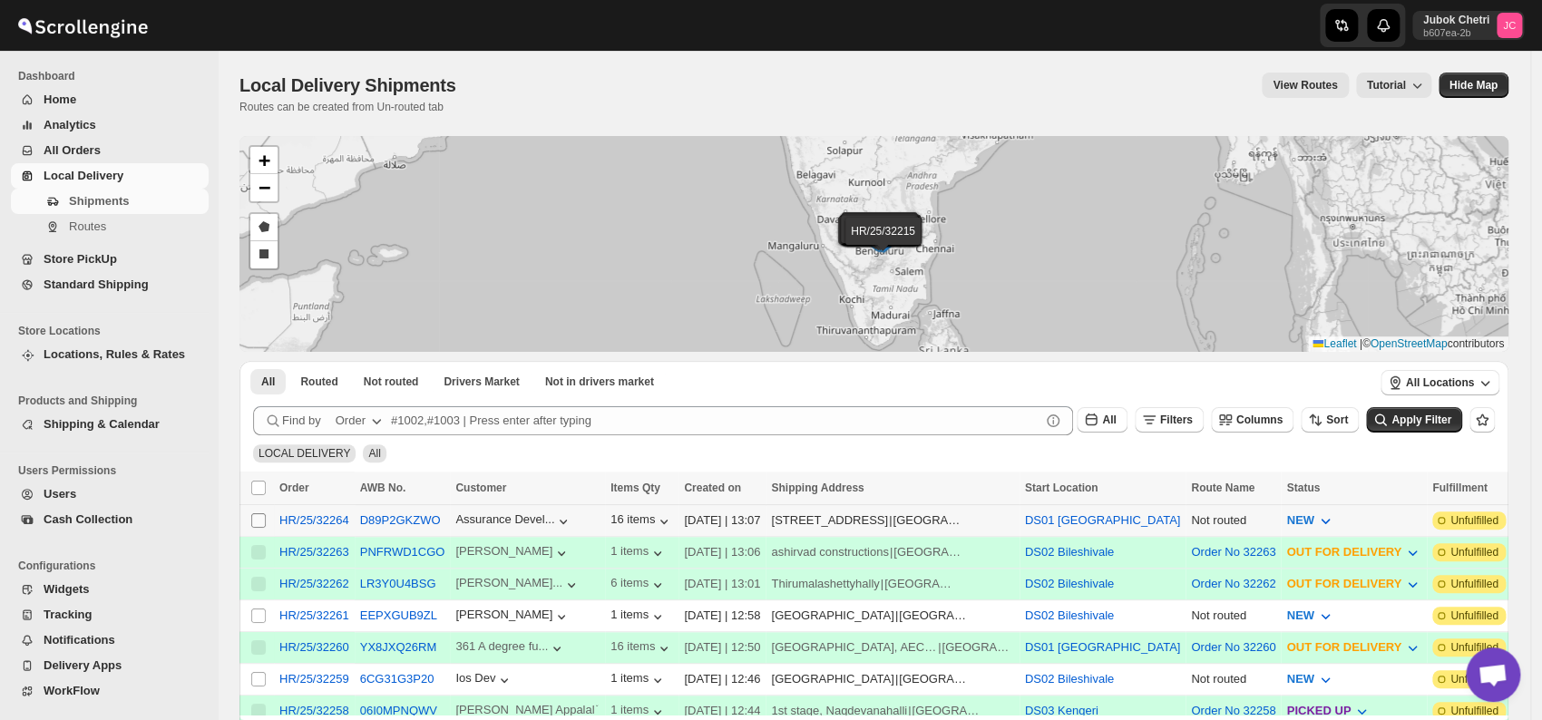
click at [262, 516] on input "Select shipment" at bounding box center [258, 520] width 15 height 15
checkbox input "true"
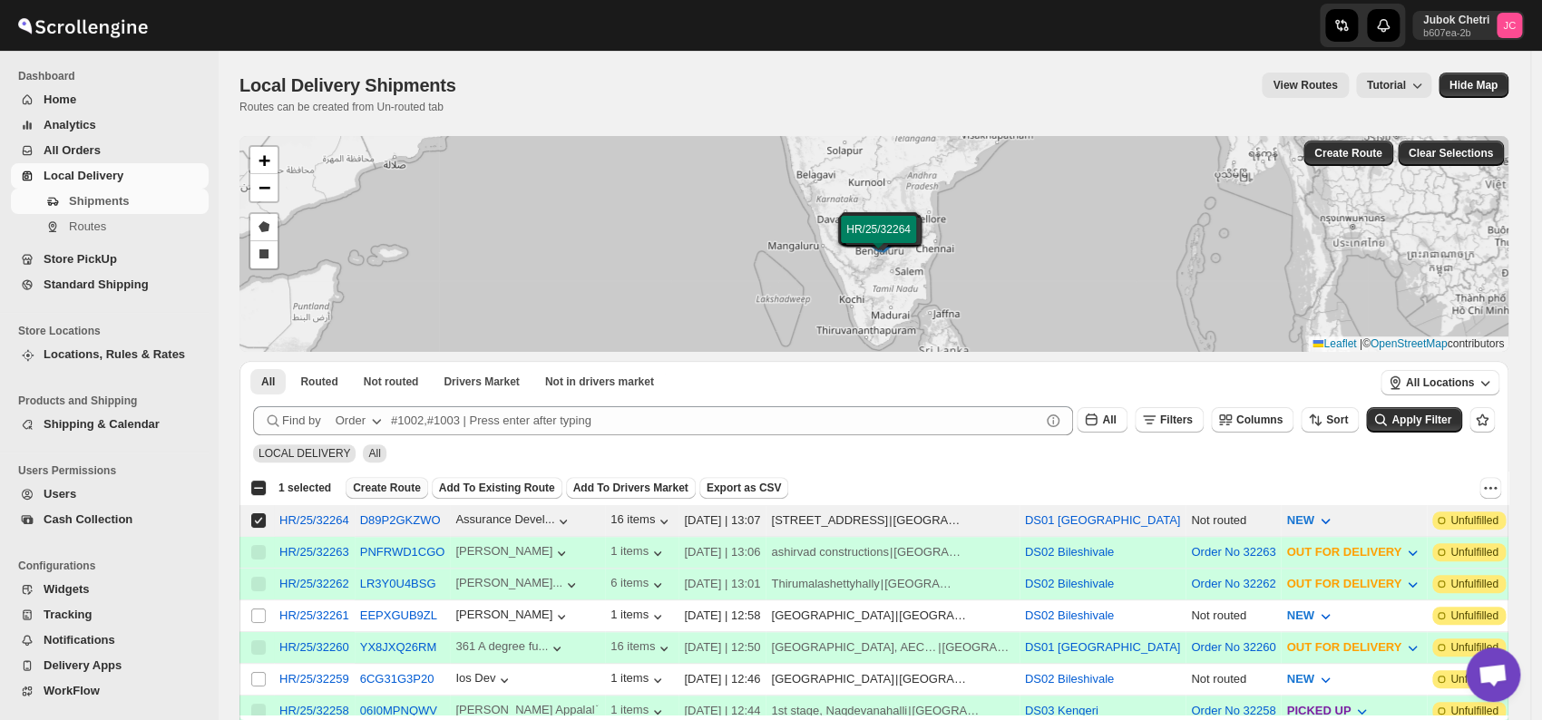
click at [399, 485] on span "Create Route" at bounding box center [387, 488] width 68 height 15
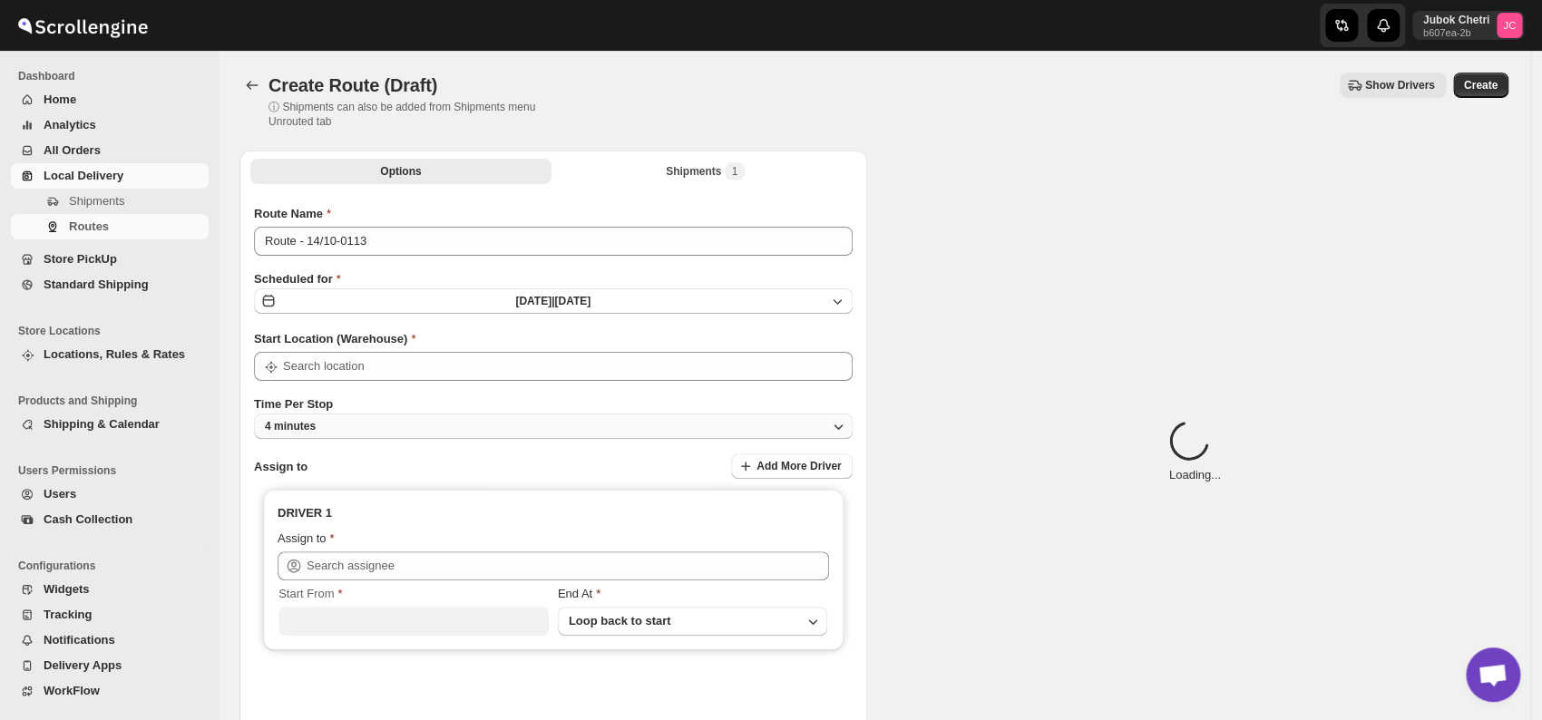
type input "DS01 [GEOGRAPHIC_DATA]"
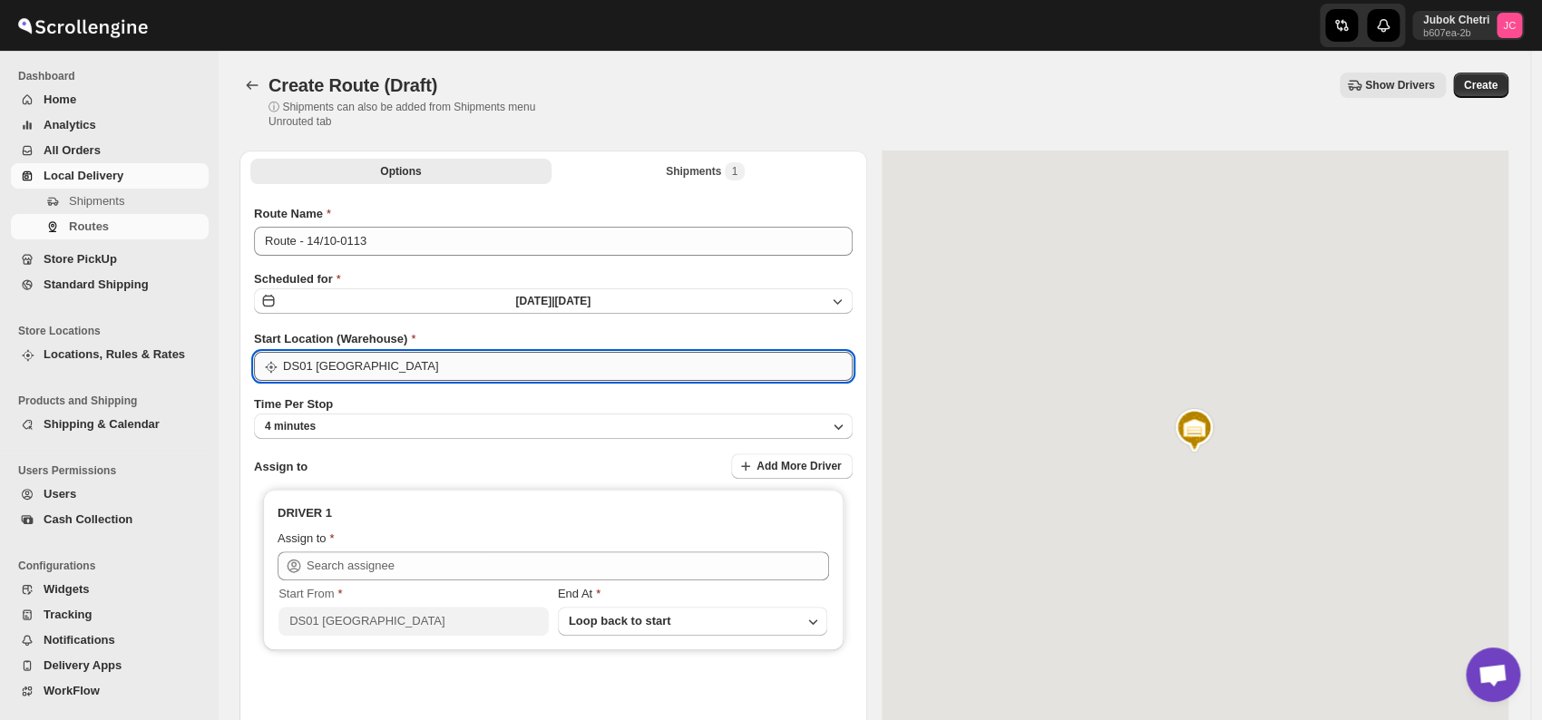
click at [458, 374] on input "DS01 [GEOGRAPHIC_DATA]" at bounding box center [568, 366] width 570 height 29
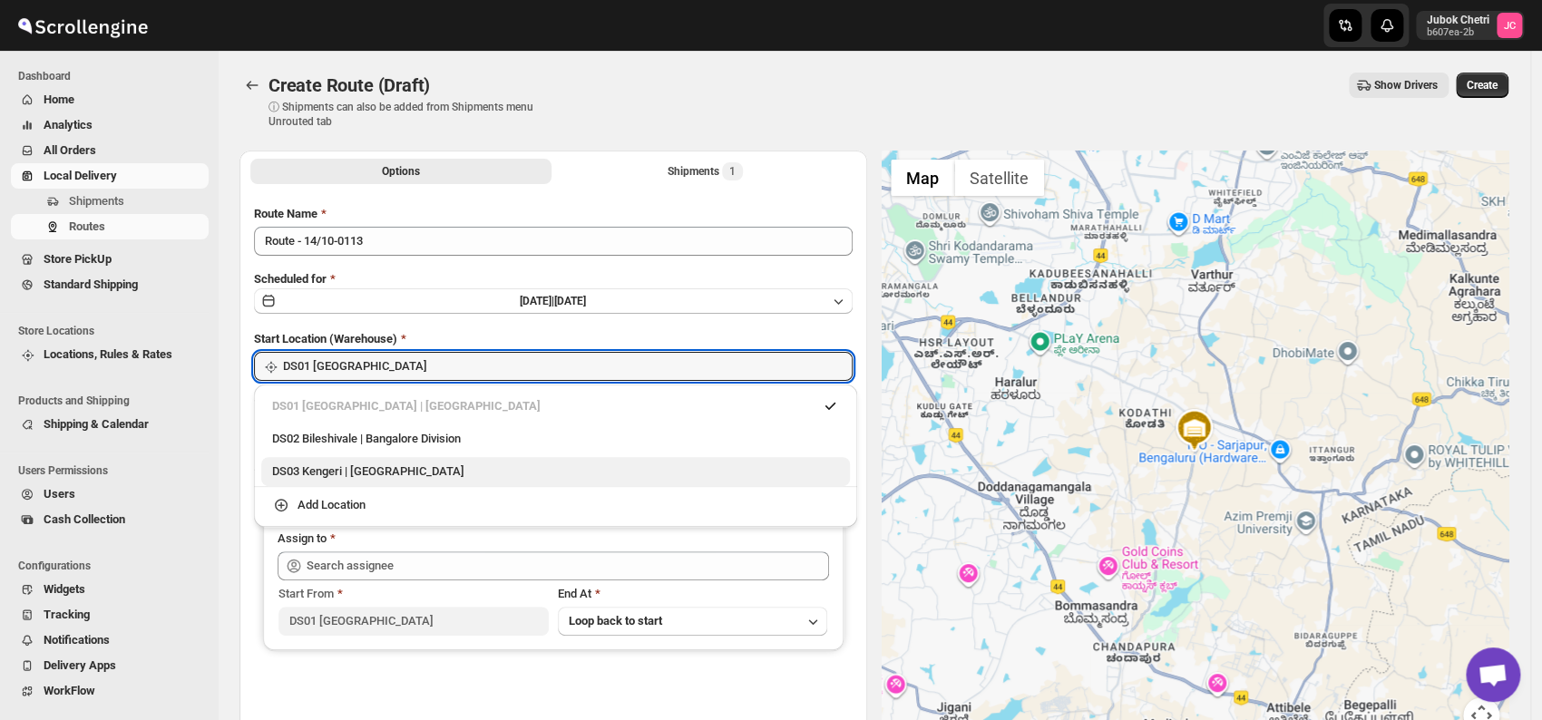
click at [413, 480] on div "DS03 Kengeri | [GEOGRAPHIC_DATA]" at bounding box center [555, 472] width 567 height 18
type input "DS03 Kengeri"
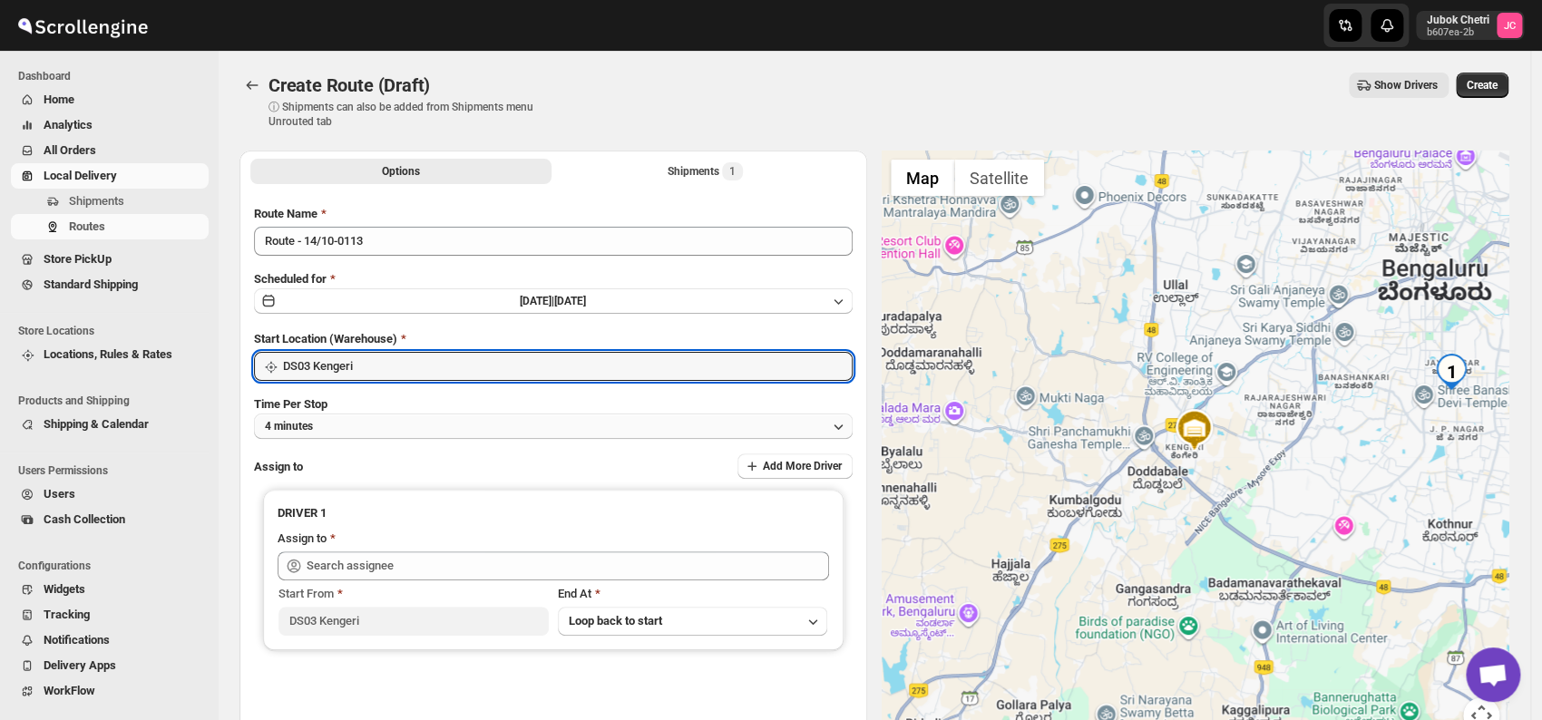
click at [415, 426] on button "4 minutes" at bounding box center [553, 426] width 599 height 25
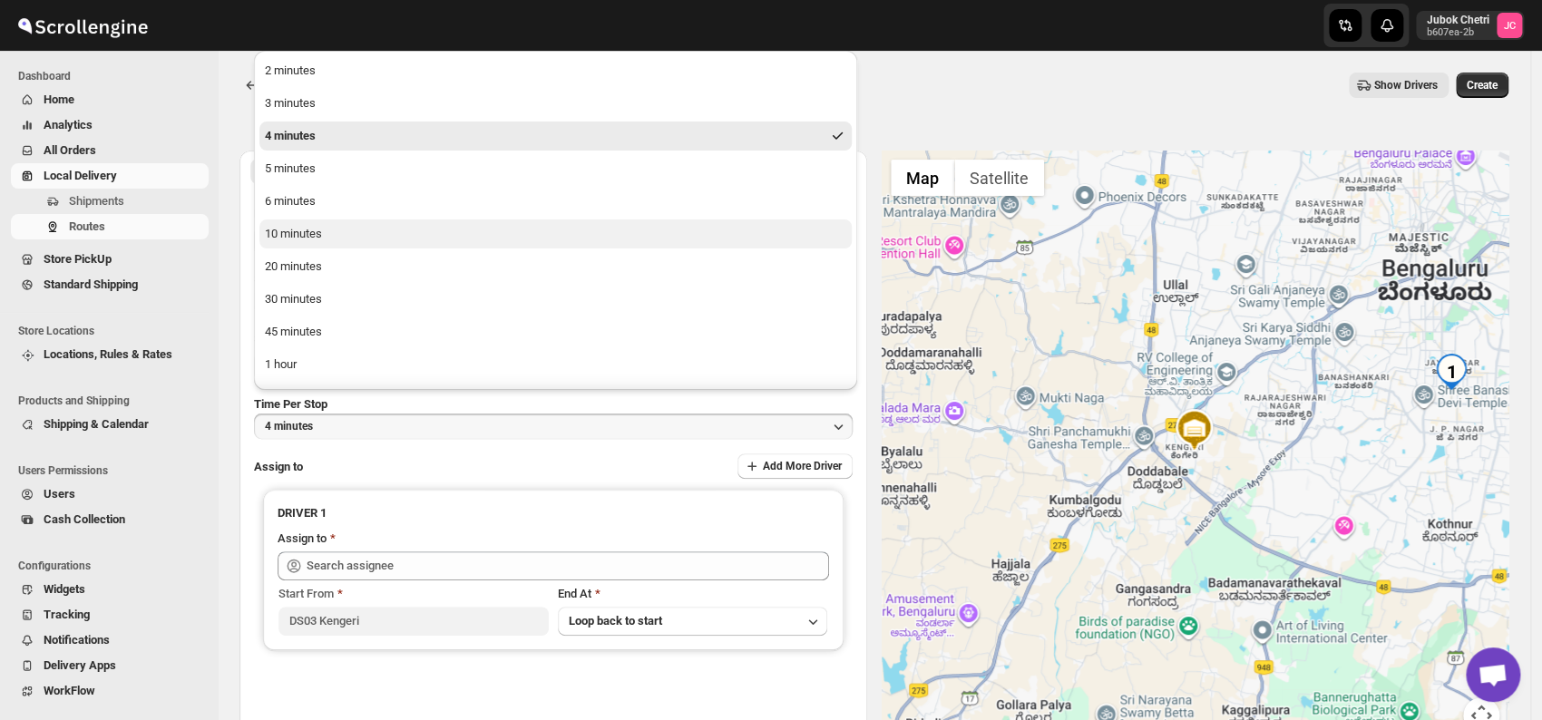
click at [327, 239] on button "10 minutes" at bounding box center [555, 234] width 592 height 29
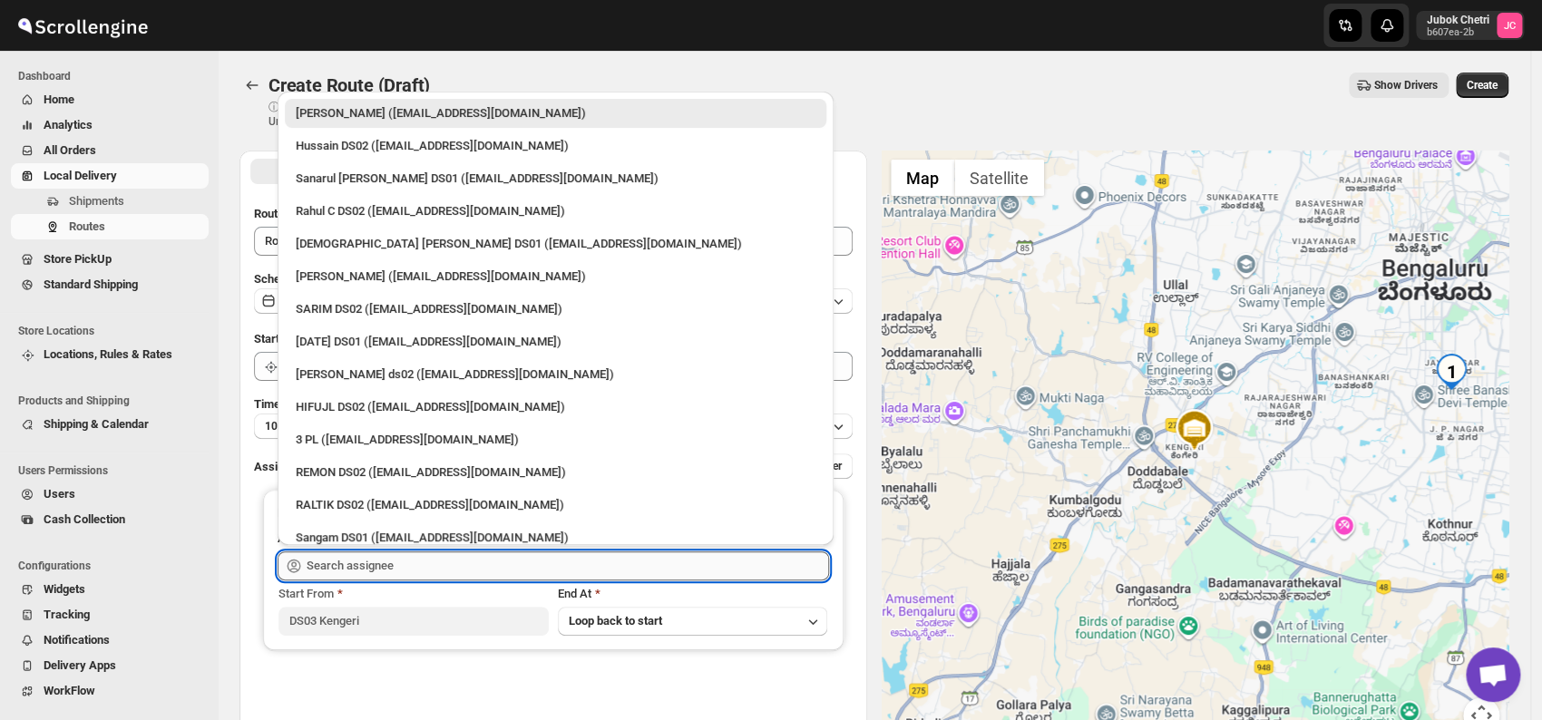
click at [421, 570] on input "text" at bounding box center [568, 566] width 523 height 29
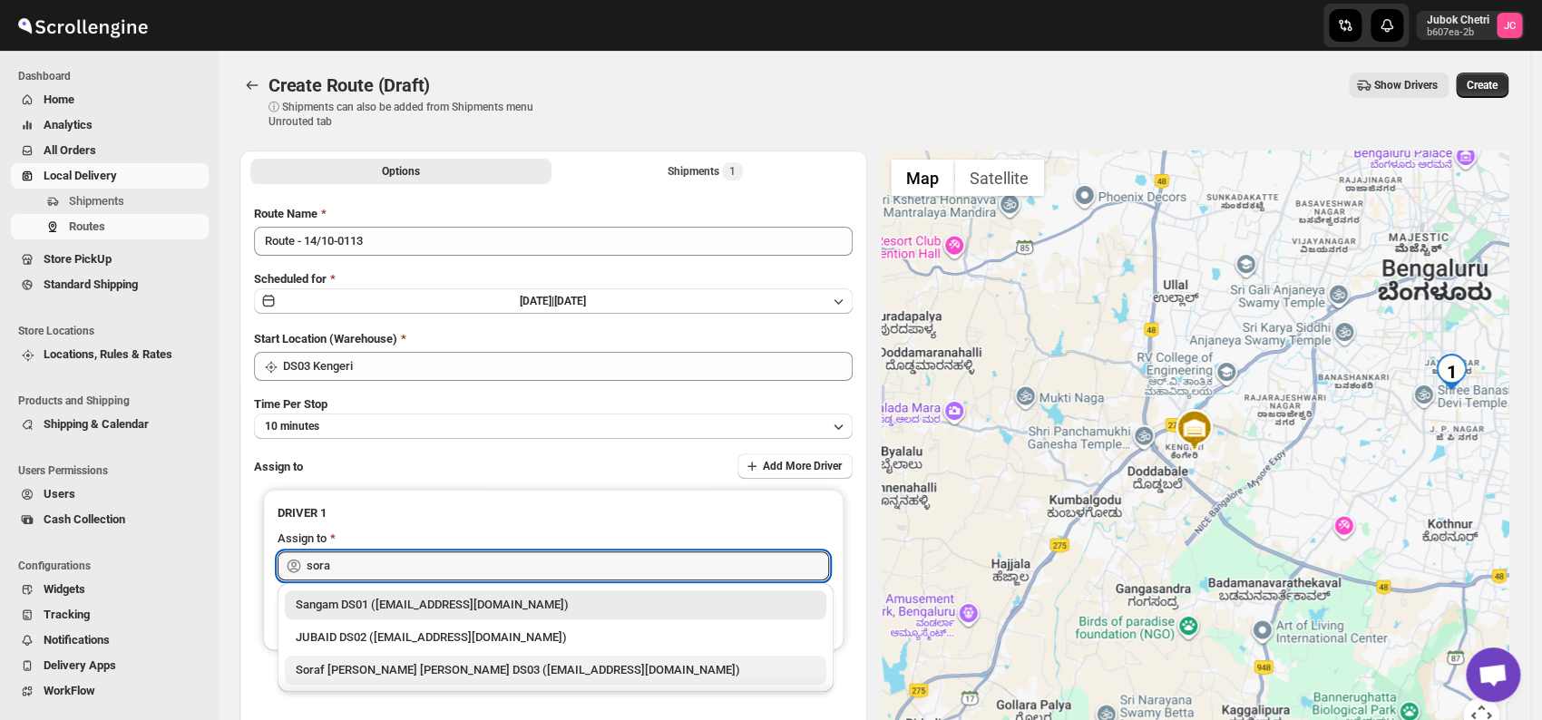
click at [459, 669] on div "Soraf [PERSON_NAME] [PERSON_NAME] DS03 ([EMAIL_ADDRESS][DOMAIN_NAME])" at bounding box center [556, 670] width 520 height 18
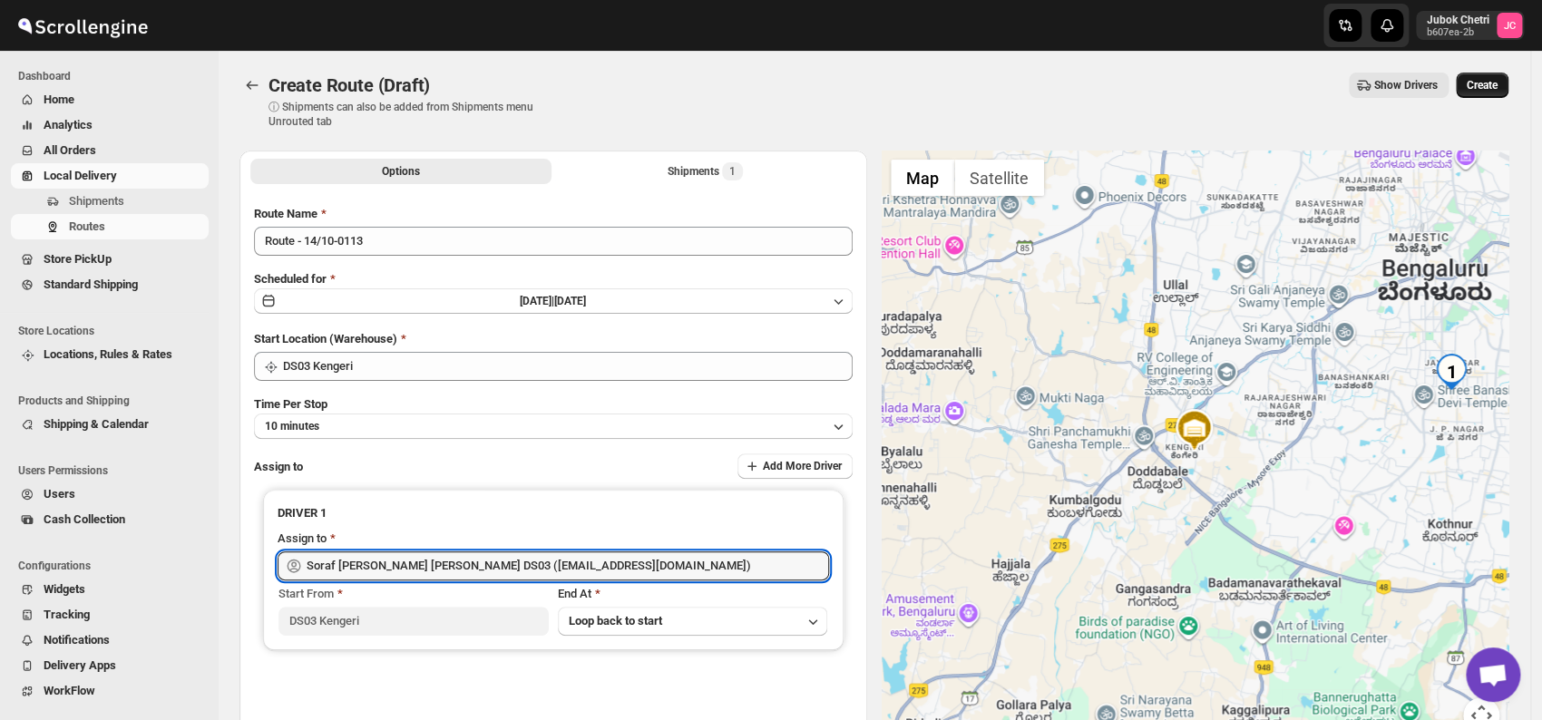
type input "Soraf [PERSON_NAME] [PERSON_NAME] DS03 ([EMAIL_ADDRESS][DOMAIN_NAME])"
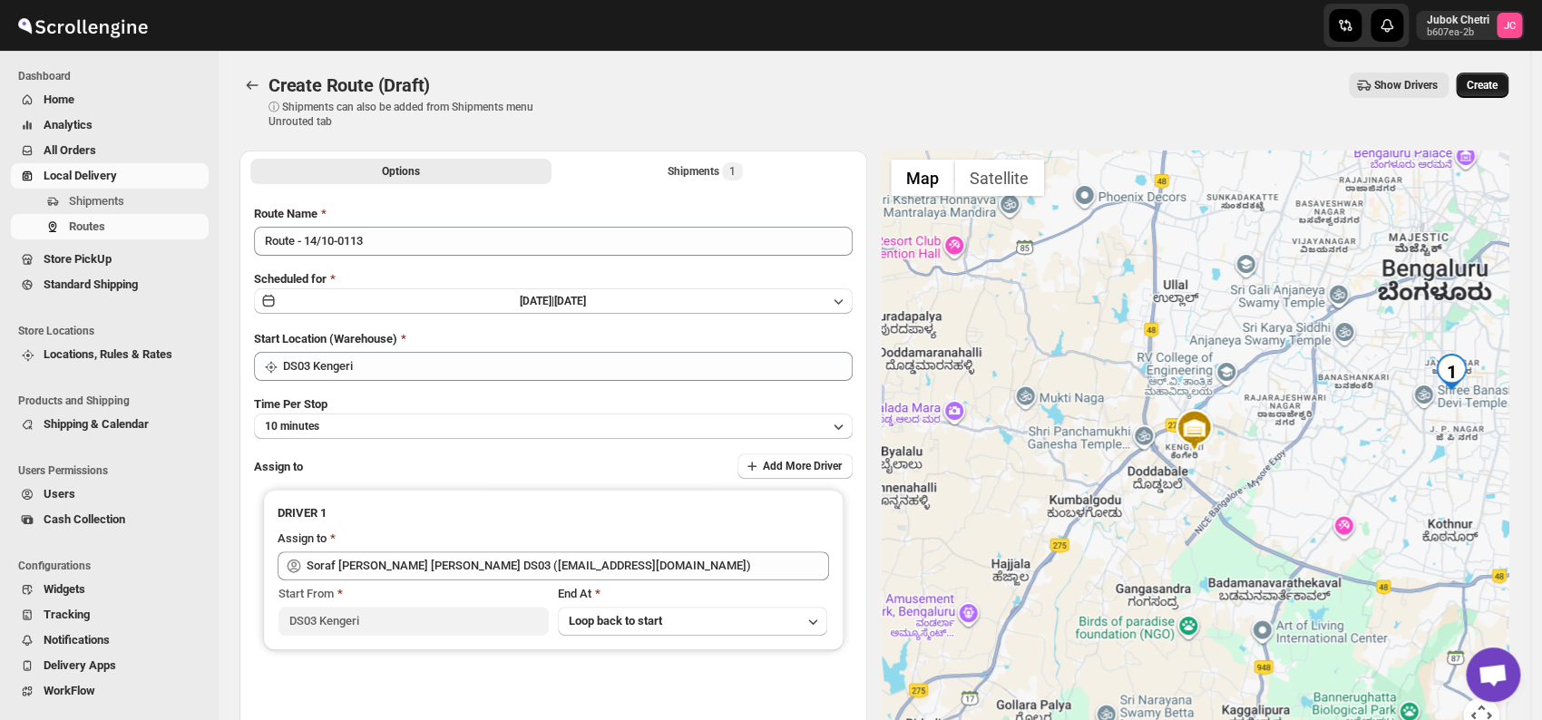
click at [1490, 88] on span "Create" at bounding box center [1482, 85] width 31 height 15
